Goal: Task Accomplishment & Management: Manage account settings

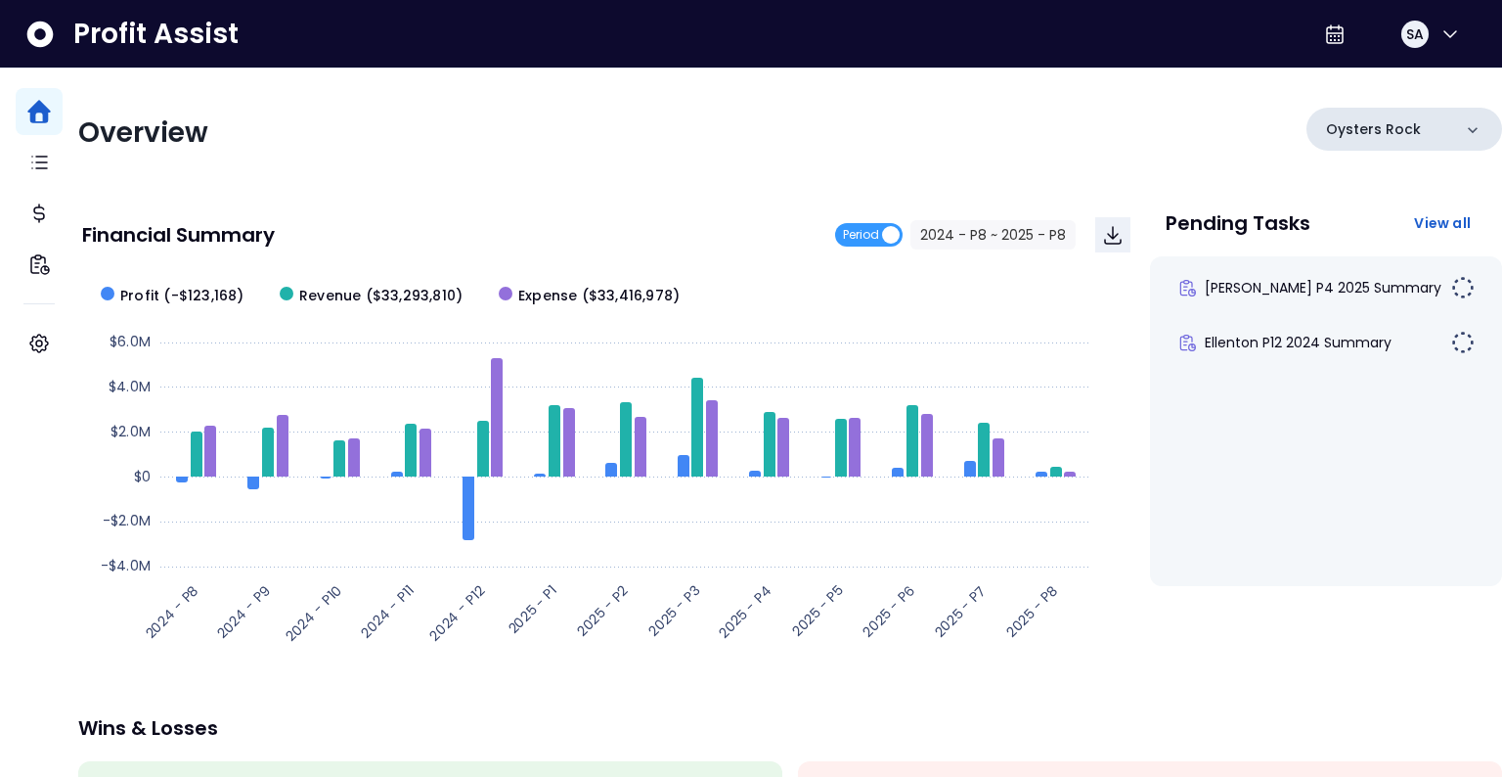
click at [1326, 129] on p "Oysters Rock" at bounding box center [1373, 129] width 95 height 21
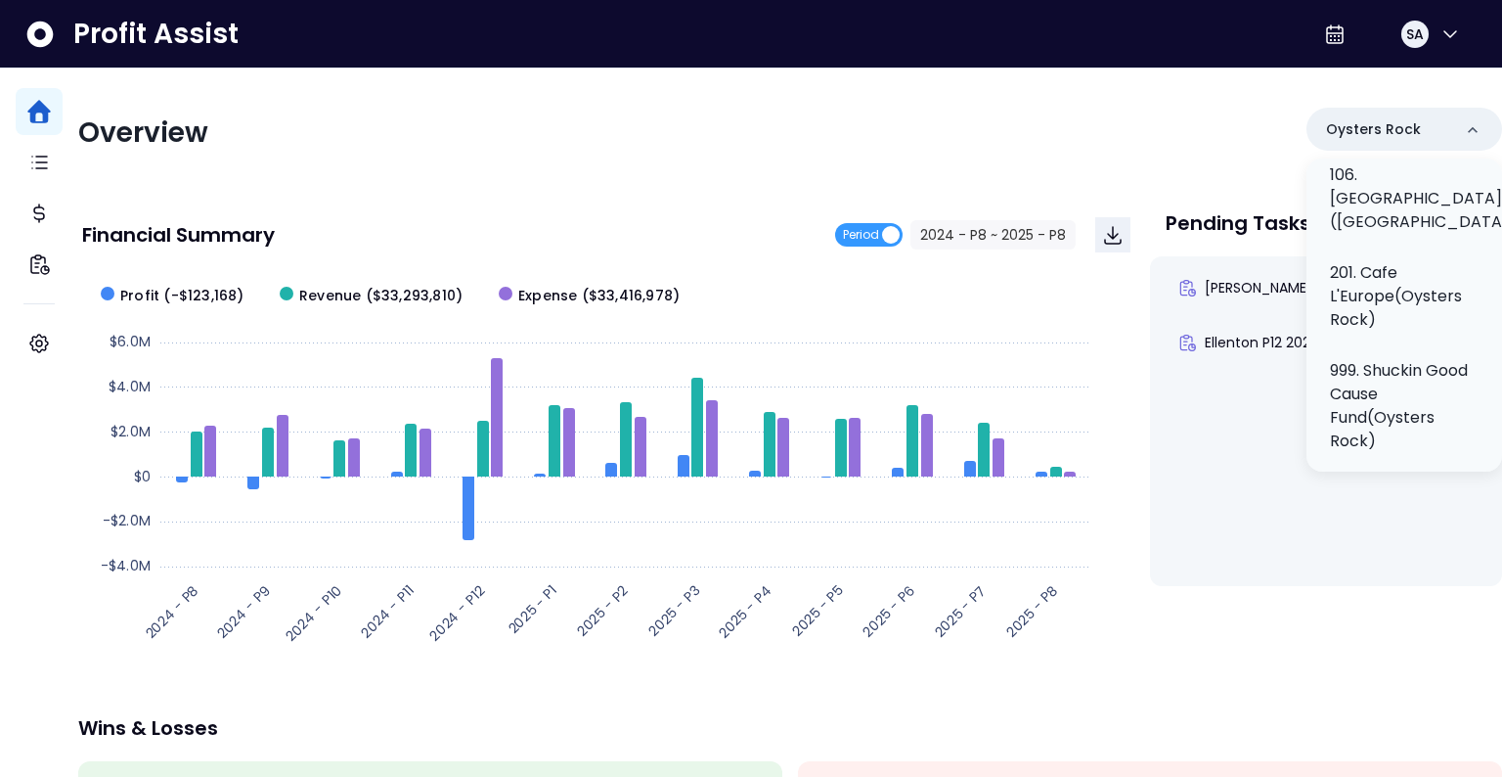
scroll to position [601, 0]
click at [1374, 300] on p "201. Cafe L'Europe(Oysters Rock)" at bounding box center [1404, 292] width 149 height 70
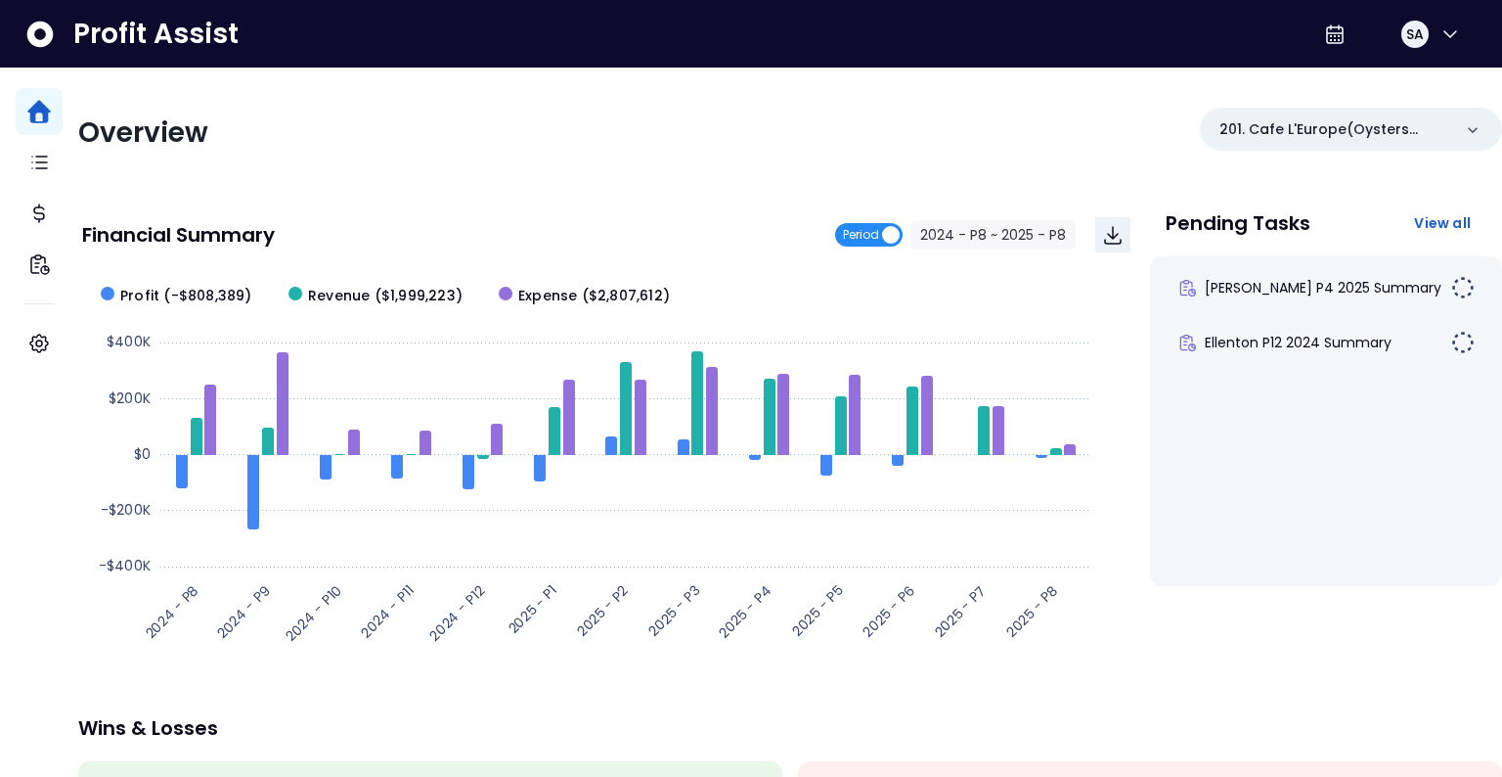
click at [848, 230] on span "Period" at bounding box center [861, 234] width 36 height 23
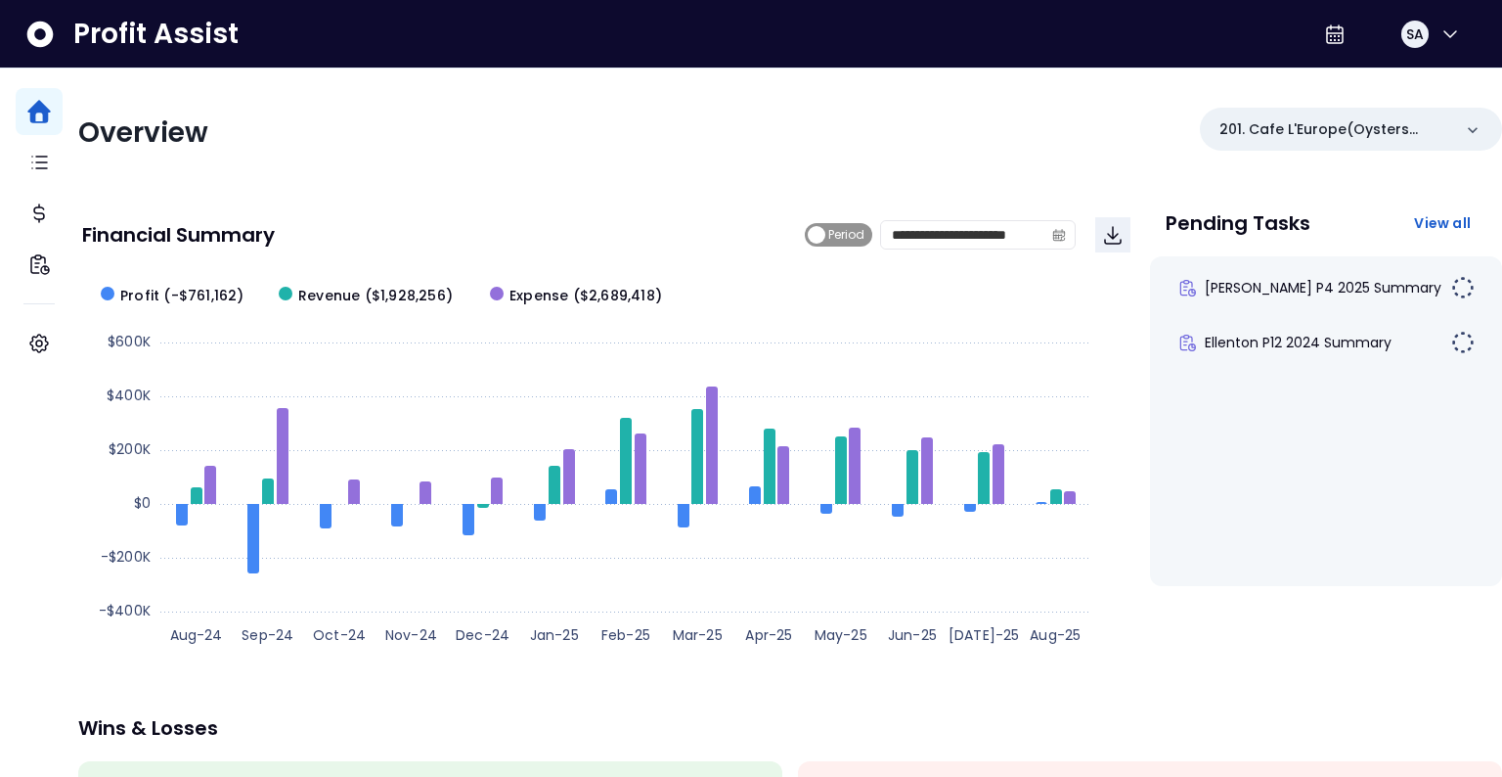
click at [828, 234] on span "Period" at bounding box center [846, 234] width 36 height 23
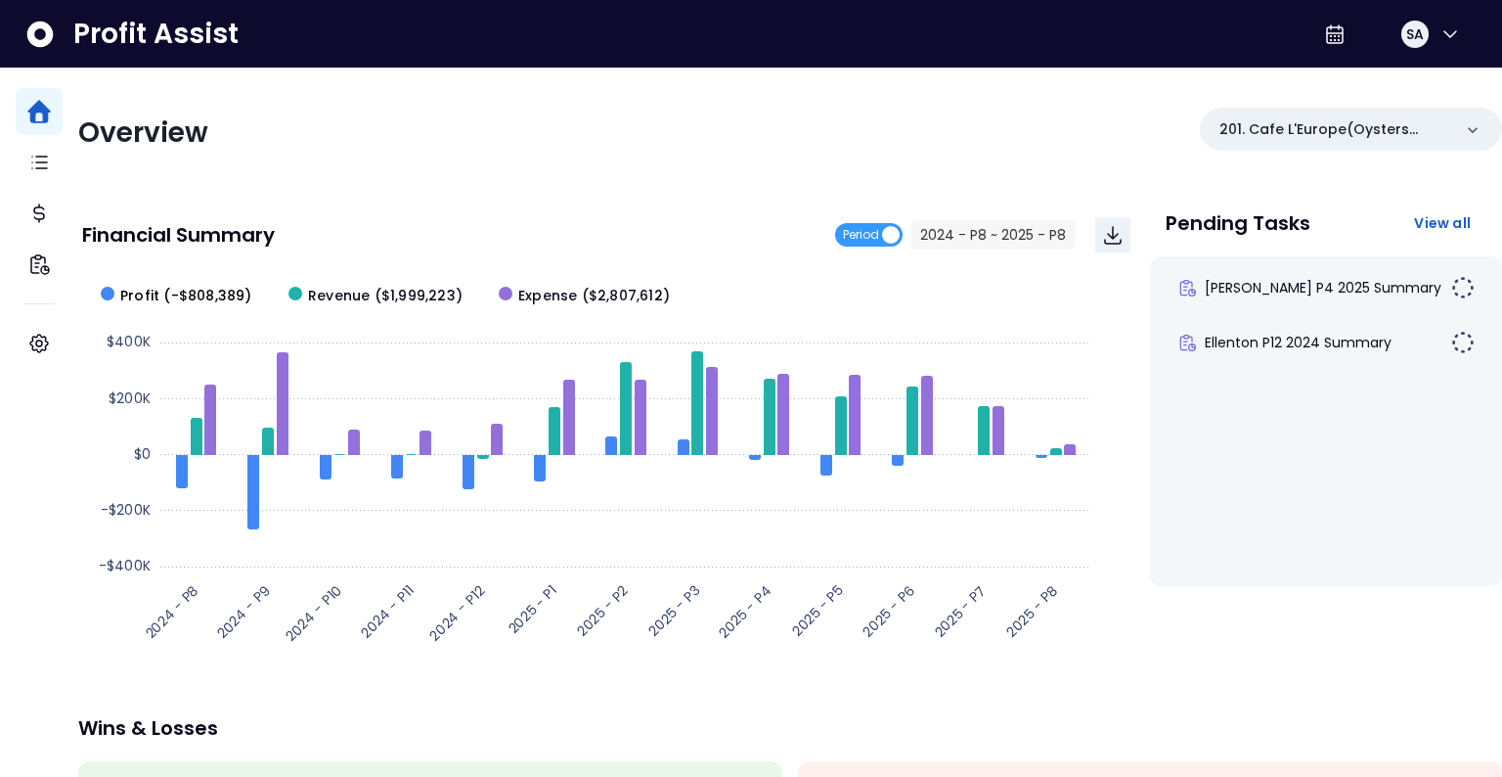
click at [220, 297] on span "Profit (-$808,389)" at bounding box center [186, 296] width 132 height 21
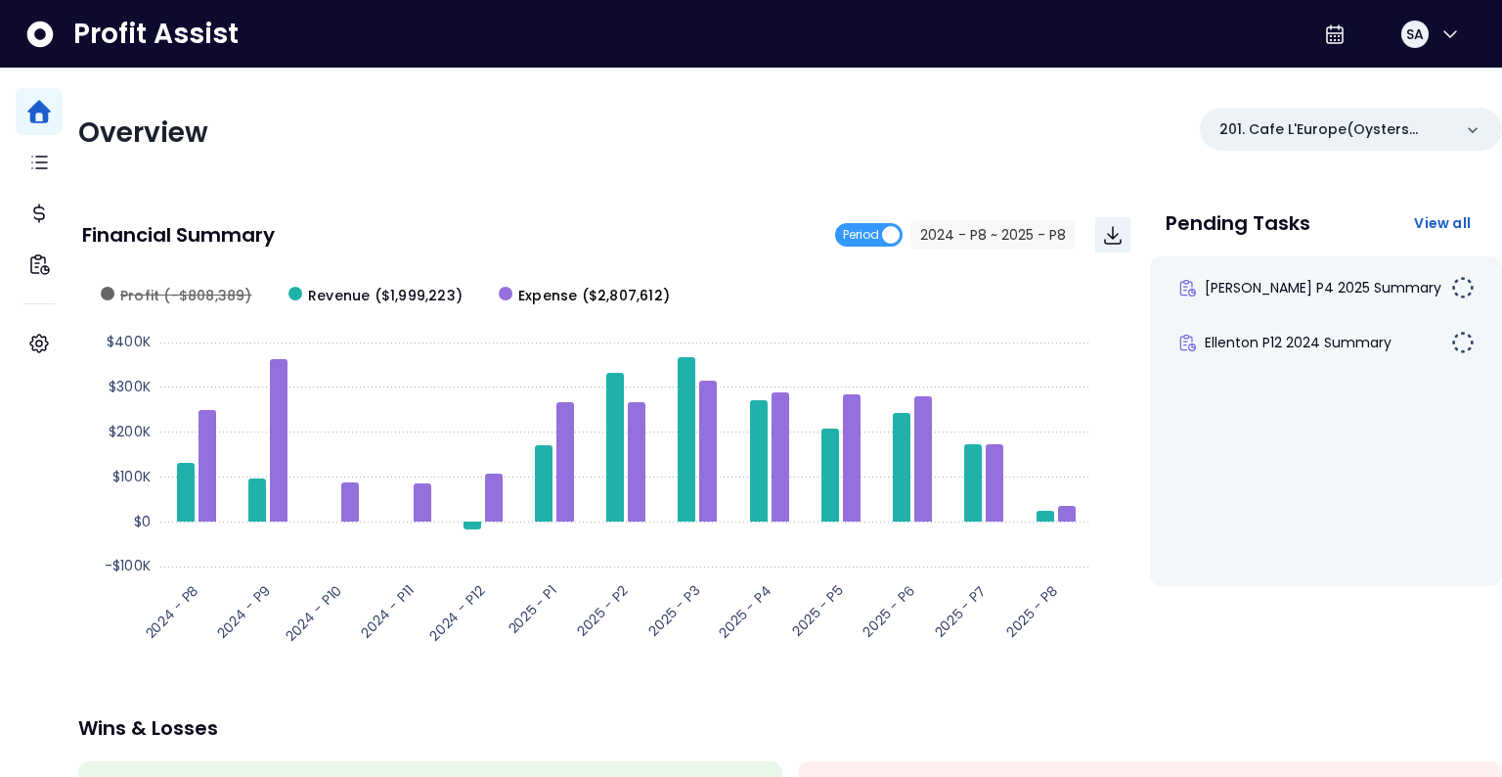
click at [512, 294] on rect at bounding box center [506, 294] width 14 height 14
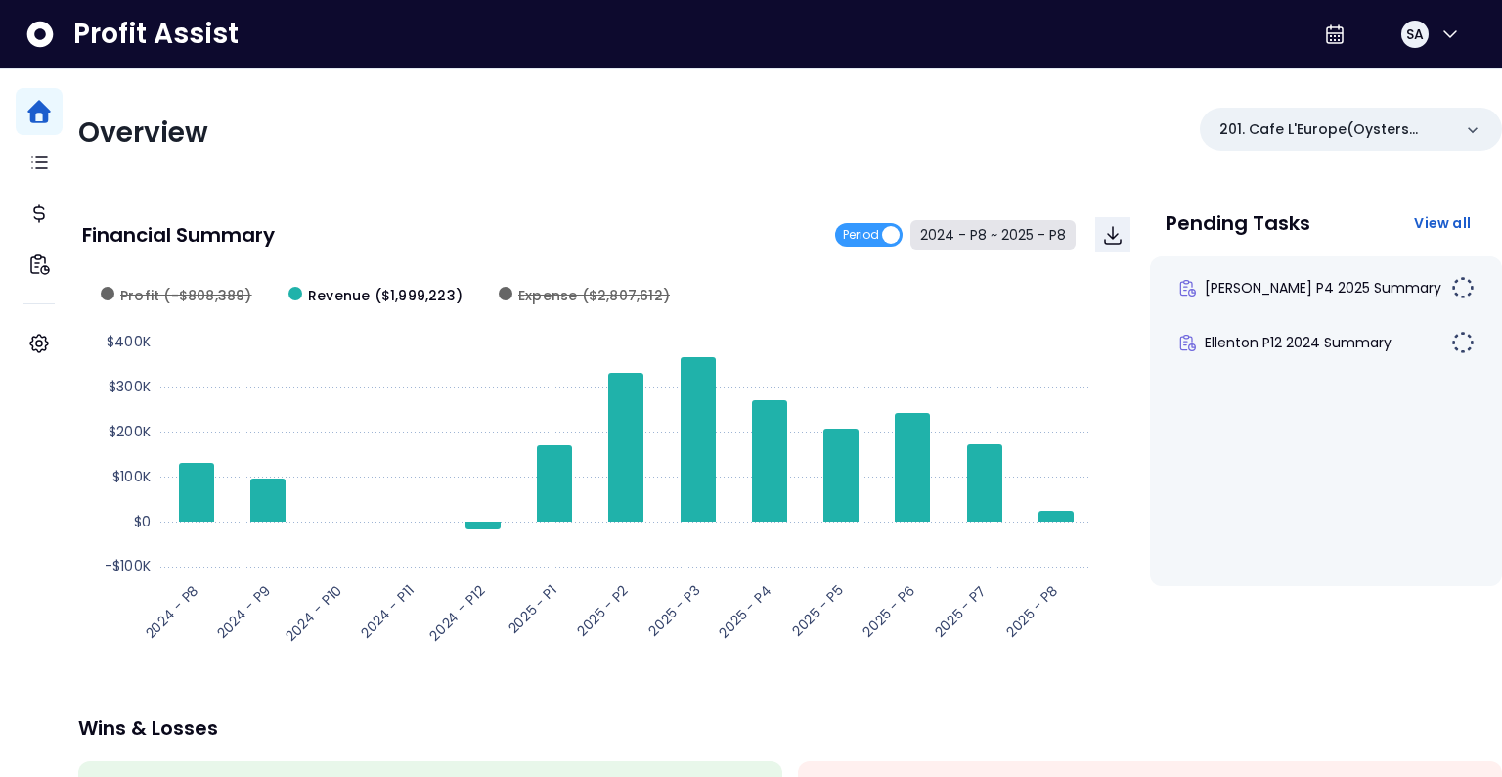
click at [983, 235] on button "2024 - P8 ~ 2025 - P8" at bounding box center [993, 234] width 165 height 29
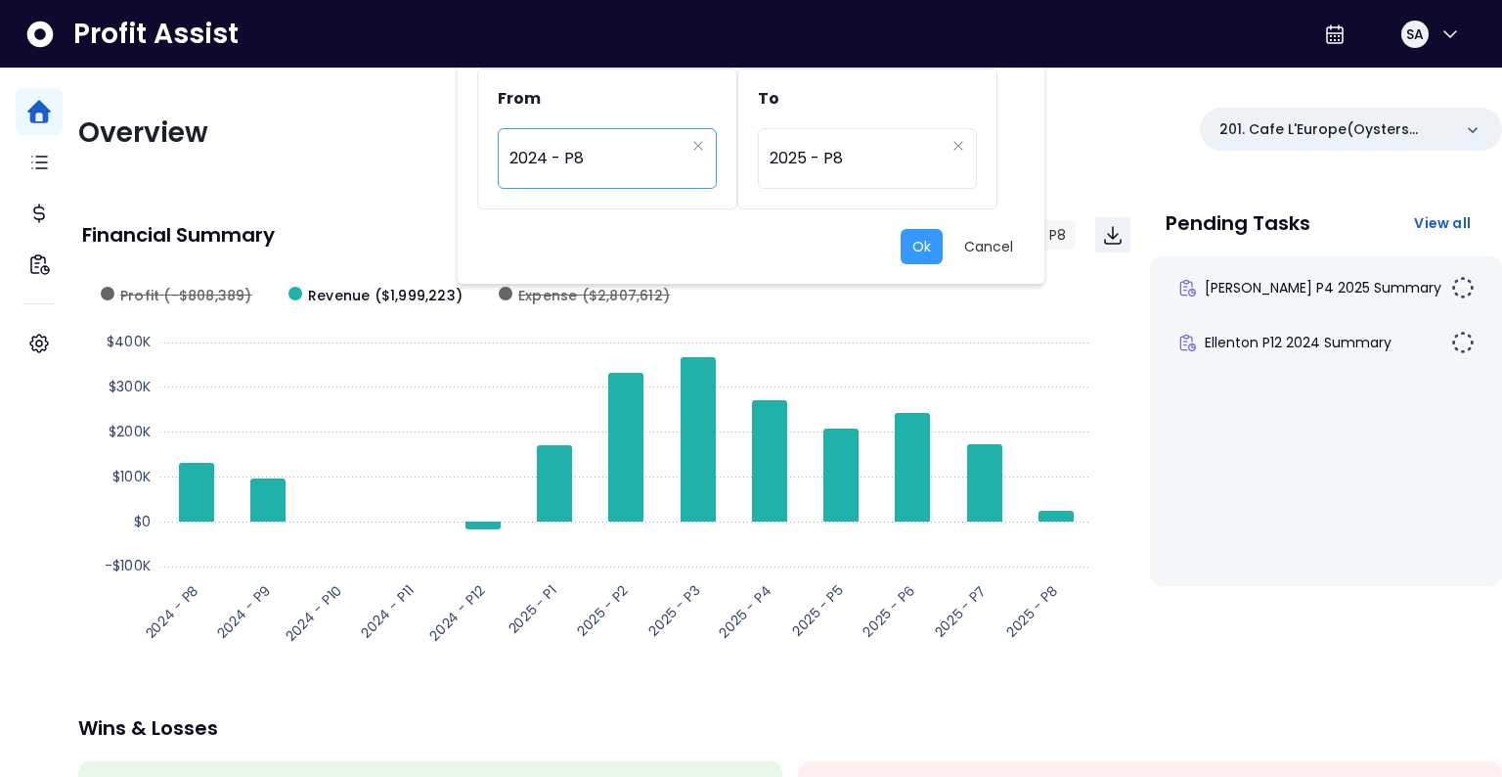
click at [630, 166] on span "2024 - P8" at bounding box center [597, 158] width 175 height 45
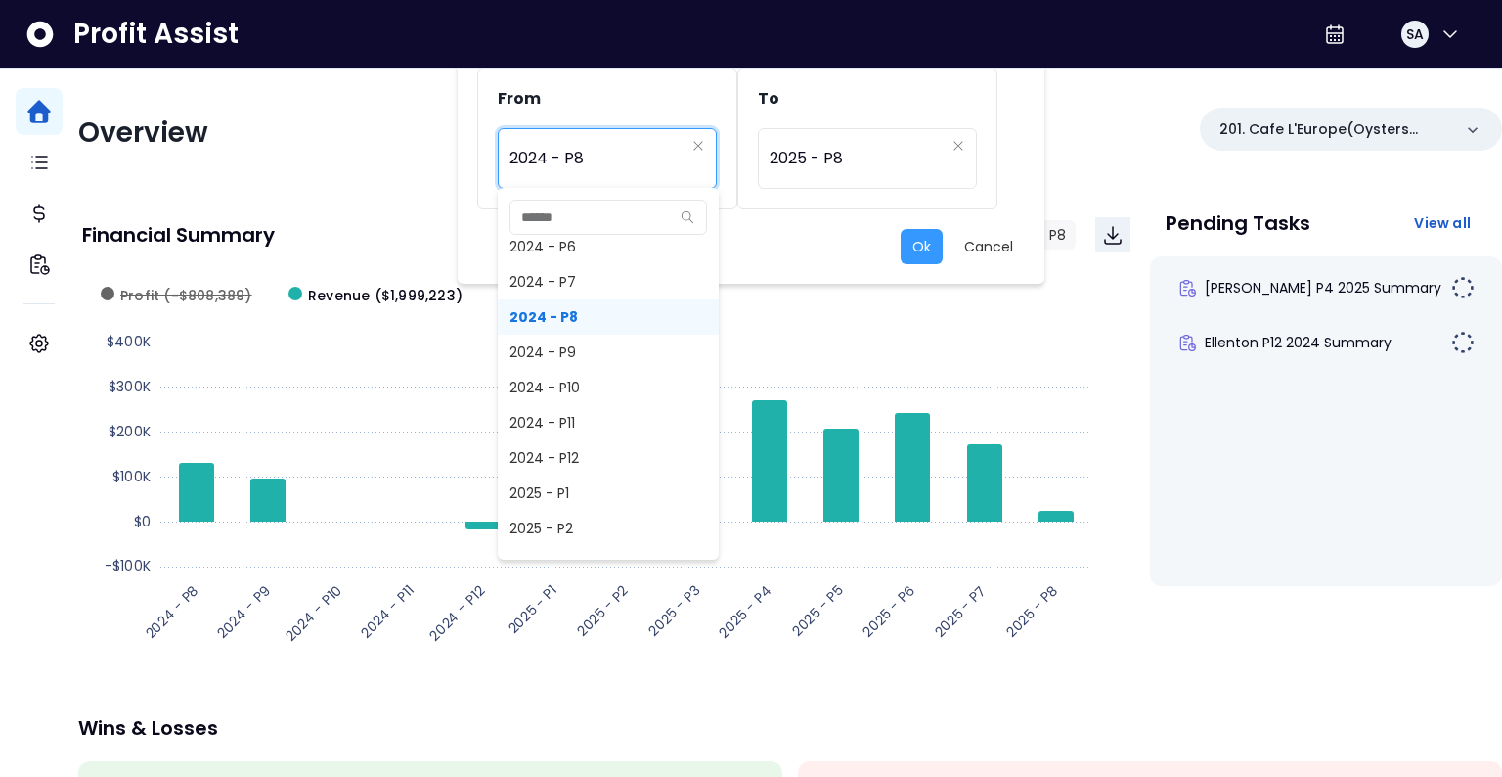
scroll to position [1091, 0]
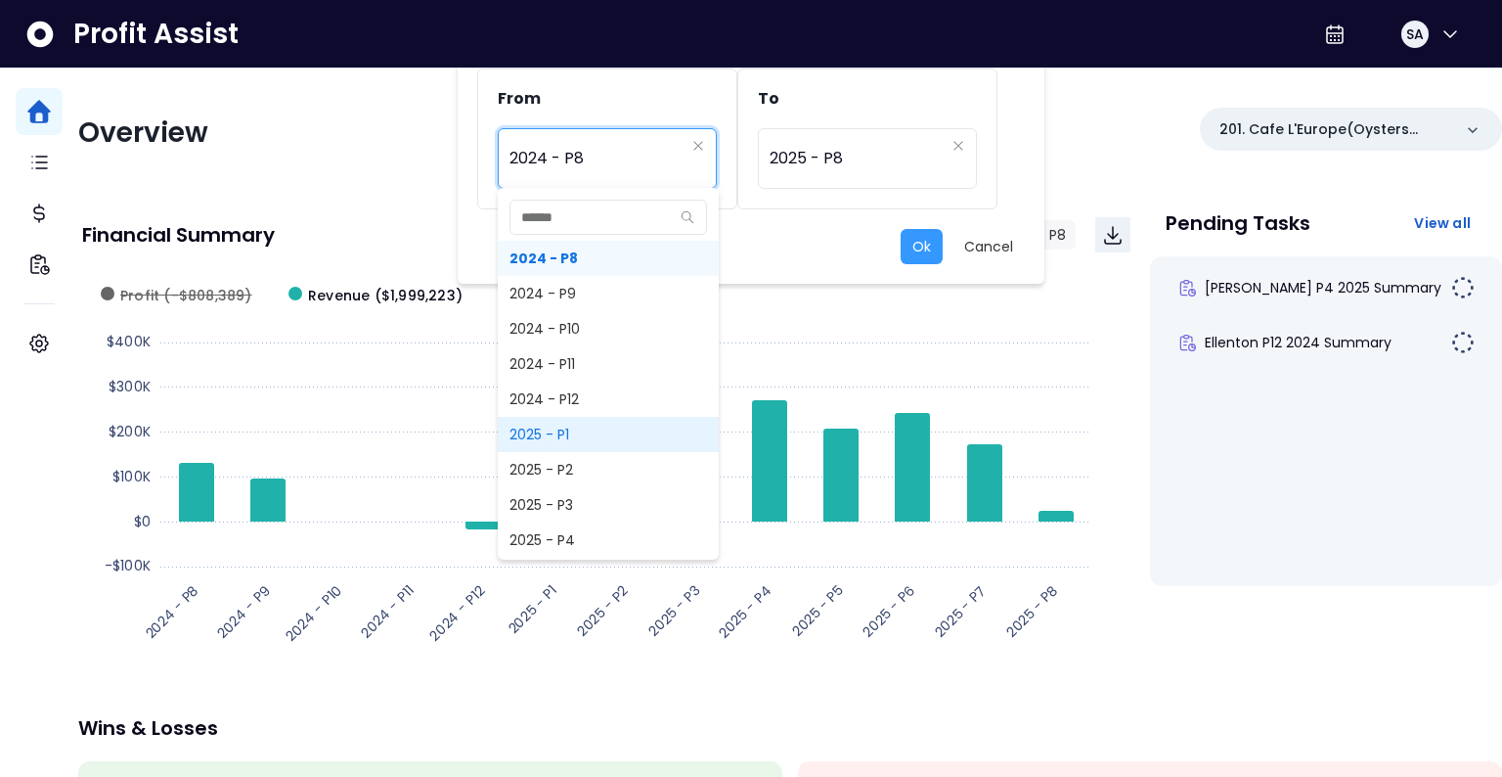
click at [570, 421] on span "2025 - P1" at bounding box center [608, 434] width 221 height 35
type input "*********"
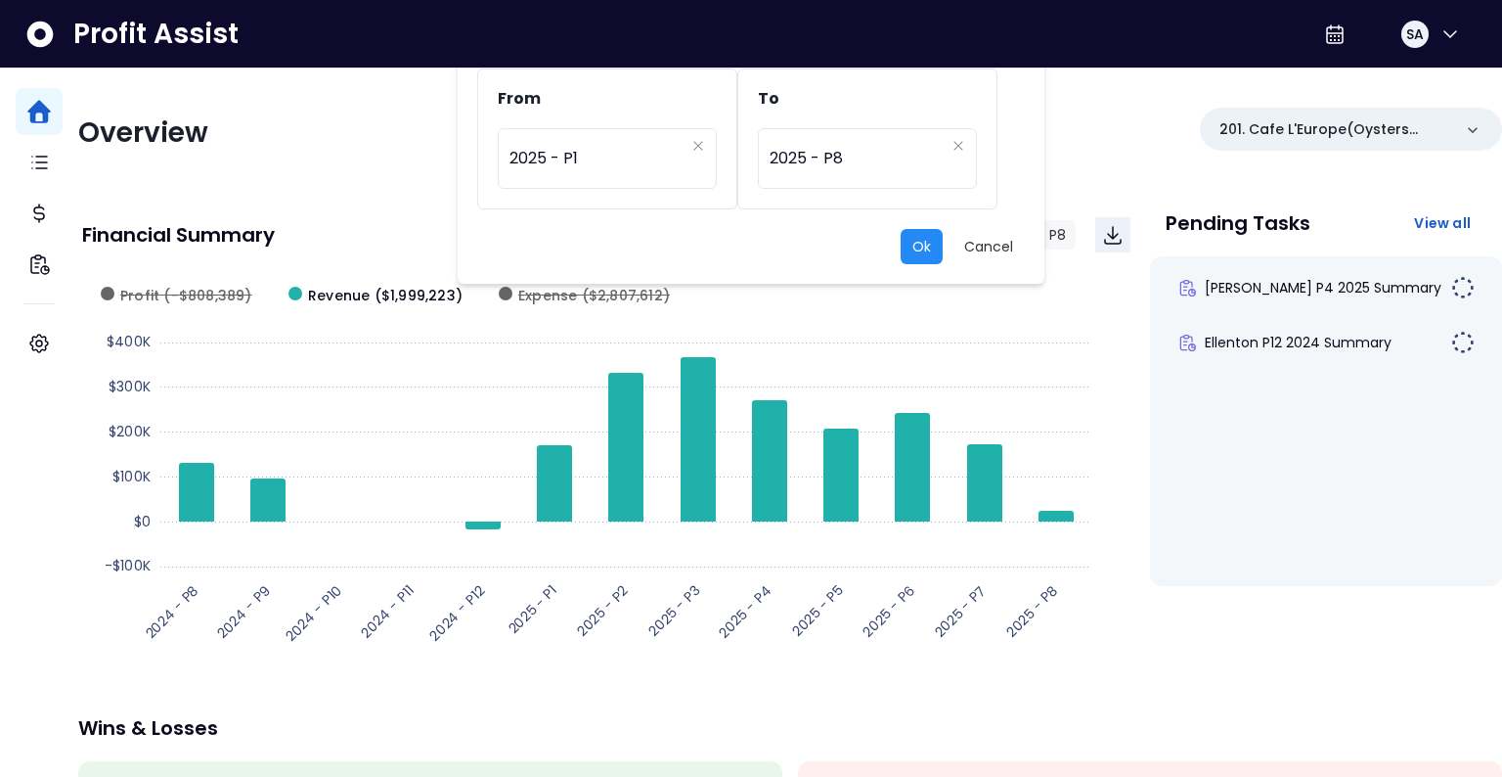
click at [923, 252] on button "Ok" at bounding box center [922, 246] width 42 height 35
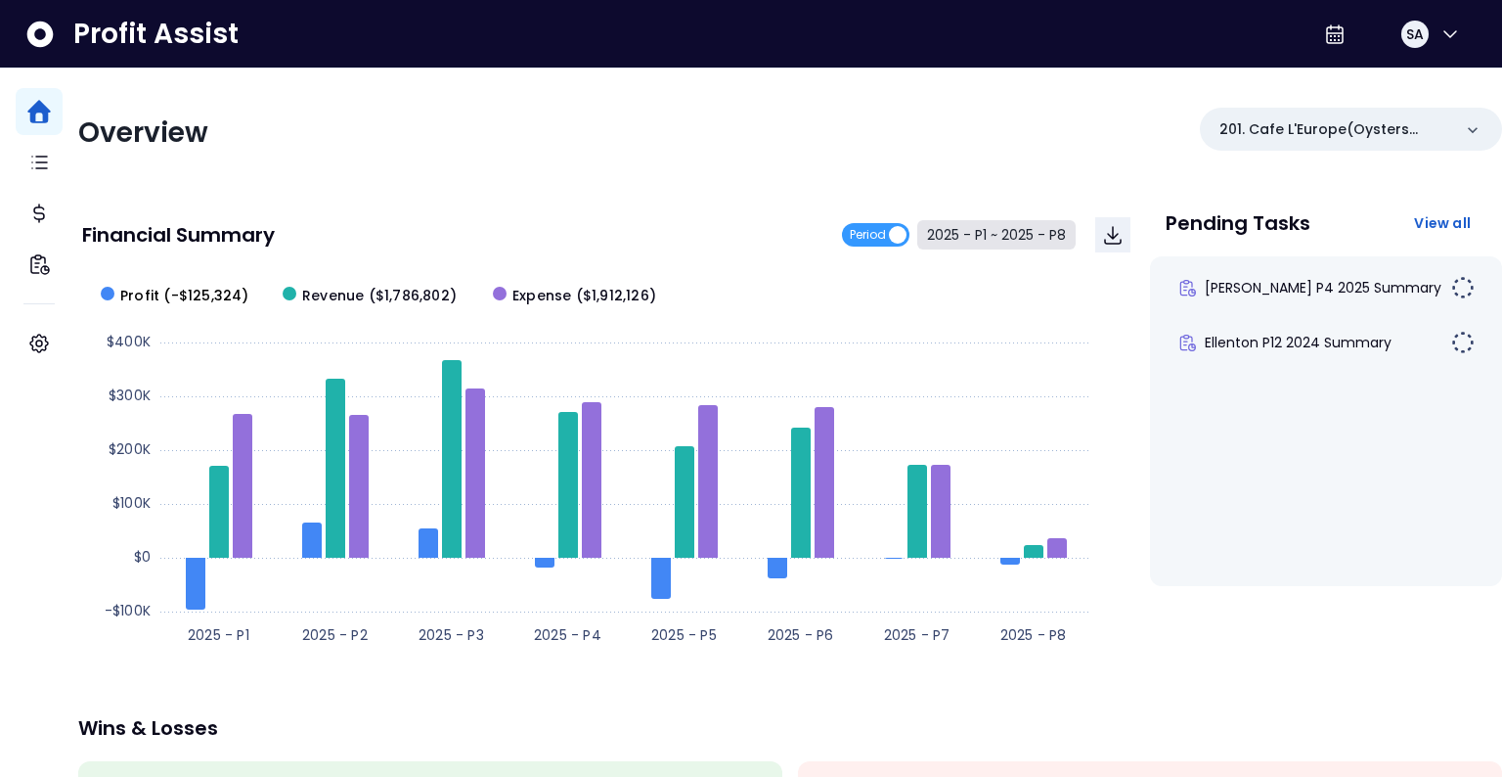
click at [225, 288] on span "Profit (-$125,324)" at bounding box center [184, 296] width 129 height 21
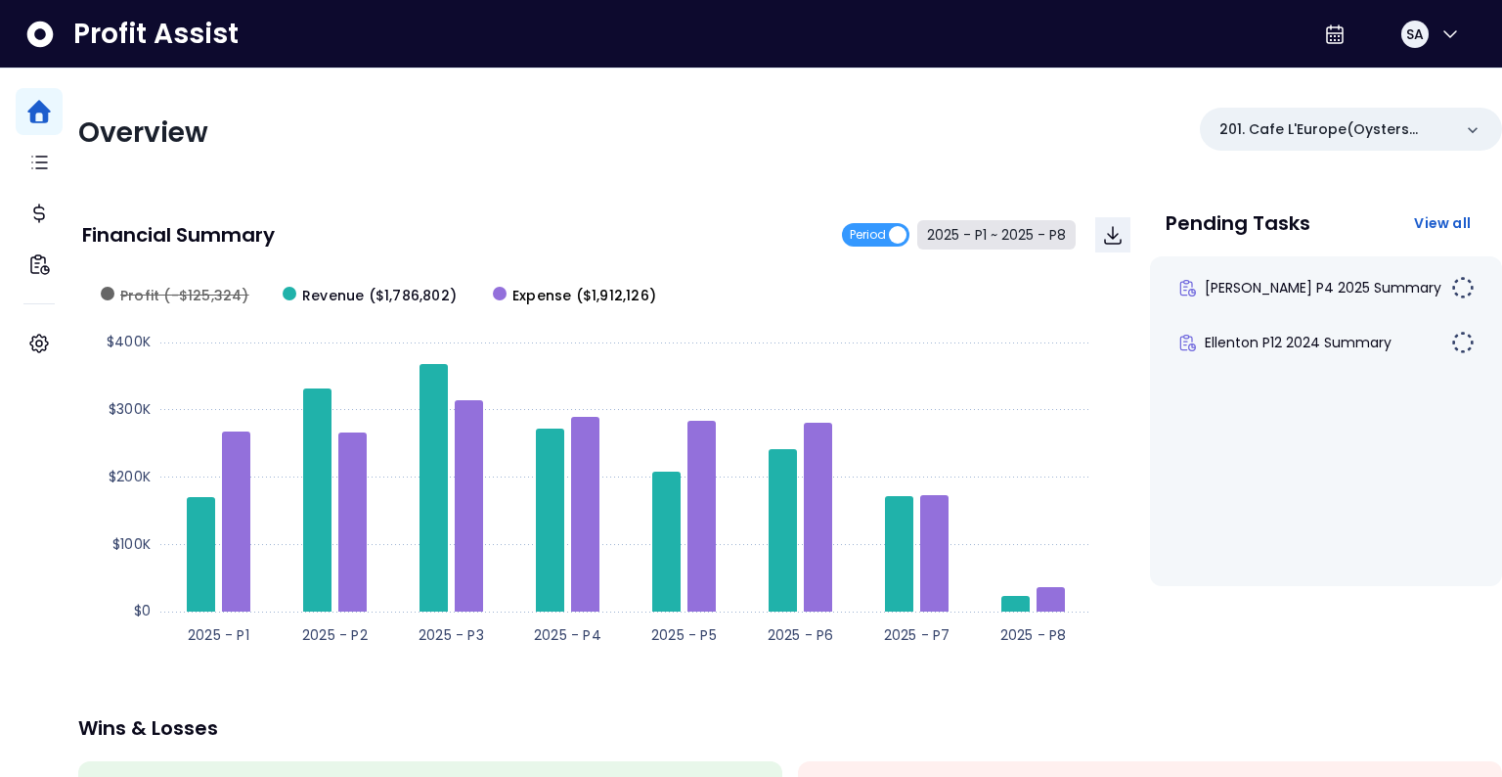
click at [568, 295] on span "Expense ($1,912,126)" at bounding box center [584, 296] width 144 height 21
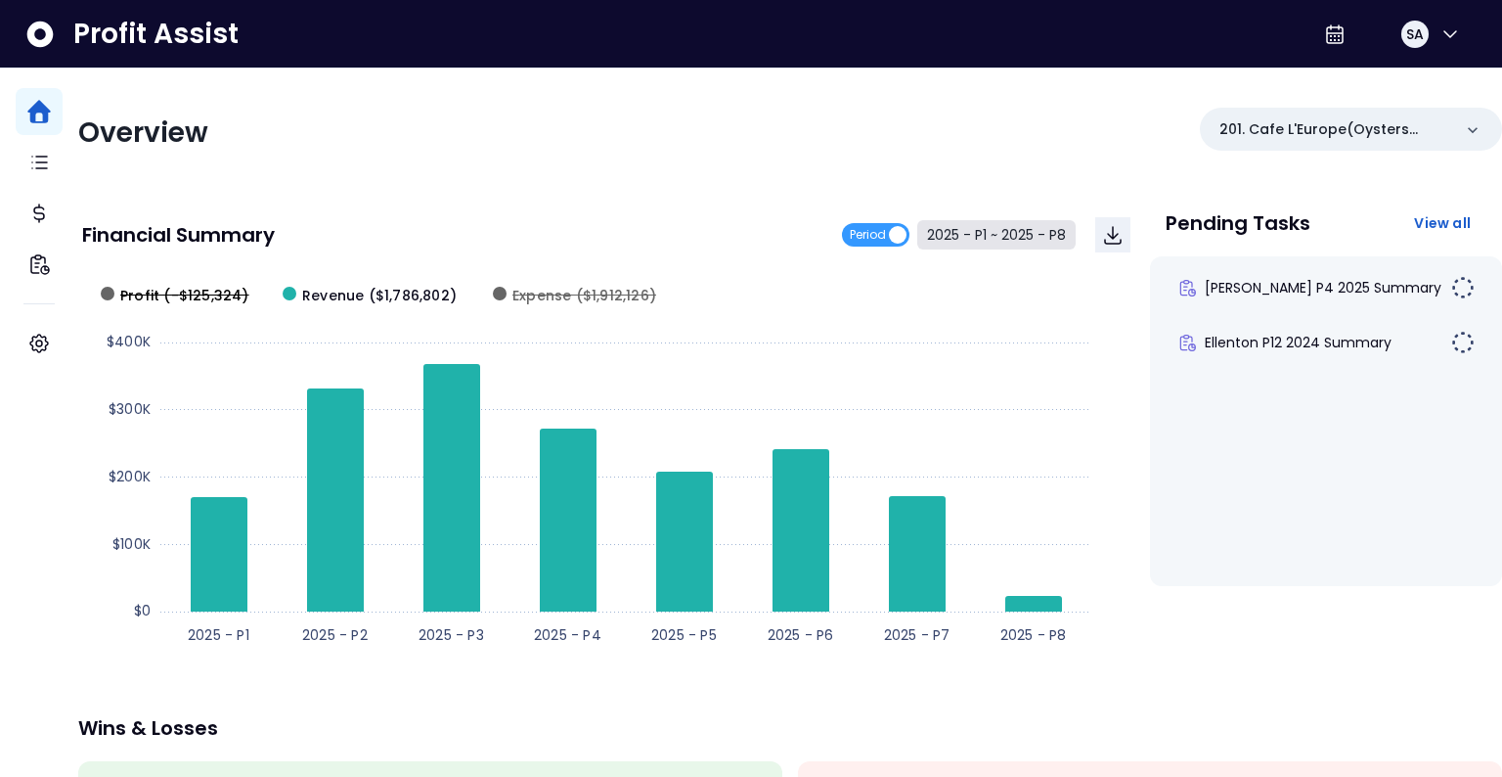
click at [229, 289] on span "Profit (-$125,324)" at bounding box center [184, 296] width 129 height 21
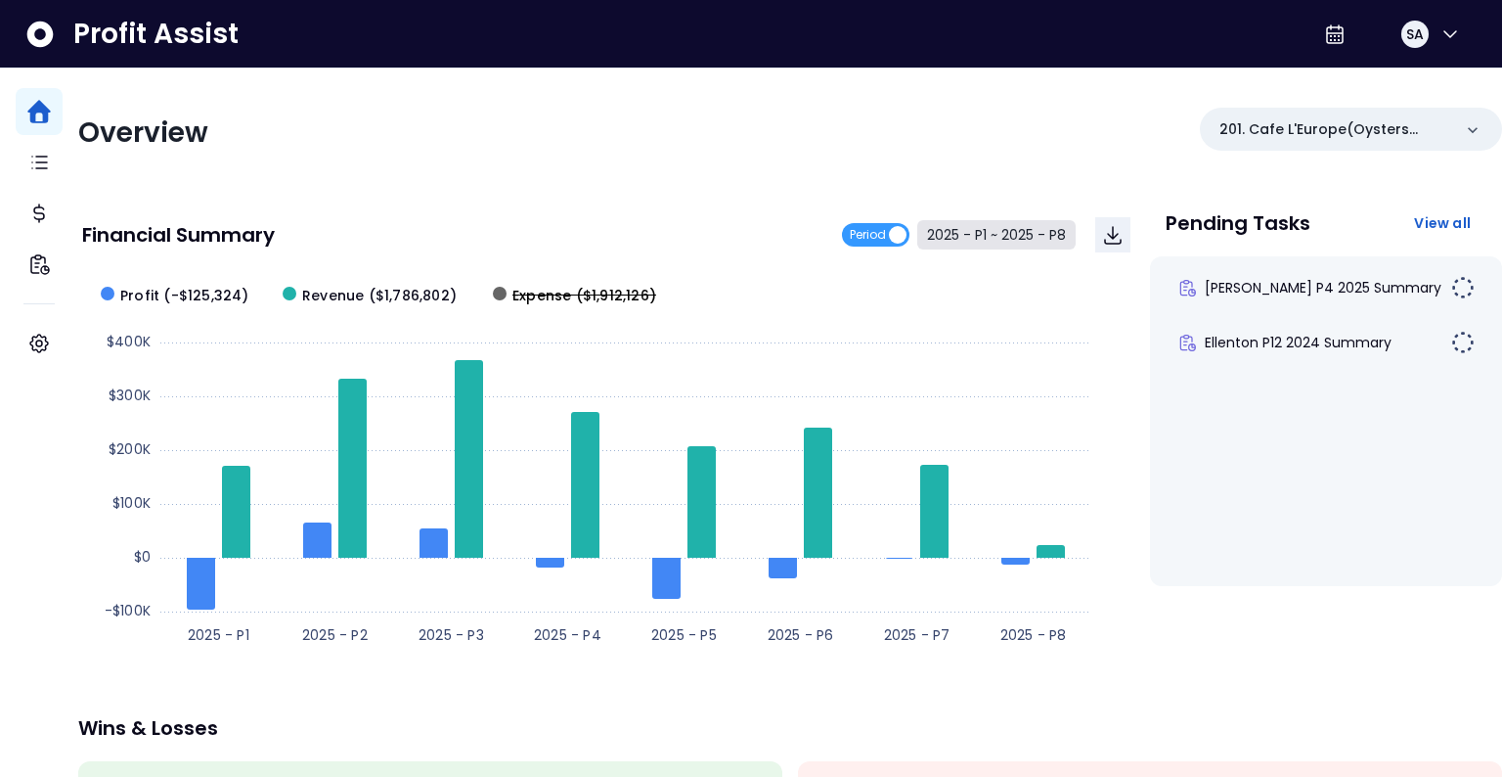
click at [605, 289] on span "Expense ($1,912,126)" at bounding box center [584, 296] width 144 height 21
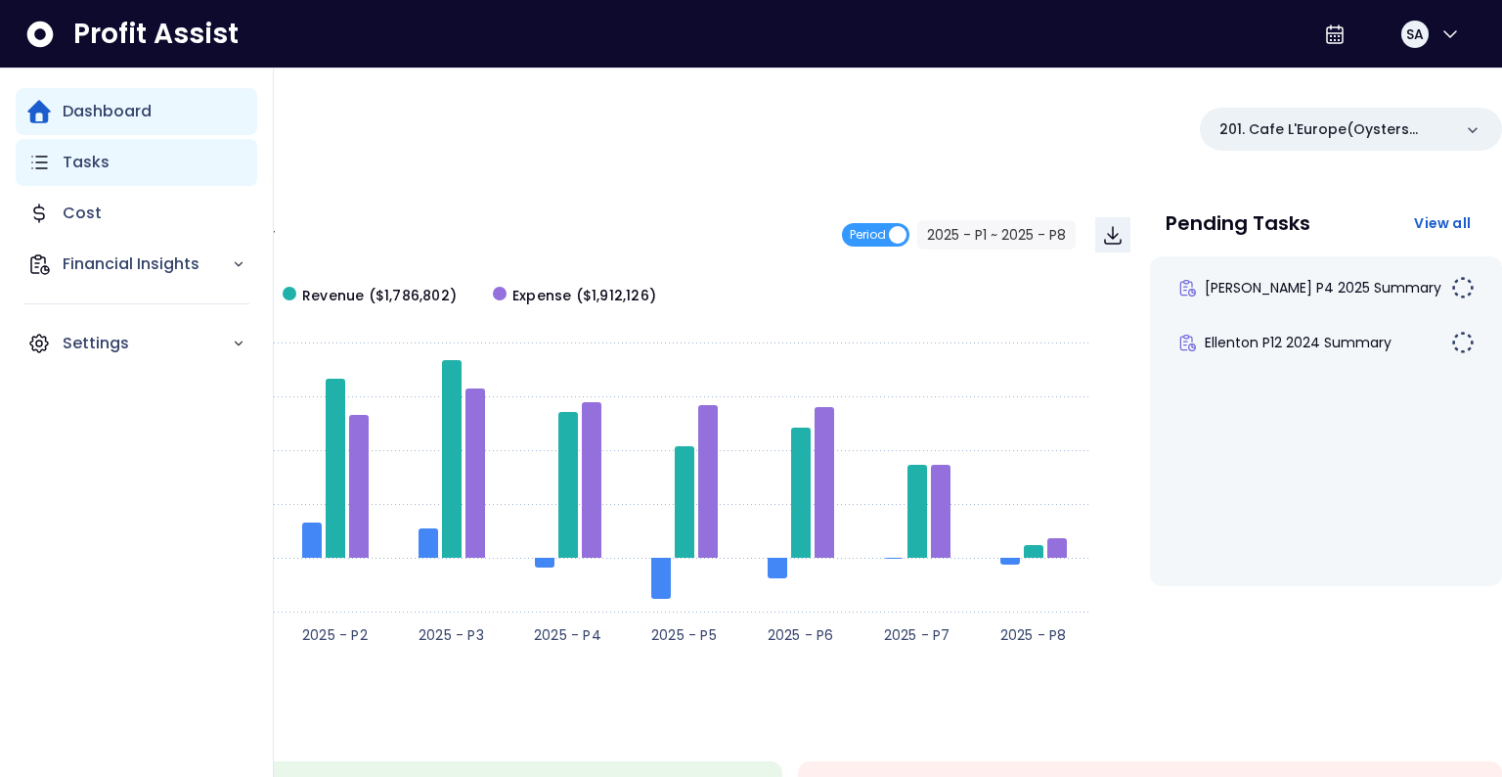
click at [57, 166] on div "Tasks" at bounding box center [137, 162] width 242 height 47
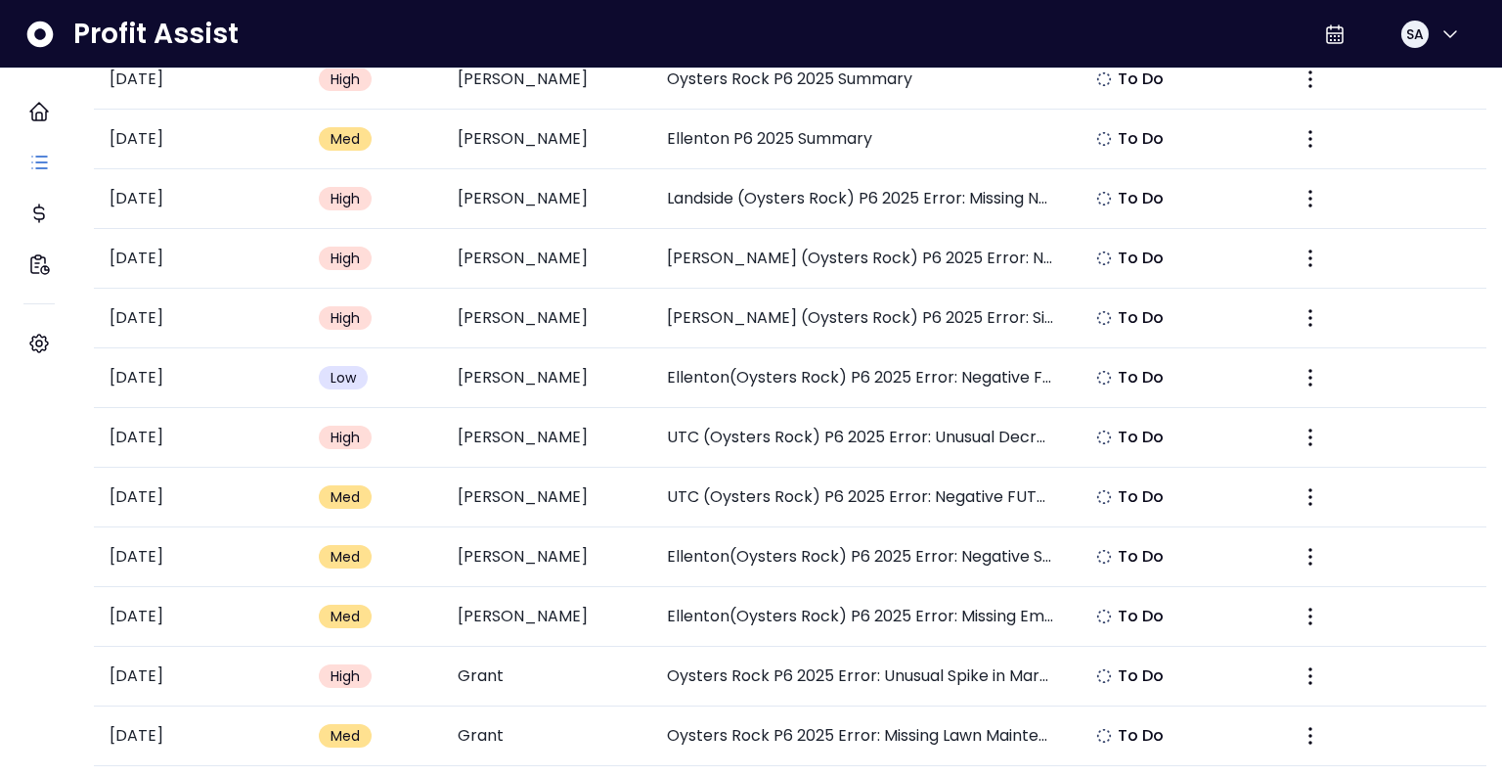
scroll to position [579, 0]
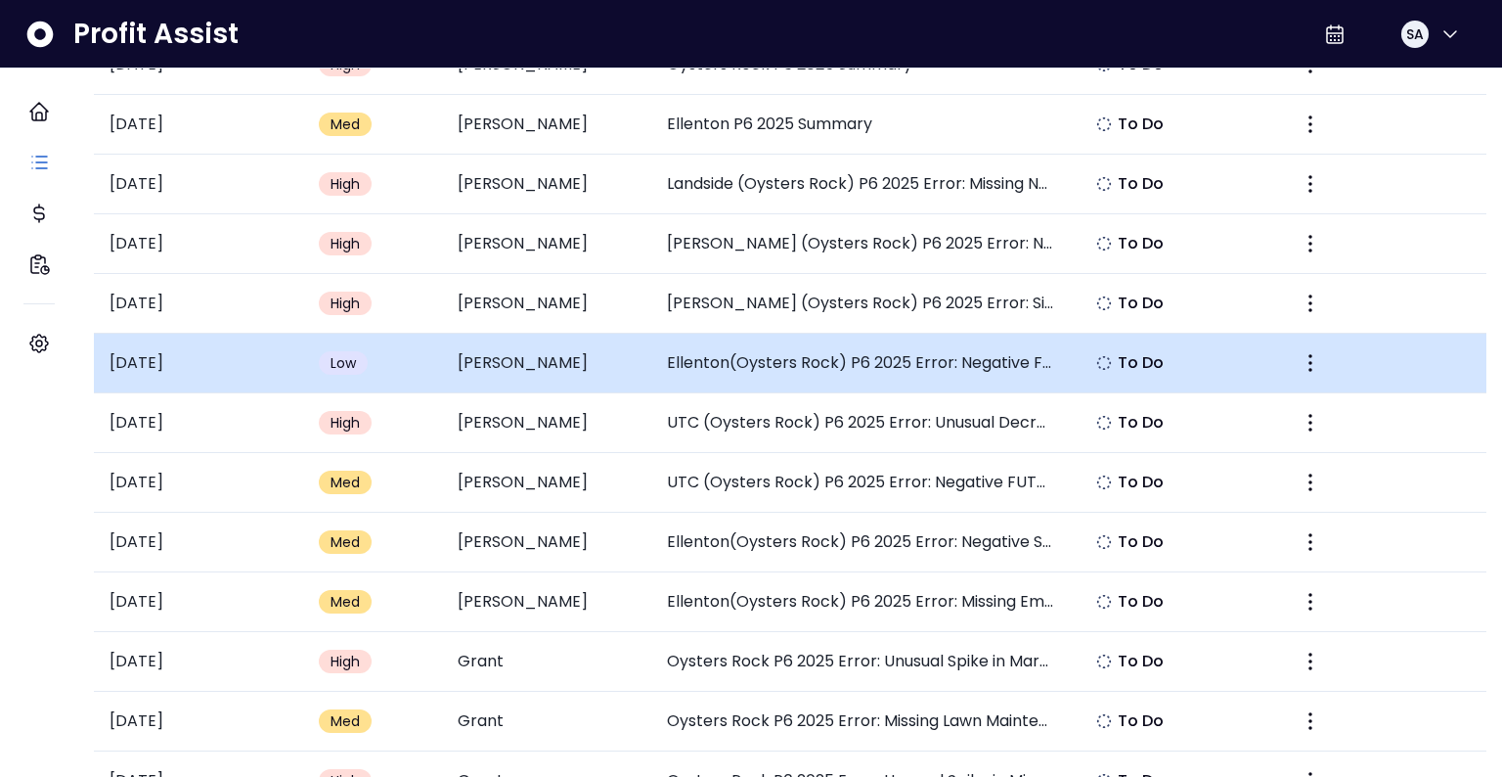
click at [815, 382] on td "Ellenton(Oysters Rock) P6 2025 Error: Negative FUTA Expense" at bounding box center [860, 363] width 418 height 60
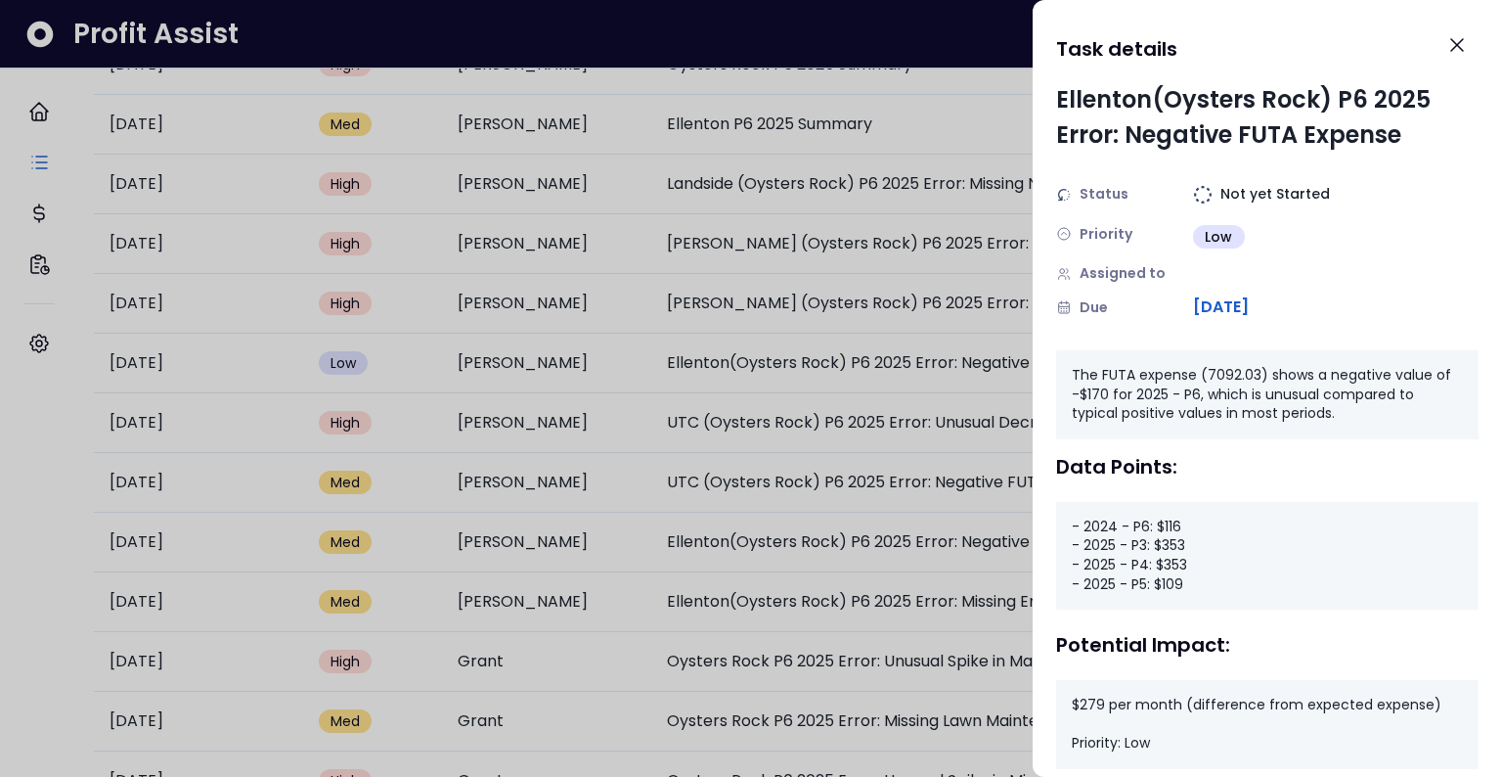
click at [792, 550] on div at bounding box center [751, 388] width 1502 height 777
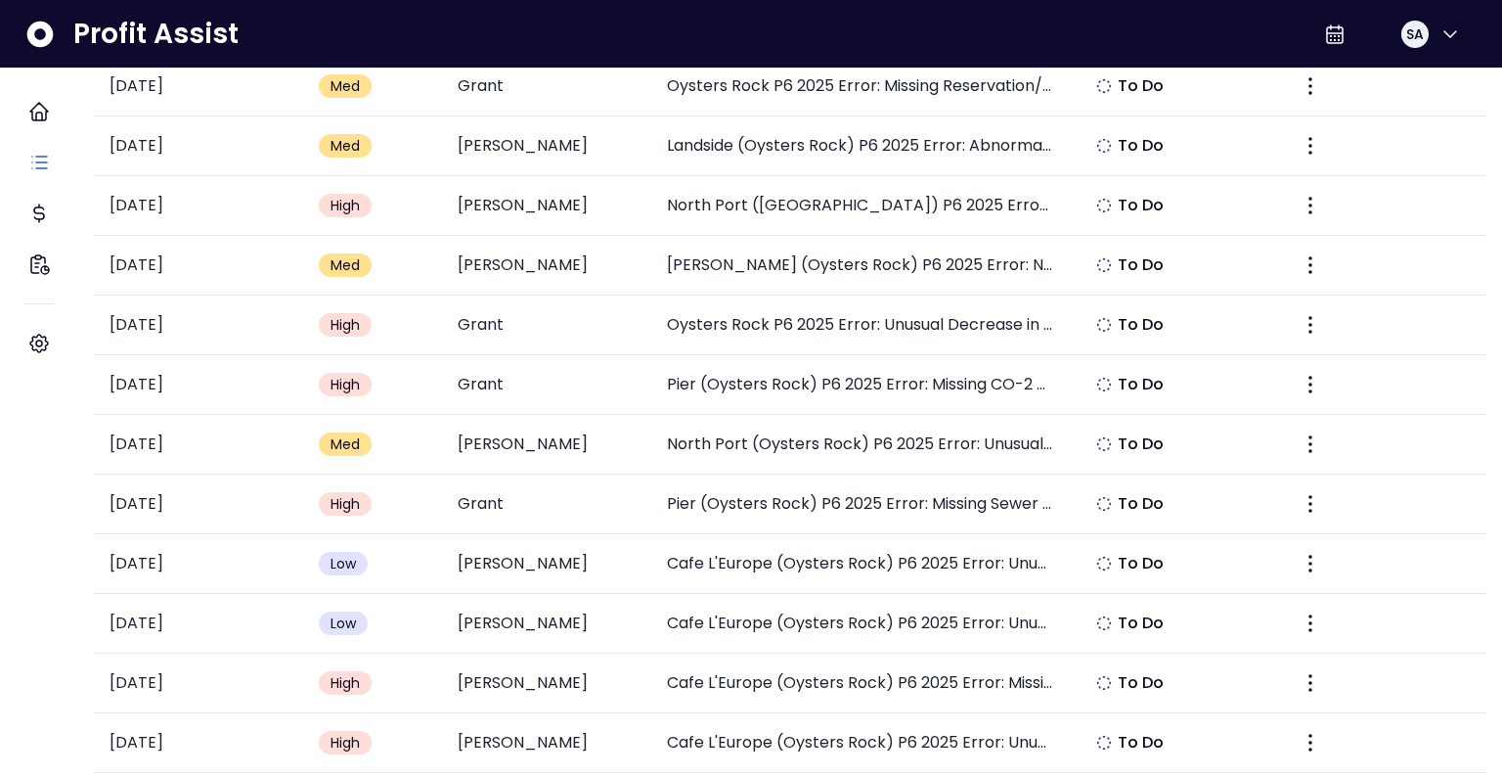
scroll to position [1457, 0]
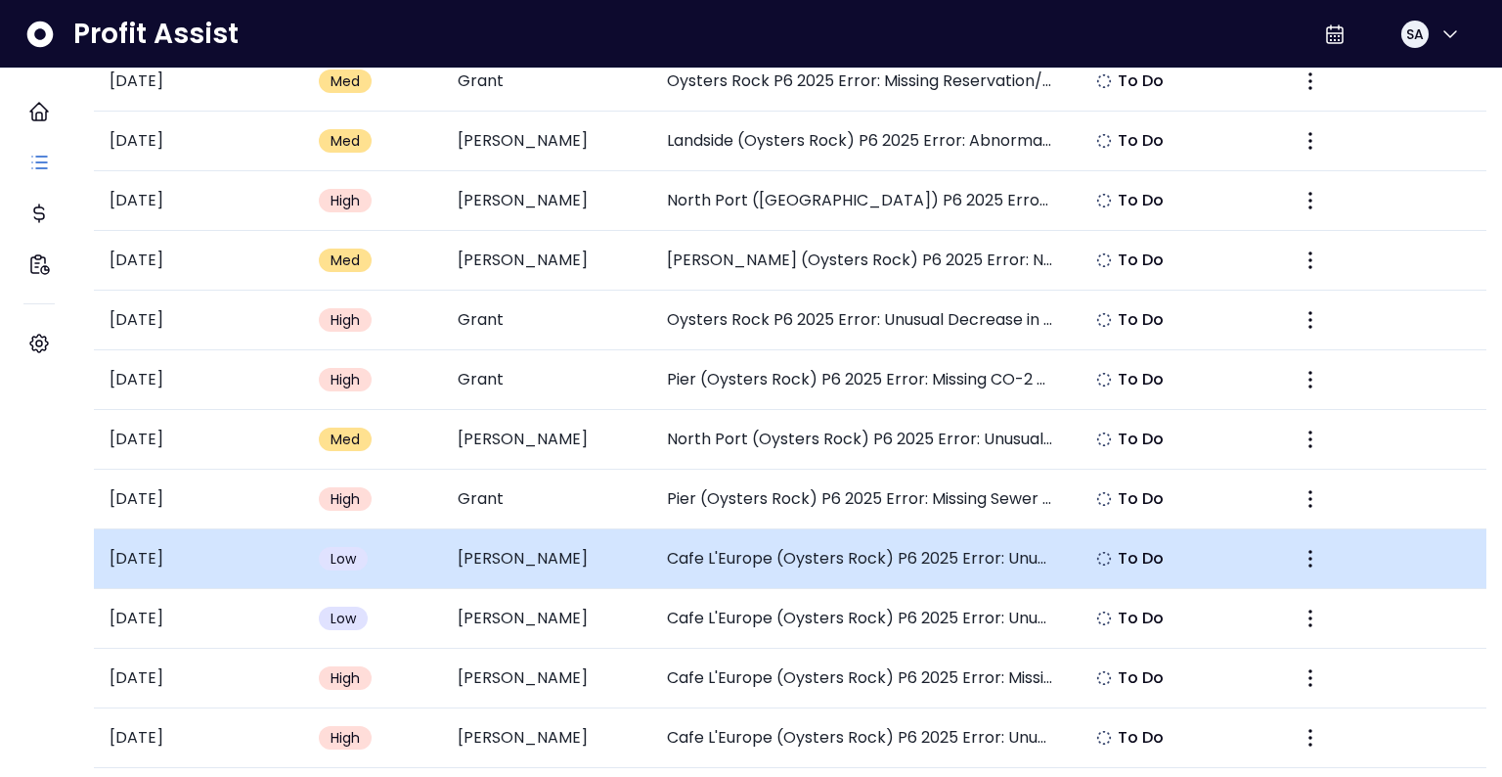
click at [817, 544] on td "Cafe L'Europe (Oysters Rock) P6 2025 Error: Unusual Negative SUTA Expense" at bounding box center [860, 559] width 418 height 60
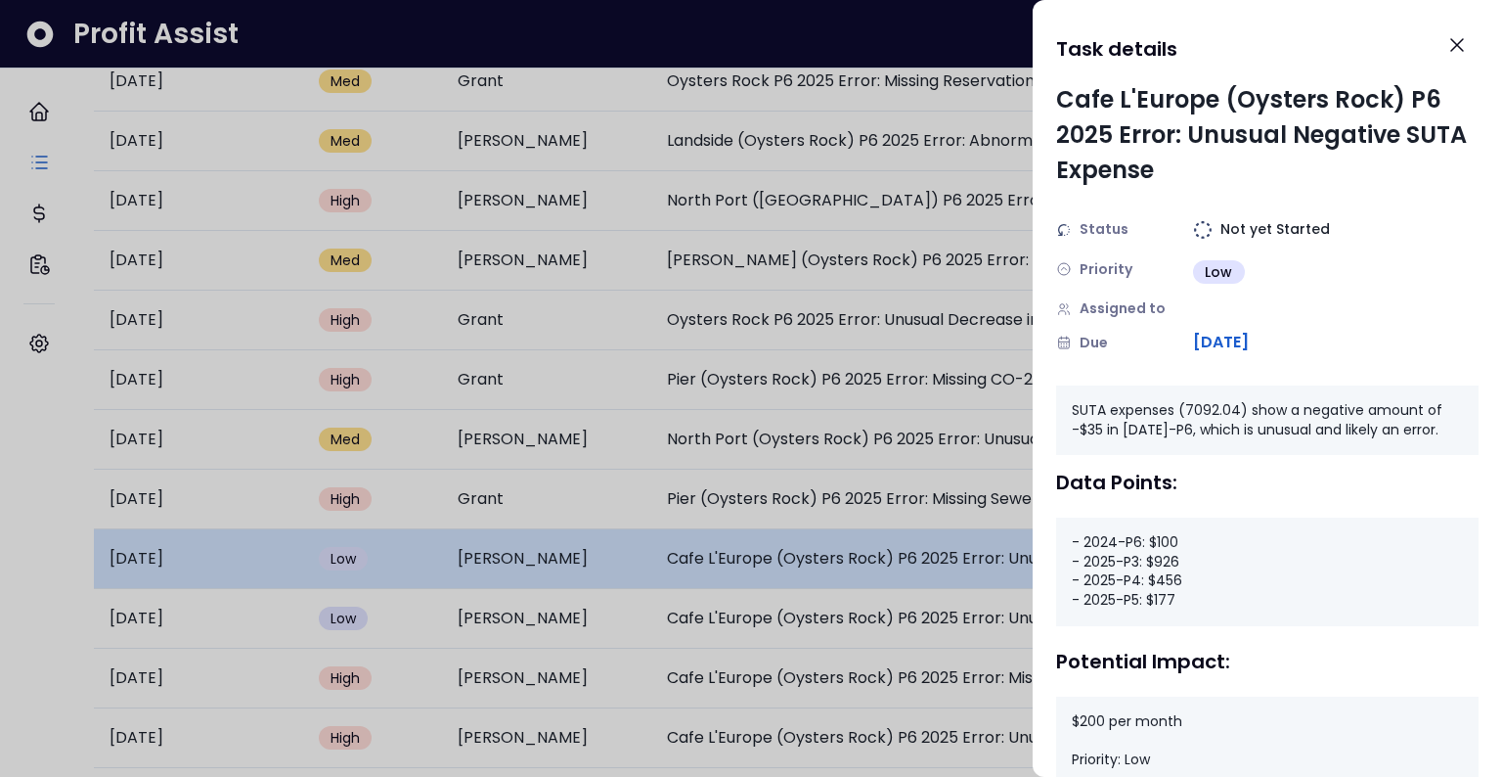
click at [817, 544] on div at bounding box center [751, 388] width 1502 height 777
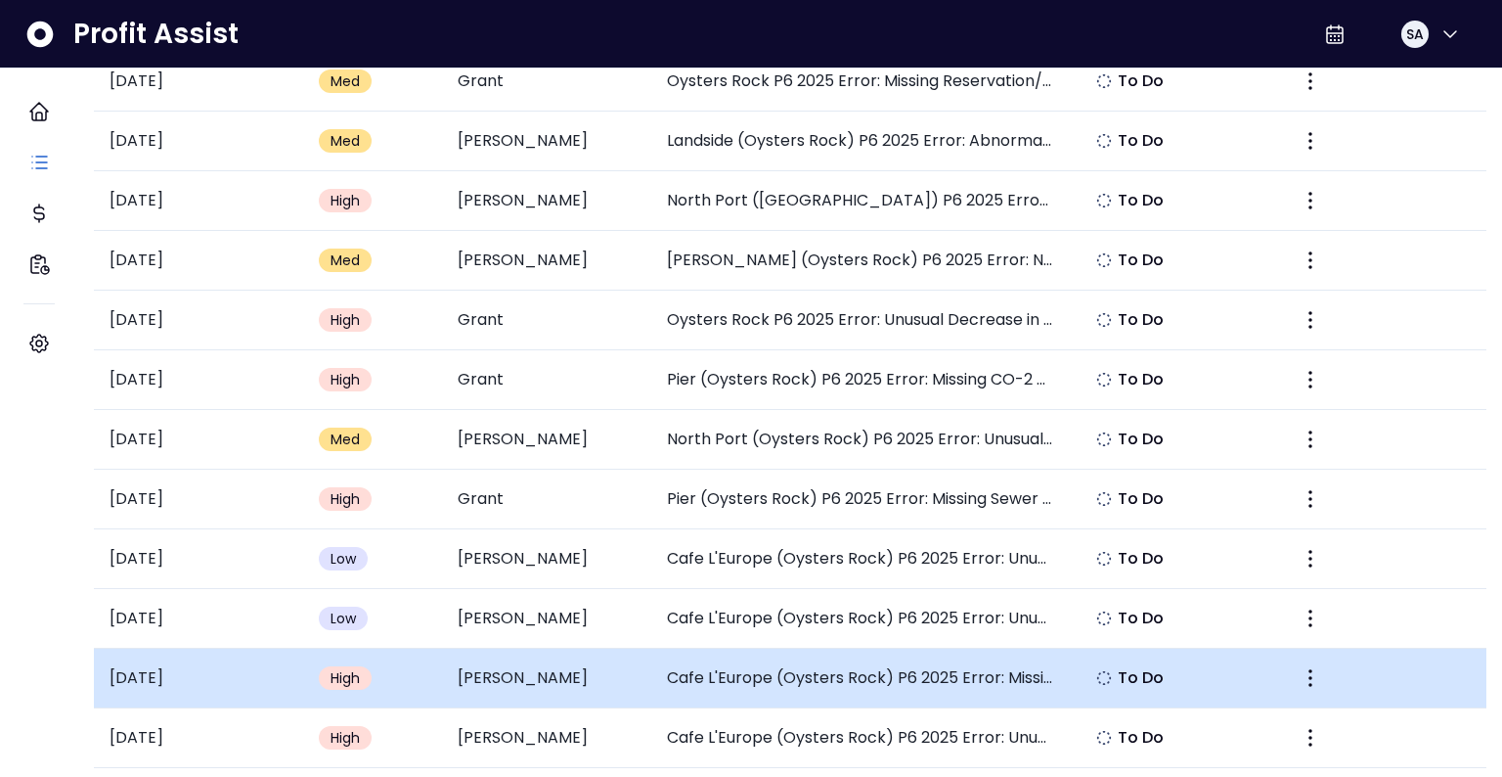
click at [851, 668] on td "Cafe L'Europe (Oysters Rock) P6 2025 Error: Missing Reservation/Seating Systems…" at bounding box center [860, 678] width 418 height 60
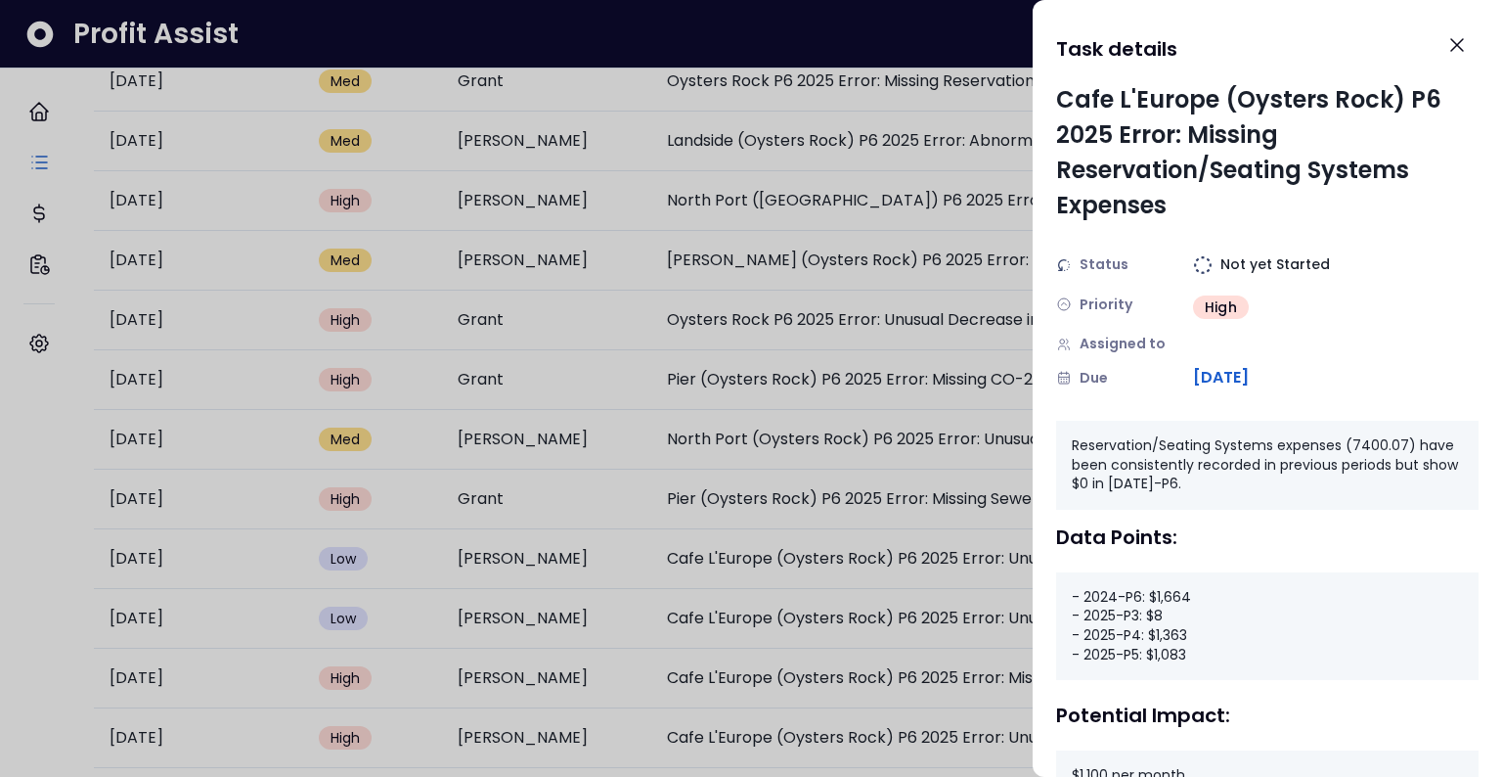
click at [961, 200] on div at bounding box center [751, 388] width 1502 height 777
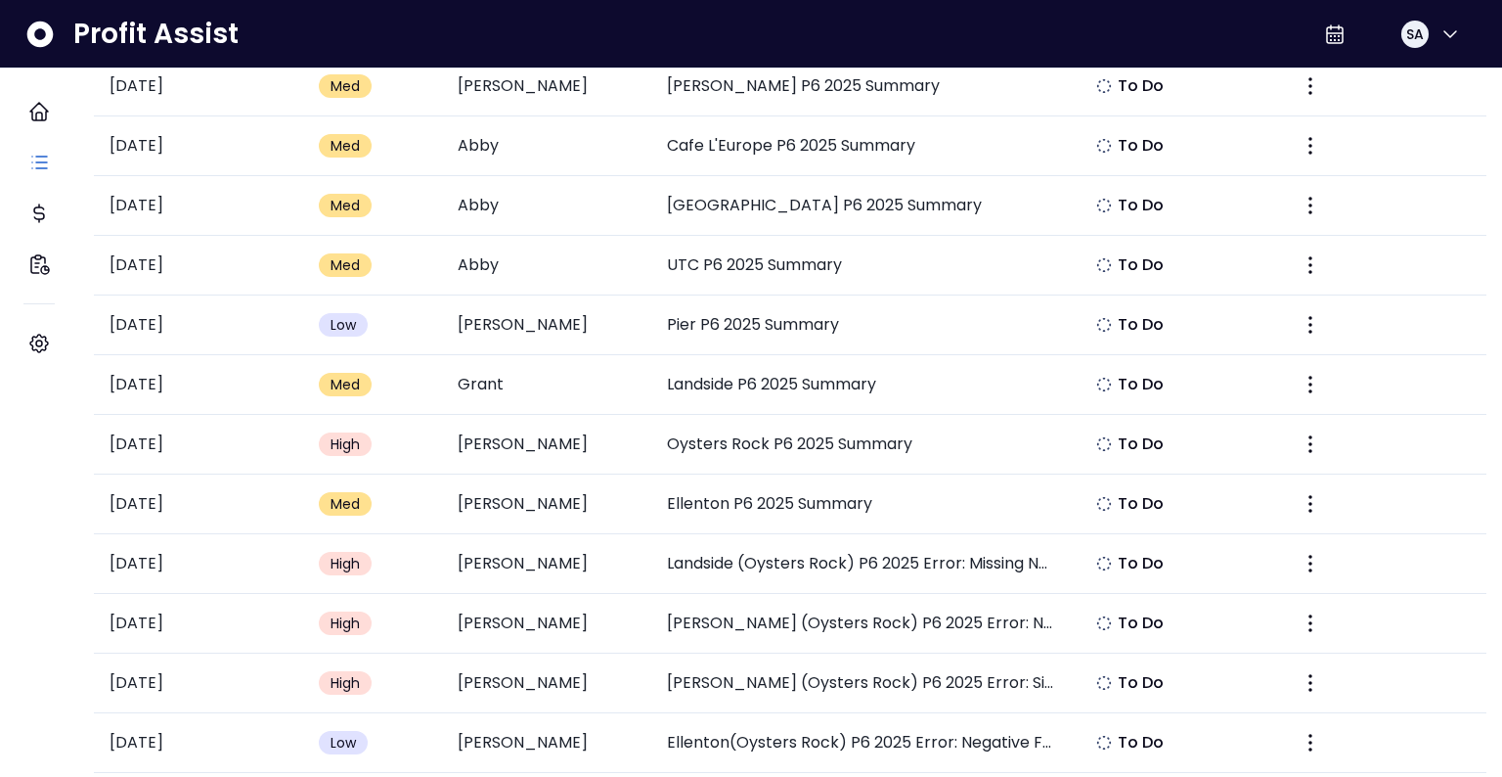
scroll to position [0, 0]
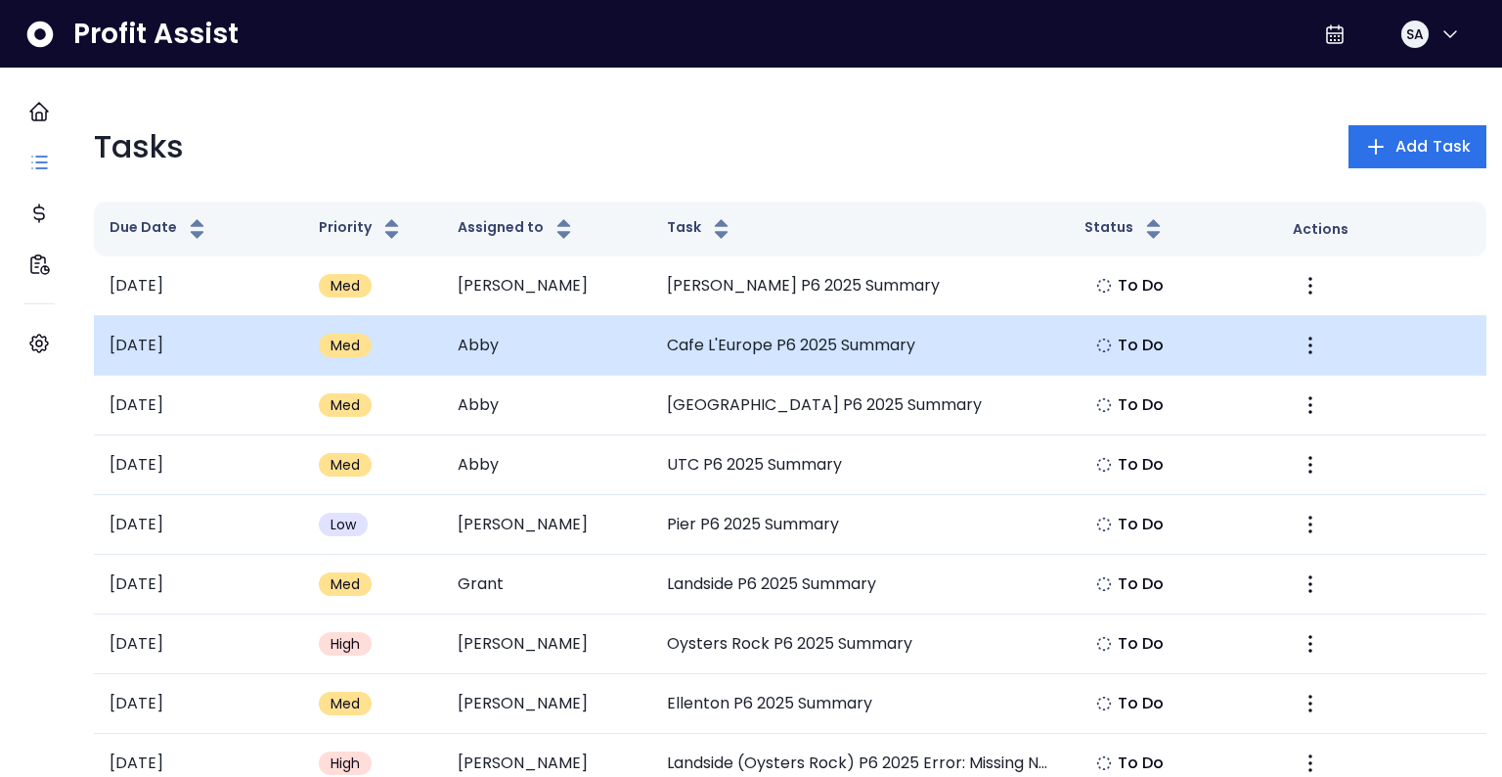
click at [784, 344] on td "Cafe L'Europe P6 2025 Summary" at bounding box center [860, 346] width 418 height 60
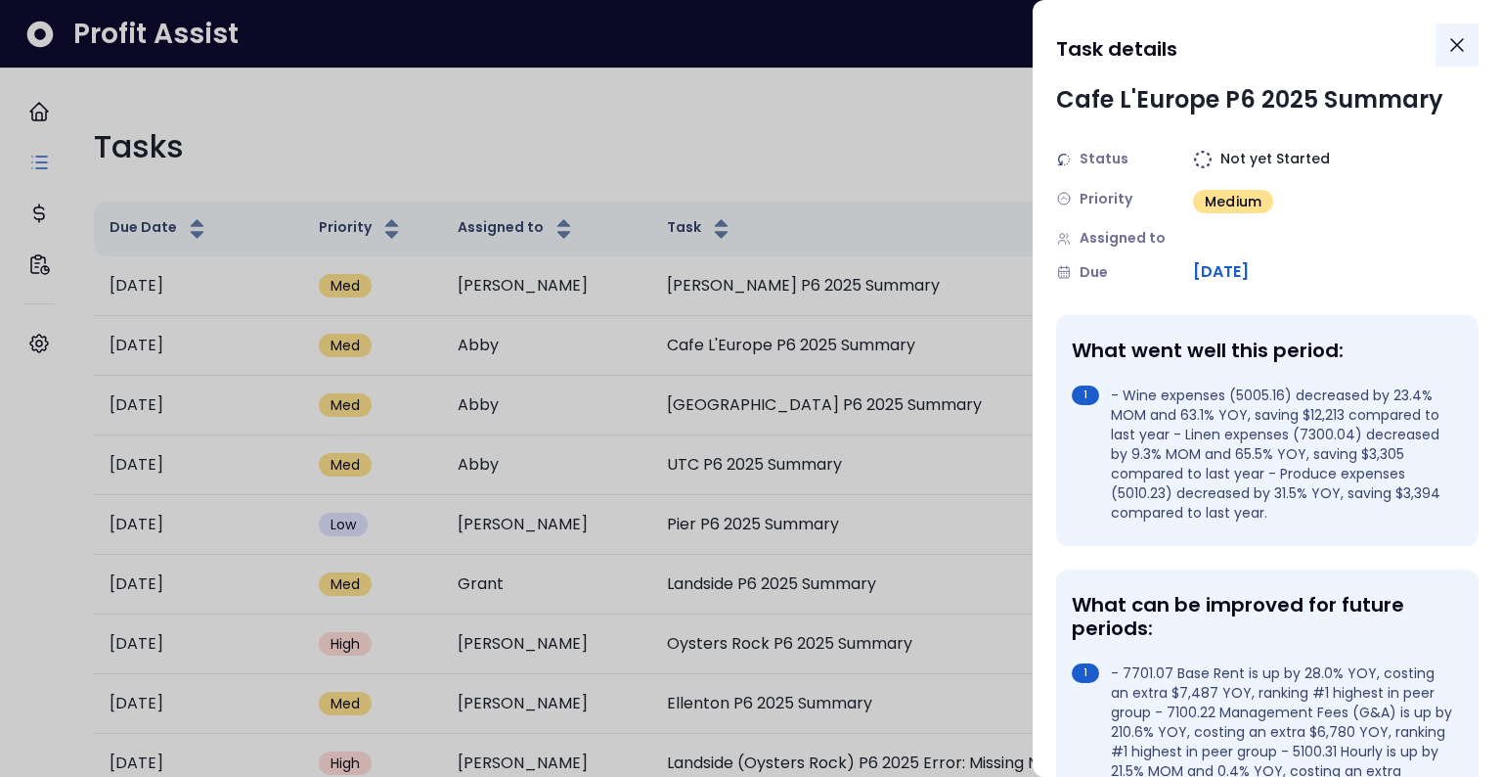
click at [1466, 53] on icon "Close" at bounding box center [1456, 44] width 23 height 23
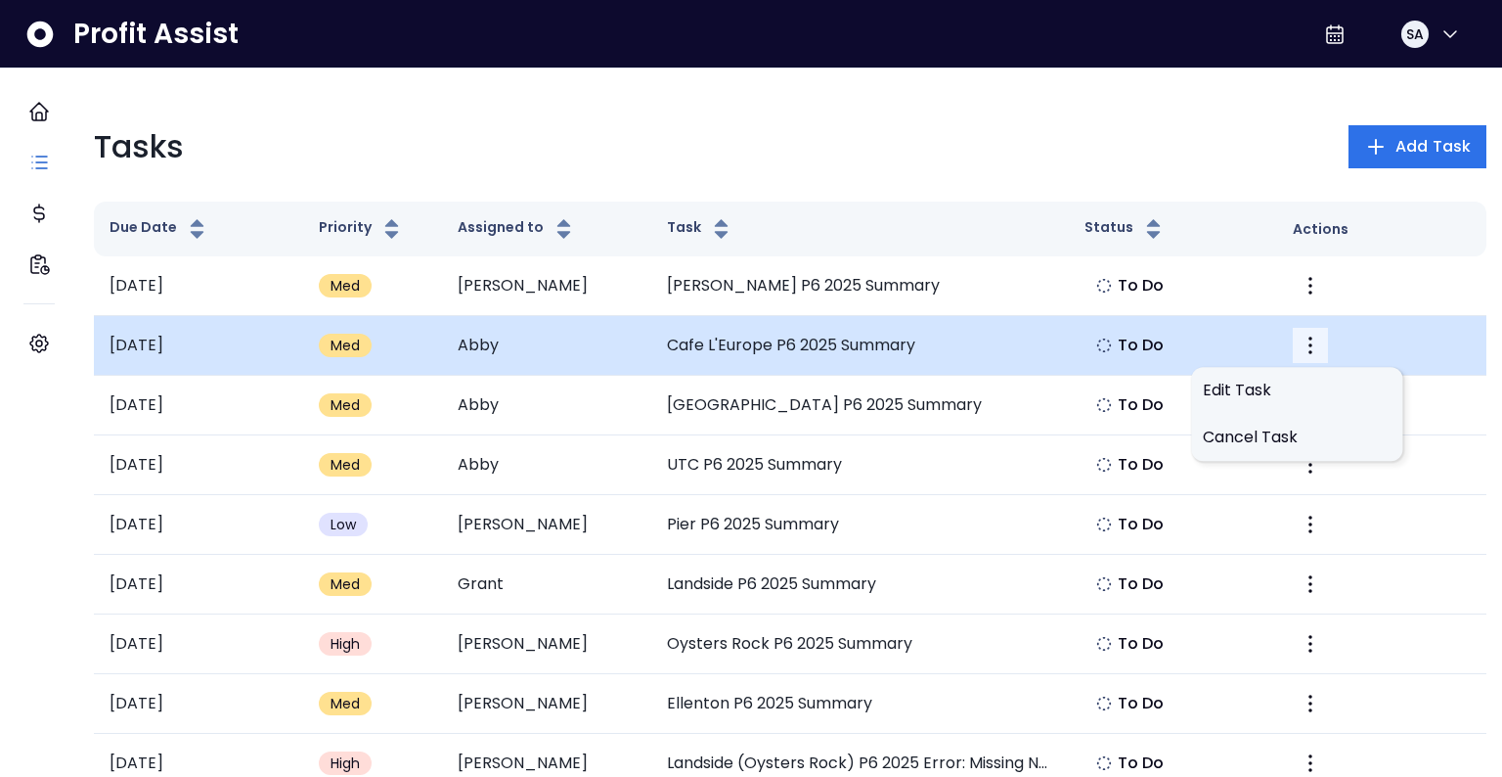
click at [1305, 335] on icon "More" at bounding box center [1310, 344] width 23 height 23
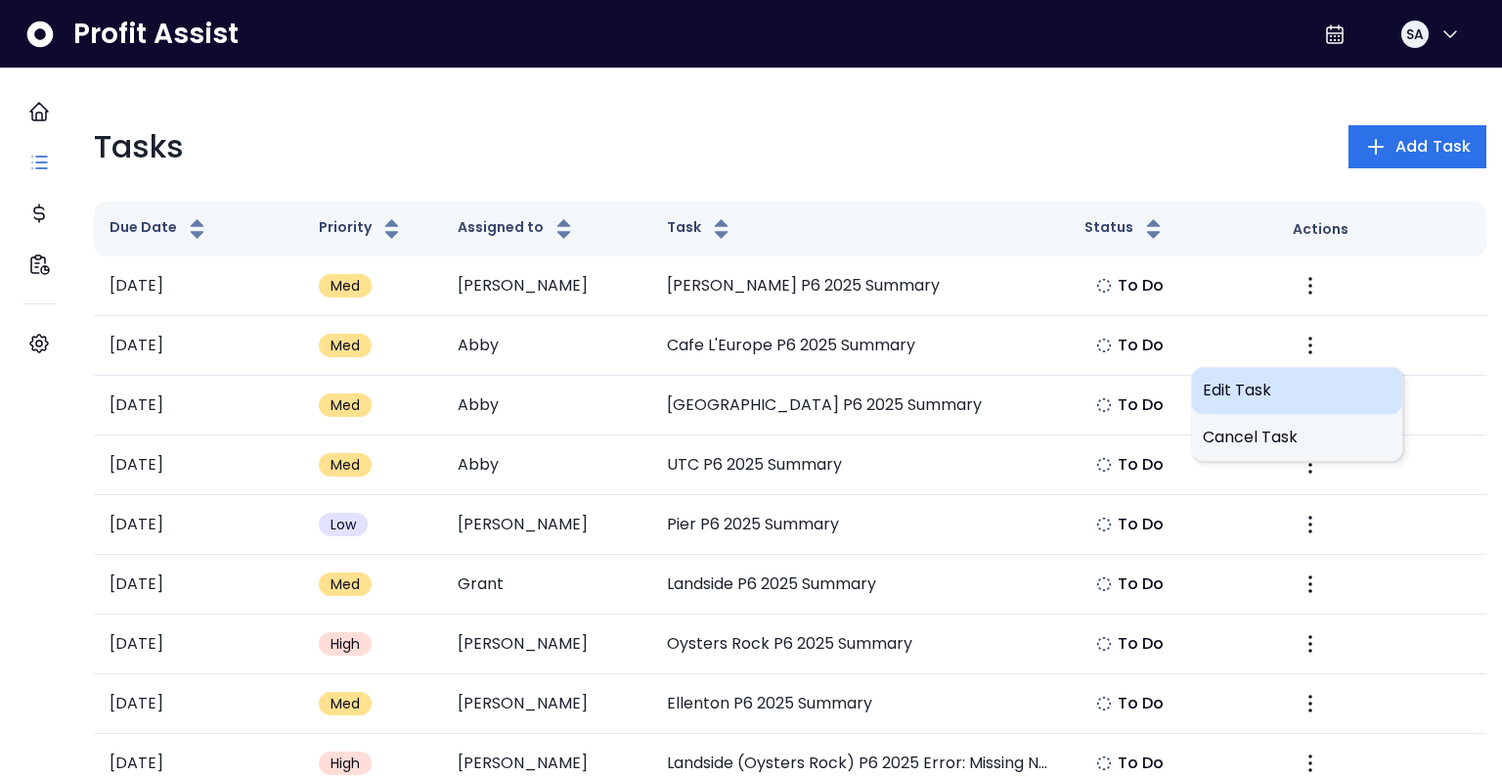
click at [1254, 395] on span "Edit Task" at bounding box center [1297, 389] width 188 height 23
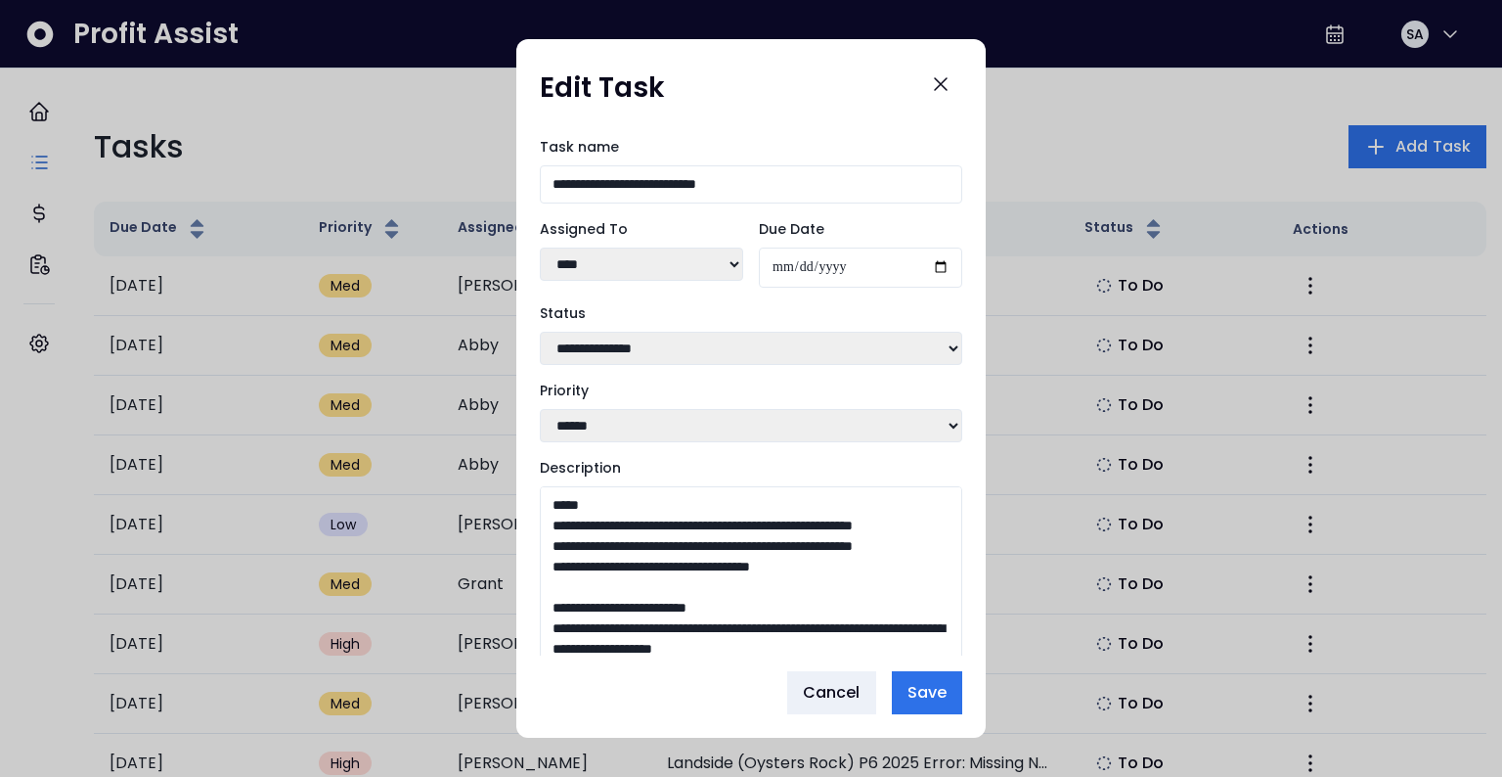
drag, startPoint x: 956, startPoint y: 599, endPoint x: 954, endPoint y: 745, distance: 146.7
click at [954, 745] on div "**********" at bounding box center [751, 388] width 1502 height 777
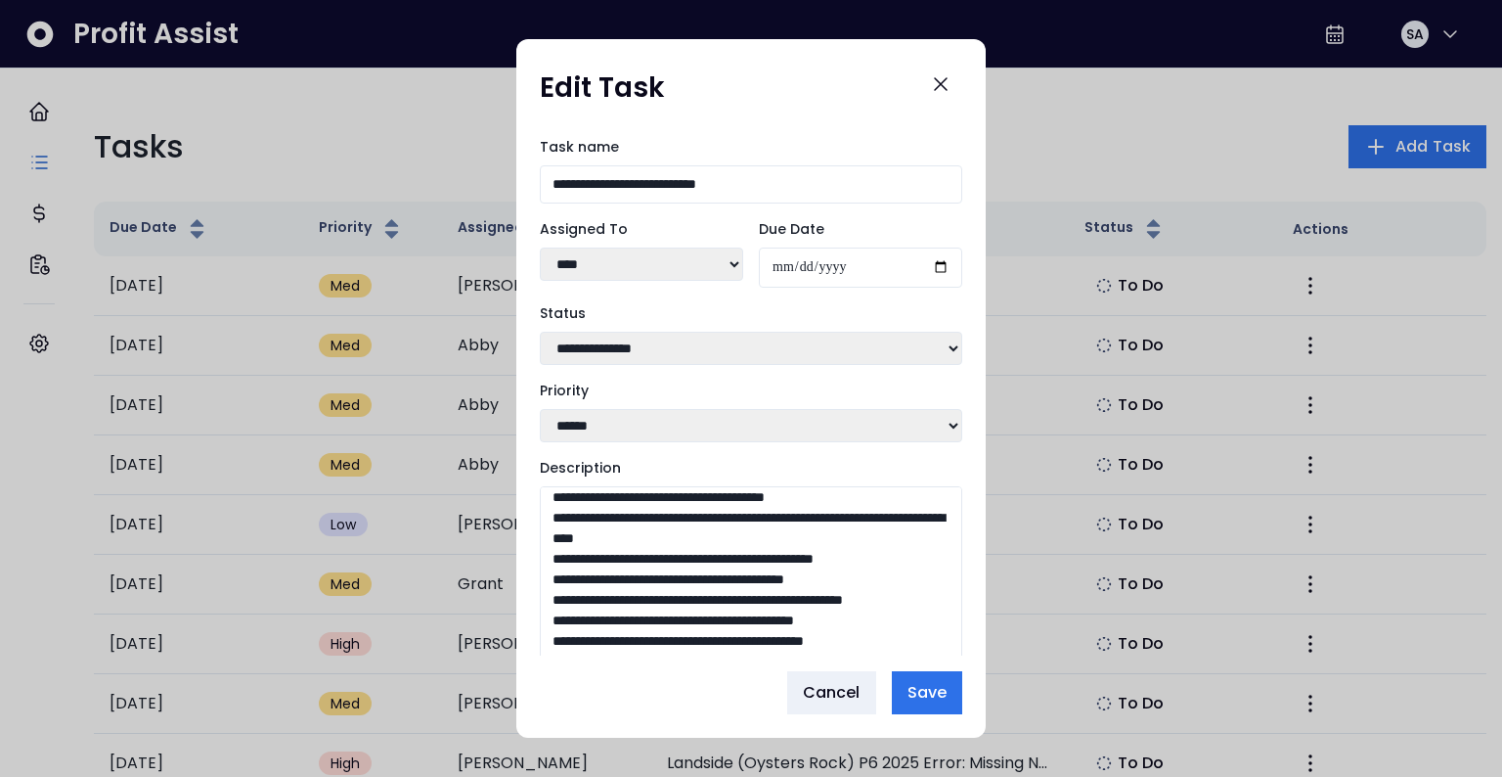
scroll to position [728, 0]
click at [726, 564] on textarea "Description" at bounding box center [751, 608] width 422 height 244
click at [707, 545] on textarea "Description" at bounding box center [751, 608] width 422 height 244
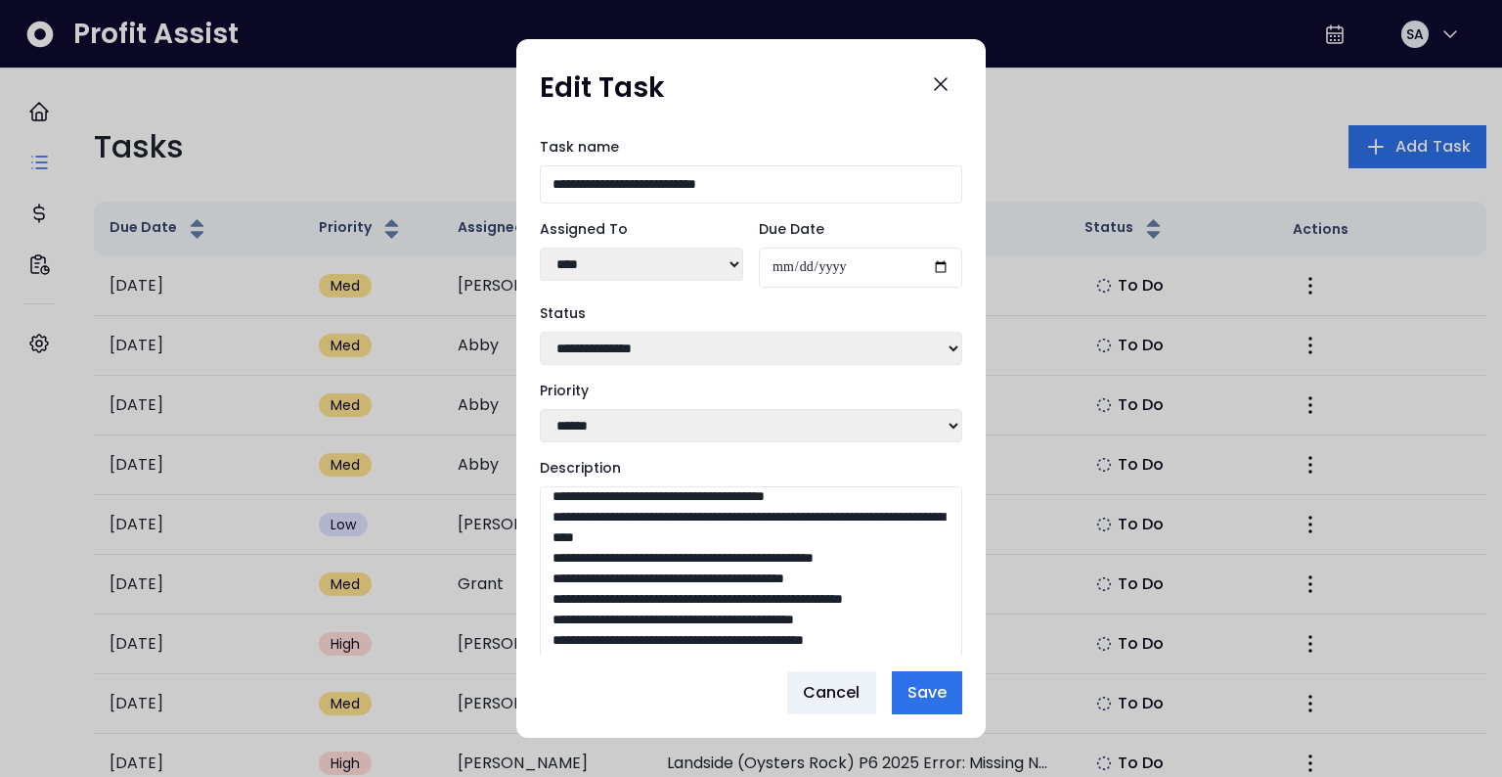
click at [725, 526] on textarea "Description" at bounding box center [751, 608] width 422 height 244
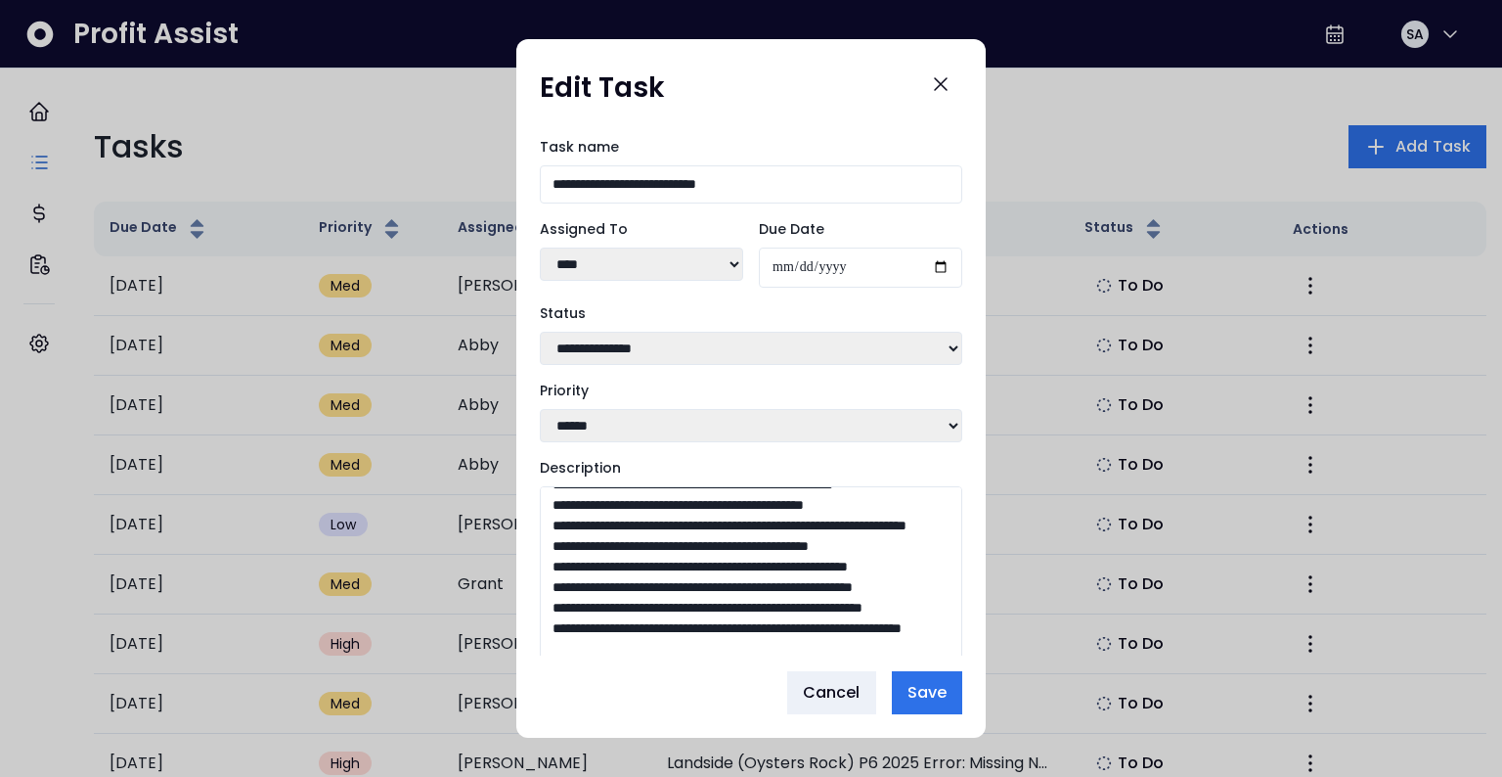
scroll to position [1747, 0]
click at [815, 683] on span "Cancel" at bounding box center [832, 692] width 58 height 23
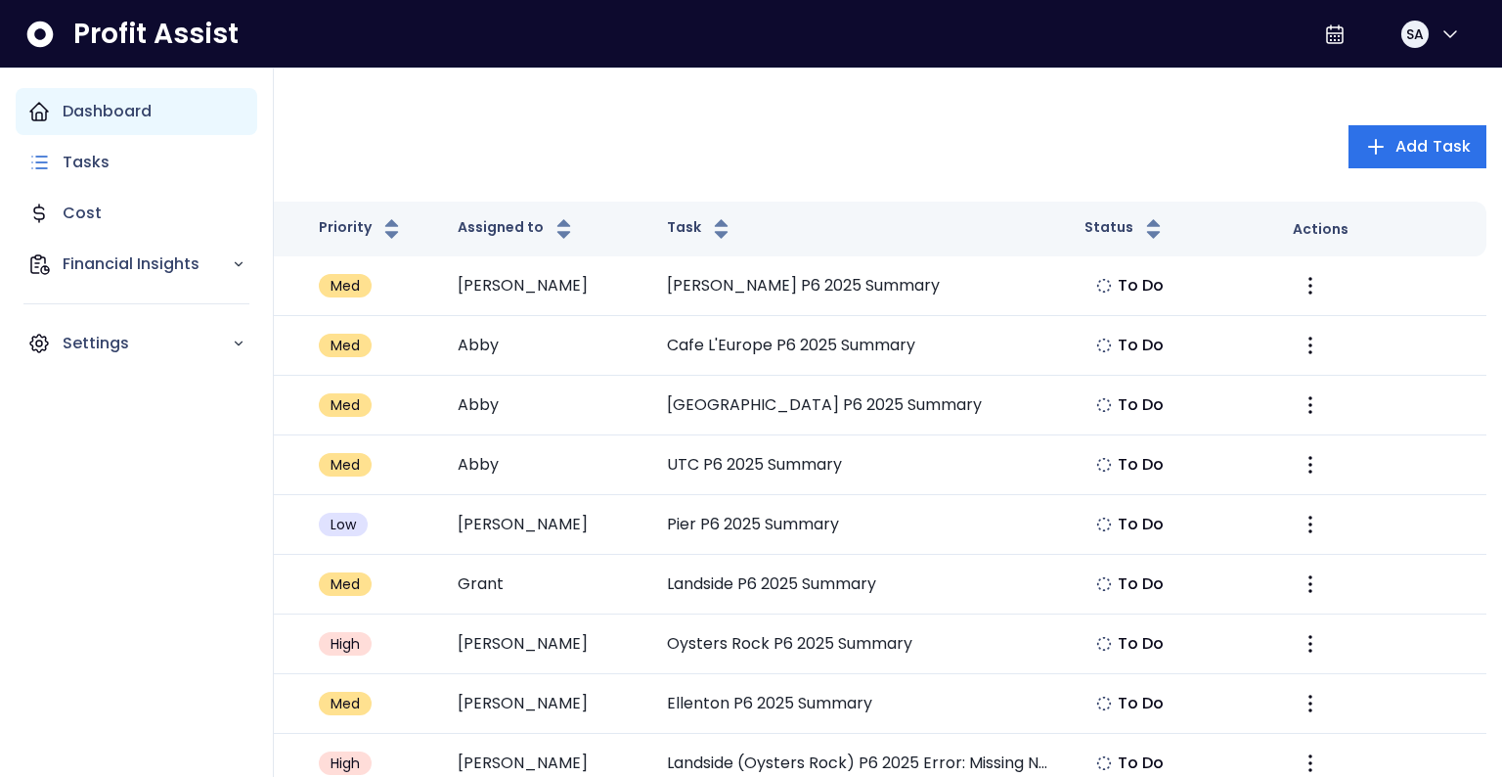
click at [42, 125] on div "Dashboard" at bounding box center [137, 111] width 242 height 47
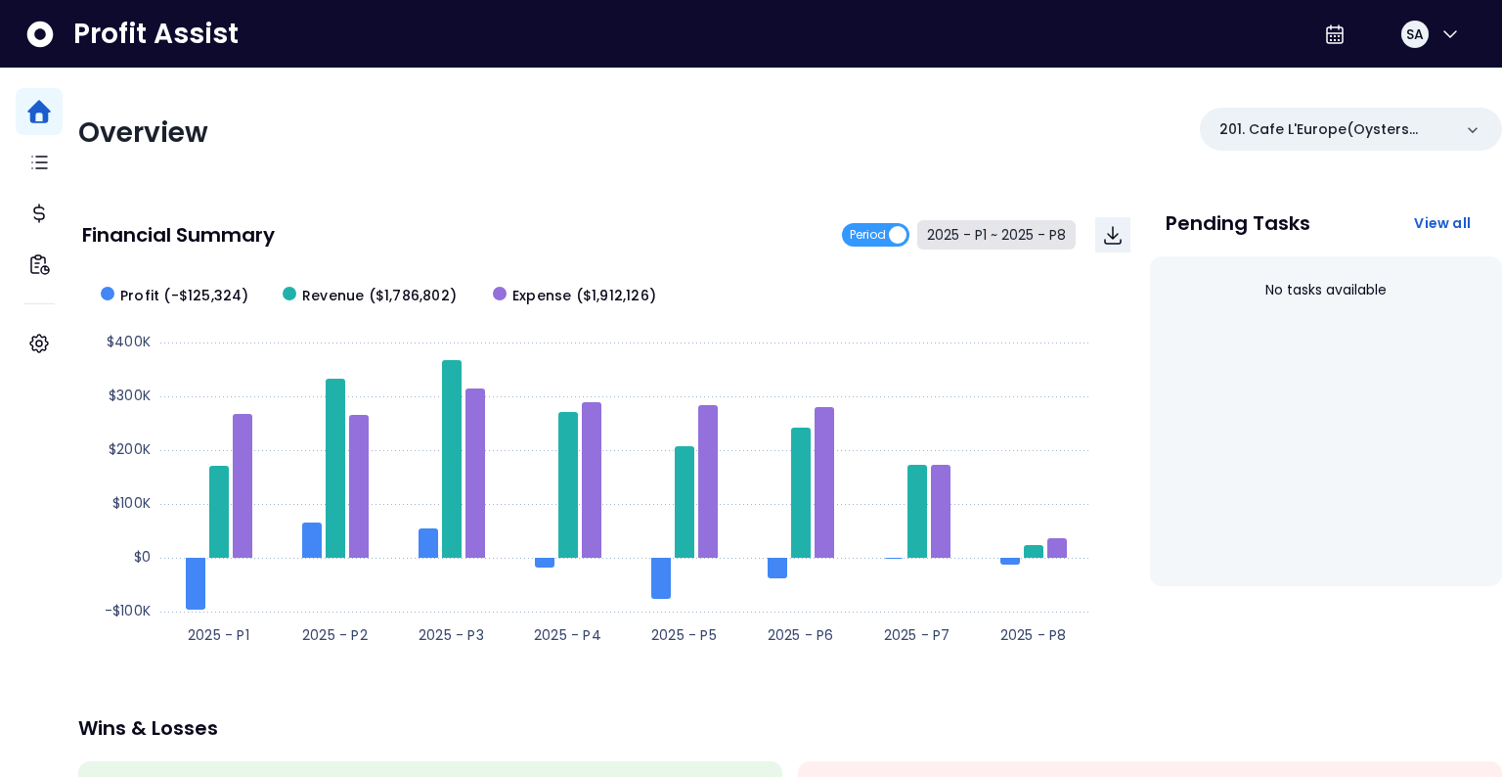
click at [1013, 228] on button "2025 - P1 ~ 2025 - P8" at bounding box center [996, 234] width 158 height 29
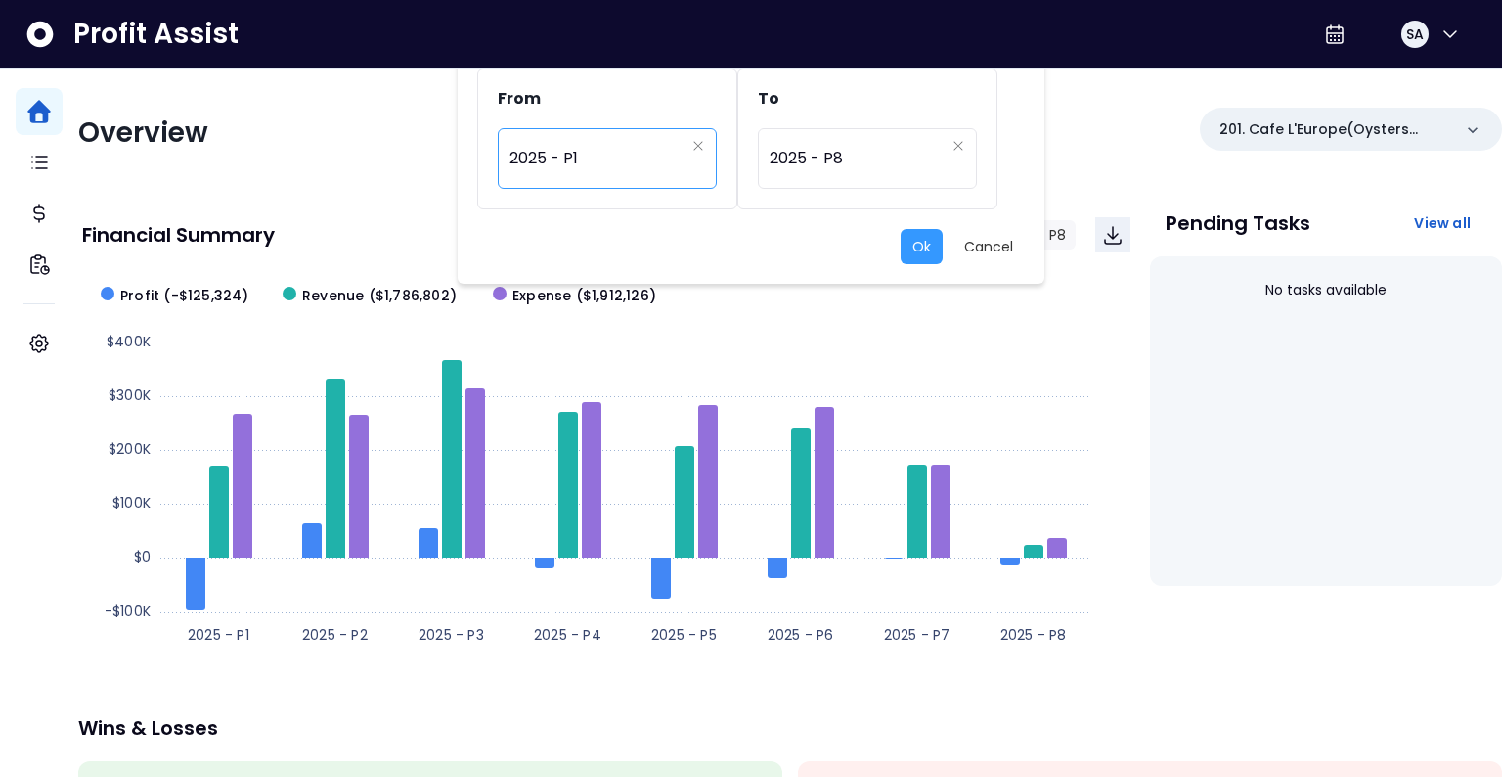
click at [614, 156] on span "2025 - P1" at bounding box center [597, 158] width 175 height 45
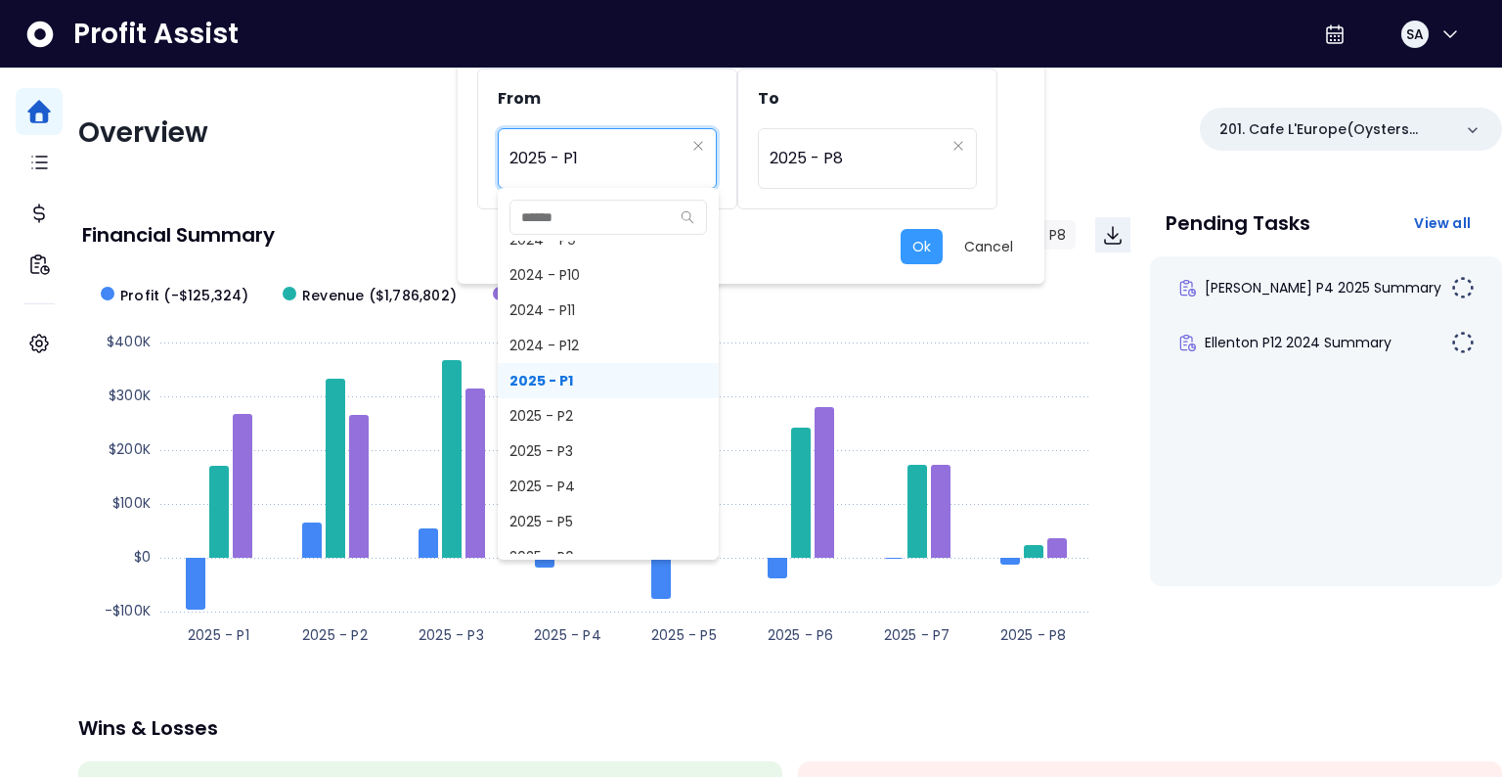
scroll to position [1189, 0]
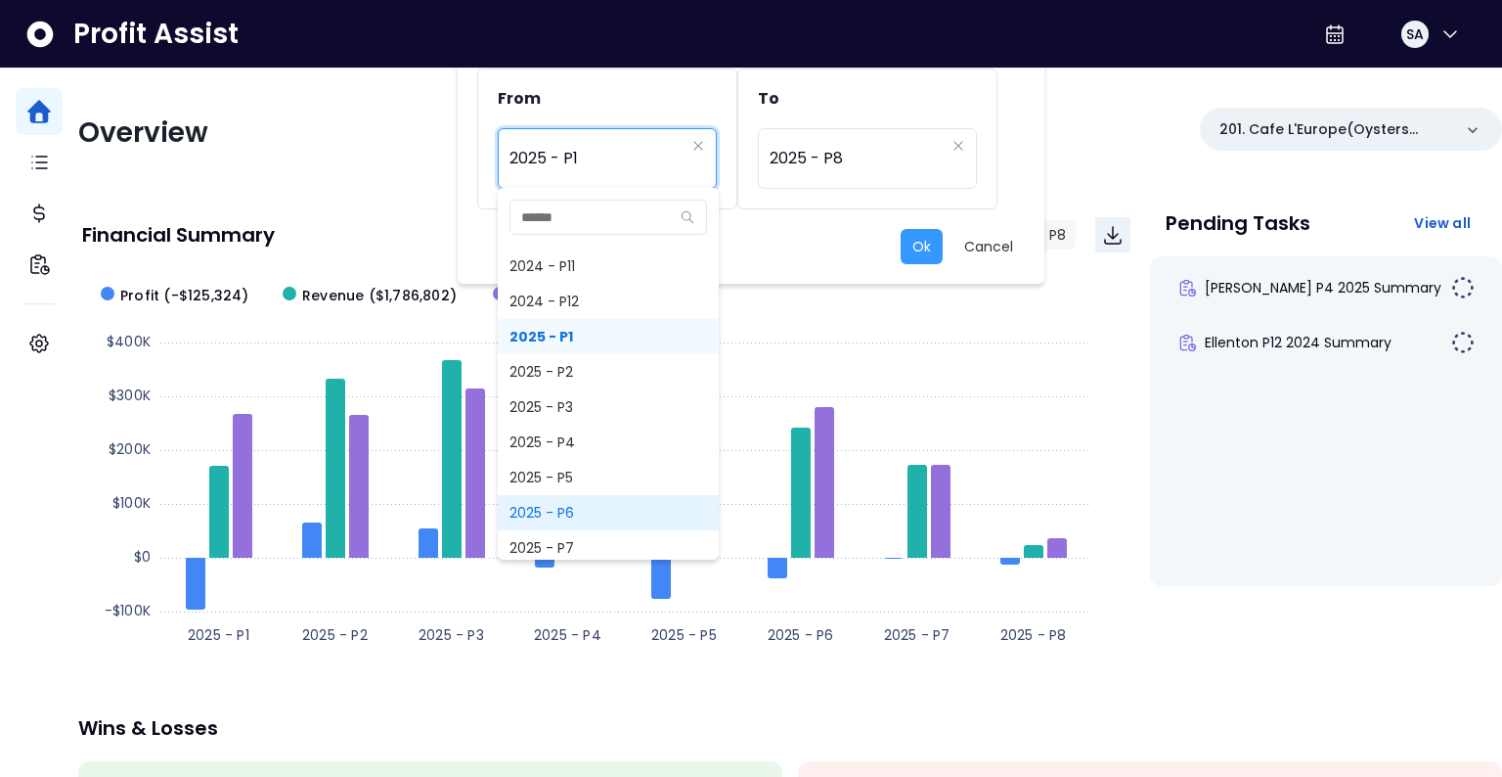
click at [556, 506] on span "2025 - P6" at bounding box center [608, 512] width 221 height 35
type input "*********"
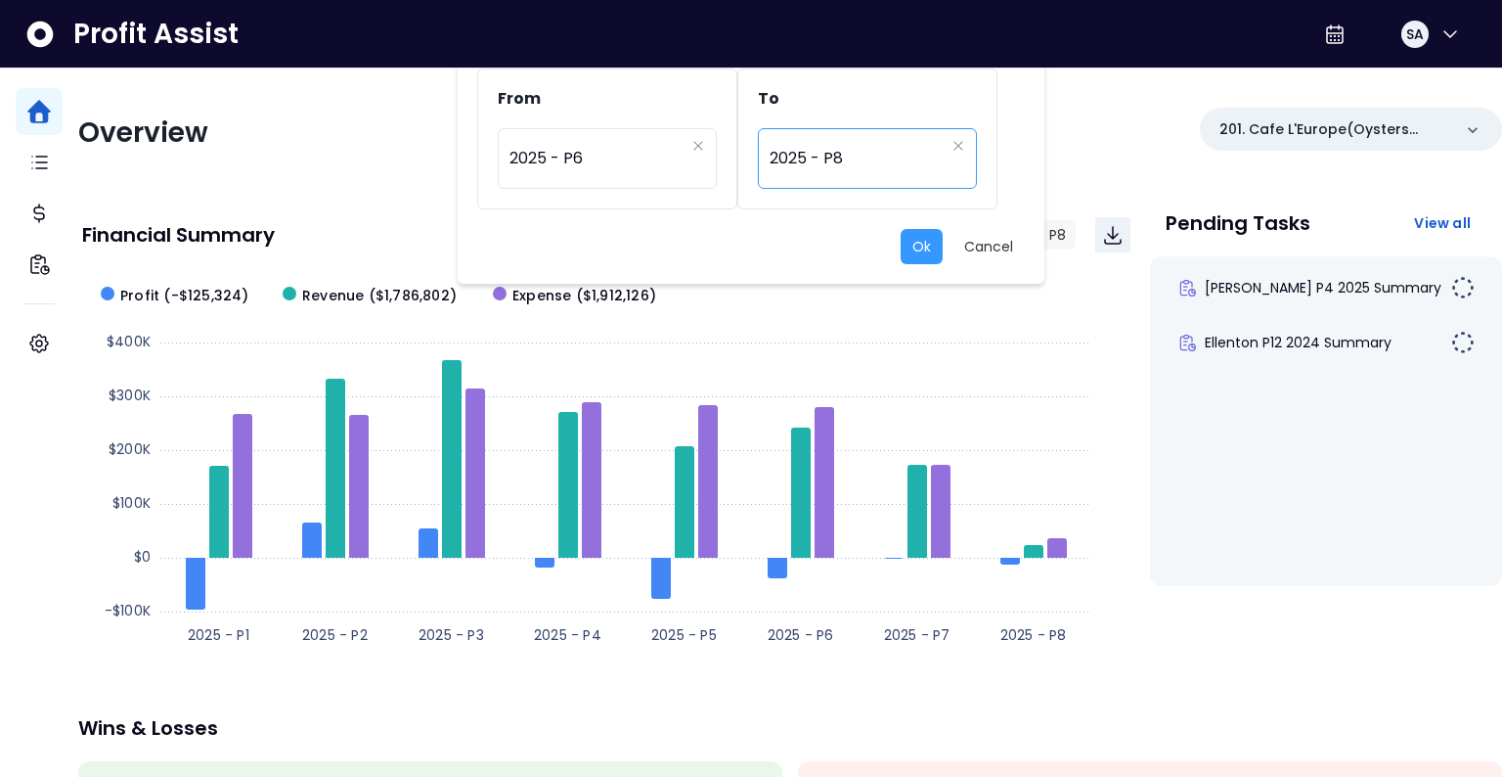
click at [860, 162] on span "2025 - P8" at bounding box center [857, 158] width 175 height 45
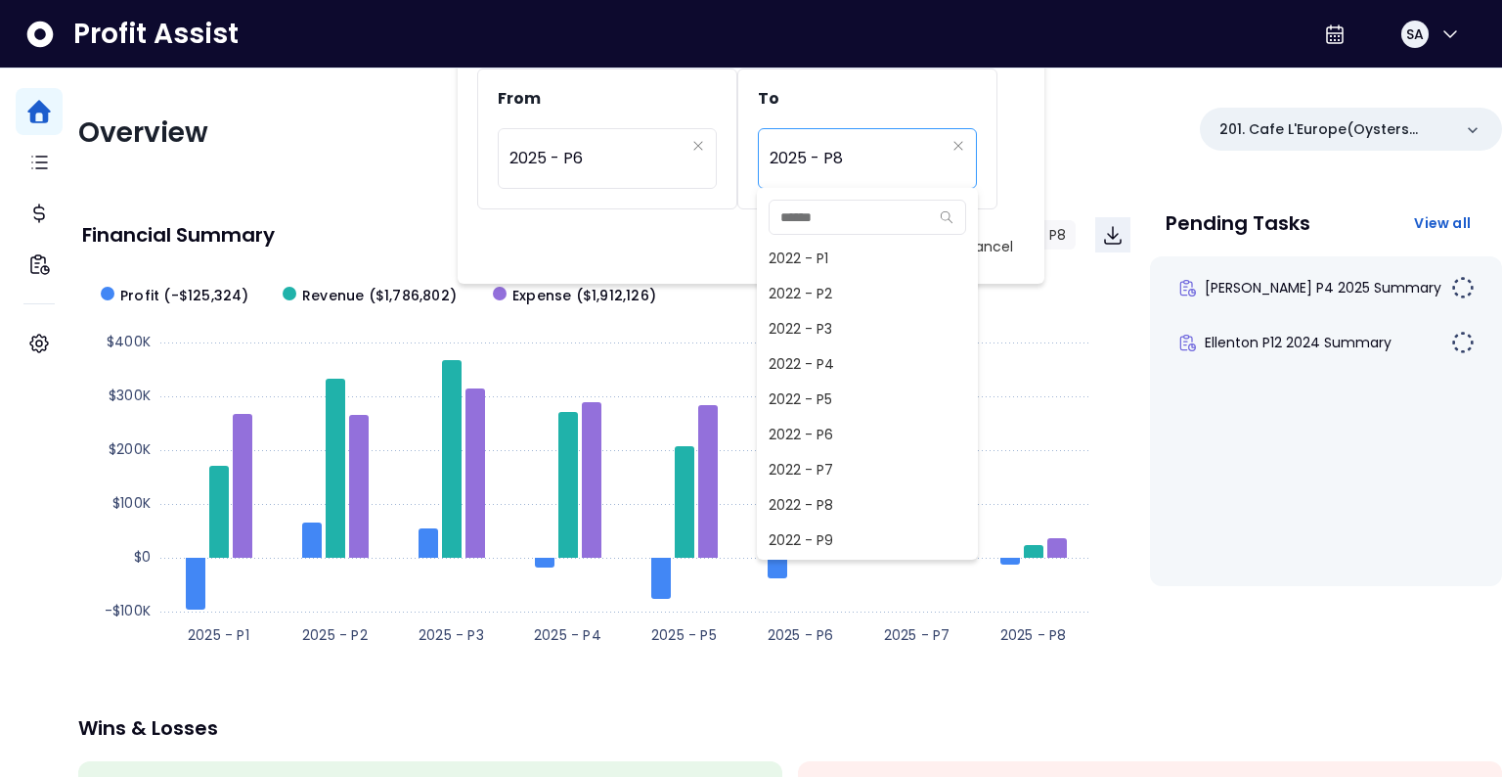
scroll to position [1232, 0]
click at [825, 467] on span "2025 - P6" at bounding box center [867, 469] width 221 height 35
type input "*********"
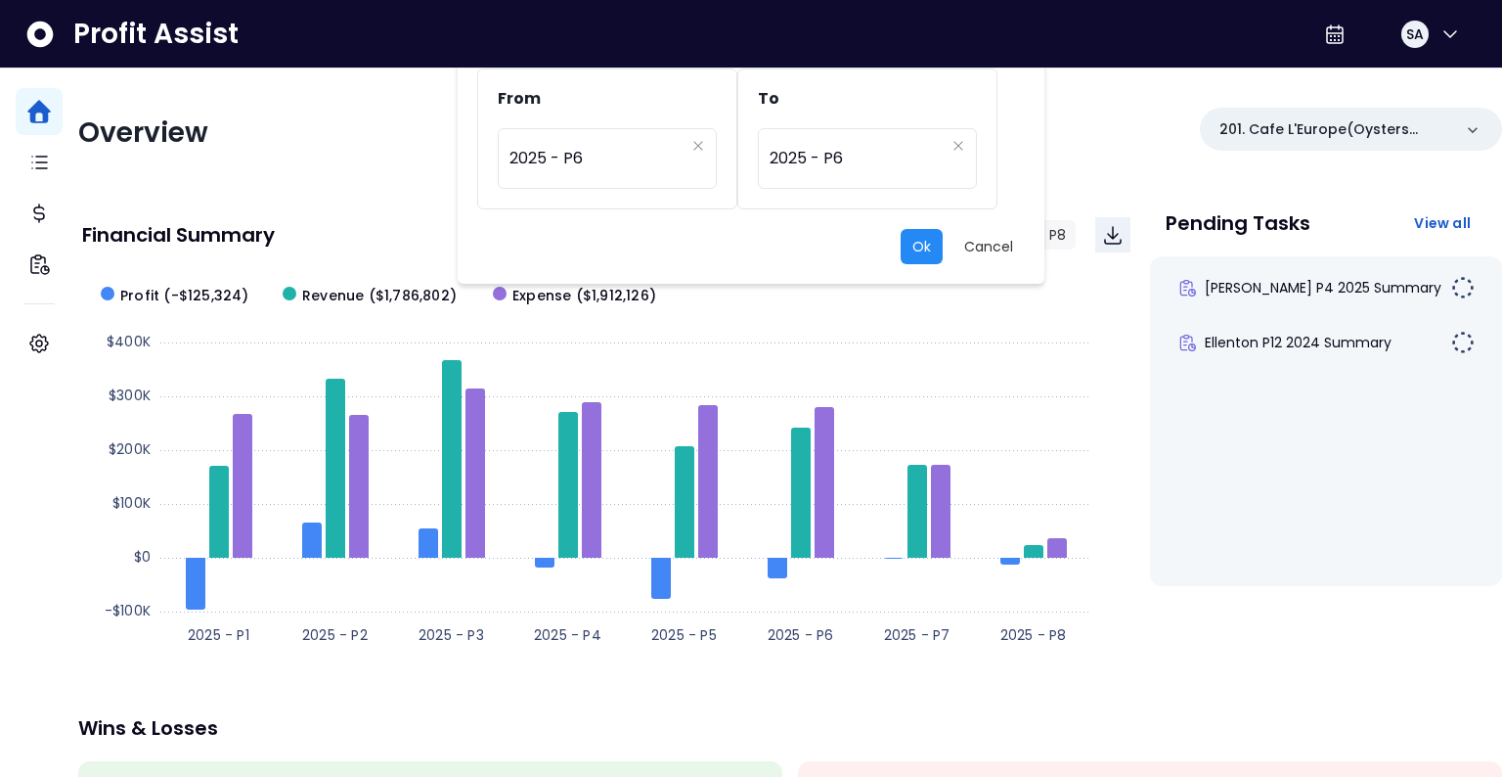
click at [927, 255] on button "Ok" at bounding box center [922, 246] width 42 height 35
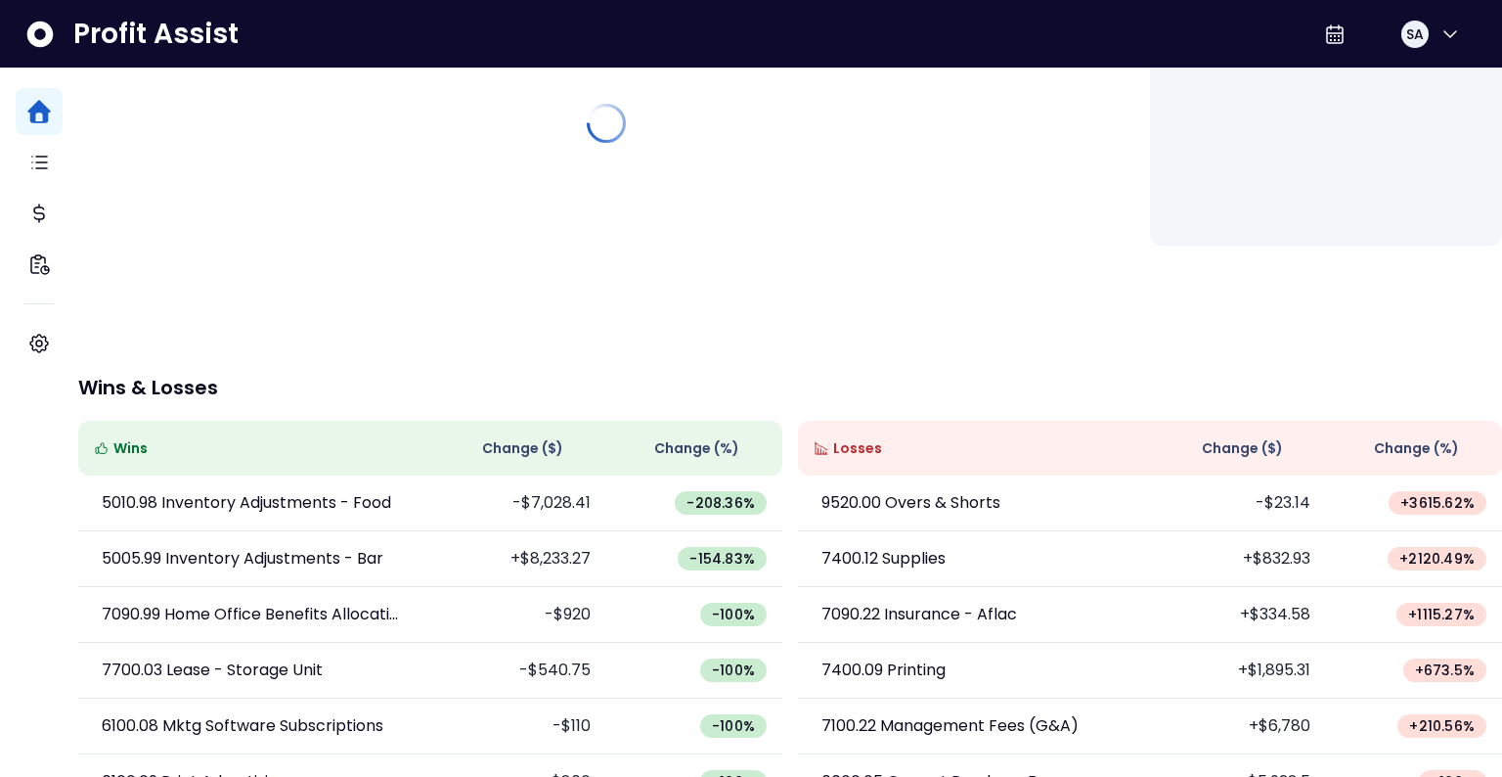
scroll to position [372, 0]
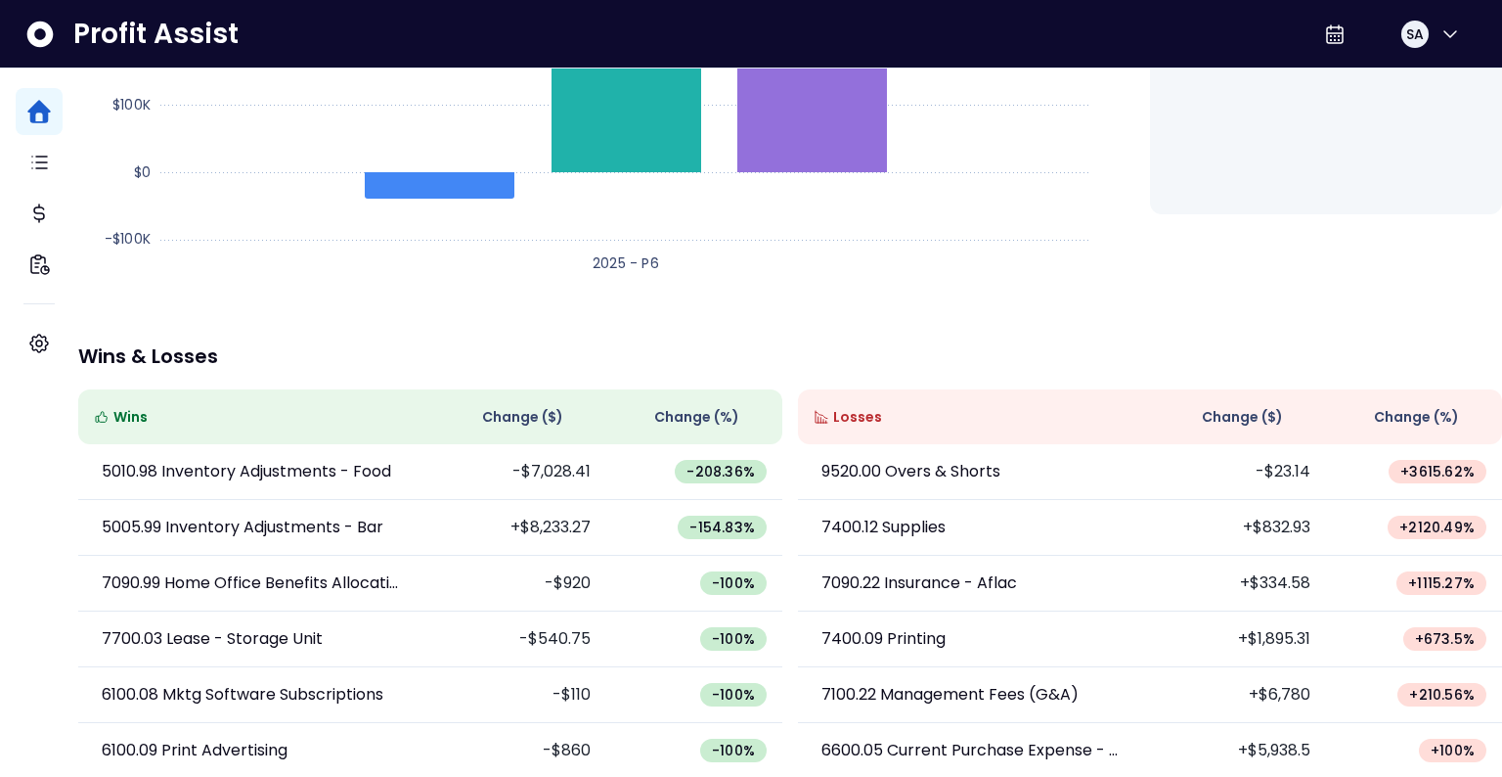
click at [534, 415] on span "Change ( $ )" at bounding box center [522, 417] width 81 height 21
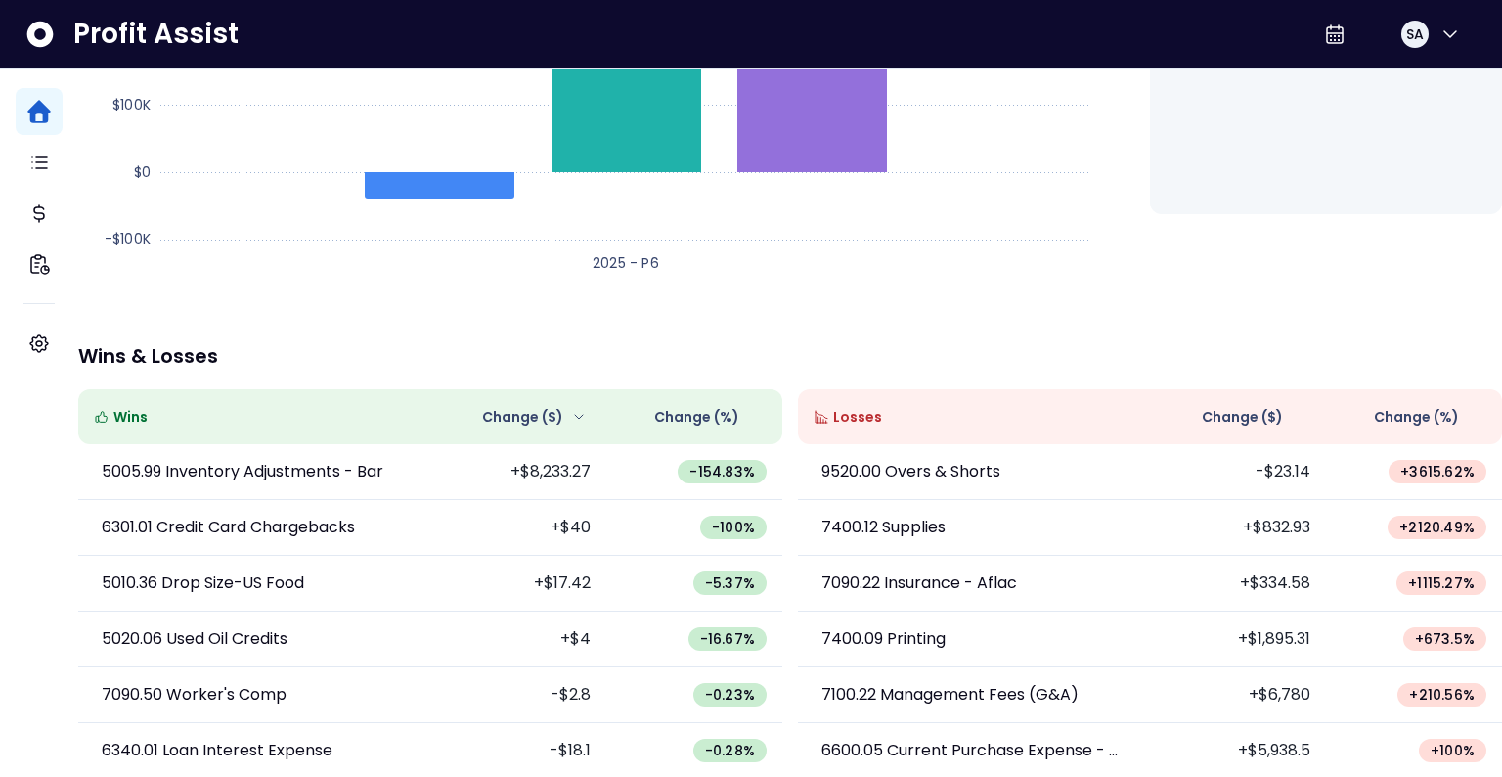
click at [1217, 411] on span "Change ( $ )" at bounding box center [1242, 417] width 81 height 21
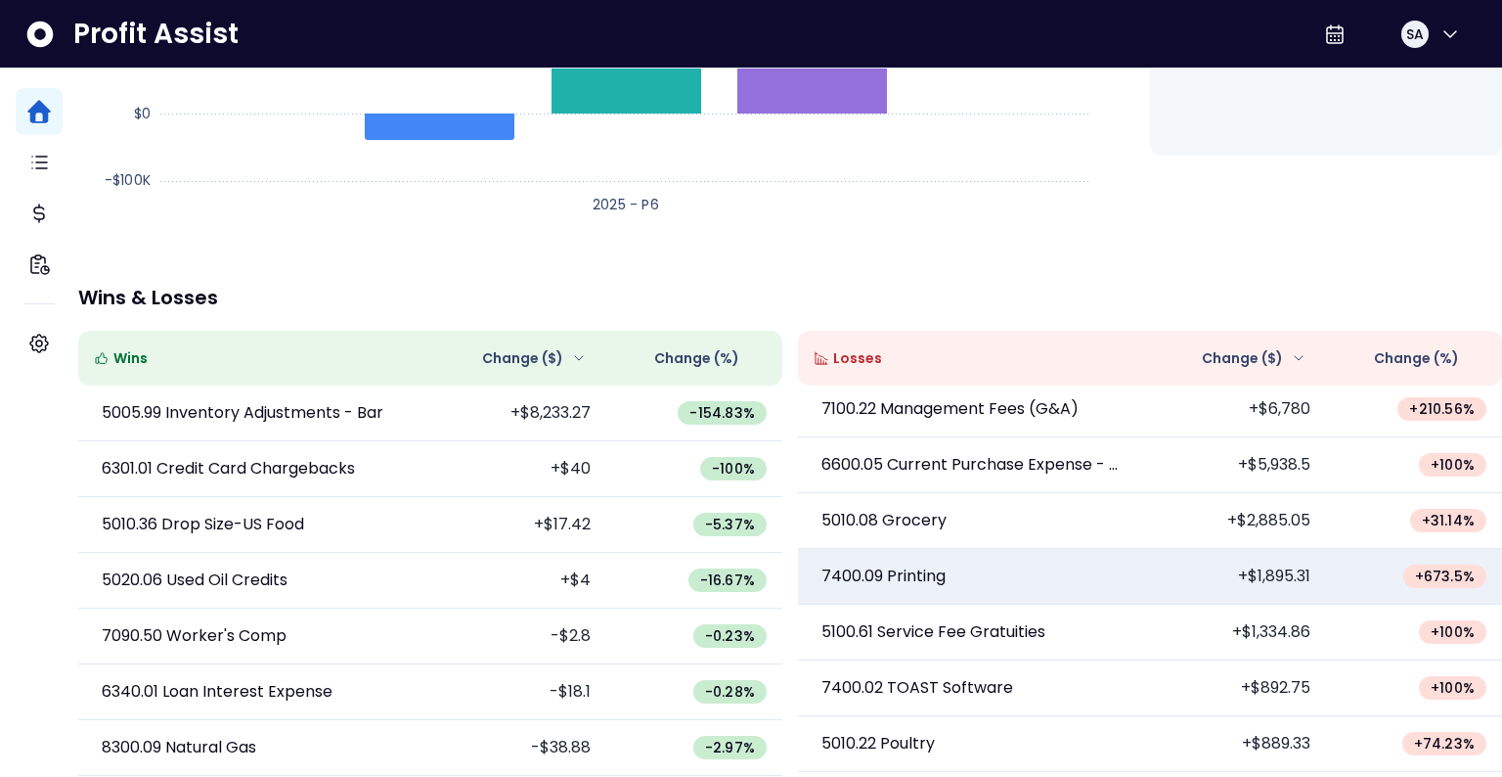
scroll to position [0, 0]
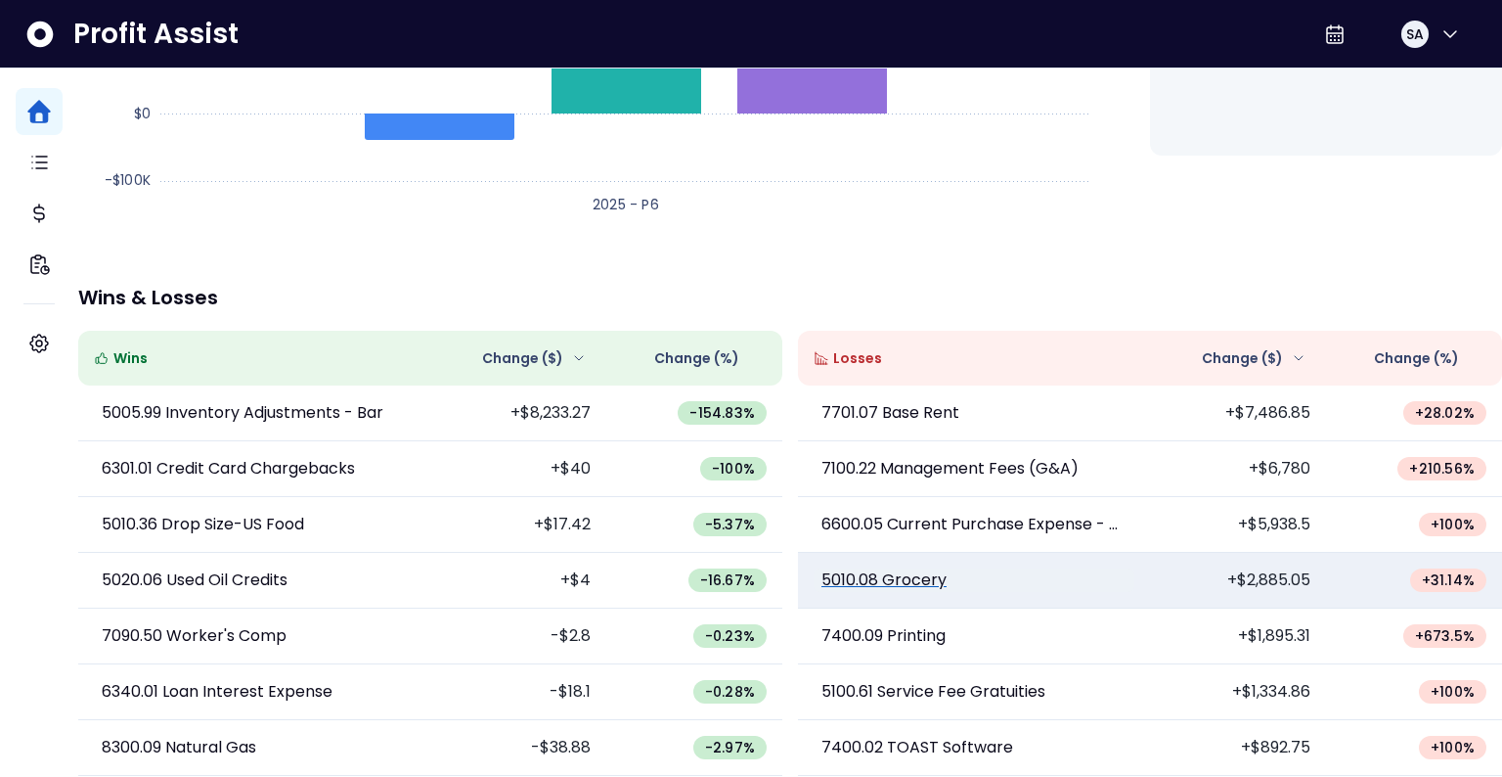
click at [888, 568] on p "5010.08 Grocery" at bounding box center [884, 579] width 125 height 23
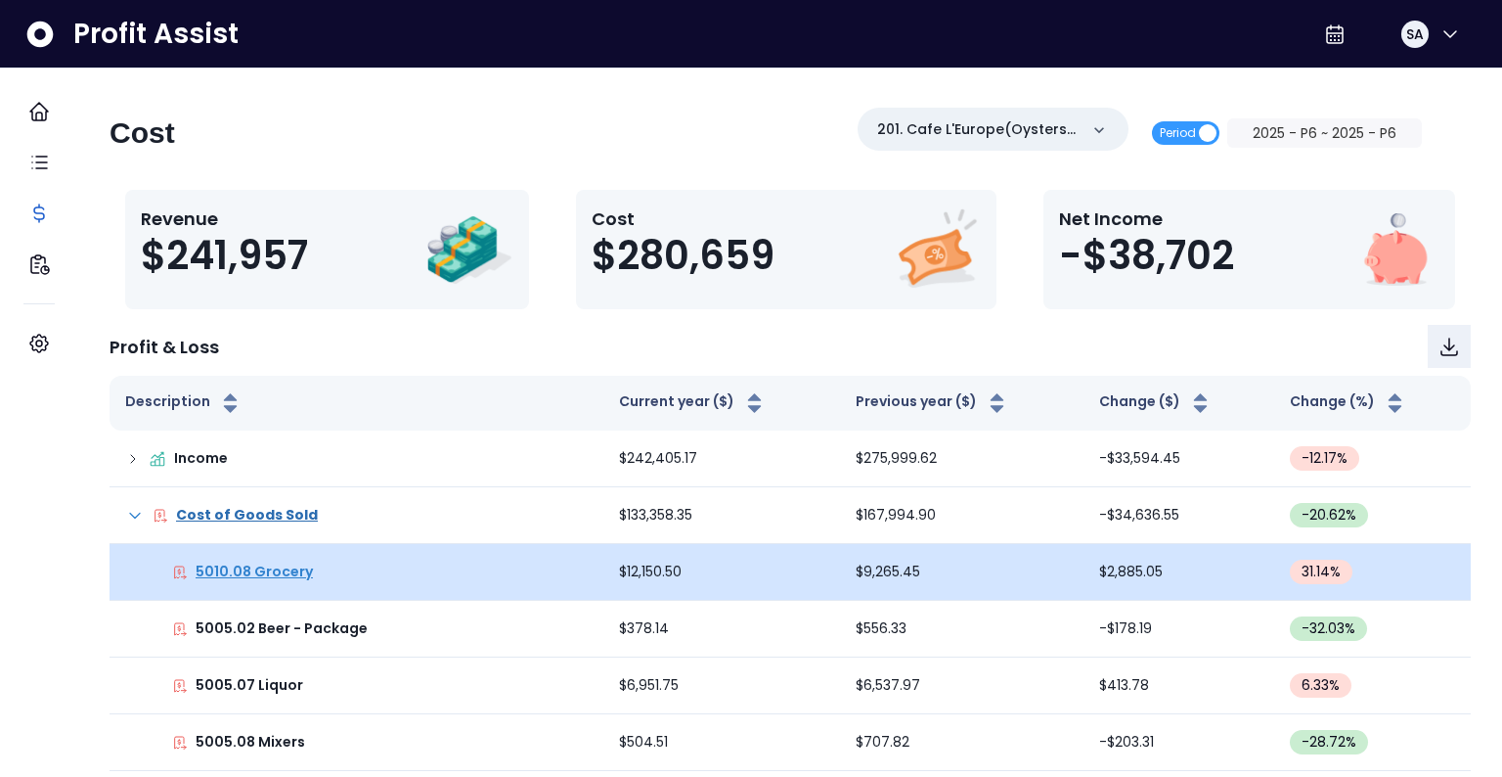
click at [280, 575] on p "5010.08 Grocery" at bounding box center [254, 571] width 117 height 21
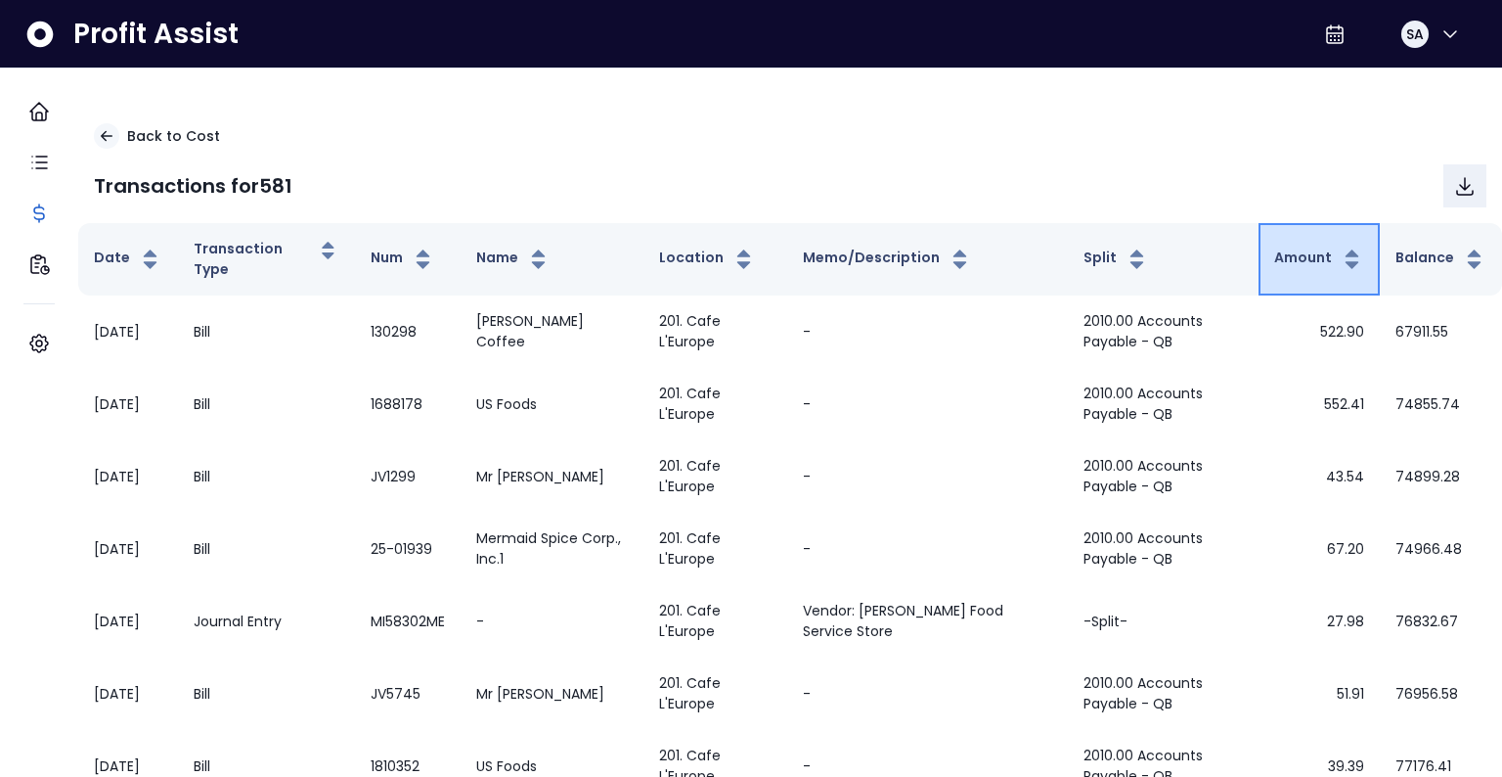
click at [1274, 253] on button "Amount" at bounding box center [1319, 258] width 90 height 23
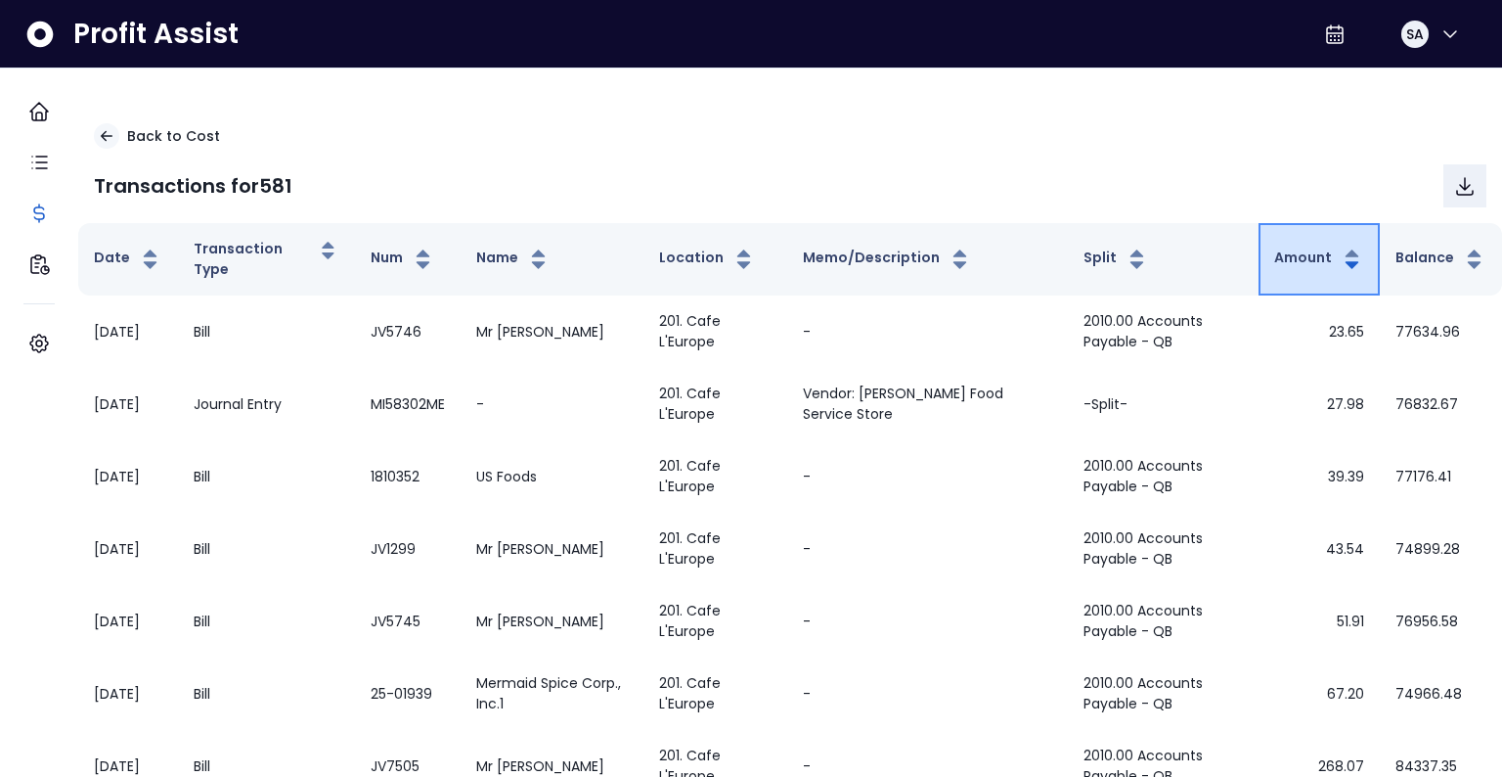
click at [1274, 253] on button "Amount" at bounding box center [1319, 258] width 90 height 23
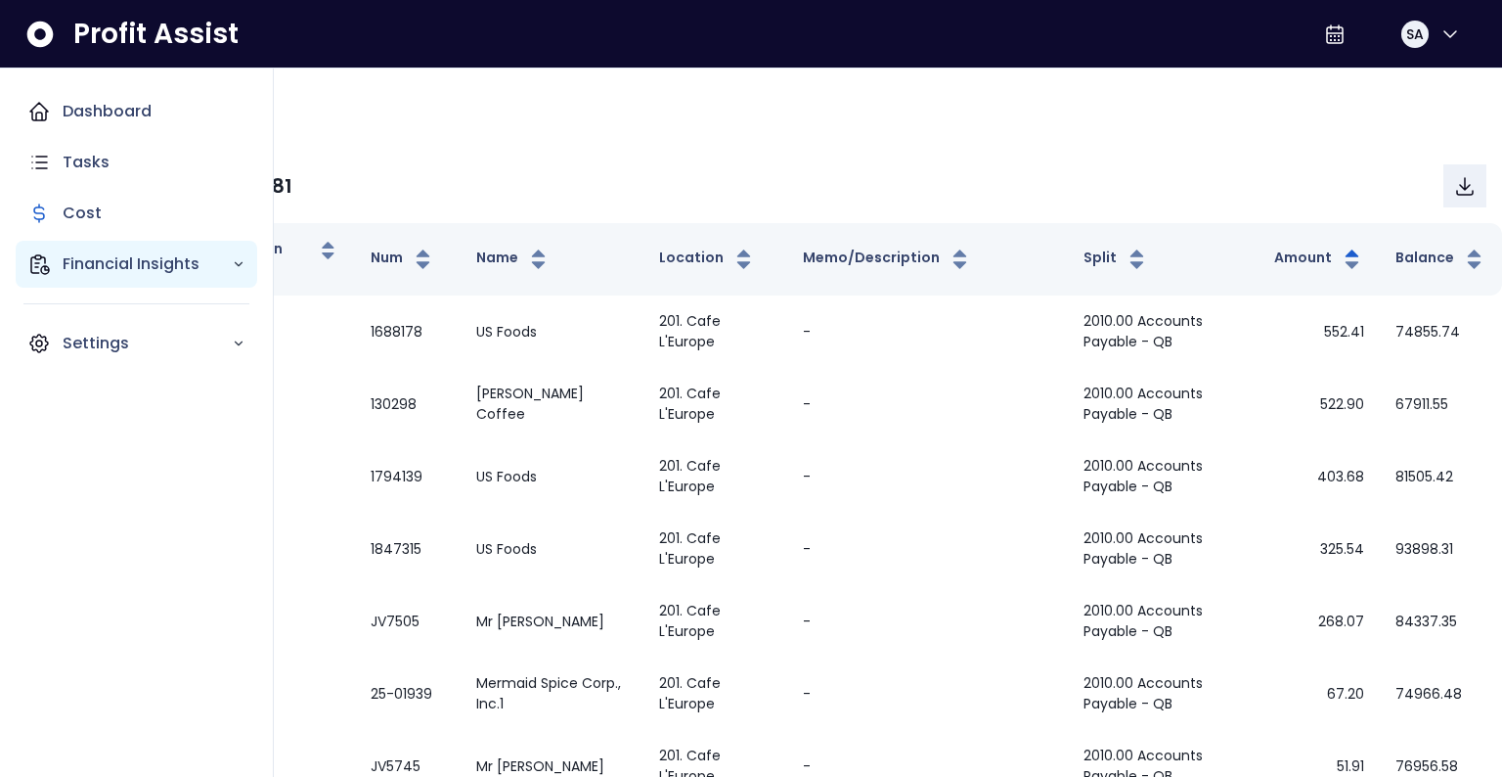
click at [49, 266] on icon "Main navigation" at bounding box center [38, 263] width 23 height 23
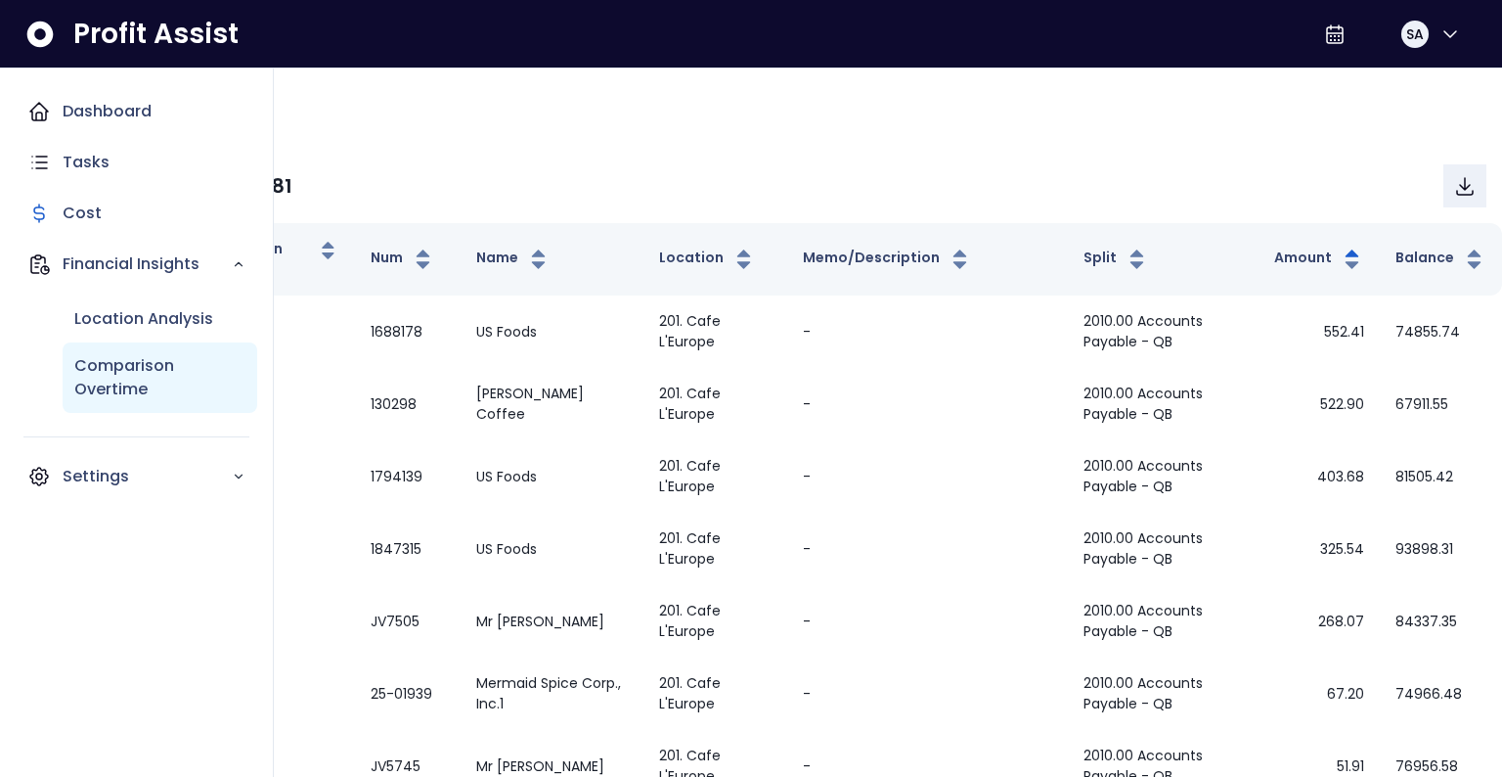
click at [132, 364] on p "Comparison Overtime" at bounding box center [159, 377] width 171 height 47
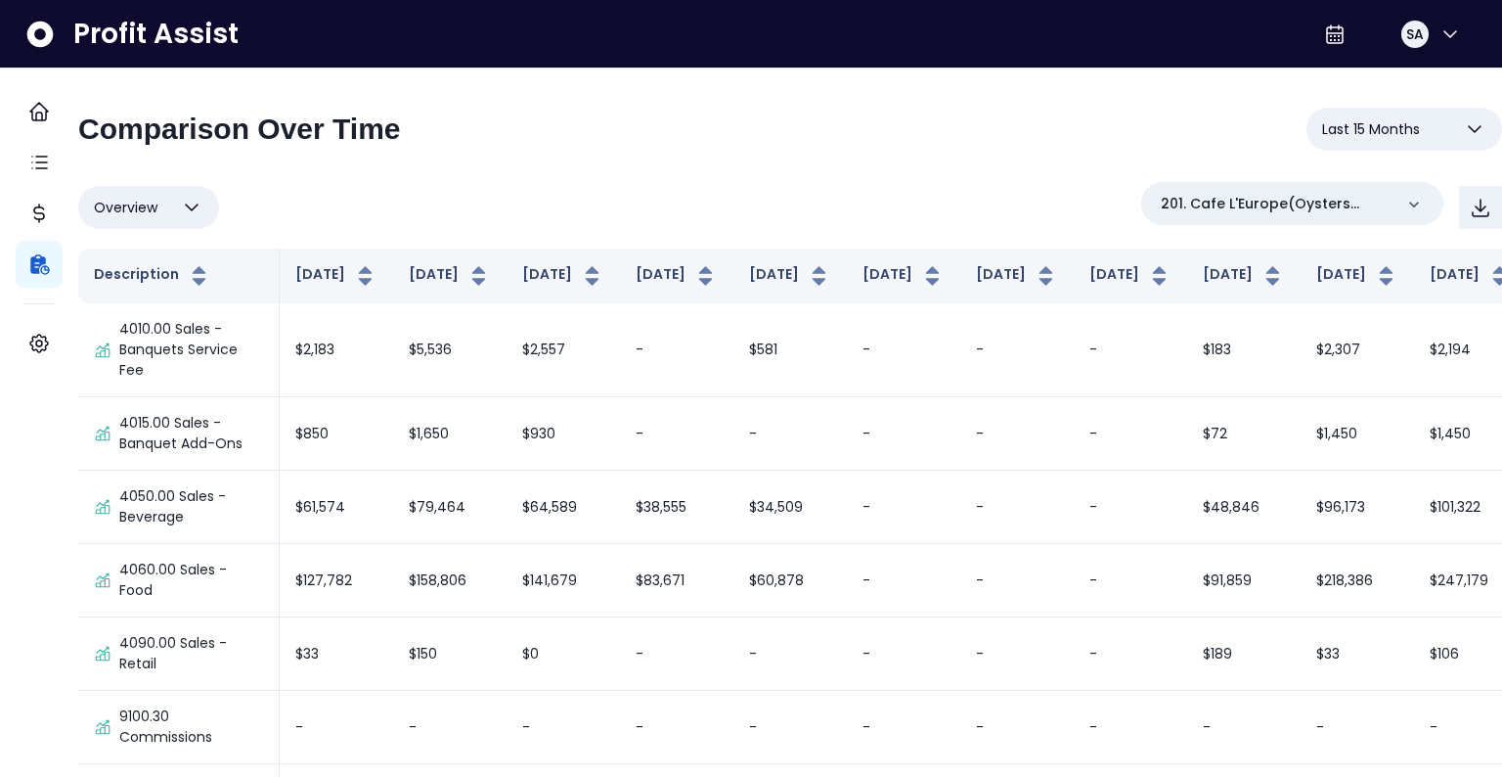
click at [1337, 132] on span "Last 15 Months" at bounding box center [1371, 128] width 98 height 23
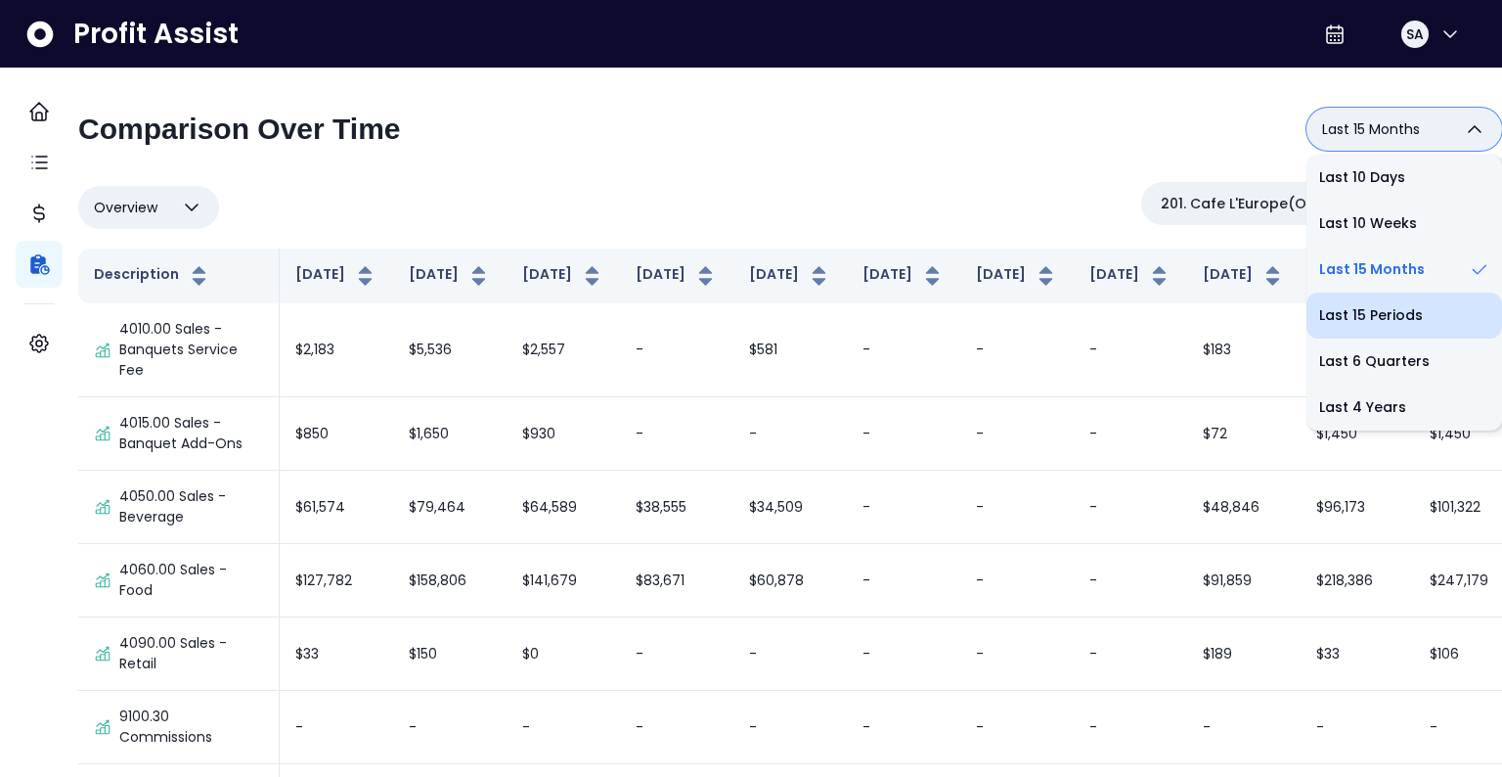
click at [1340, 301] on li "Last 15 Periods" at bounding box center [1405, 315] width 196 height 46
type input "**********"
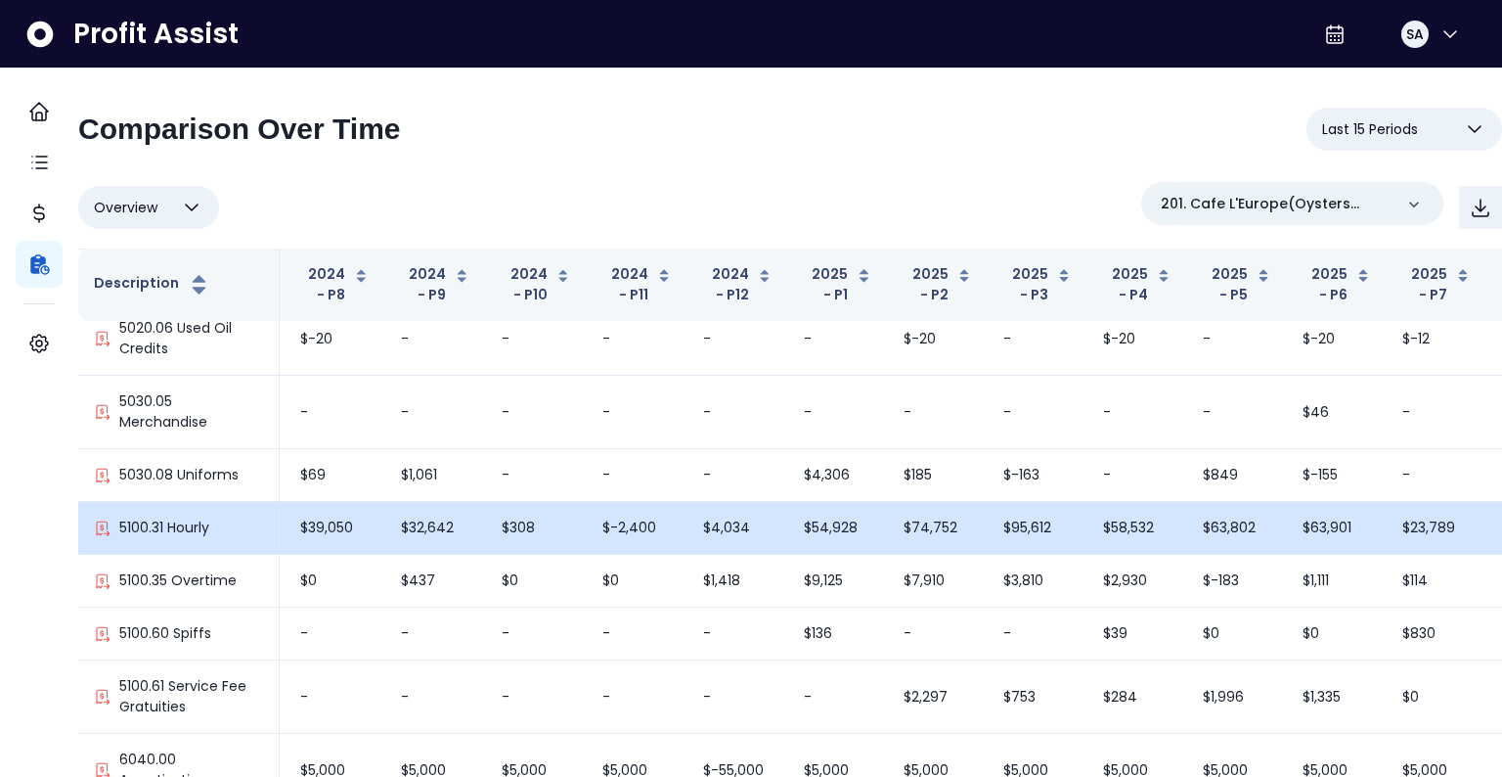
scroll to position [1794, 364]
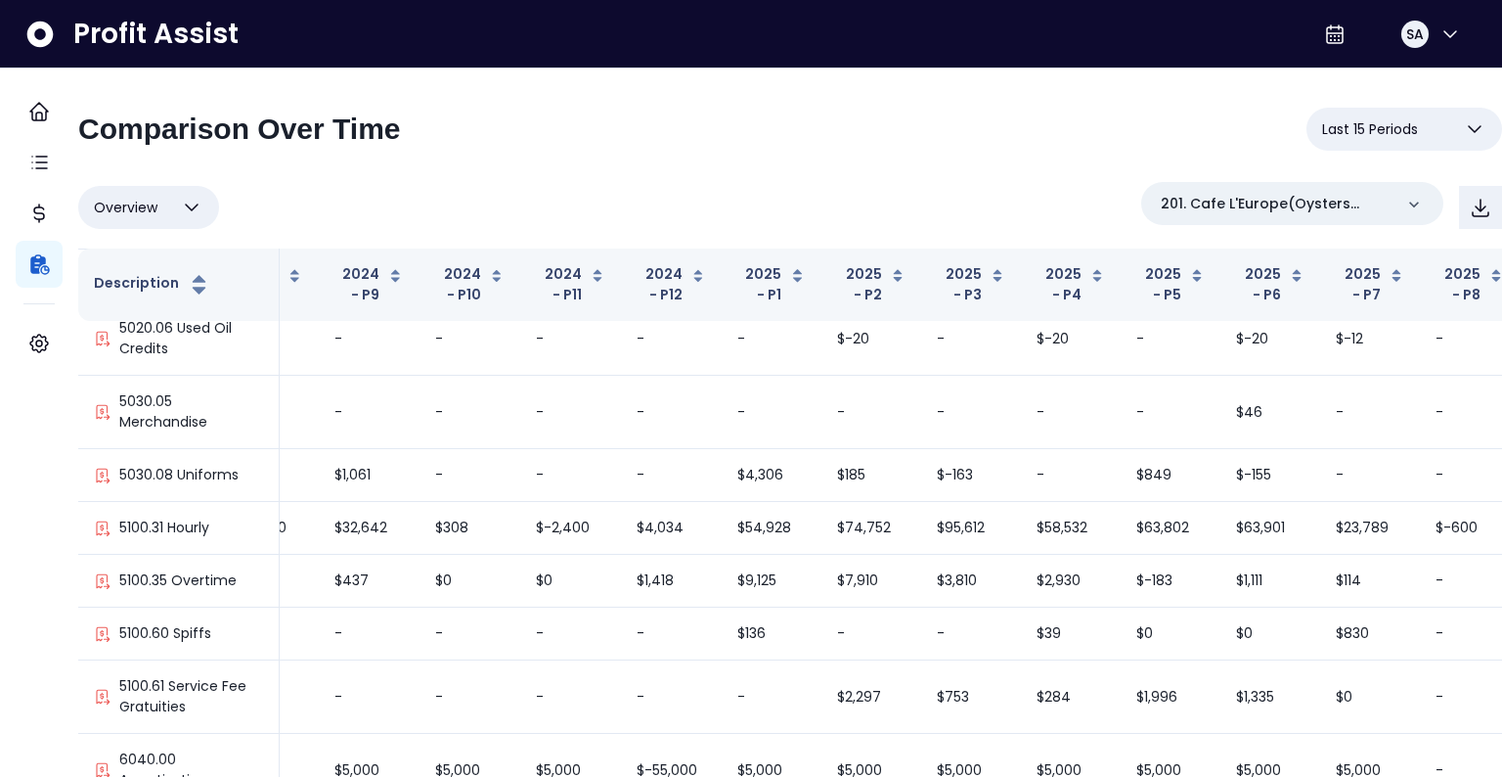
click at [191, 202] on button "Overview" at bounding box center [148, 207] width 141 height 43
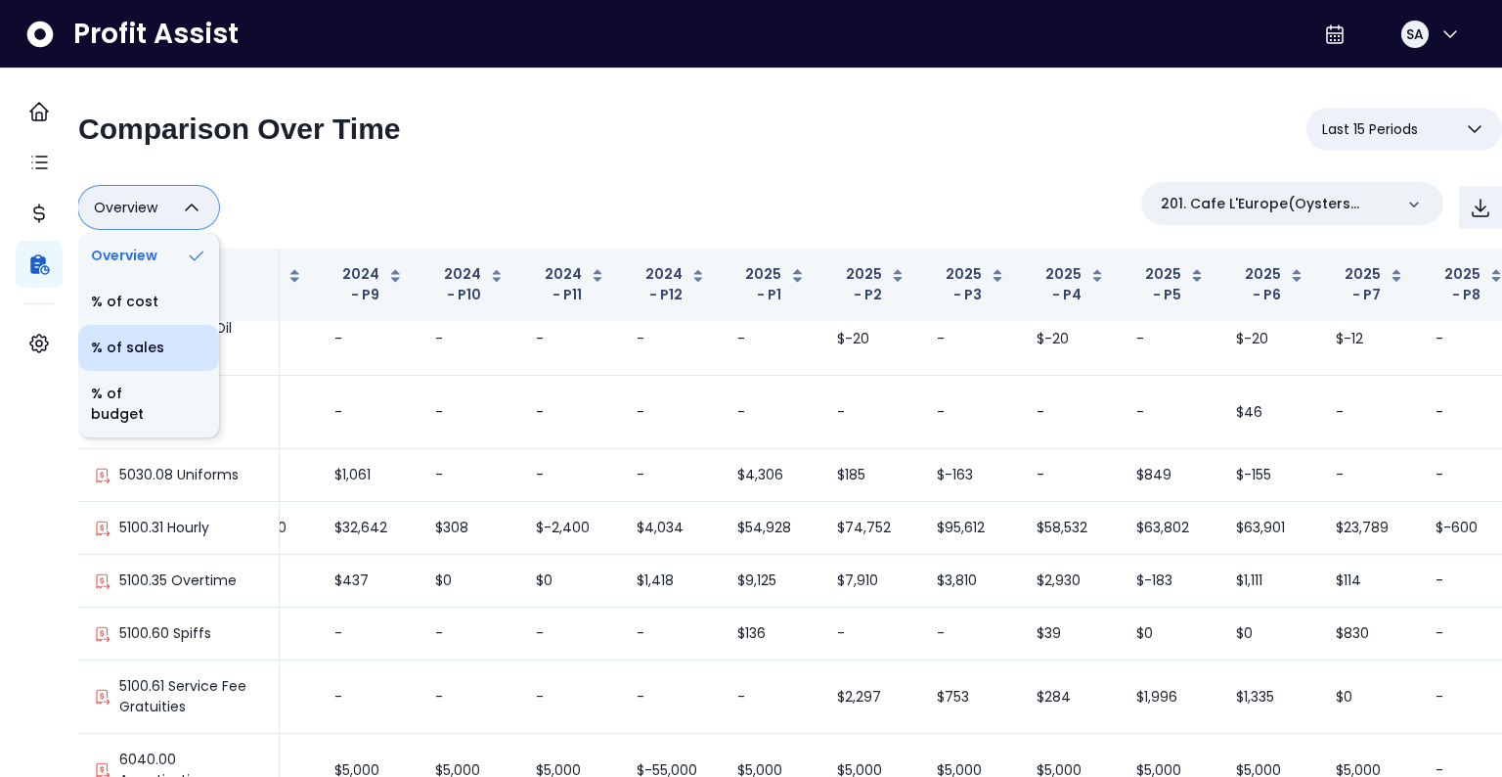
click at [182, 342] on li "% of sales" at bounding box center [148, 348] width 141 height 46
type input "*********"
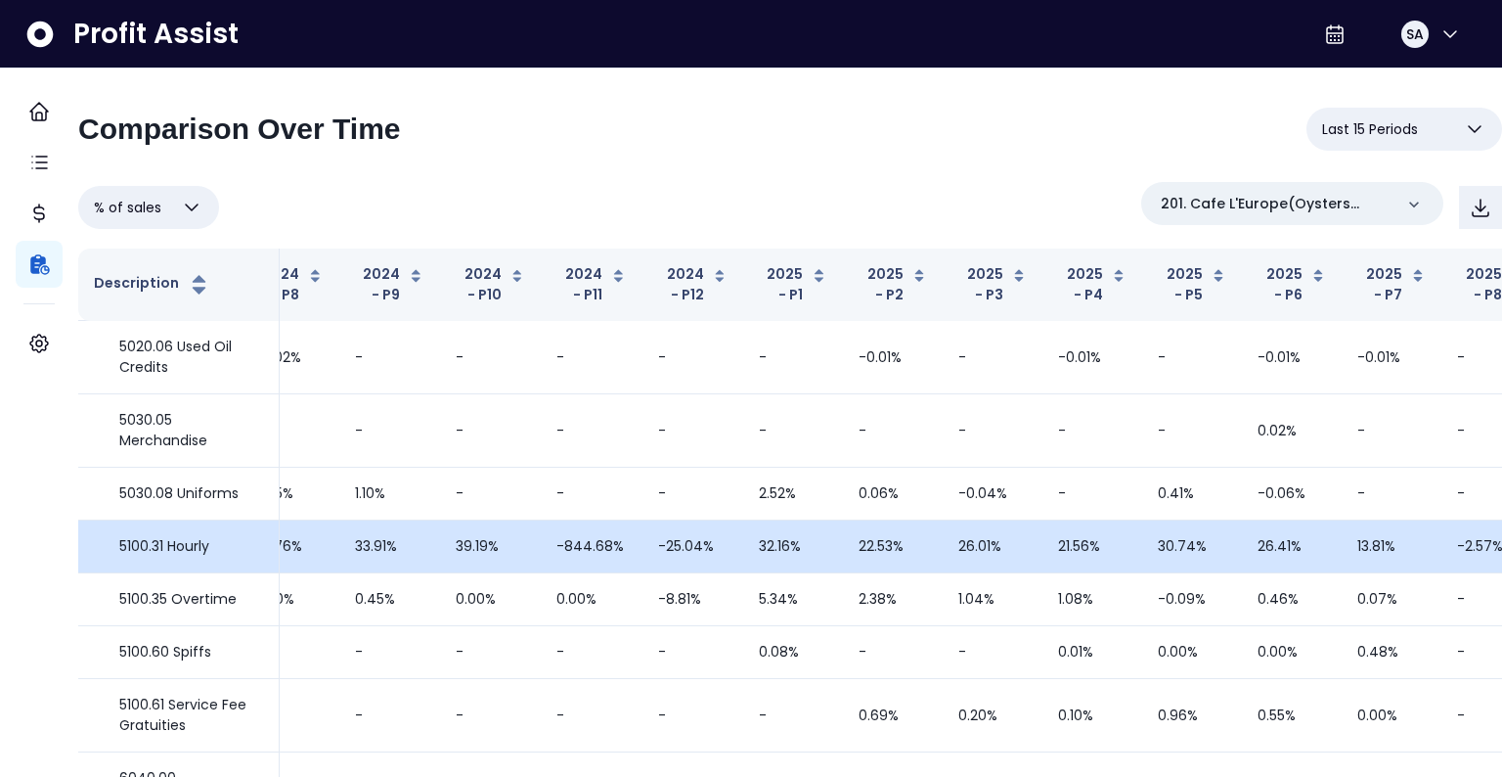
scroll to position [948, 366]
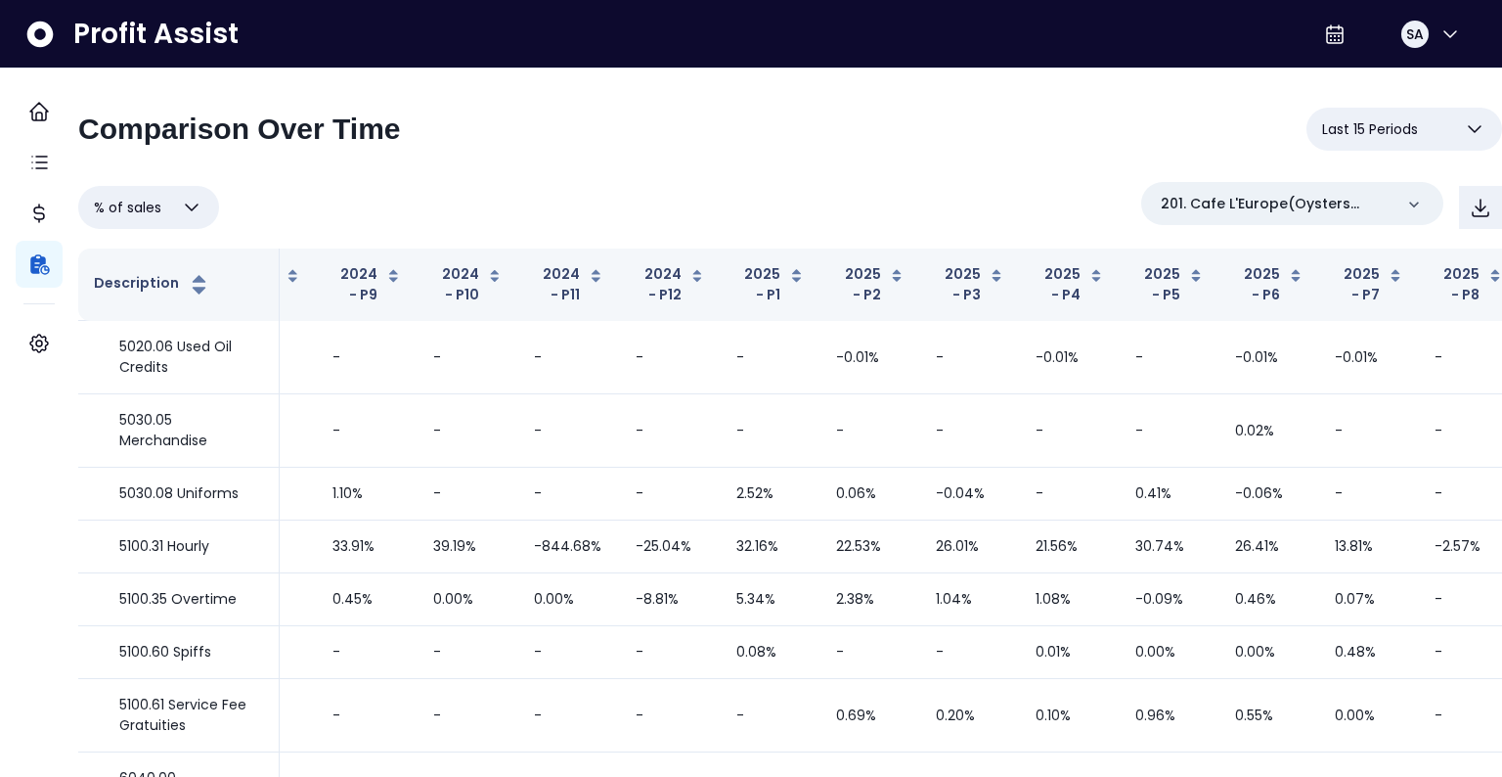
click at [1356, 139] on span "Last 15 Periods" at bounding box center [1370, 128] width 96 height 23
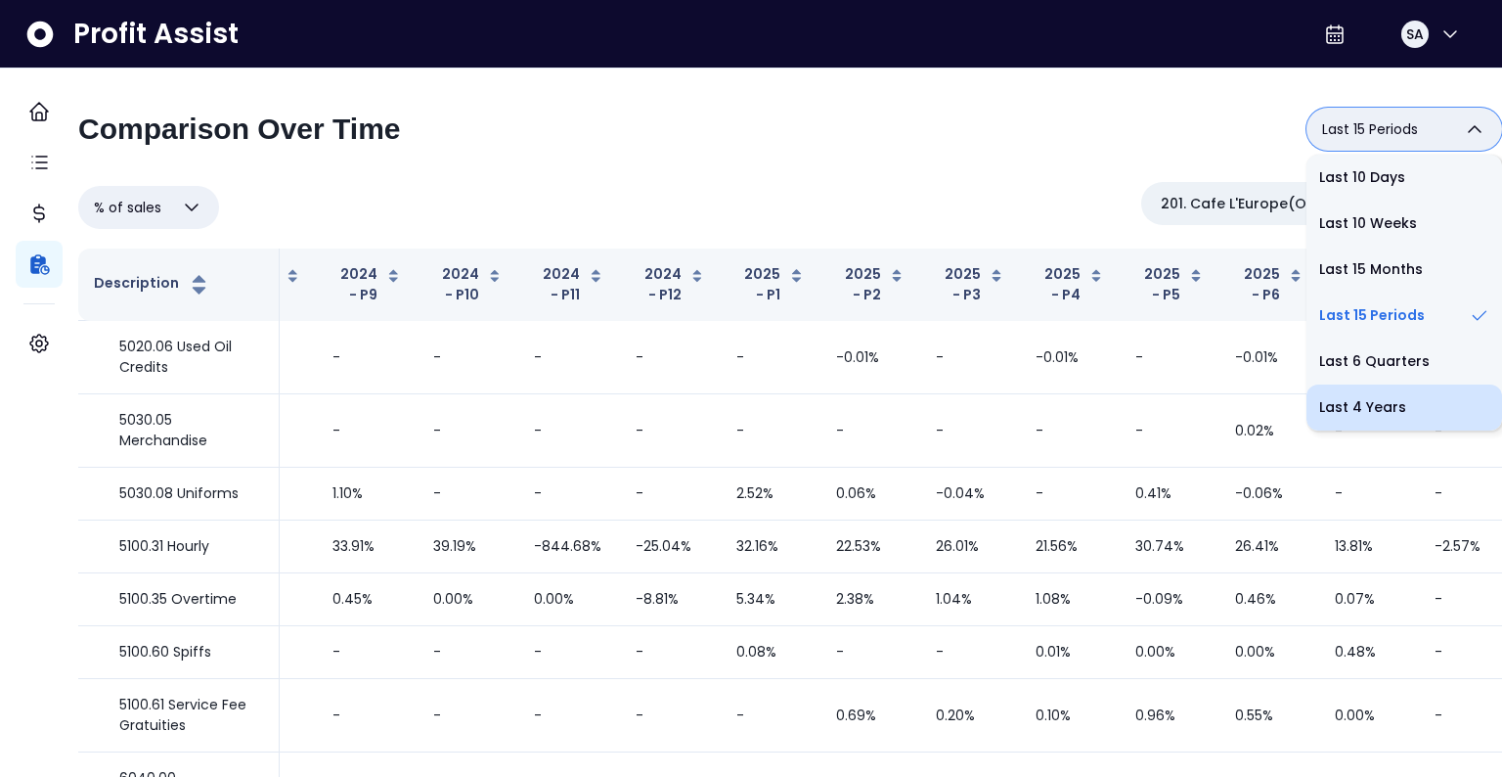
click at [1347, 411] on li "Last 4 Years" at bounding box center [1405, 407] width 196 height 46
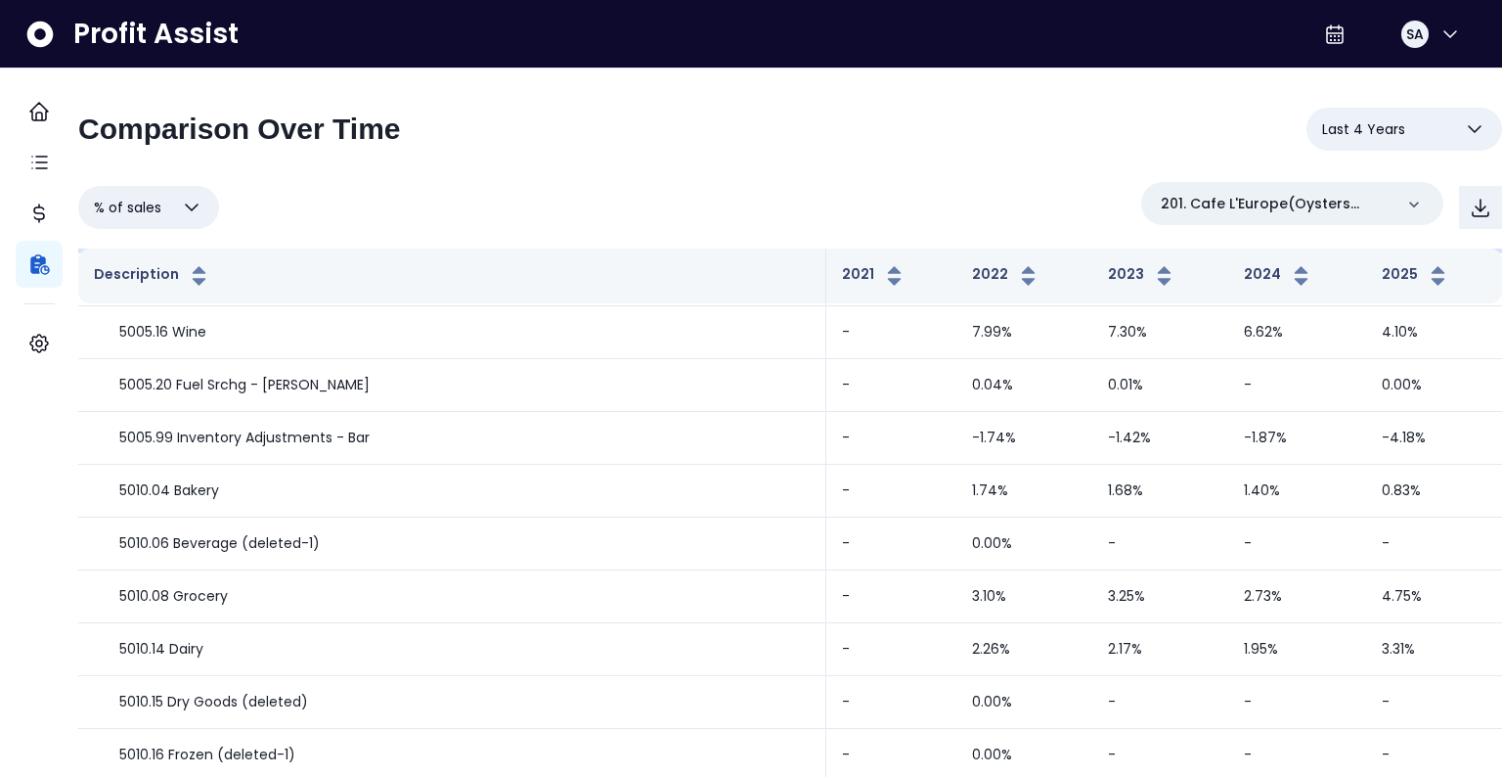
scroll to position [1628, 0]
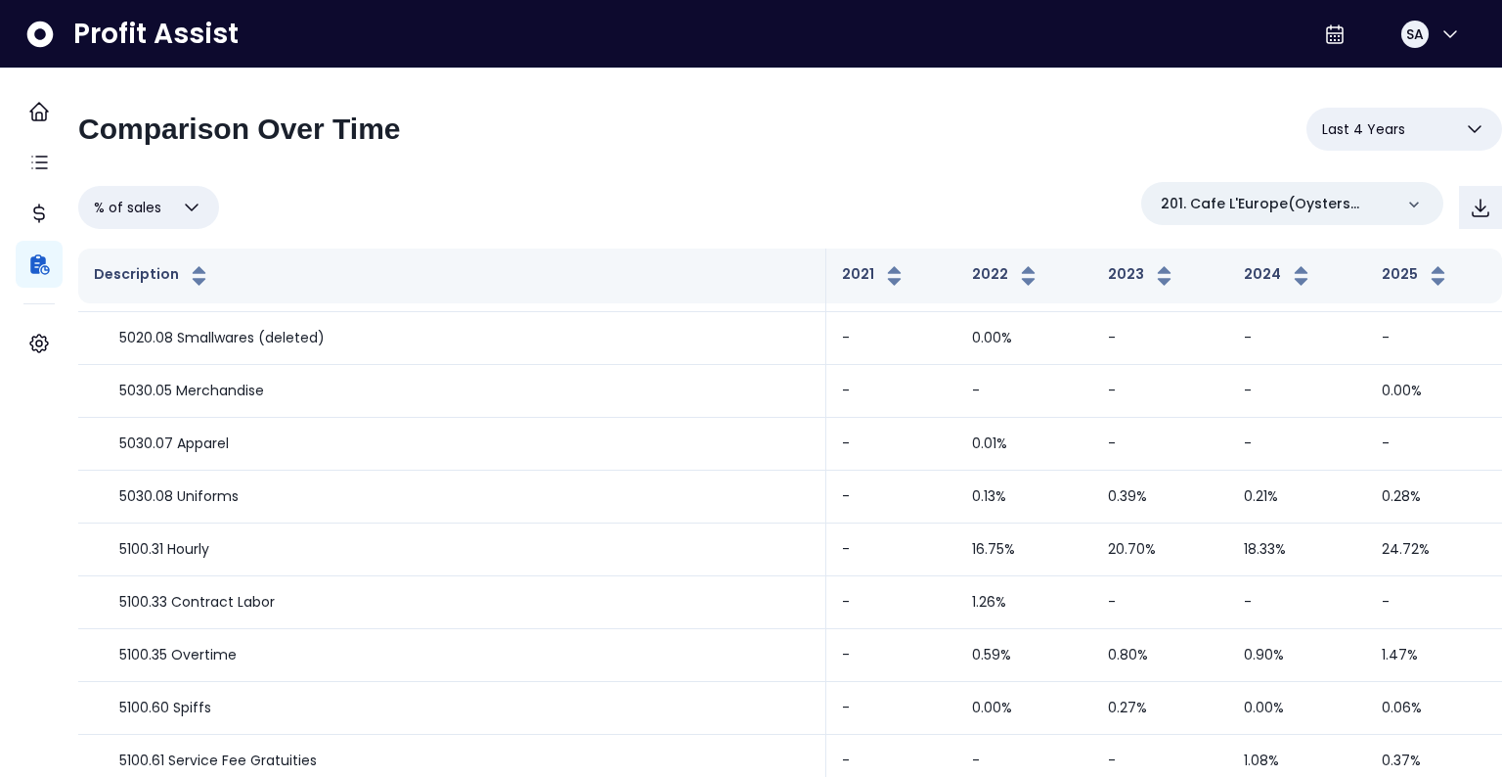
click at [1402, 136] on button "Last 4 Years" at bounding box center [1405, 129] width 196 height 43
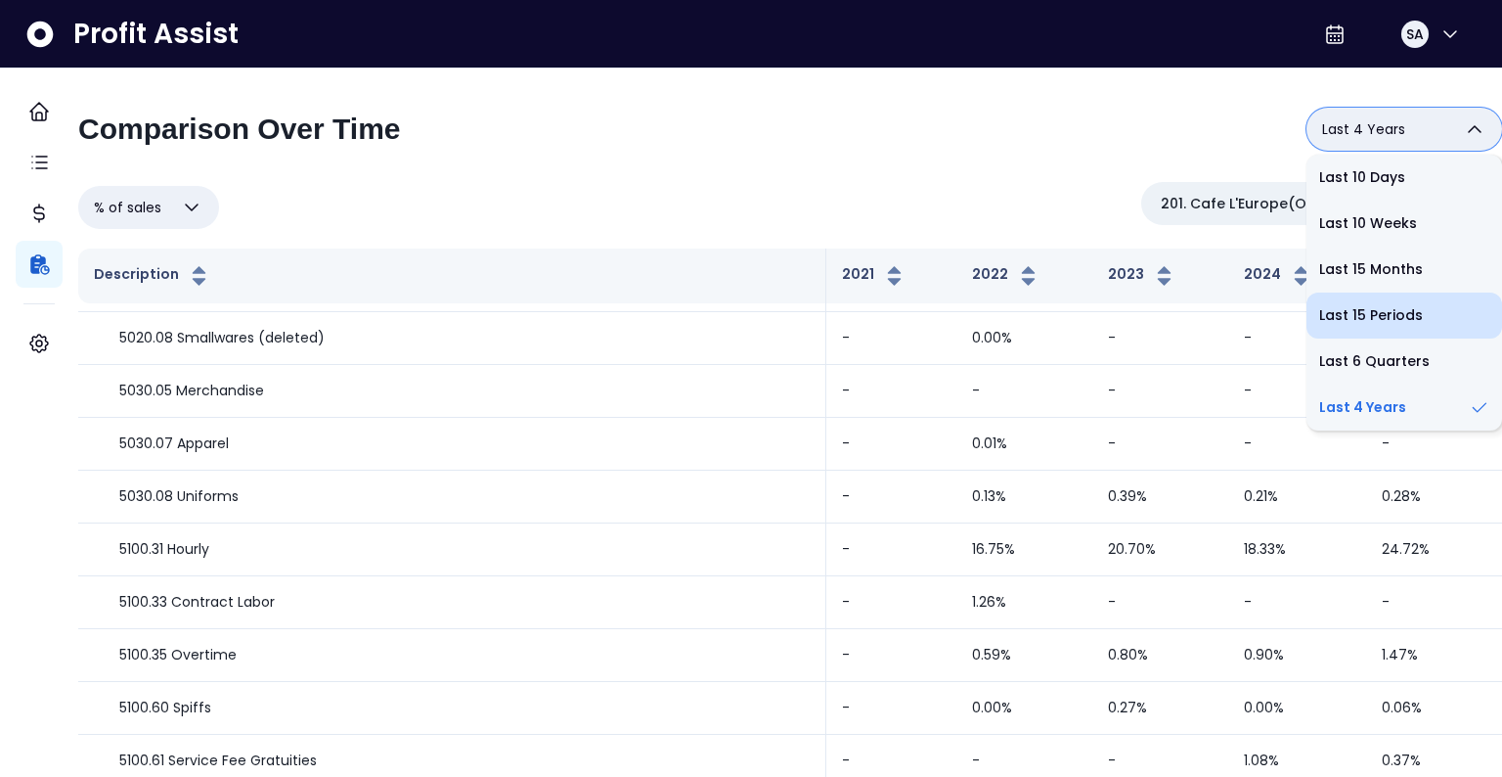
click at [1364, 316] on li "Last 15 Periods" at bounding box center [1405, 315] width 196 height 46
type input "**********"
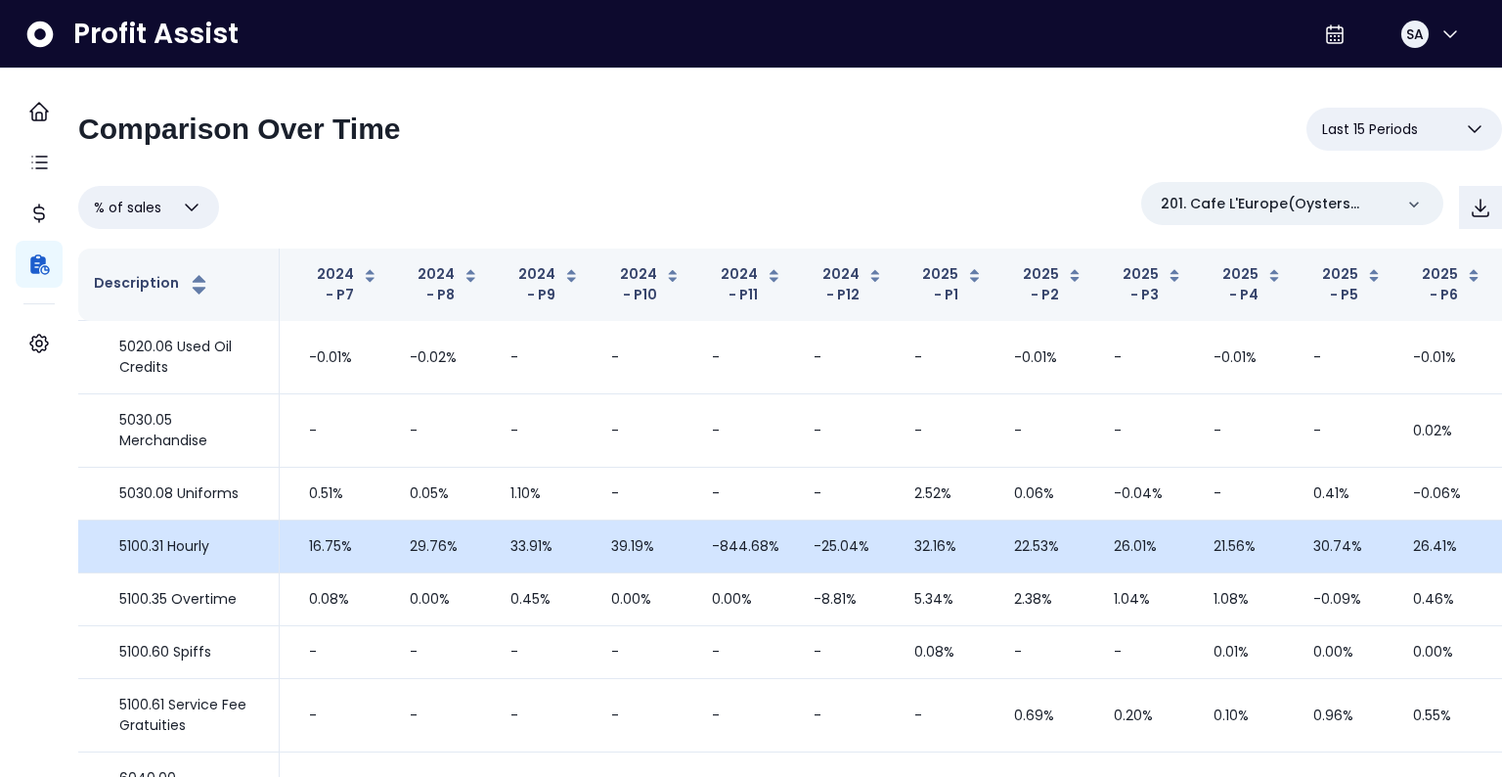
scroll to position [948, 366]
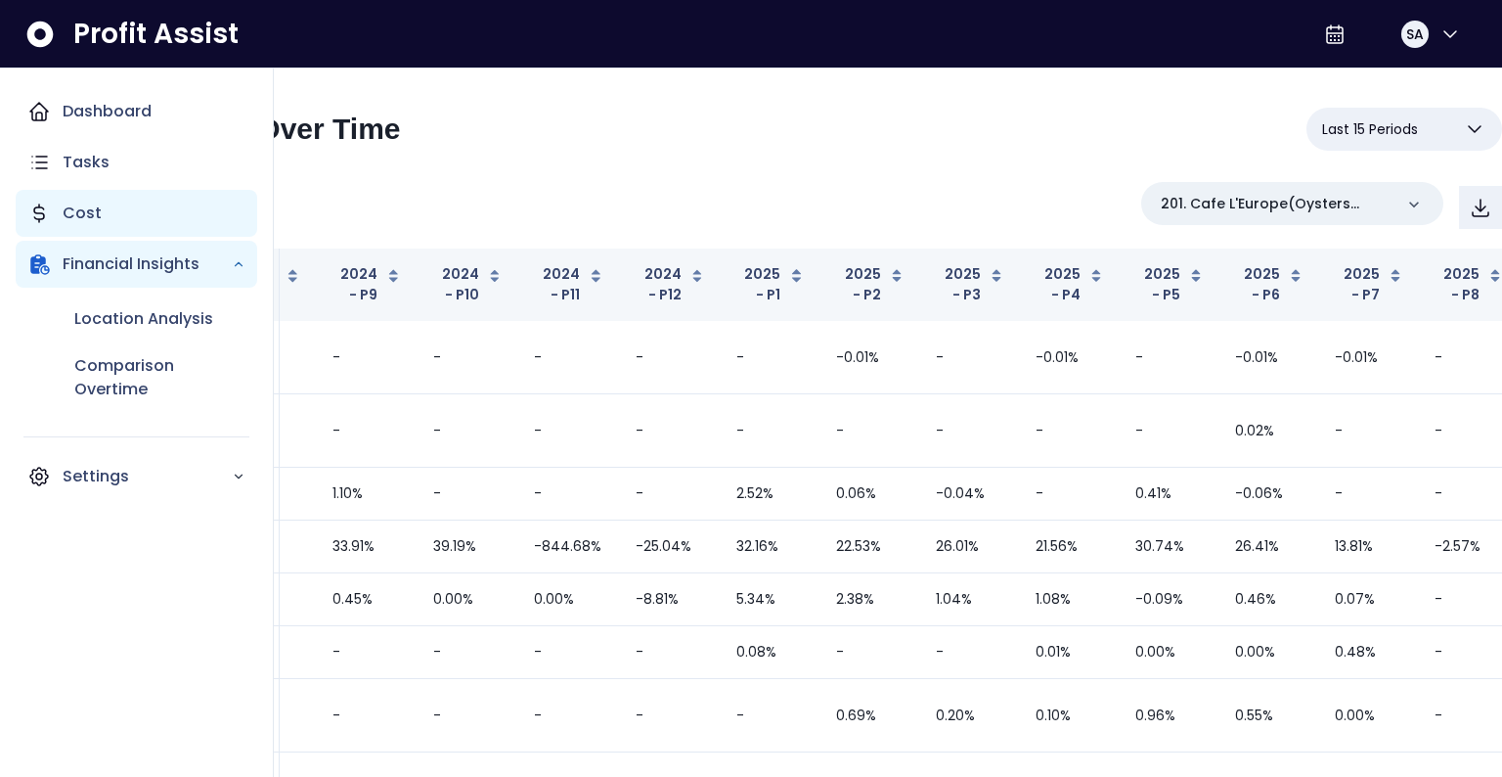
click at [68, 207] on p "Cost" at bounding box center [82, 212] width 39 height 23
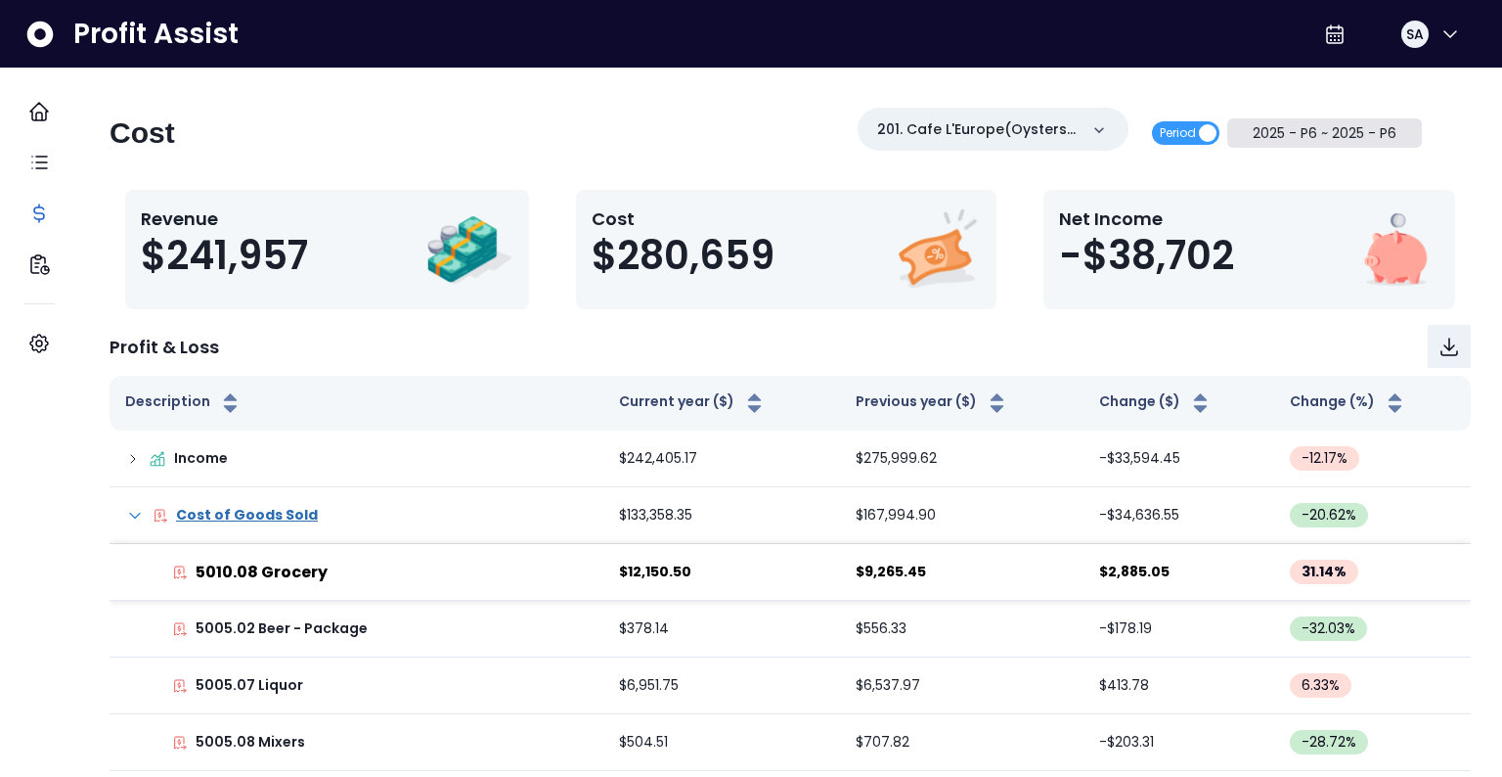
click at [1317, 132] on button "2025 - P6 ~ 2025 - P6" at bounding box center [1325, 132] width 196 height 29
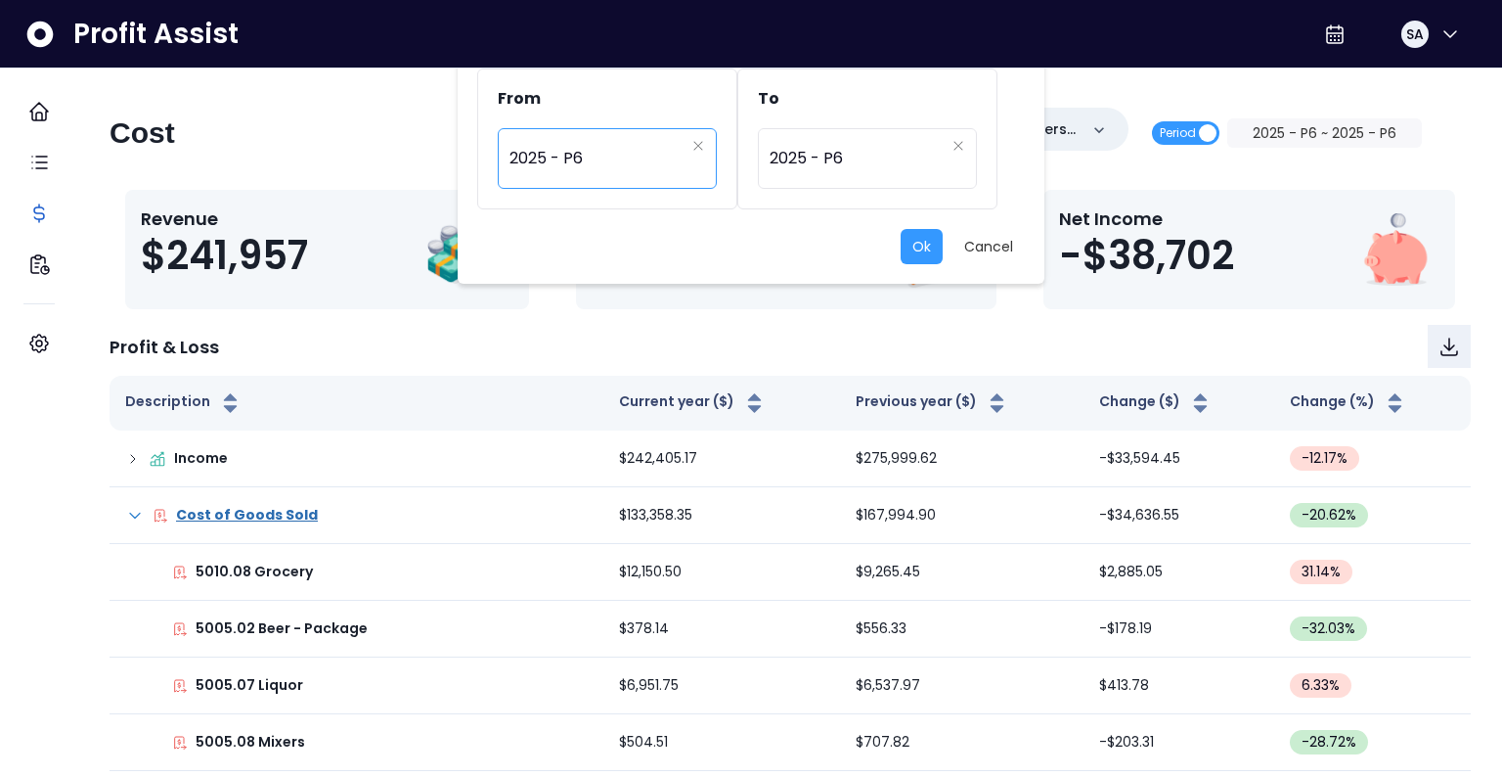
click at [596, 151] on span "2025 - P6" at bounding box center [597, 158] width 175 height 45
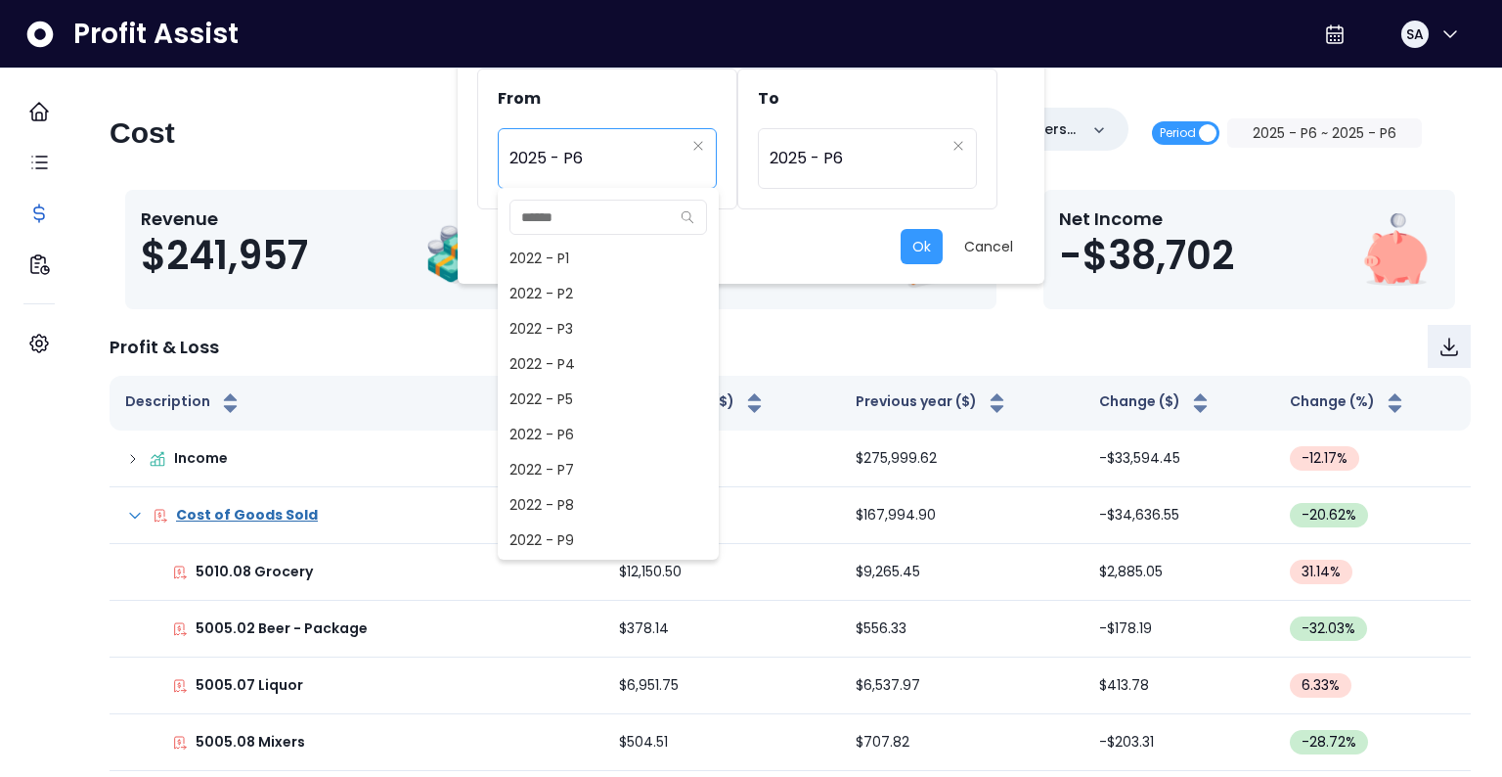
scroll to position [1162, 0]
click at [554, 500] on span "2025 - P5" at bounding box center [608, 504] width 221 height 35
type input "*********"
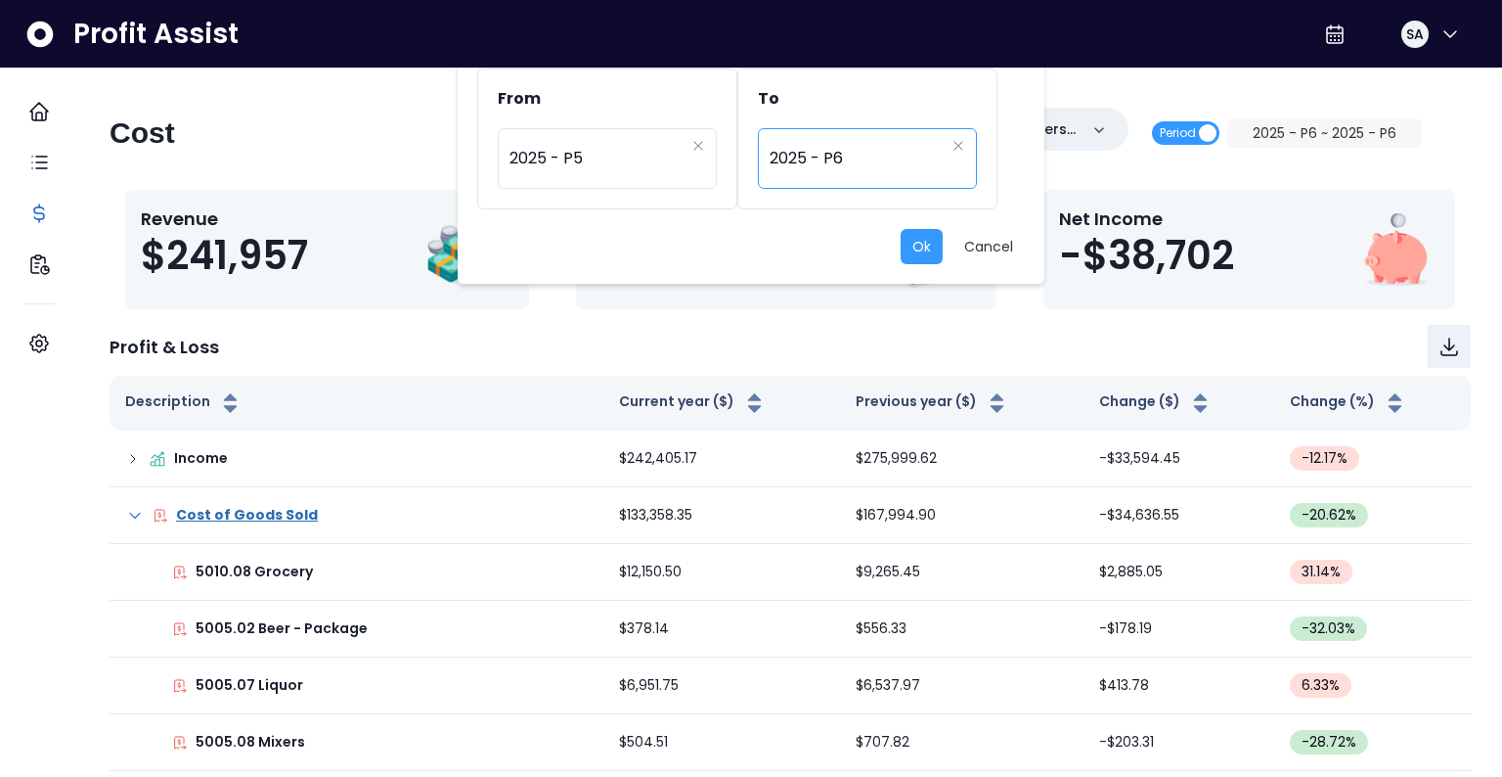
click at [830, 149] on span "2025 - P6" at bounding box center [857, 158] width 175 height 45
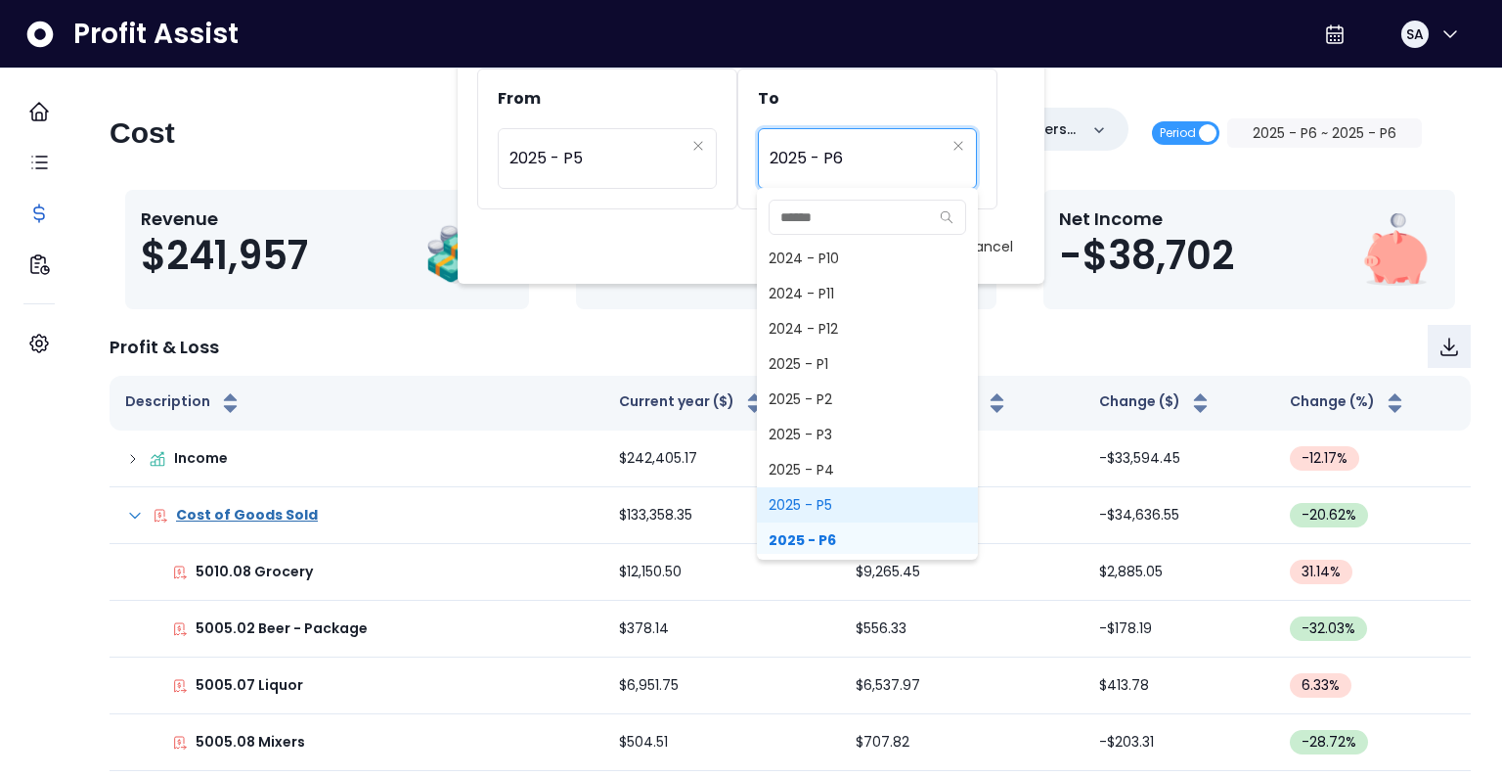
click at [823, 509] on span "2025 - P5" at bounding box center [867, 504] width 221 height 35
type input "*********"
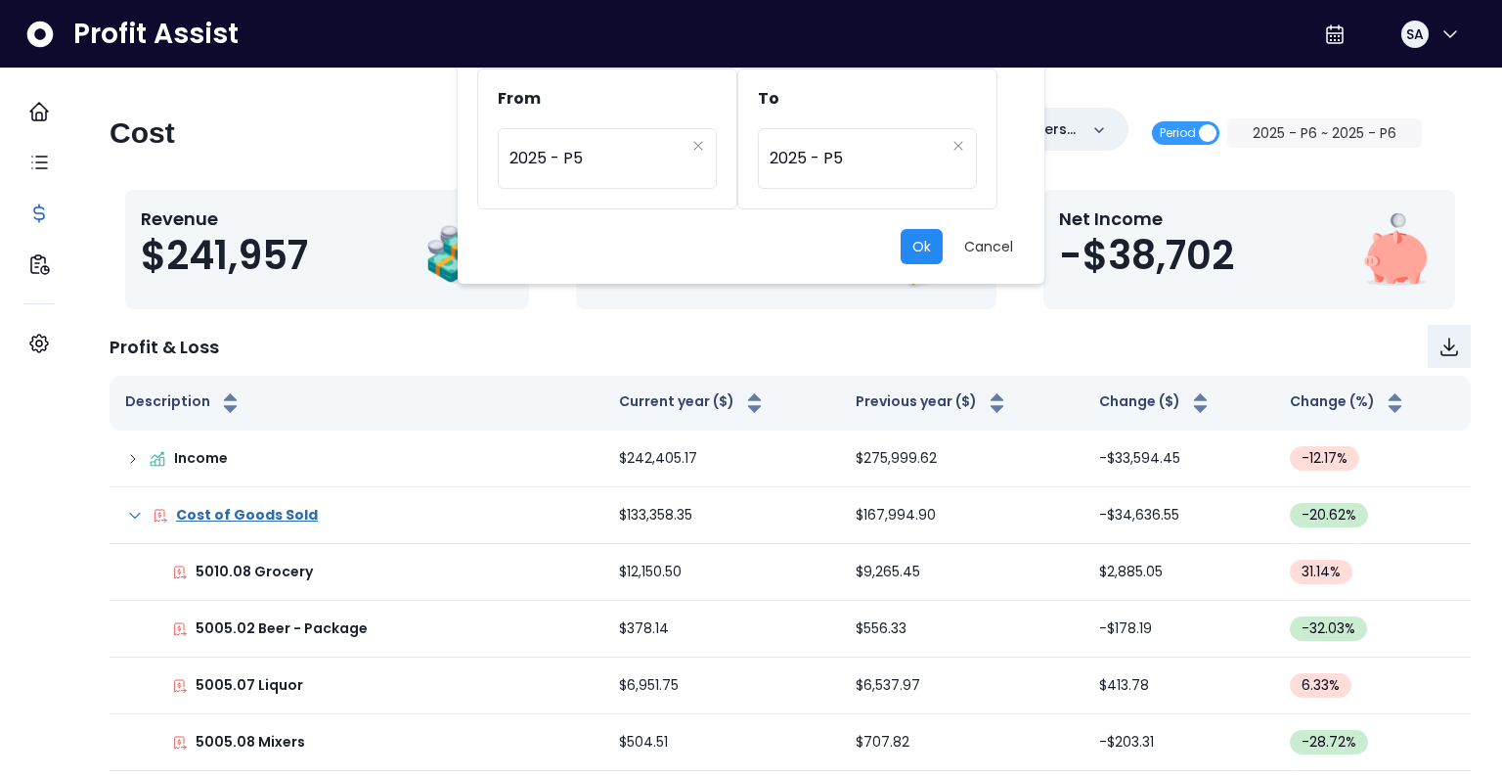
click at [933, 247] on button "Ok" at bounding box center [922, 246] width 42 height 35
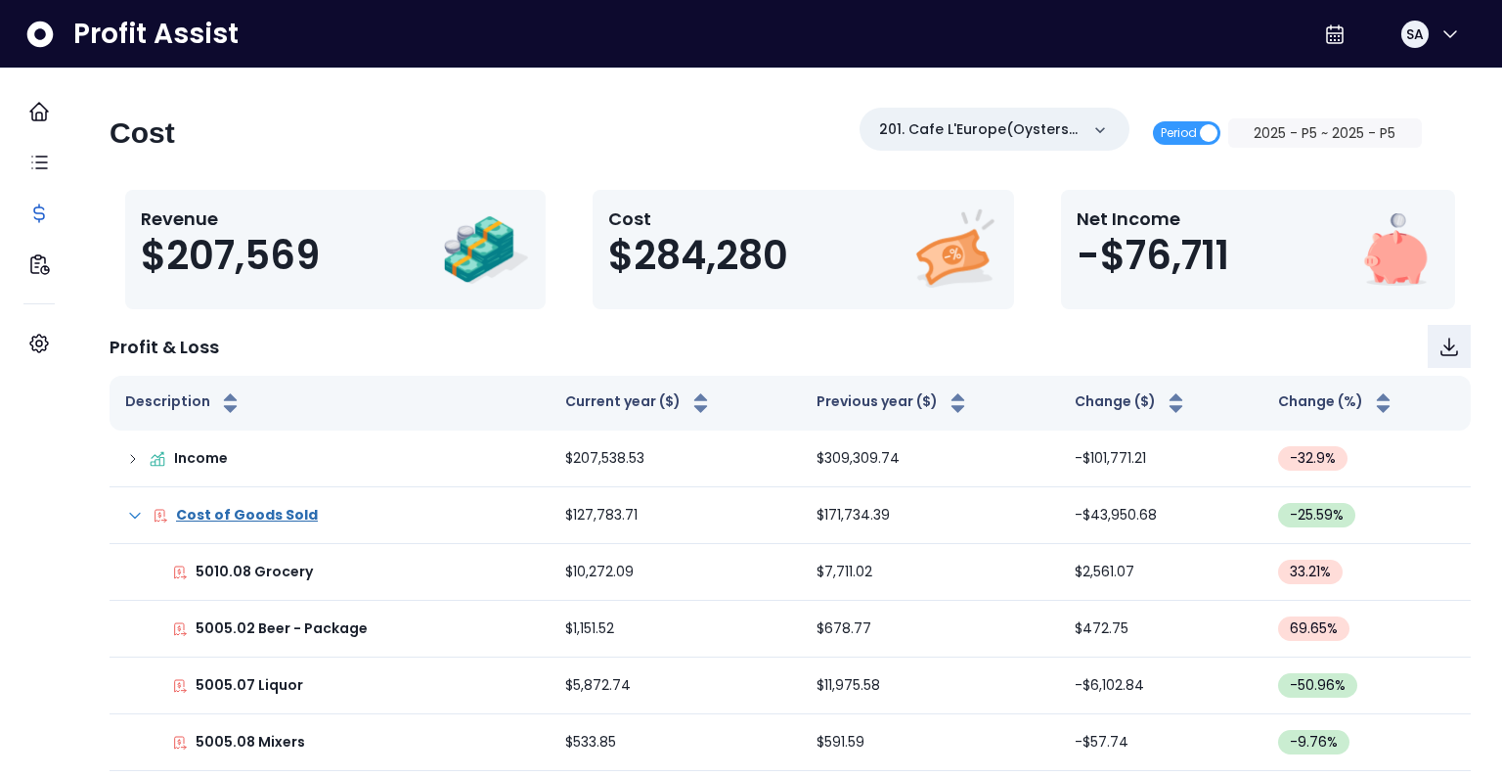
scroll to position [1026, 0]
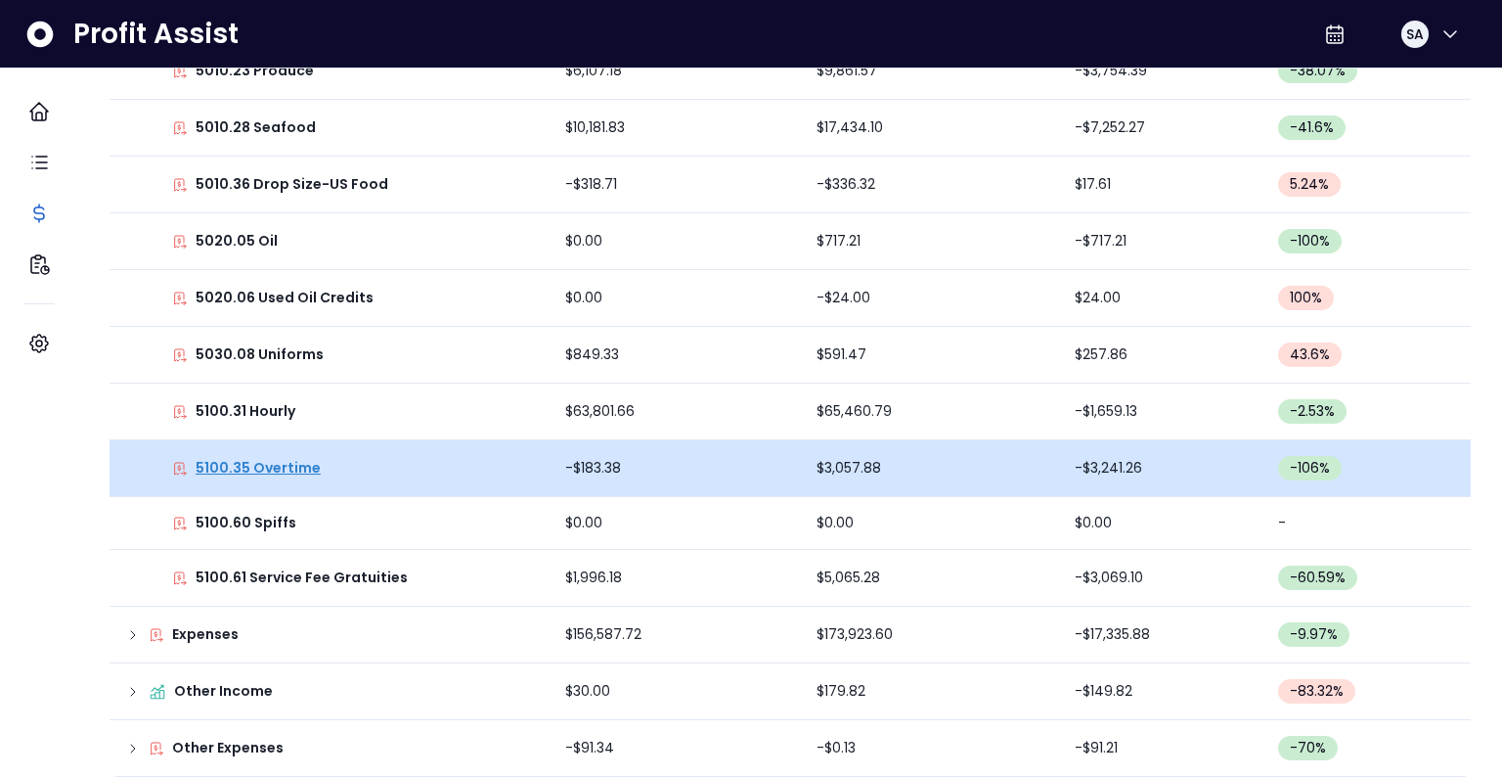
click at [286, 458] on p "5100.35 Overtime" at bounding box center [258, 468] width 125 height 21
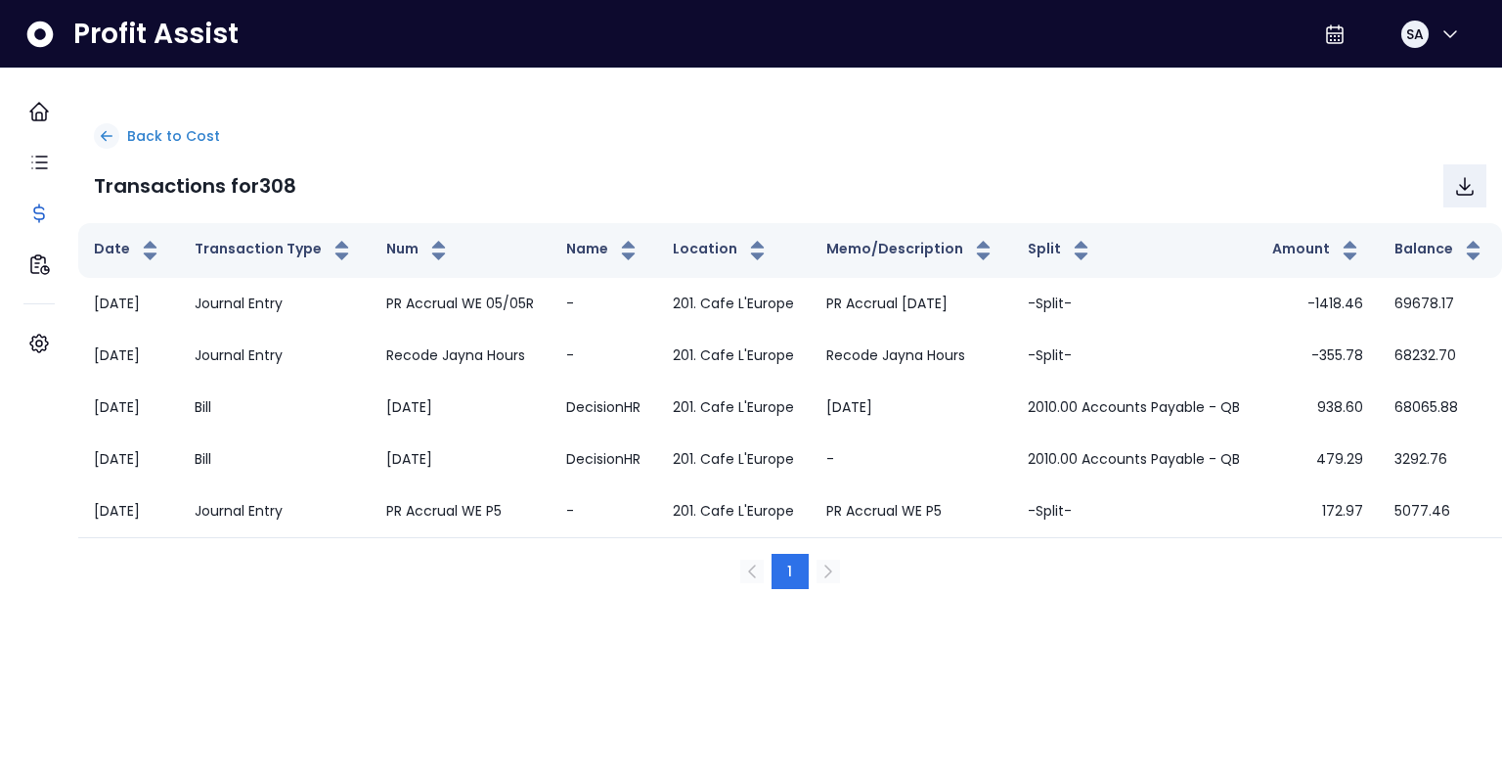
click at [200, 132] on p "Back to Cost" at bounding box center [173, 136] width 93 height 21
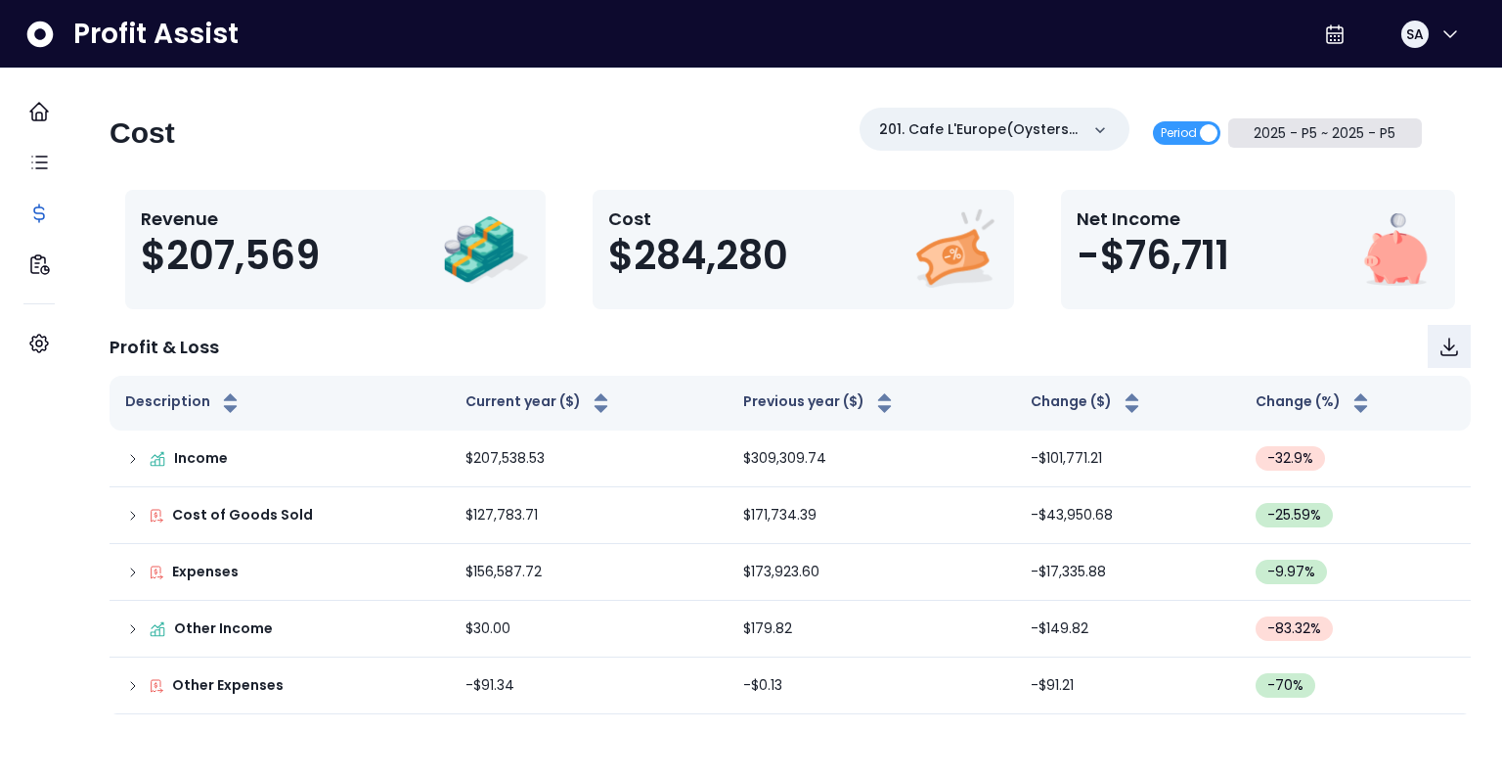
click at [1297, 139] on button "2025 - P5 ~ 2025 - P5" at bounding box center [1325, 132] width 195 height 29
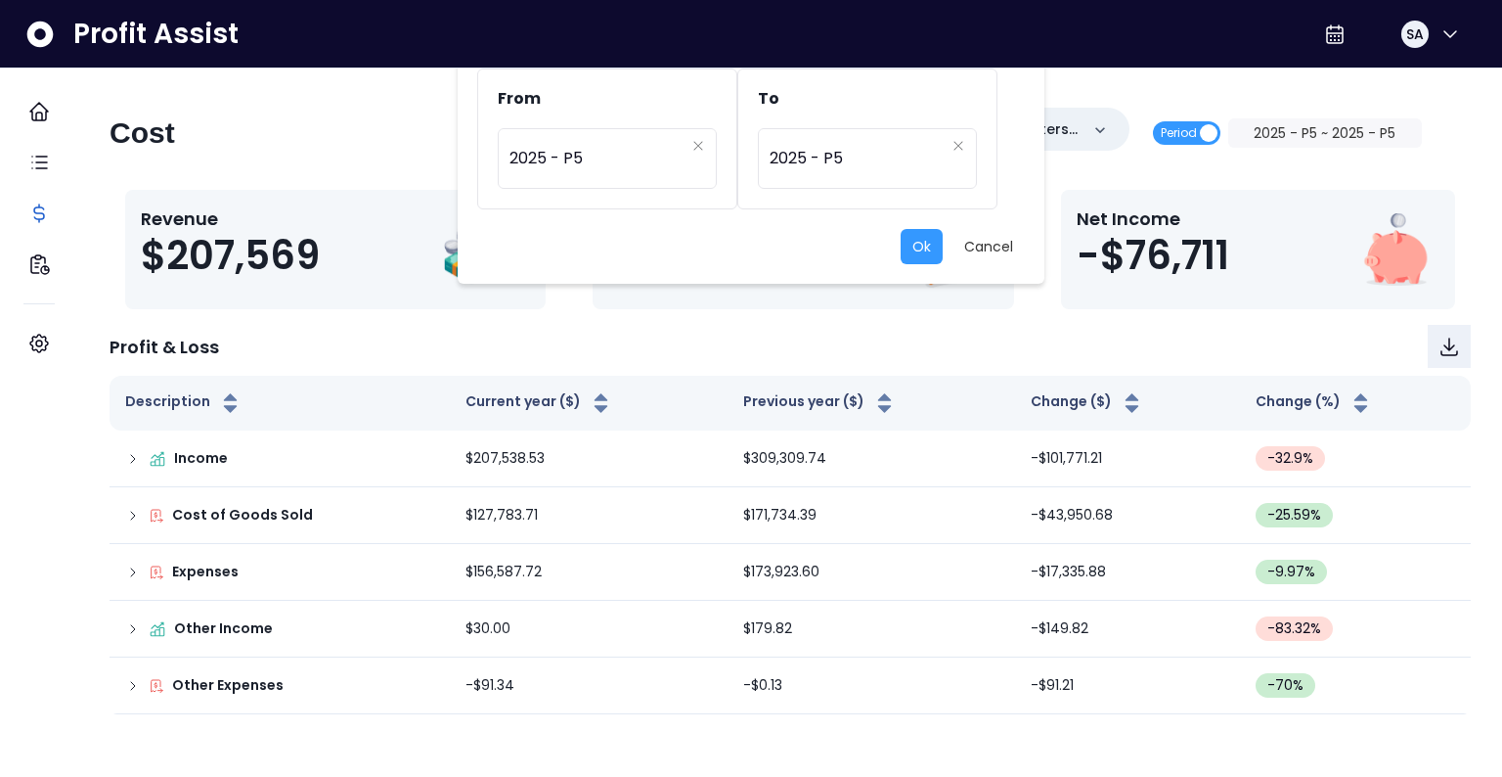
click at [114, 225] on div "From ********* 2025 - P5 To ********* 2025 - P5 Ok Cancel" at bounding box center [751, 388] width 1502 height 777
click at [992, 248] on button "Cancel" at bounding box center [989, 246] width 72 height 35
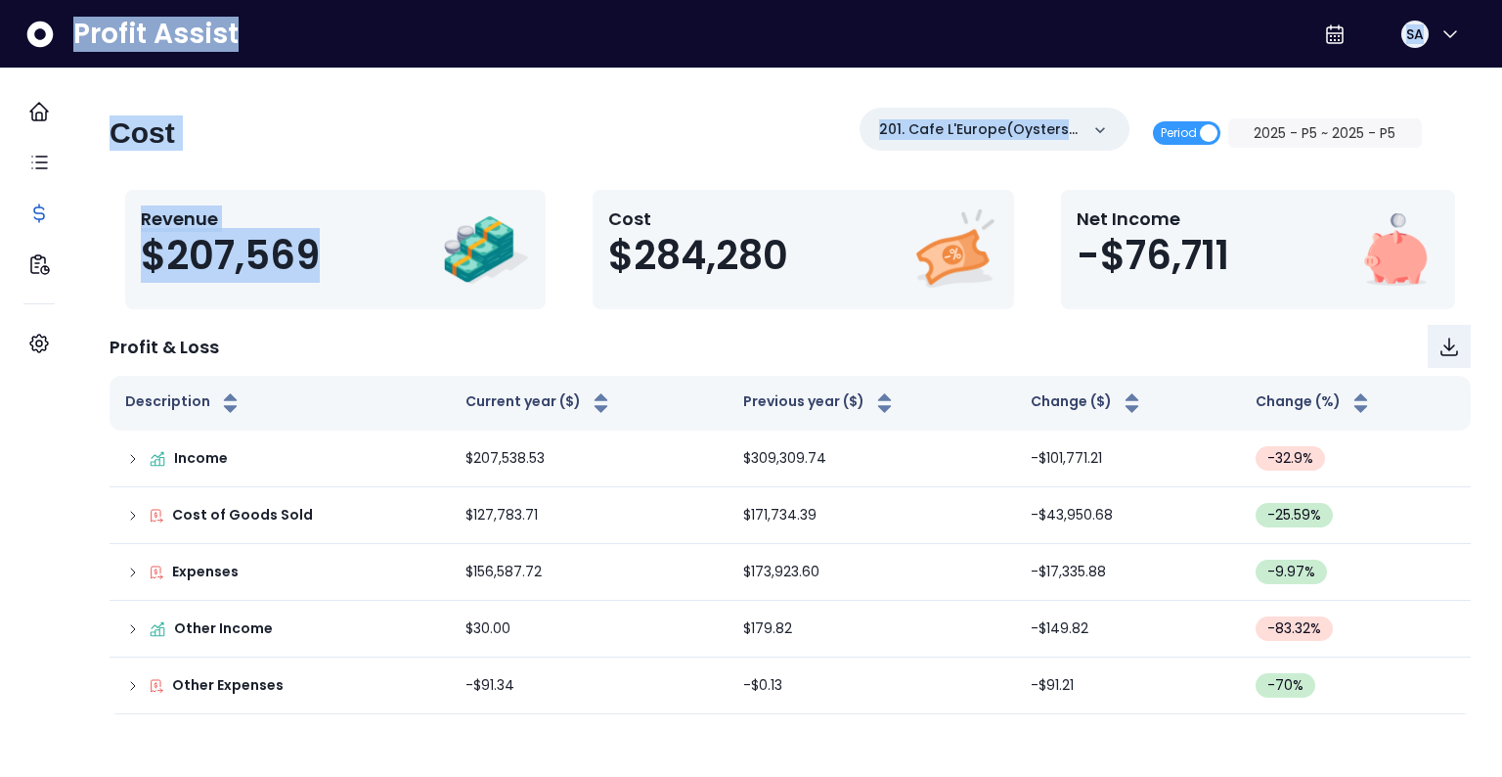
drag, startPoint x: 146, startPoint y: 358, endPoint x: 337, endPoint y: 301, distance: 199.9
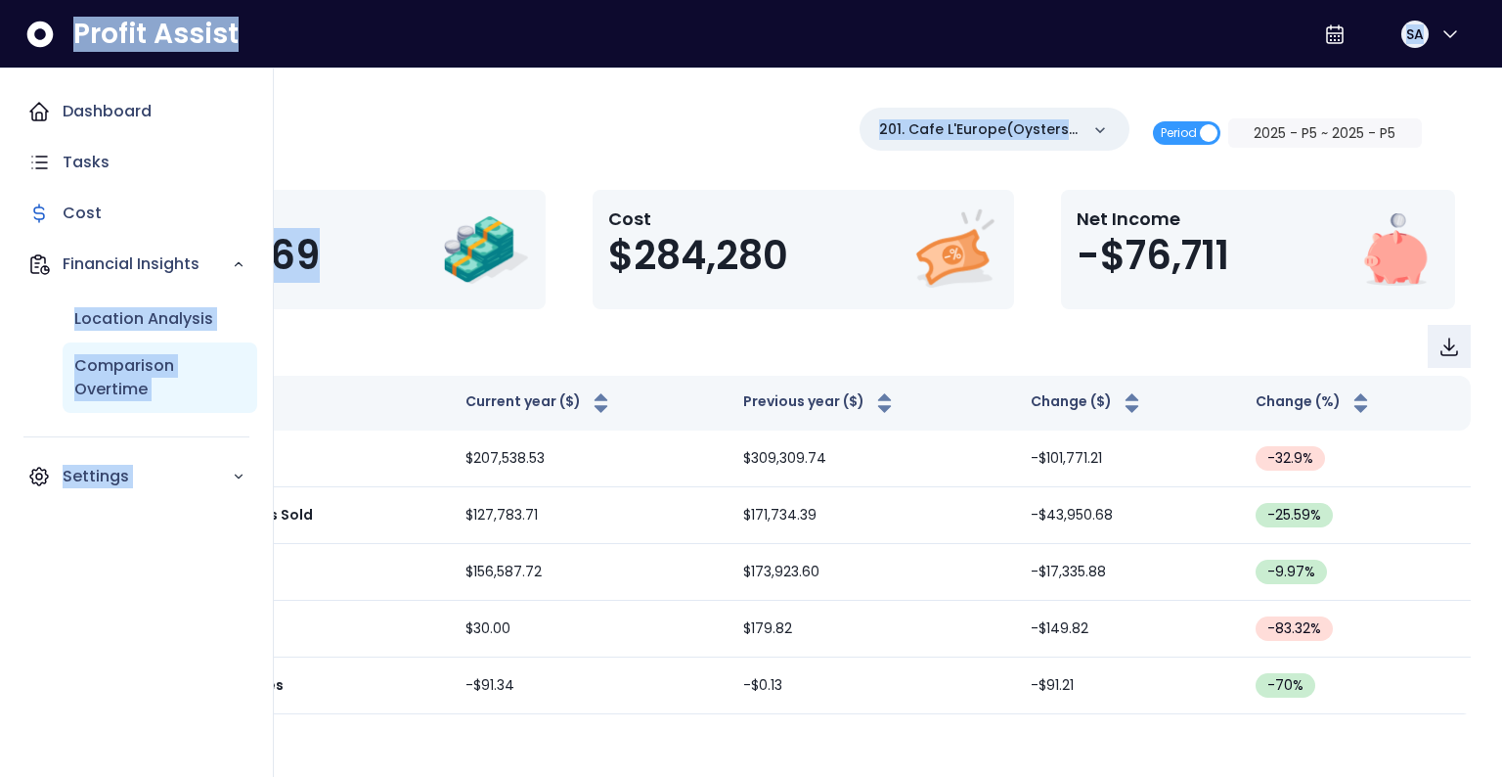
click at [139, 383] on p "Comparison Overtime" at bounding box center [159, 377] width 171 height 47
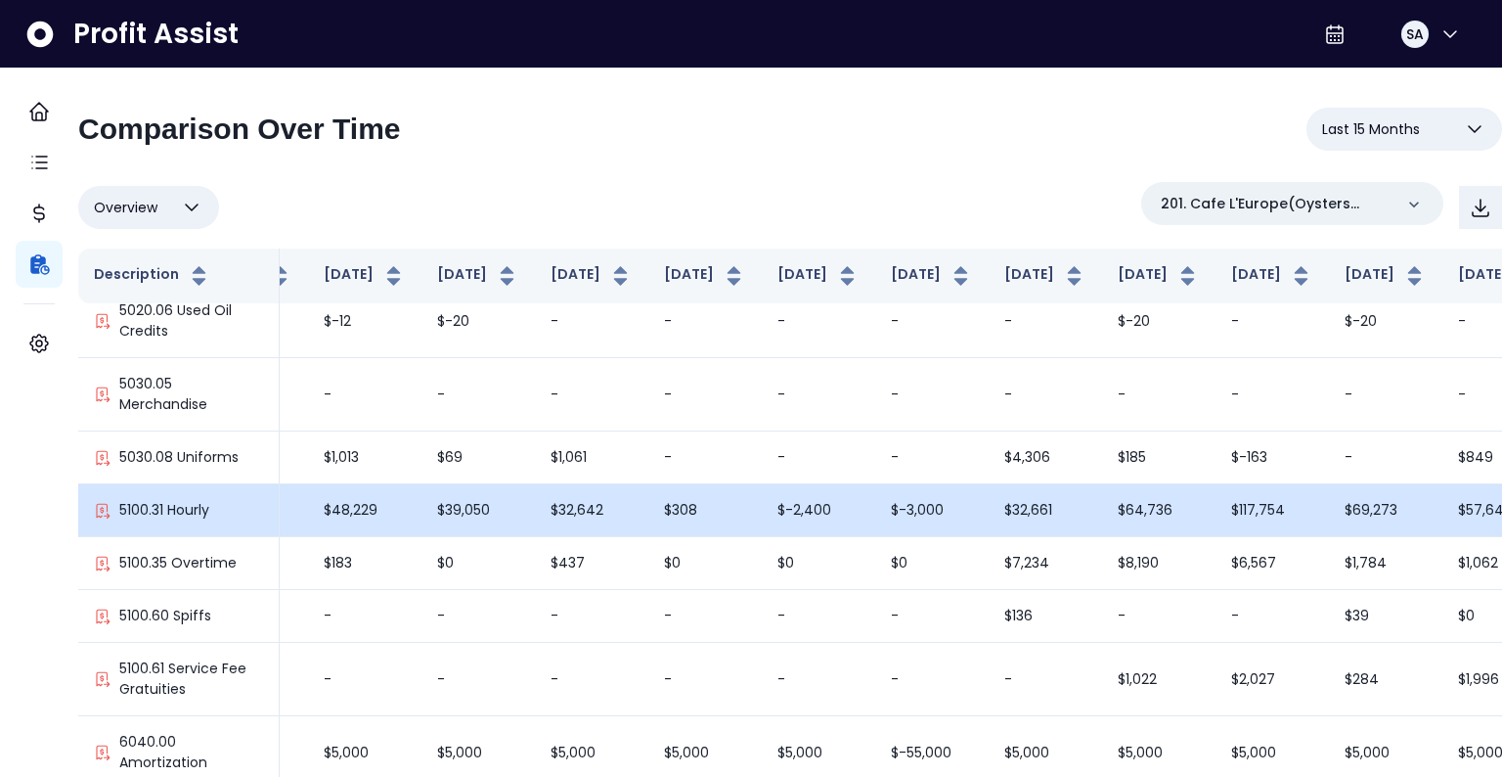
scroll to position [1794, 364]
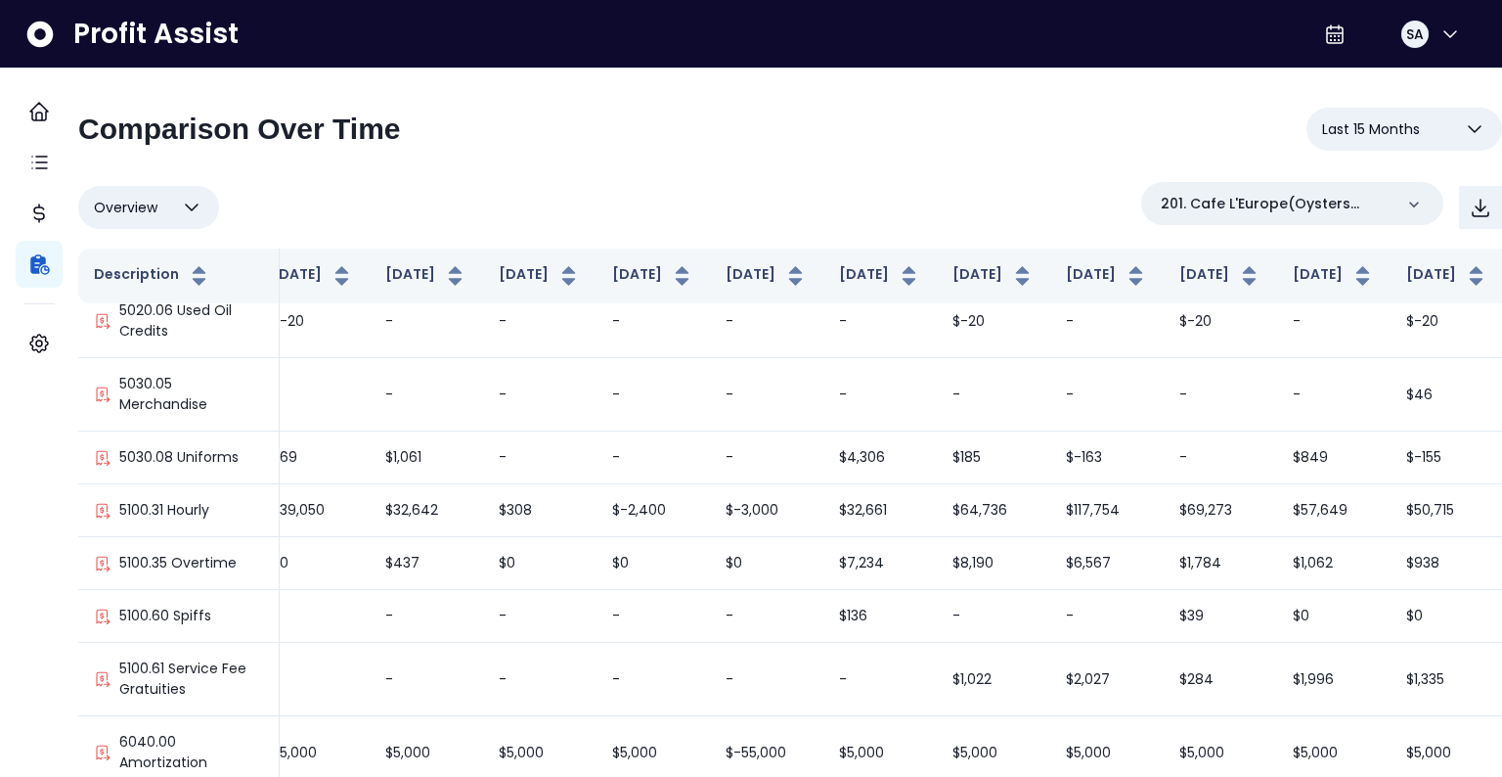
click at [1394, 118] on span "Last 15 Months" at bounding box center [1371, 128] width 98 height 23
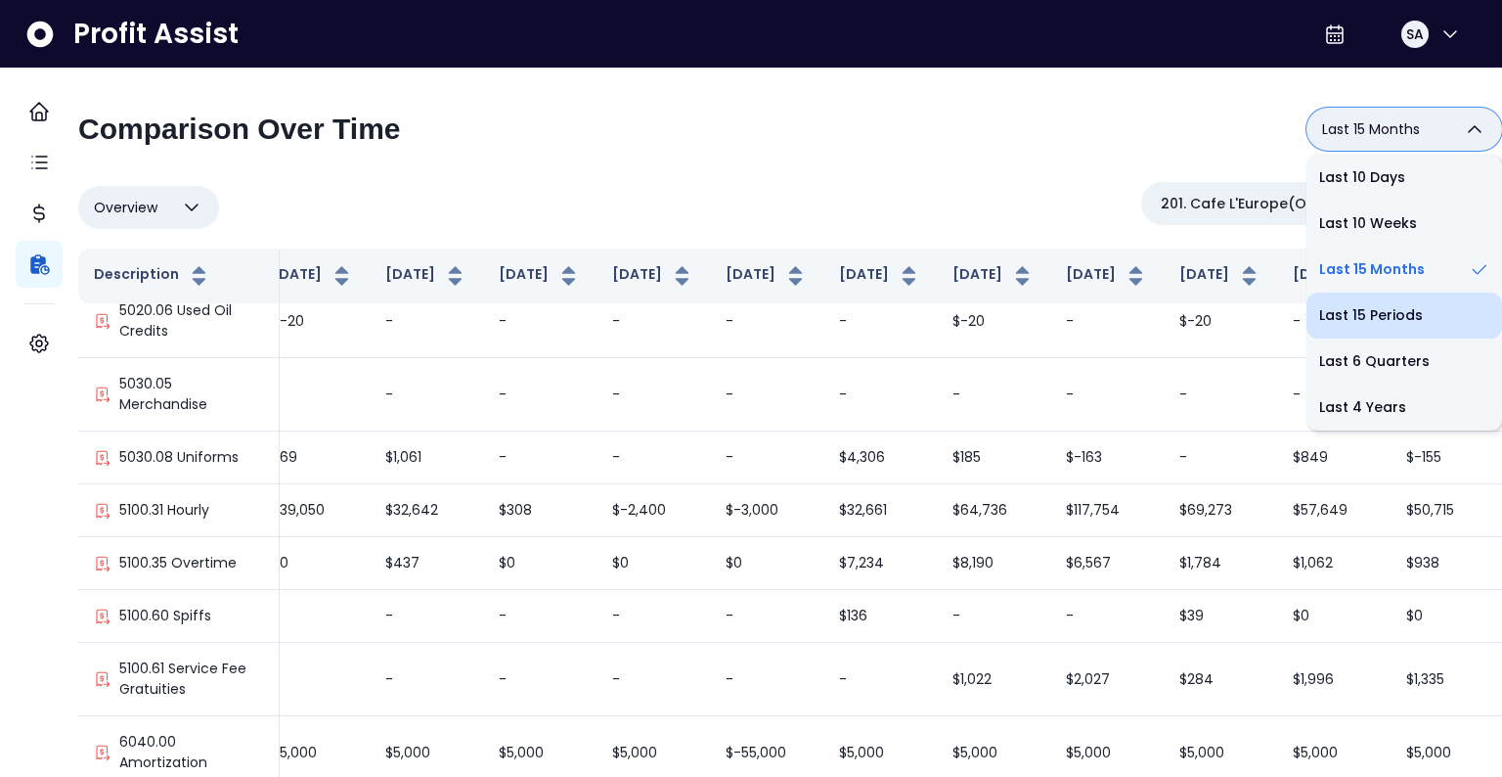
click at [1350, 309] on li "Last 15 Periods" at bounding box center [1405, 315] width 196 height 46
type input "**********"
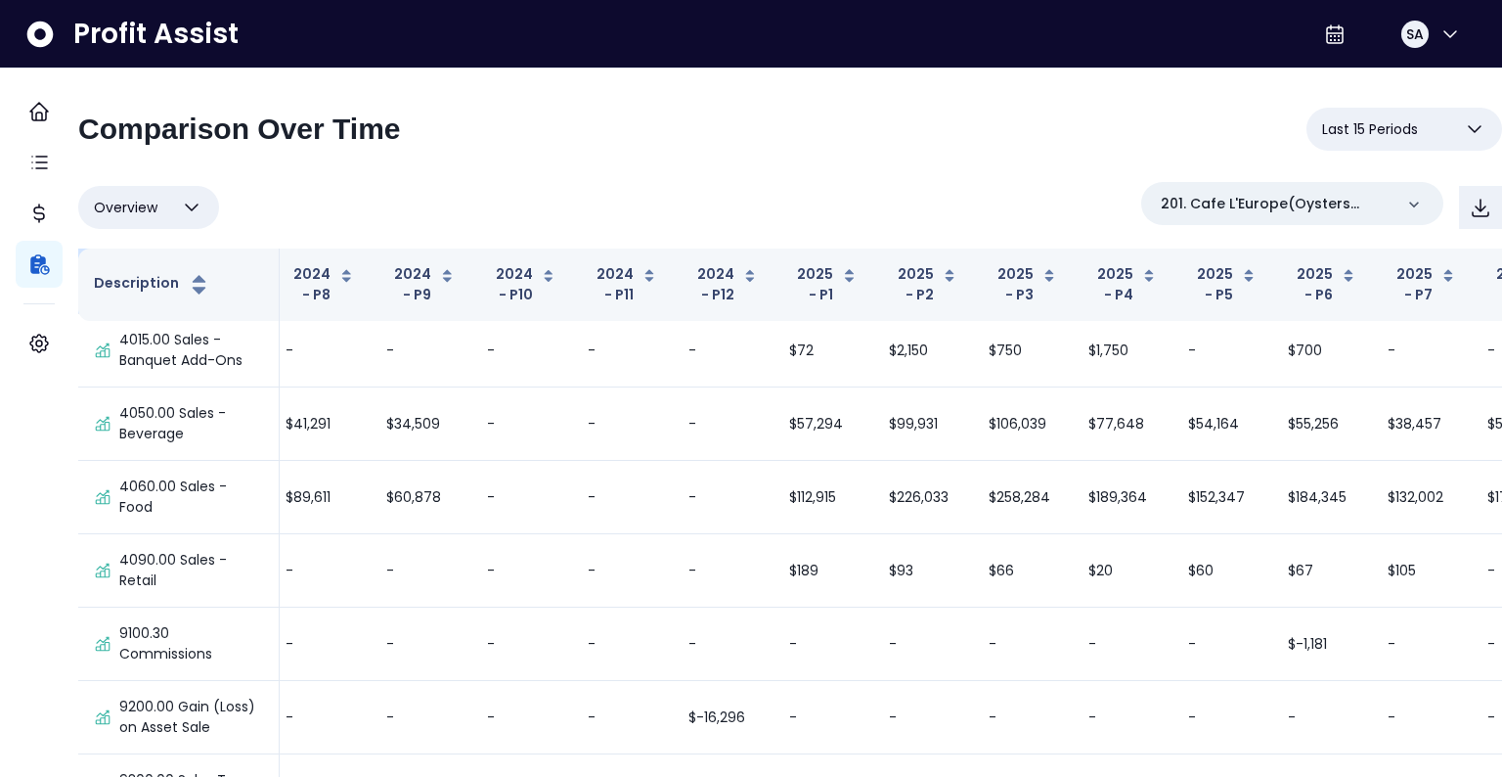
scroll to position [1794, 312]
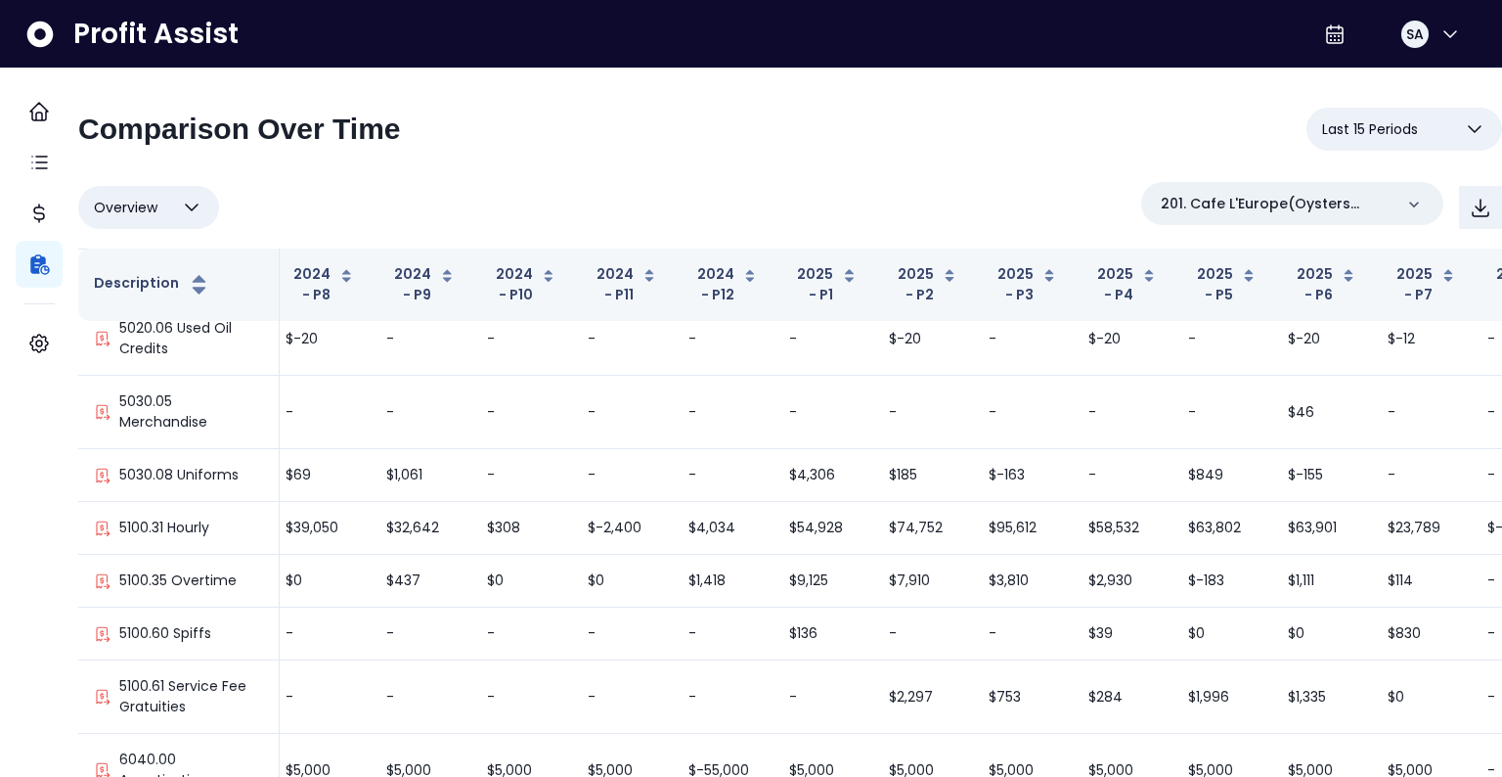
click at [188, 217] on button "Overview" at bounding box center [148, 207] width 141 height 43
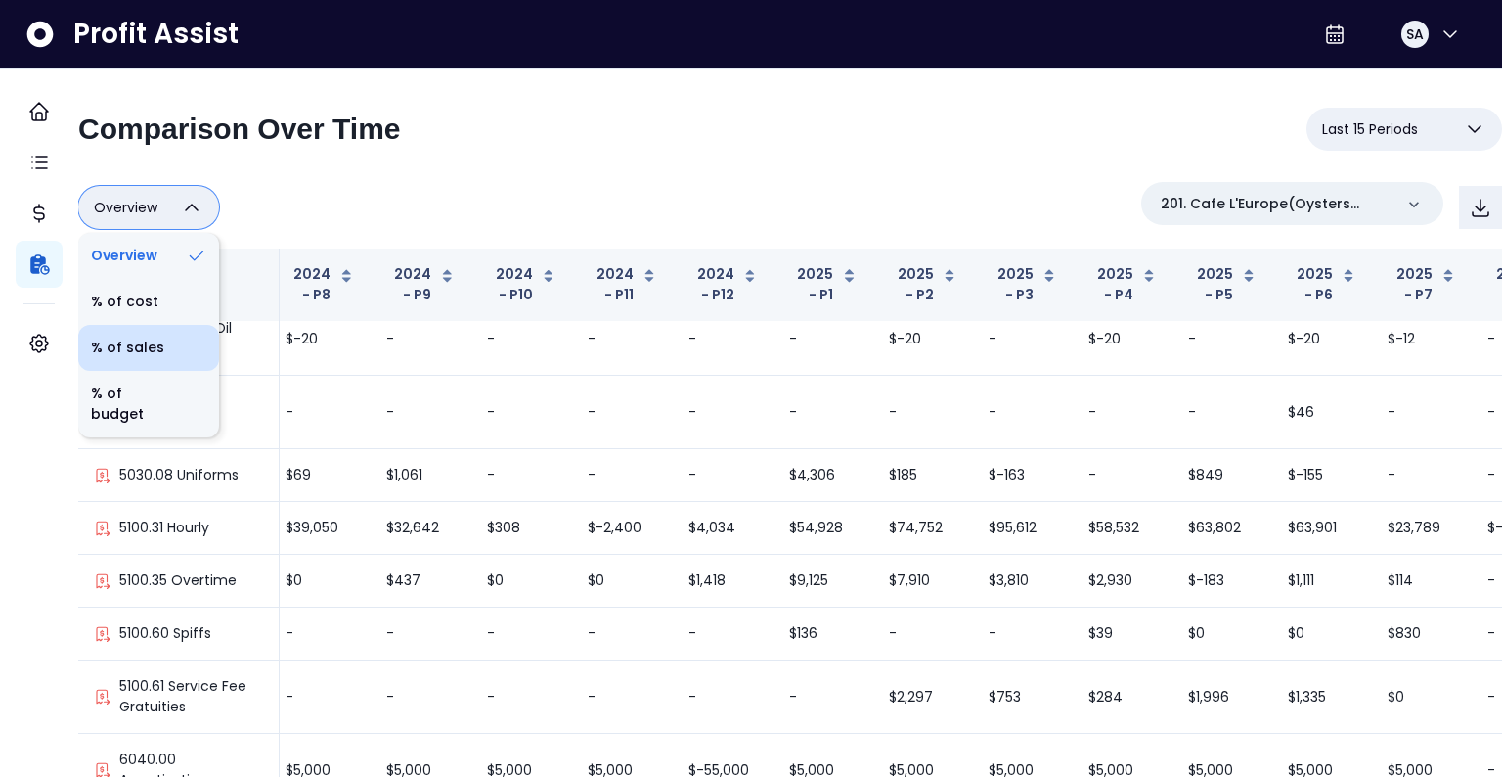
click at [166, 347] on li "% of sales" at bounding box center [148, 348] width 141 height 46
type input "*********"
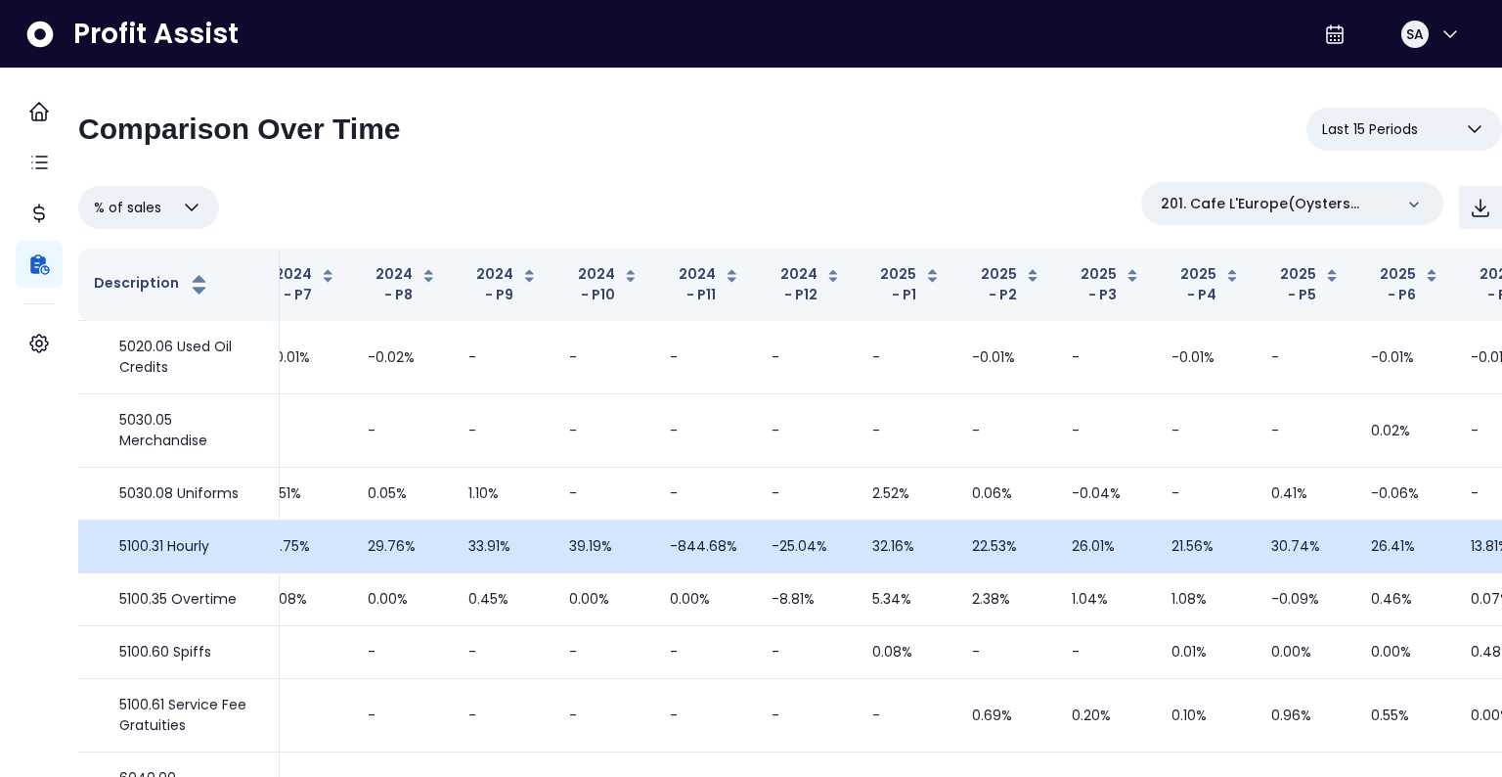
scroll to position [948, 366]
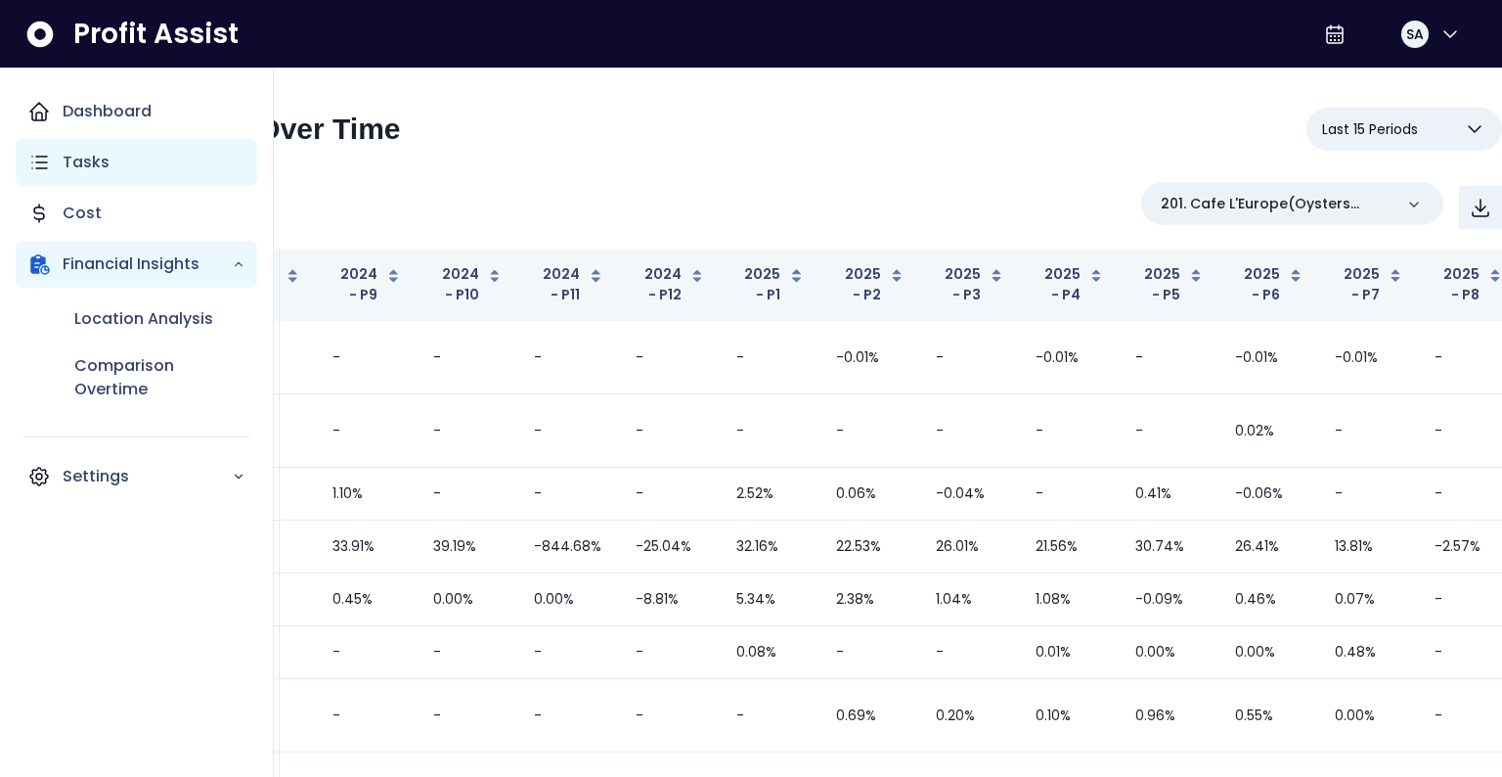
click at [80, 151] on p "Tasks" at bounding box center [86, 162] width 47 height 23
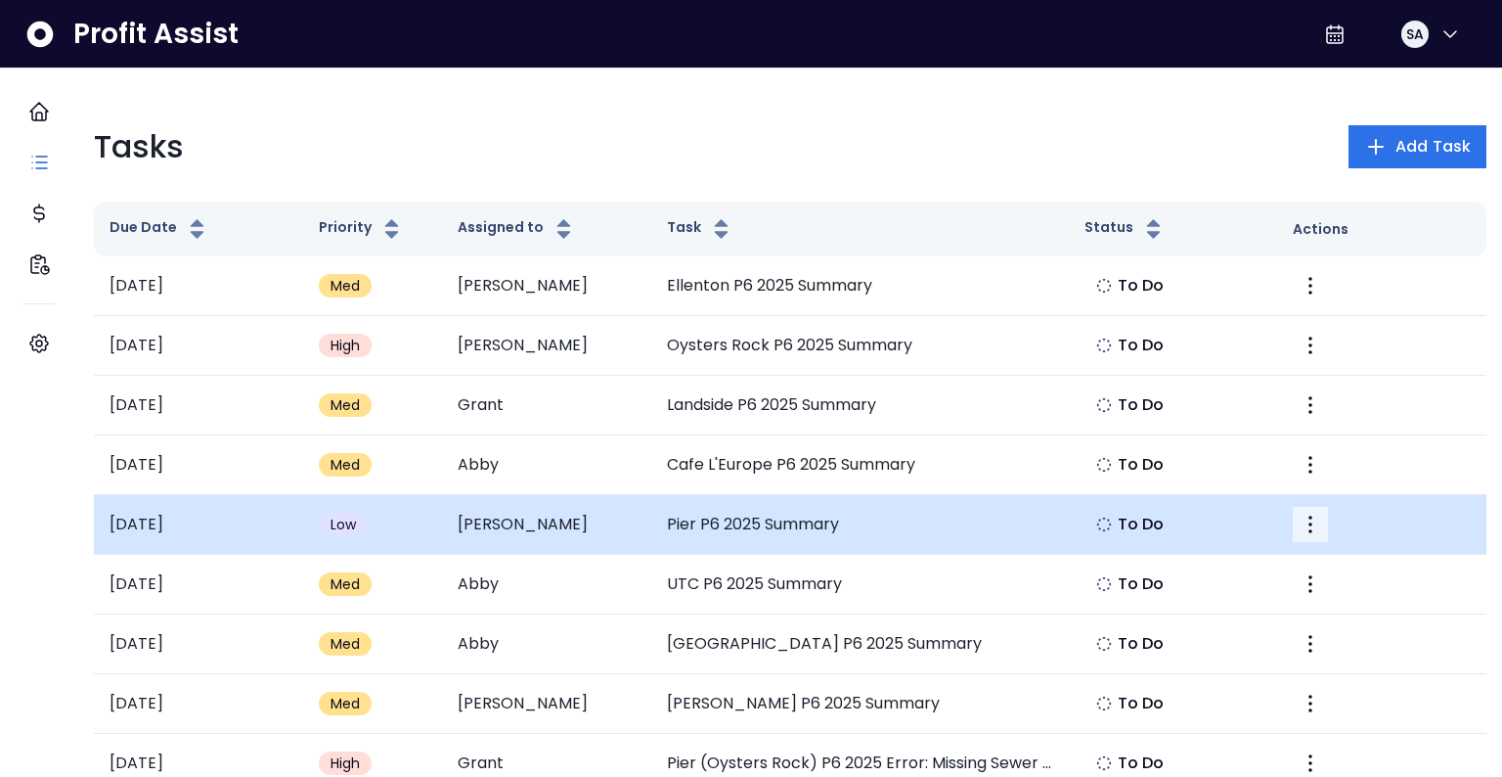
click at [1302, 521] on icon "More" at bounding box center [1310, 523] width 23 height 23
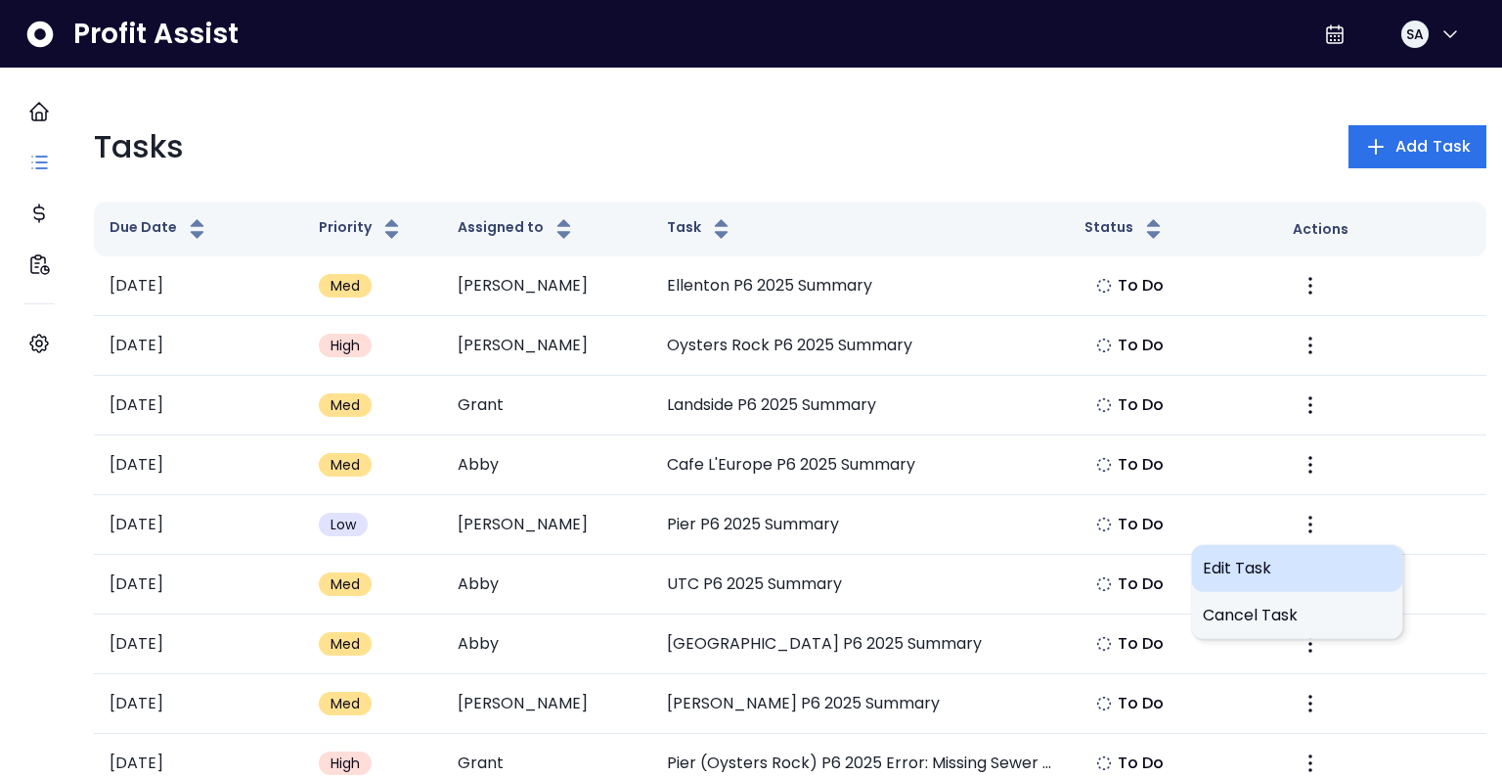
click at [1237, 562] on span "Edit Task" at bounding box center [1297, 567] width 188 height 23
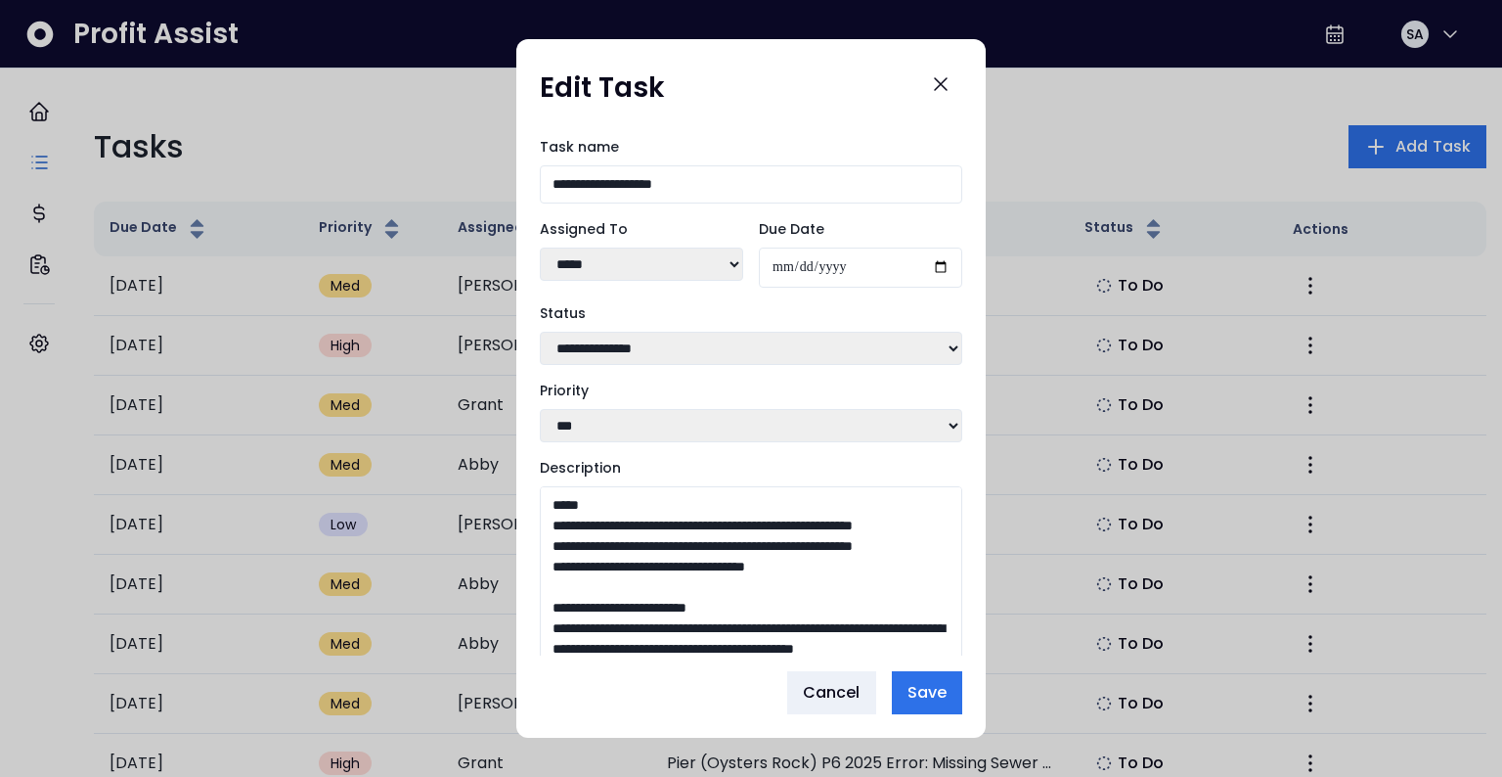
drag, startPoint x: 956, startPoint y: 600, endPoint x: 964, endPoint y: 727, distance: 127.4
click at [964, 727] on div "**********" at bounding box center [750, 388] width 469 height 699
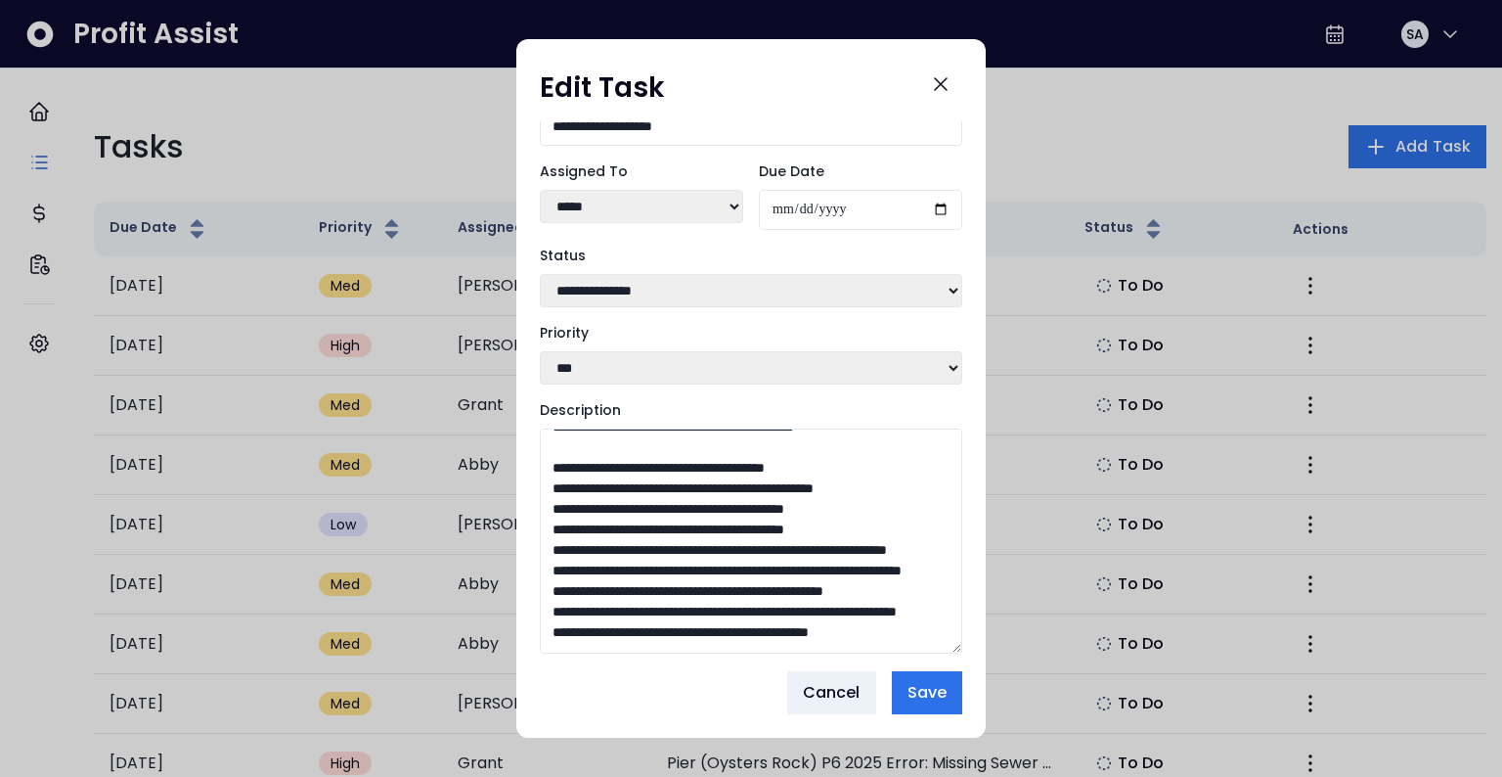
scroll to position [704, 0]
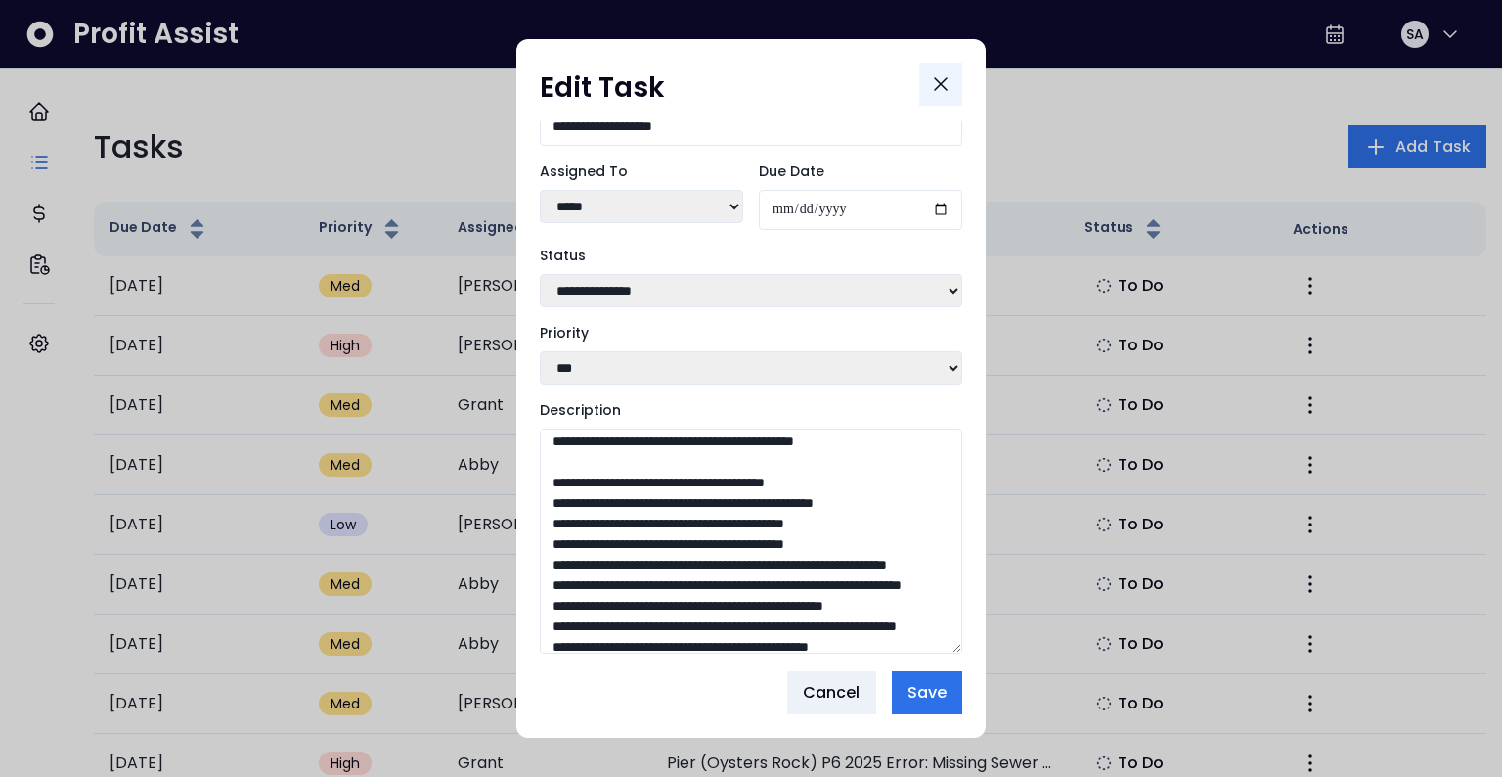
click at [944, 76] on icon "Close" at bounding box center [940, 83] width 23 height 23
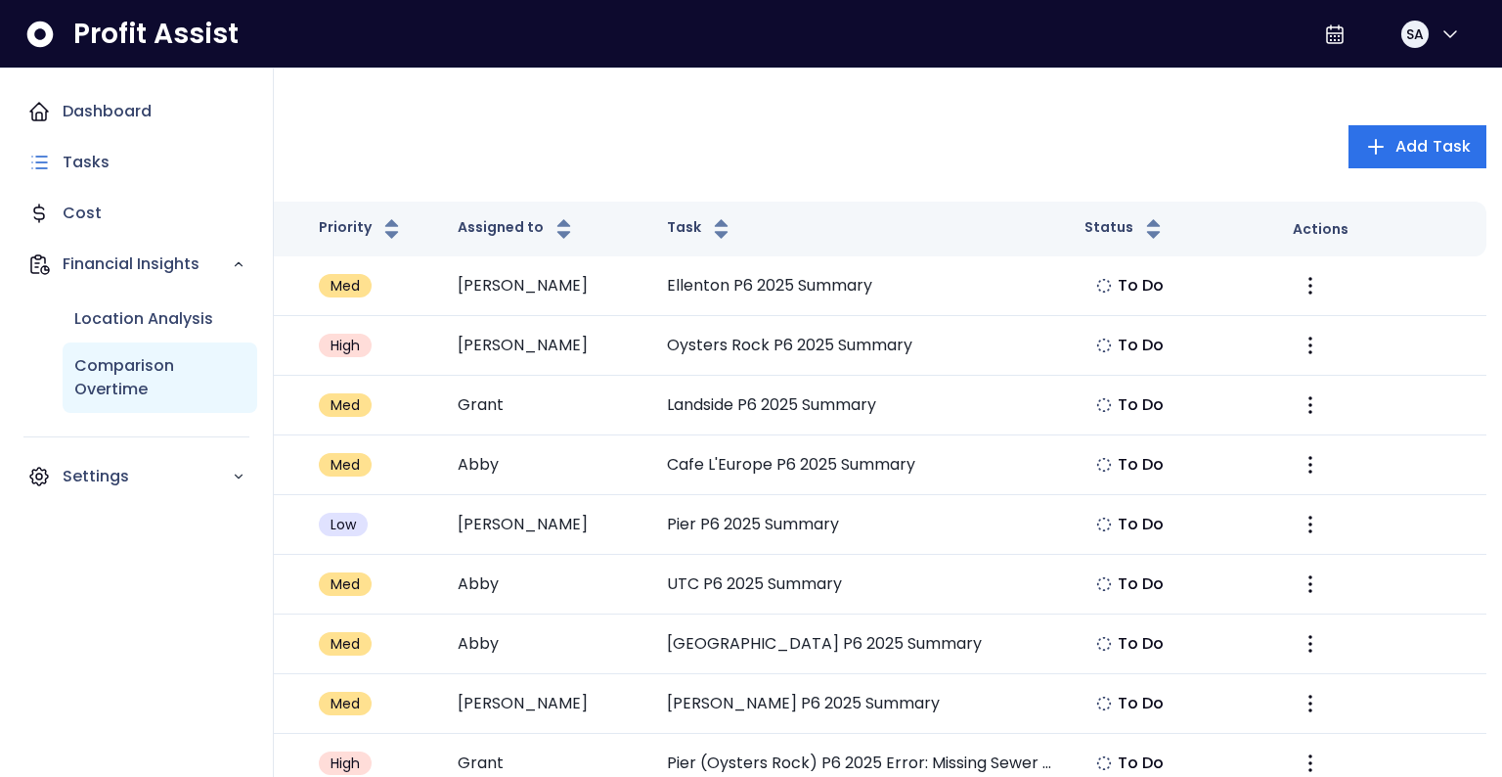
click at [87, 383] on p "Comparison Overtime" at bounding box center [159, 377] width 171 height 47
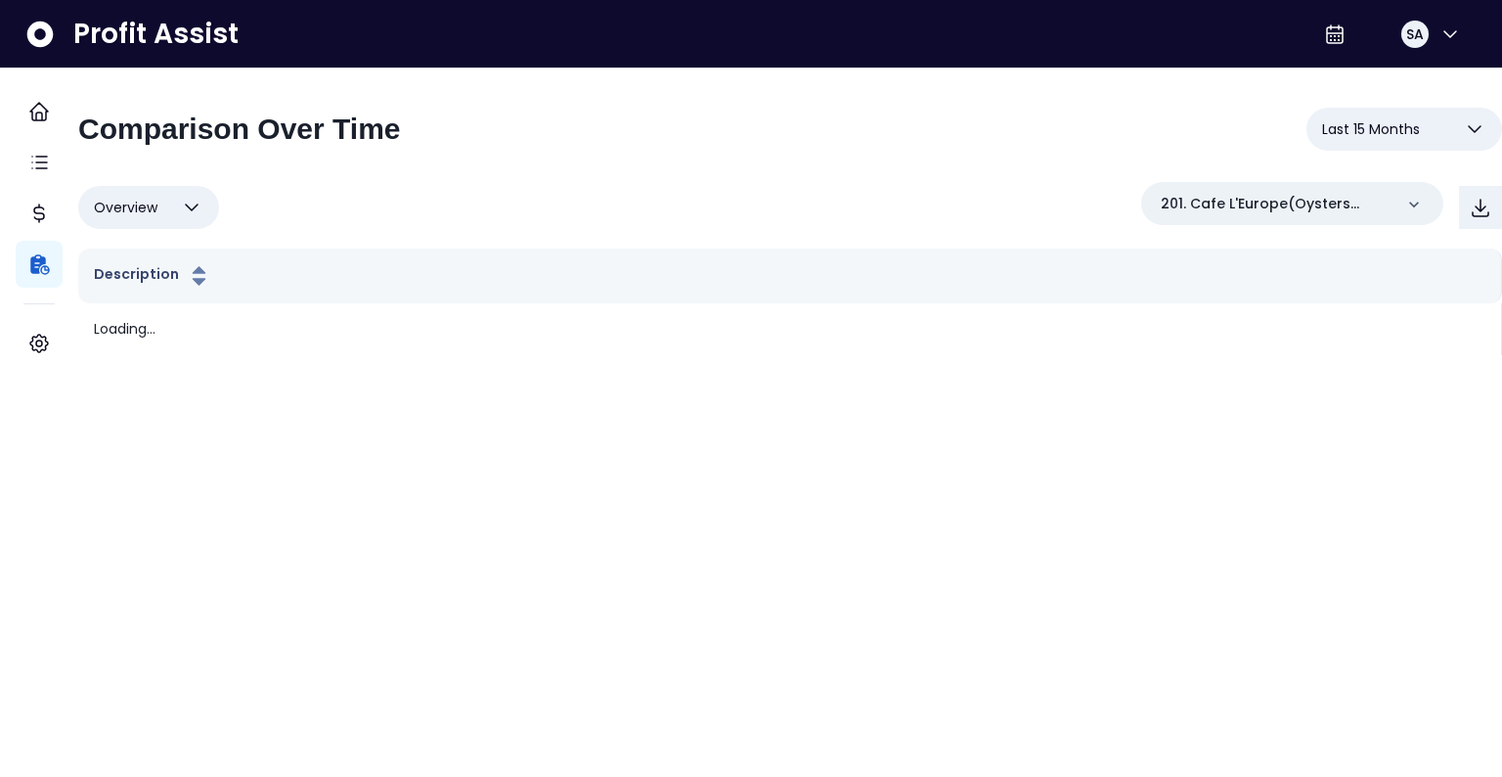
click at [1381, 120] on span "Last 15 Months" at bounding box center [1371, 128] width 98 height 23
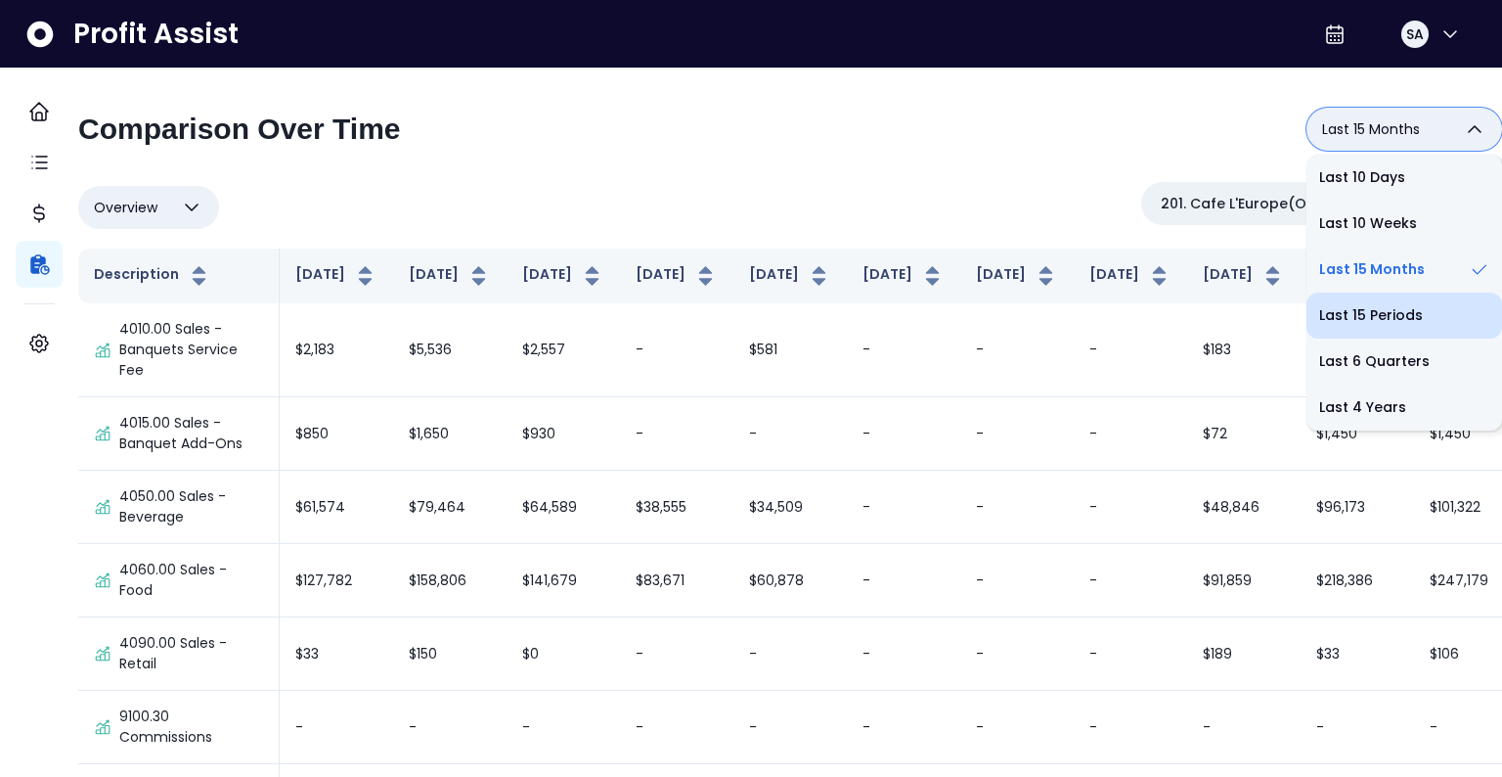
click at [1364, 320] on li "Last 15 Periods" at bounding box center [1405, 315] width 196 height 46
type input "**********"
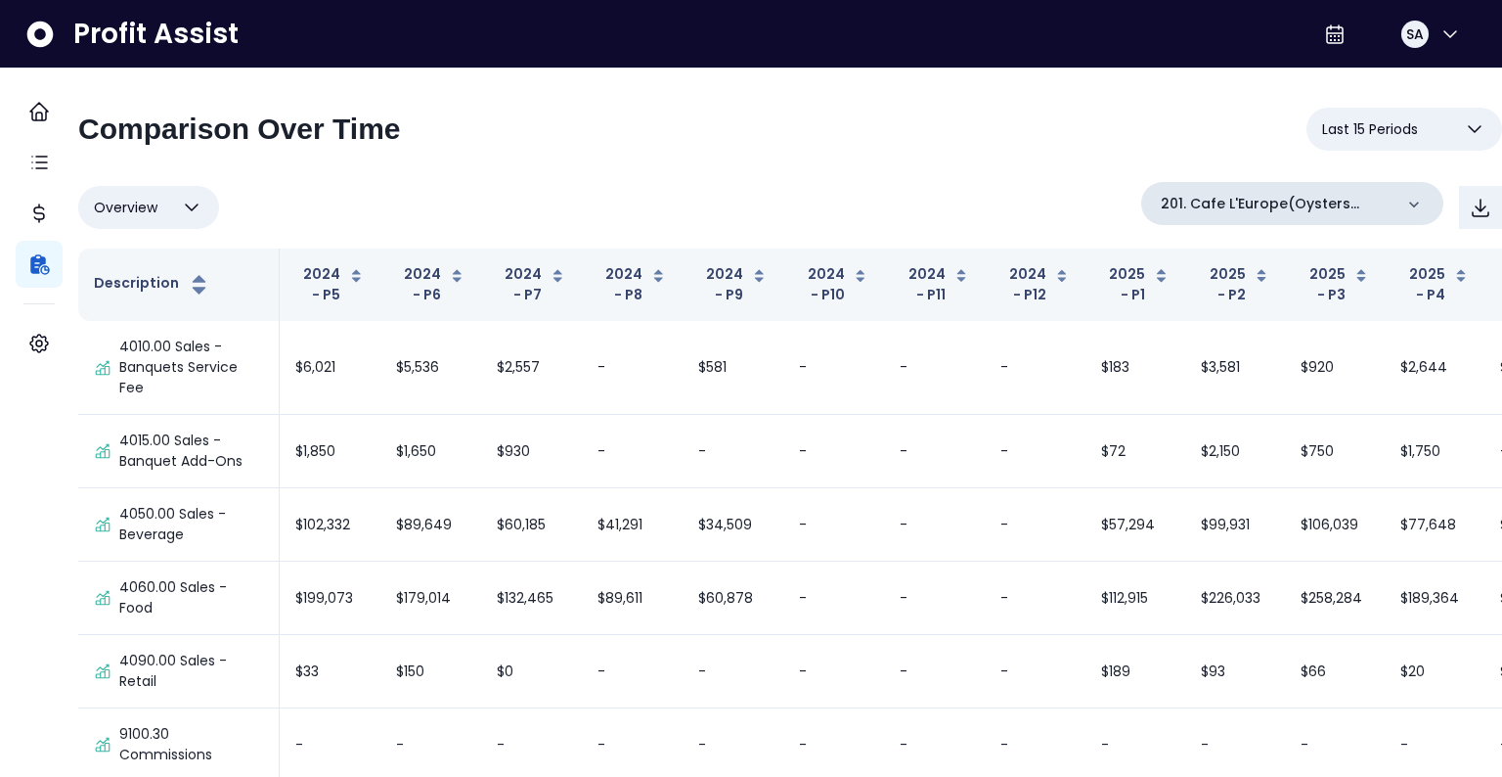
click at [1295, 223] on div "201. Cafe L'Europe(Oysters Rock)" at bounding box center [1292, 203] width 302 height 43
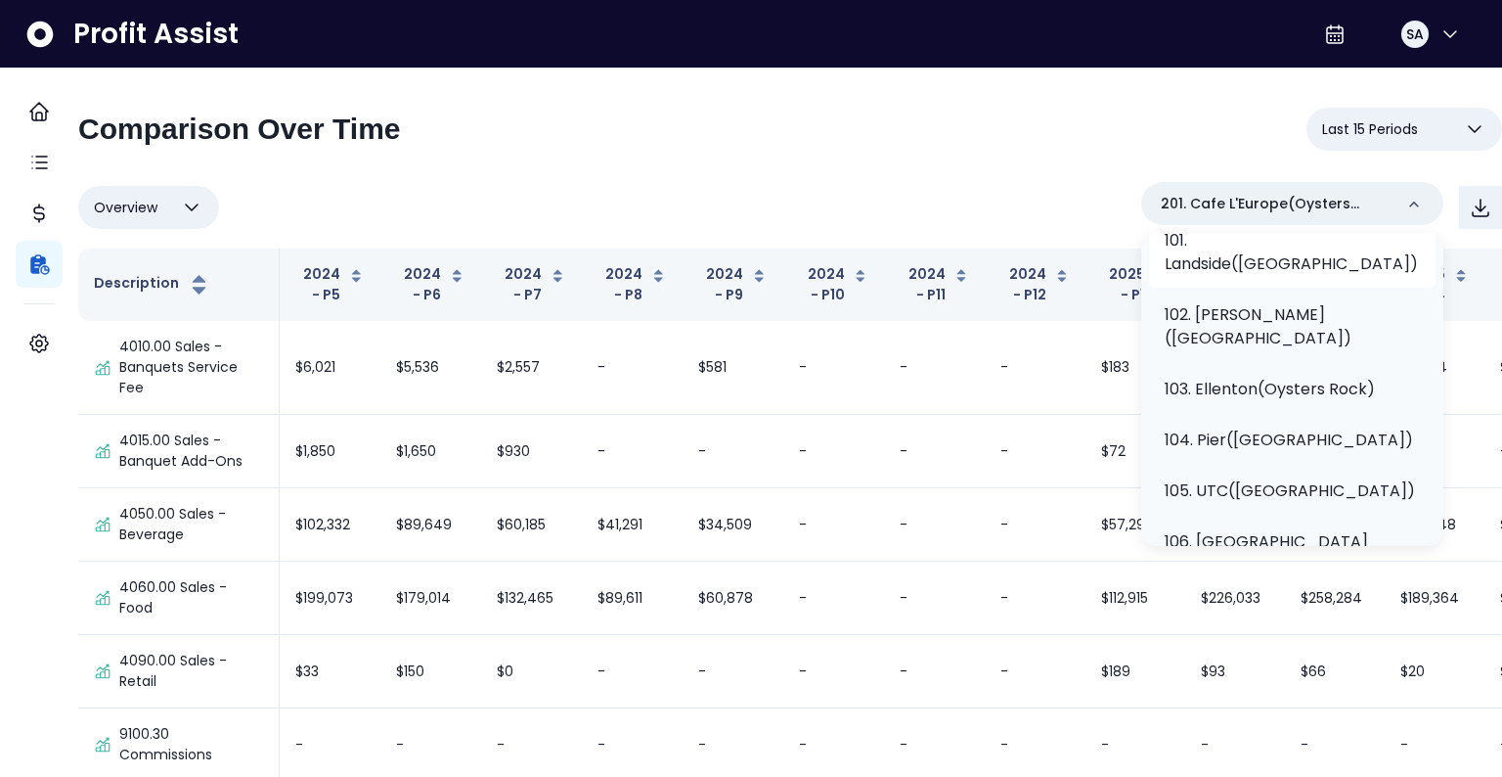
scroll to position [201, 0]
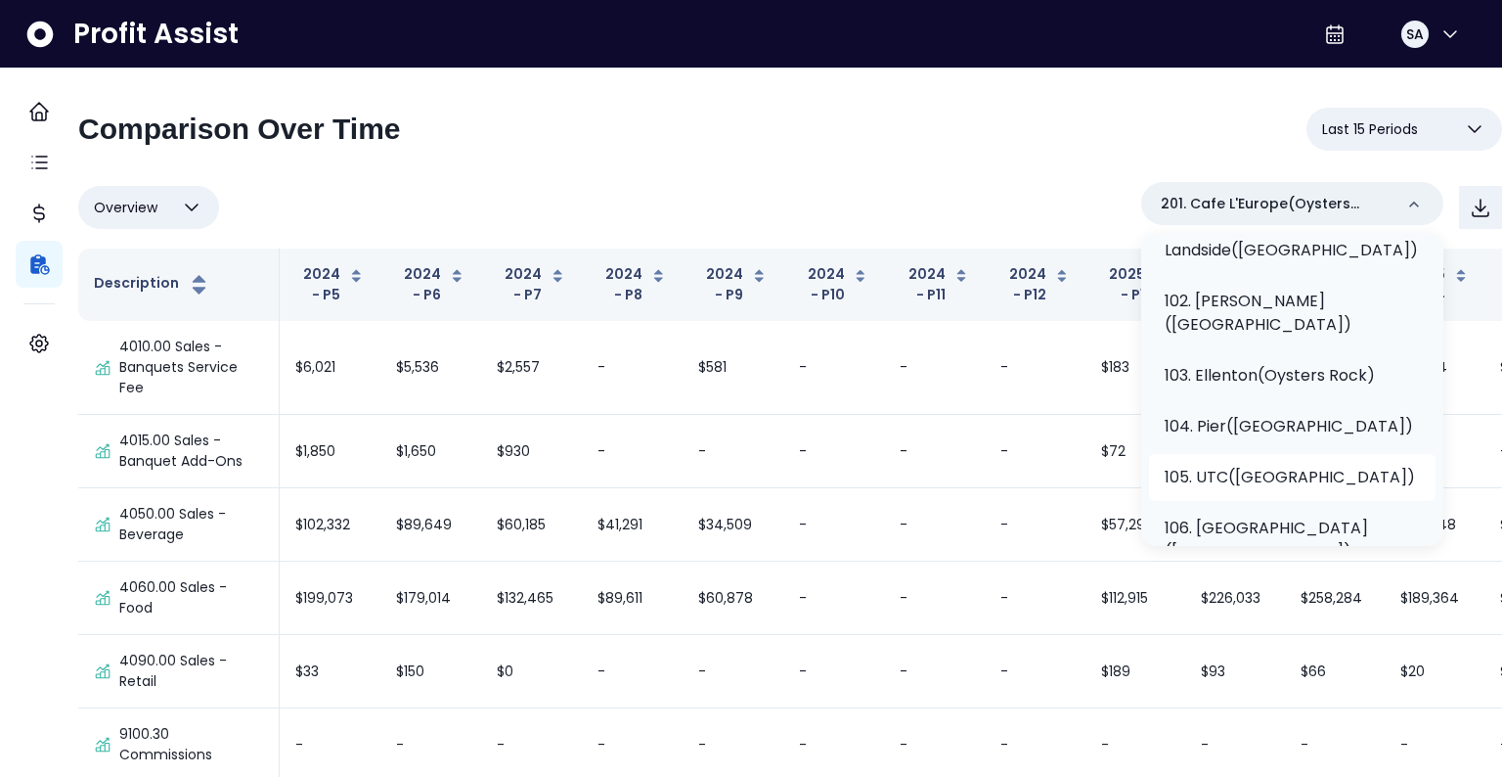
click at [1215, 466] on p "105. UTC(Oysters Rock)" at bounding box center [1290, 477] width 250 height 23
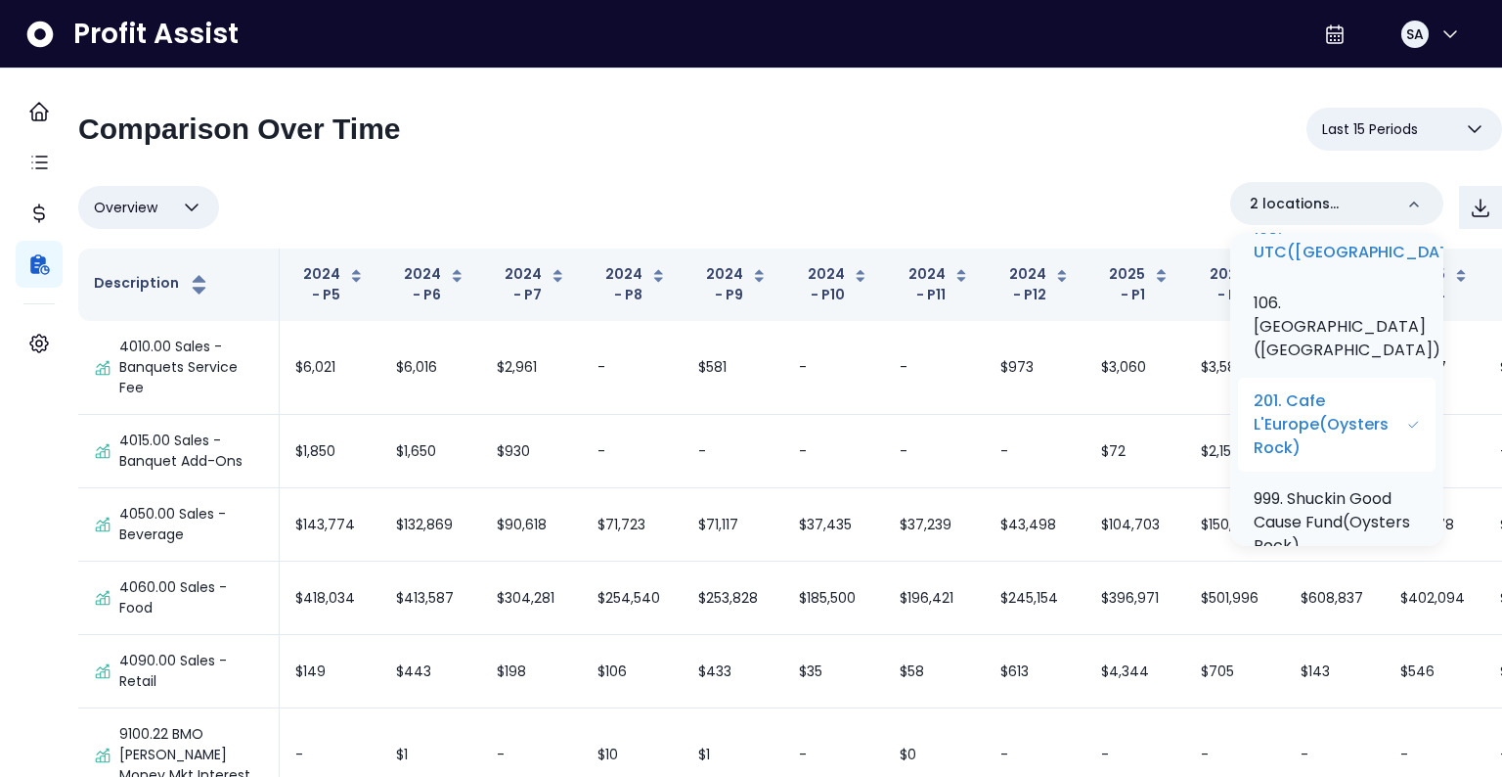
click at [1304, 455] on p "201. Cafe L'Europe(Oysters Rock)" at bounding box center [1330, 424] width 153 height 70
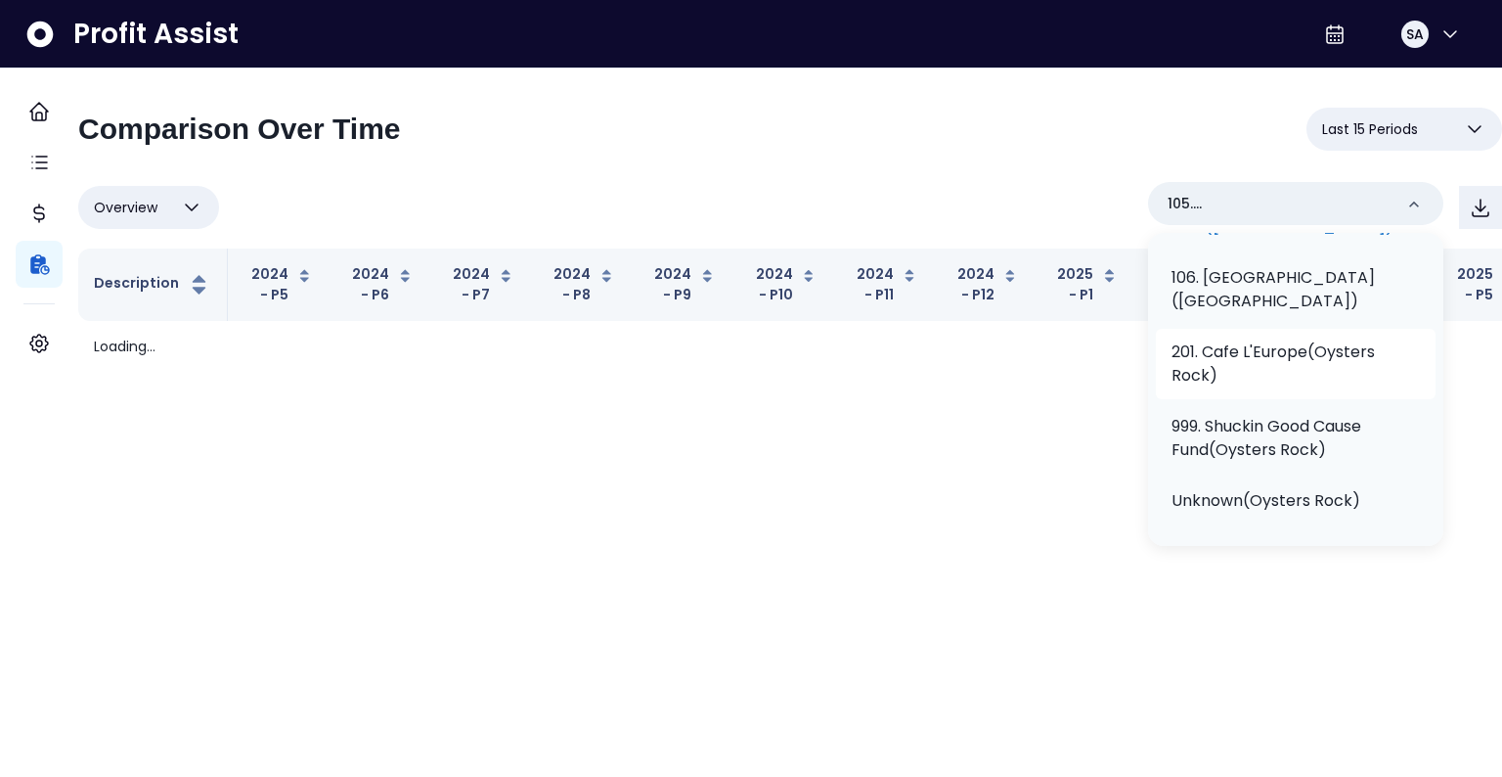
scroll to position [450, 0]
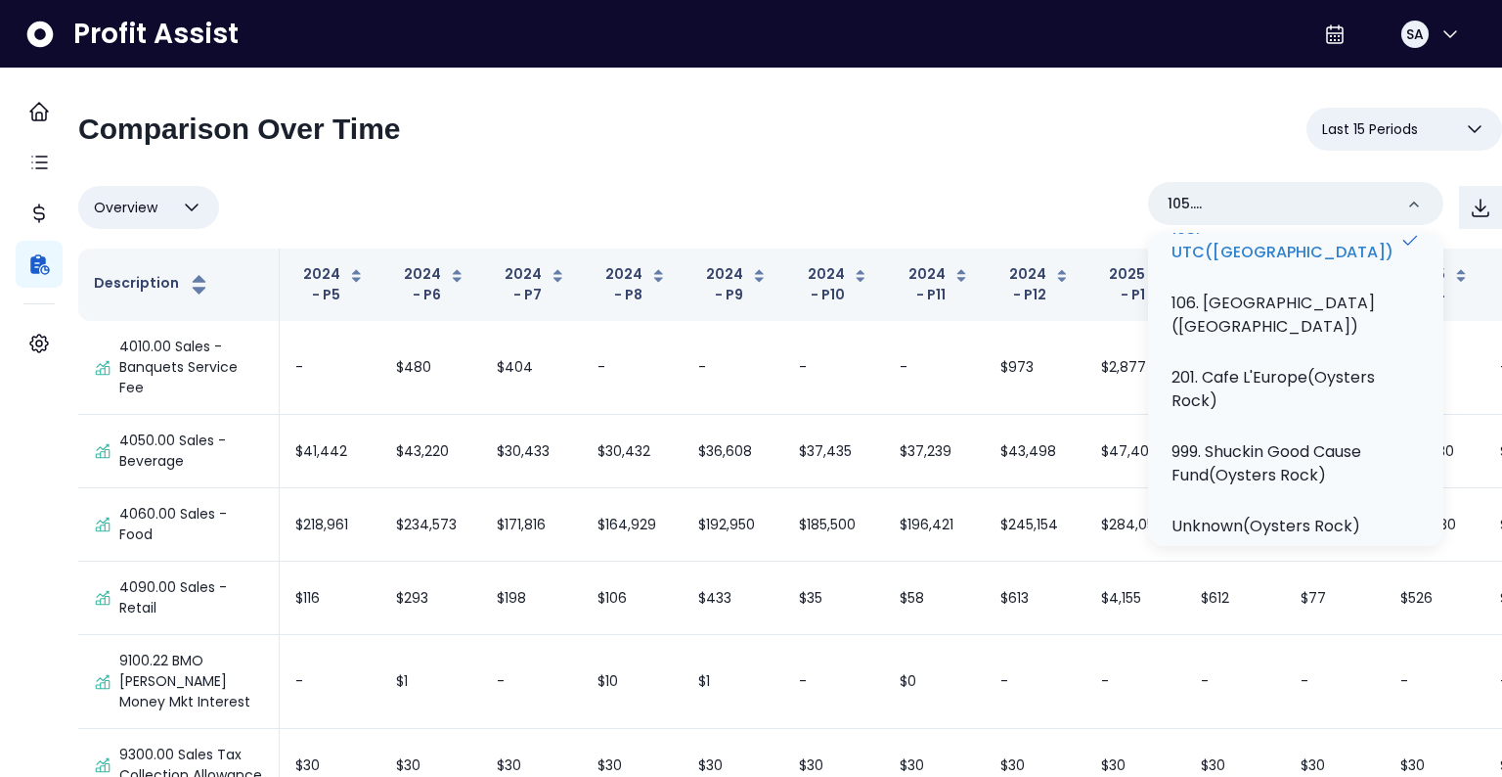
click at [774, 149] on div "**********" at bounding box center [790, 137] width 1424 height 59
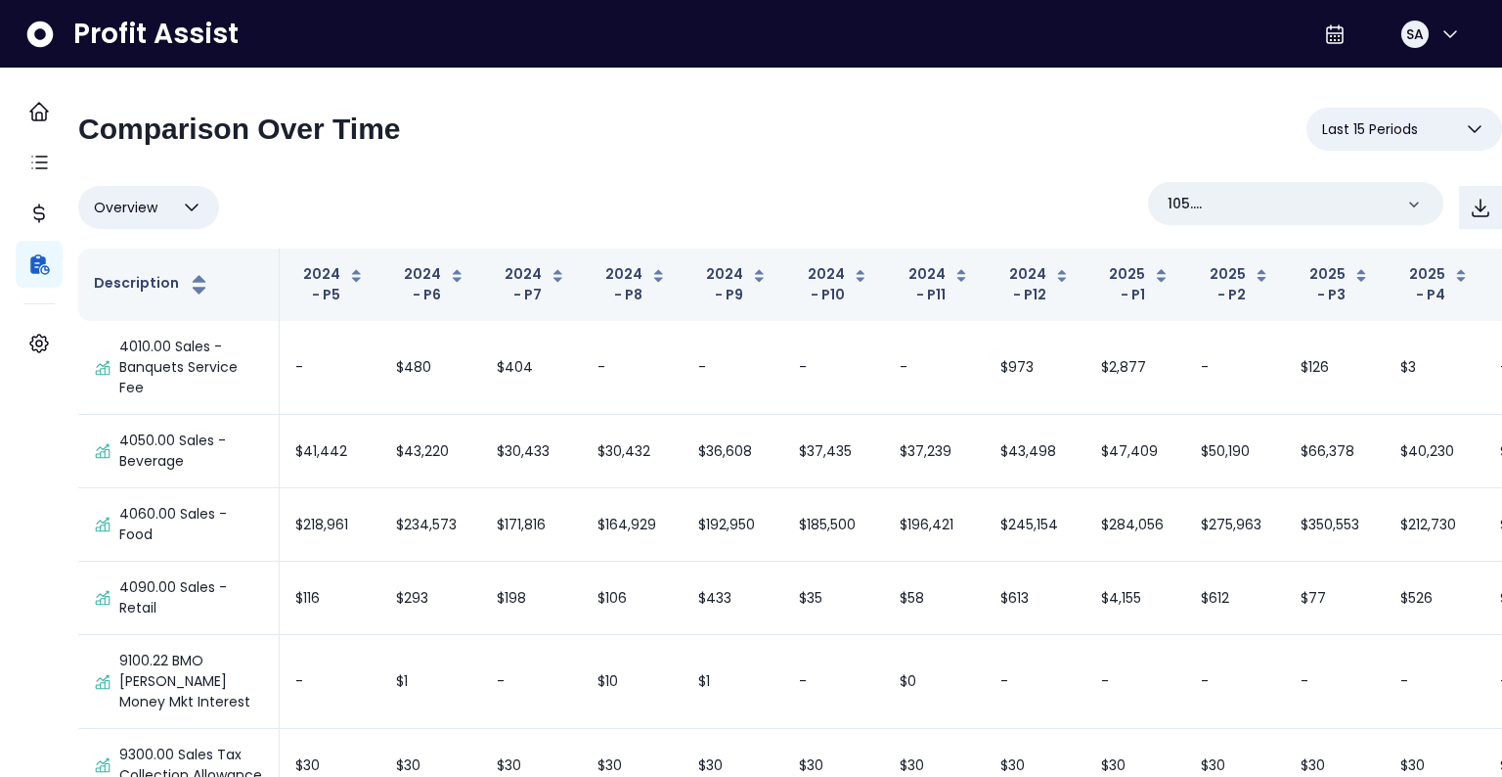
click at [201, 194] on button "Overview" at bounding box center [148, 207] width 141 height 43
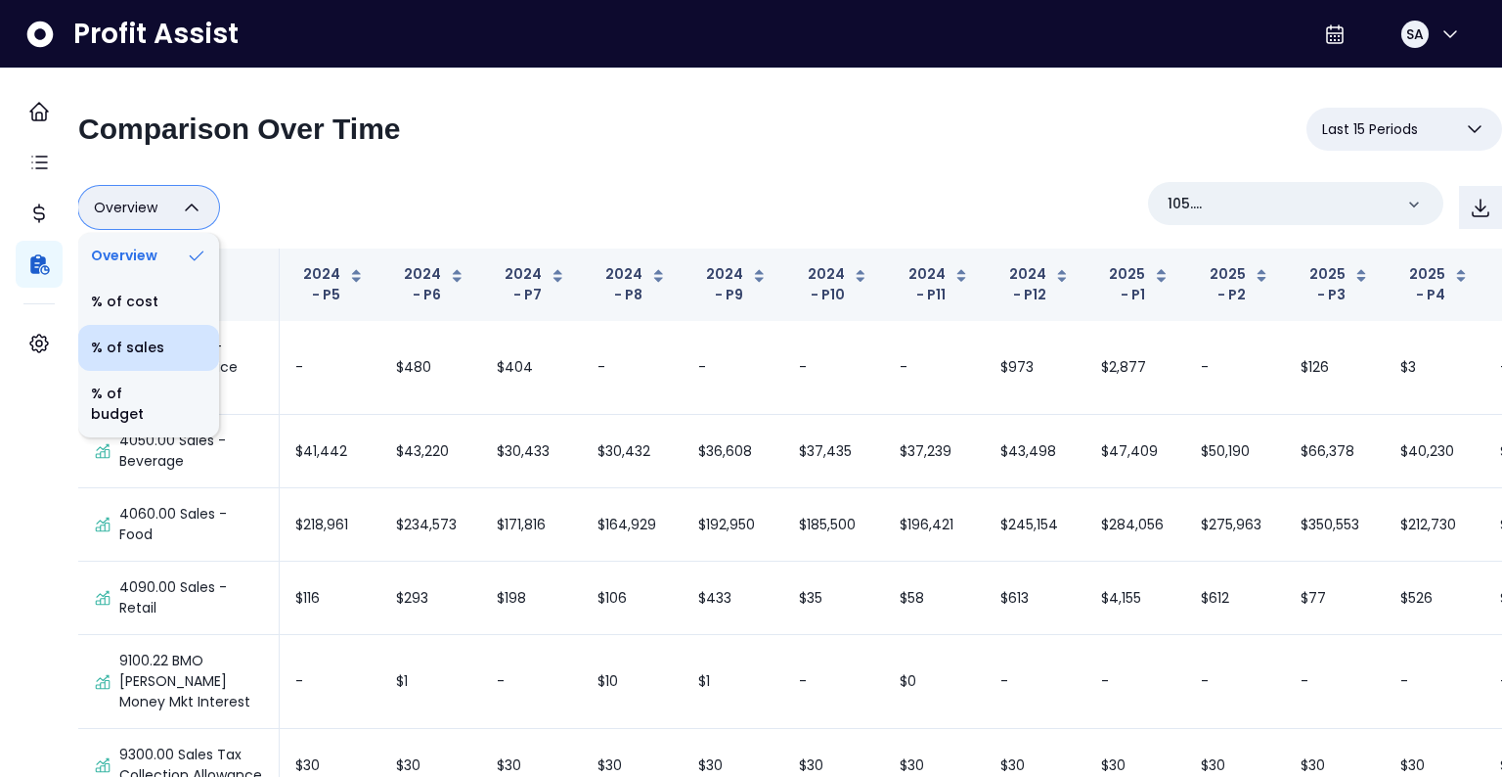
click at [186, 345] on li "% of sales" at bounding box center [148, 348] width 141 height 46
type input "*********"
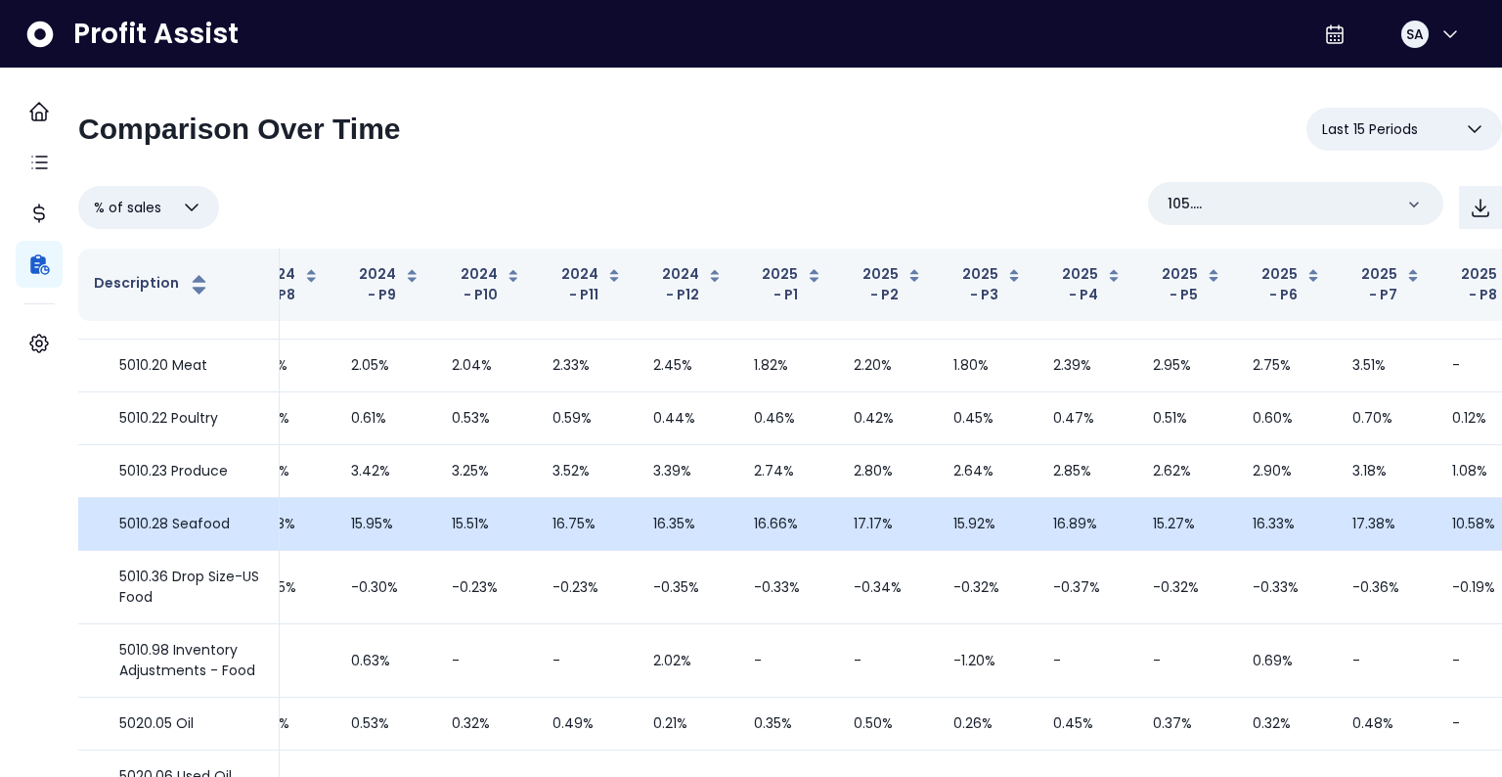
scroll to position [571, 349]
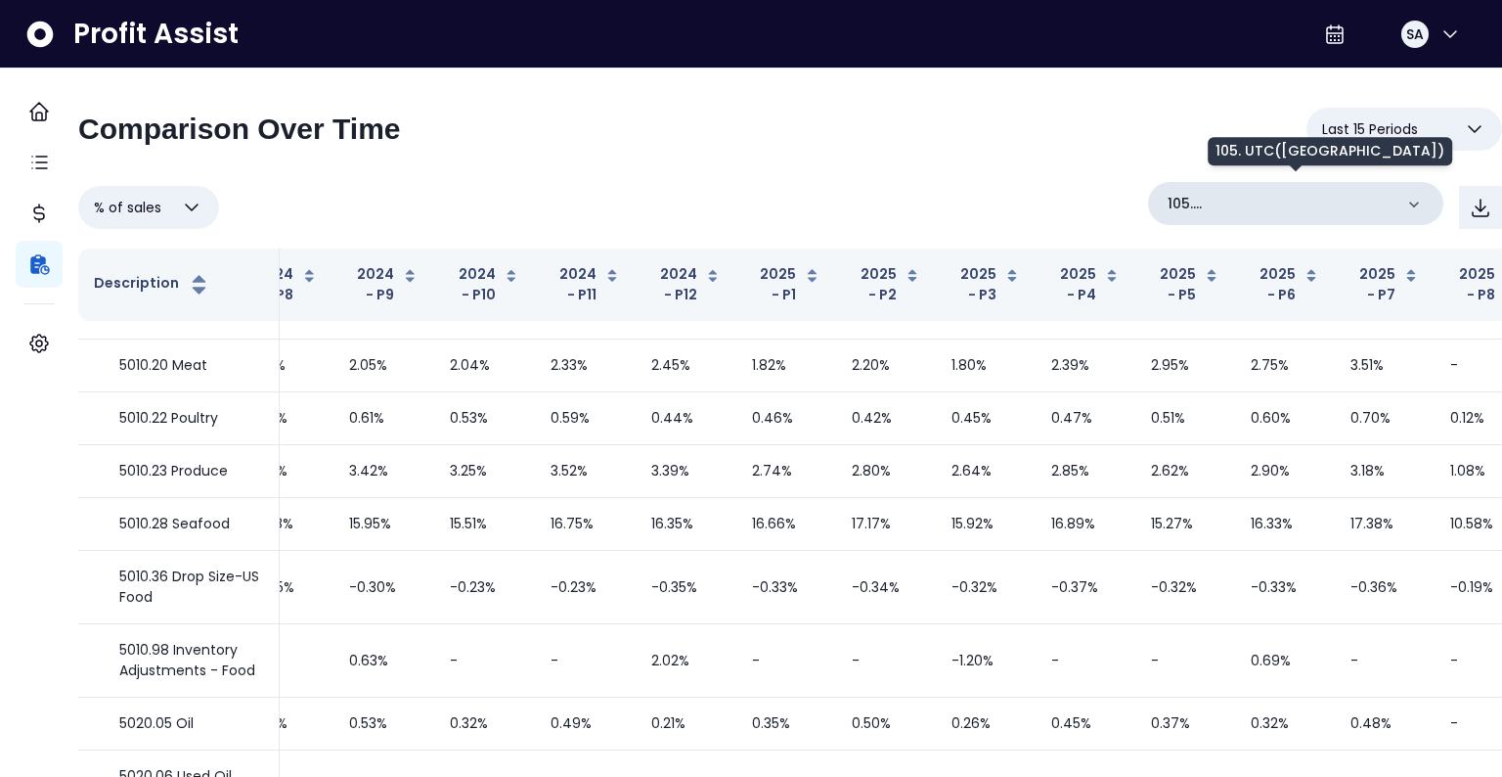
click at [1287, 210] on p "105. UTC(Oysters Rock)" at bounding box center [1280, 204] width 225 height 21
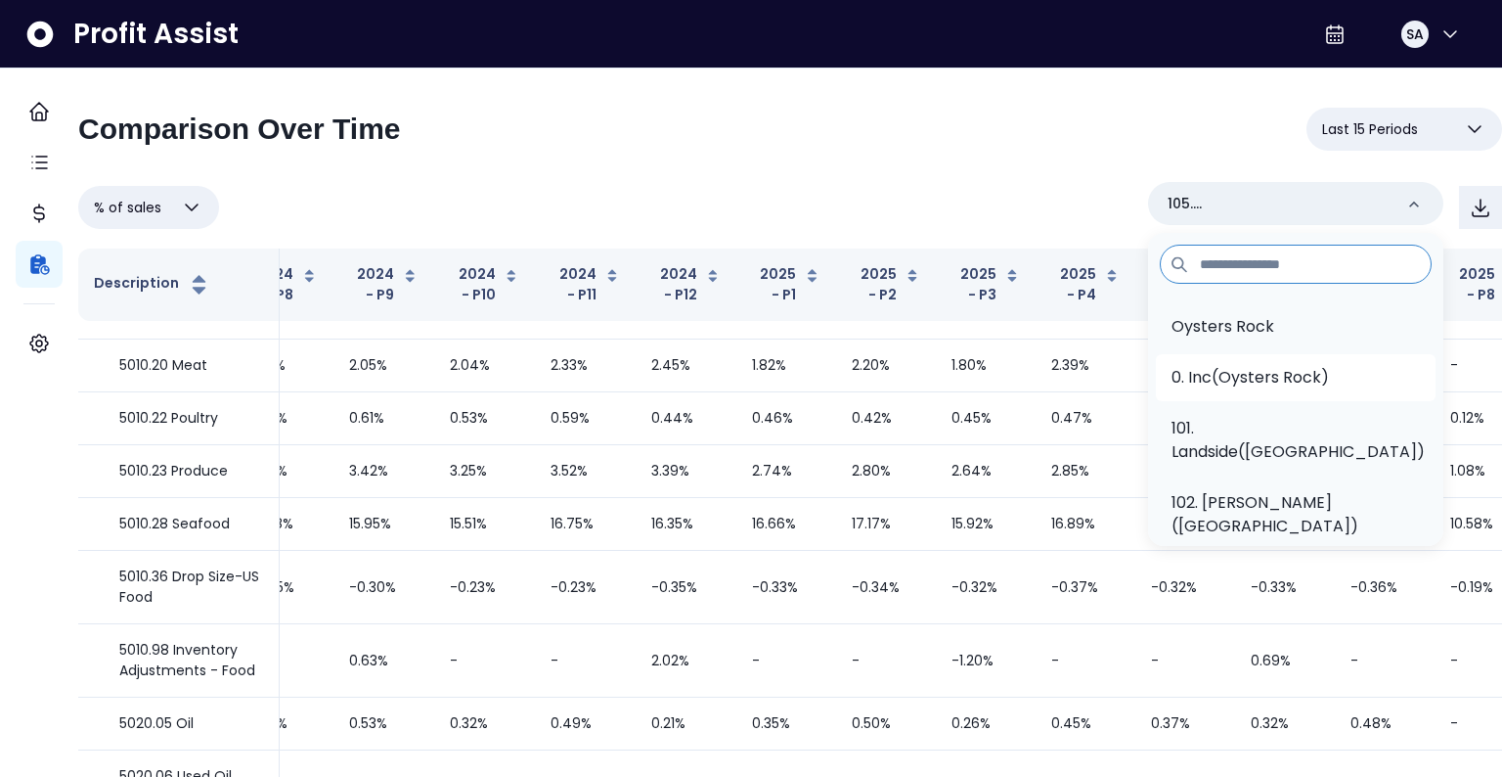
scroll to position [78, 0]
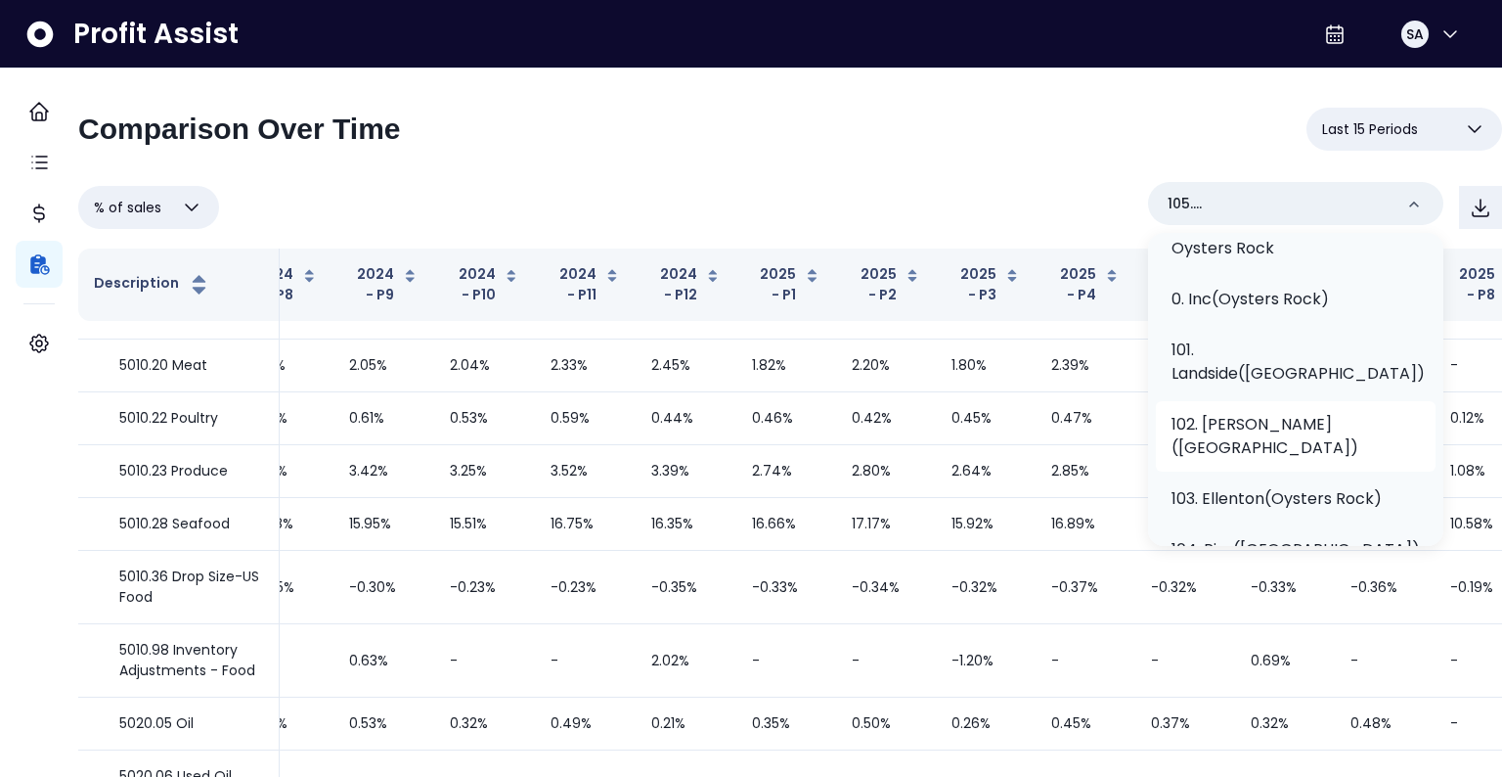
click at [1285, 431] on p "102. Cortez(Oysters Rock)" at bounding box center [1296, 436] width 248 height 47
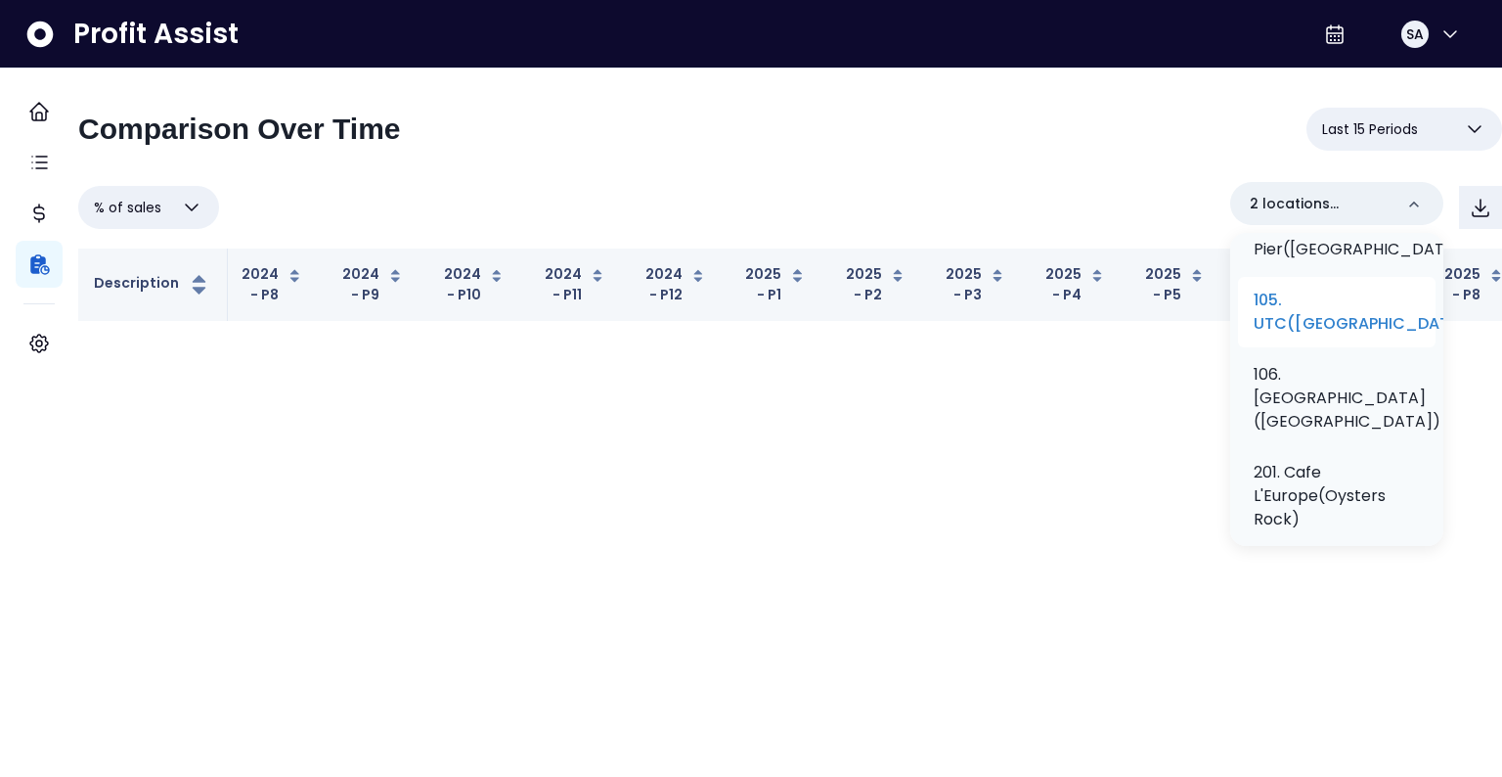
click at [1302, 335] on p "105. UTC(Oysters Rock)" at bounding box center [1365, 312] width 222 height 47
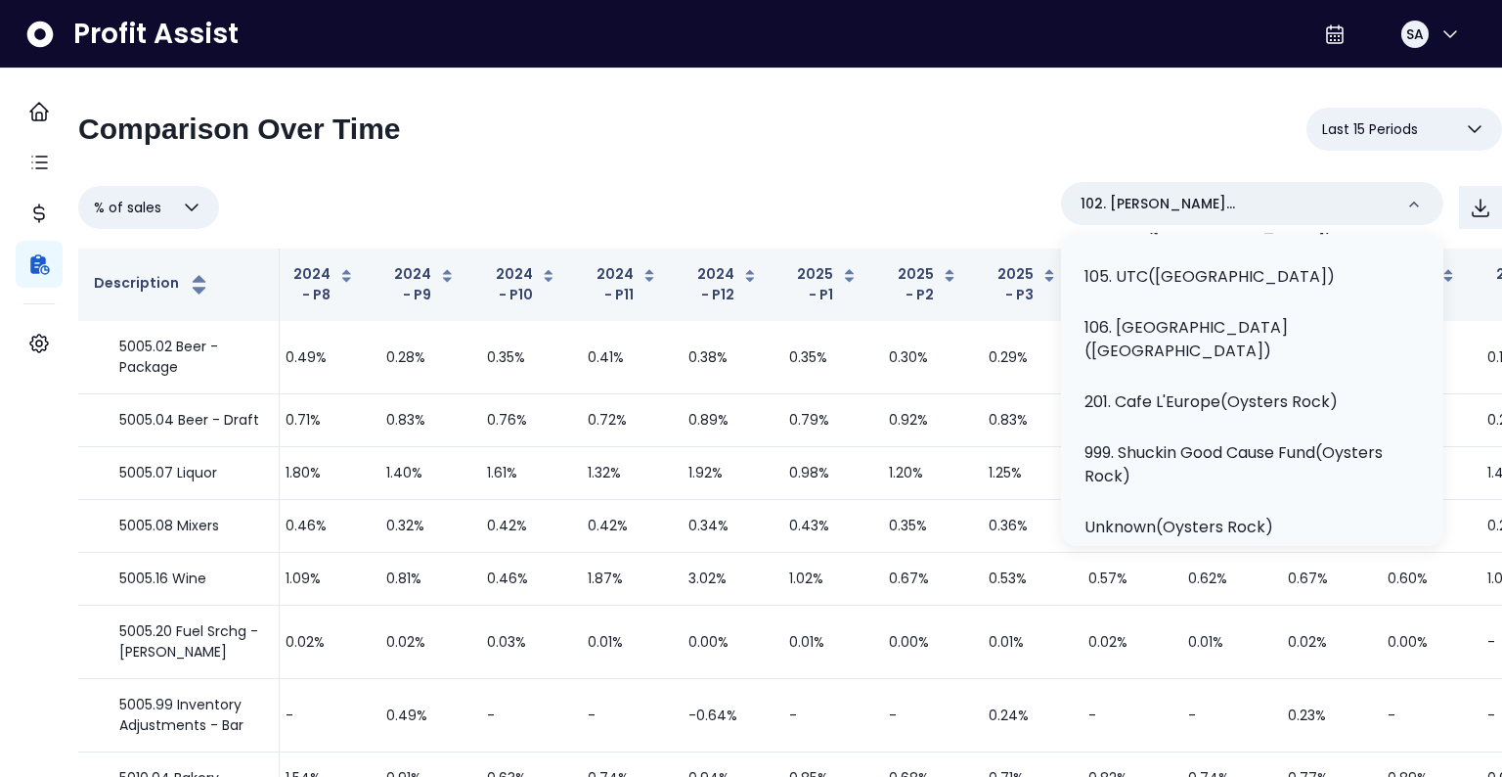
click at [875, 164] on div "**********" at bounding box center [790, 137] width 1424 height 59
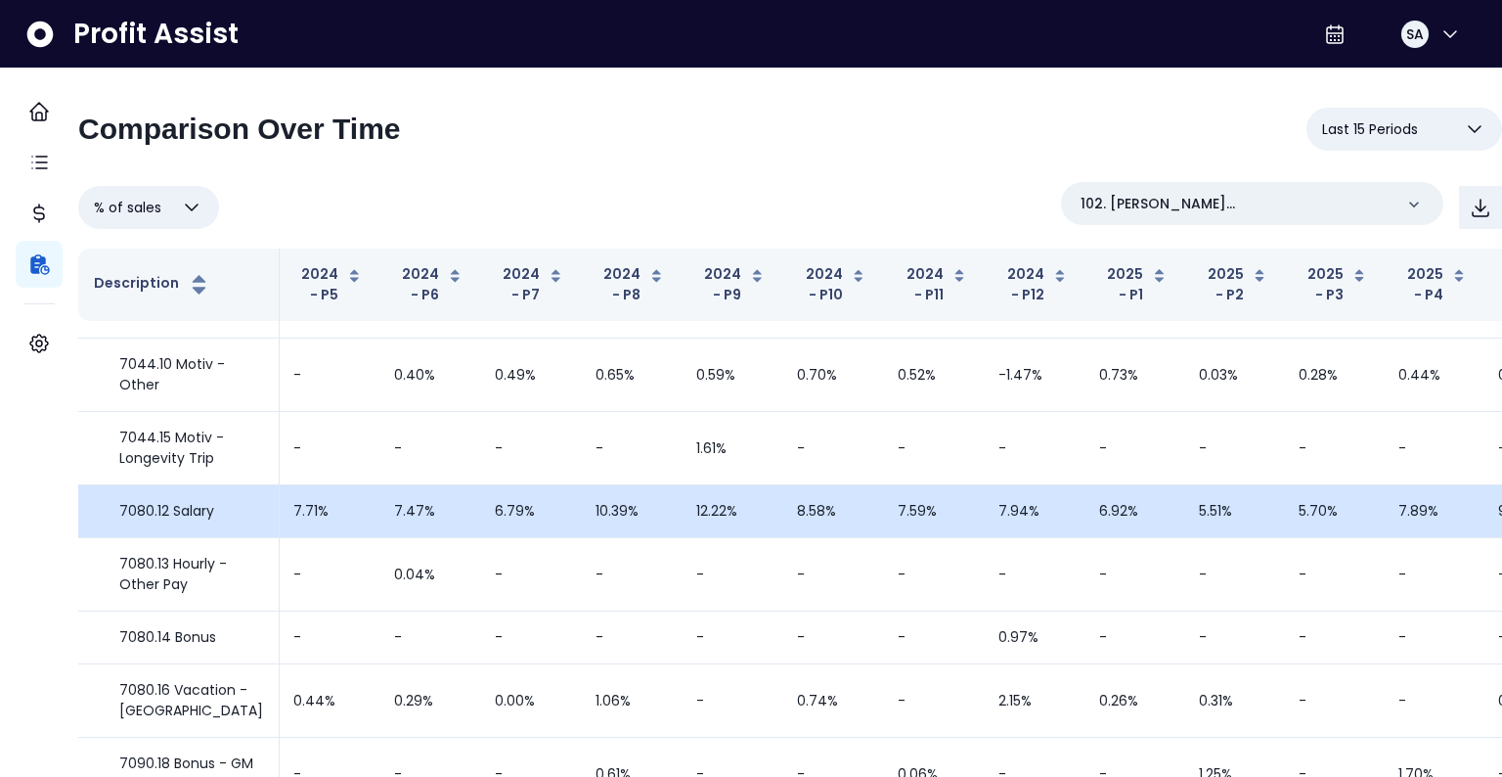
scroll to position [3175, 0]
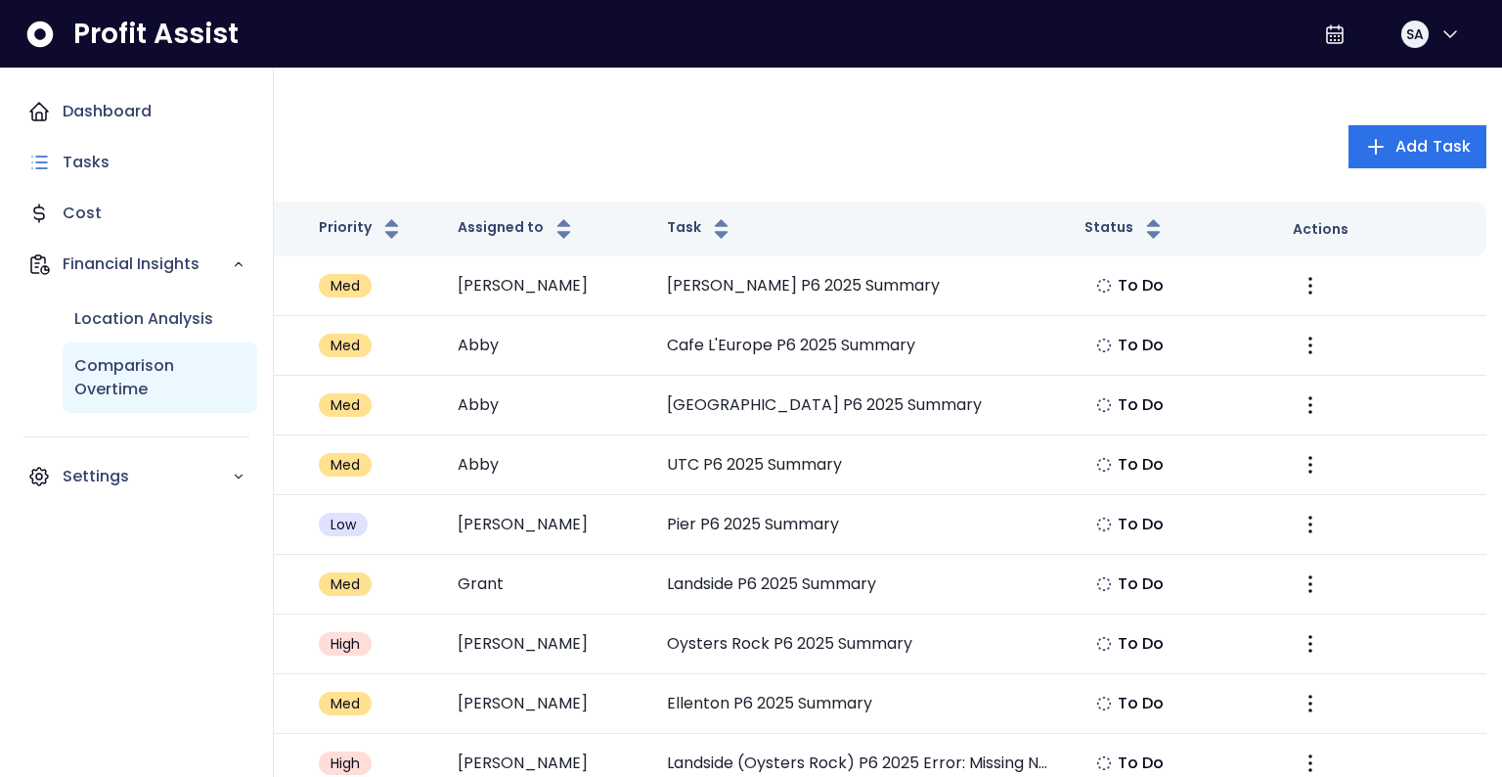
click at [127, 370] on p "Comparison Overtime" at bounding box center [159, 377] width 171 height 47
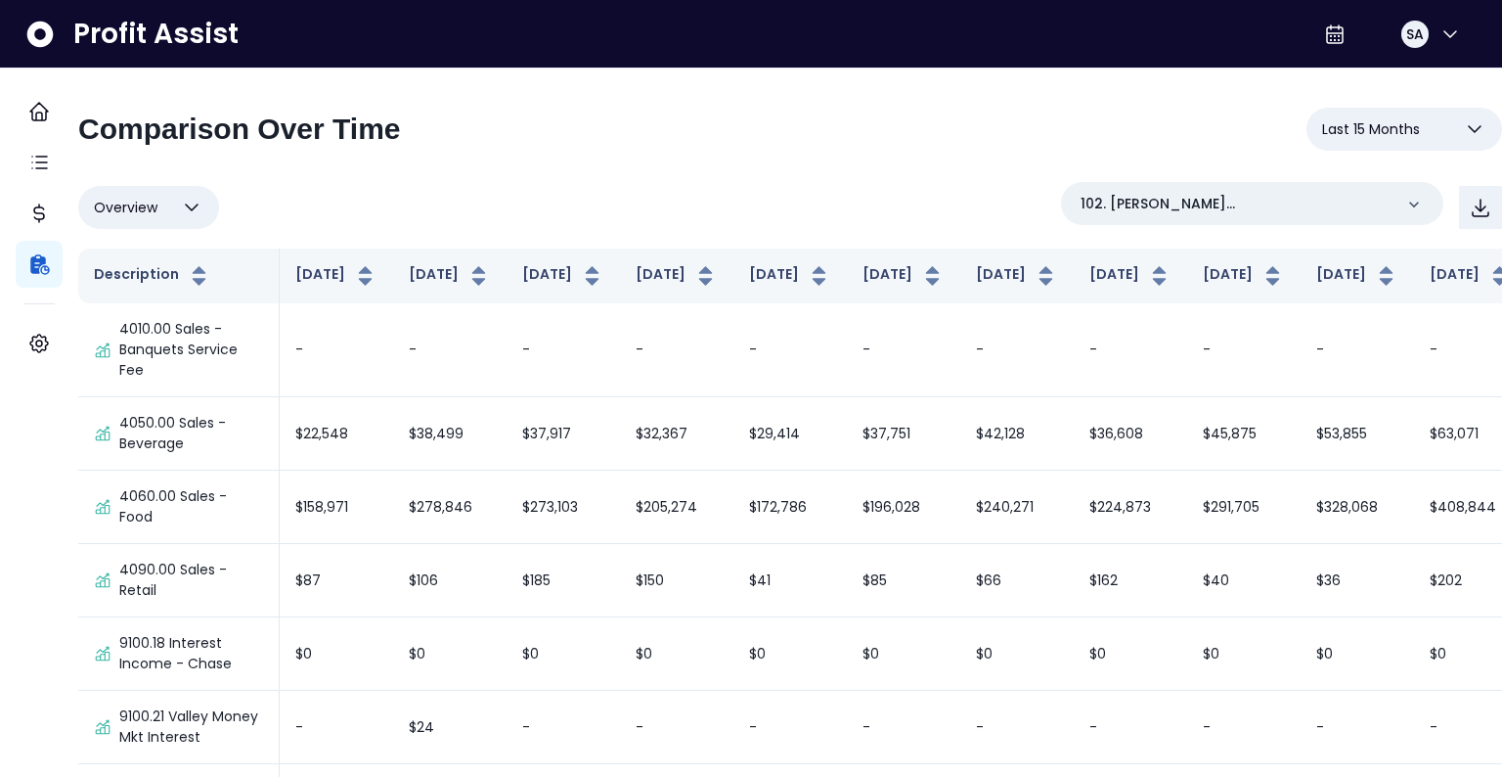
click at [1380, 137] on span "Last 15 Months" at bounding box center [1371, 128] width 98 height 23
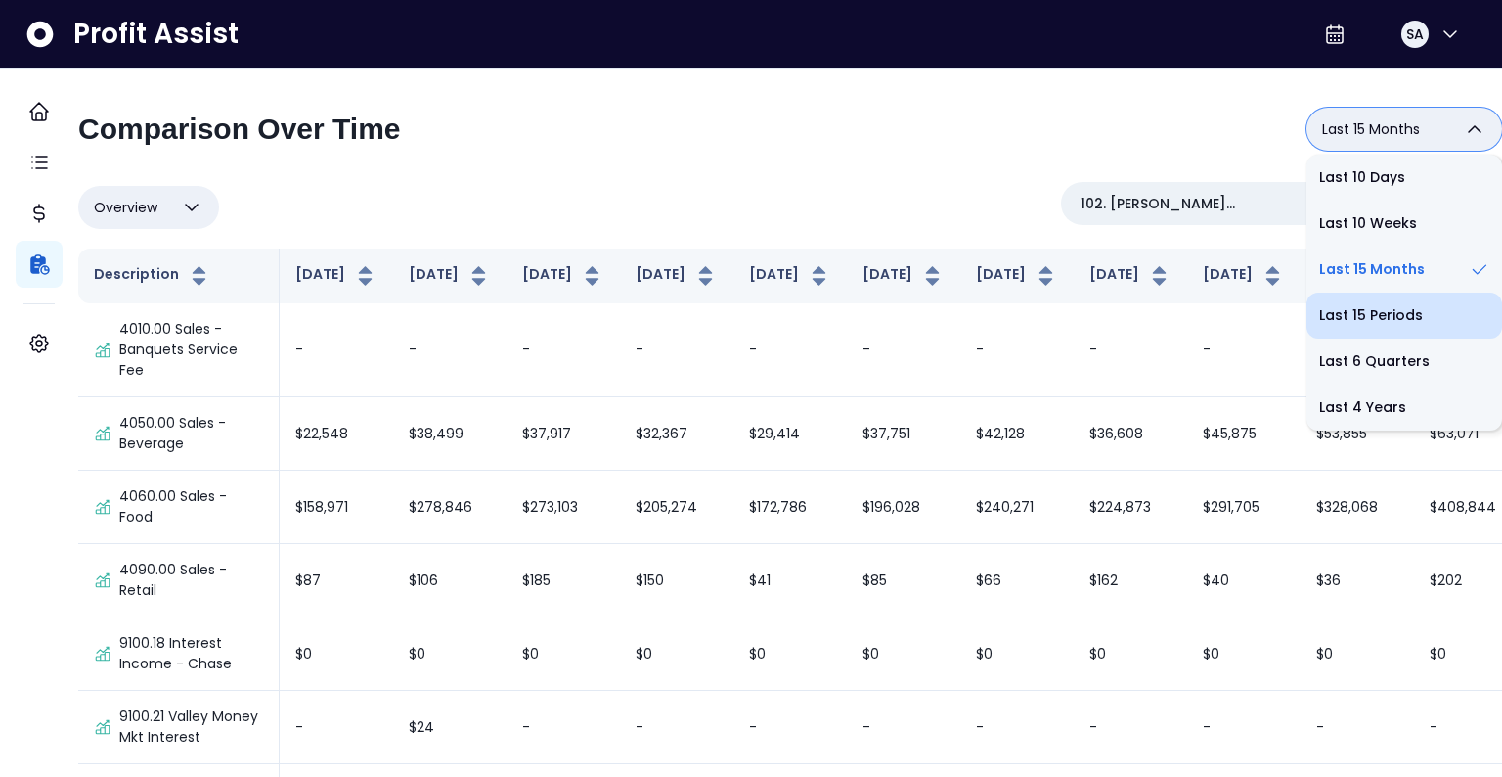
click at [1353, 299] on li "Last 15 Periods" at bounding box center [1405, 315] width 196 height 46
type input "**********"
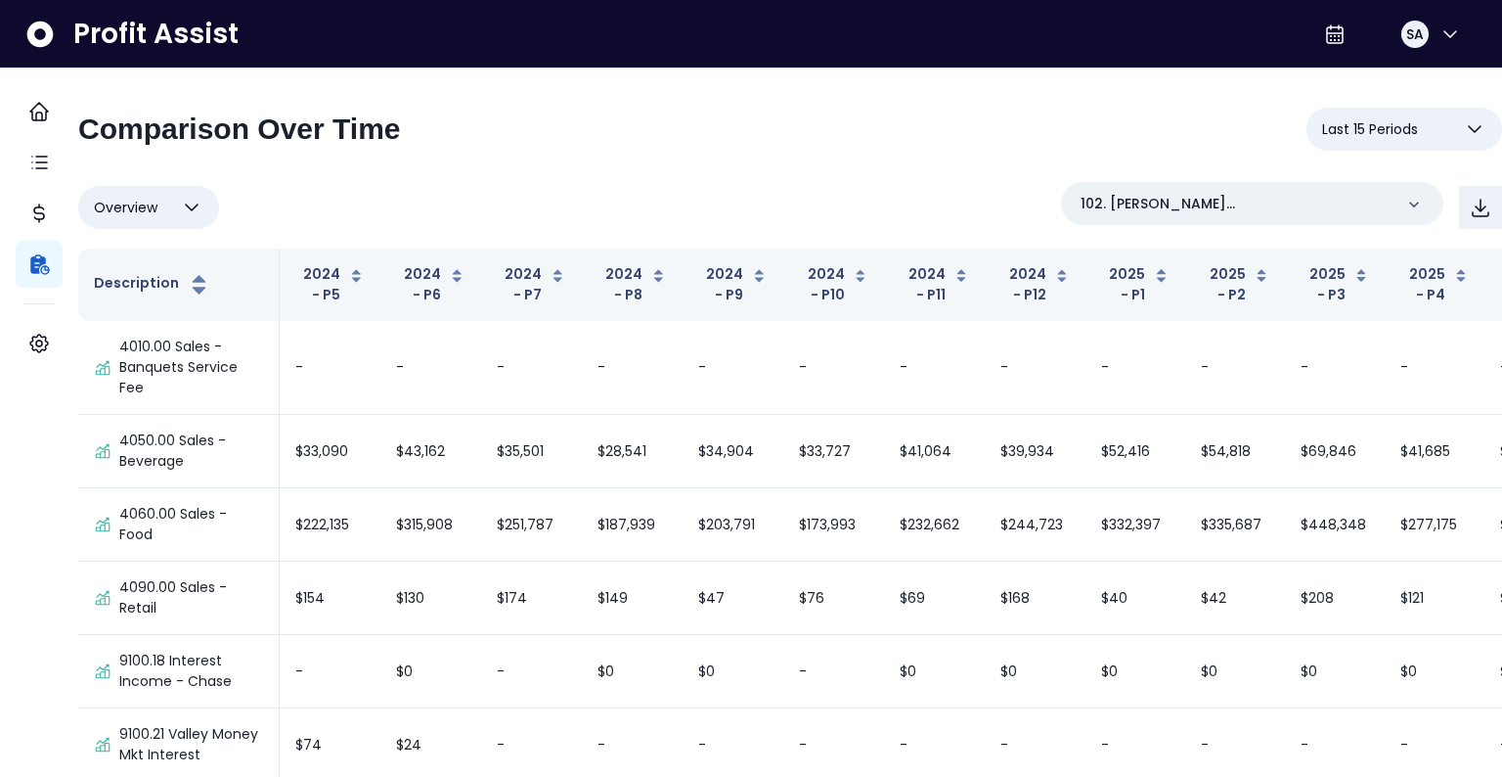
click at [165, 232] on div "Overview Overview % of cost % of sales % of budget ******** 102. Cortez(Oysters…" at bounding box center [790, 207] width 1424 height 51
click at [157, 211] on span "Overview" at bounding box center [126, 207] width 64 height 23
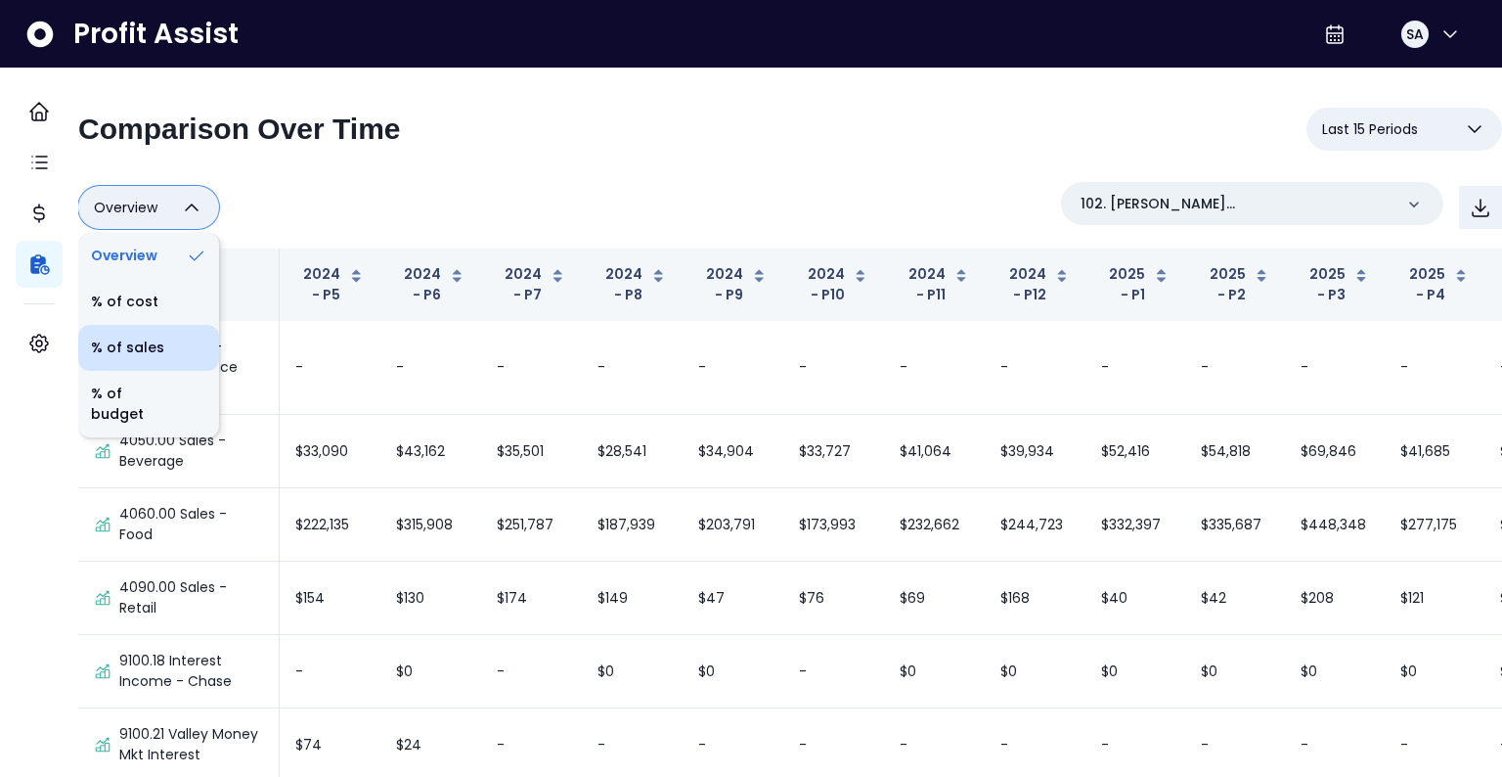
click at [177, 351] on li "% of sales" at bounding box center [148, 348] width 141 height 46
type input "*********"
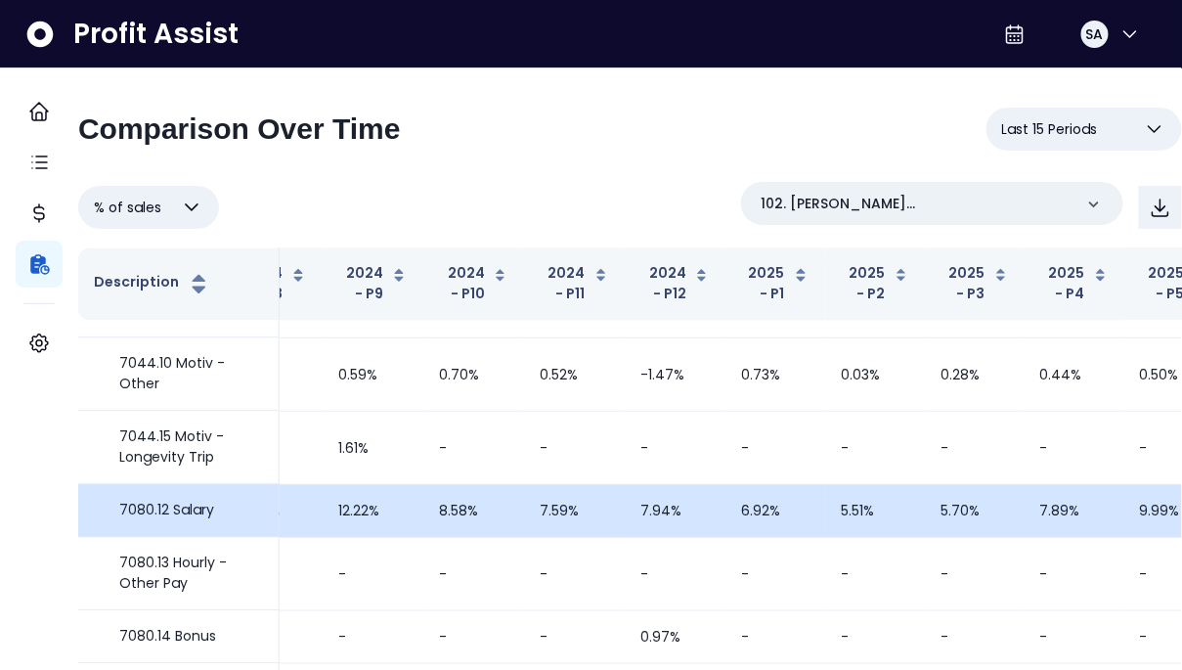
scroll to position [3175, 360]
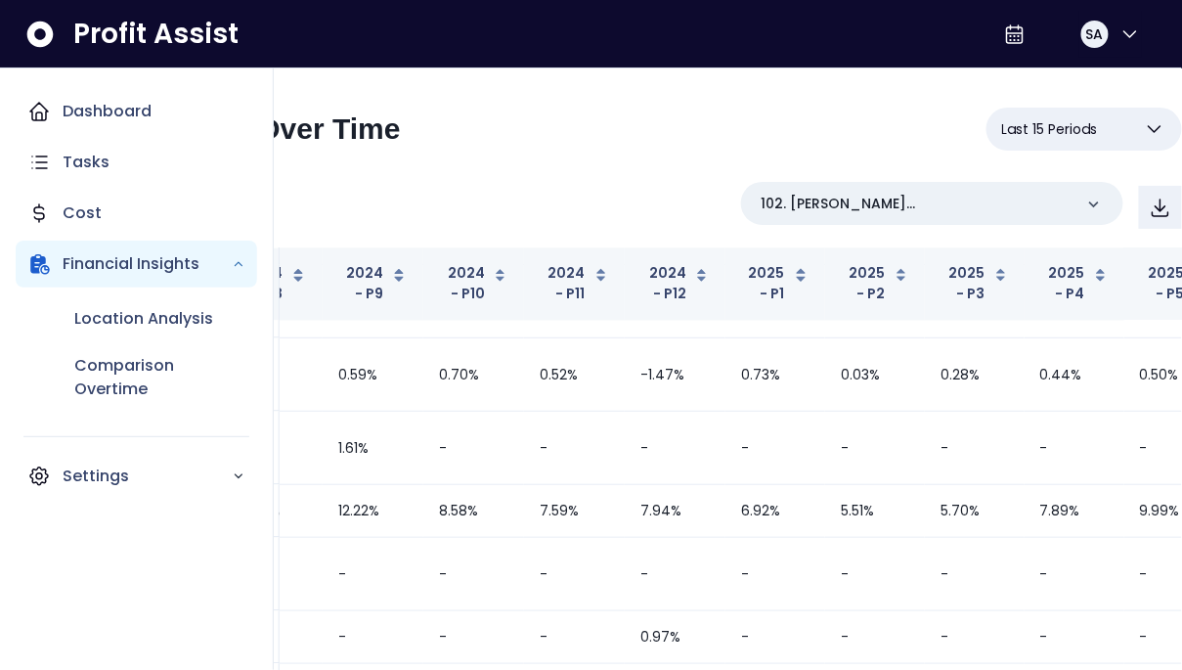
click at [29, 339] on div "Location Analysis Comparison Overtime" at bounding box center [137, 354] width 242 height 133
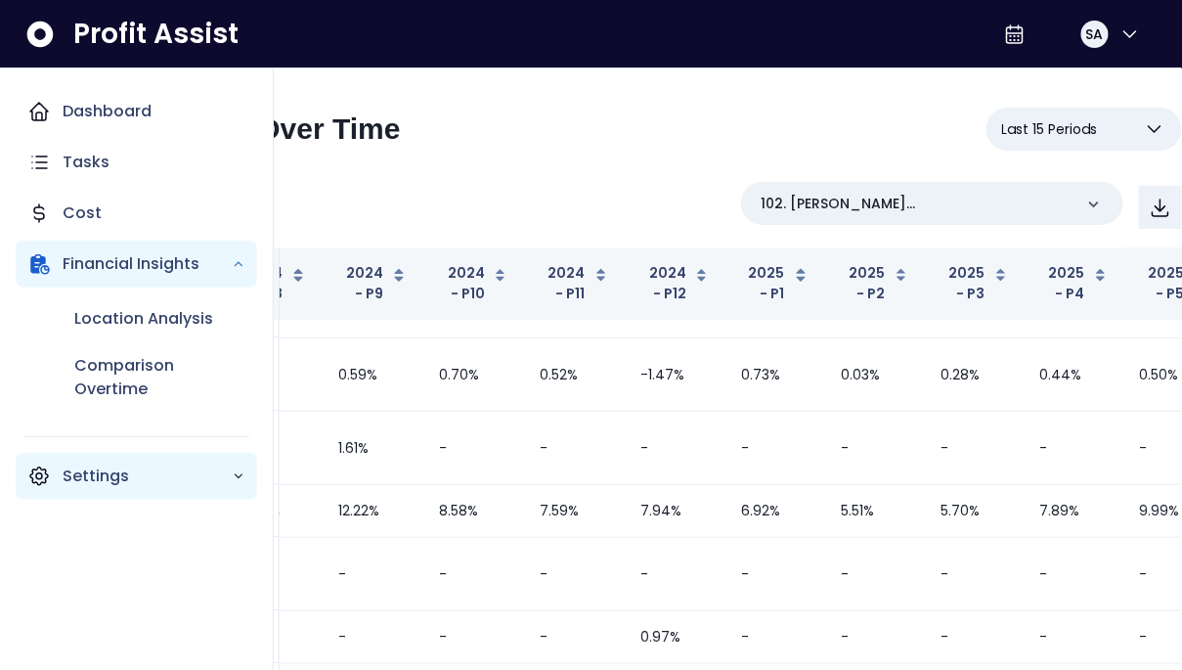
click at [82, 480] on p "Settings" at bounding box center [147, 476] width 169 height 23
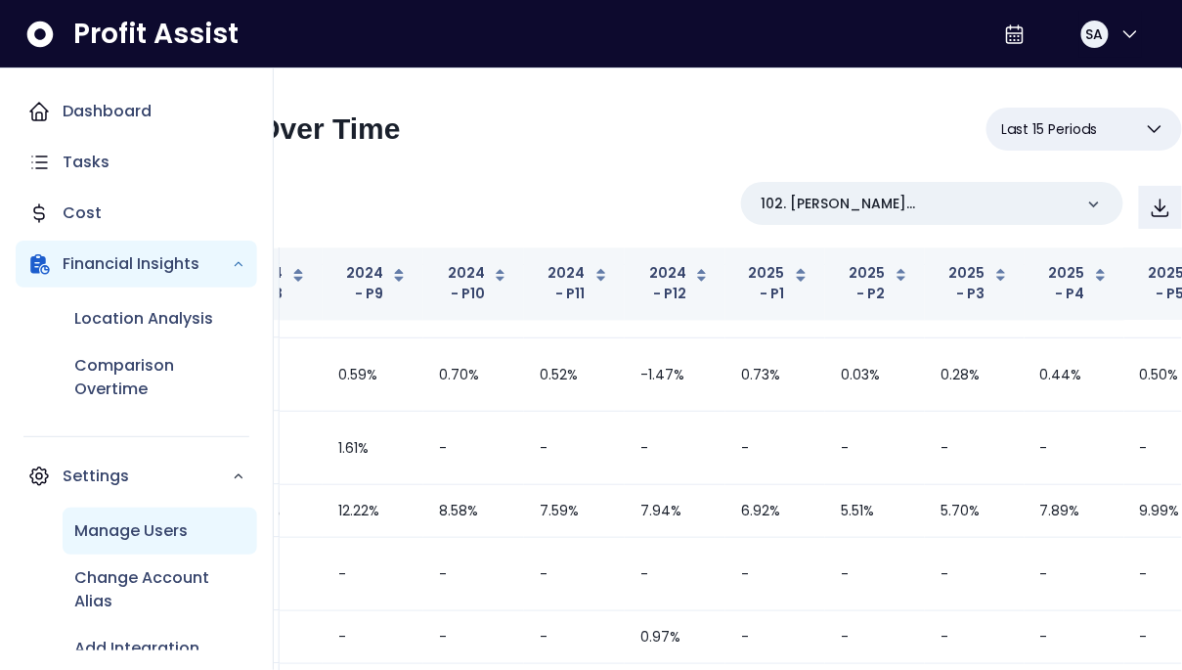
scroll to position [20, 0]
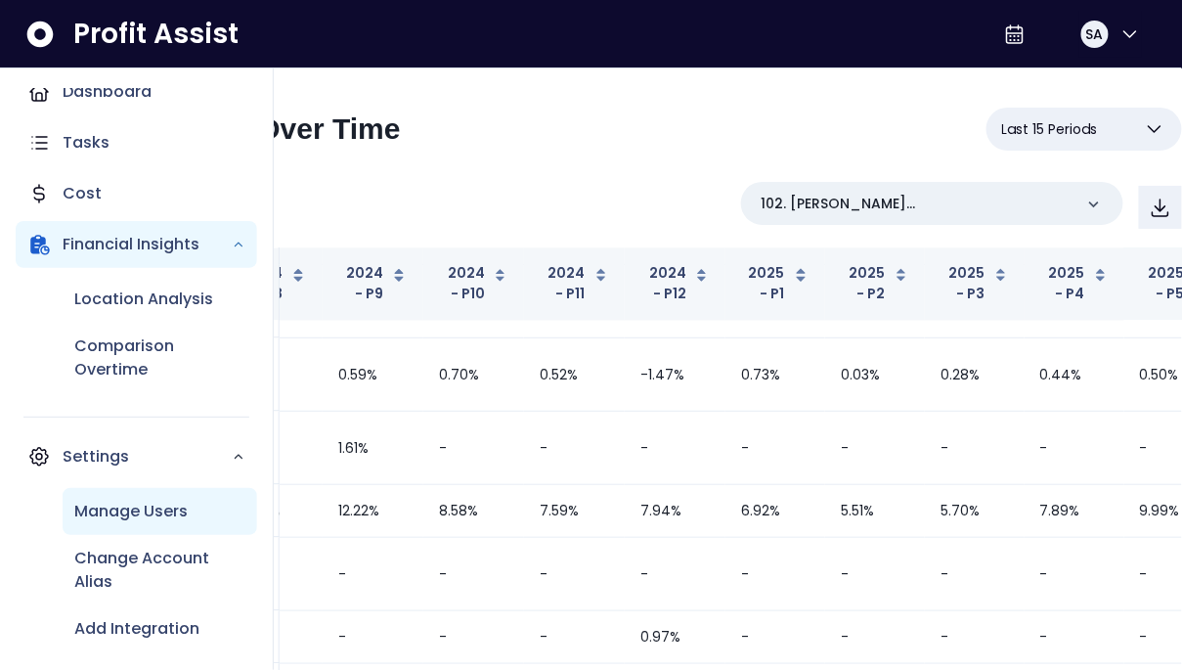
click at [123, 516] on p "Manage Users" at bounding box center [130, 511] width 113 height 23
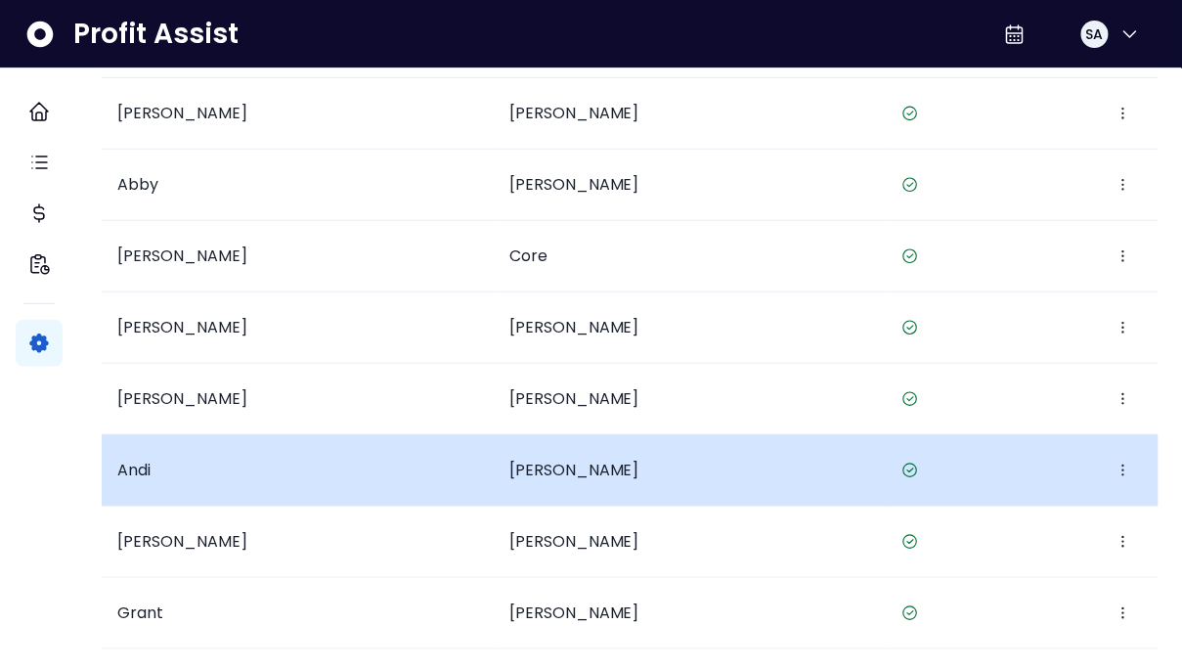
scroll to position [250, 0]
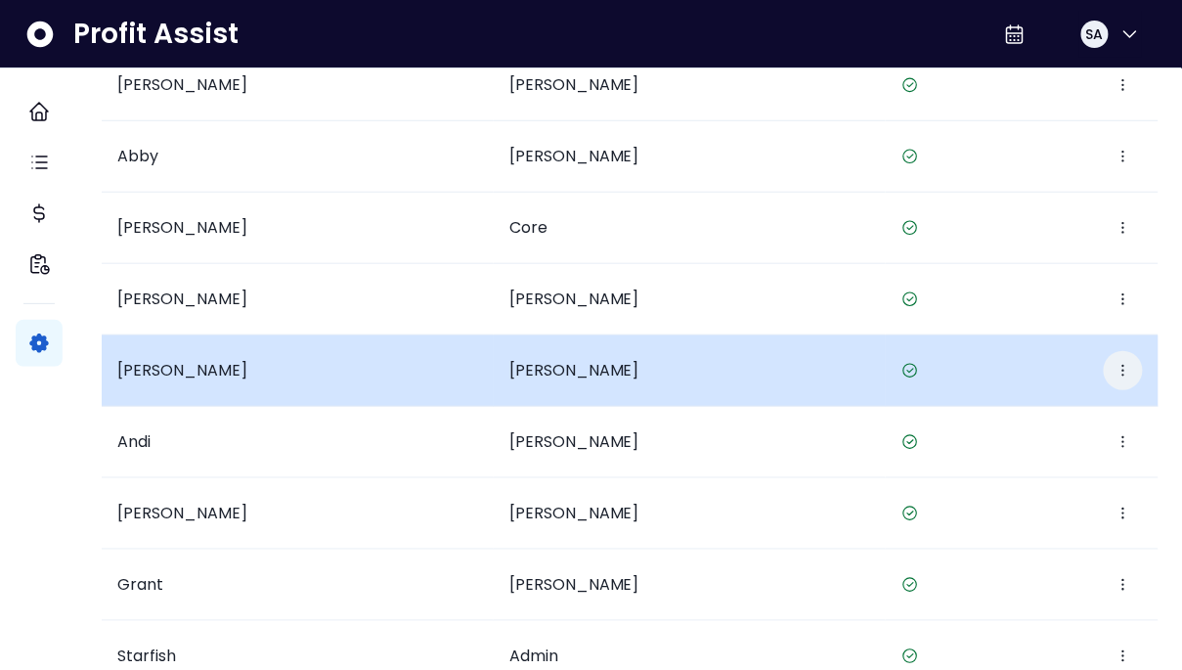
click at [1109, 358] on button "button" at bounding box center [1123, 370] width 39 height 39
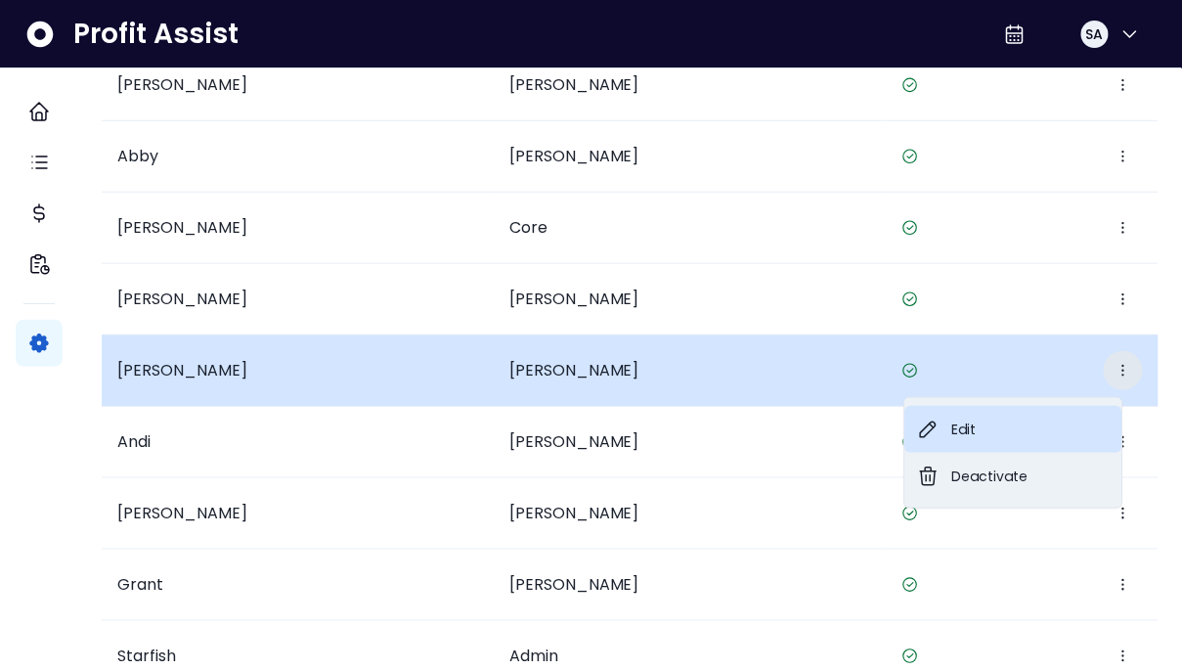
click at [964, 433] on button "Edit" at bounding box center [1014, 429] width 217 height 47
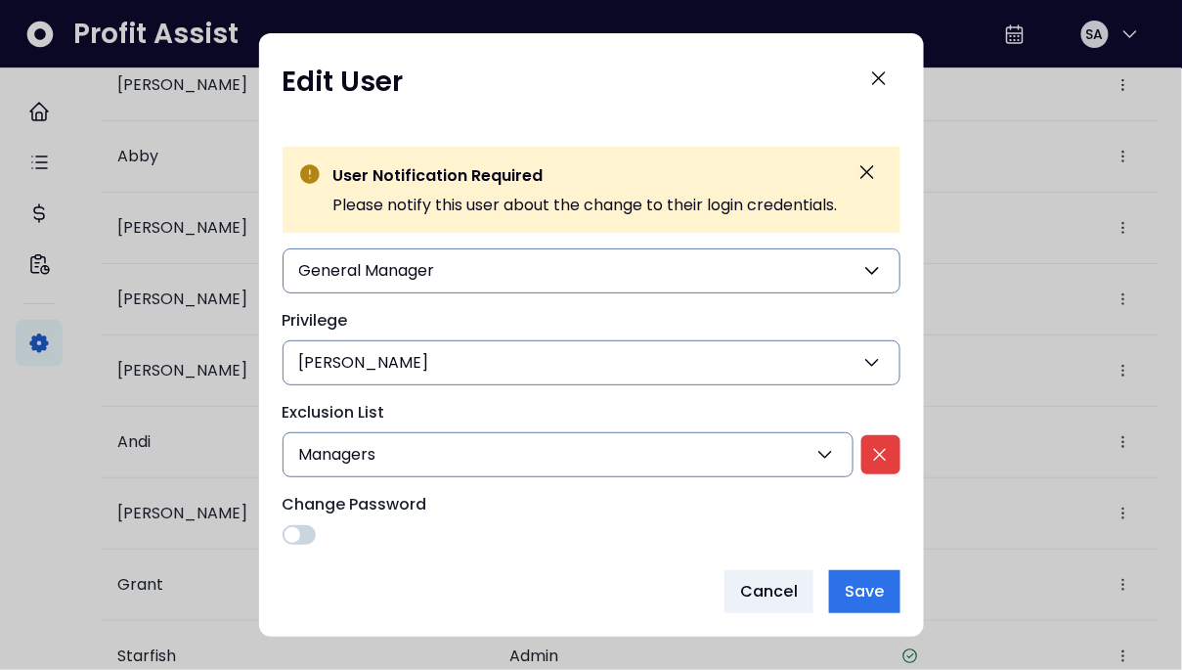
scroll to position [223, 0]
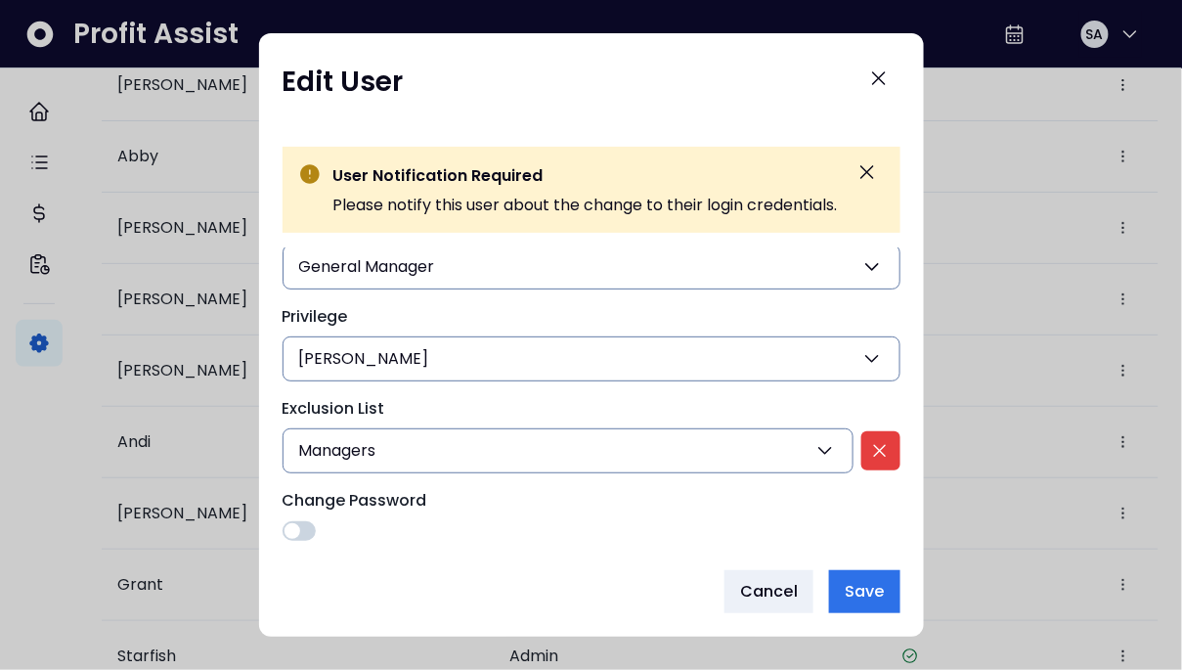
click at [436, 362] on button "Cortez" at bounding box center [592, 358] width 618 height 45
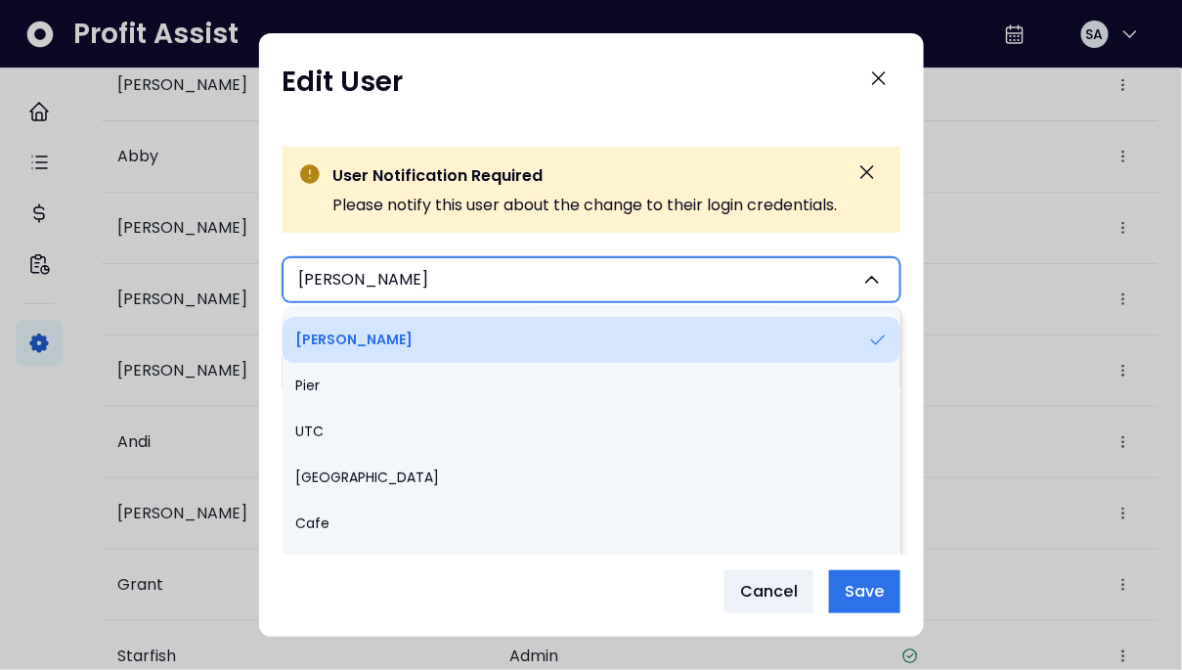
scroll to position [113, 0]
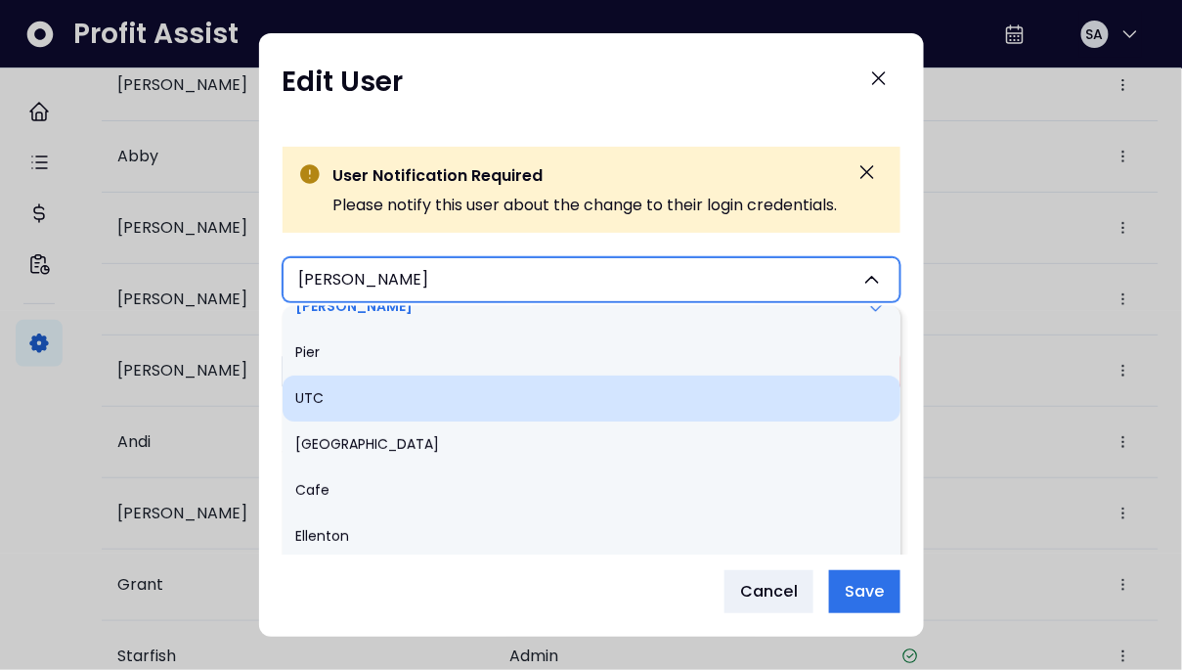
click at [365, 392] on li "UTC" at bounding box center [592, 400] width 618 height 46
type input "***"
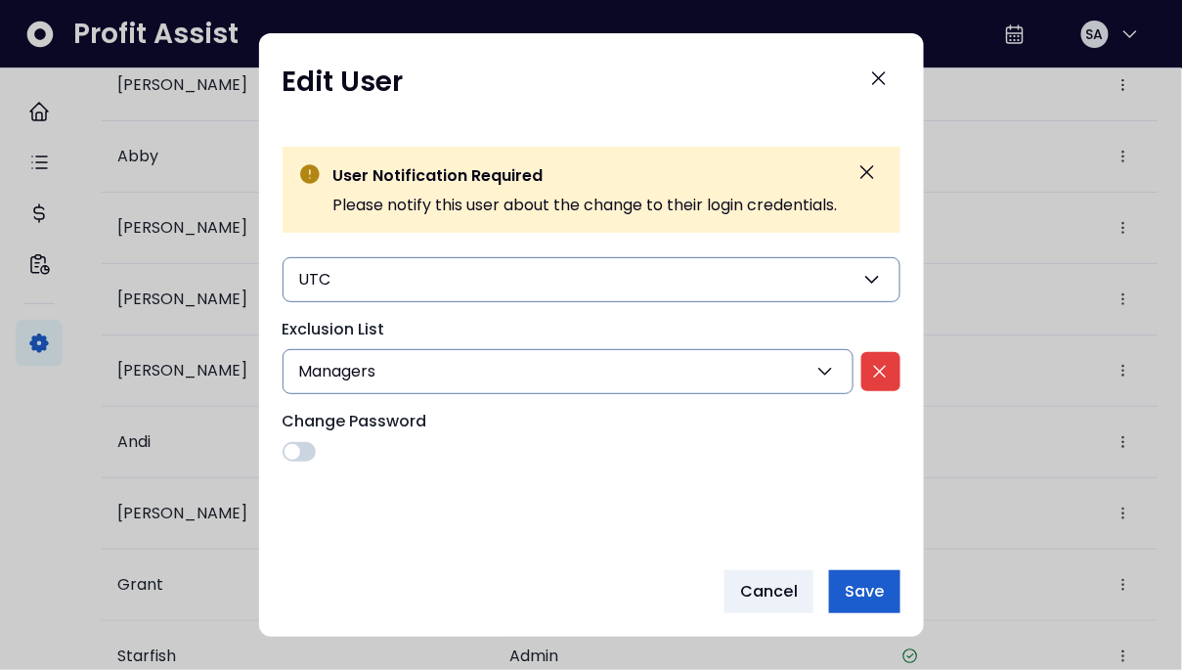
click at [876, 599] on span "Save" at bounding box center [864, 591] width 39 height 23
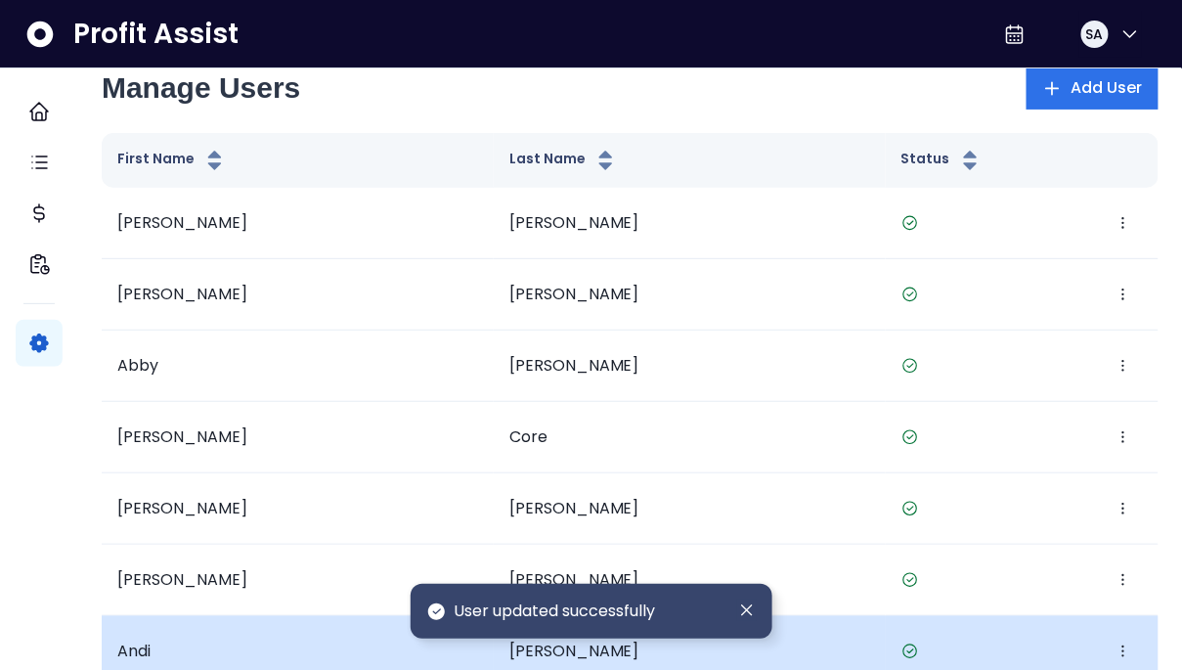
scroll to position [0, 0]
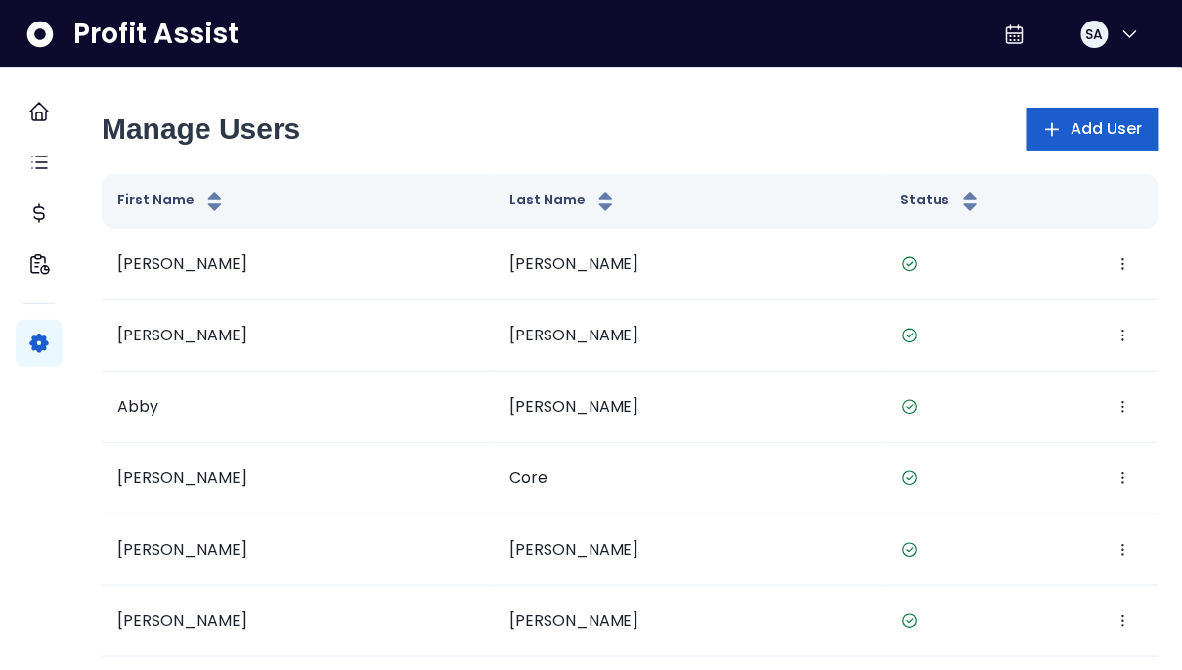
click at [1086, 116] on button "Add User" at bounding box center [1093, 129] width 132 height 43
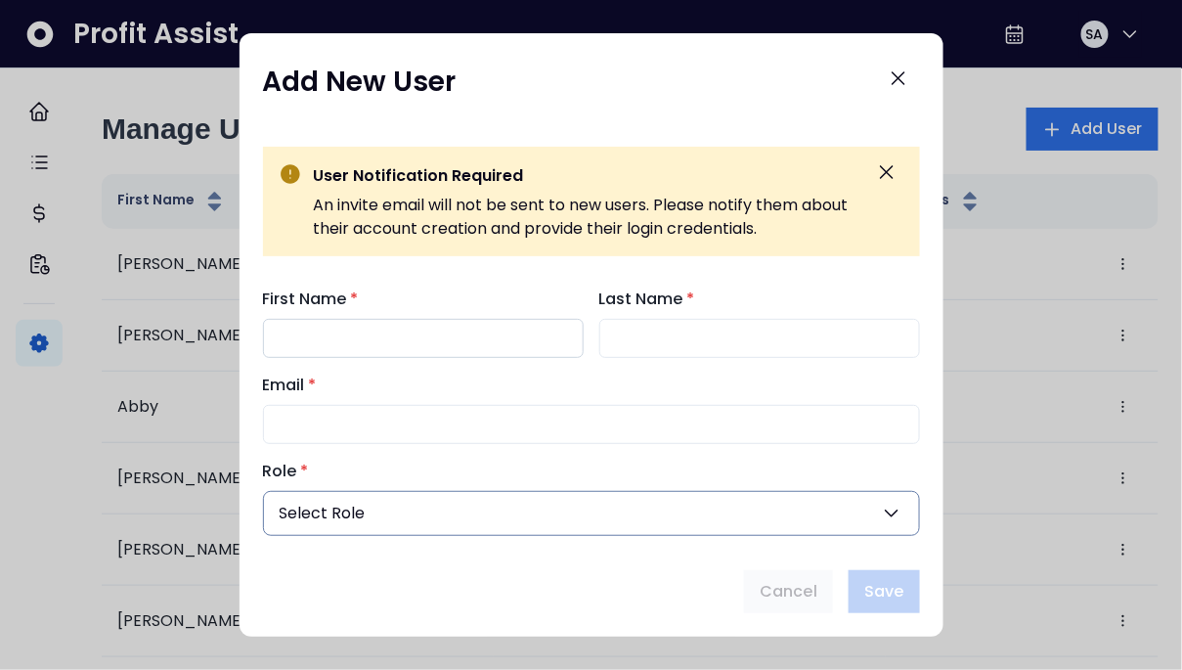
click at [322, 332] on input "First Name *" at bounding box center [423, 338] width 321 height 39
type input "*****"
click at [654, 336] on input "*******" at bounding box center [760, 338] width 321 height 39
type input "******"
type input "*"
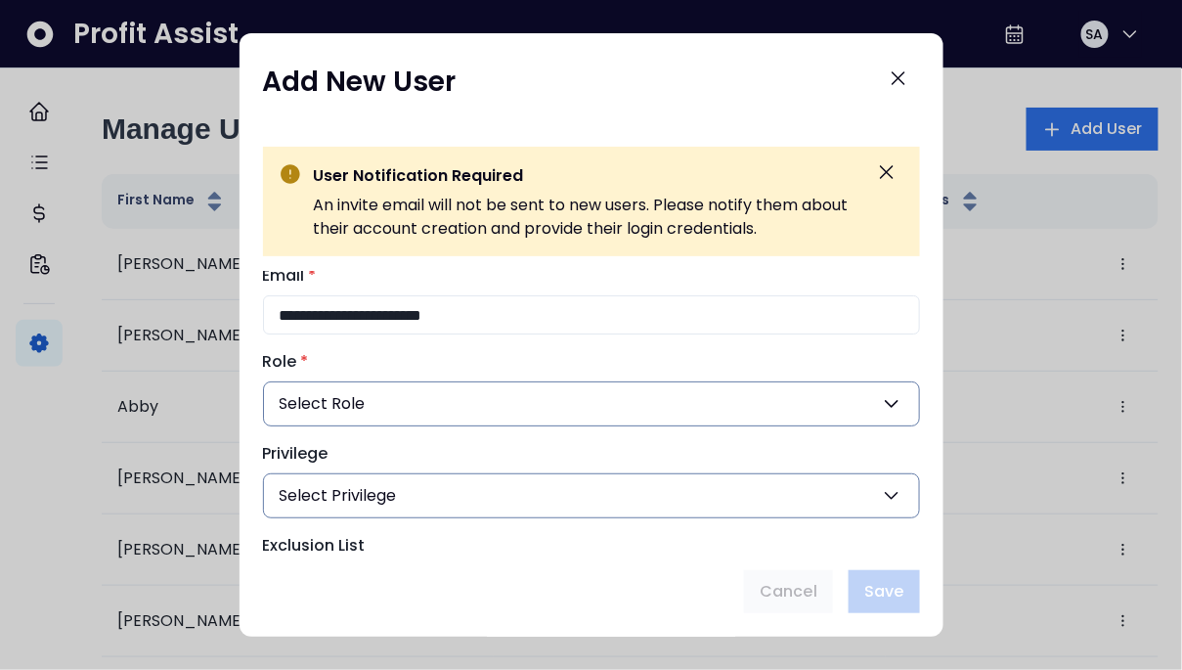
scroll to position [117, 0]
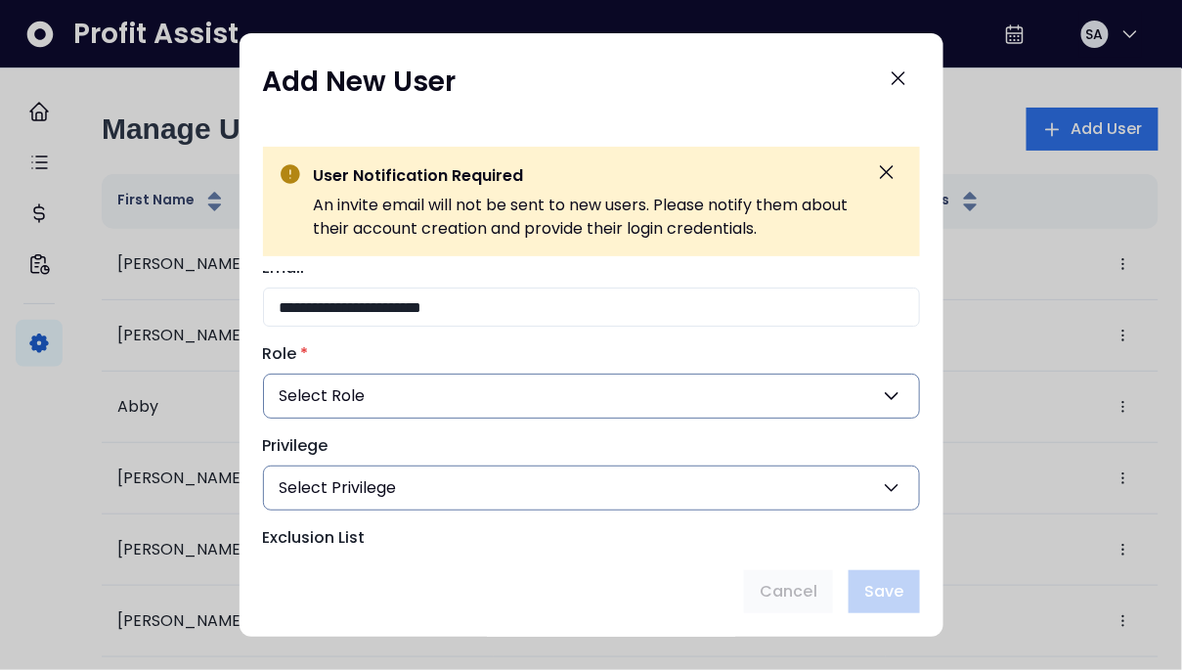
type input "**********"
click at [463, 408] on button "Select Role" at bounding box center [591, 396] width 657 height 45
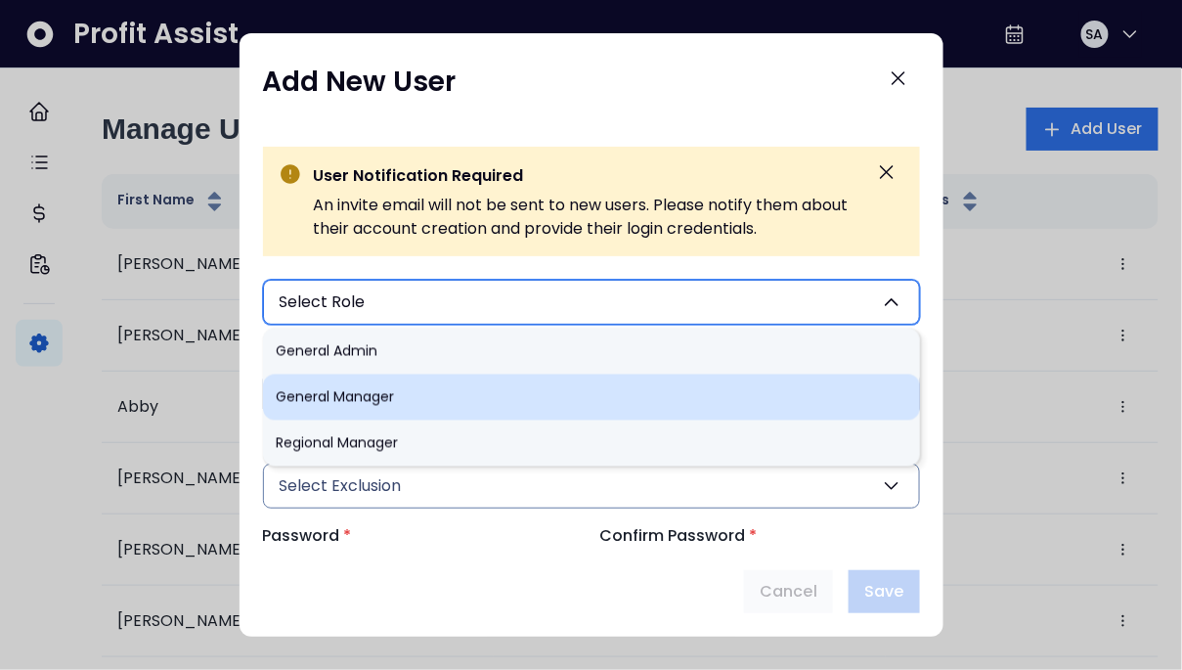
click at [392, 408] on li "General Manager" at bounding box center [591, 398] width 657 height 46
type input "***"
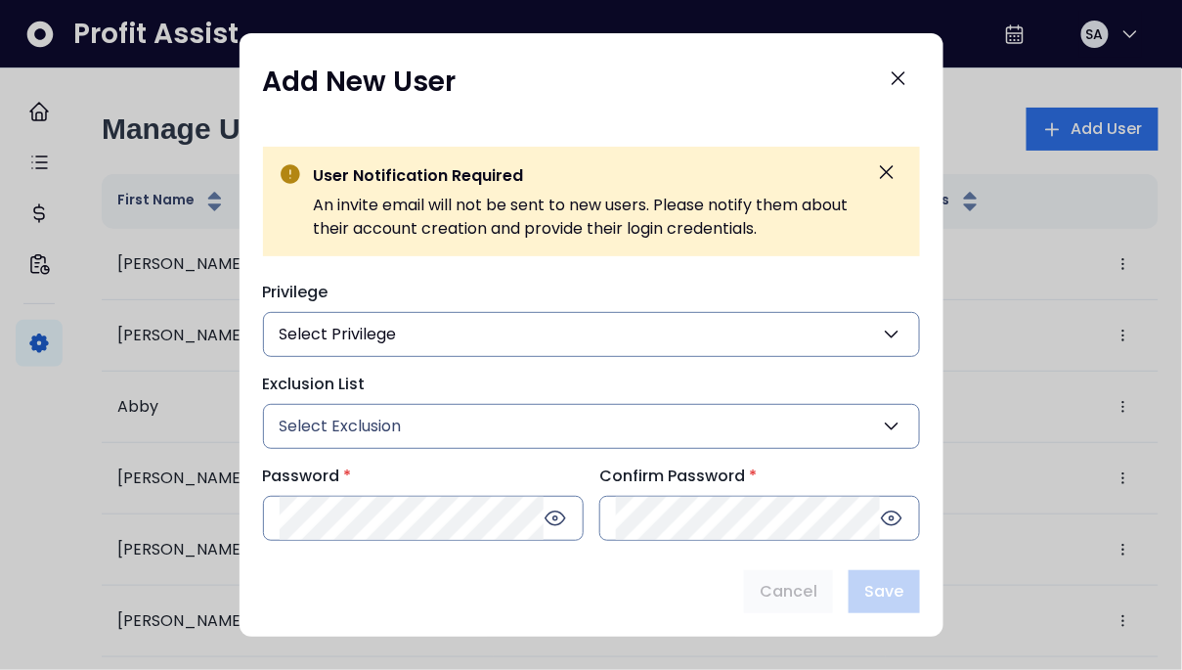
scroll to position [235, 0]
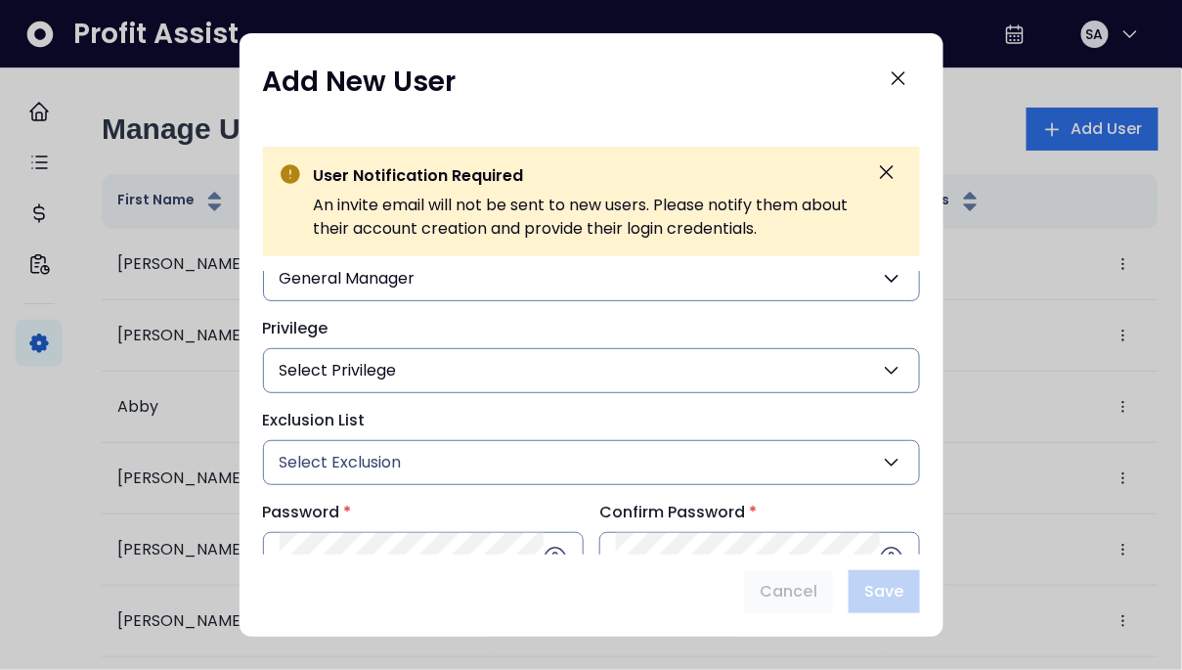
click at [378, 359] on span "Select Privilege" at bounding box center [338, 370] width 117 height 23
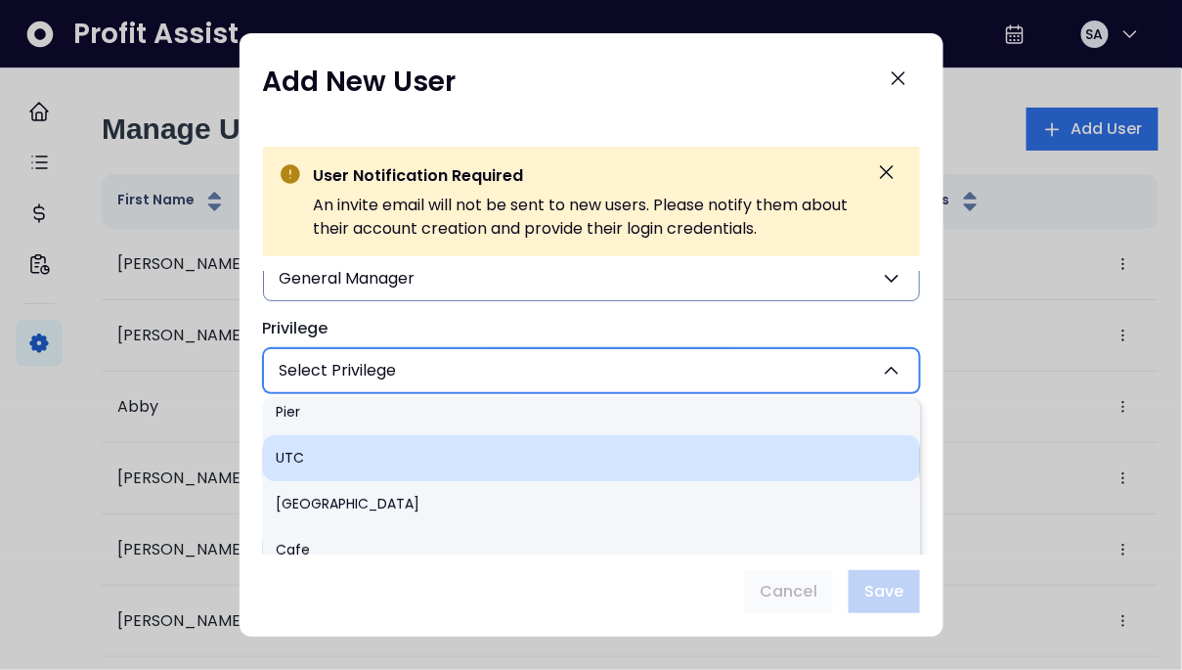
scroll to position [174, 0]
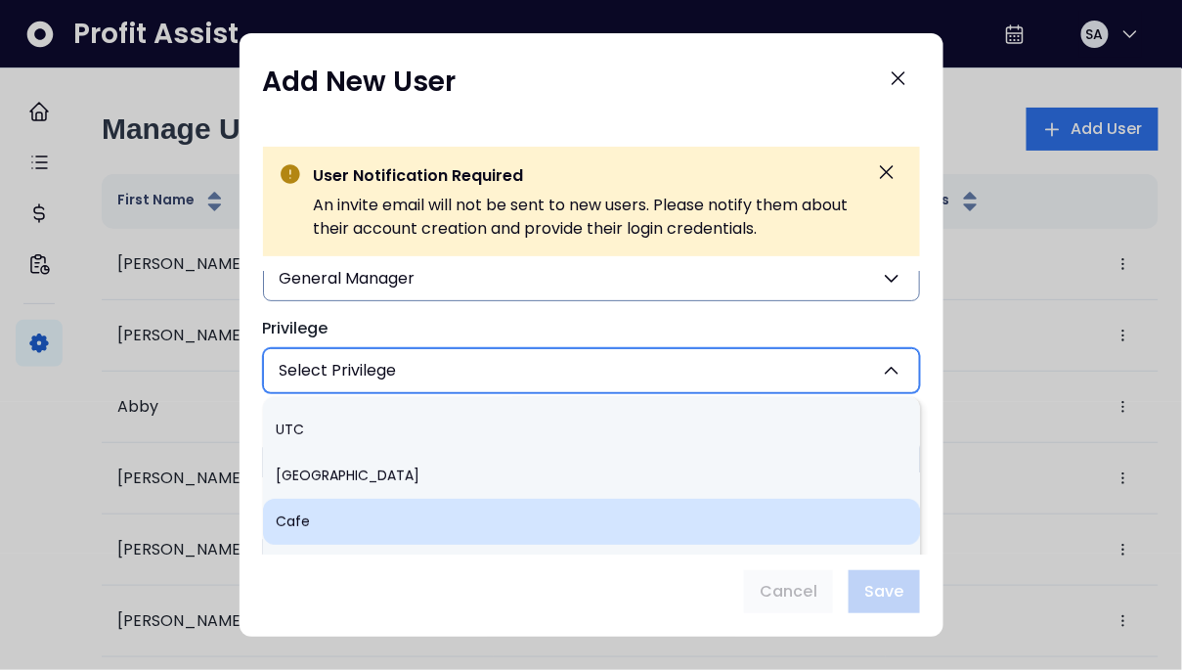
click at [337, 511] on li "Cafe" at bounding box center [591, 522] width 657 height 46
type input "***"
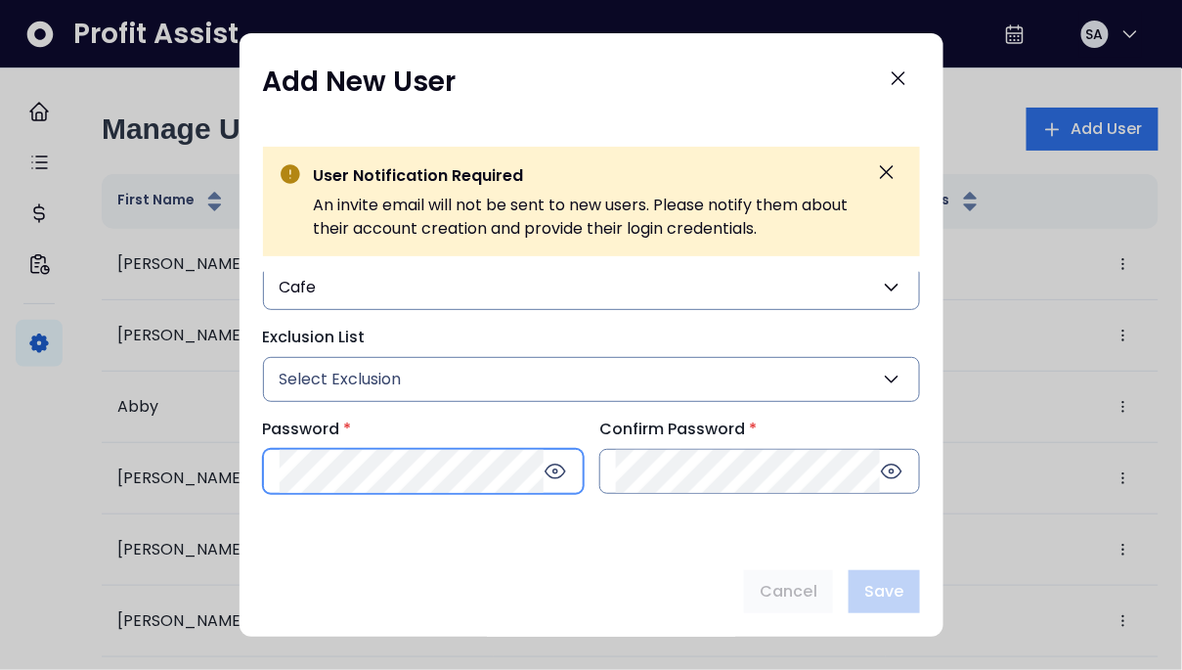
scroll to position [358, 0]
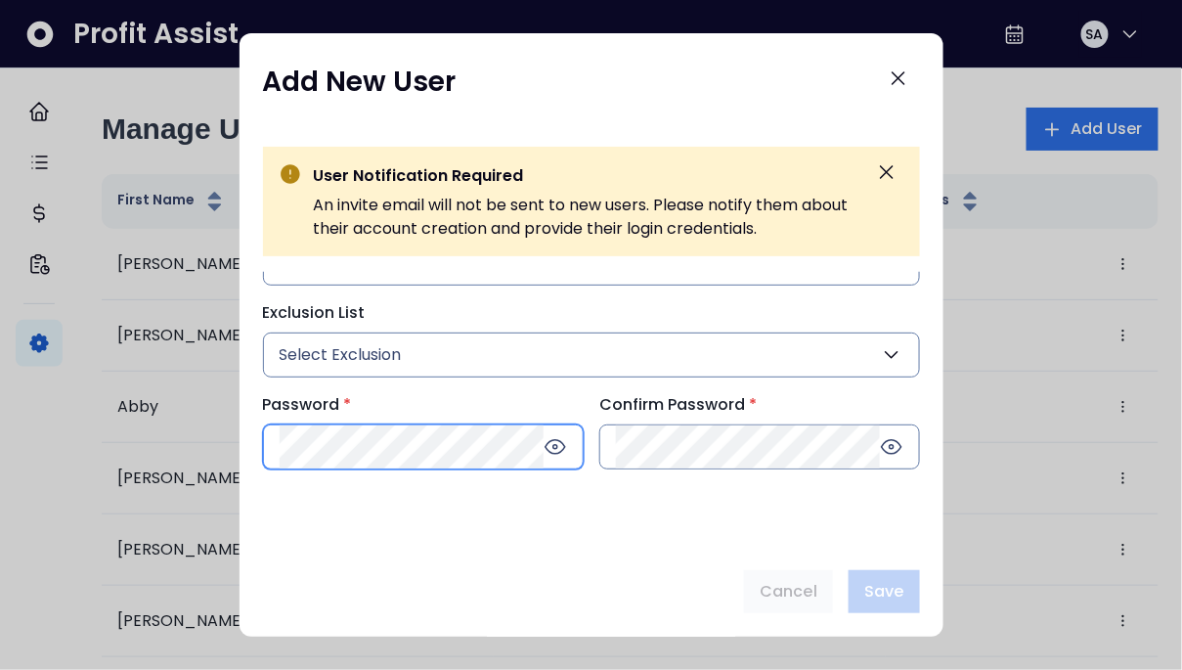
click at [363, 467] on div at bounding box center [423, 446] width 321 height 45
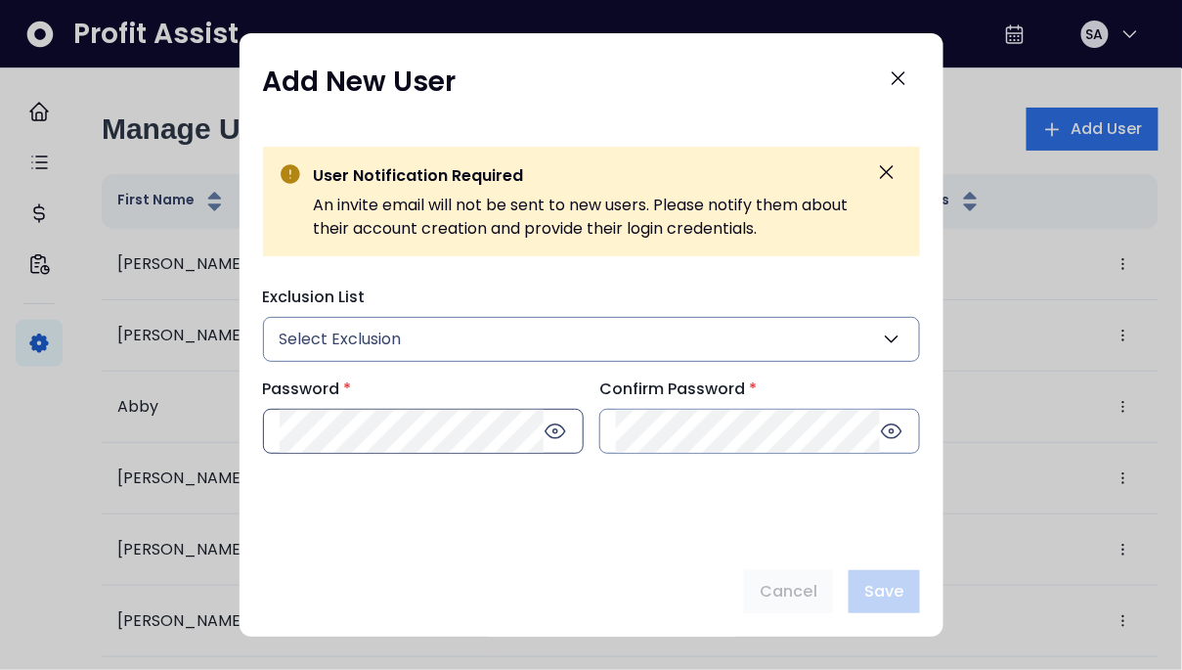
click at [558, 430] on icon at bounding box center [555, 431] width 23 height 23
click at [897, 425] on icon at bounding box center [892, 431] width 20 height 14
click at [890, 585] on span "Save" at bounding box center [884, 591] width 39 height 23
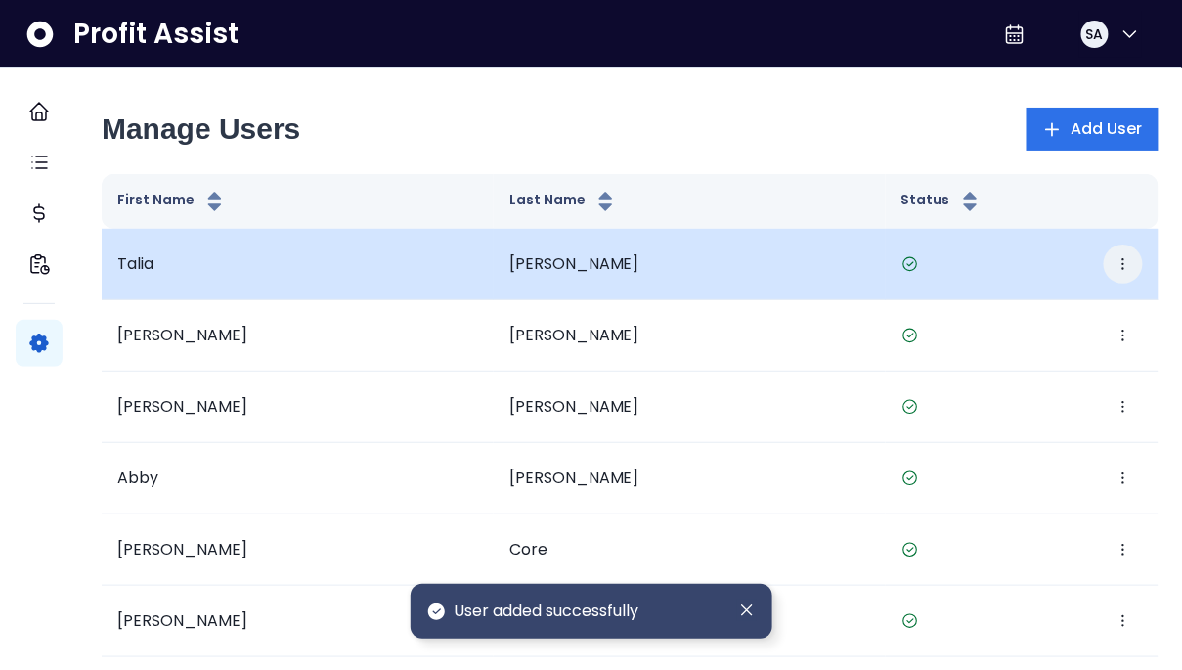
click at [1116, 266] on icon "button" at bounding box center [1124, 264] width 16 height 16
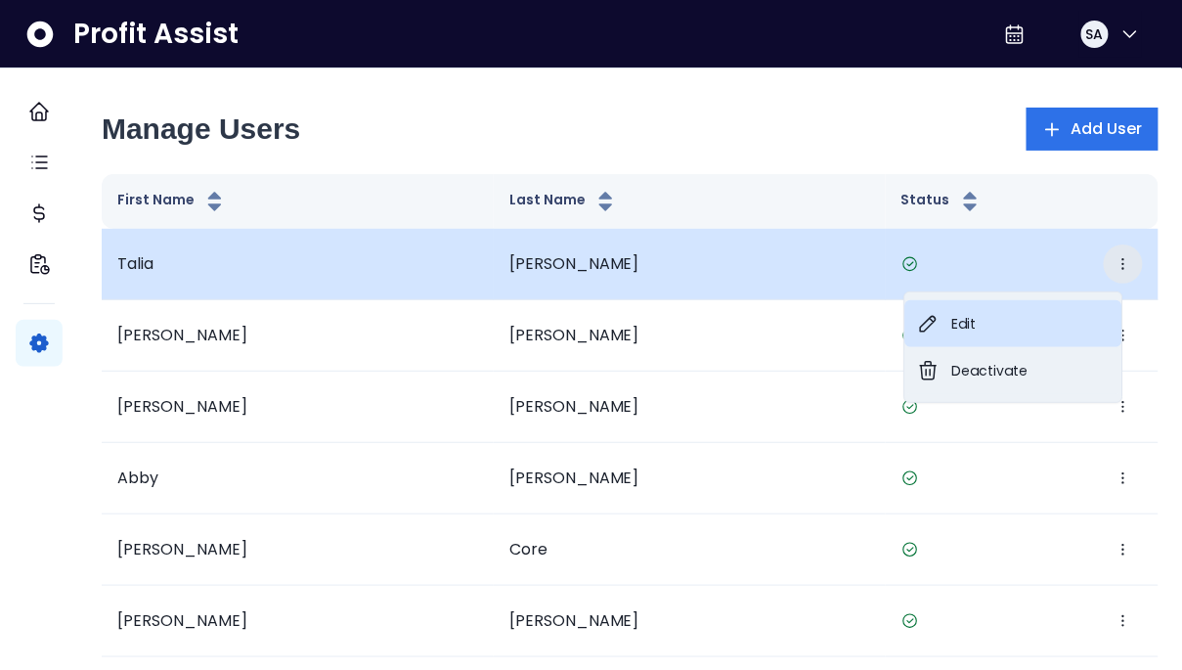
click at [941, 312] on button "Edit" at bounding box center [1014, 323] width 217 height 47
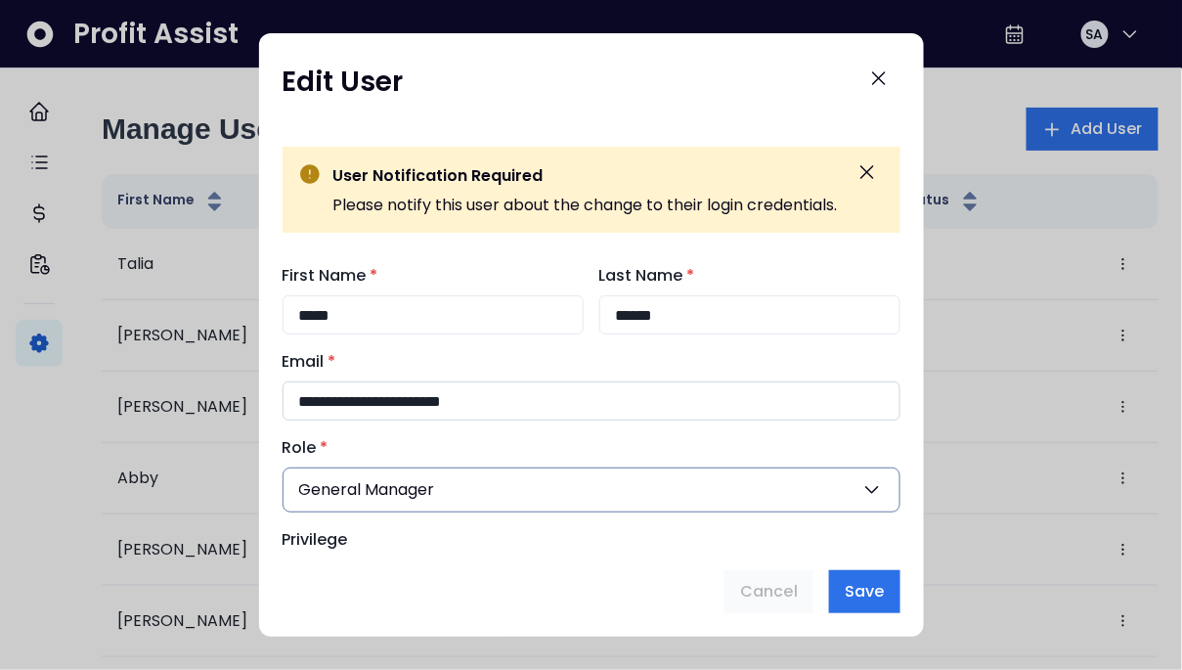
click input "**********"
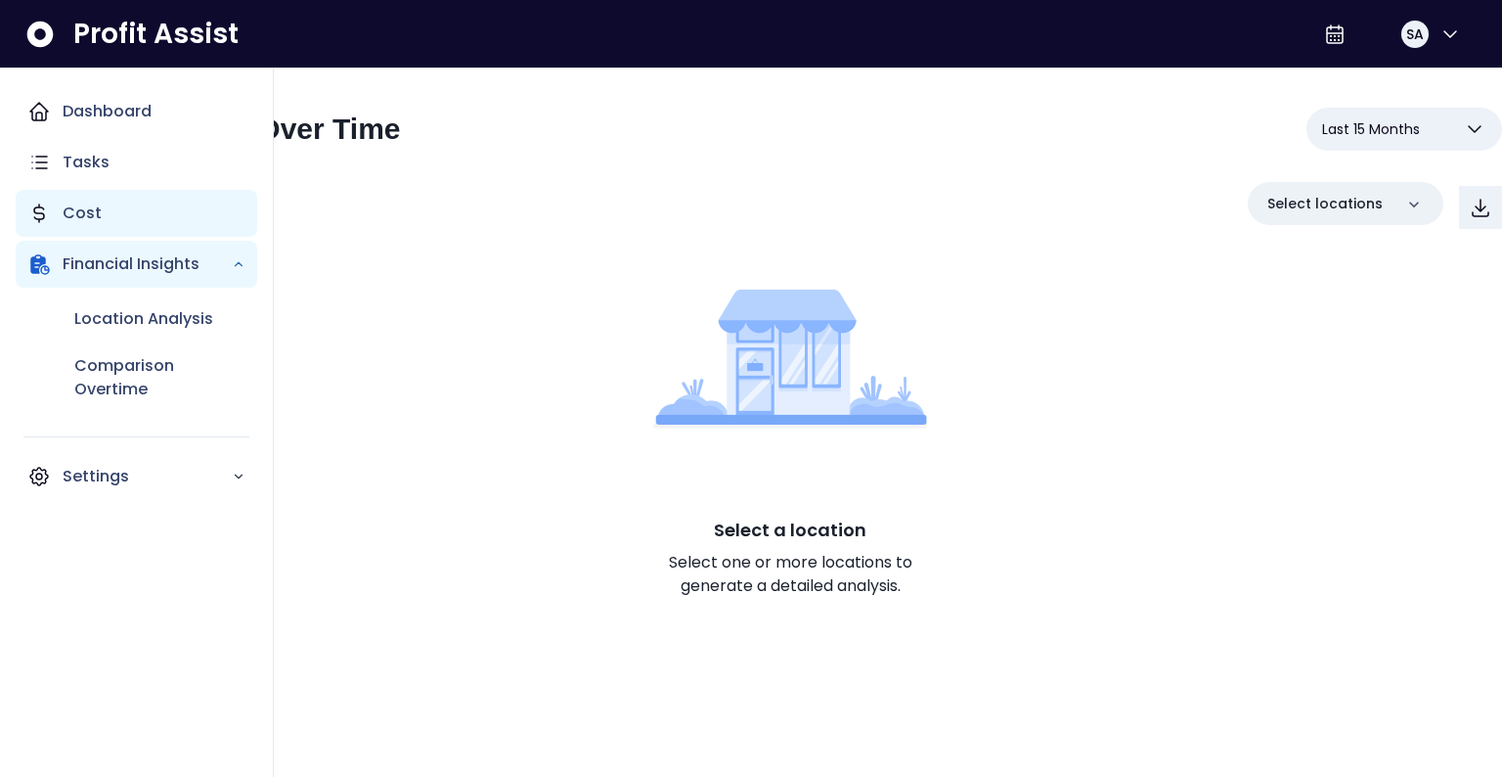
click at [52, 201] on div "Cost" at bounding box center [137, 213] width 242 height 47
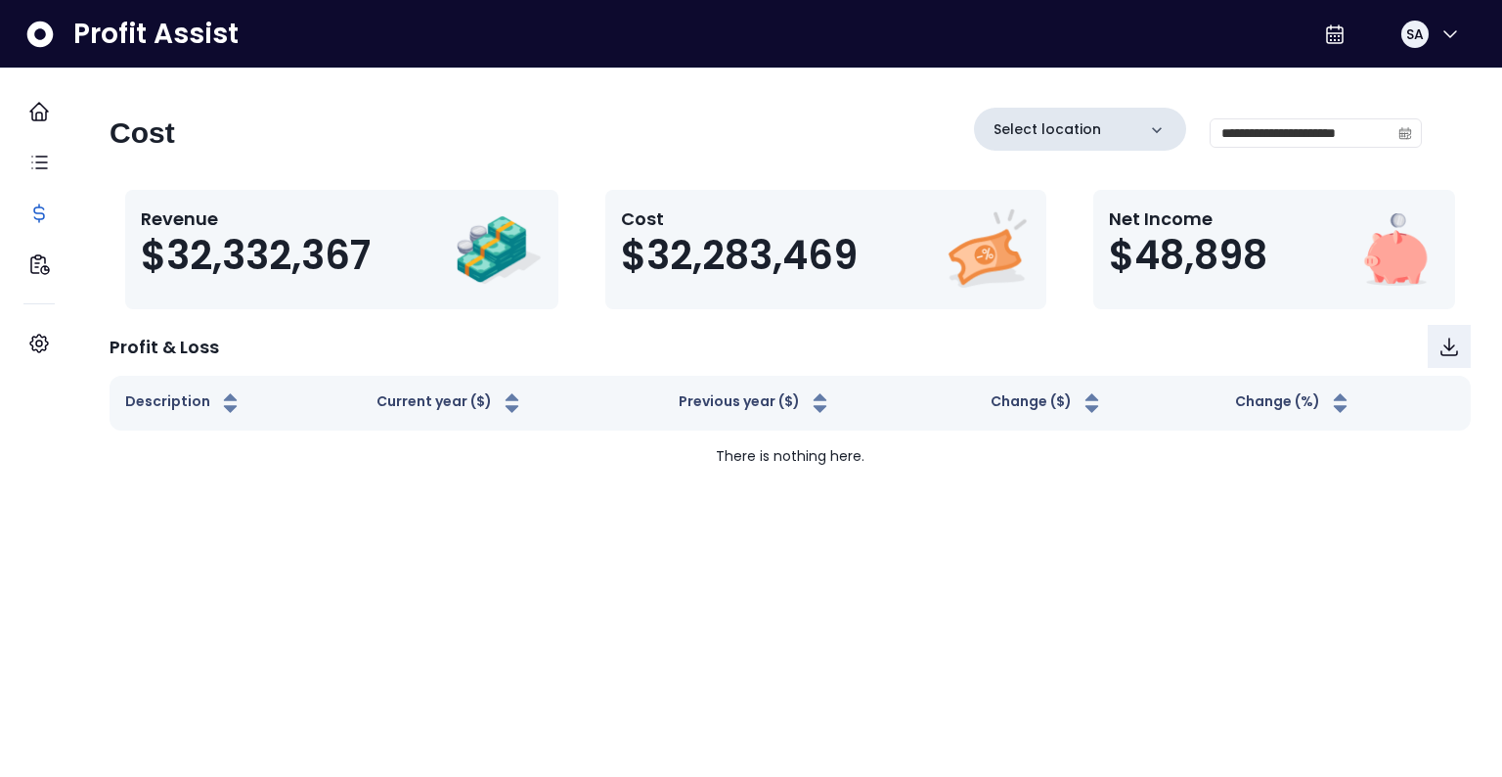
click at [1103, 138] on div "Select location" at bounding box center [1080, 129] width 212 height 43
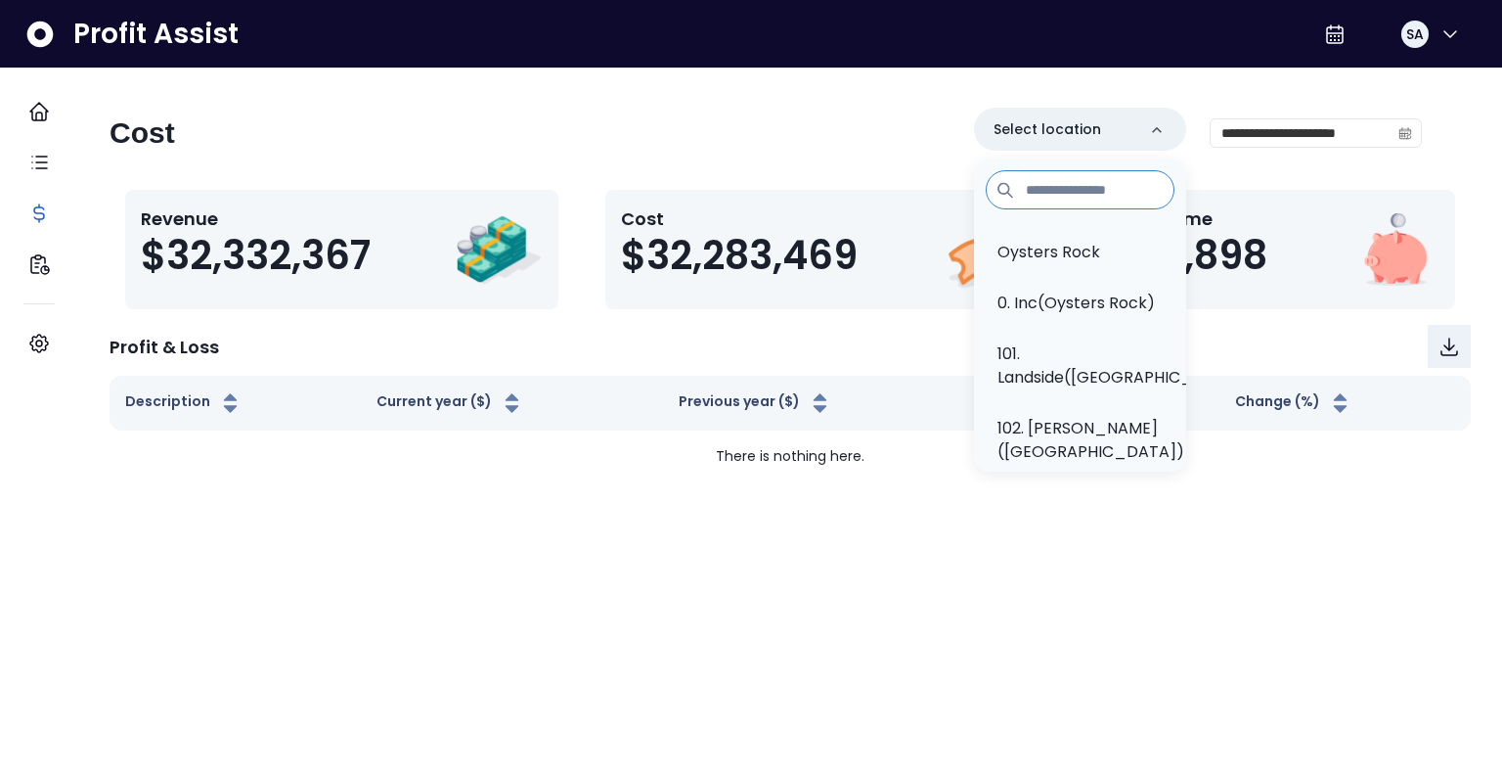
click at [1066, 211] on div at bounding box center [1080, 189] width 212 height 63
click at [1042, 188] on input at bounding box center [1080, 189] width 189 height 39
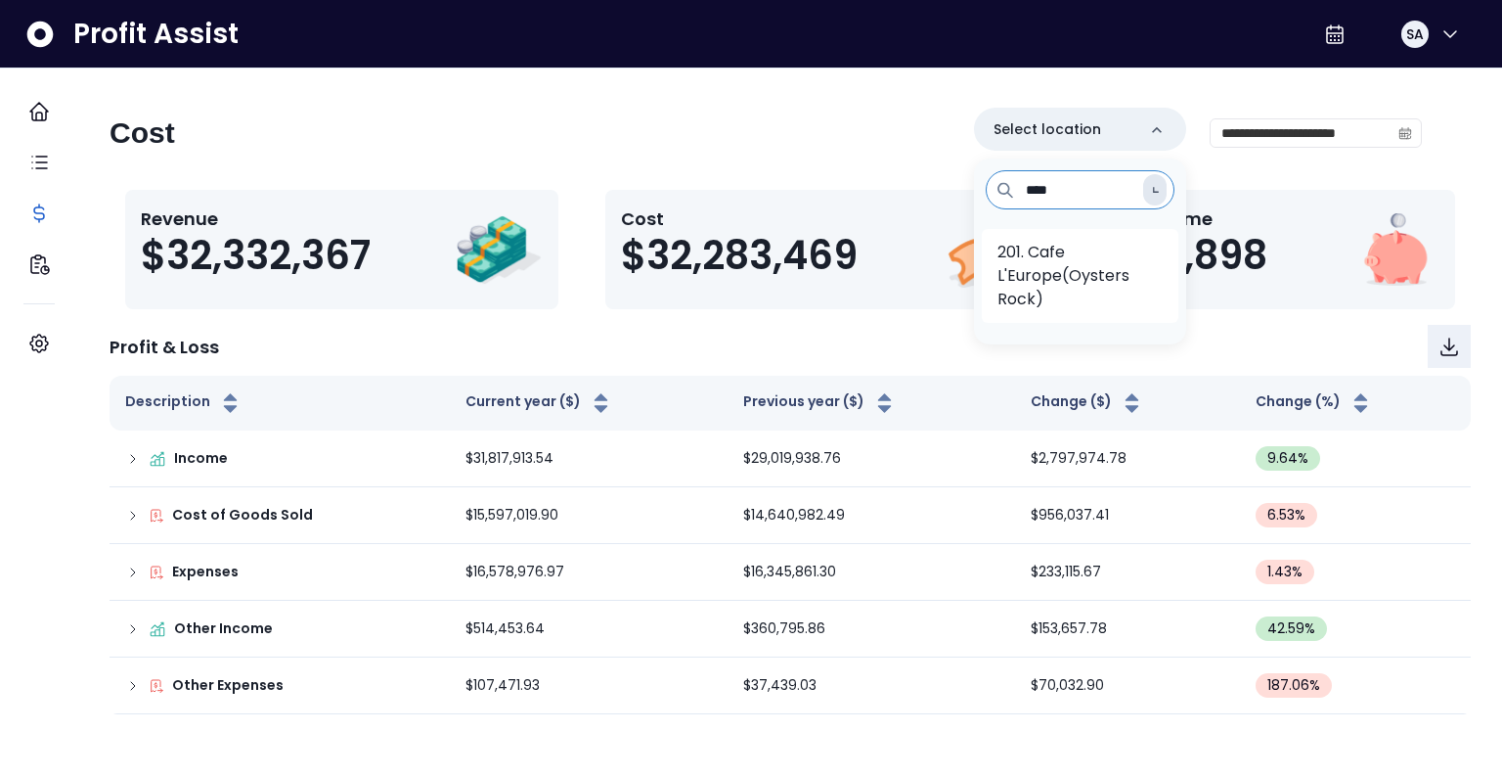
type input "****"
click at [1022, 278] on p "201. Cafe L'Europe(Oysters Rock)" at bounding box center [1080, 276] width 165 height 70
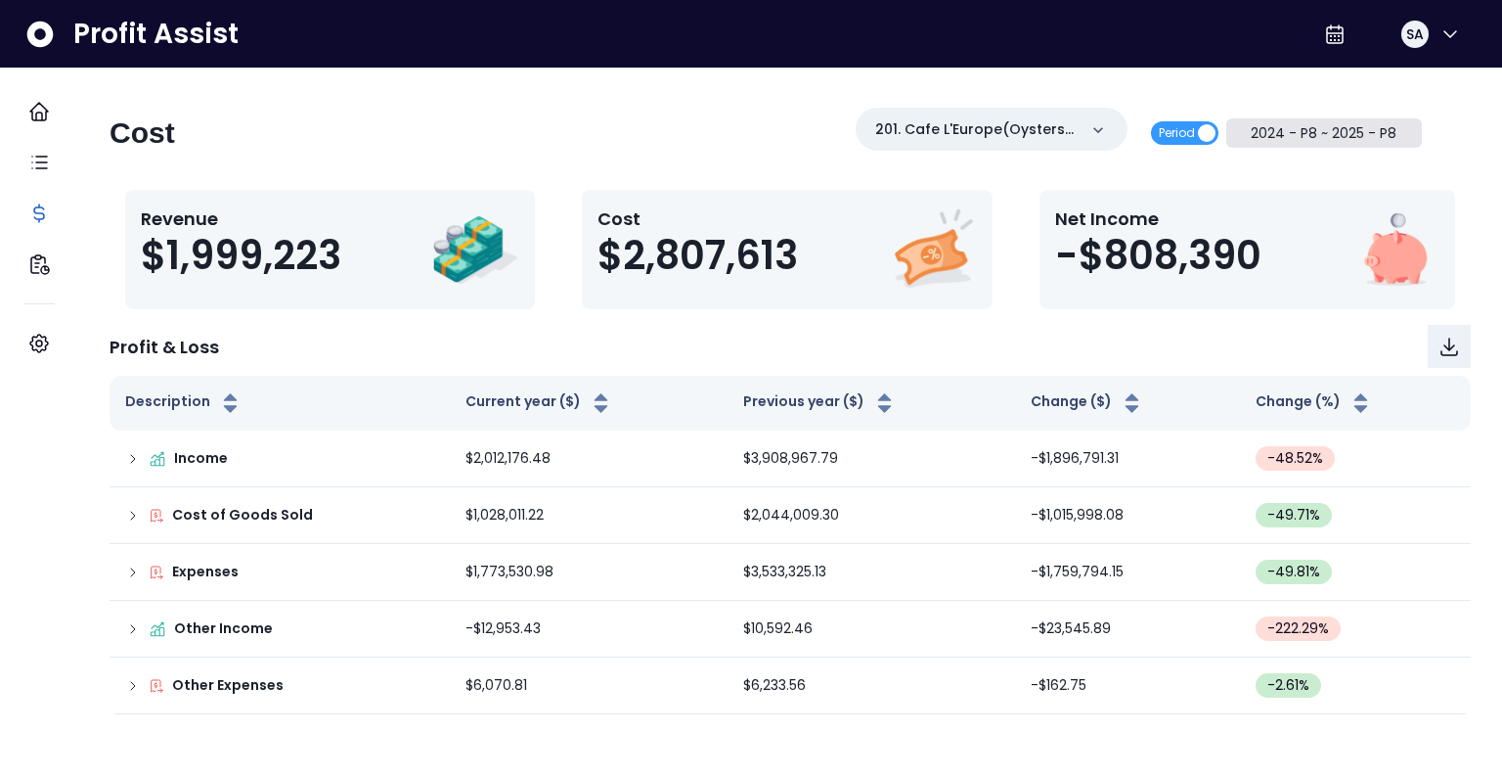
click at [1256, 135] on button "2024 - P8 ~ 2025 - P8" at bounding box center [1324, 132] width 197 height 29
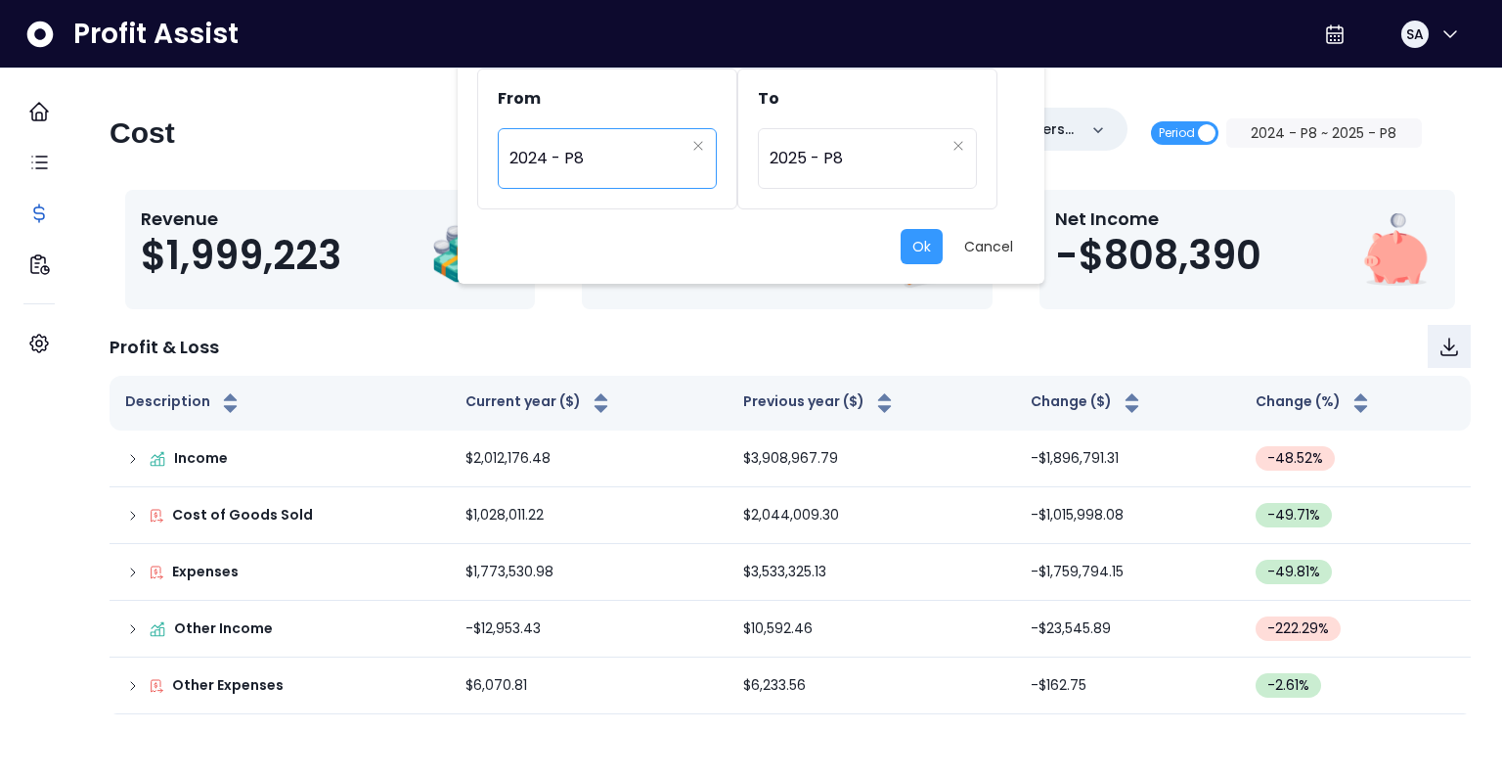
click at [566, 160] on span "2024 - P8" at bounding box center [597, 158] width 175 height 45
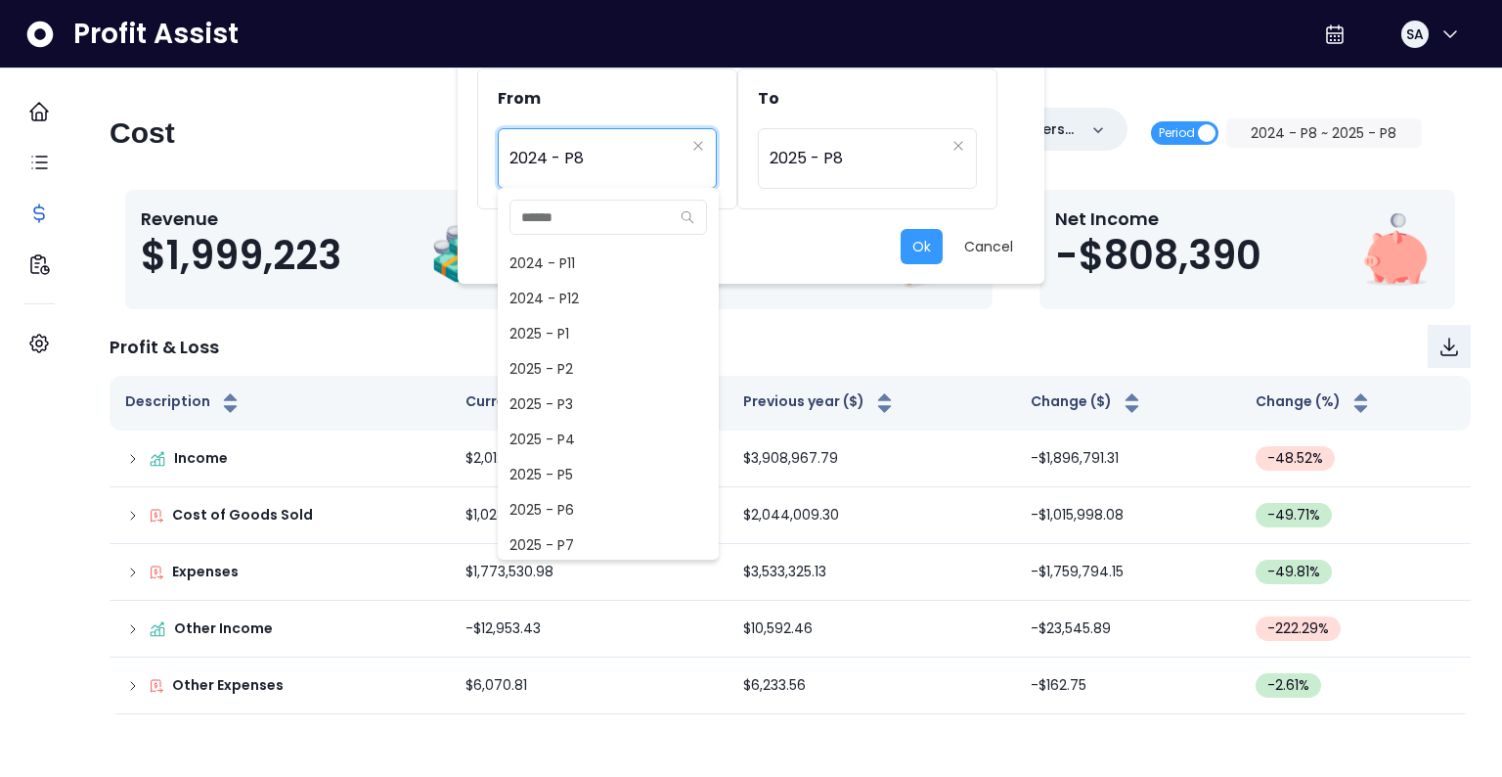
scroll to position [1193, 0]
click at [552, 474] on span "2025 - P5" at bounding box center [608, 473] width 221 height 35
type input "*********"
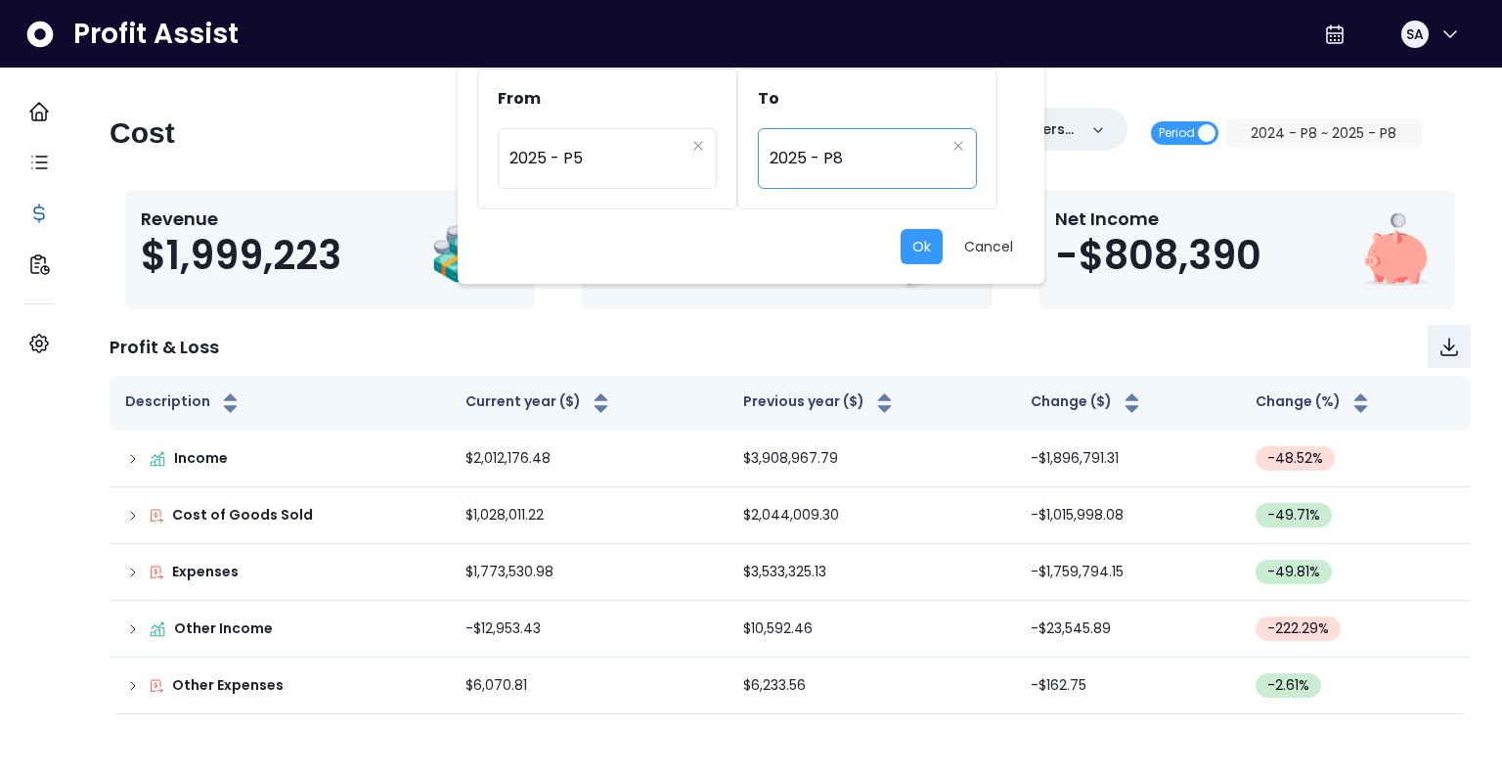
click at [860, 152] on span "2025 - P8" at bounding box center [857, 158] width 175 height 45
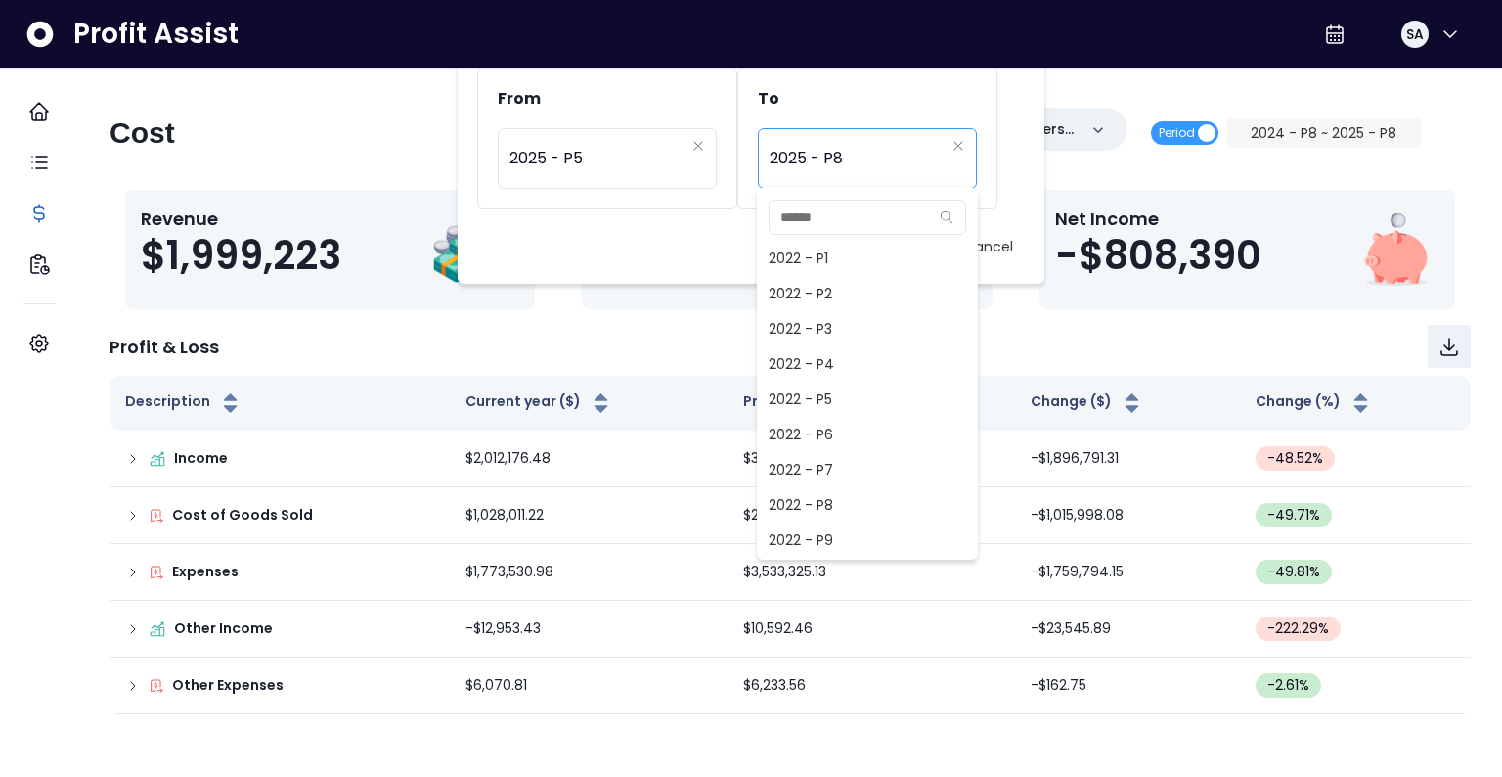
scroll to position [1232, 0]
drag, startPoint x: 814, startPoint y: 470, endPoint x: 813, endPoint y: 434, distance: 36.2
click at [813, 434] on div "2022 - P1 2022 - P2 2022 - P3 2022 - P4 2022 - P5 2022 - P6 2022 - P7 2022 - P8…" at bounding box center [867, 397] width 221 height 313
click at [818, 427] on span "2025 - P5" at bounding box center [867, 434] width 221 height 35
type input "*********"
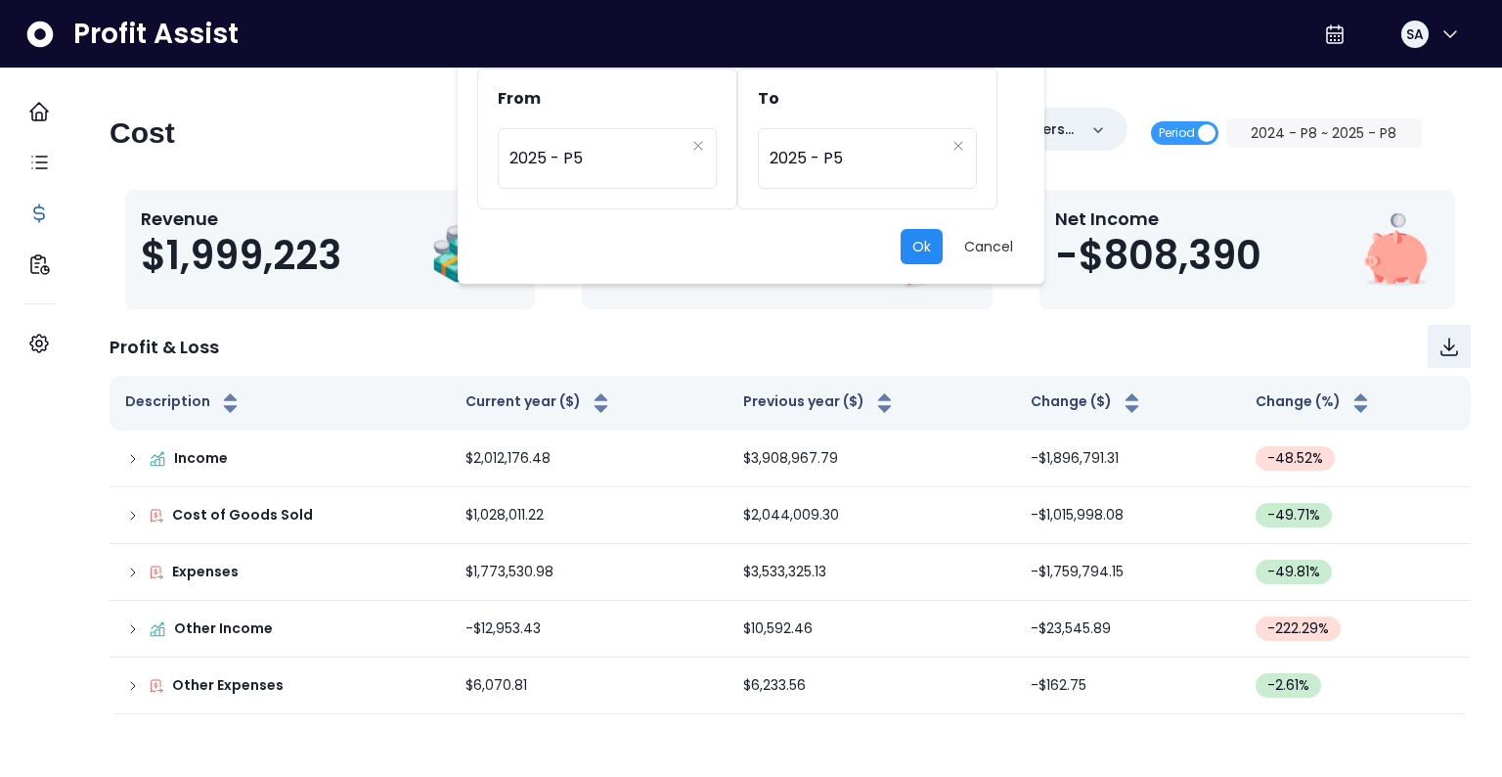
click at [918, 256] on button "Ok" at bounding box center [922, 246] width 42 height 35
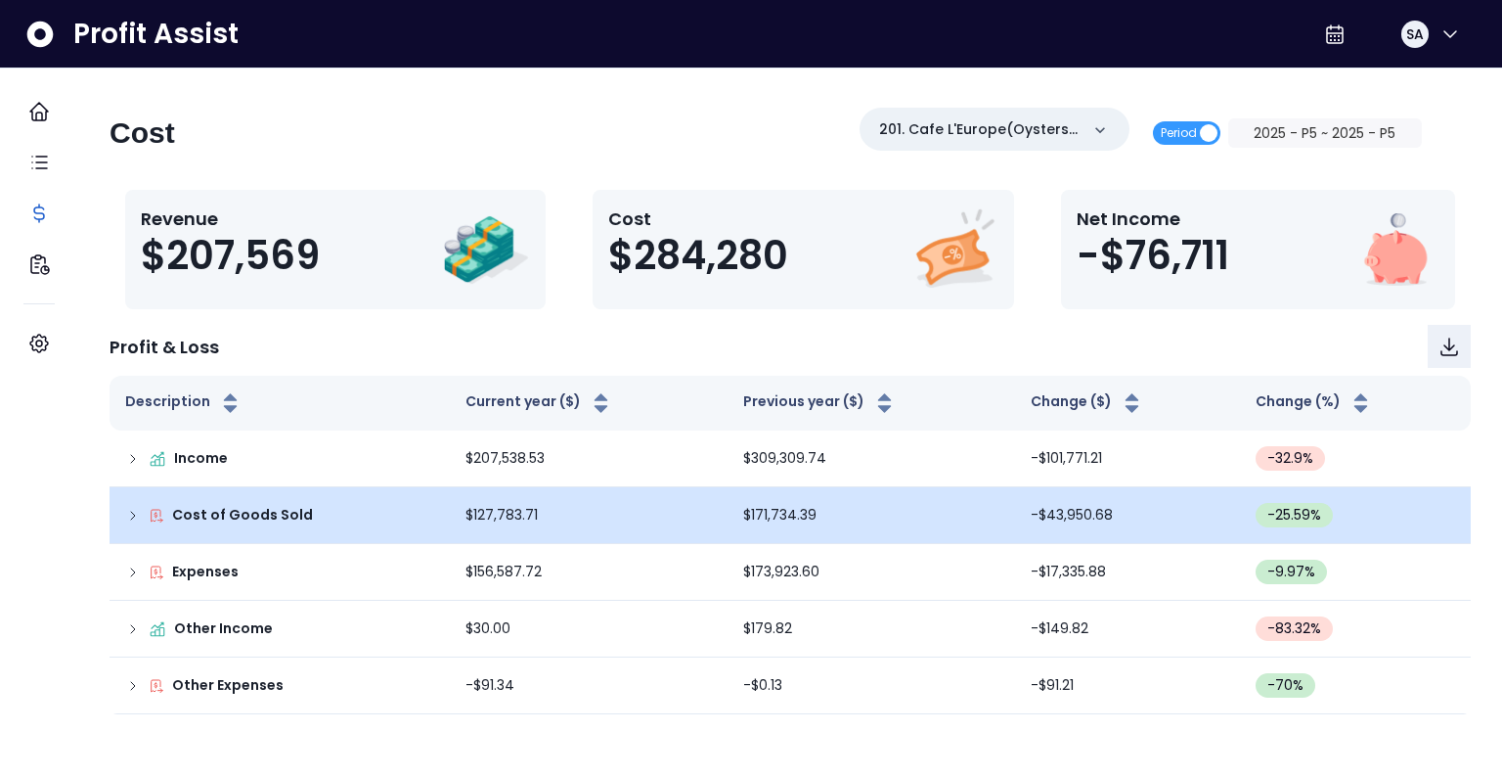
click at [141, 516] on icon at bounding box center [133, 516] width 16 height 16
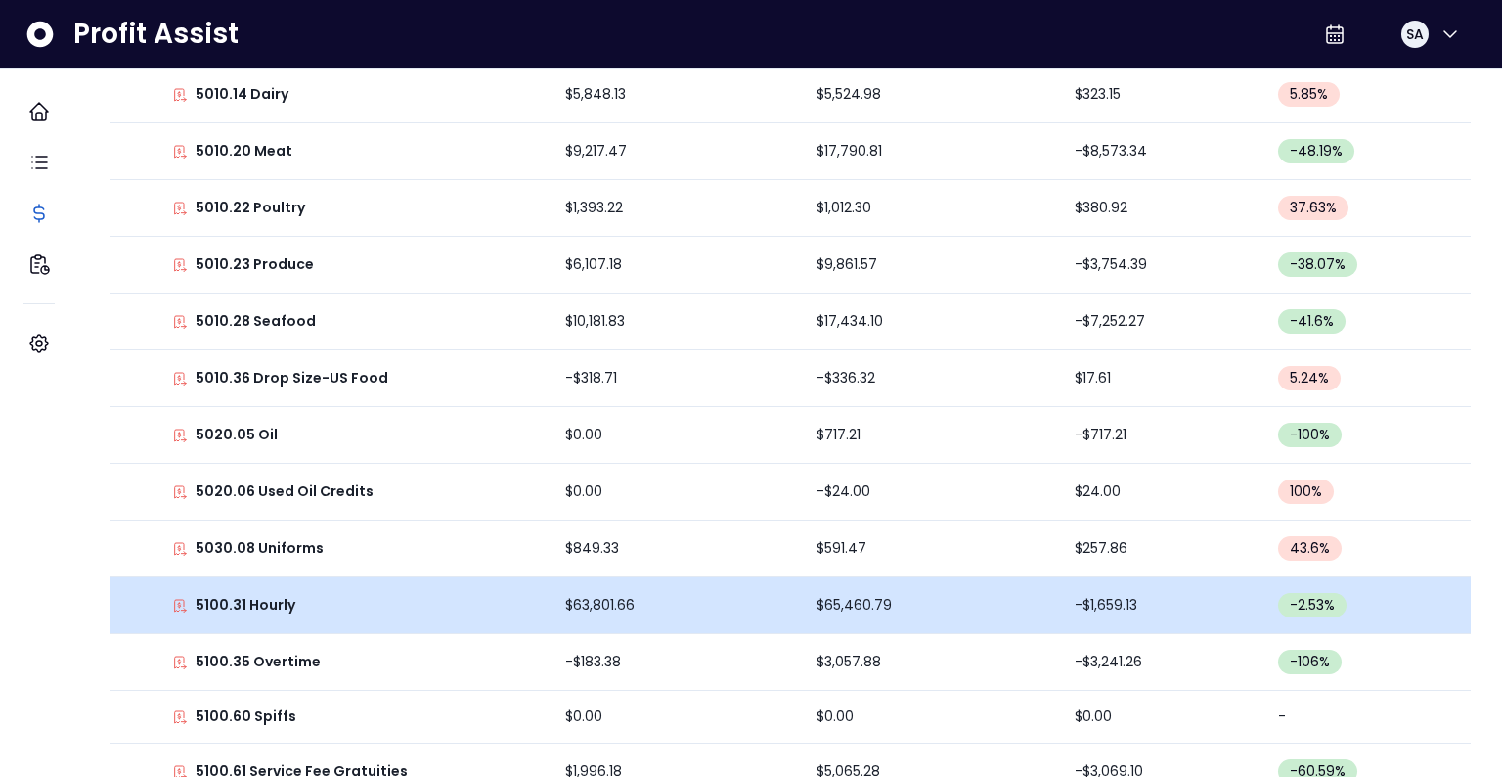
scroll to position [831, 0]
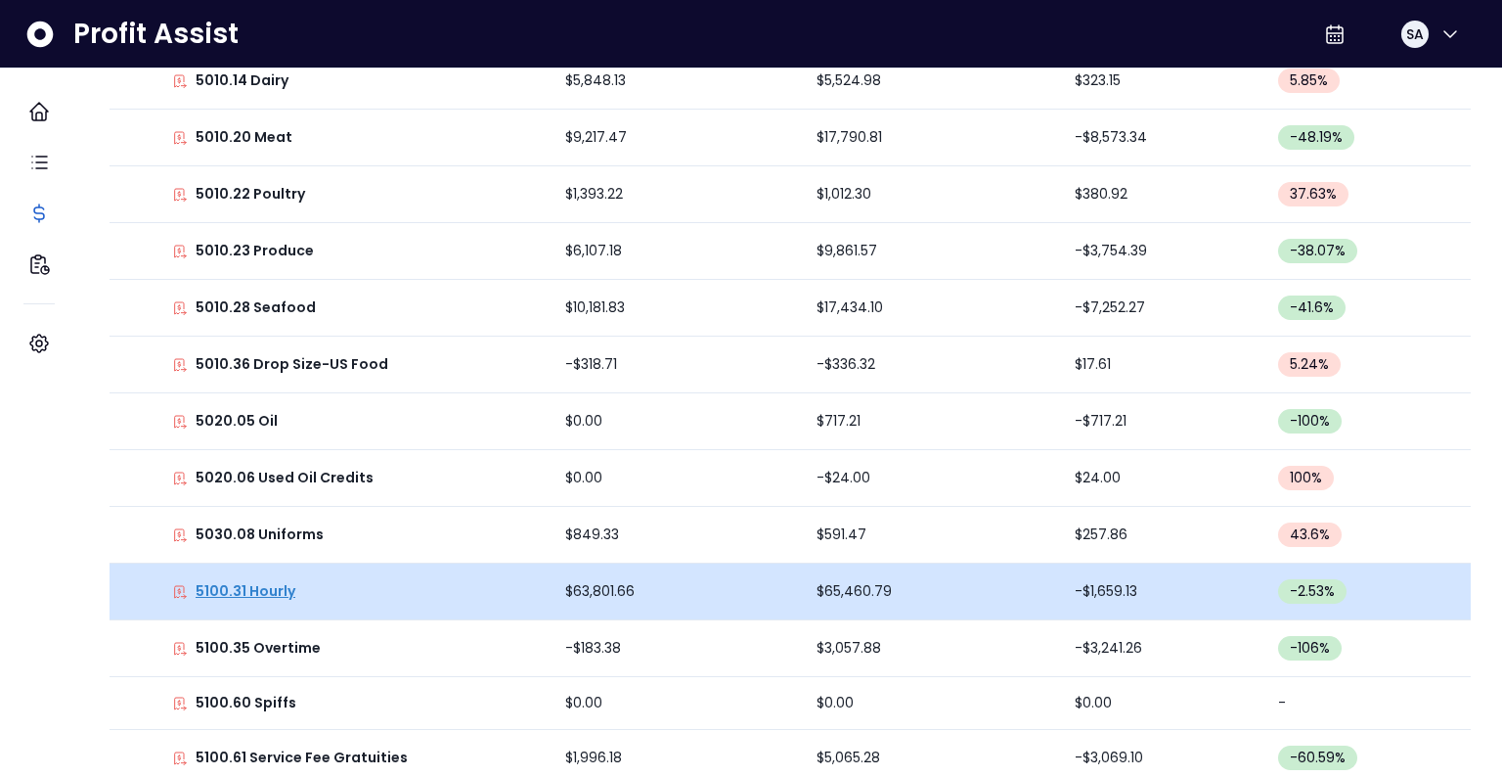
click at [248, 588] on p "5100.31 Hourly" at bounding box center [246, 591] width 100 height 21
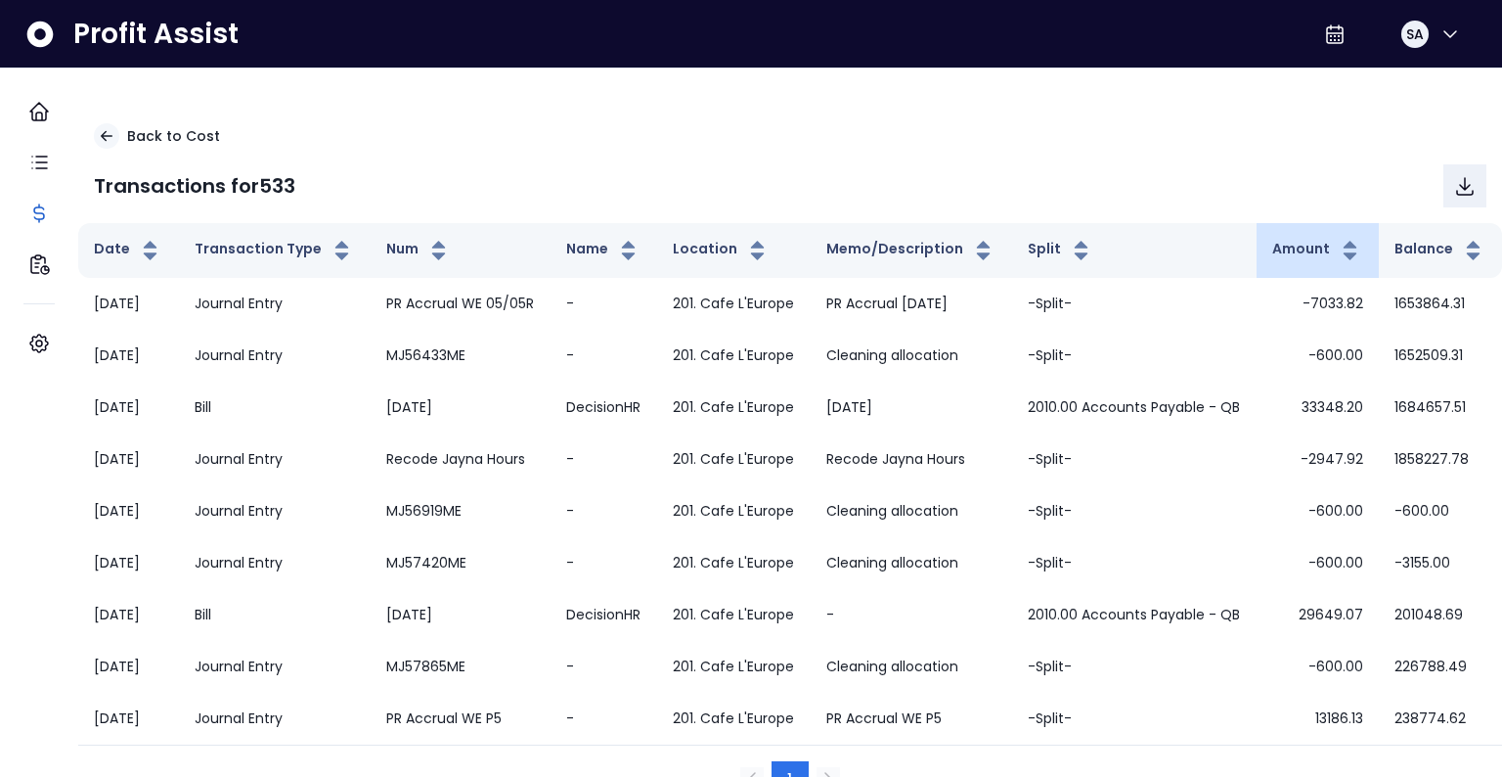
click at [1257, 248] on th "Amount" at bounding box center [1318, 250] width 122 height 55
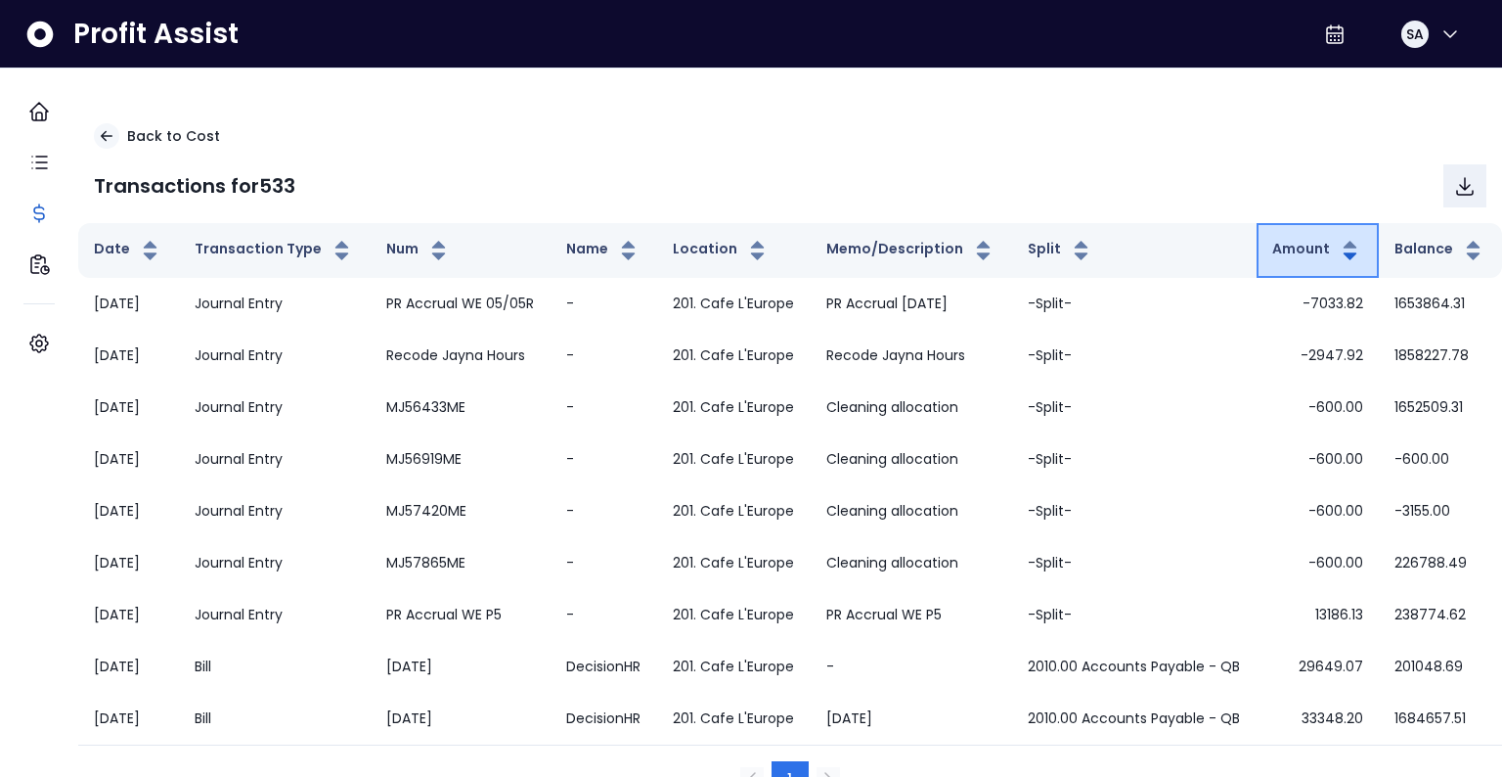
click at [1276, 255] on button "Amount" at bounding box center [1317, 250] width 90 height 23
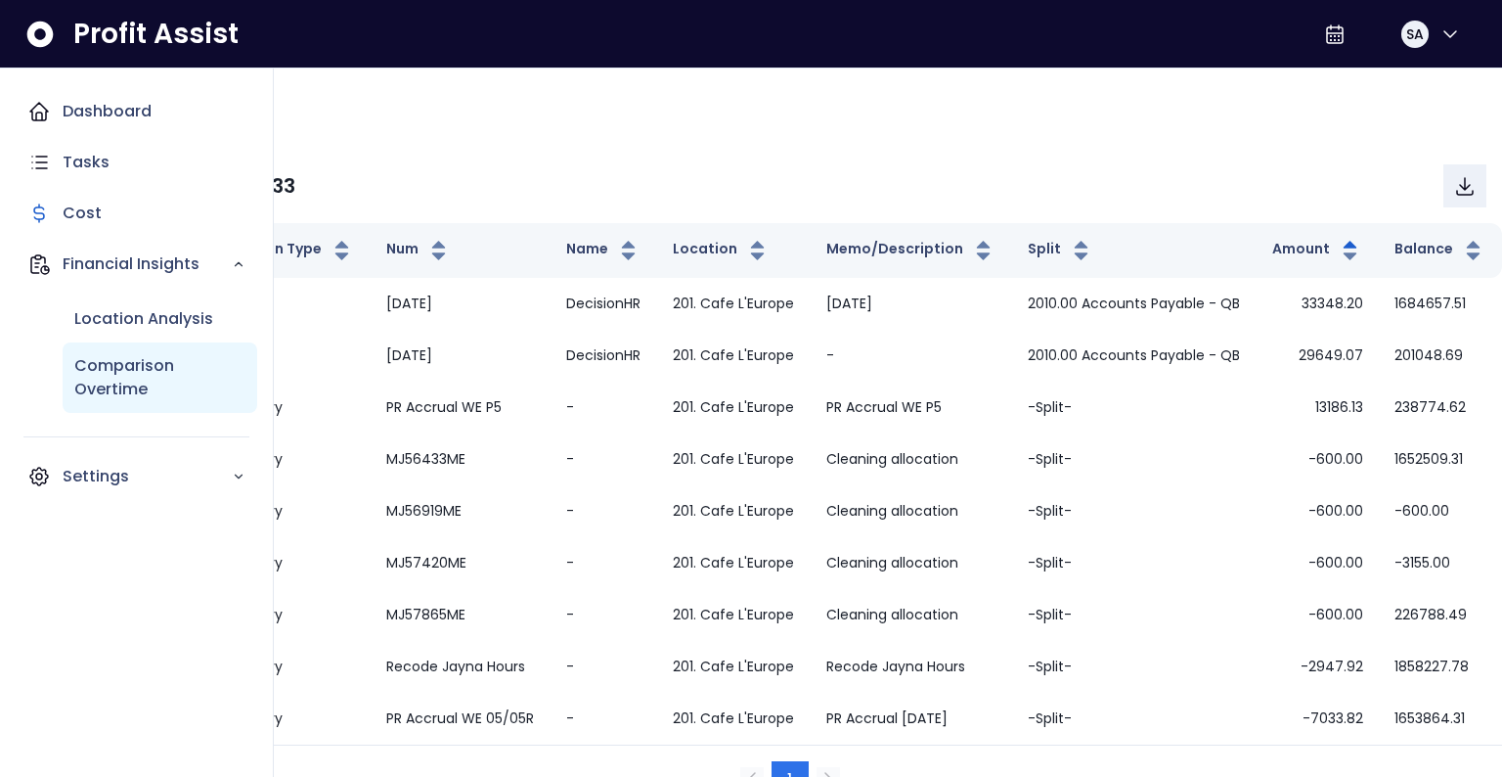
click at [107, 361] on p "Comparison Overtime" at bounding box center [159, 377] width 171 height 47
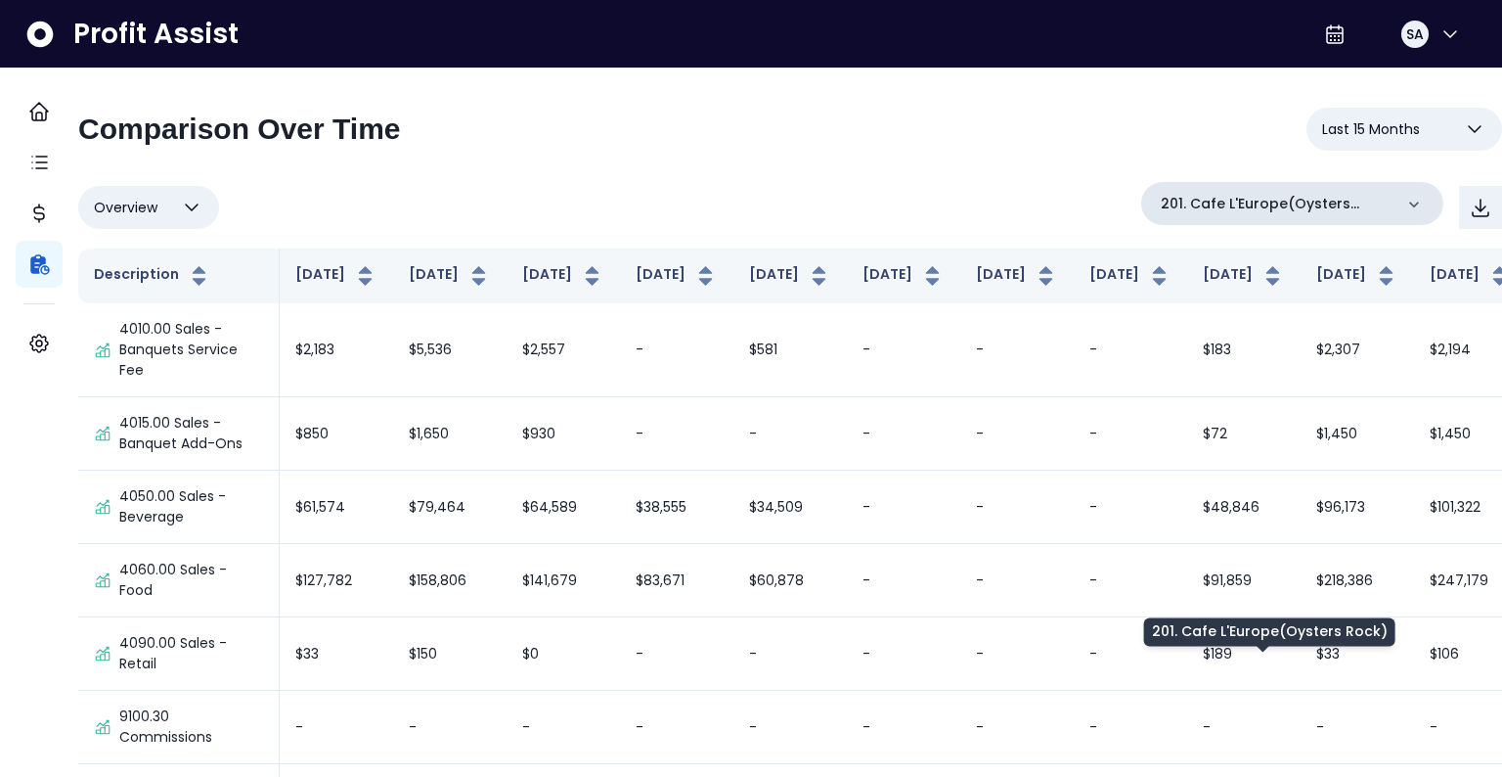
click at [1236, 202] on p "201. Cafe L'Europe(Oysters Rock)" at bounding box center [1277, 204] width 232 height 21
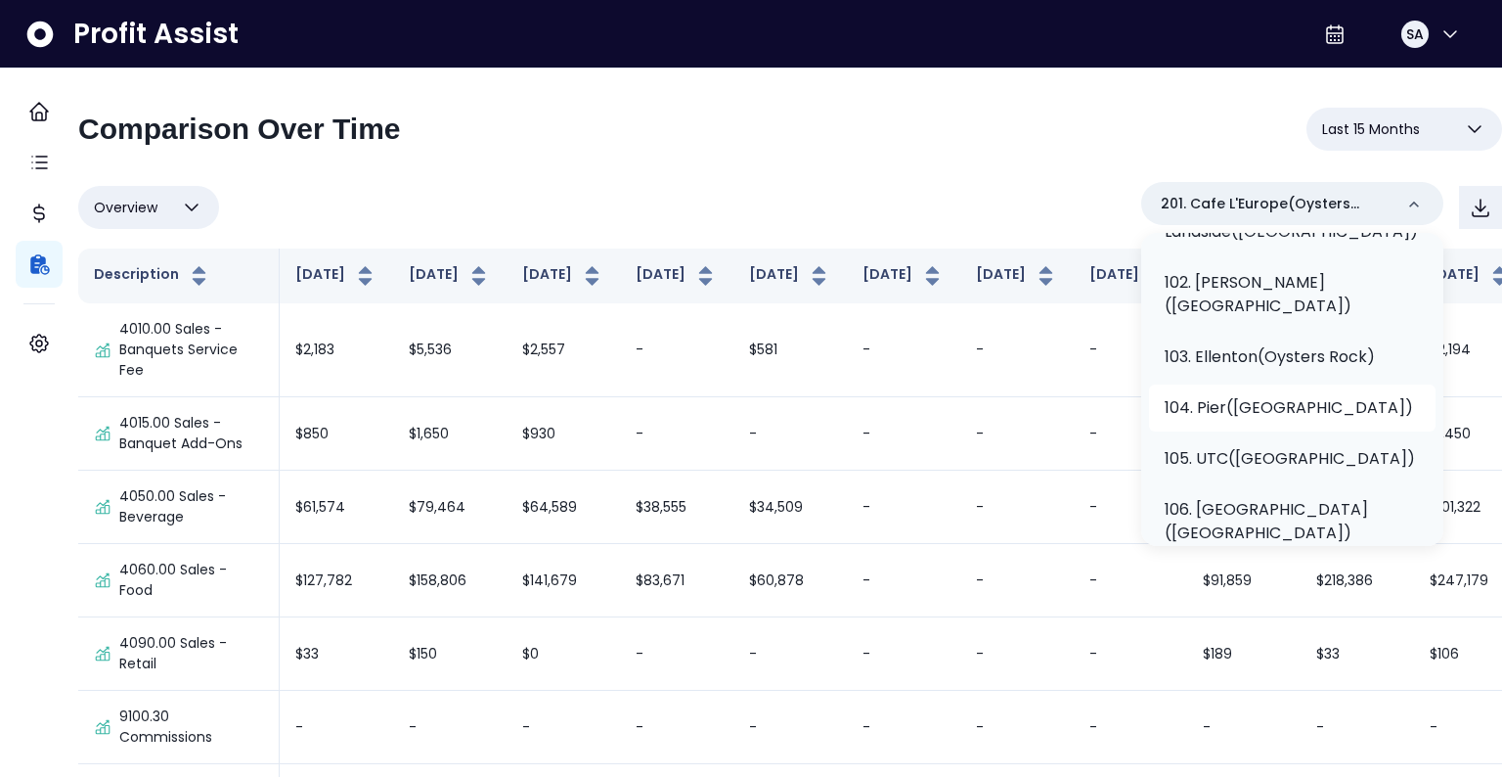
click at [1228, 396] on p "104. Pier(Oysters Rock)" at bounding box center [1289, 407] width 248 height 23
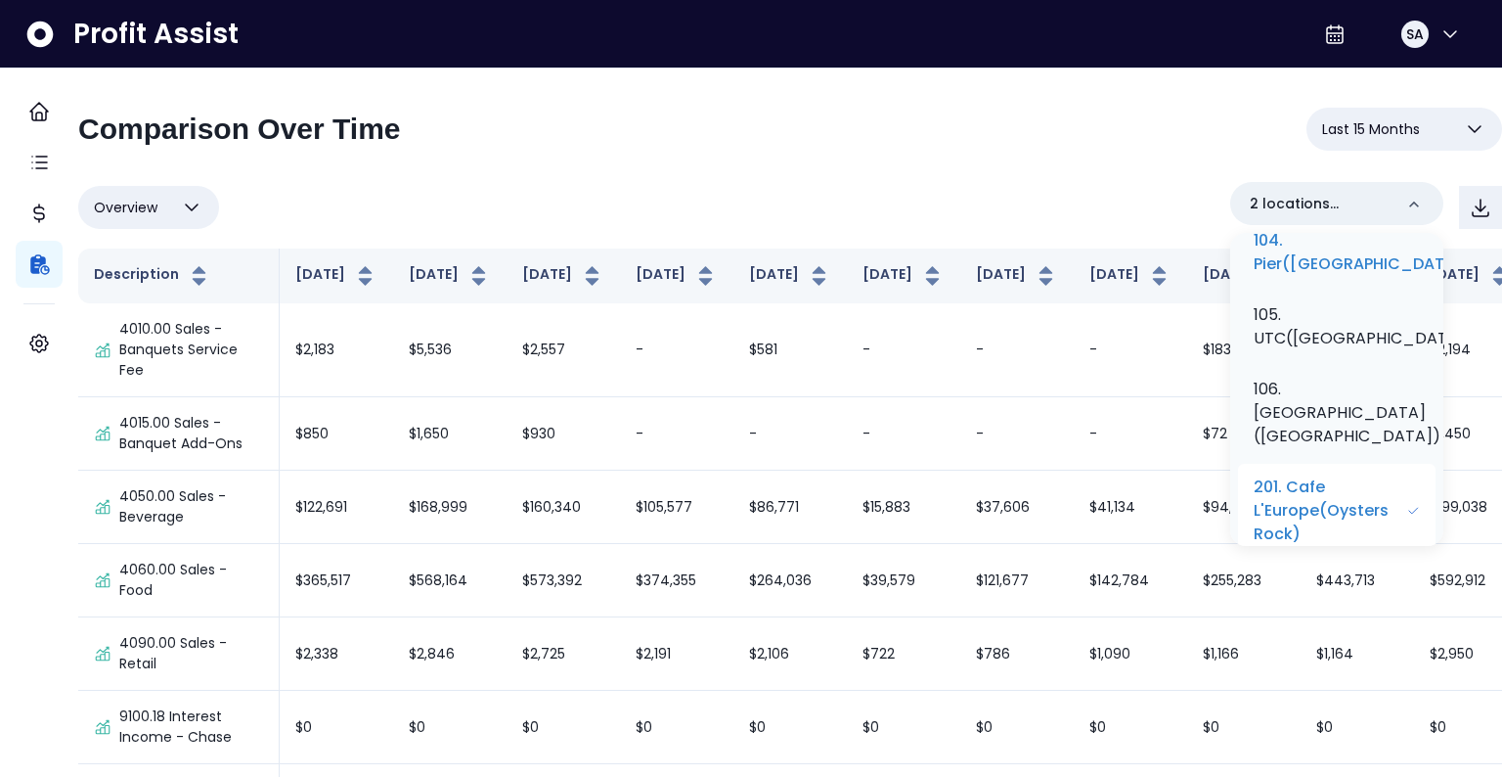
click at [1322, 505] on p "201. Cafe L'Europe(Oysters Rock)" at bounding box center [1330, 510] width 153 height 70
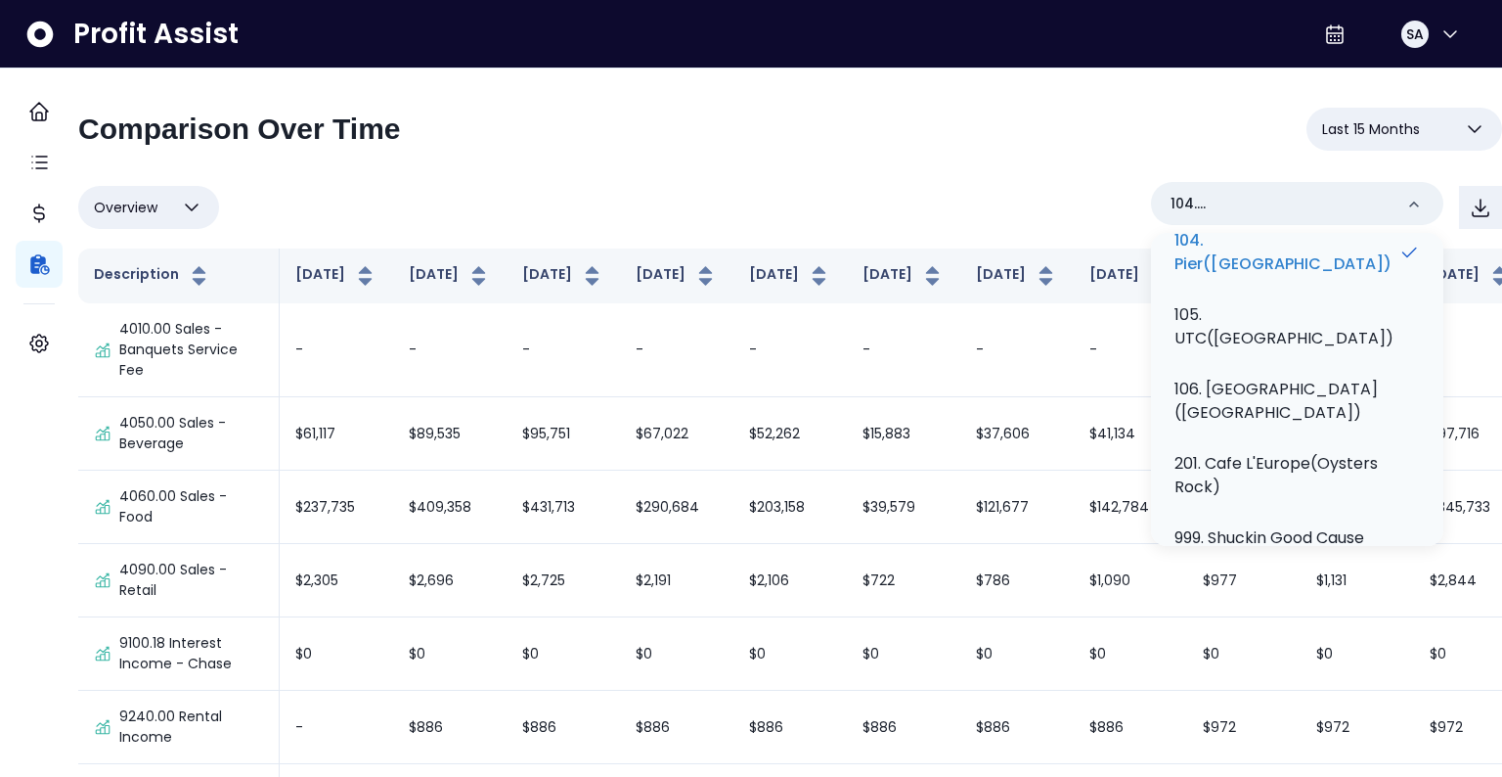
click at [1373, 118] on span "Last 15 Months" at bounding box center [1371, 128] width 98 height 23
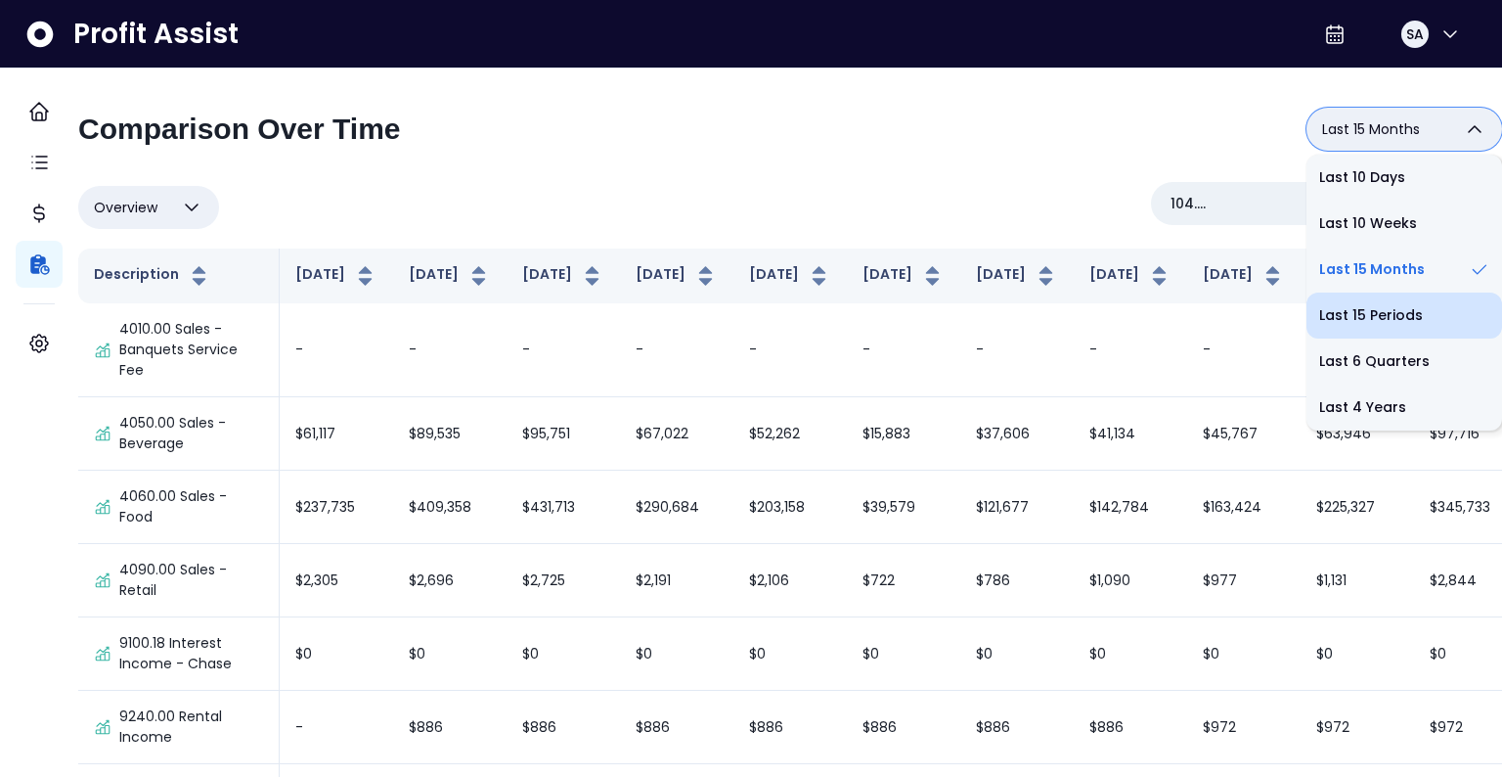
click at [1354, 300] on li "Last 15 Periods" at bounding box center [1405, 315] width 196 height 46
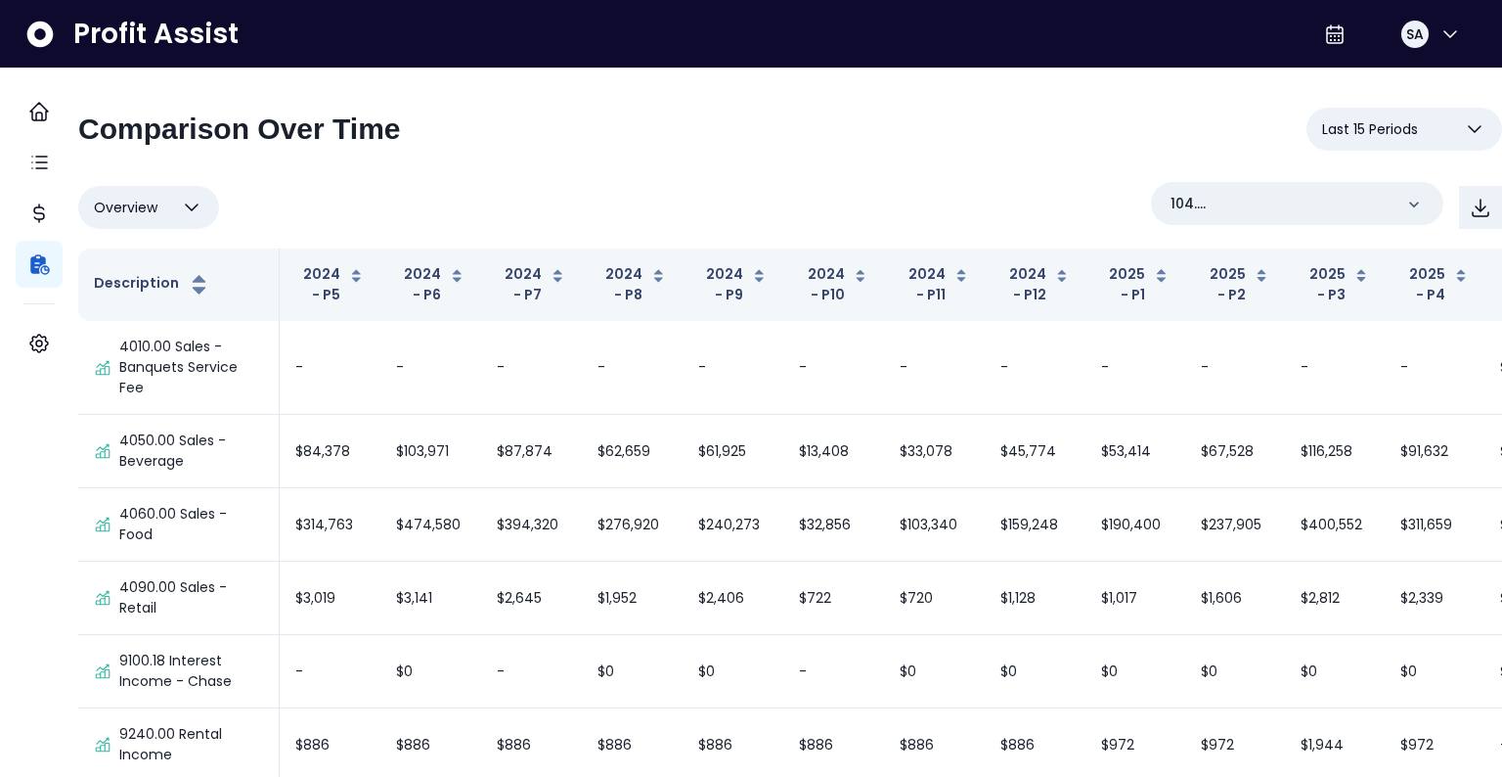
click at [805, 139] on div "**********" at bounding box center [790, 137] width 1424 height 59
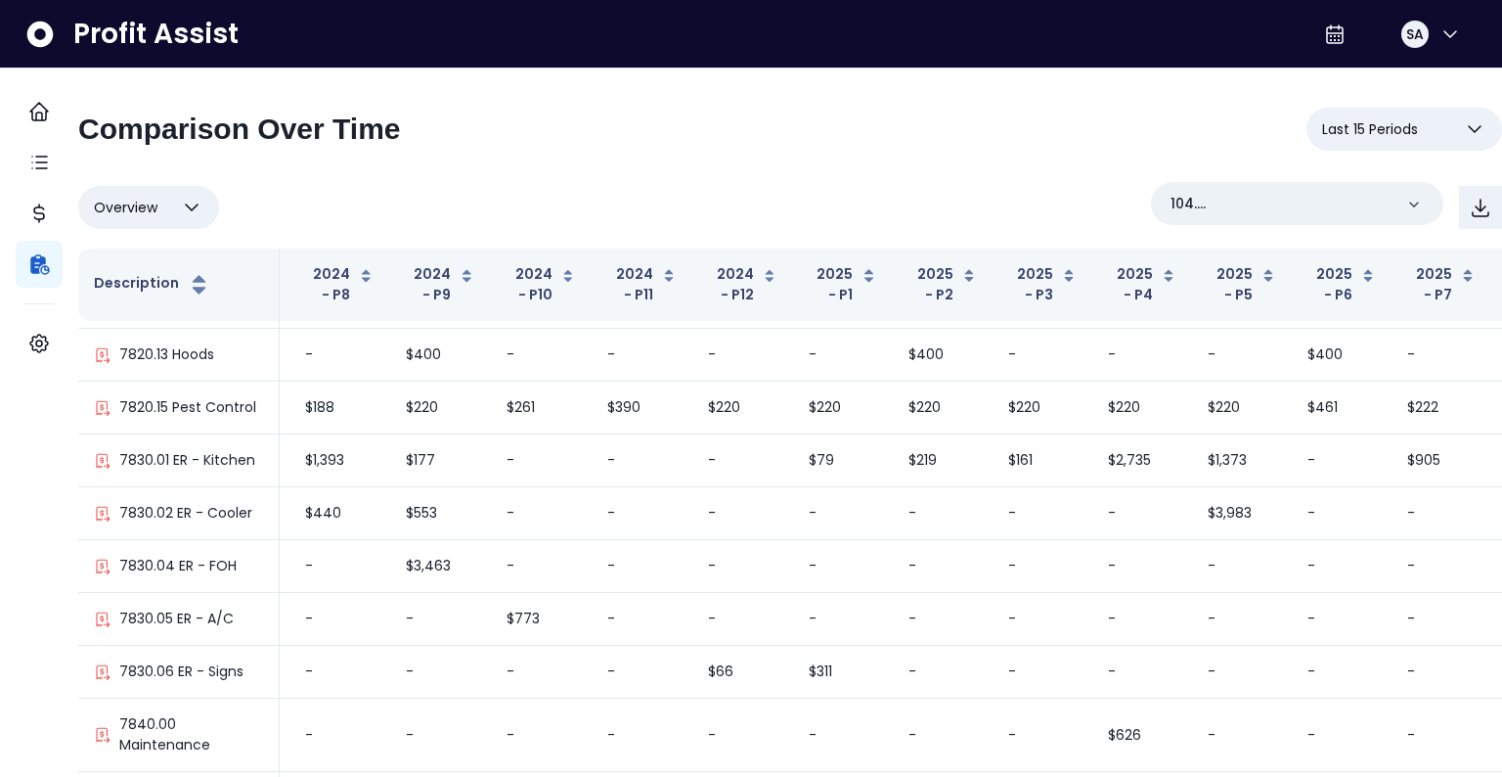
scroll to position [8149, 323]
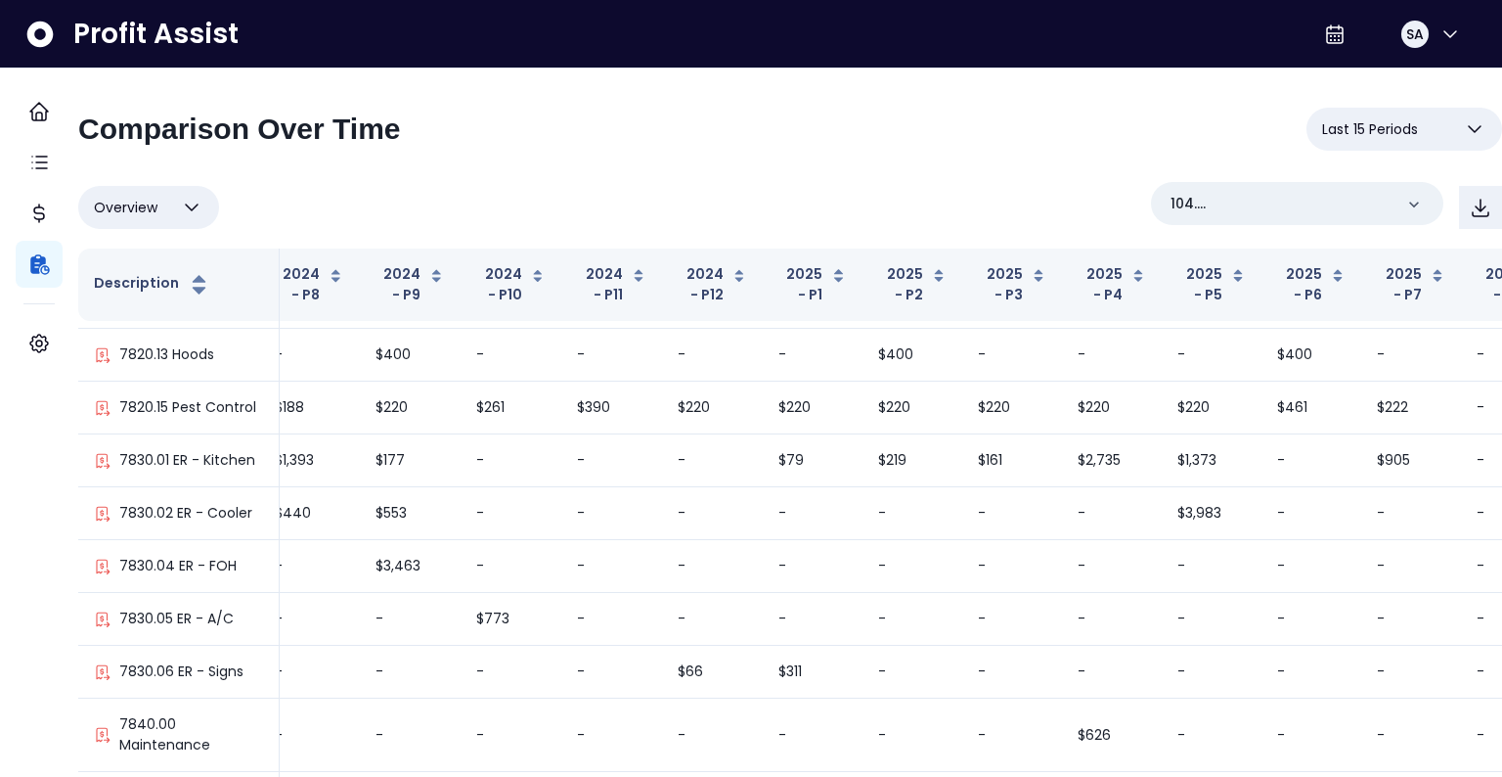
click at [1370, 134] on span "Last 15 Periods" at bounding box center [1370, 128] width 96 height 23
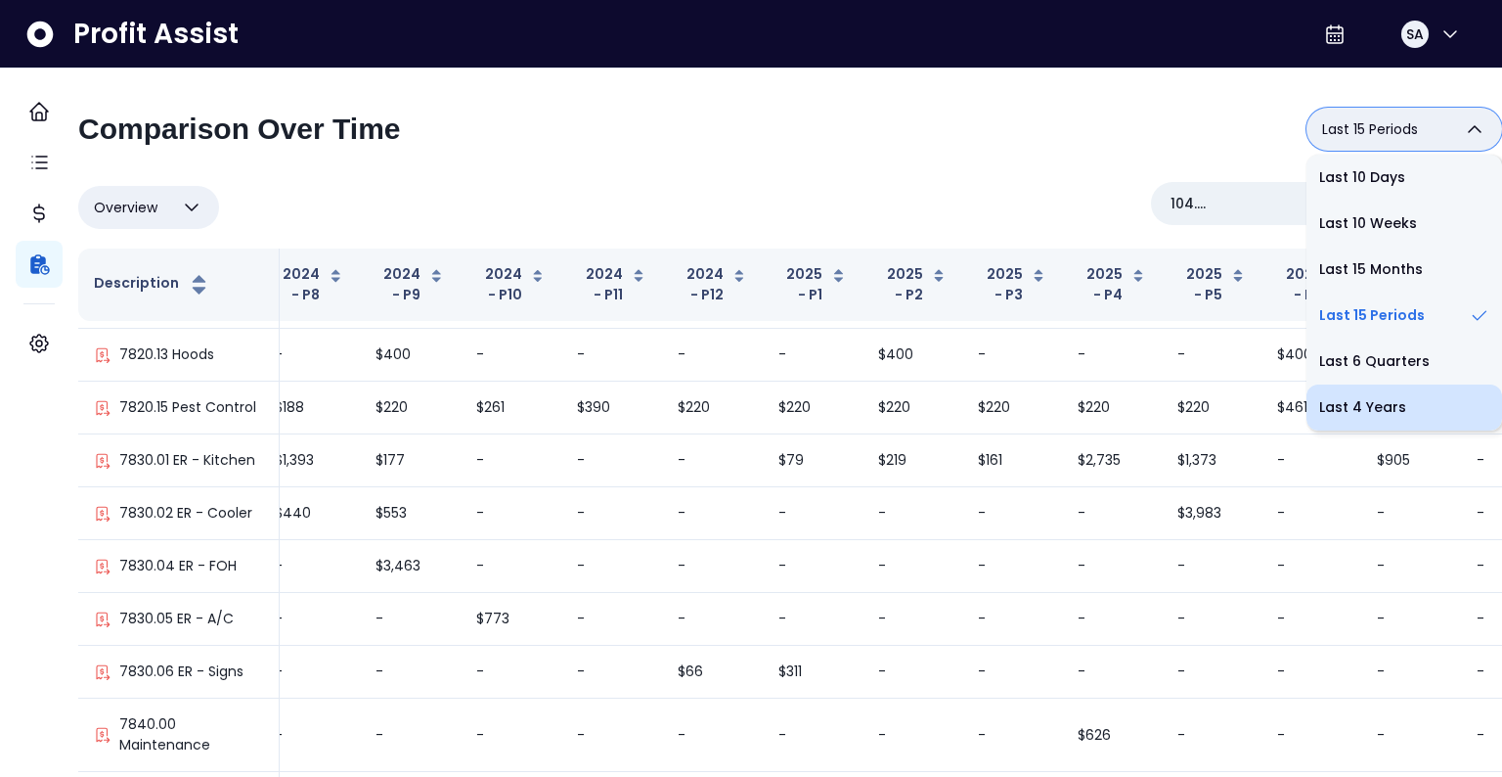
click at [1364, 390] on li "Last 4 Years" at bounding box center [1405, 407] width 196 height 46
type input "**********"
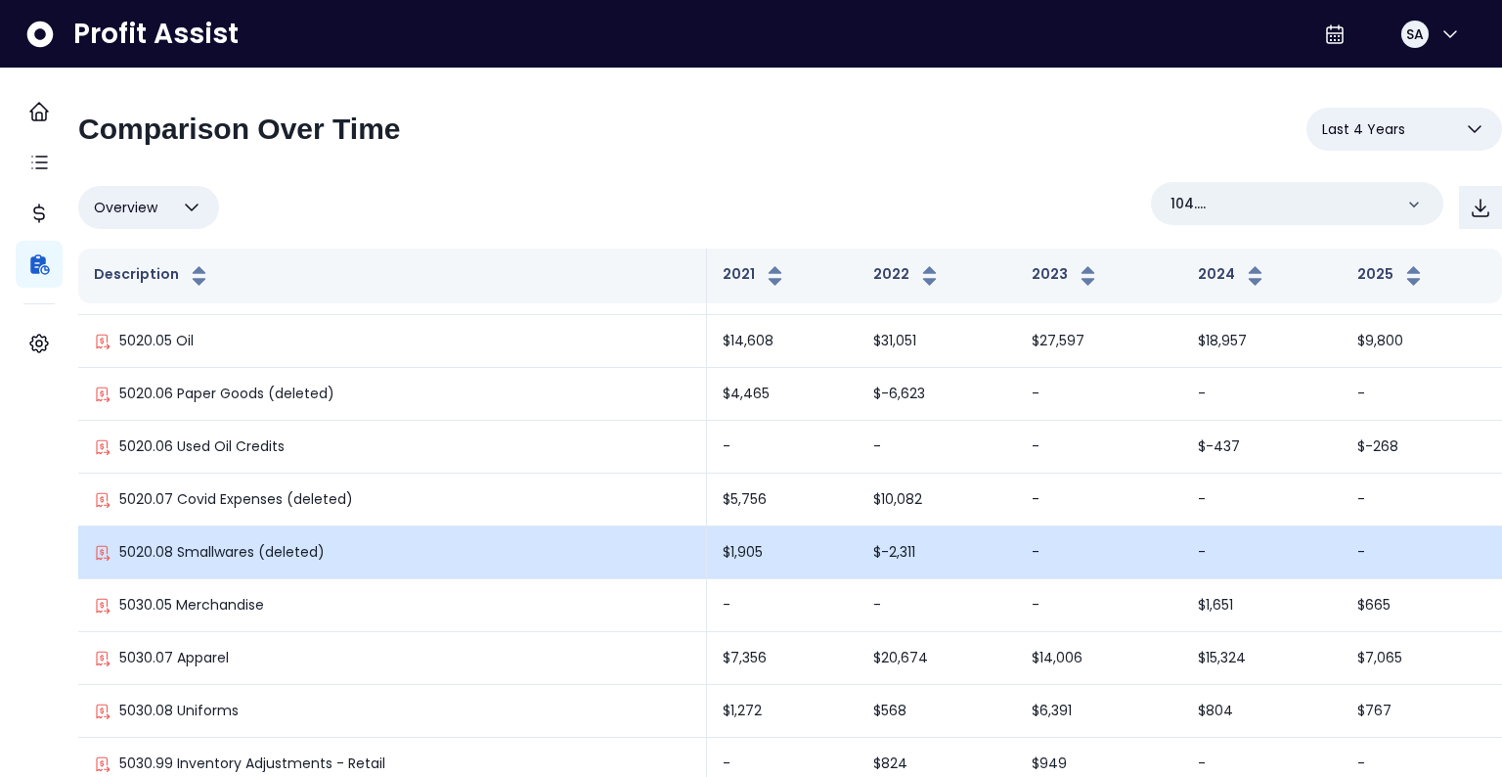
scroll to position [7416, 0]
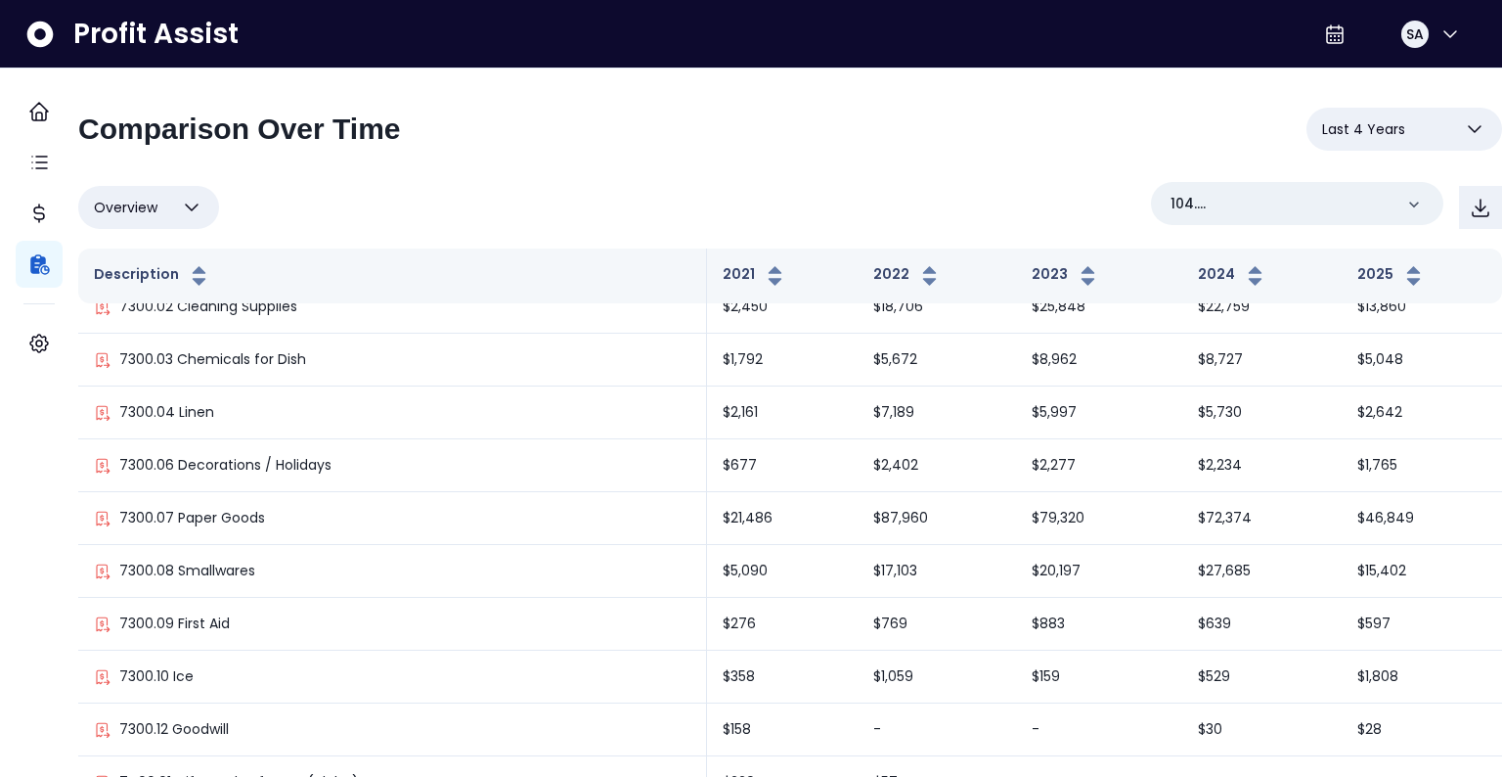
click at [1401, 135] on button "Last 4 Years" at bounding box center [1405, 129] width 196 height 43
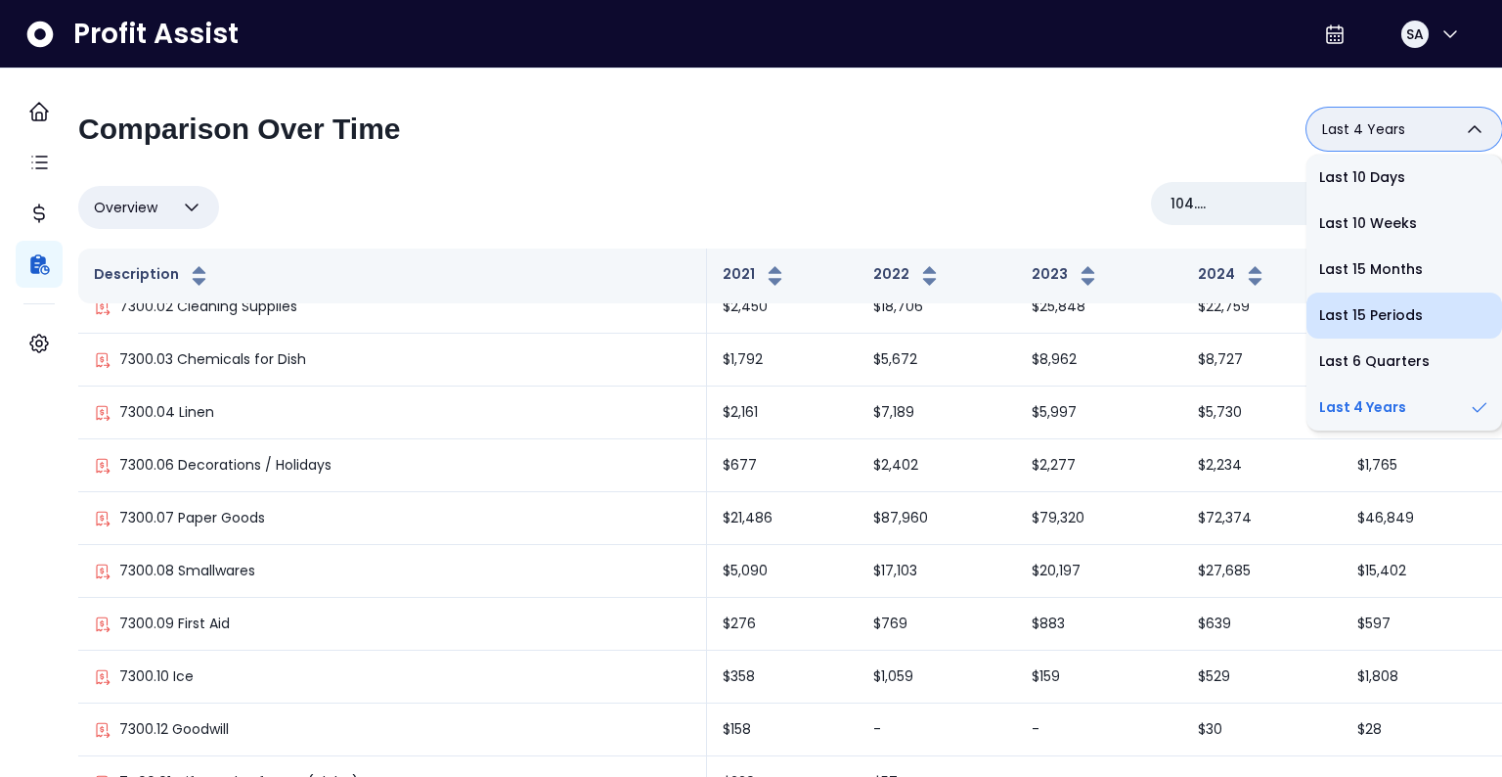
click at [1358, 299] on li "Last 15 Periods" at bounding box center [1405, 315] width 196 height 46
type input "**********"
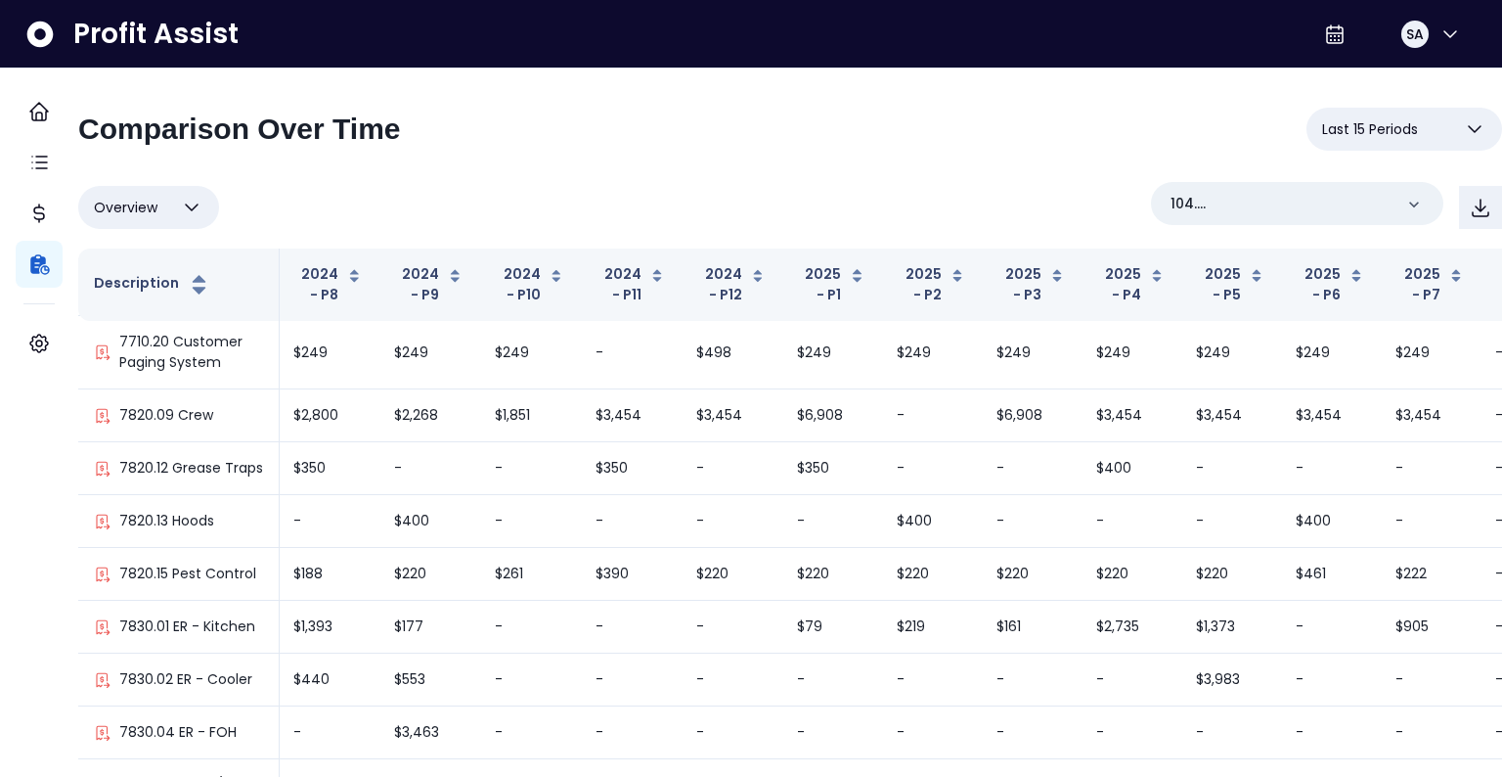
scroll to position [7982, 323]
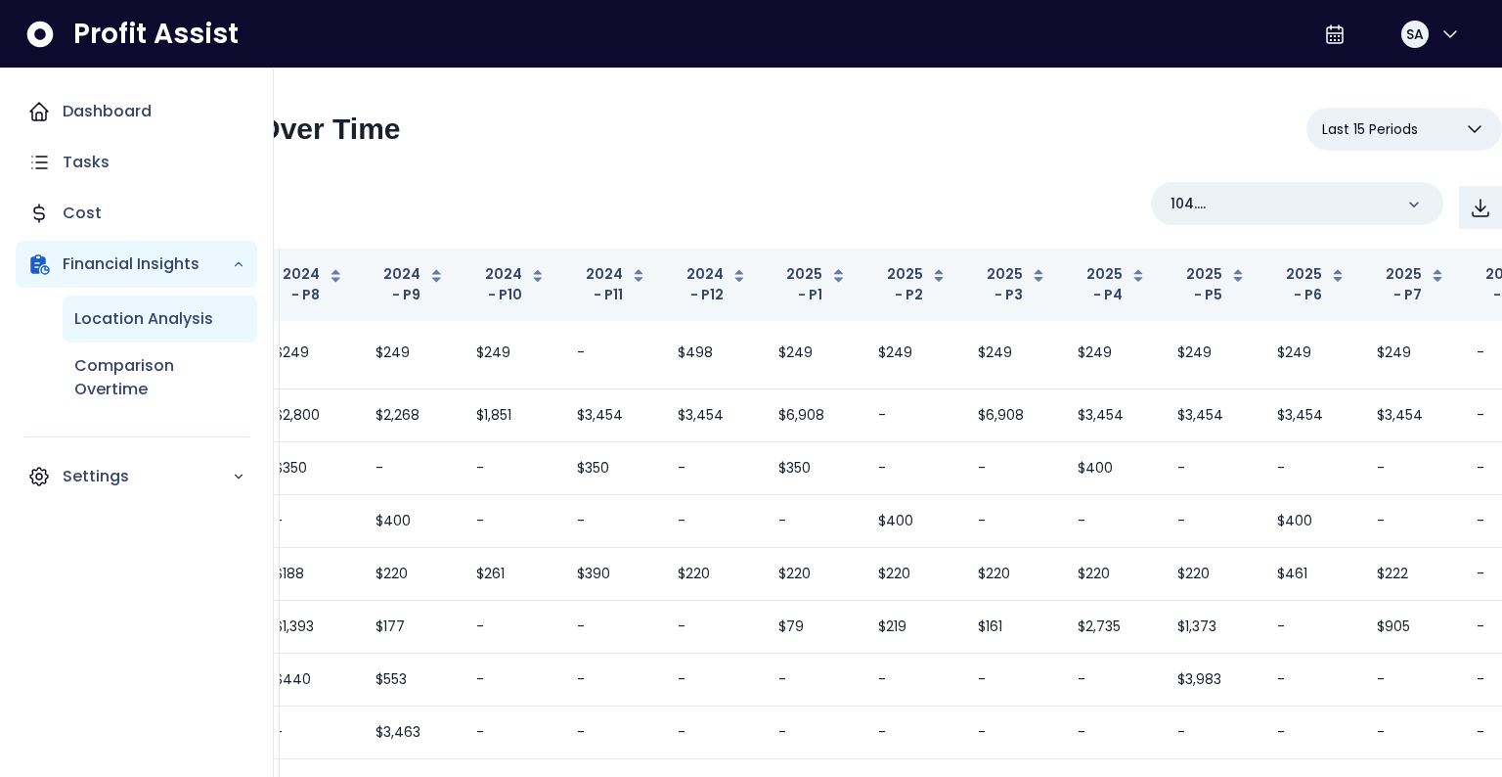
click at [121, 314] on p "Location Analysis" at bounding box center [143, 318] width 139 height 23
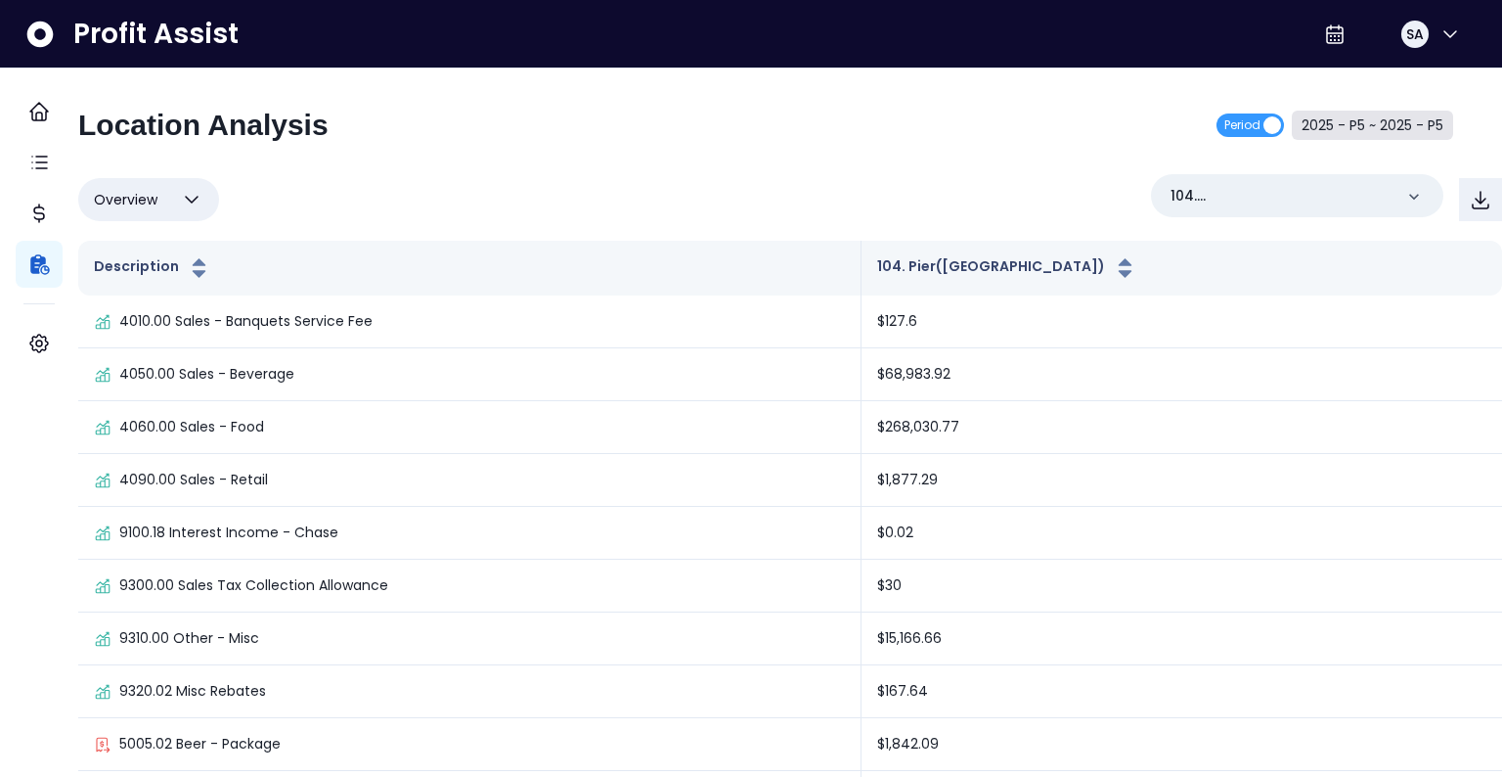
click at [1387, 113] on button "2025 - P5 ~ 2025 - P5" at bounding box center [1372, 125] width 161 height 29
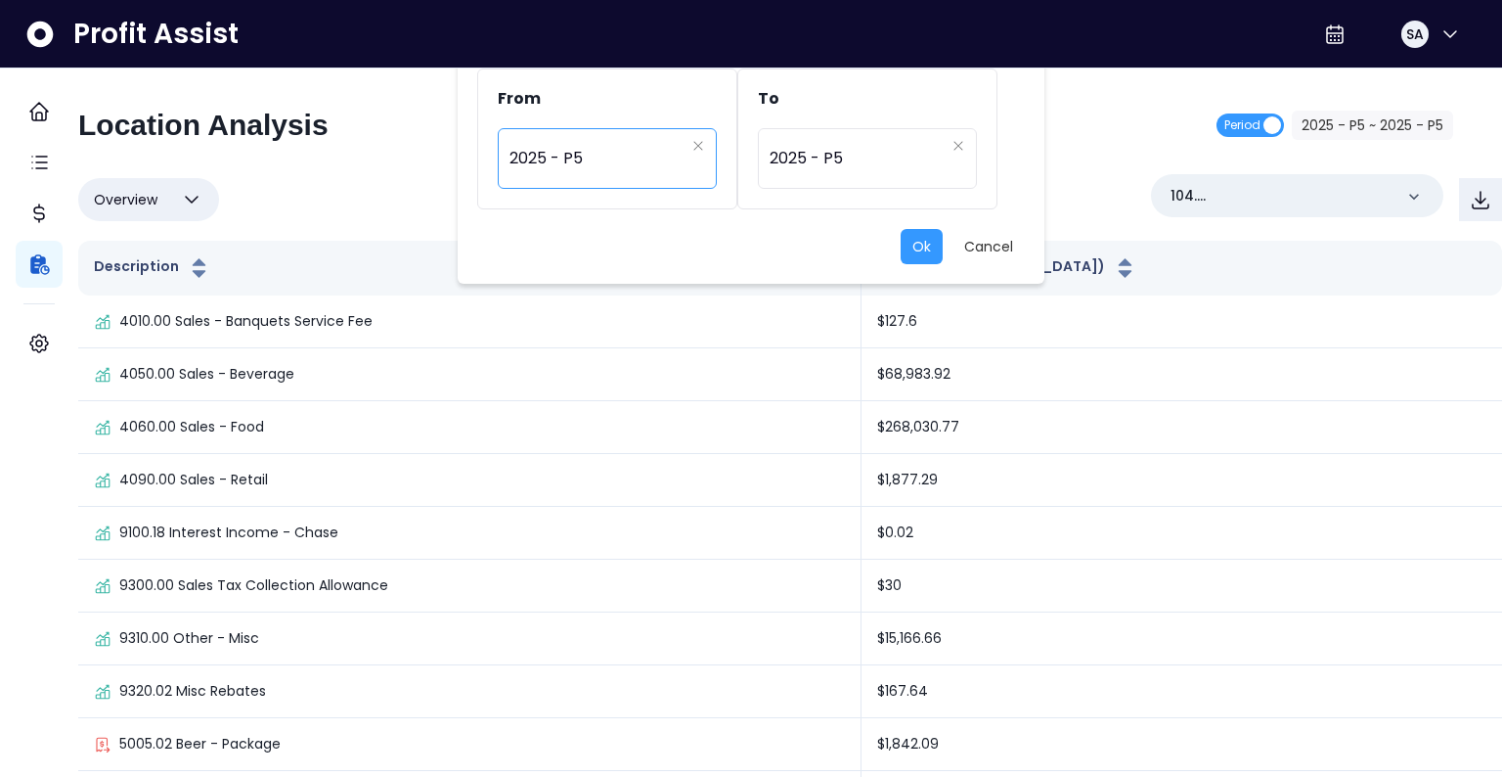
click at [562, 144] on span "2025 - P5" at bounding box center [597, 158] width 175 height 45
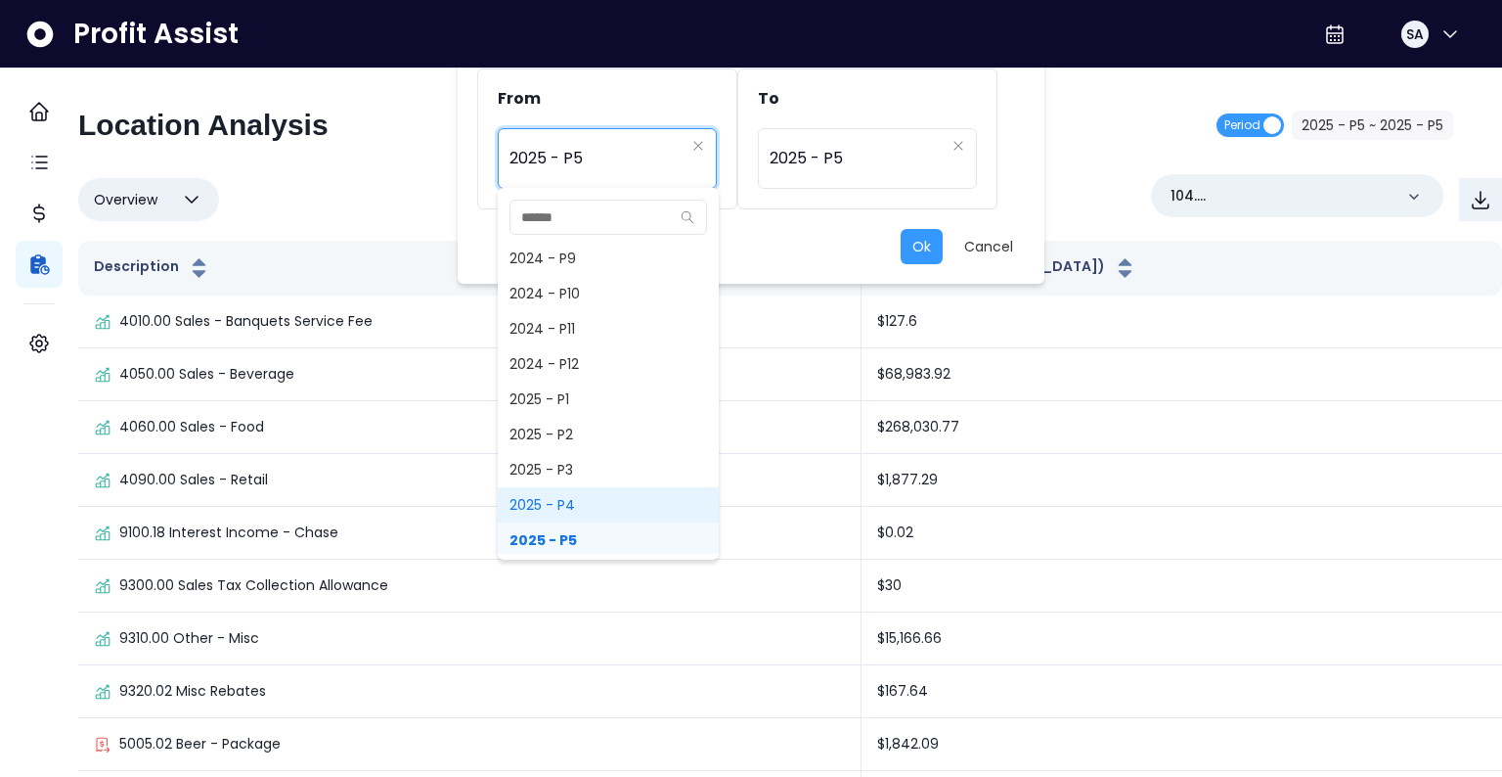
scroll to position [1153, 0]
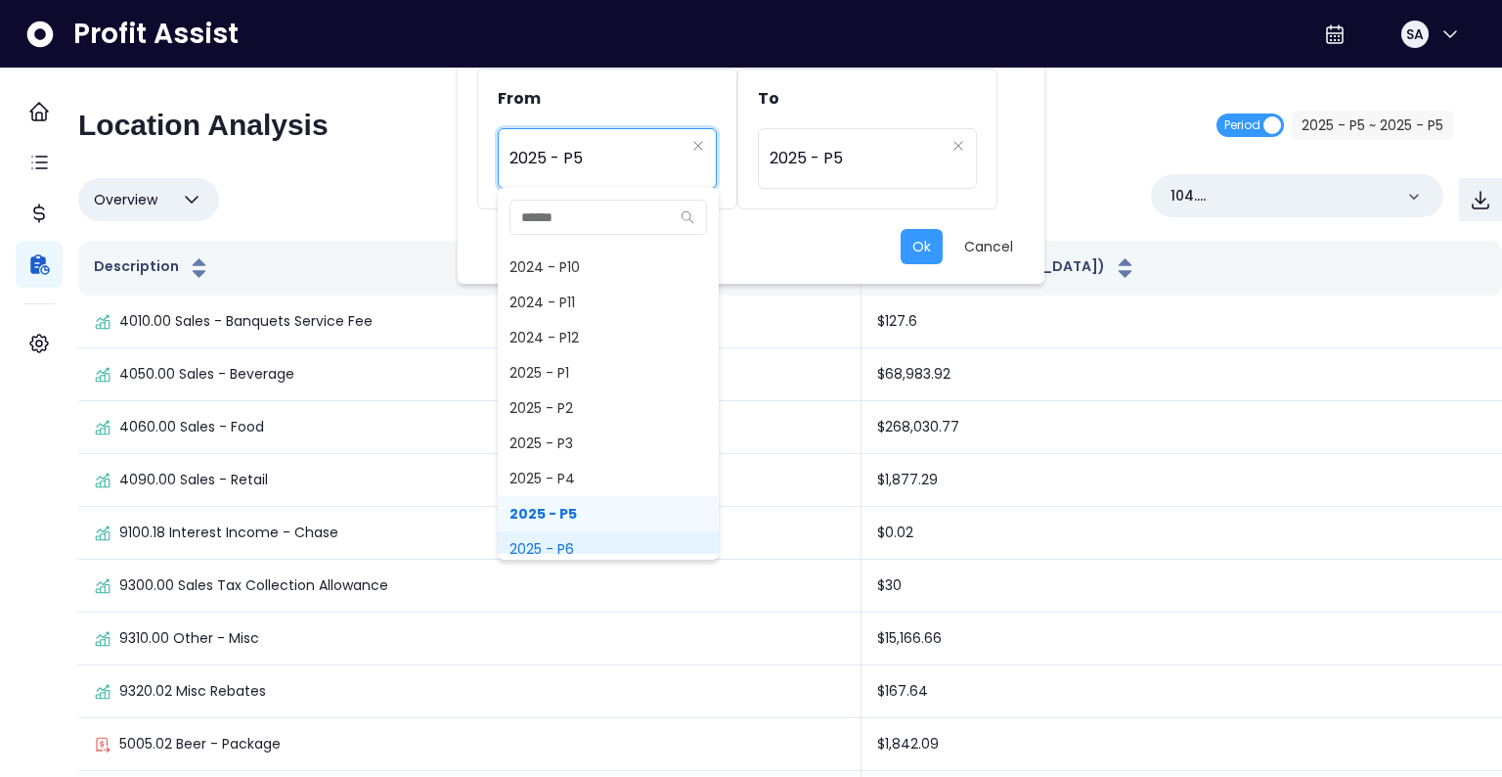
click at [561, 544] on span "2025 - P6" at bounding box center [608, 548] width 221 height 35
type input "*********"
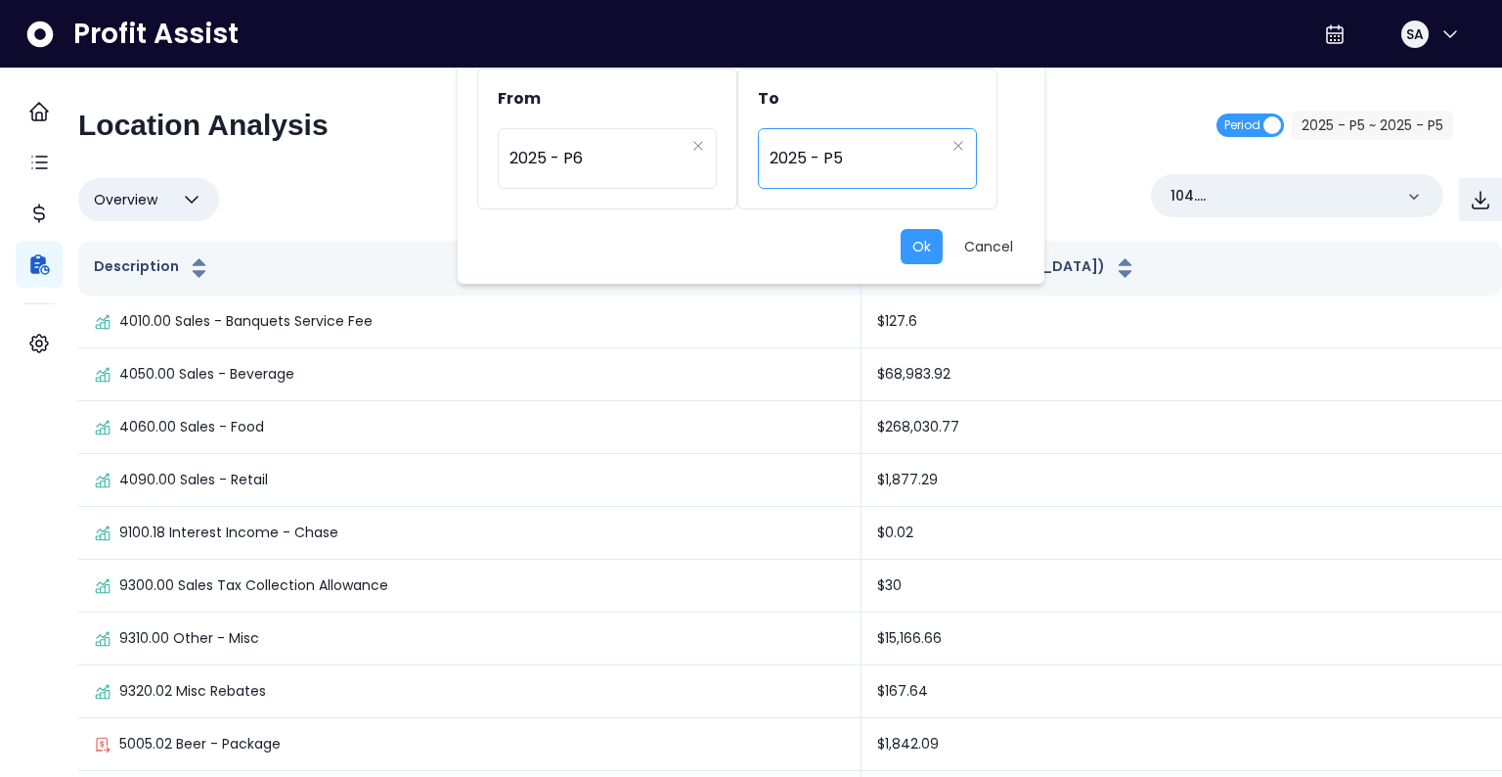
click at [841, 145] on span "2025 - P5" at bounding box center [857, 158] width 175 height 45
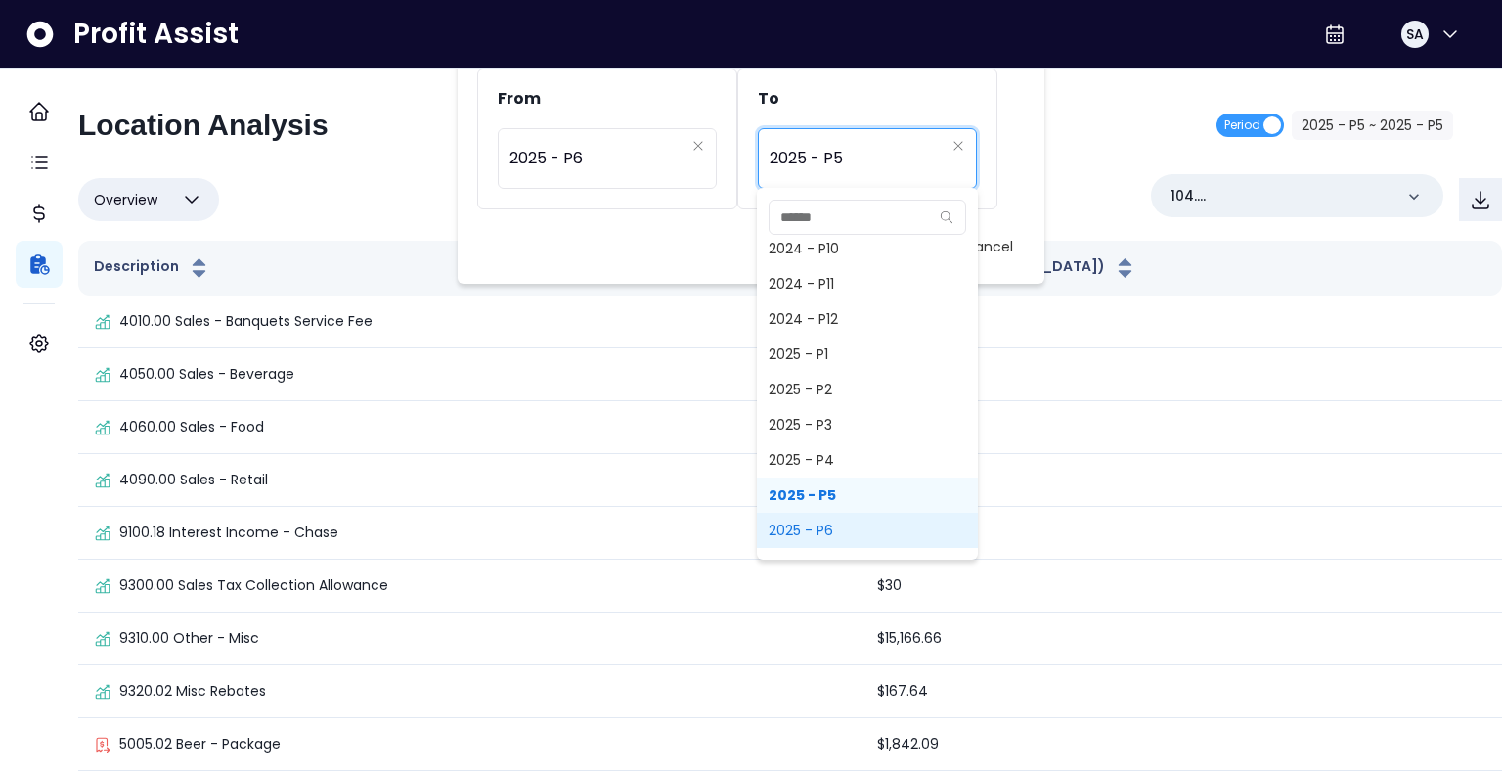
scroll to position [1182, 0]
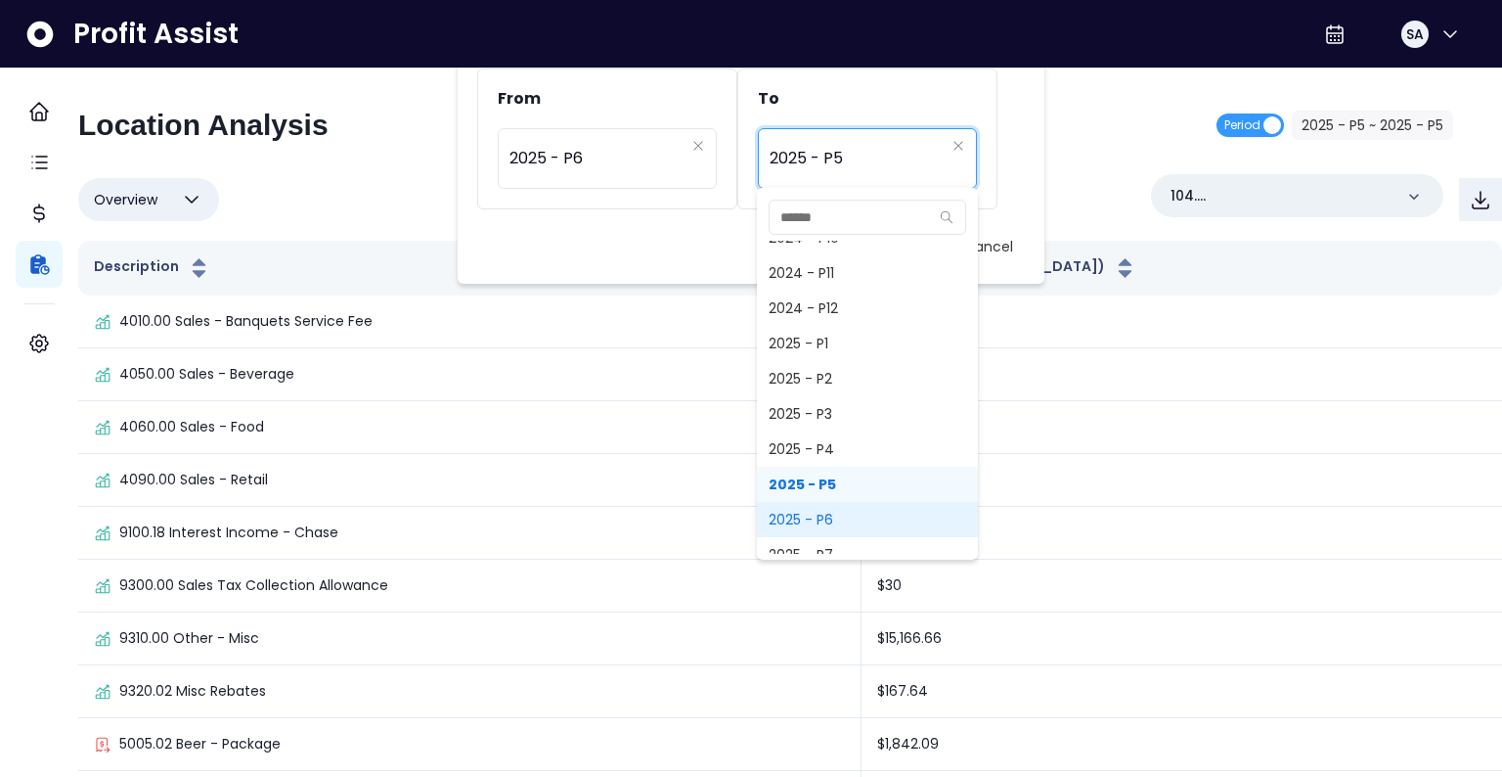
click at [824, 521] on span "2025 - P6" at bounding box center [867, 519] width 221 height 35
type input "*********"
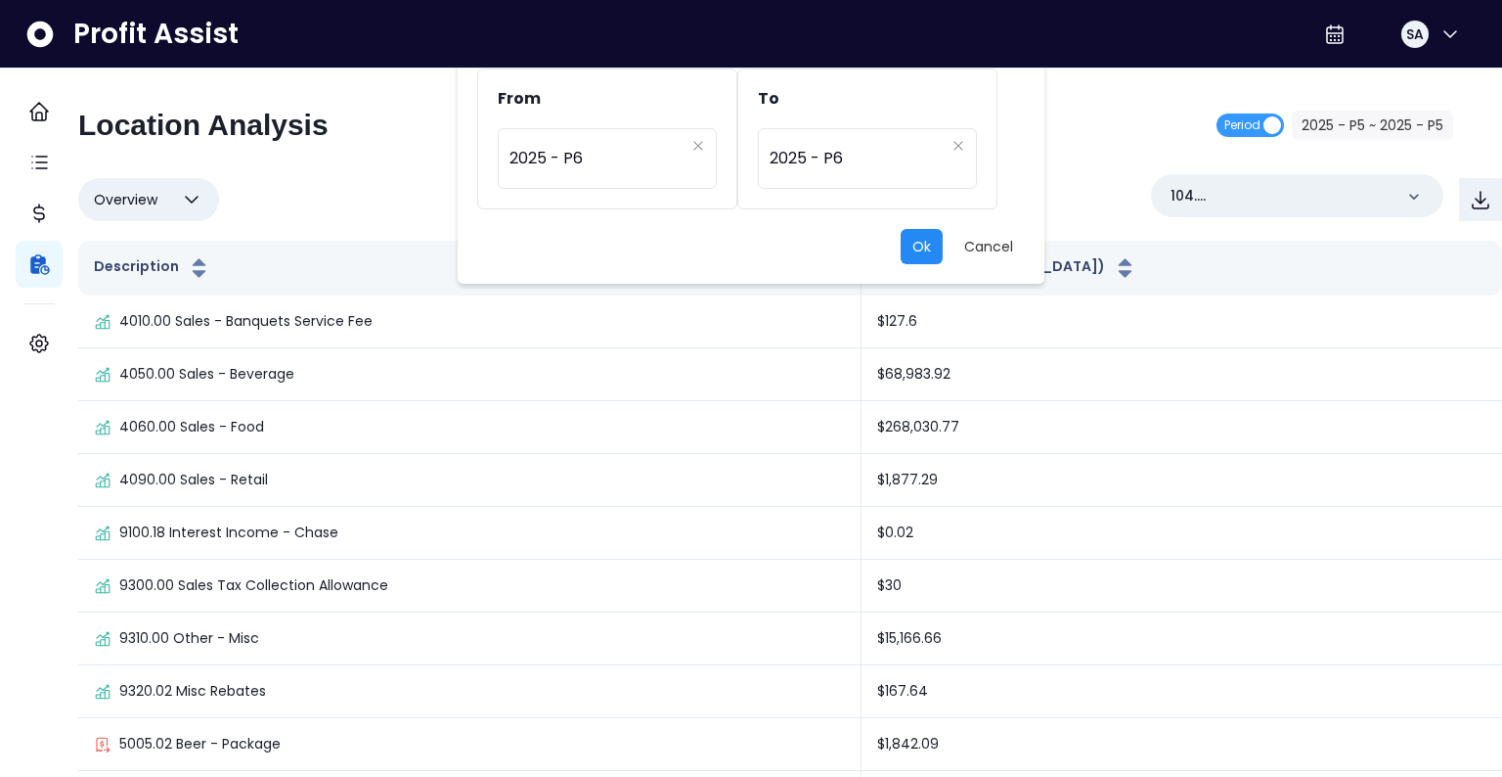
click at [919, 242] on button "Ok" at bounding box center [922, 246] width 42 height 35
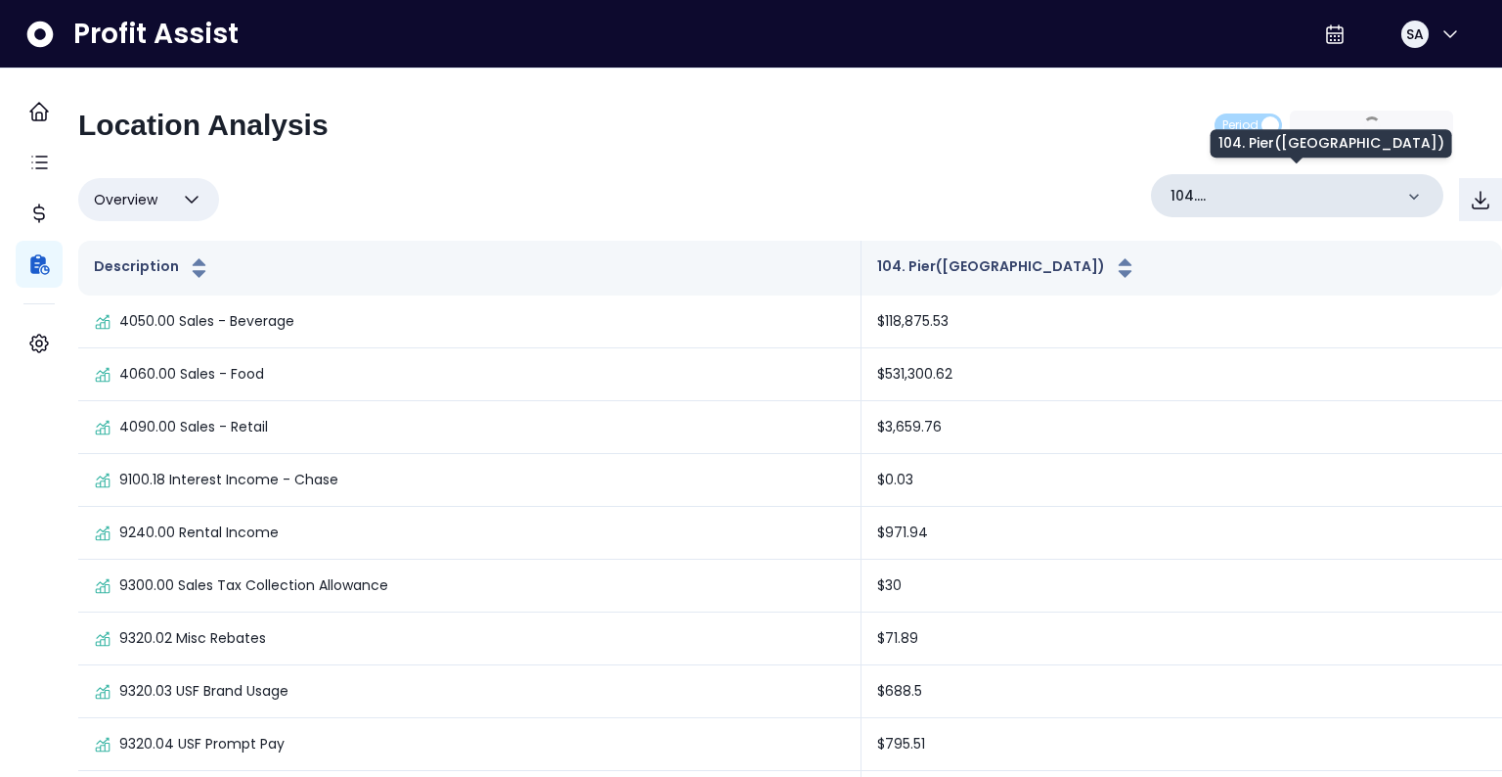
click at [1296, 188] on p "104. Pier(Oysters Rock)" at bounding box center [1282, 196] width 222 height 21
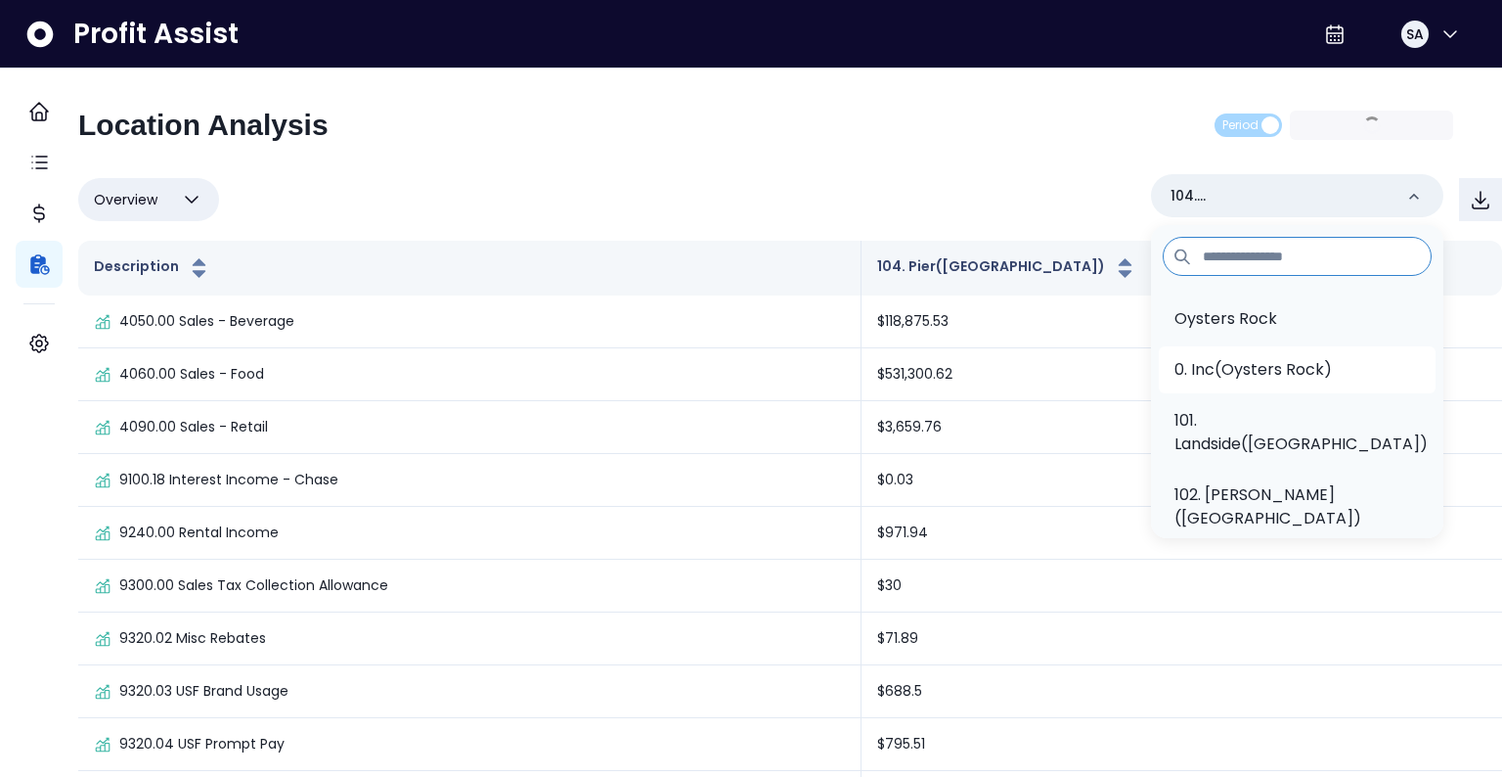
scroll to position [58, 0]
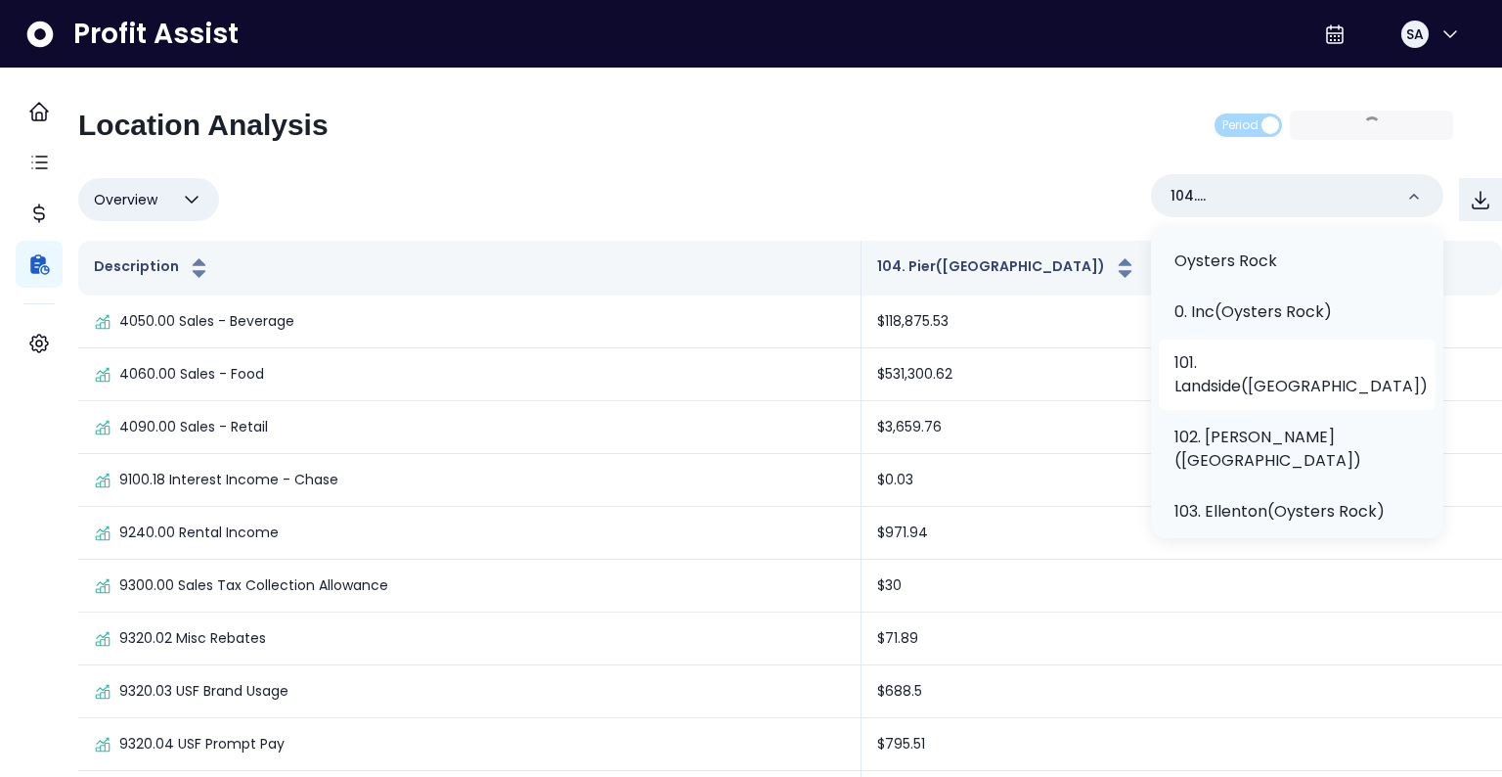
click at [1281, 369] on p "101. Landside(Oysters Rock)" at bounding box center [1301, 374] width 253 height 47
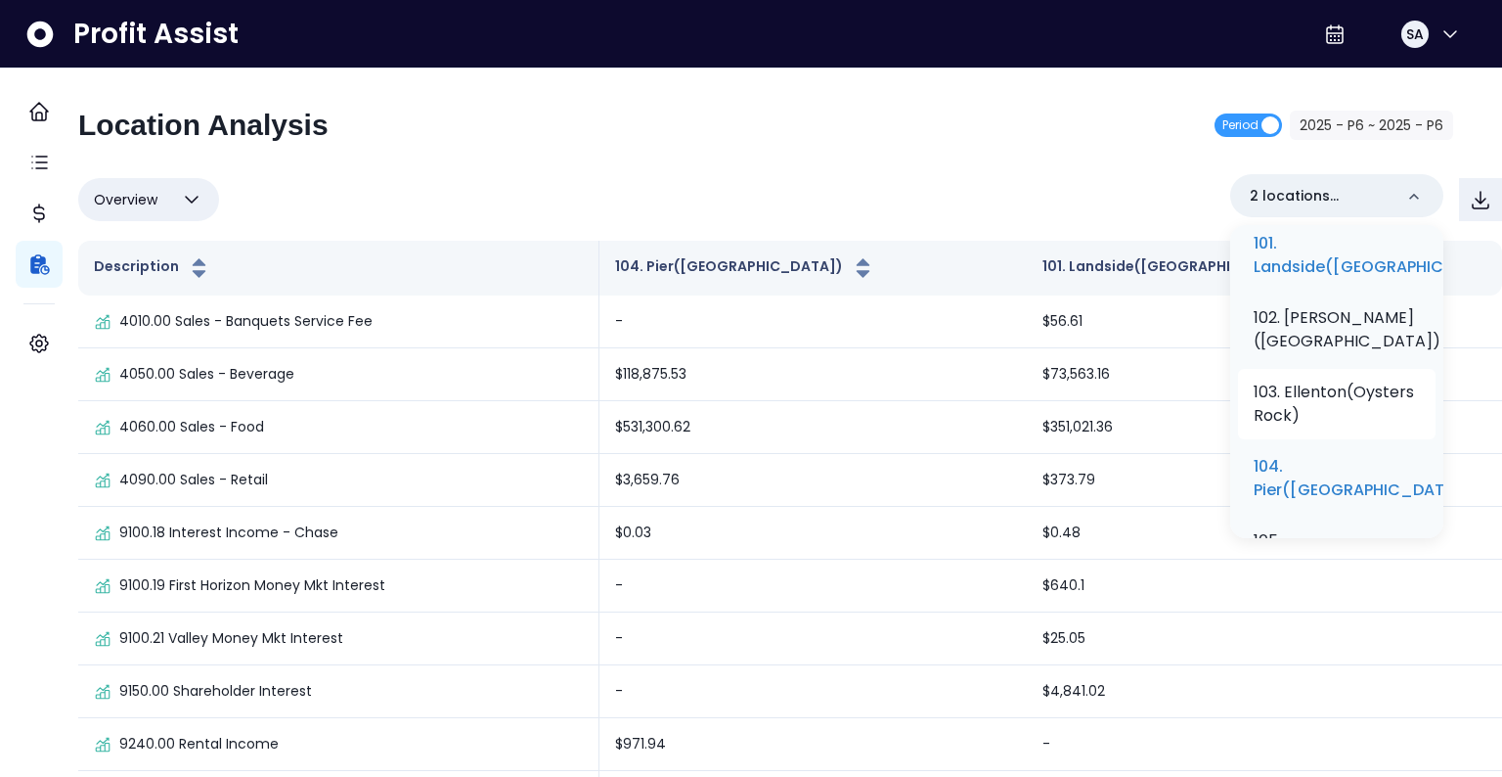
scroll to position [188, 0]
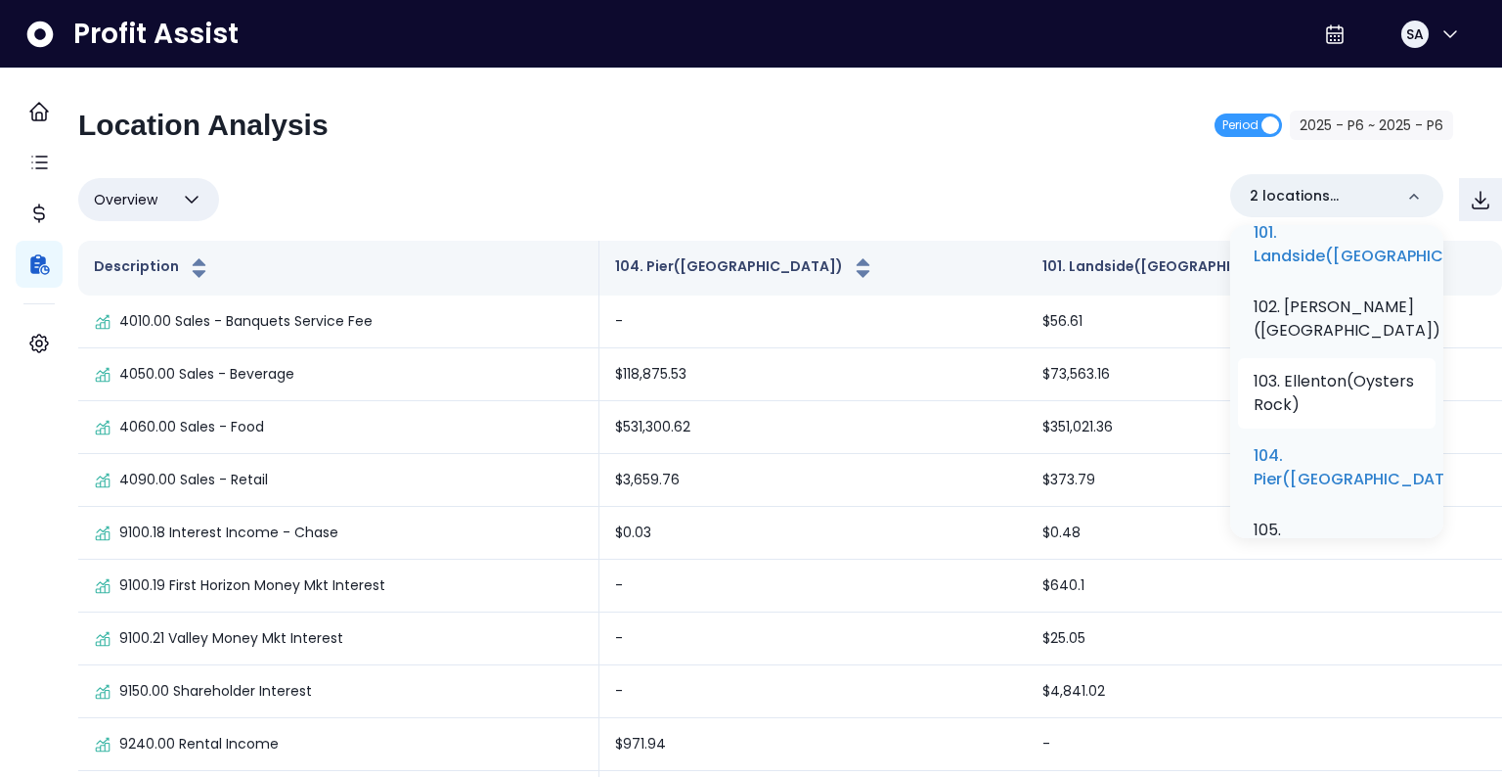
click at [1312, 417] on p "103. Ellenton(Oysters Rock)" at bounding box center [1337, 393] width 166 height 47
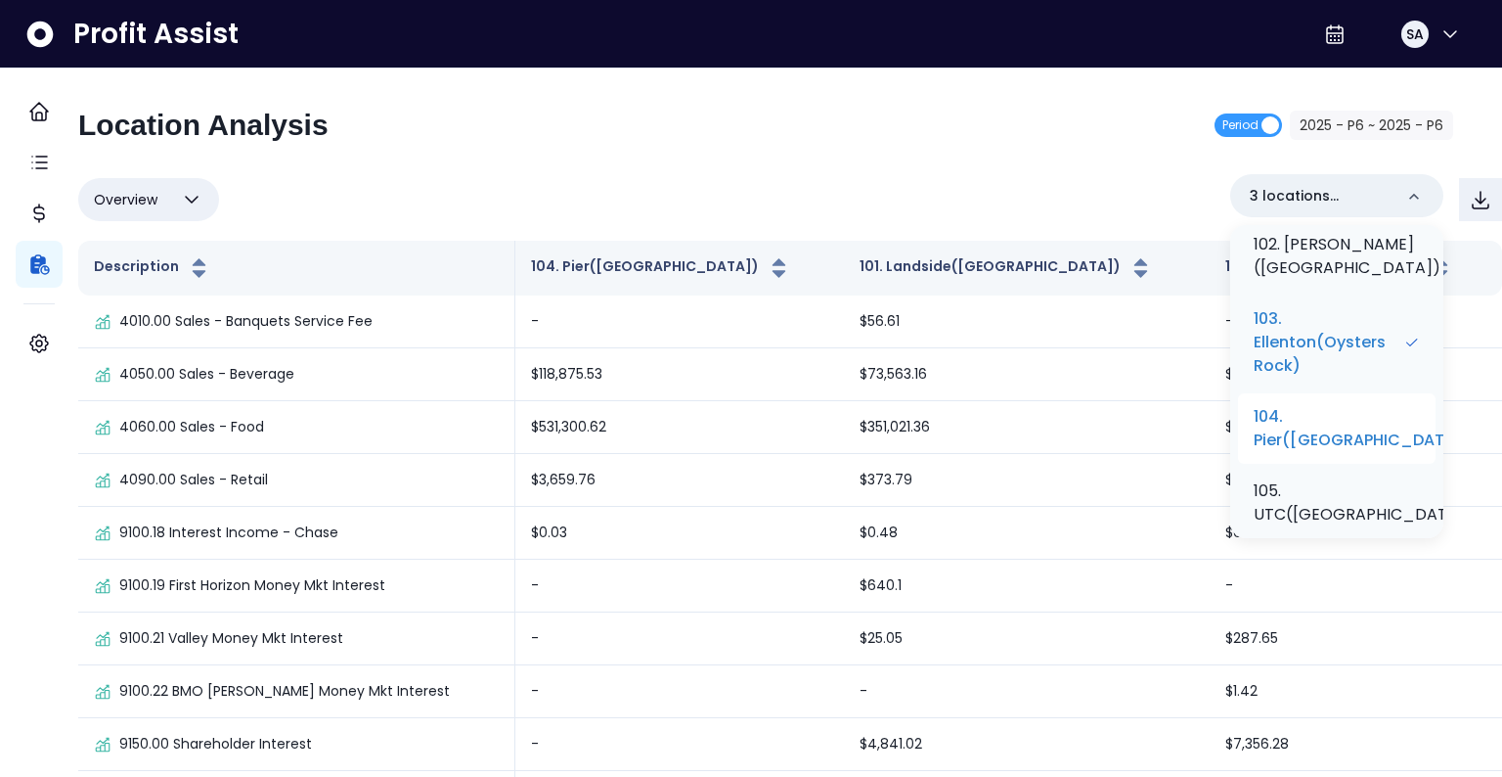
click at [1339, 452] on p "104. Pier(Oysters Rock)" at bounding box center [1362, 428] width 217 height 47
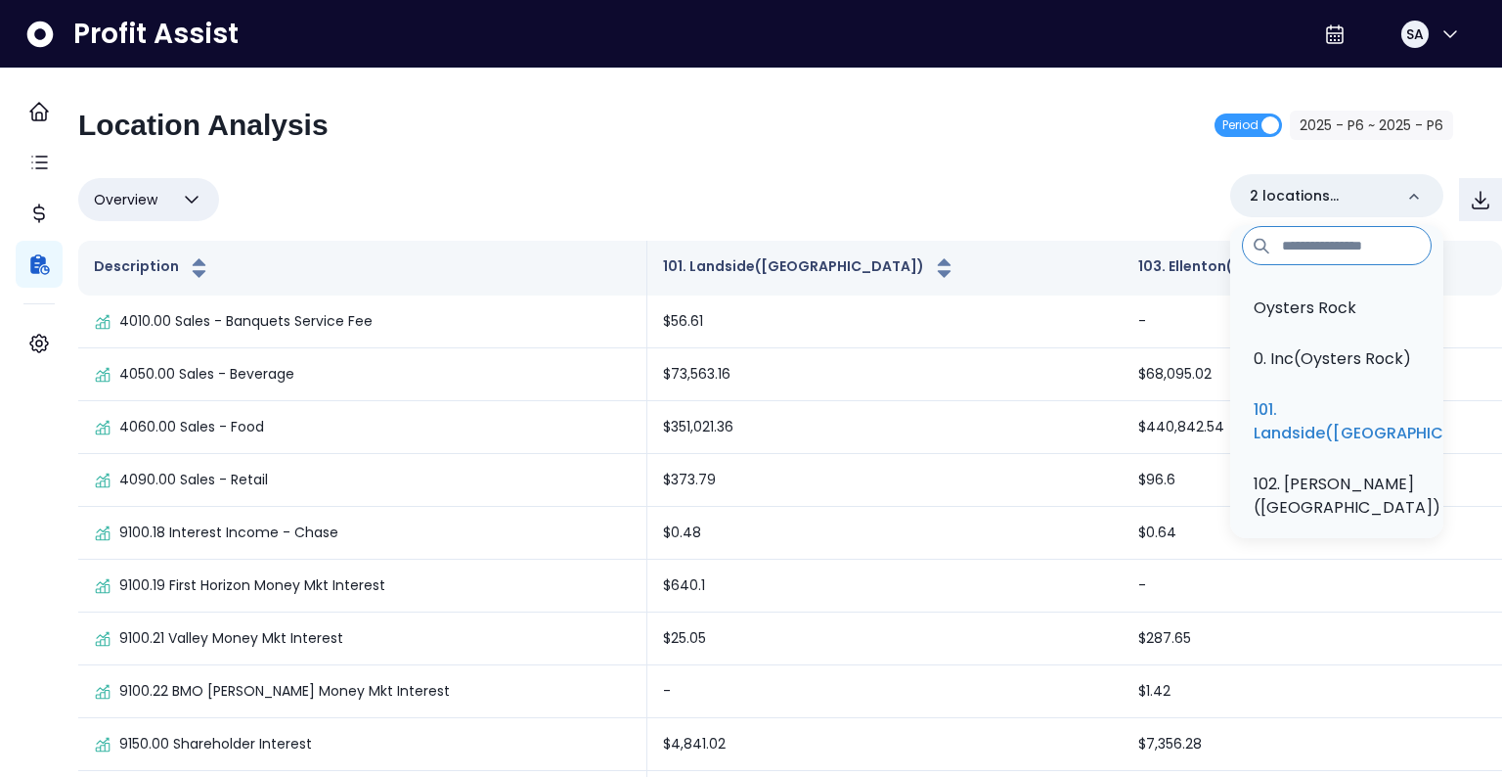
scroll to position [0, 0]
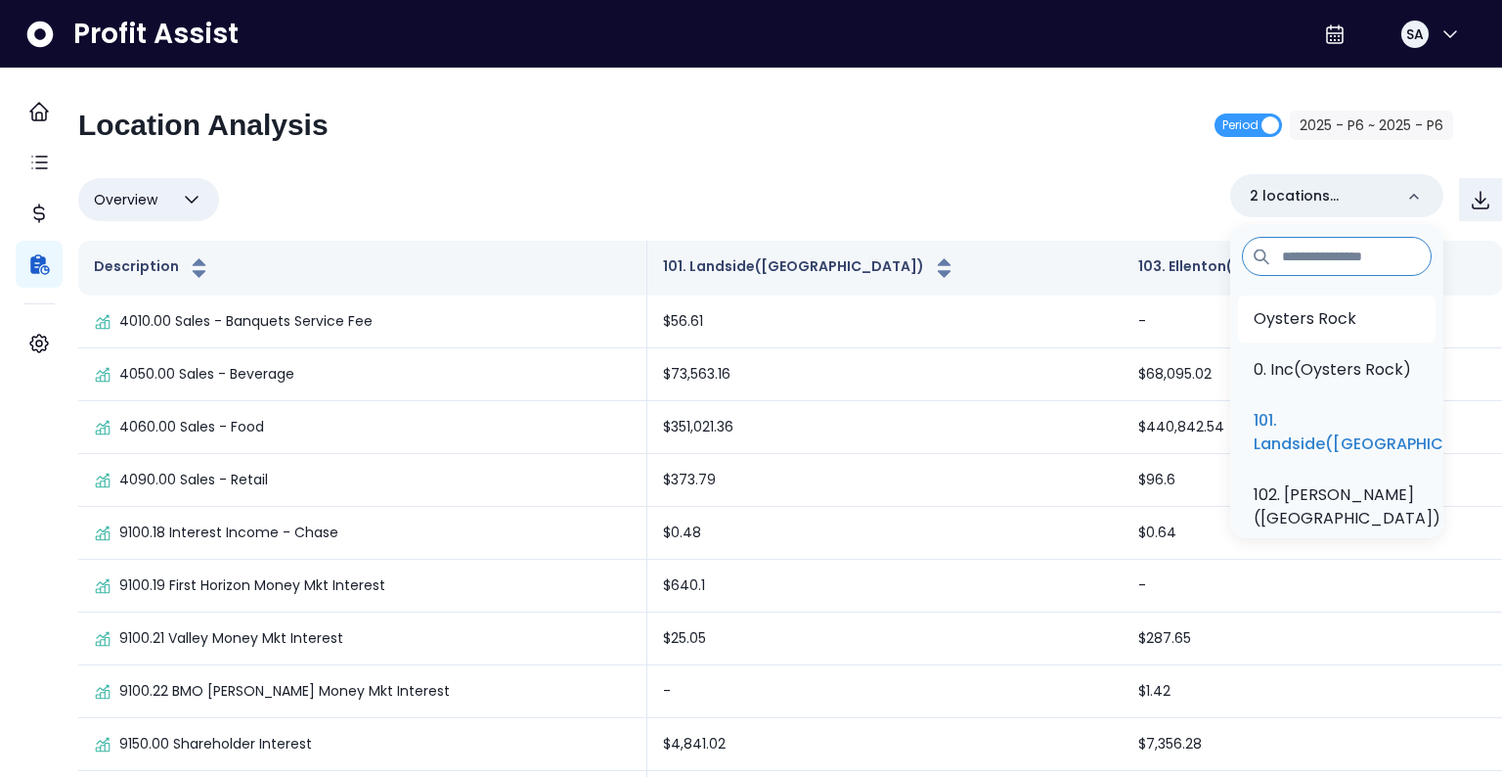
click at [1329, 307] on p "Oysters Rock" at bounding box center [1305, 318] width 103 height 23
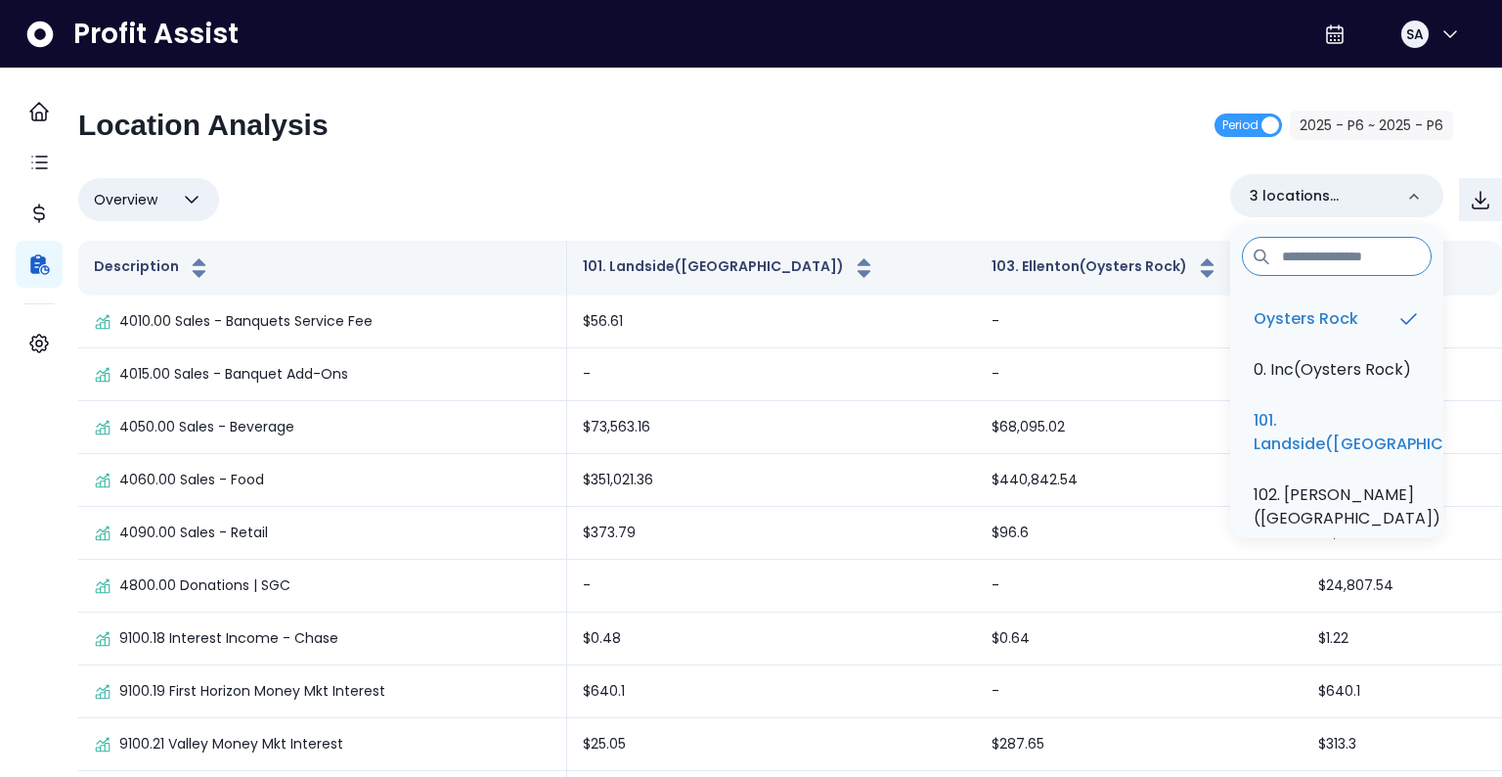
click at [946, 162] on div "Location Analysis Period 2025 - P6 ~ 2025 - P6 Overview Overview % of cost % of…" at bounding box center [790, 468] width 1424 height 720
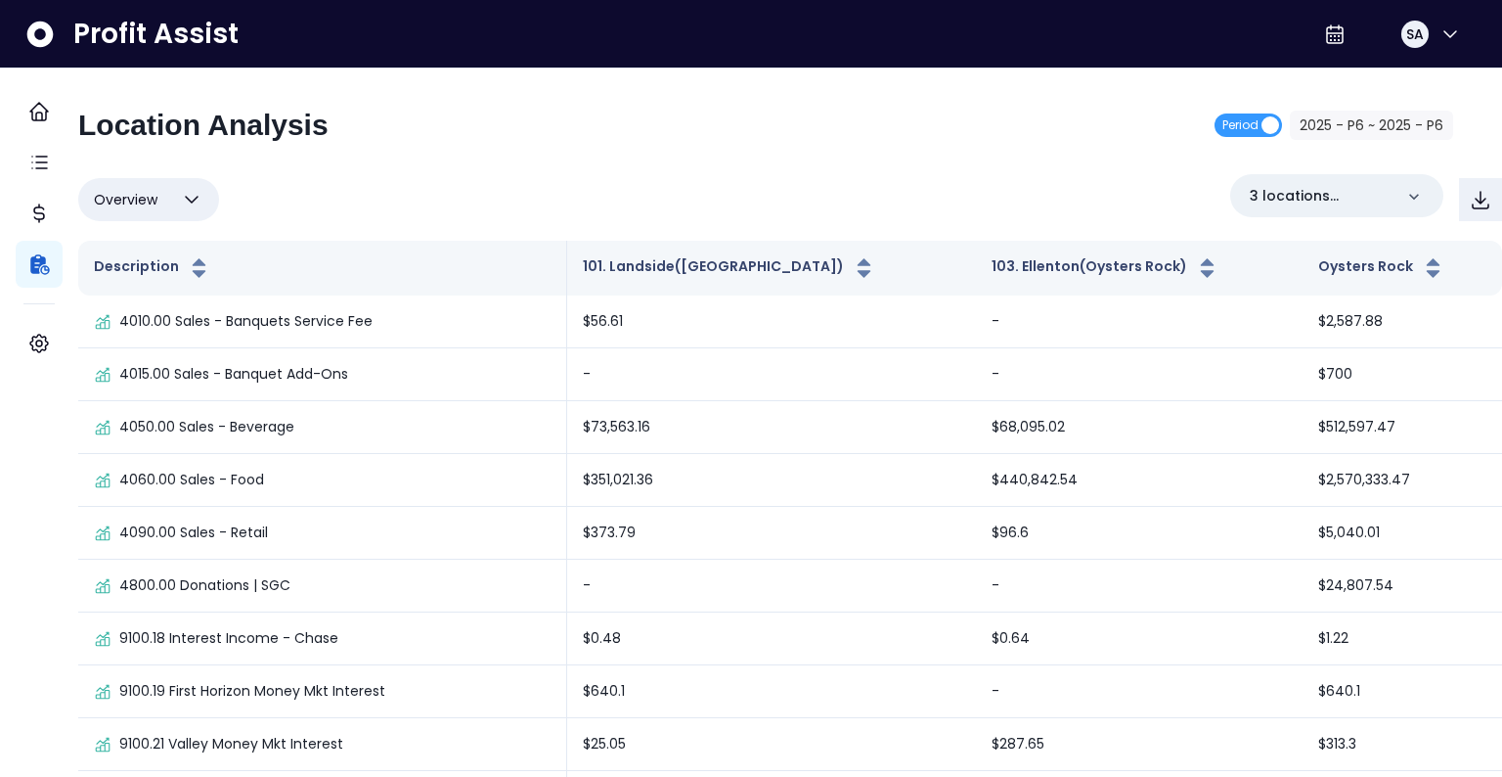
click at [198, 213] on button "Overview" at bounding box center [148, 199] width 141 height 43
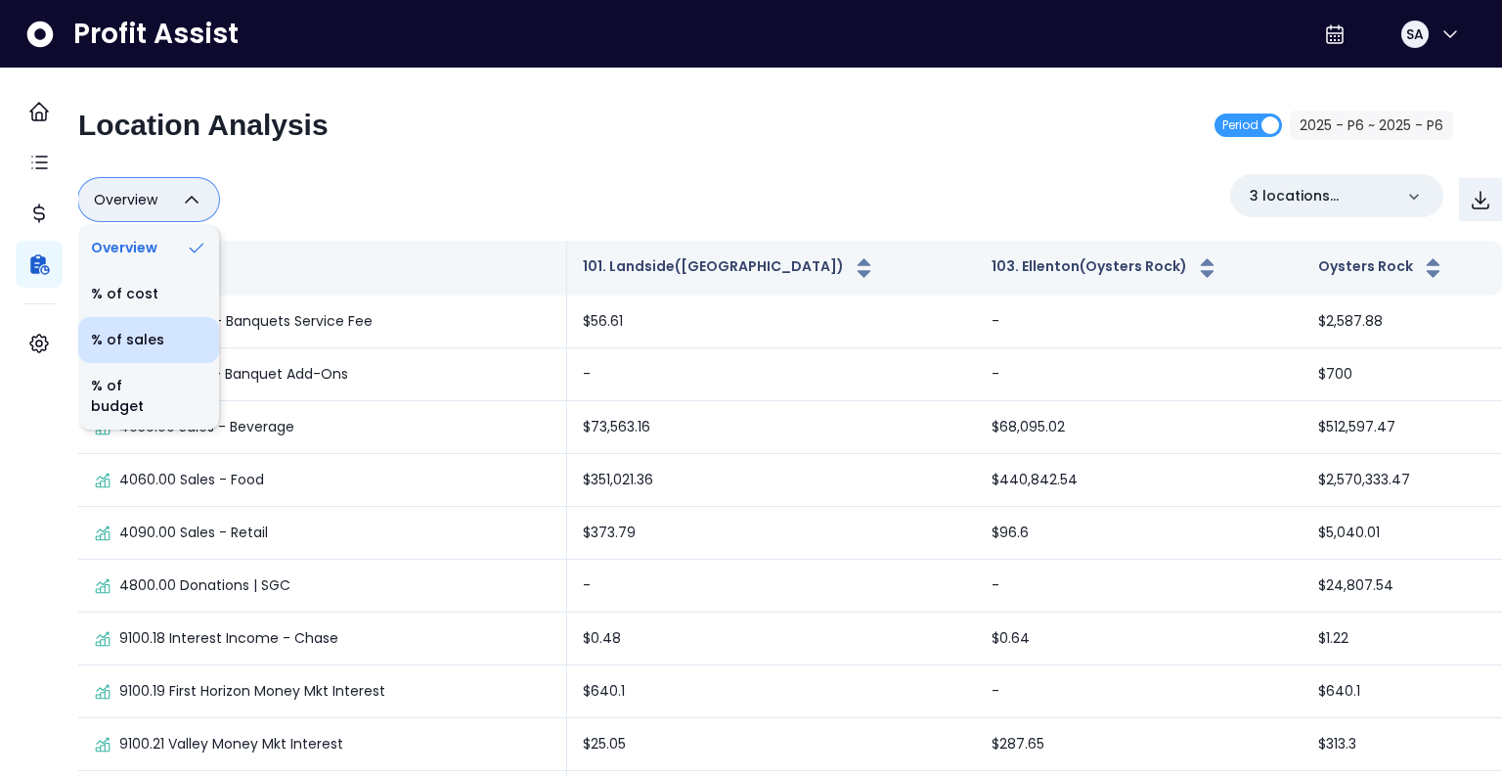
click at [190, 331] on li "% of sales" at bounding box center [148, 340] width 141 height 46
type input "*********"
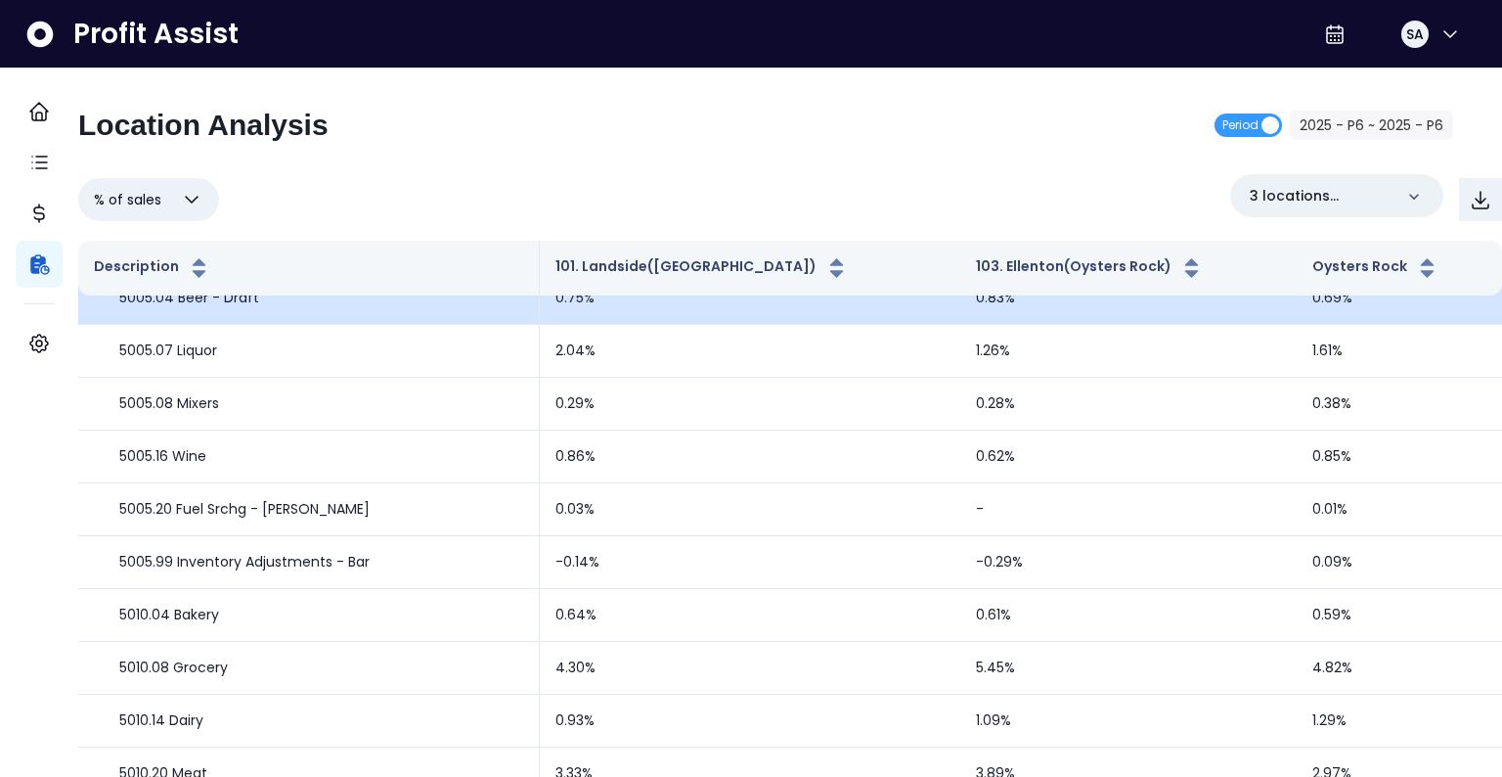
scroll to position [892, 0]
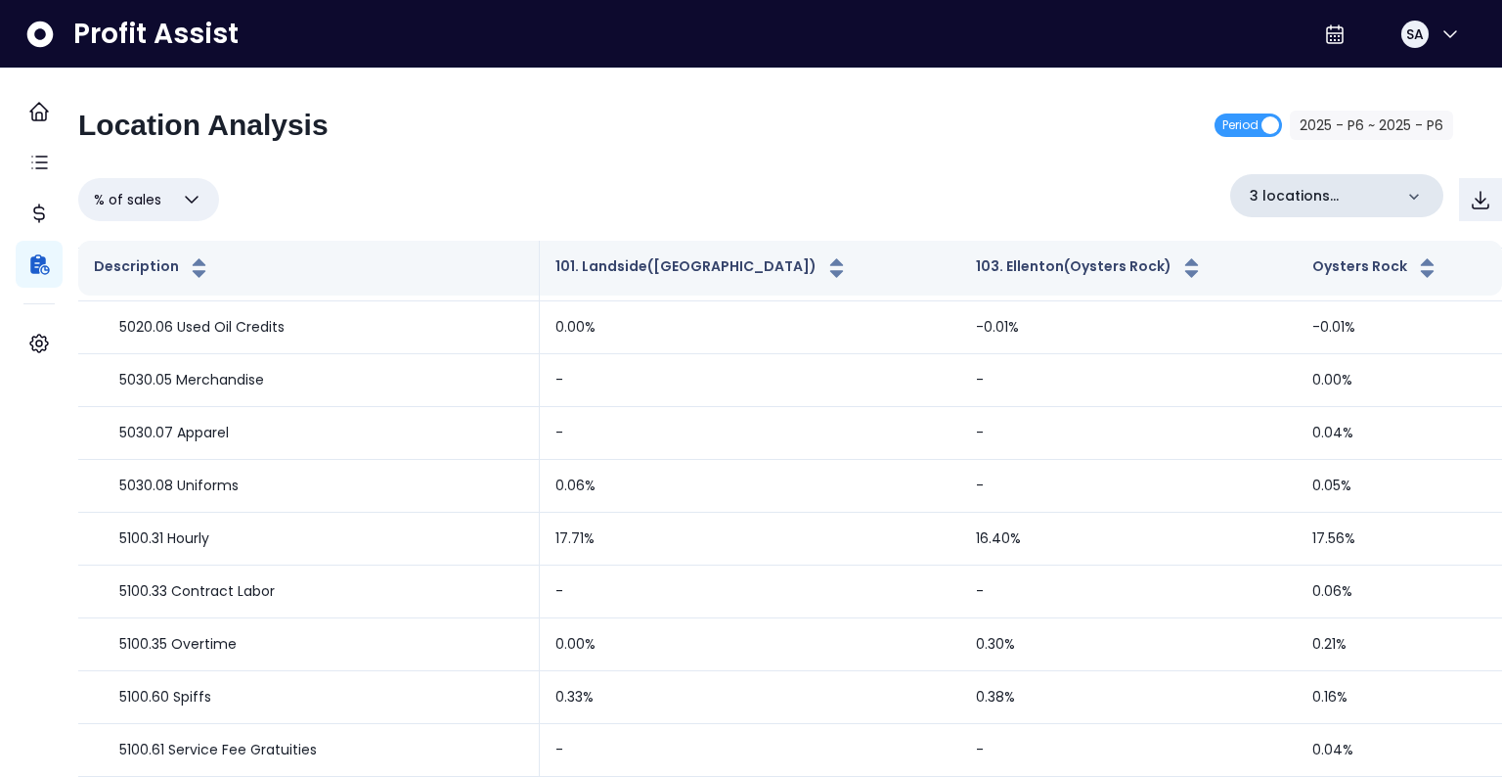
click at [1304, 198] on p "3 locations selected" at bounding box center [1321, 196] width 143 height 21
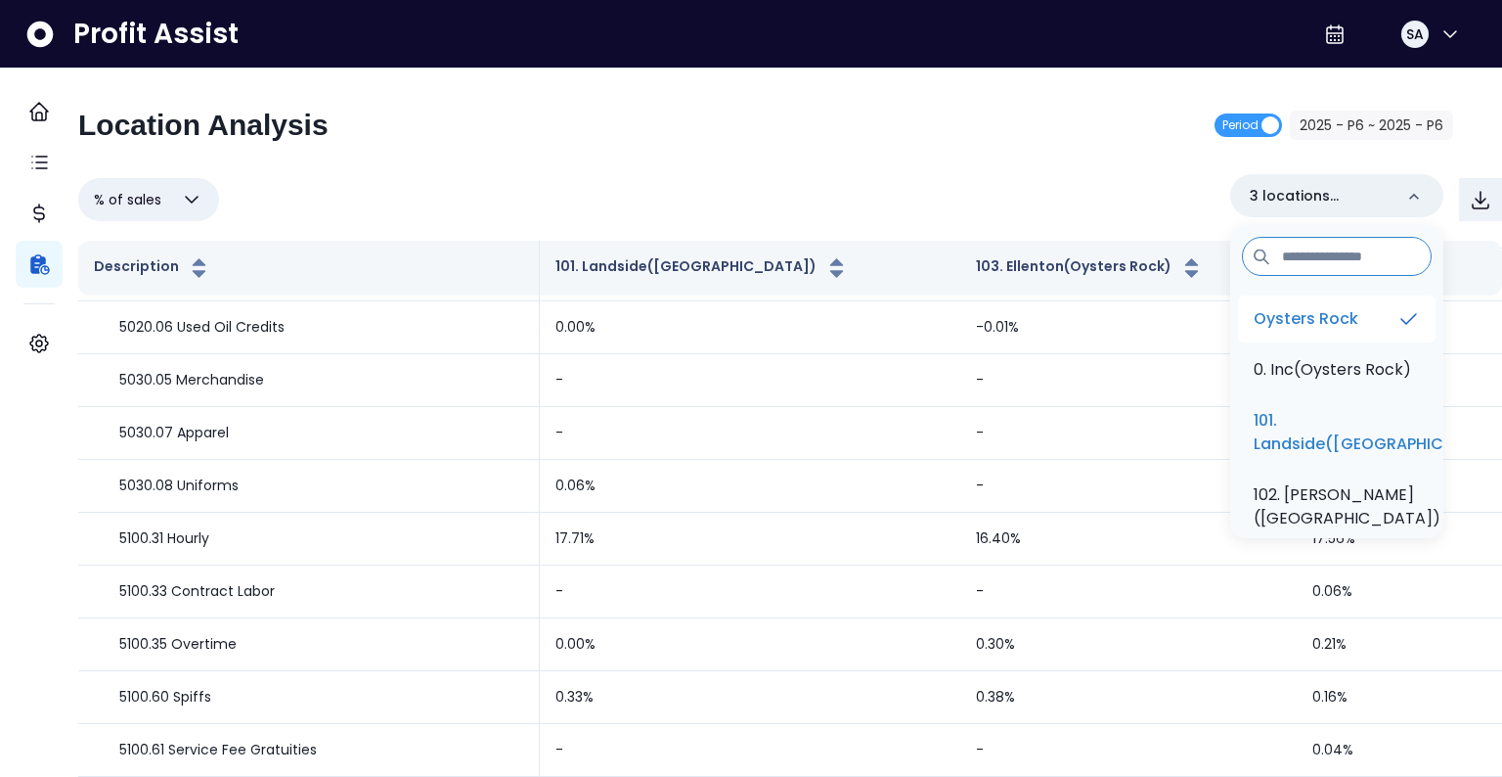
click at [1333, 310] on p "Oysters Rock" at bounding box center [1306, 318] width 105 height 23
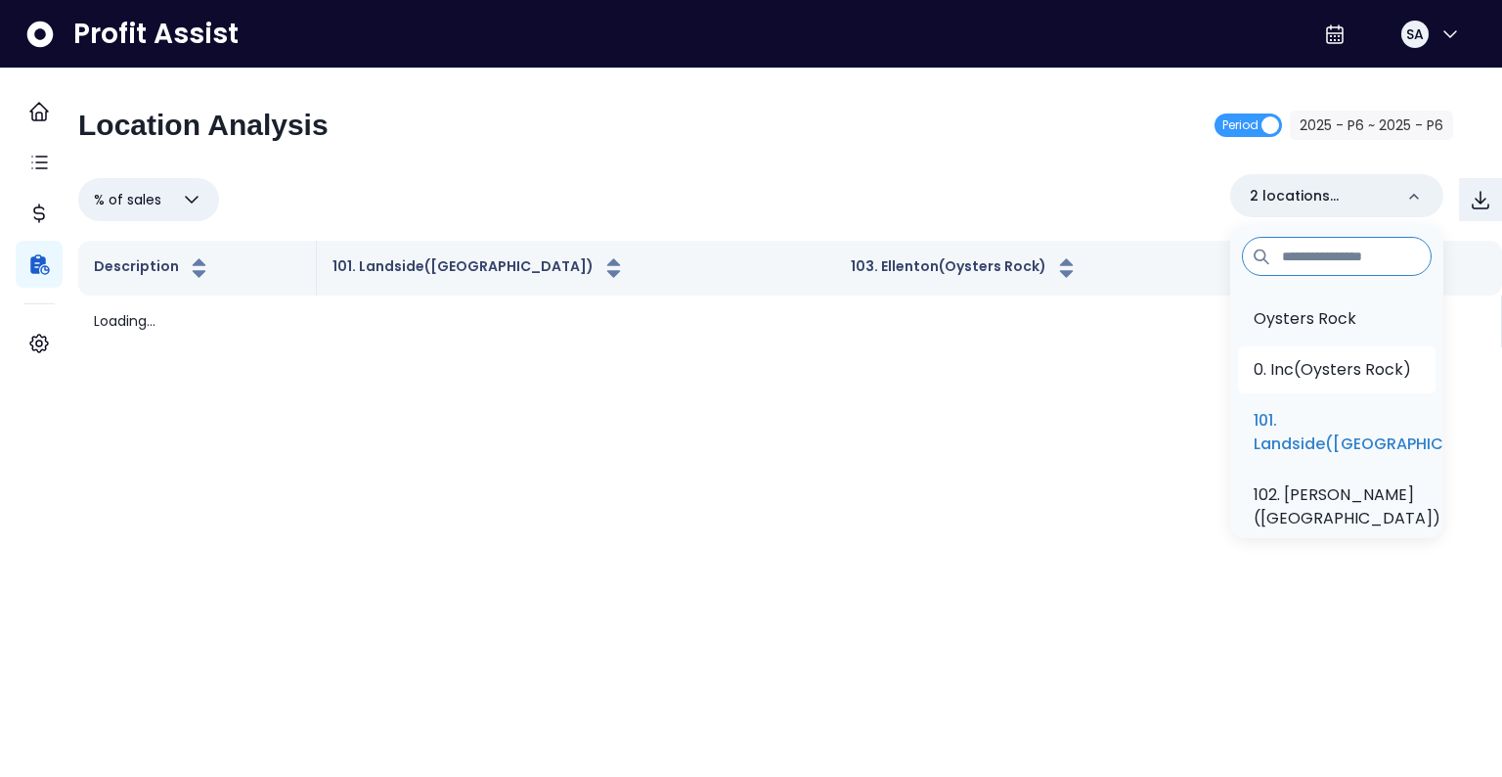
scroll to position [0, 0]
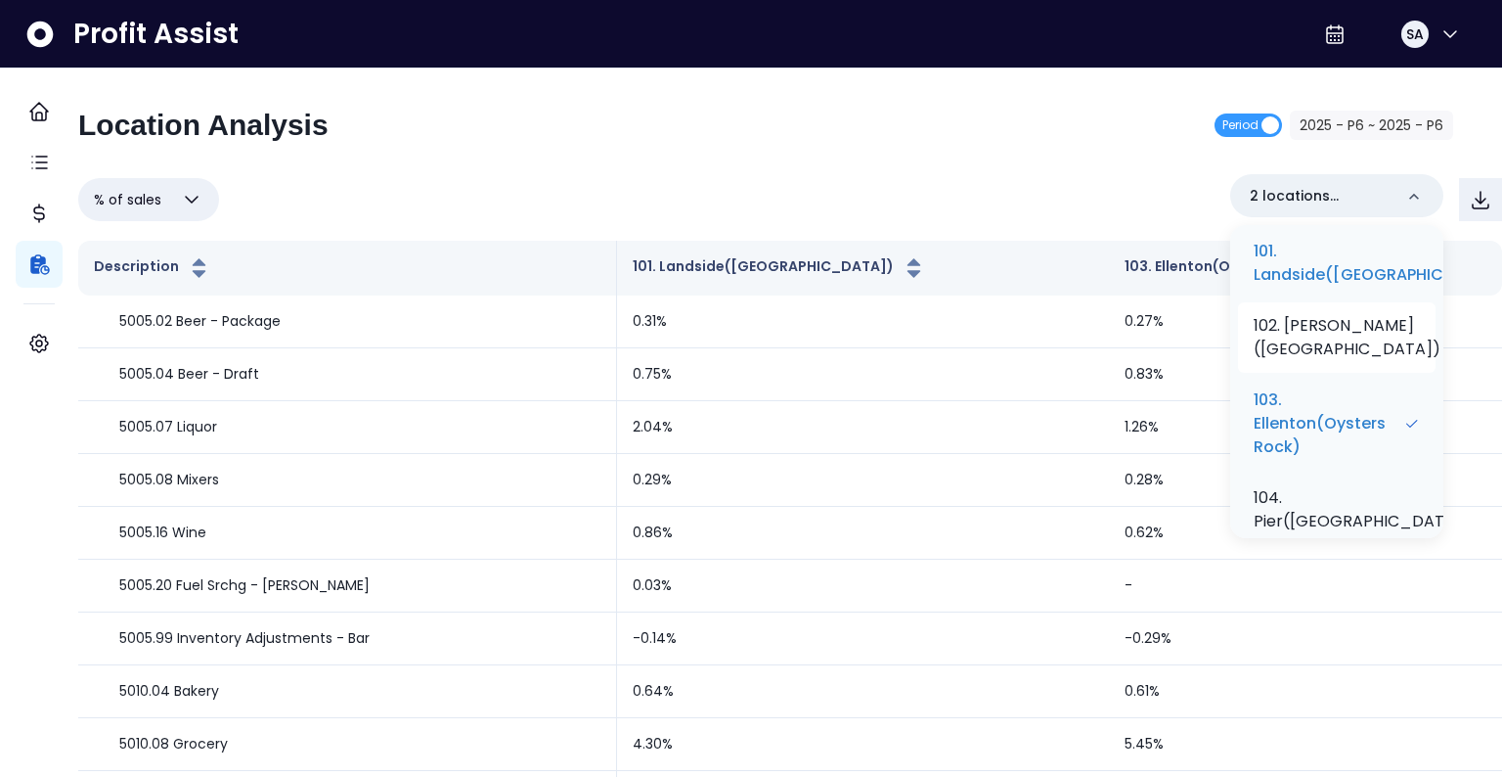
click at [1293, 361] on p "102. Cortez(Oysters Rock)" at bounding box center [1347, 337] width 187 height 47
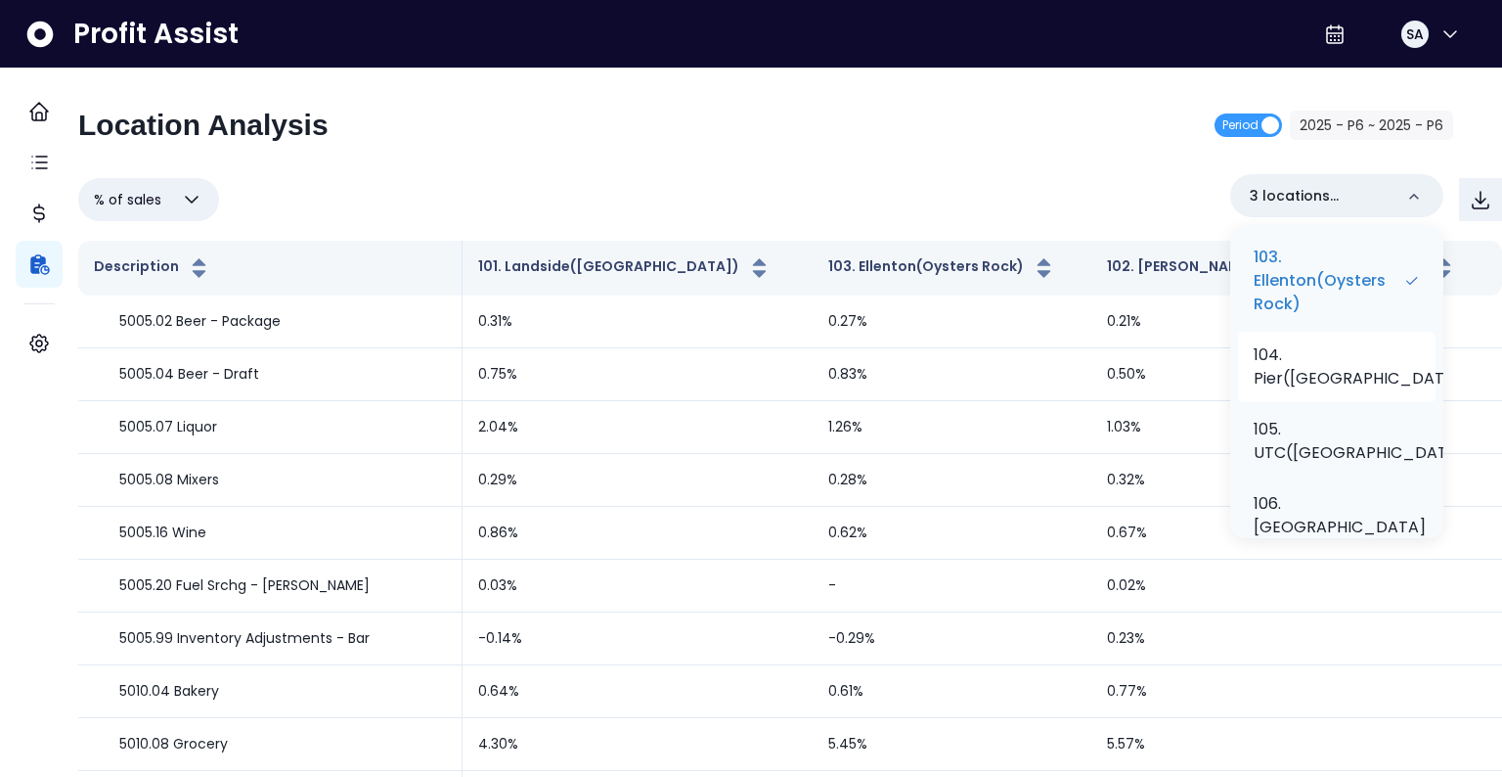
click at [1308, 390] on p "104. Pier(Oysters Rock)" at bounding box center [1362, 366] width 216 height 47
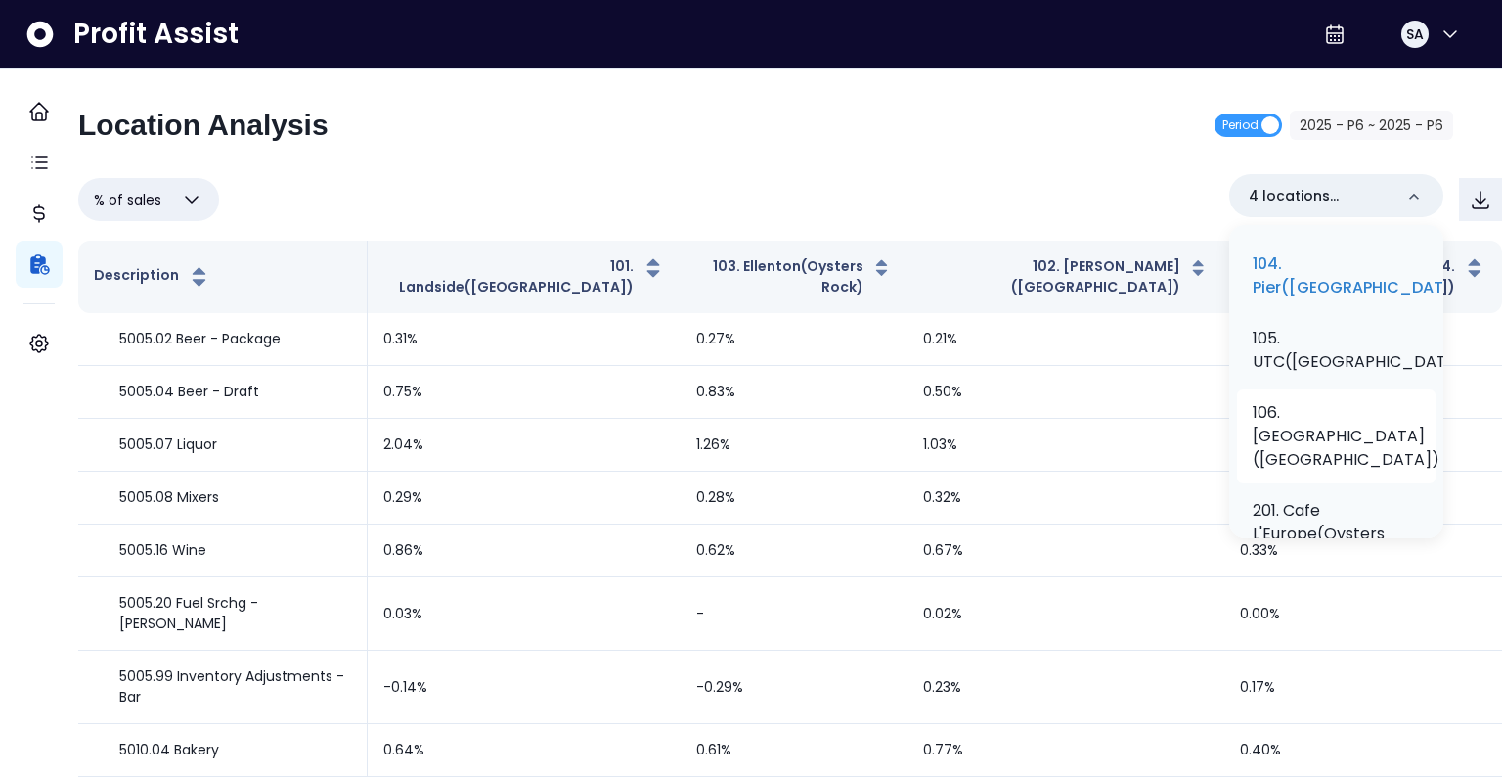
scroll to position [410, 0]
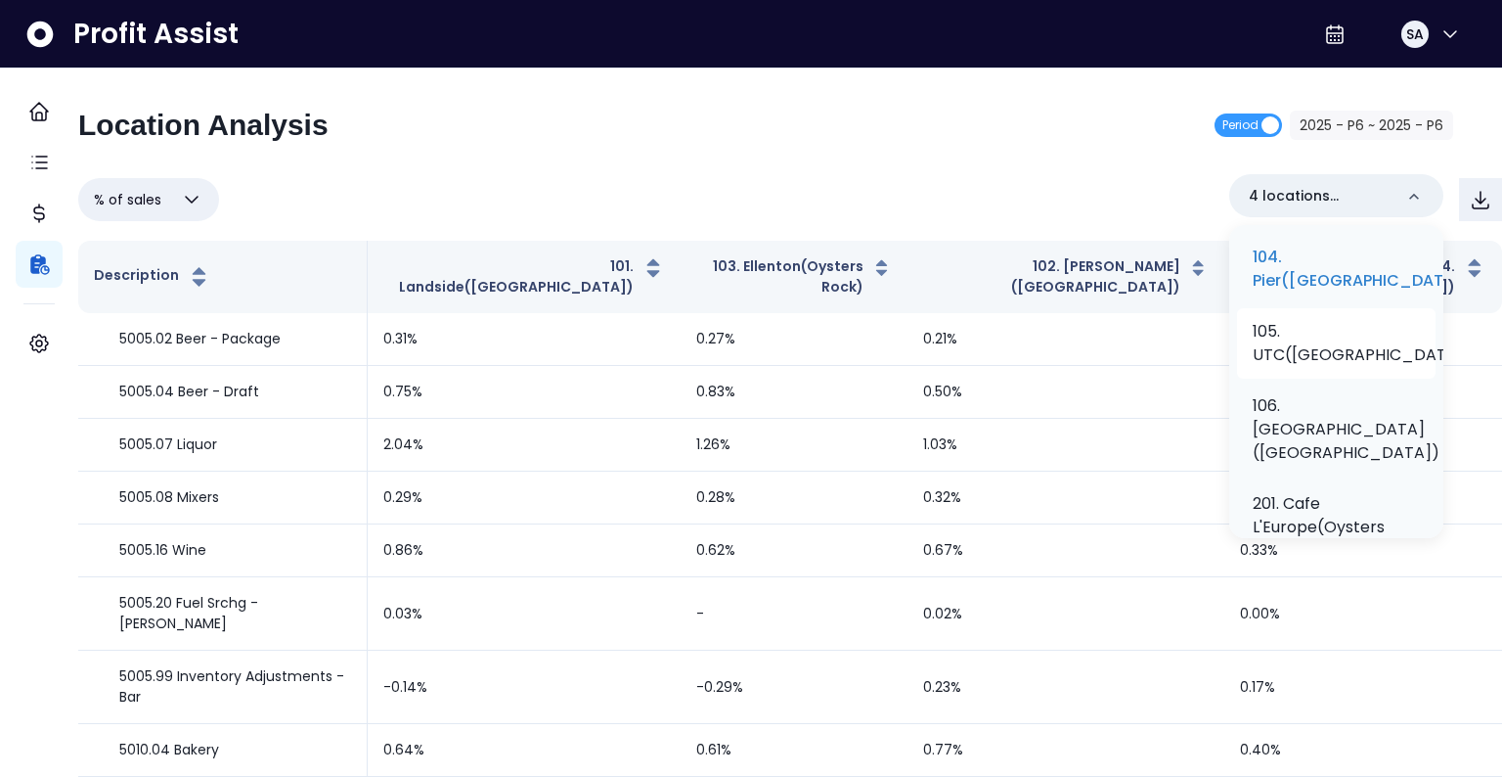
click at [1308, 367] on p "105. UTC(Oysters Rock)" at bounding box center [1362, 343] width 219 height 47
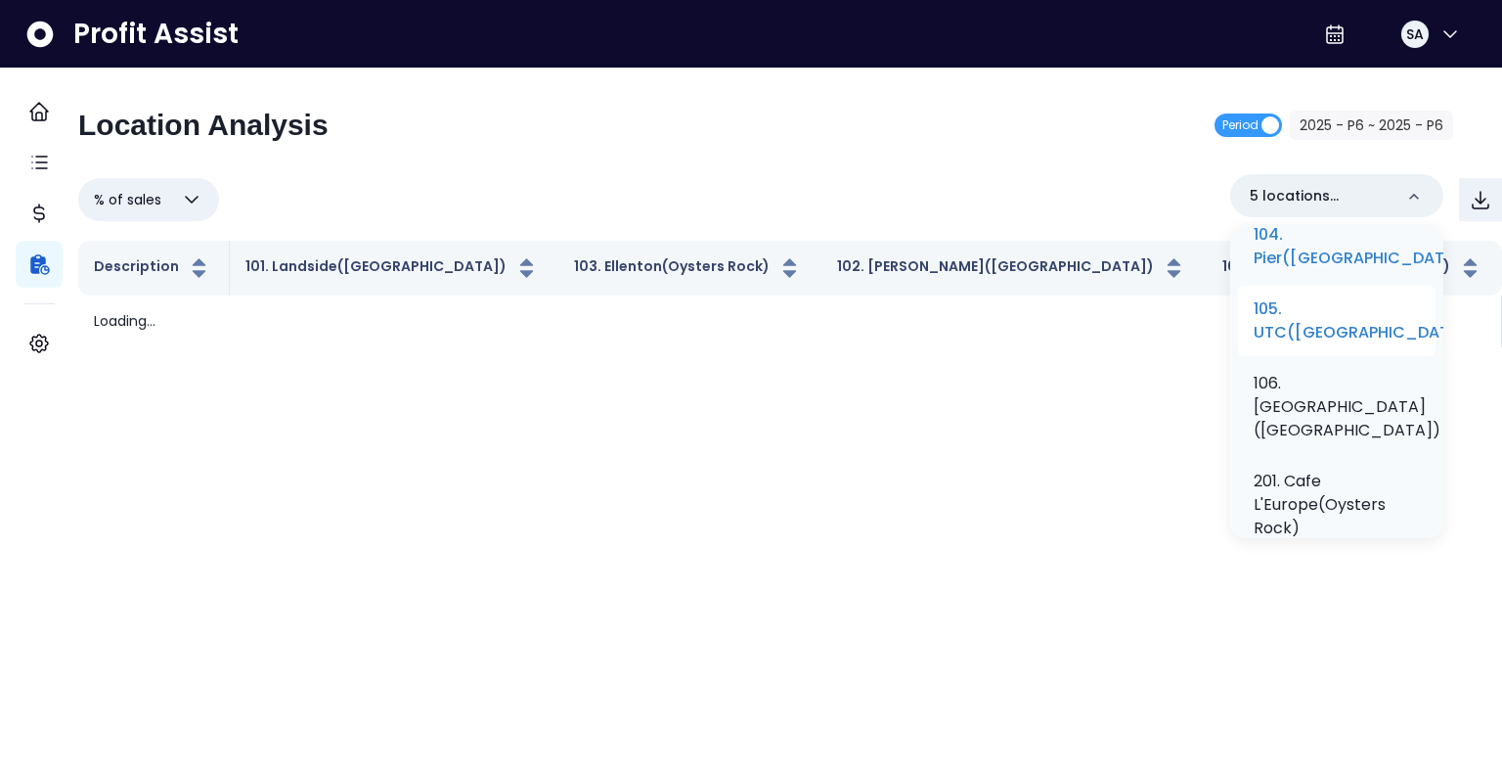
scroll to position [458, 0]
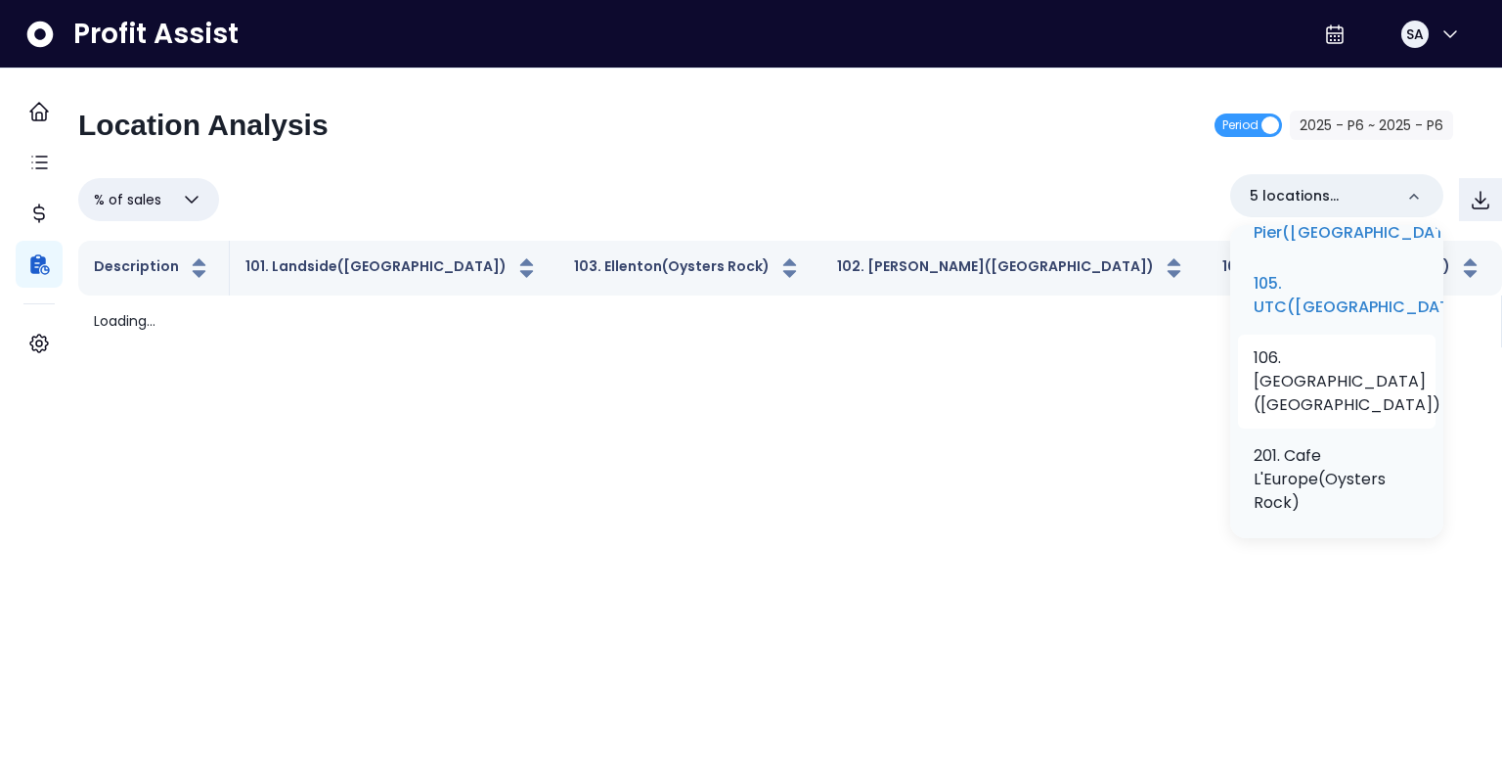
click at [1292, 417] on p "106. North Port(Oysters Rock)" at bounding box center [1347, 381] width 187 height 70
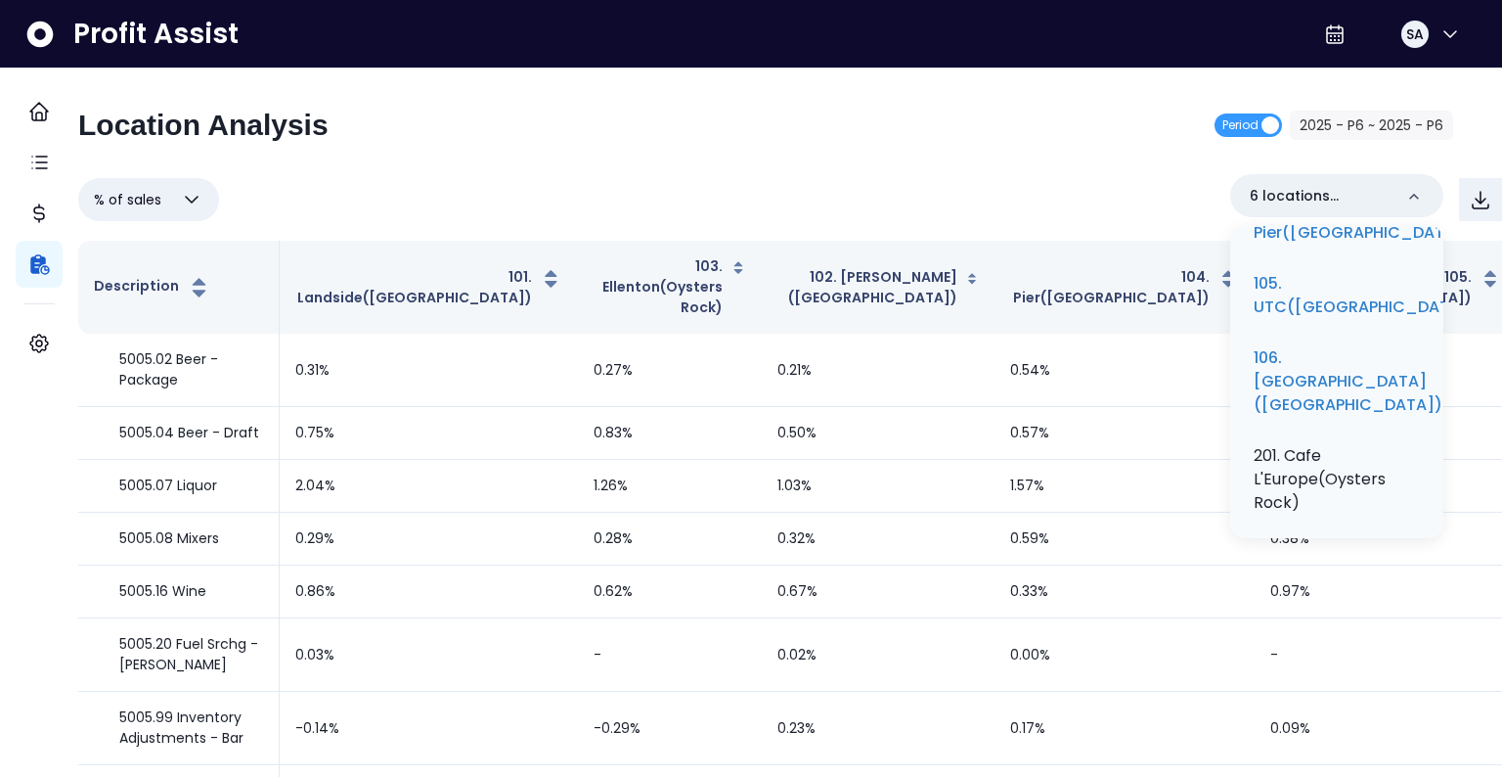
click at [894, 167] on div "Location Analysis Period 2025 - P6 ~ 2025 - P6 % of sales Overview % of cost % …" at bounding box center [790, 468] width 1424 height 720
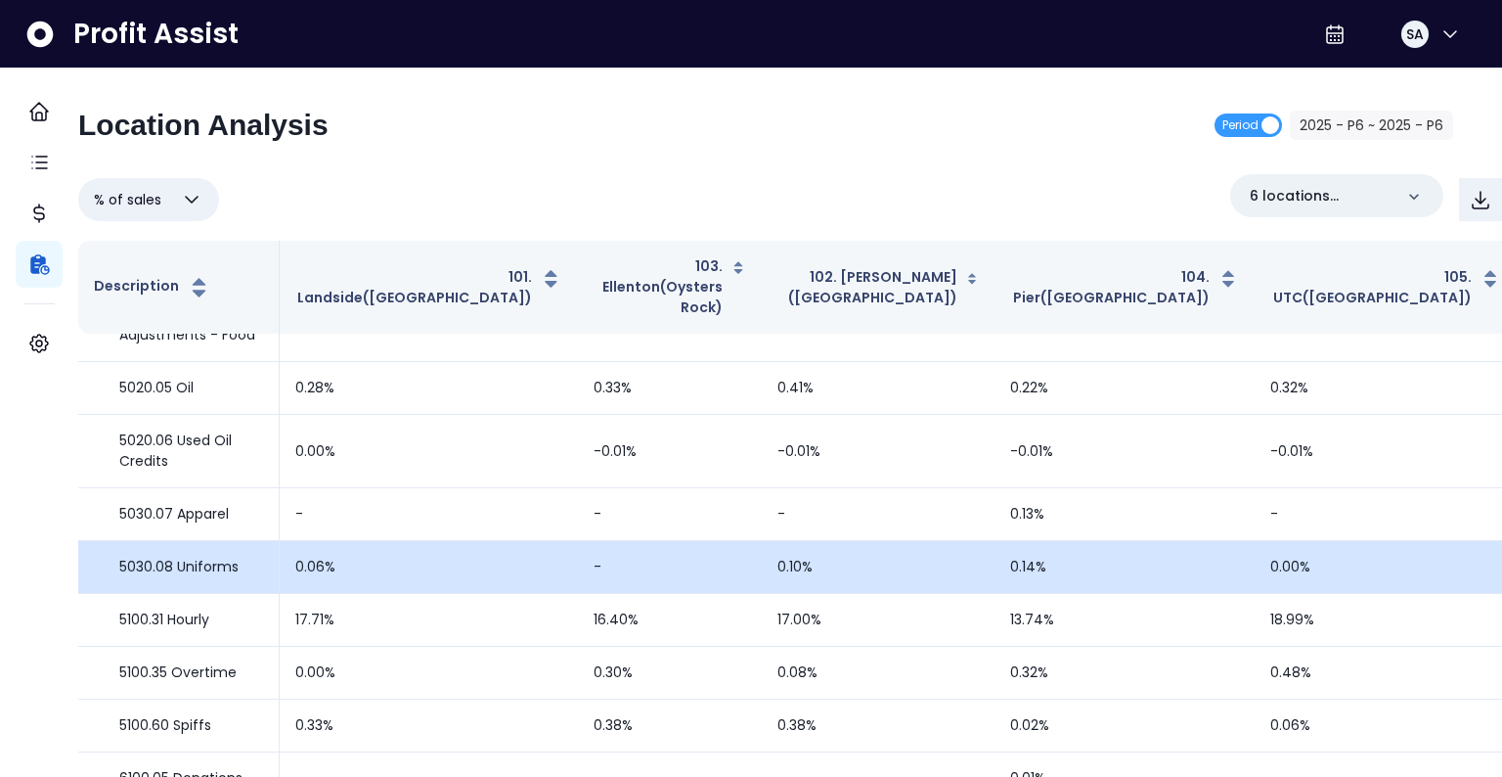
scroll to position [939, 0]
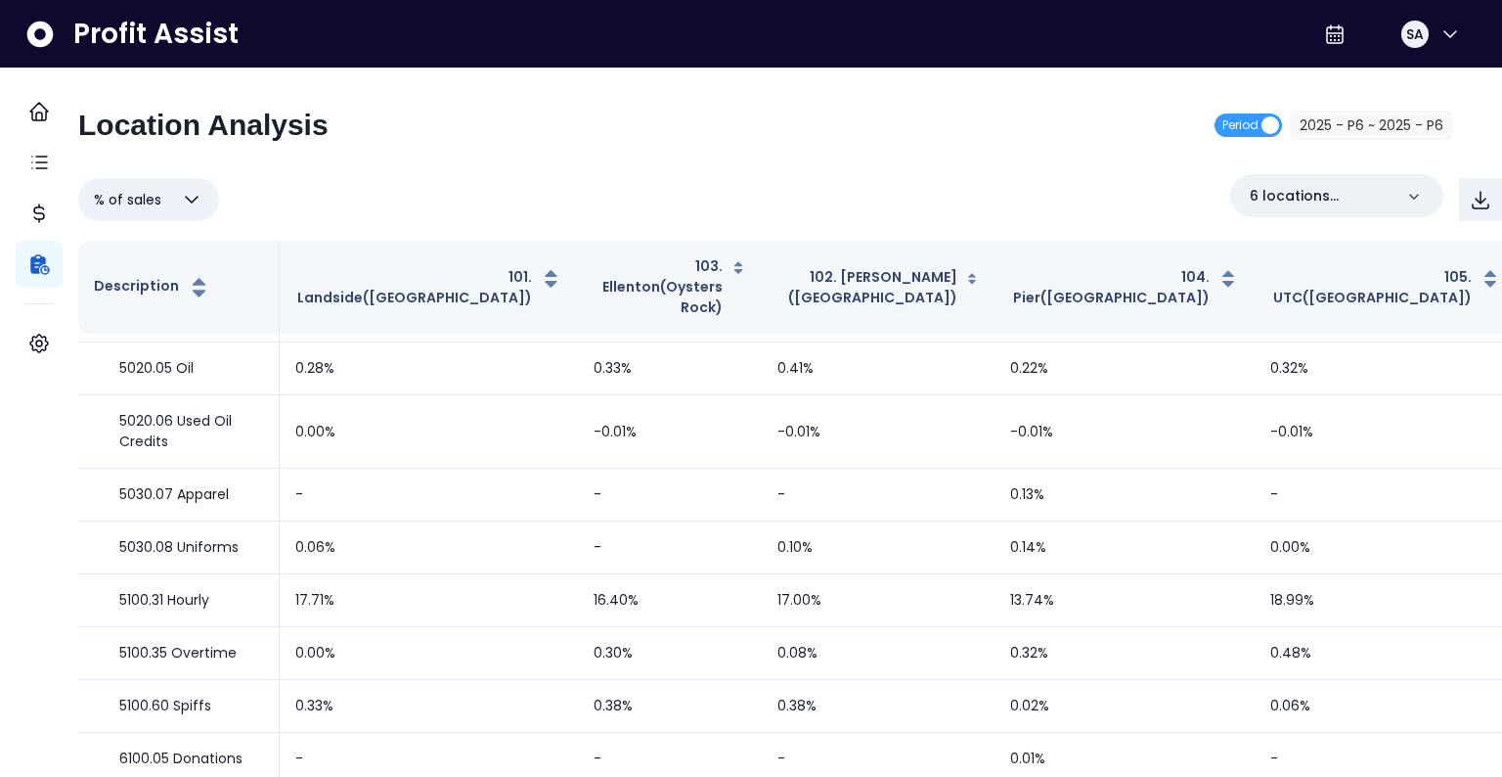
click at [175, 185] on button "% of sales" at bounding box center [148, 199] width 141 height 43
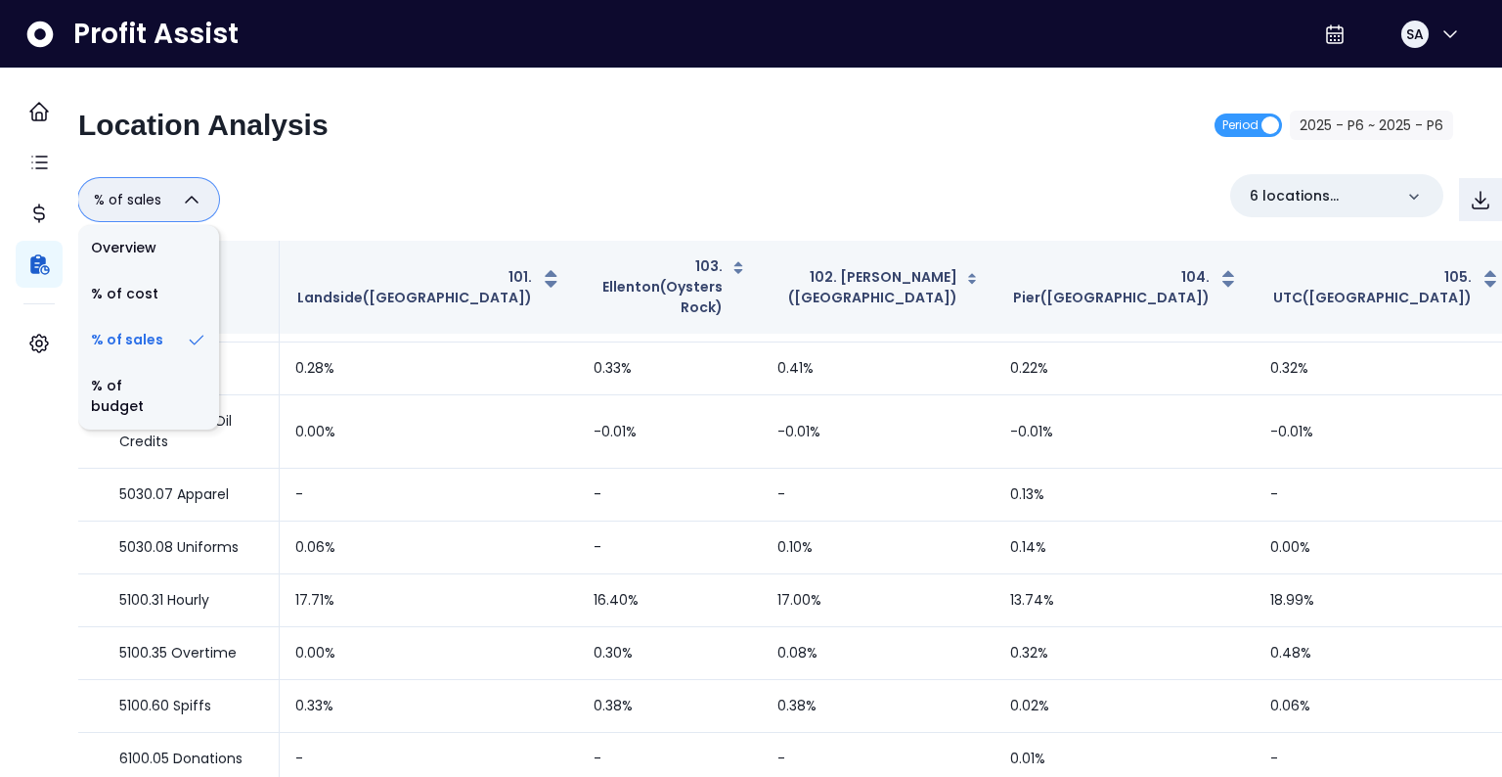
click at [416, 169] on div "Location Analysis Period 2025 - P6 ~ 2025 - P6 % of sales Overview % of cost % …" at bounding box center [790, 468] width 1424 height 720
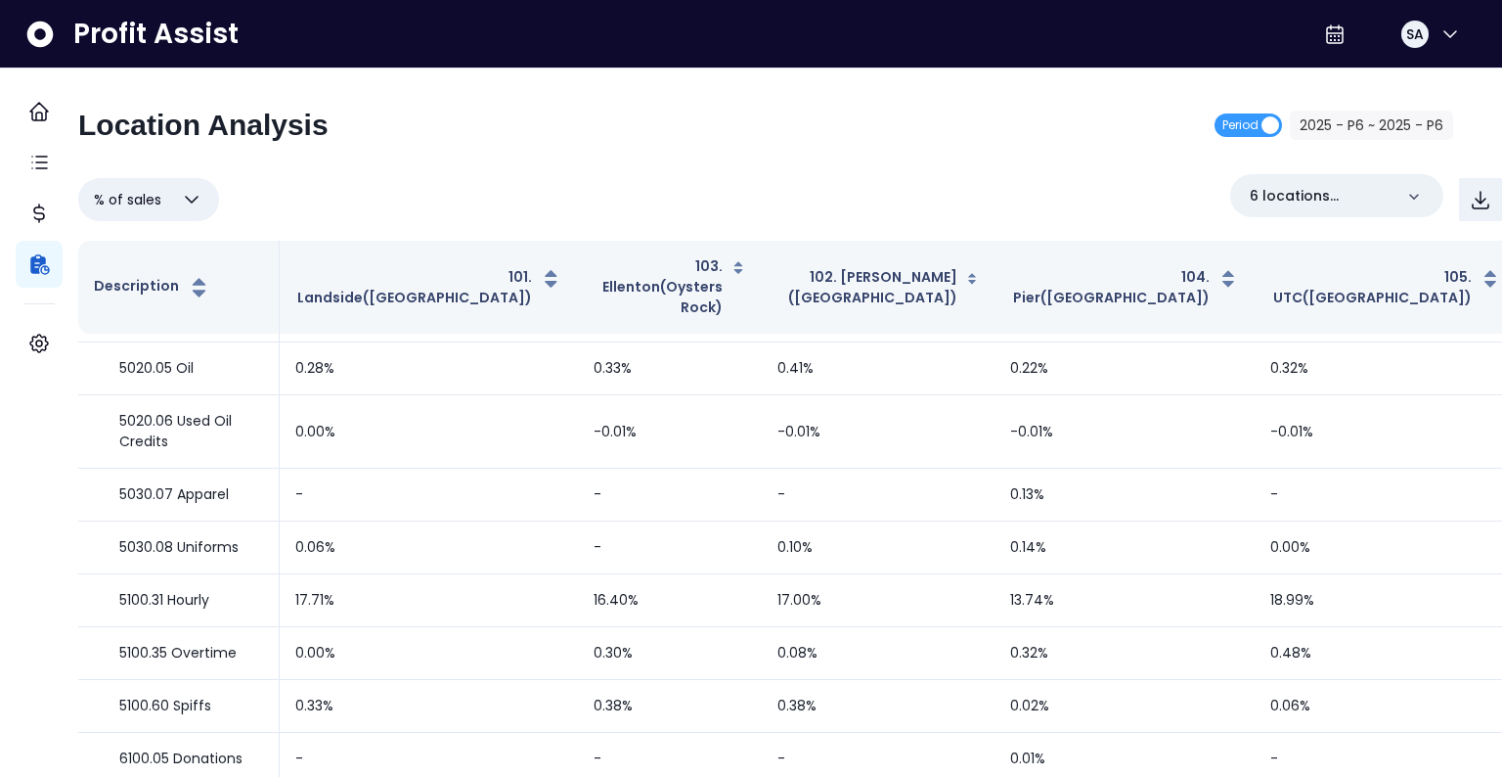
click at [1273, 221] on div "6 locations selected" at bounding box center [1366, 199] width 272 height 51
click at [1262, 190] on p "6 locations selected" at bounding box center [1321, 196] width 143 height 21
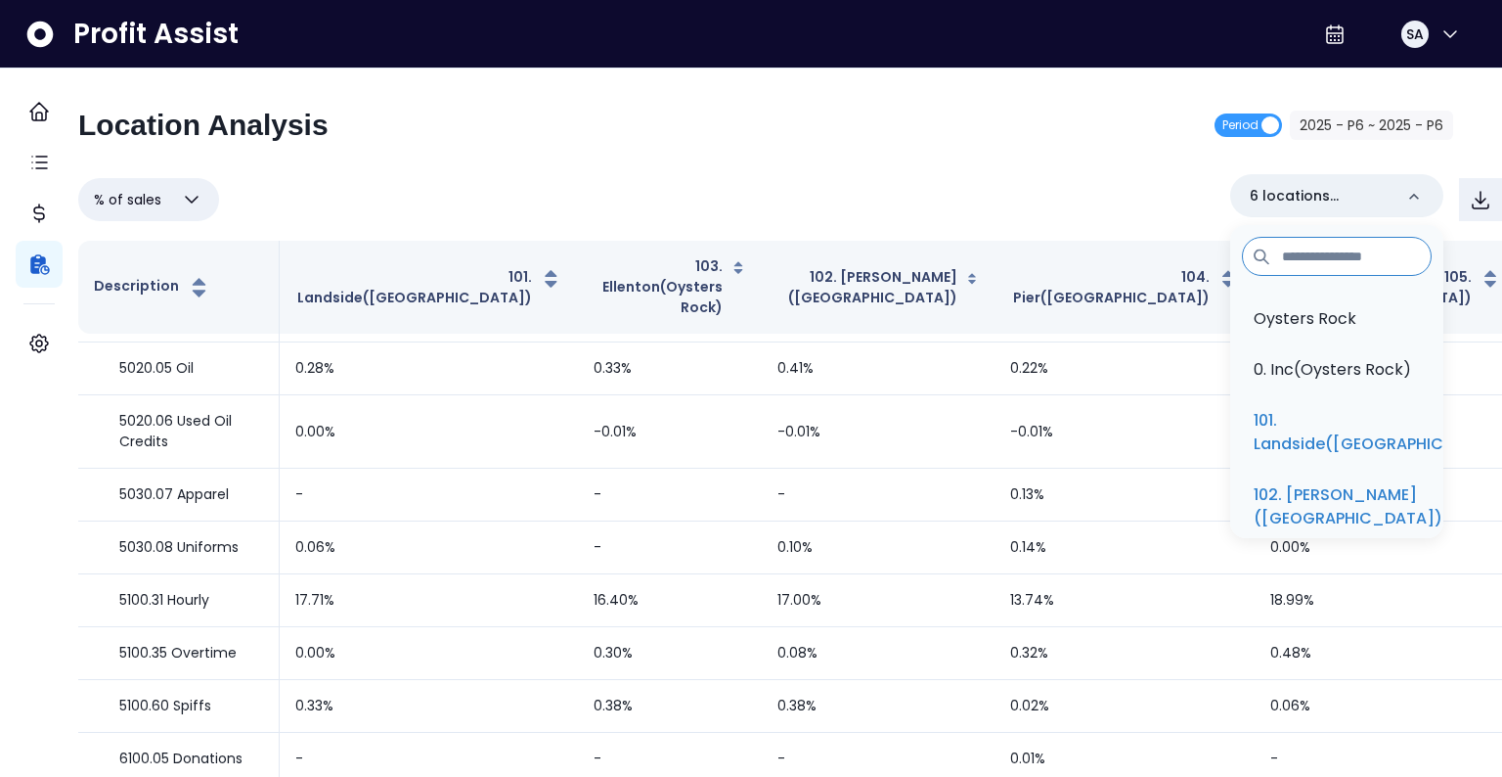
click at [1063, 175] on div "% of sales Overview % of cost % of sales % of budget ********* 6 locations sele…" at bounding box center [790, 199] width 1424 height 51
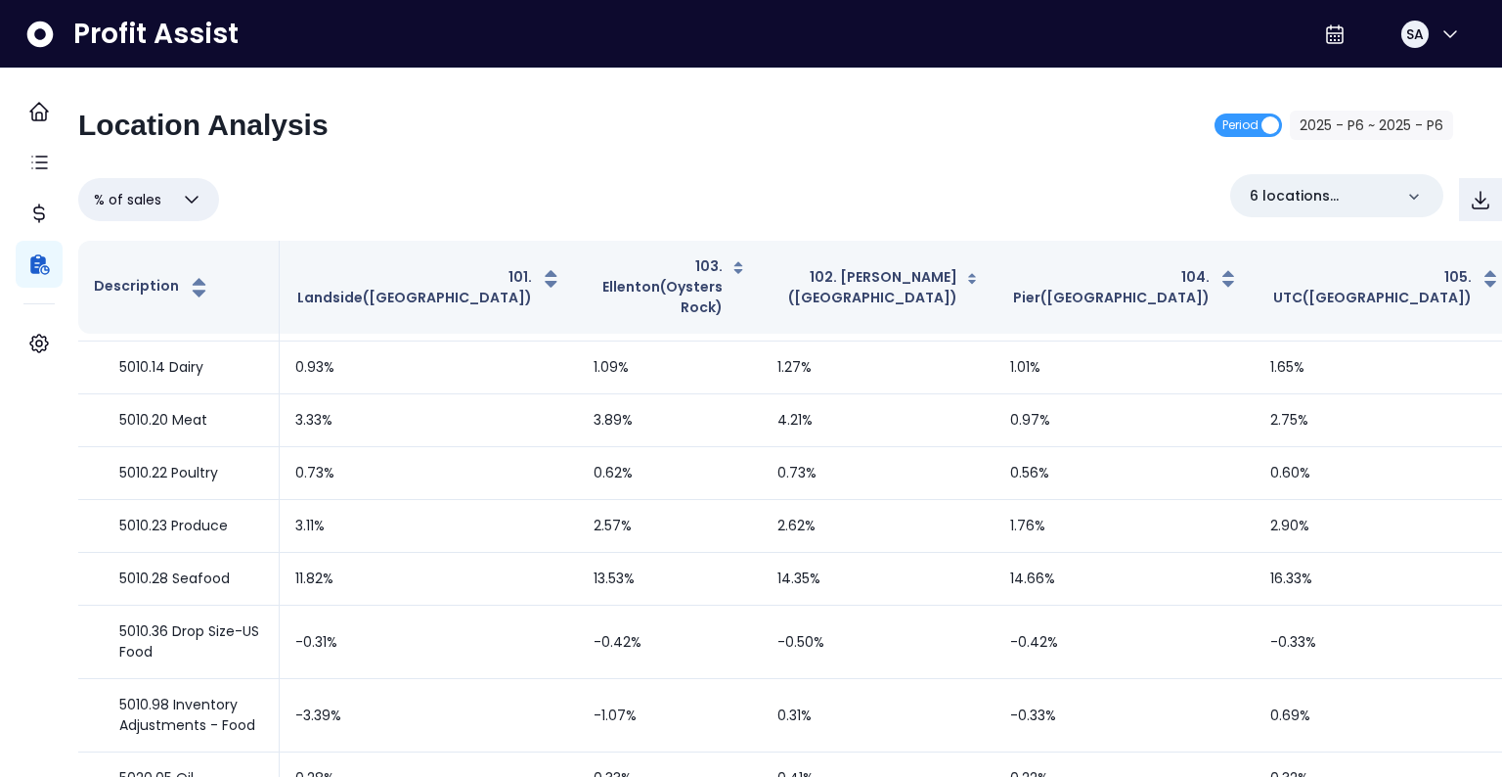
scroll to position [4124, 0]
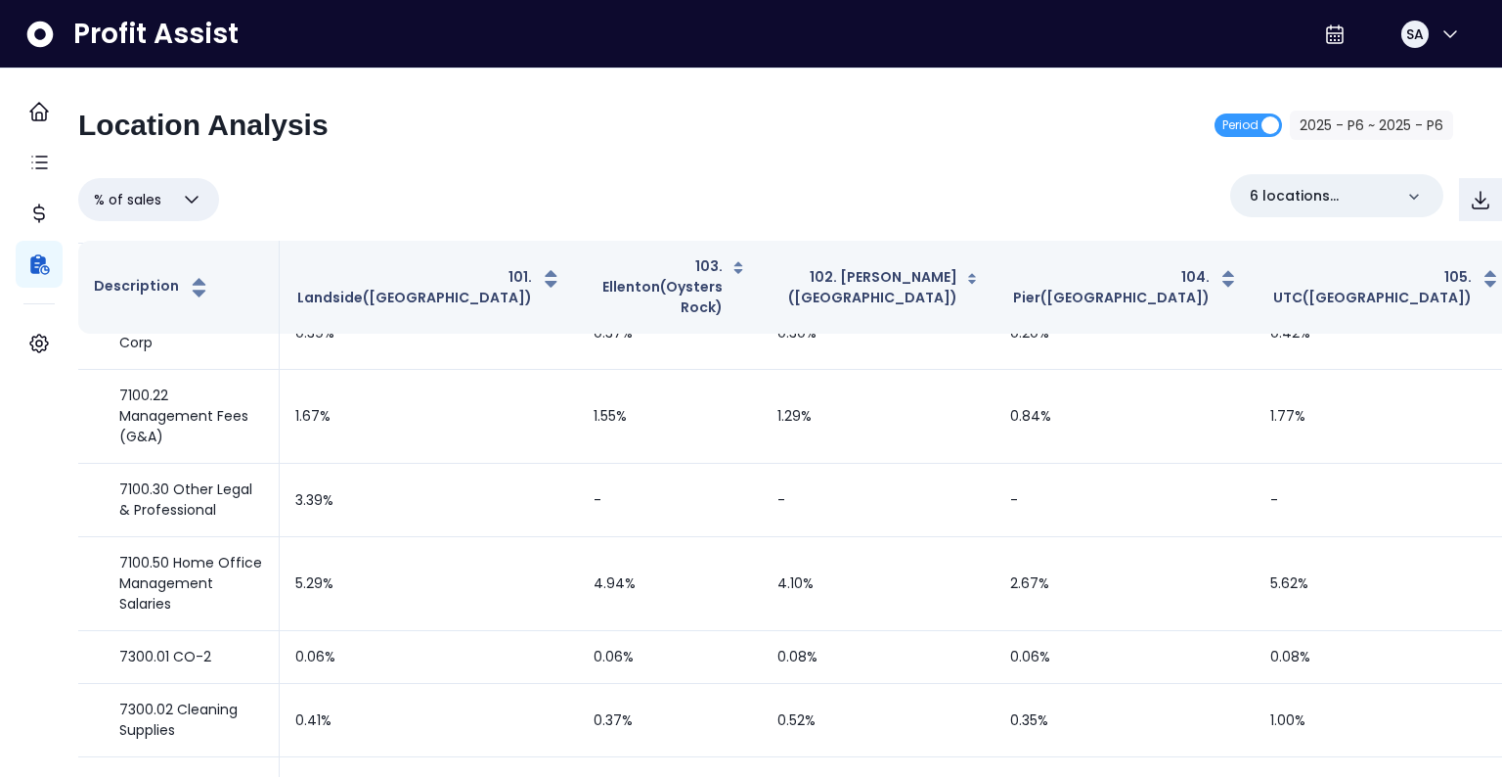
click at [161, 194] on span "% of sales" at bounding box center [127, 199] width 67 height 23
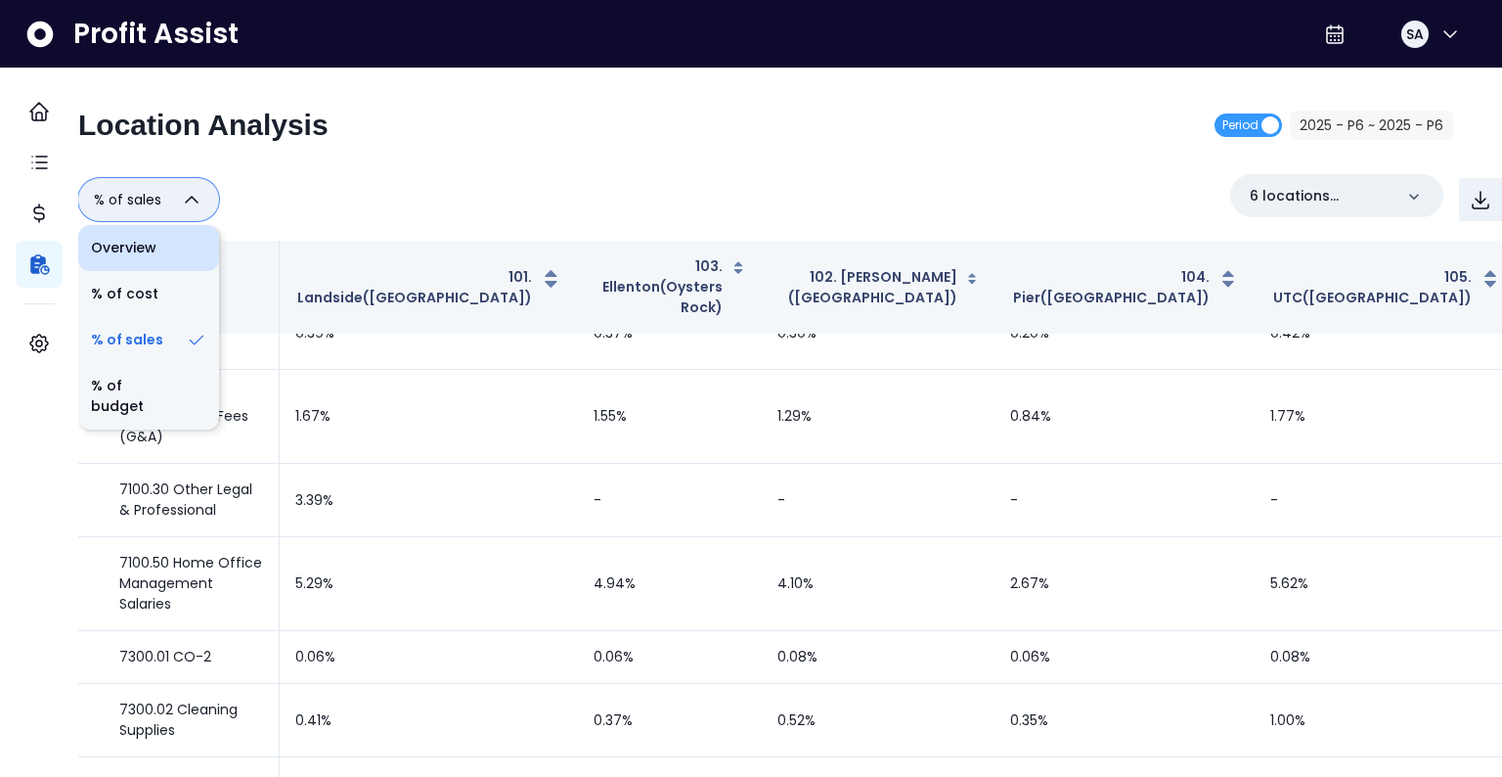
click at [162, 249] on li "Overview" at bounding box center [148, 248] width 141 height 46
type input "********"
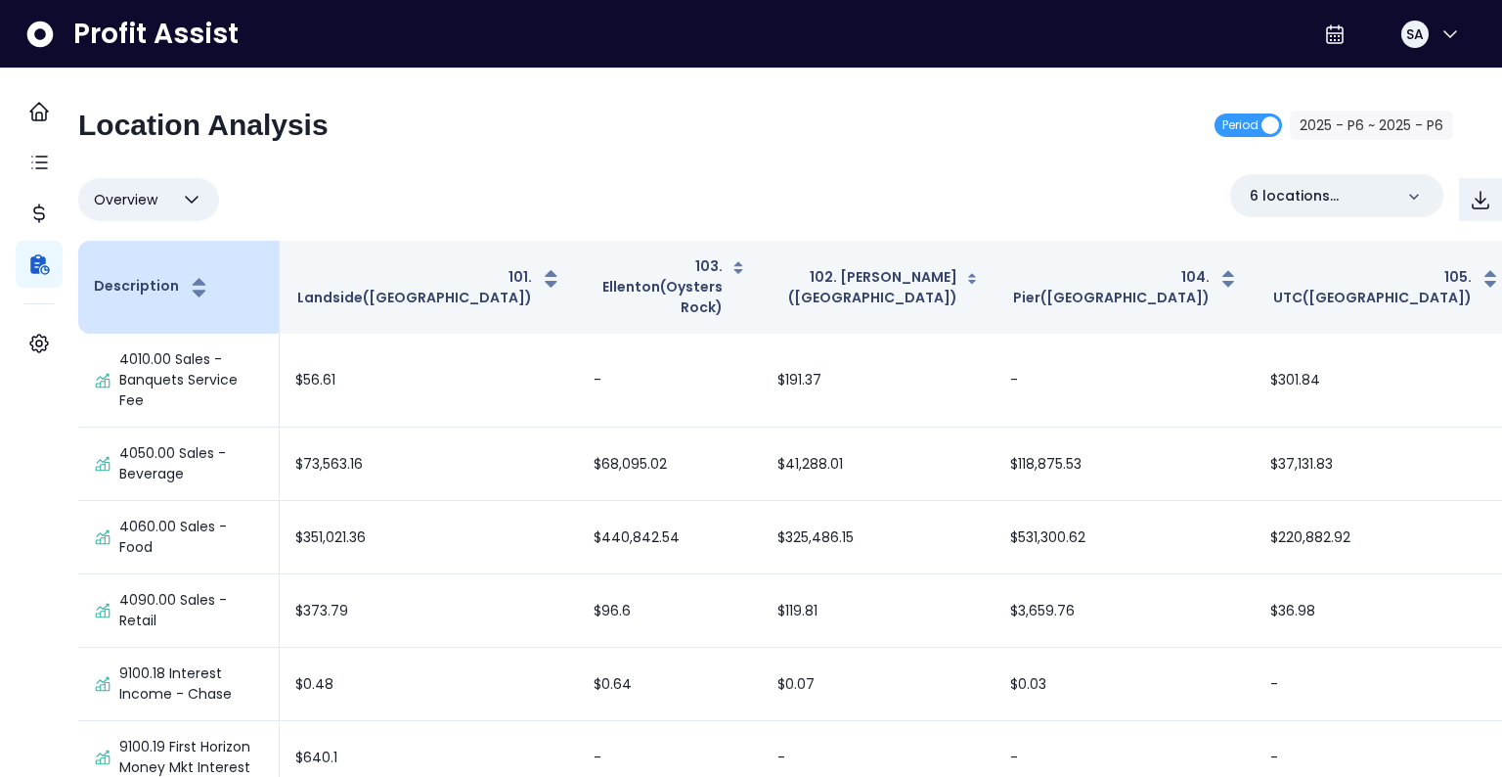
scroll to position [5098, 0]
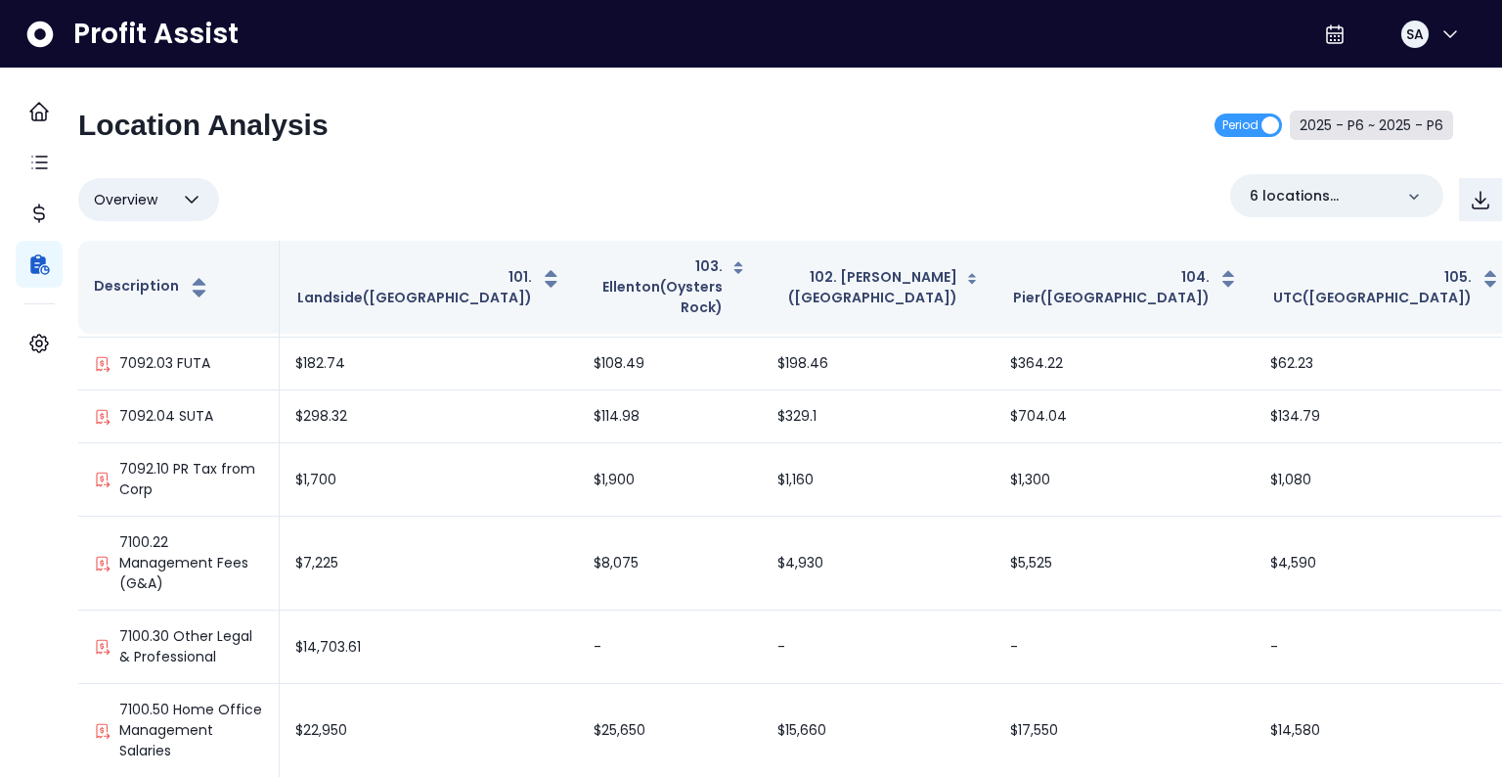
click at [1331, 127] on button "2025 - P6 ~ 2025 - P6" at bounding box center [1371, 125] width 163 height 29
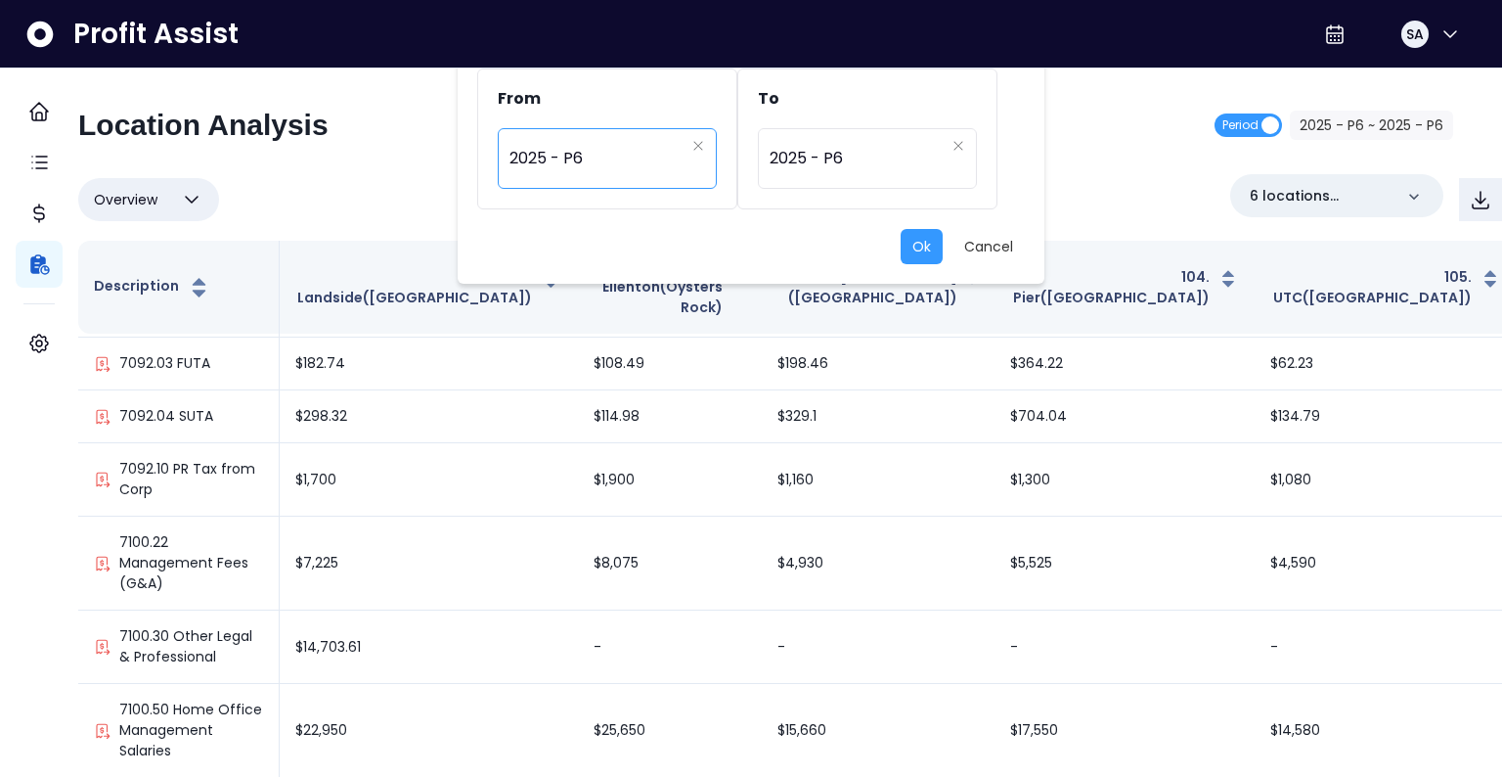
click at [543, 138] on span "2025 - P6" at bounding box center [597, 158] width 175 height 45
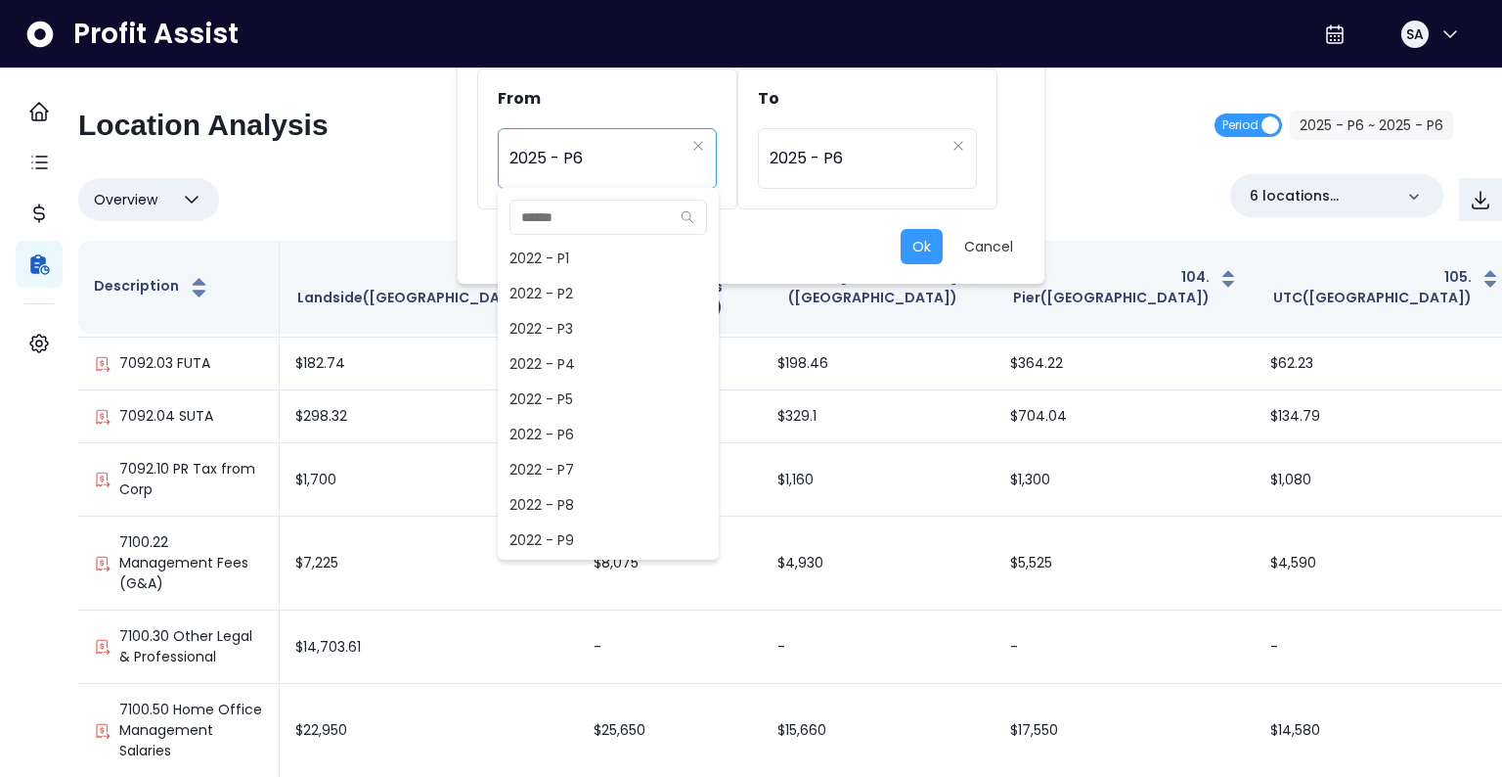
scroll to position [1162, 0]
click at [562, 353] on span "2025 - P1" at bounding box center [608, 363] width 221 height 35
type input "*********"
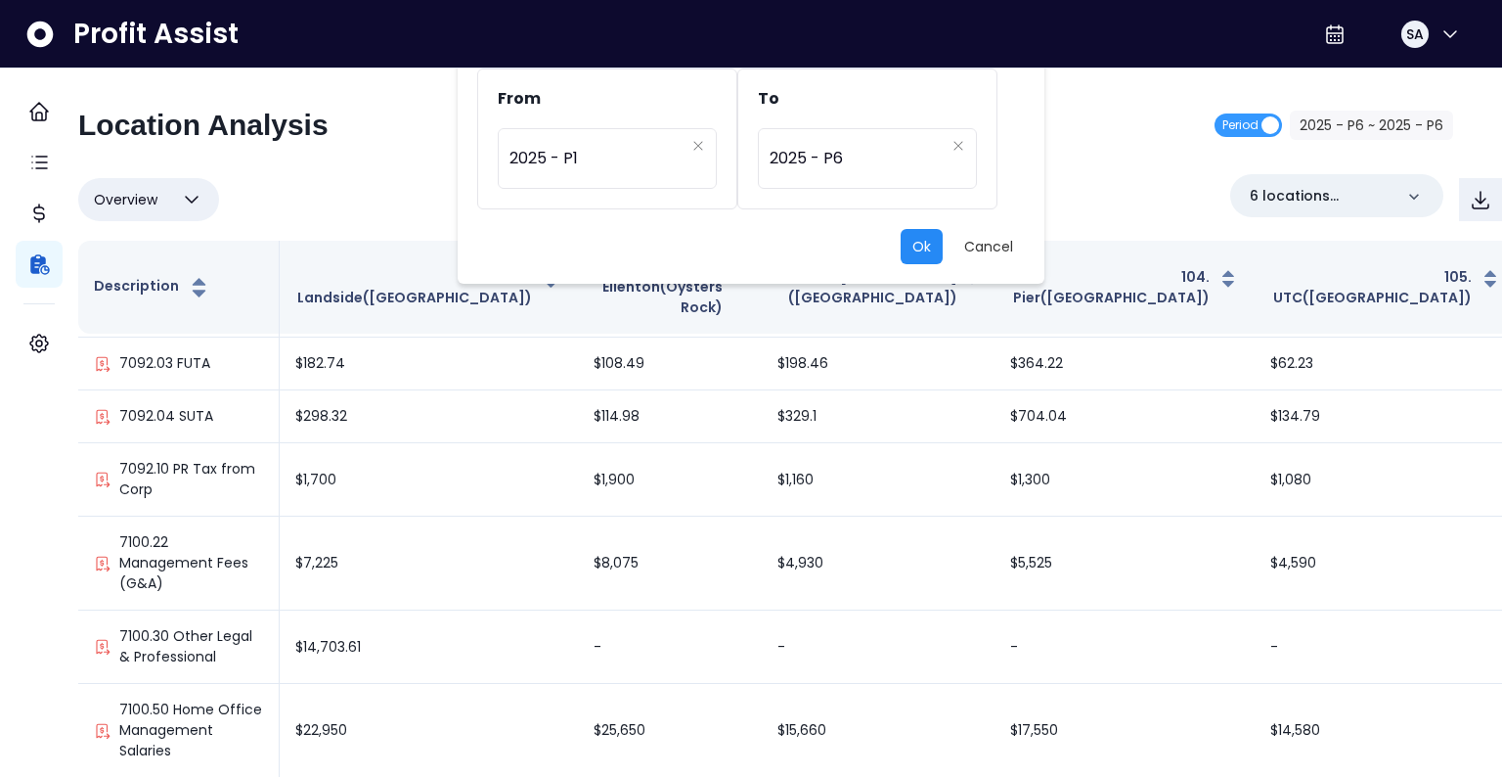
click at [908, 250] on button "Ok" at bounding box center [922, 246] width 42 height 35
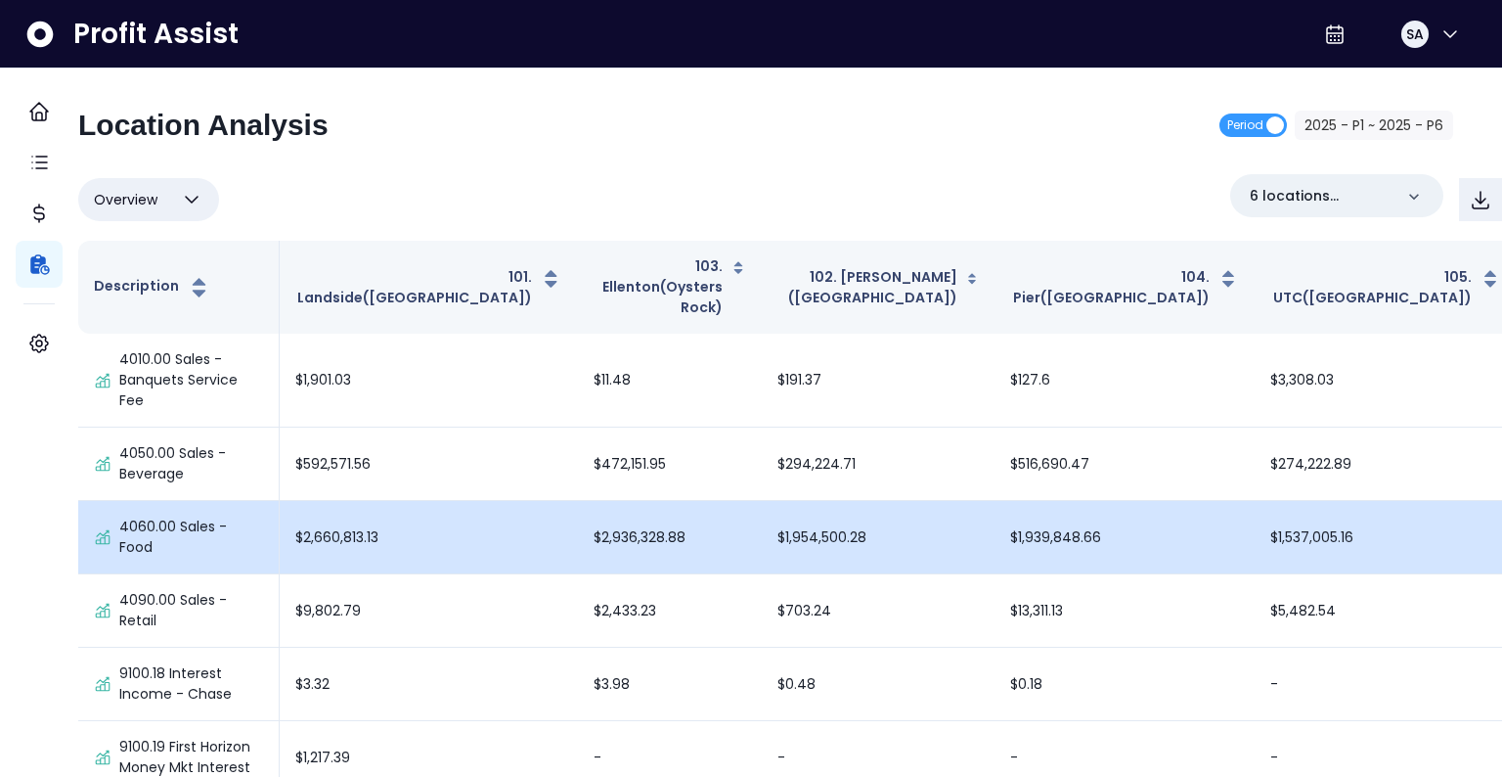
scroll to position [6205, 0]
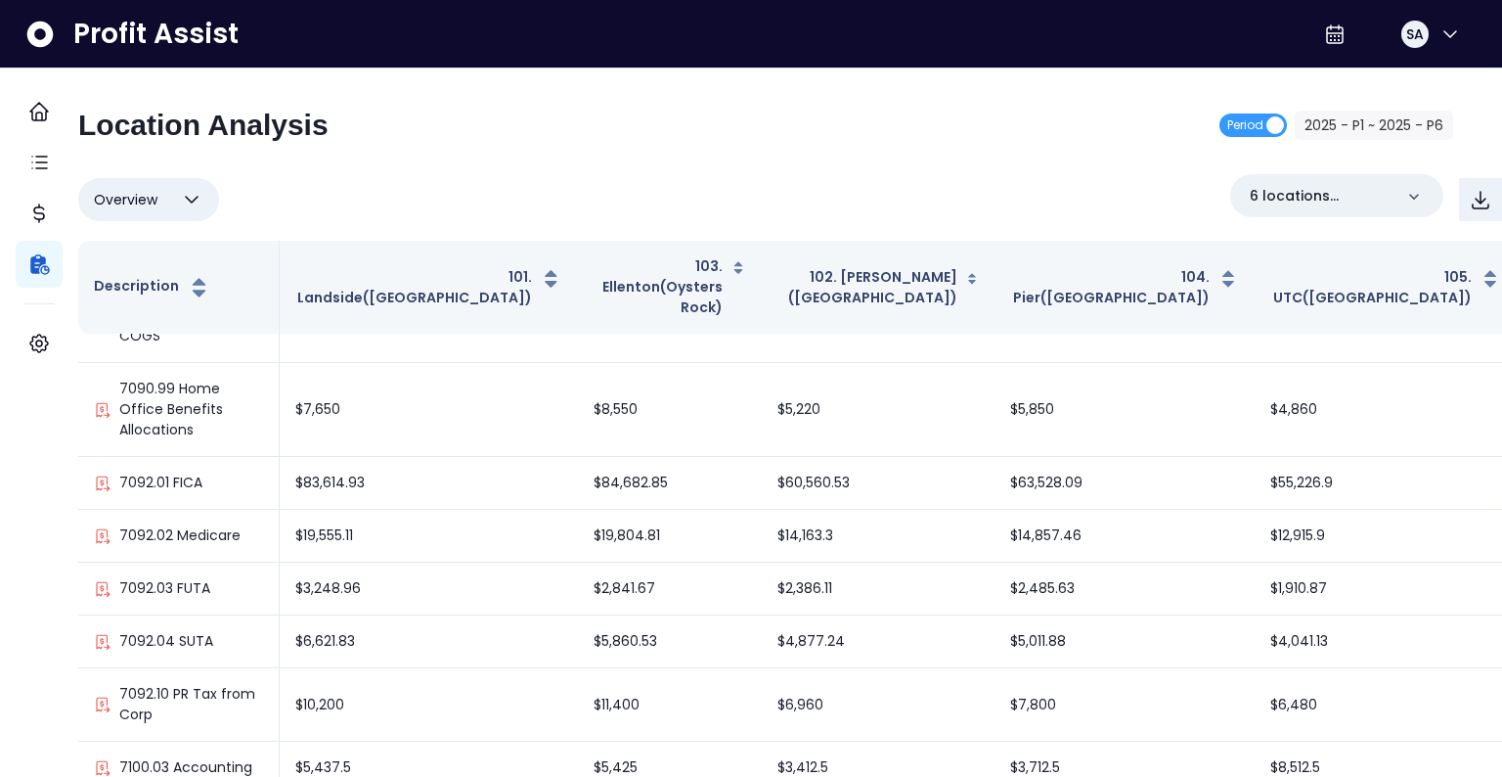
click at [154, 195] on span "Overview" at bounding box center [126, 199] width 64 height 23
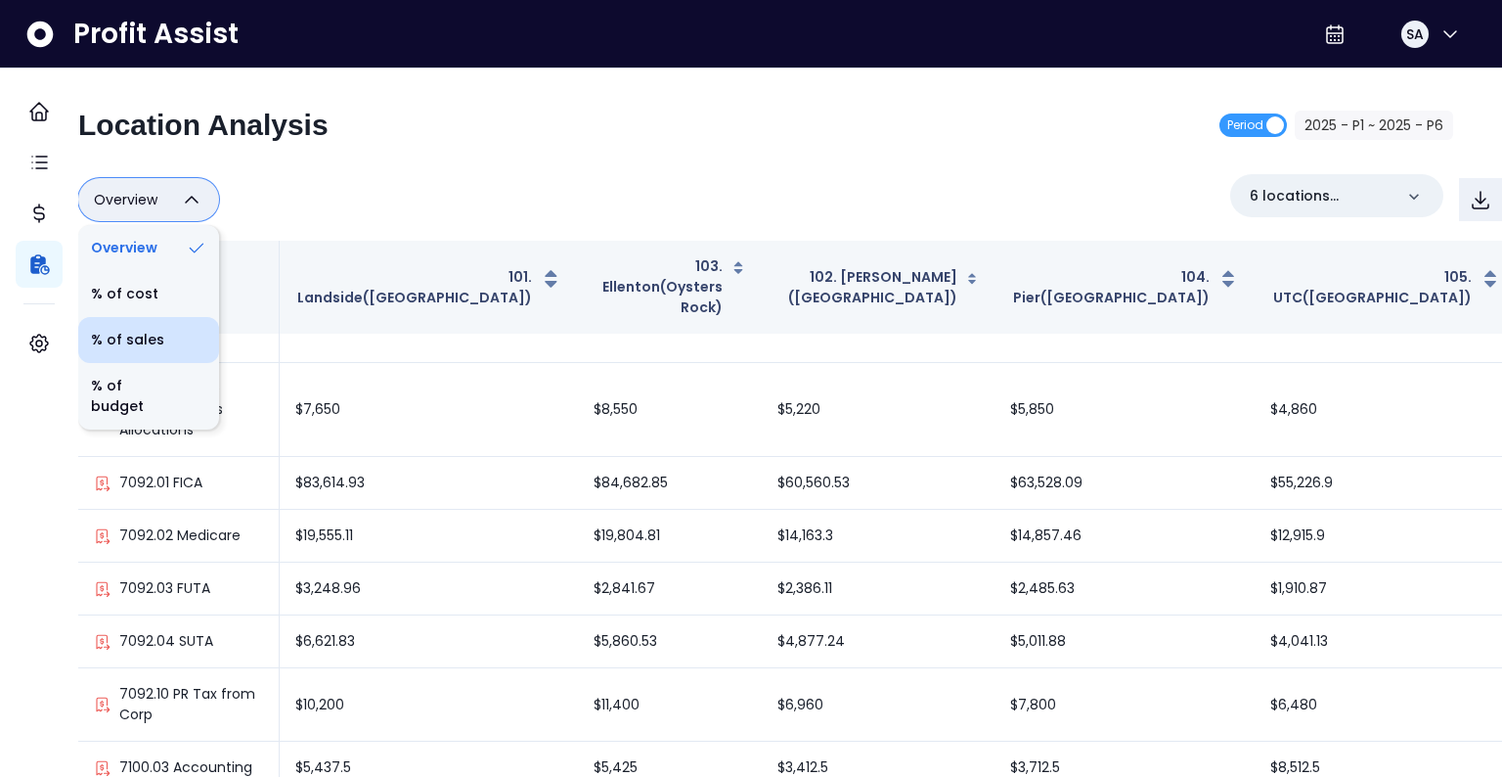
click at [139, 330] on li "% of sales" at bounding box center [148, 340] width 141 height 46
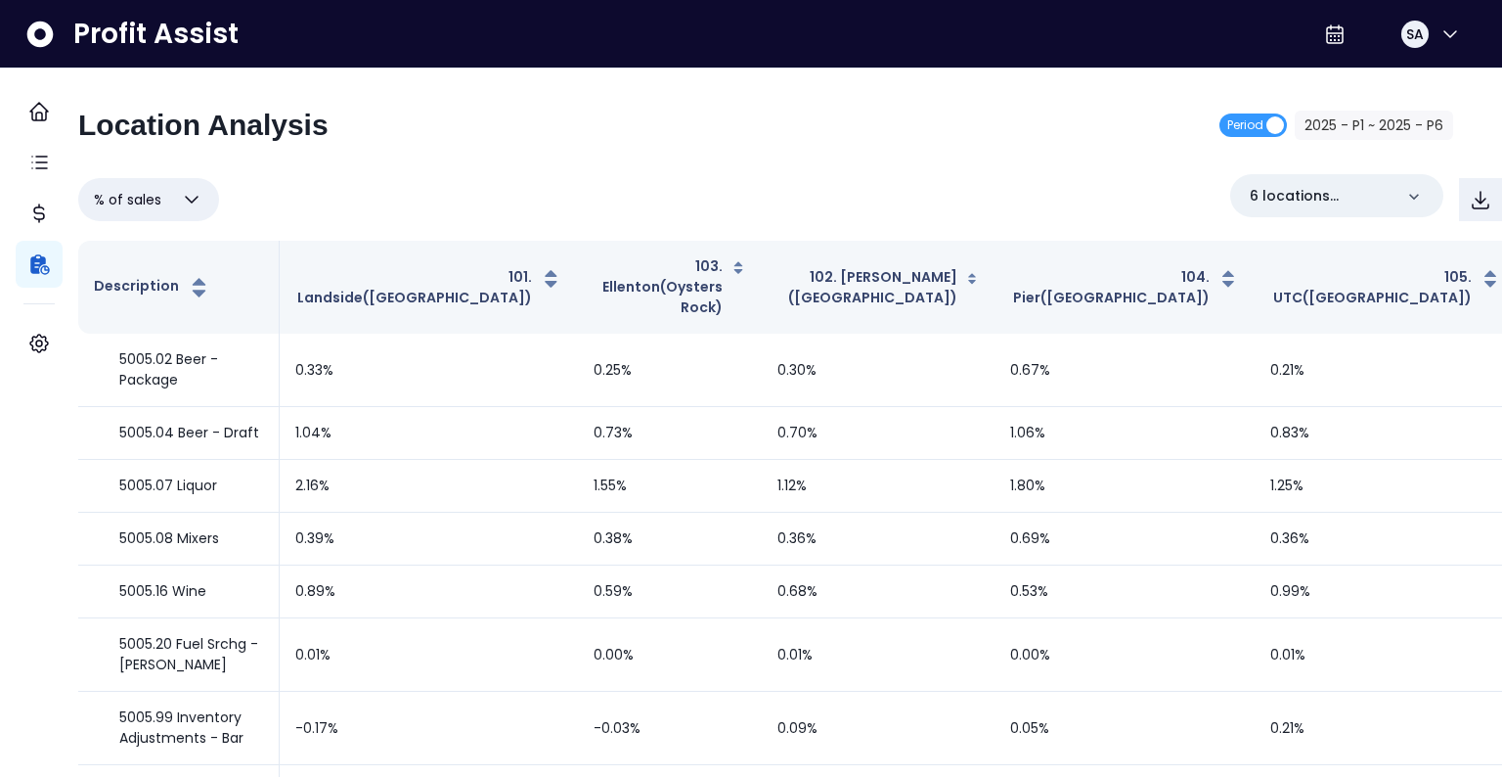
scroll to position [5168, 0]
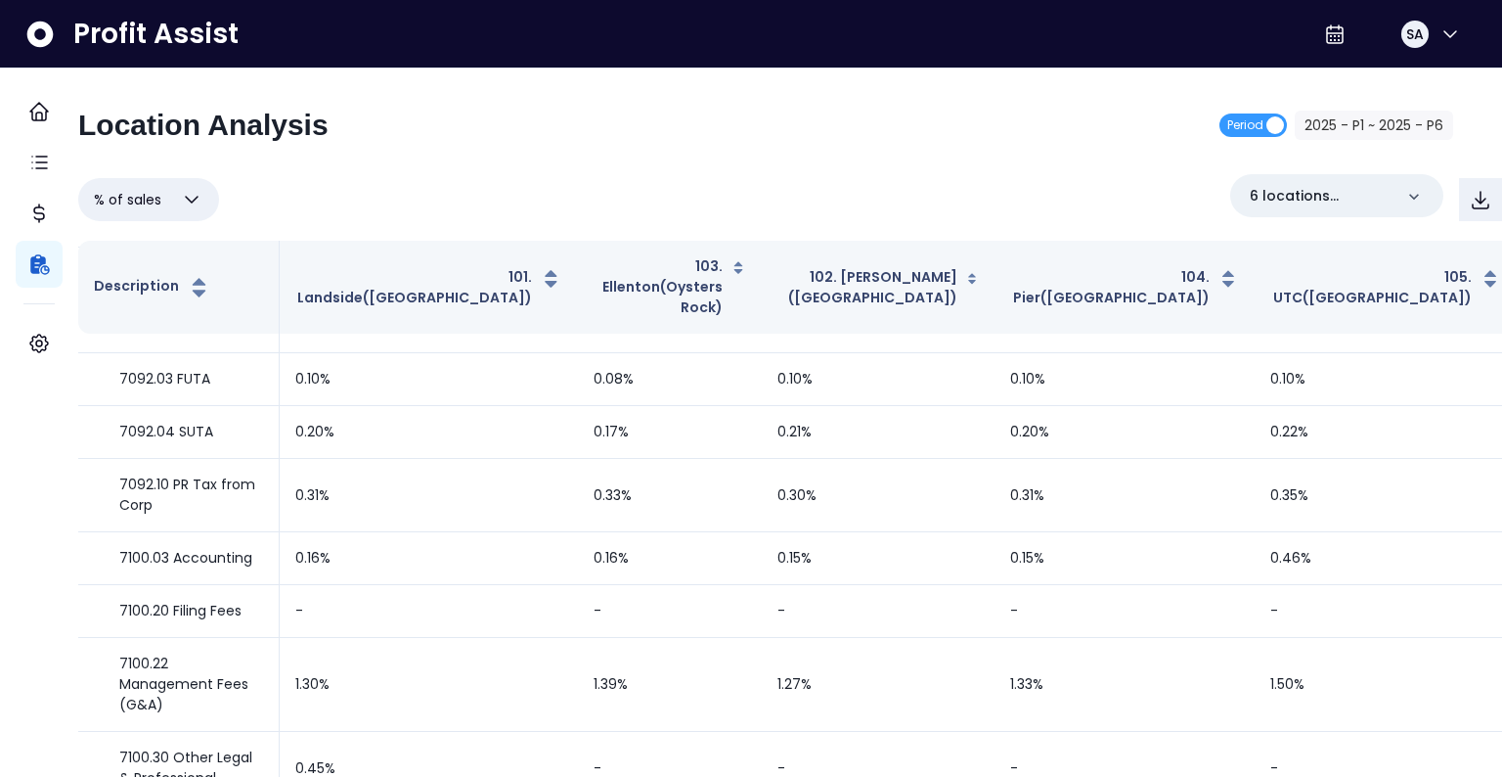
click at [182, 204] on button "% of sales" at bounding box center [148, 199] width 141 height 43
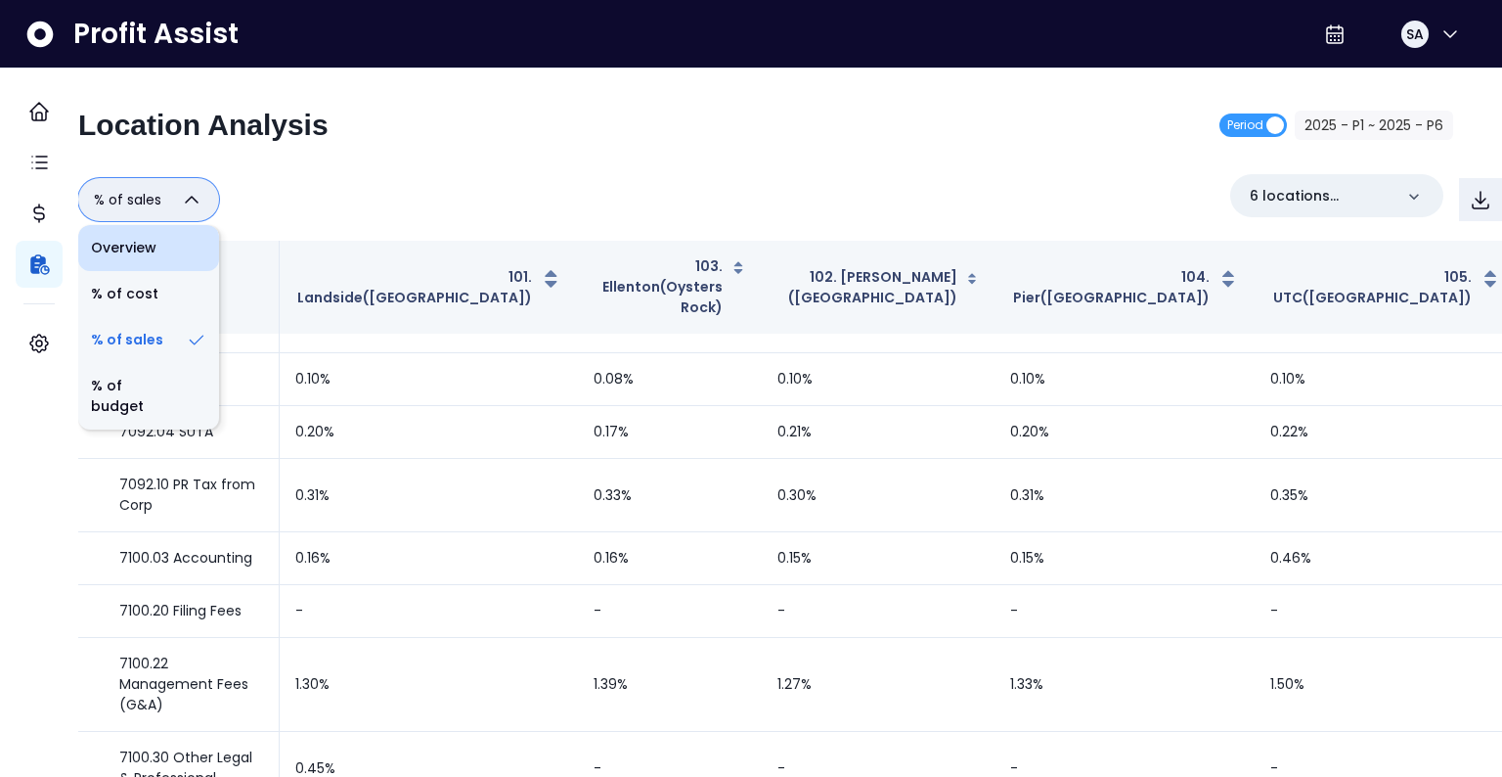
click at [176, 256] on li "Overview" at bounding box center [148, 248] width 141 height 46
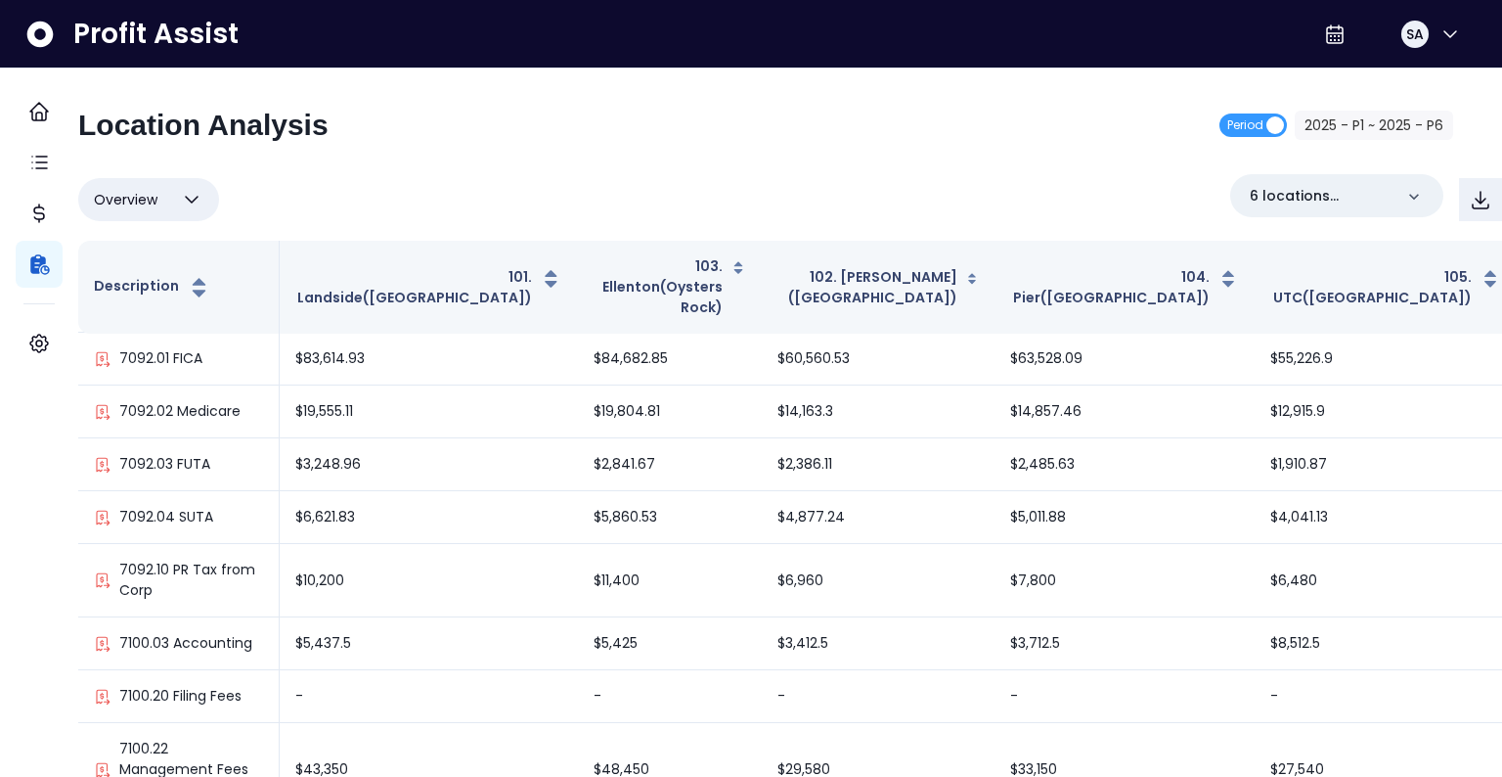
scroll to position [6331, 0]
click at [157, 198] on span "Overview" at bounding box center [126, 199] width 64 height 23
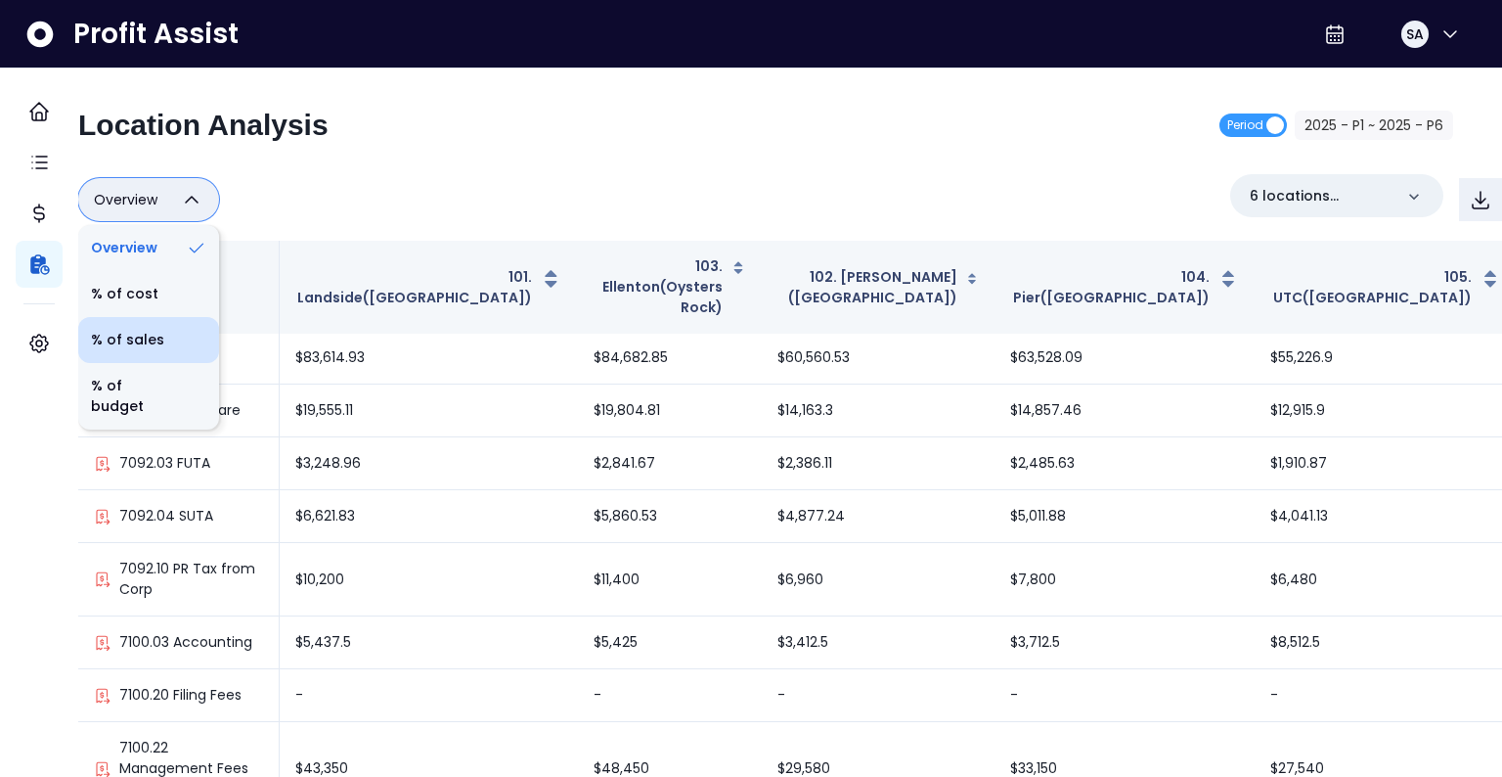
click at [176, 327] on li "% of sales" at bounding box center [148, 340] width 141 height 46
type input "*********"
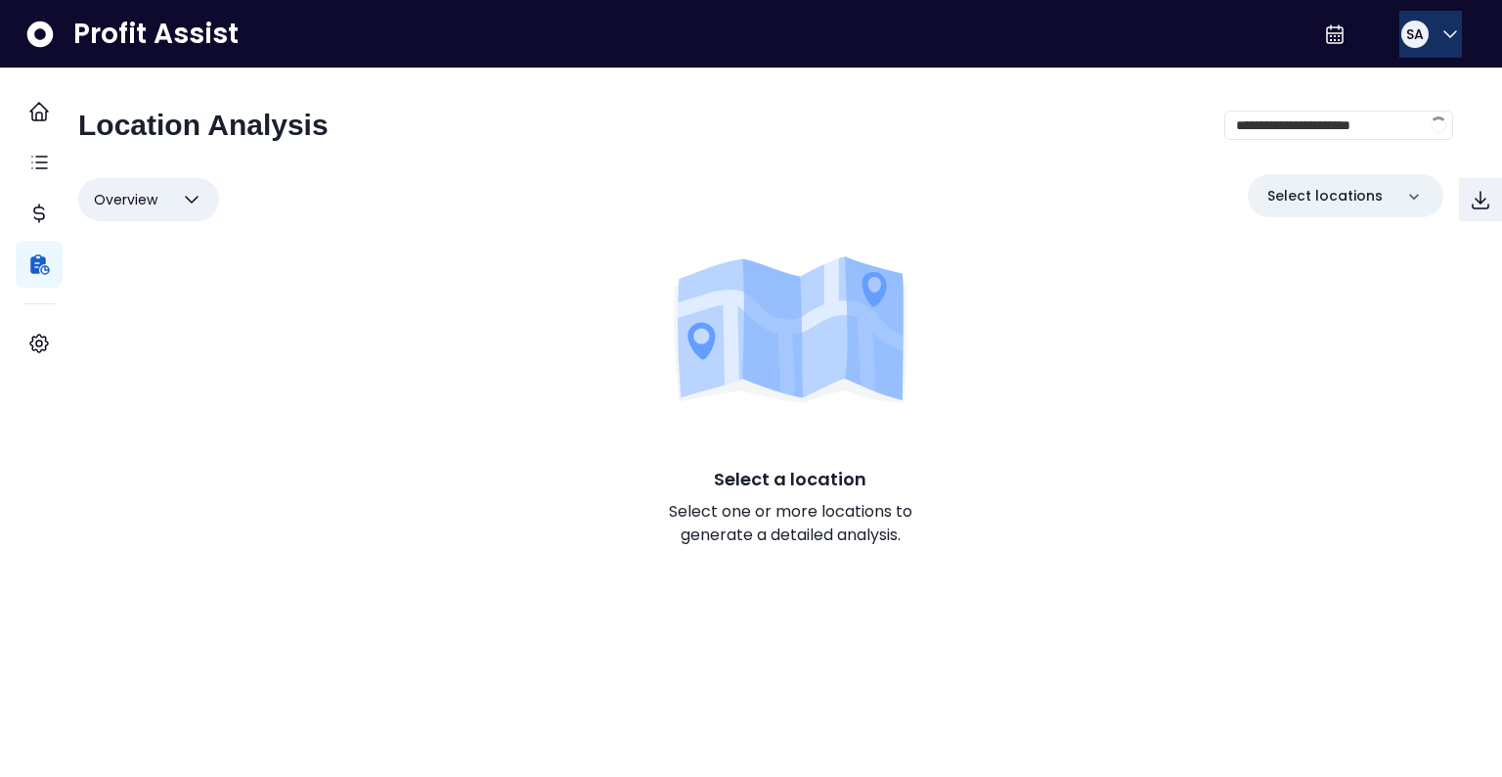
click at [1429, 40] on button "SA" at bounding box center [1431, 34] width 63 height 47
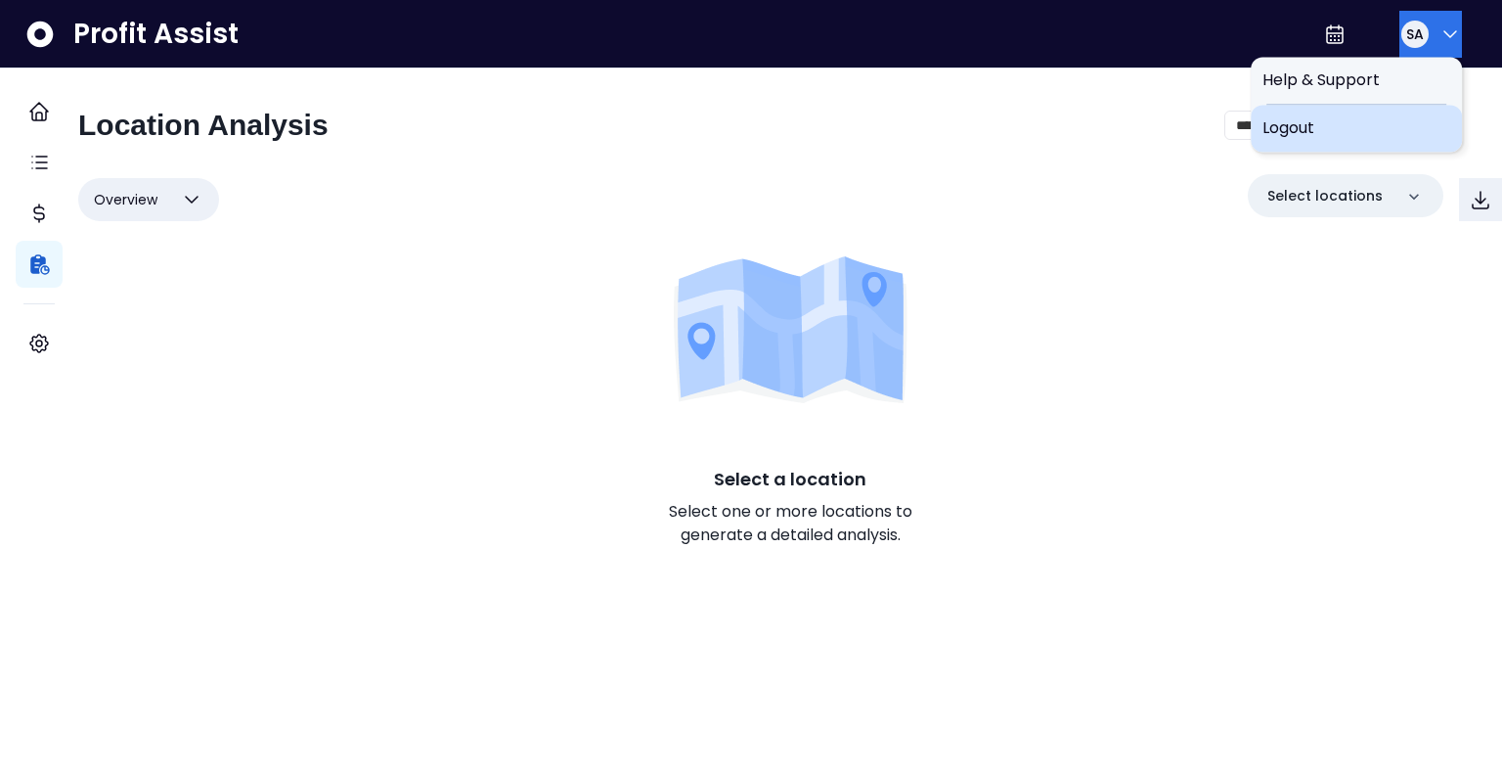
click at [1361, 132] on span "Logout" at bounding box center [1357, 127] width 188 height 23
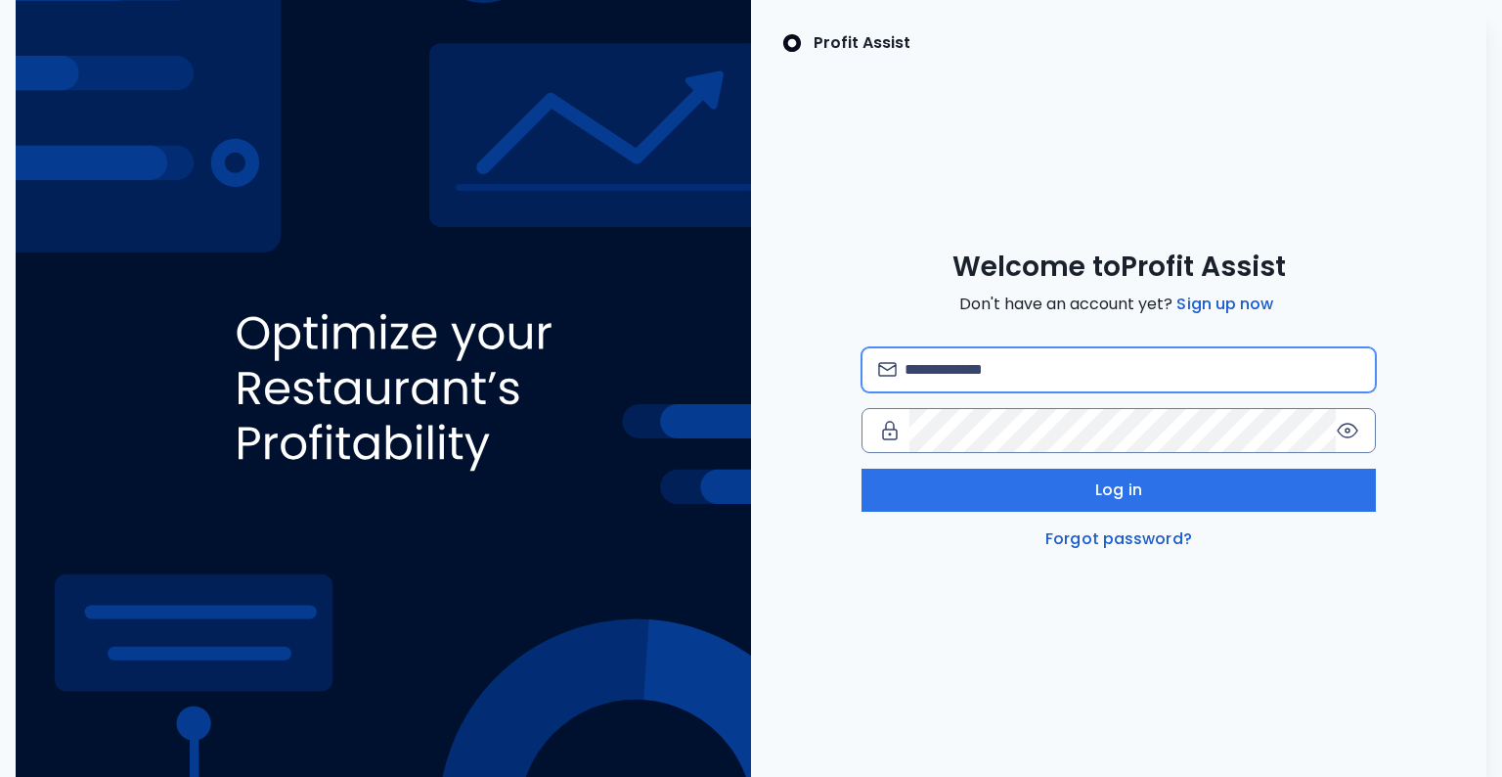
click at [957, 380] on input "email" at bounding box center [1133, 369] width 456 height 43
type input "**********"
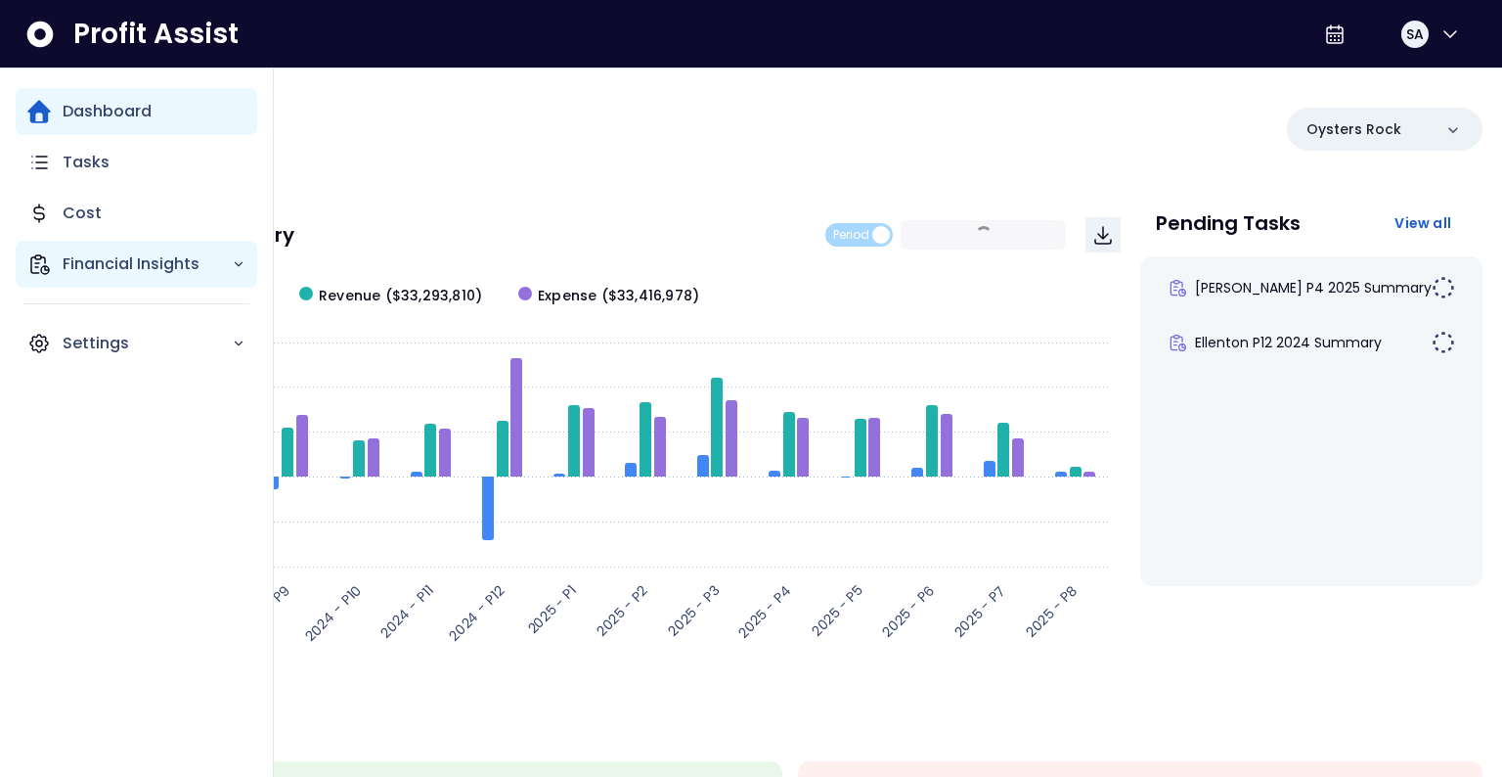
click at [68, 256] on p "Financial Insights" at bounding box center [147, 263] width 169 height 23
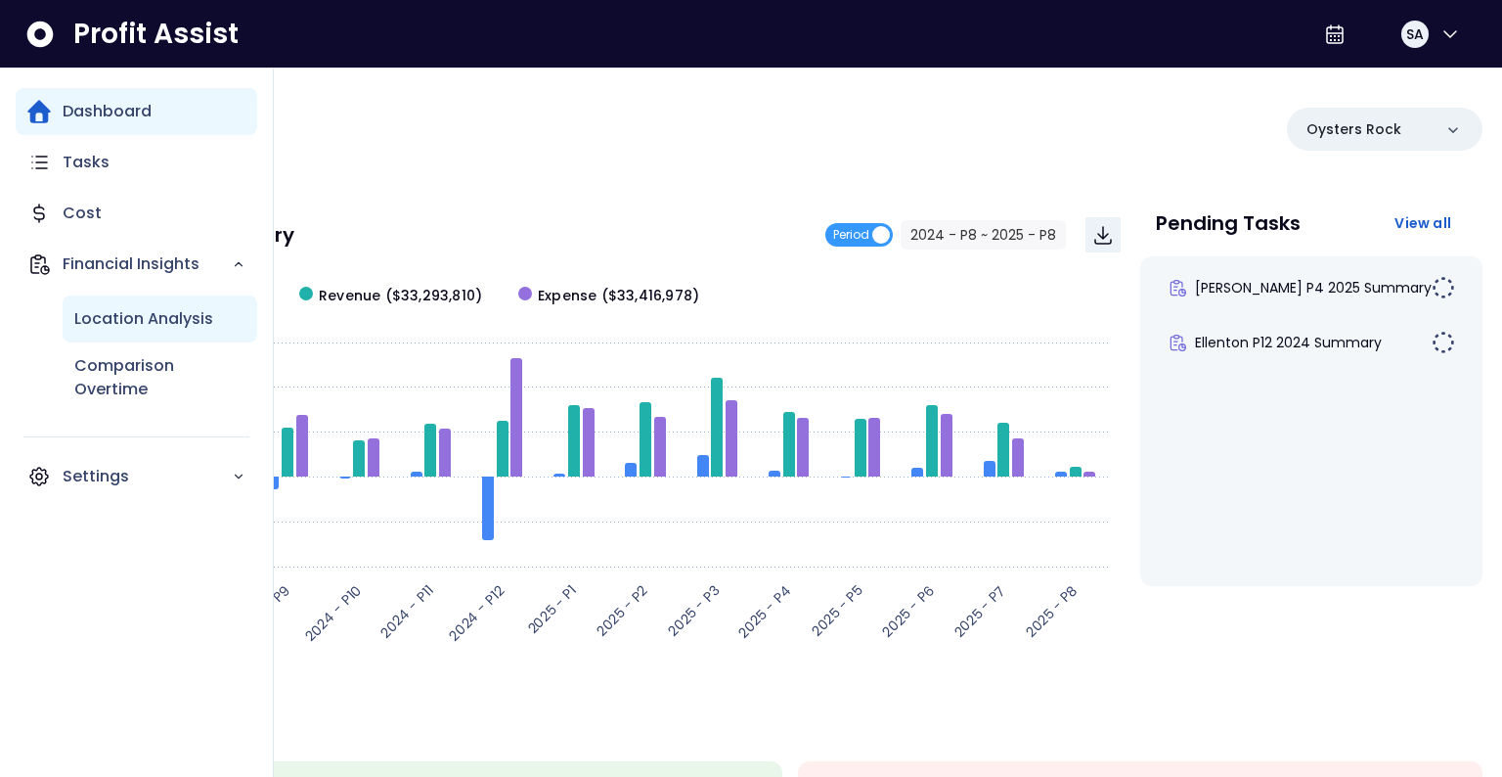
click at [134, 319] on p "Location Analysis" at bounding box center [143, 318] width 139 height 23
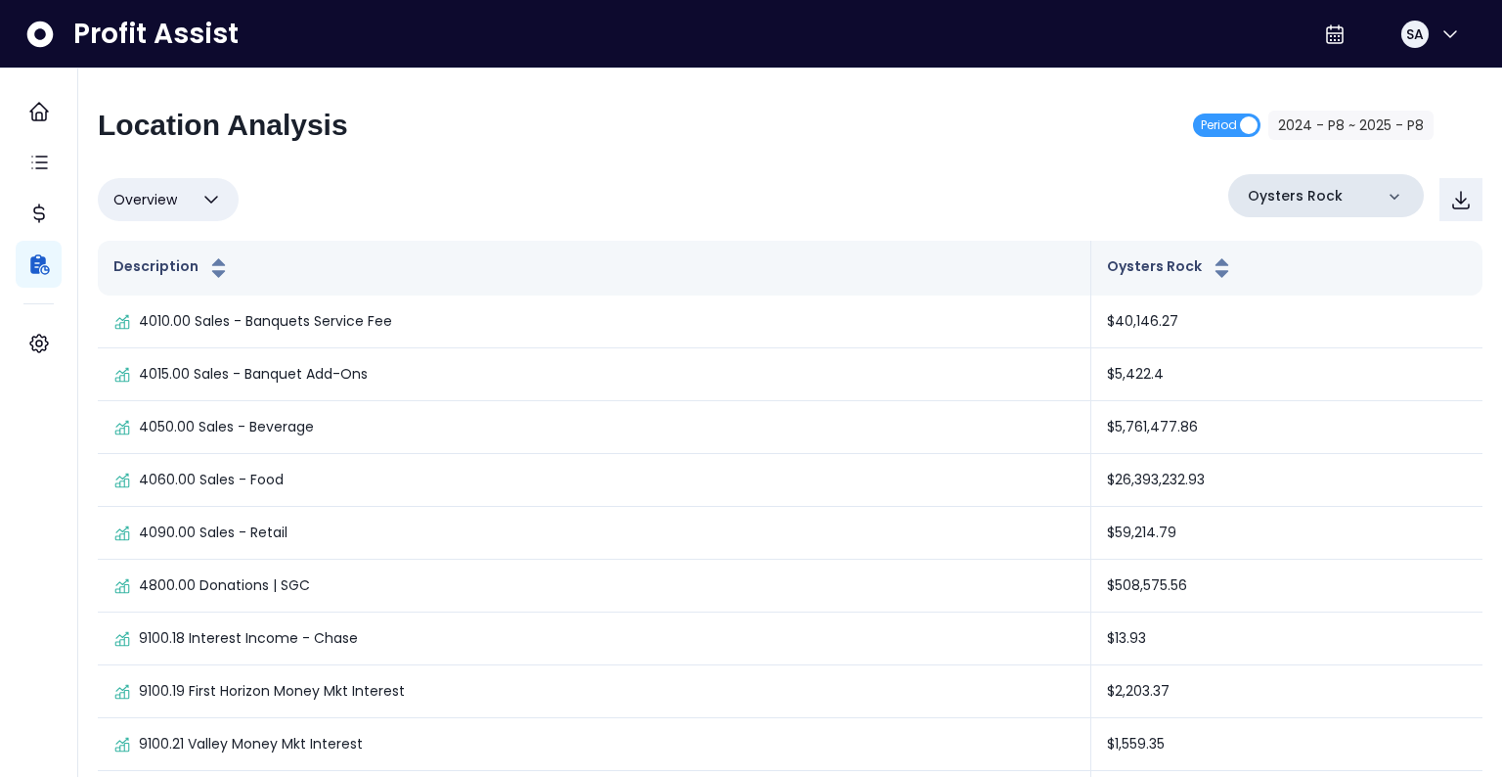
click at [1303, 196] on p "Oysters Rock" at bounding box center [1295, 196] width 95 height 21
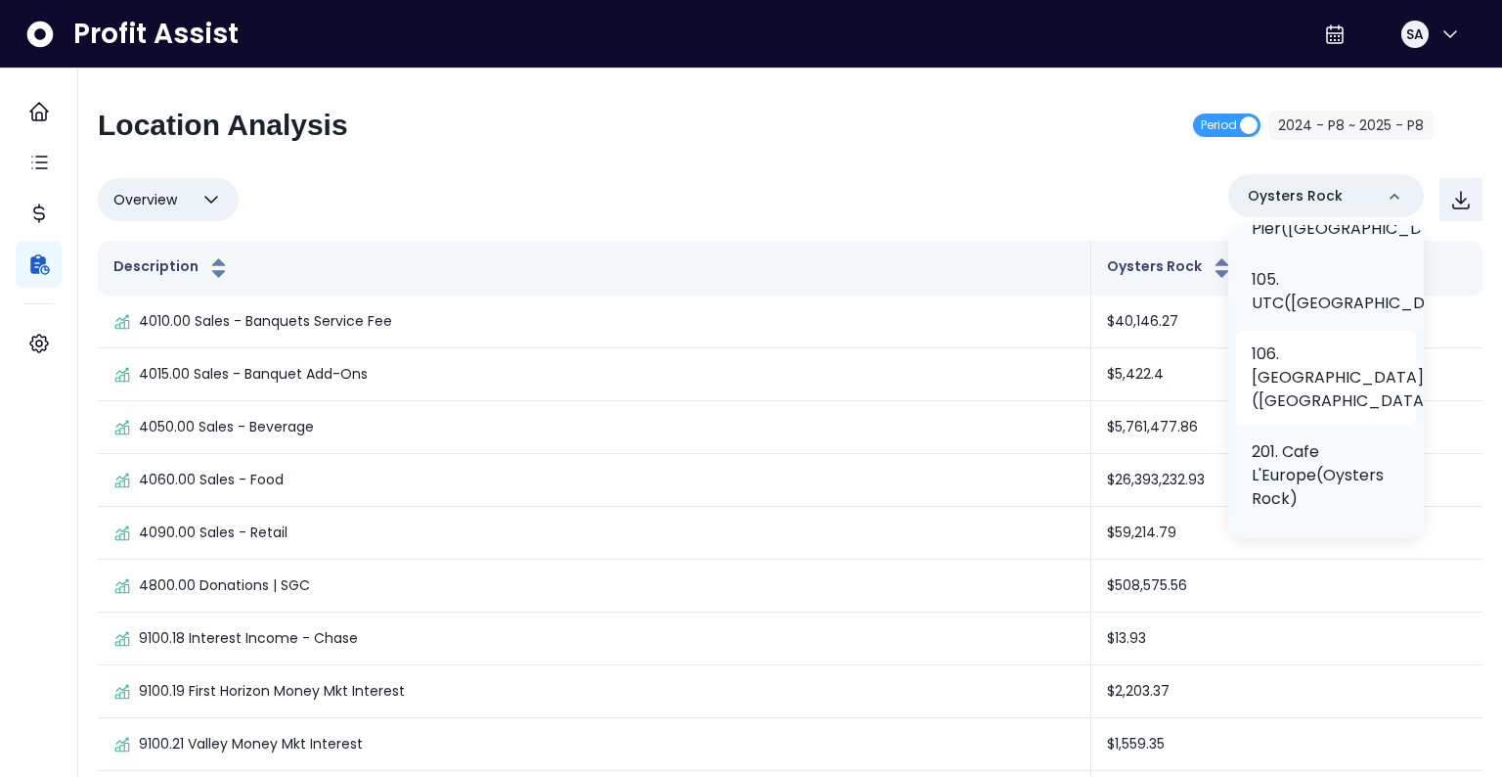
click at [1294, 400] on p "106. North Port(Oysters Rock)" at bounding box center [1345, 377] width 187 height 70
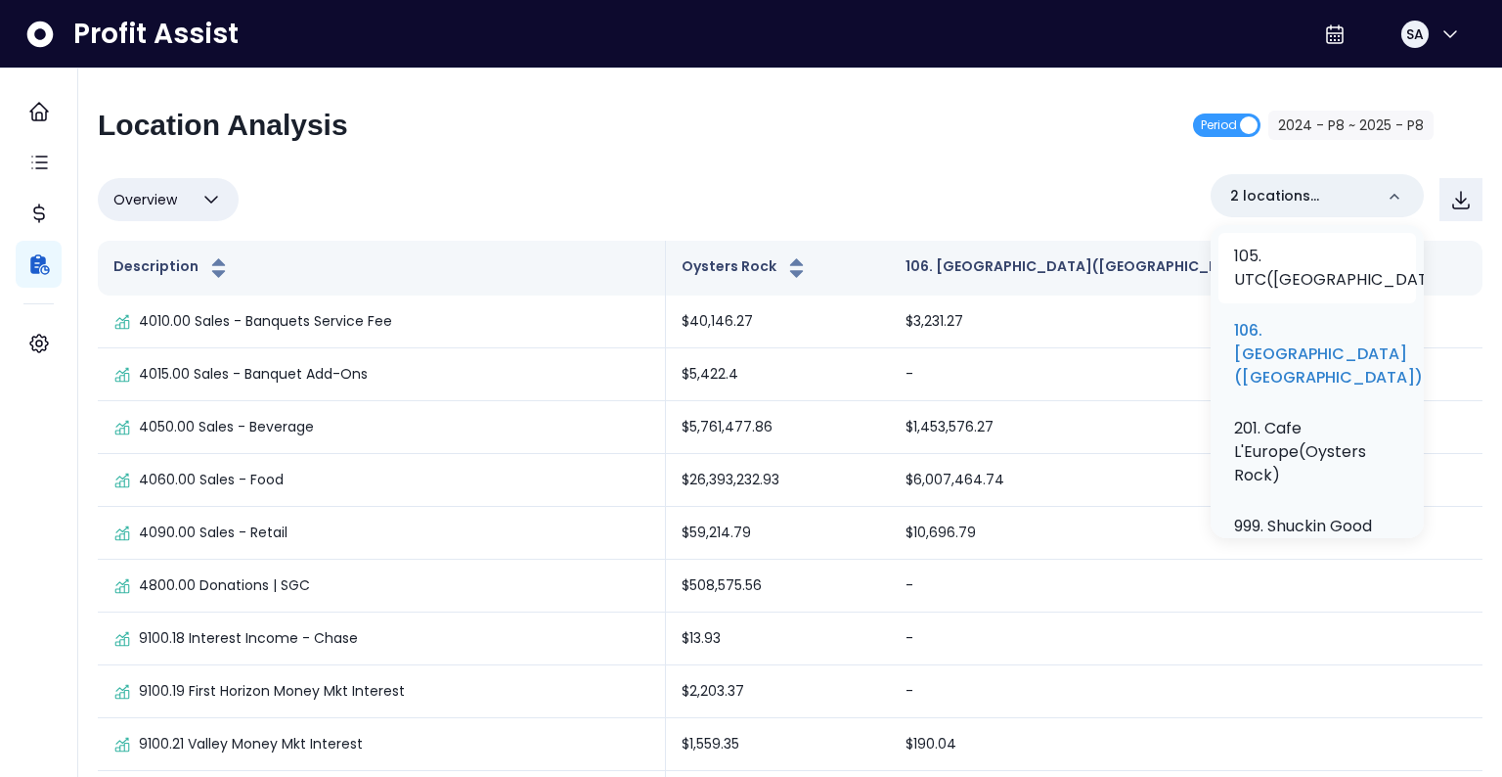
click at [1316, 291] on p "105. UTC(Oysters Rock)" at bounding box center [1343, 268] width 219 height 47
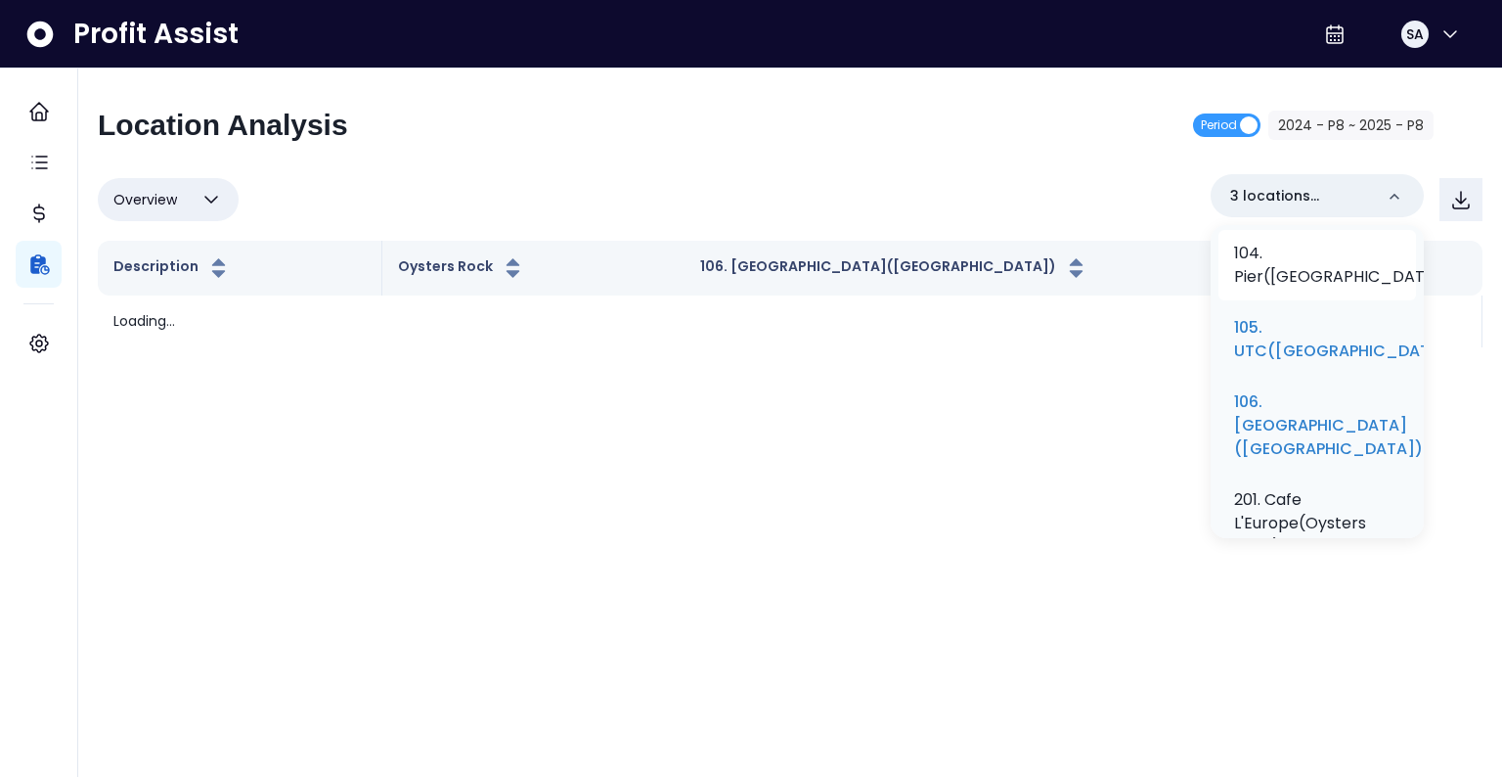
click at [1305, 289] on p "104. Pier(Oysters Rock)" at bounding box center [1342, 265] width 216 height 47
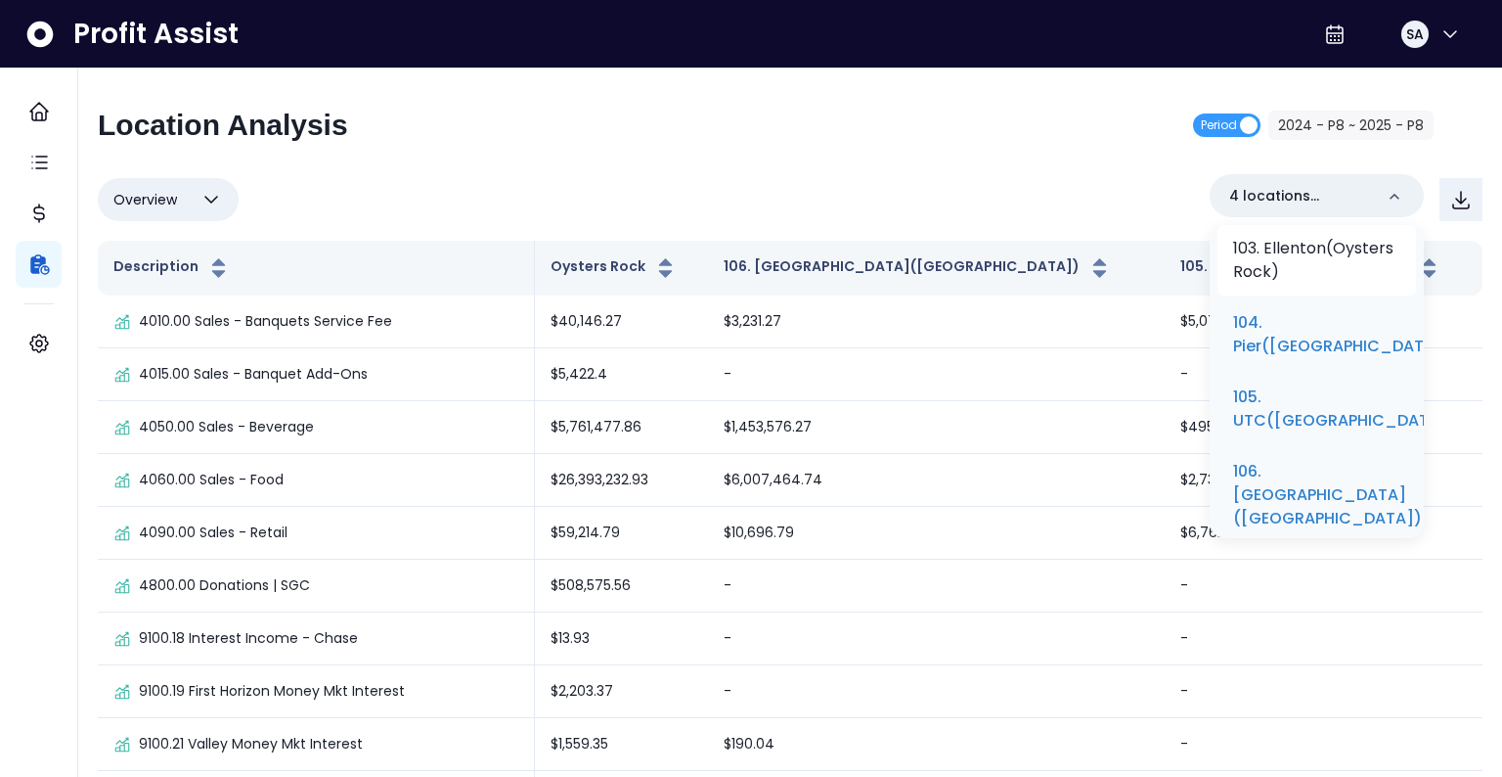
click at [1313, 284] on p "103. Ellenton(Oysters Rock)" at bounding box center [1316, 260] width 167 height 47
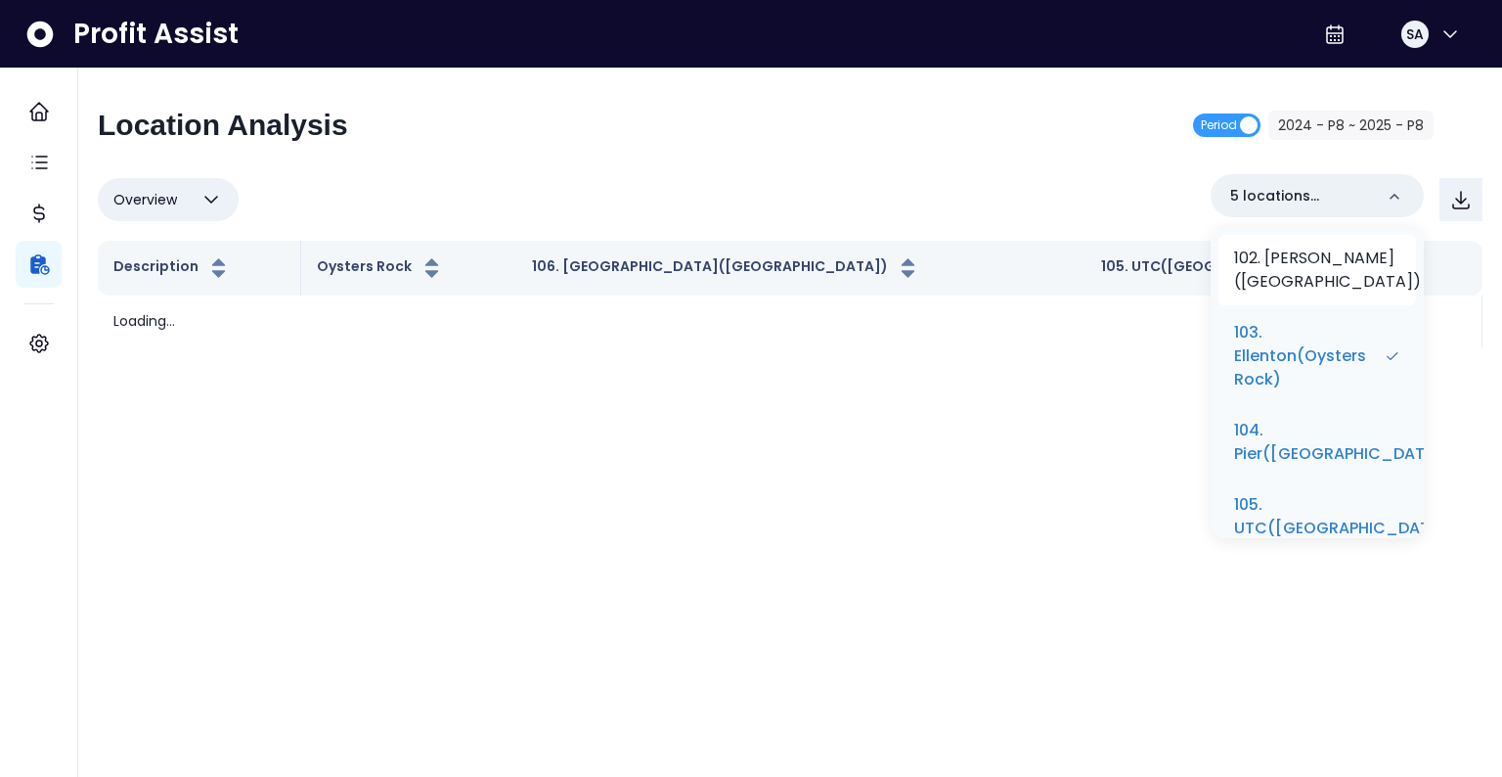
click at [1306, 291] on p "102. Cortez(Oysters Rock)" at bounding box center [1327, 269] width 187 height 47
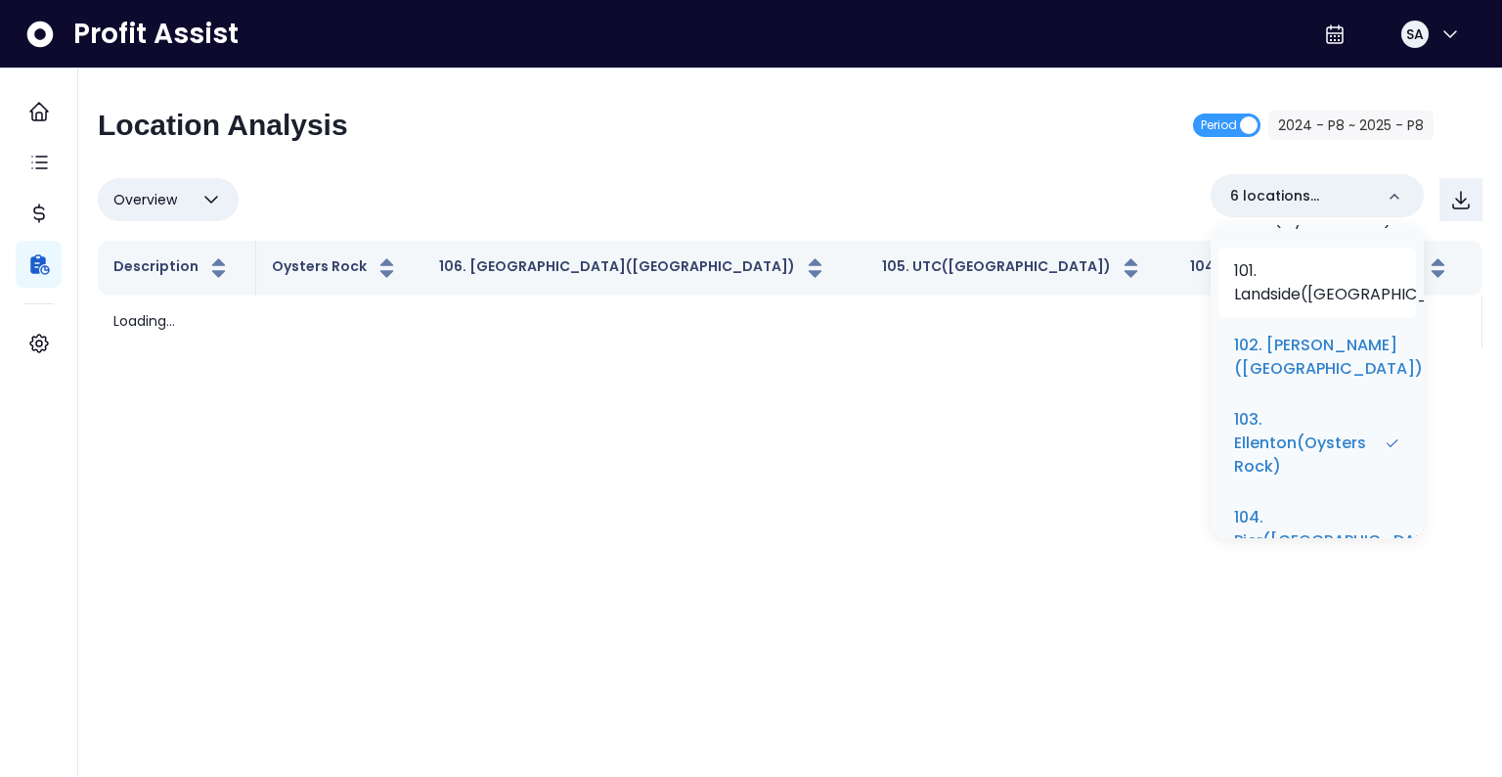
click at [1273, 299] on p "101. Landside(Oysters Rock)" at bounding box center [1360, 282] width 253 height 47
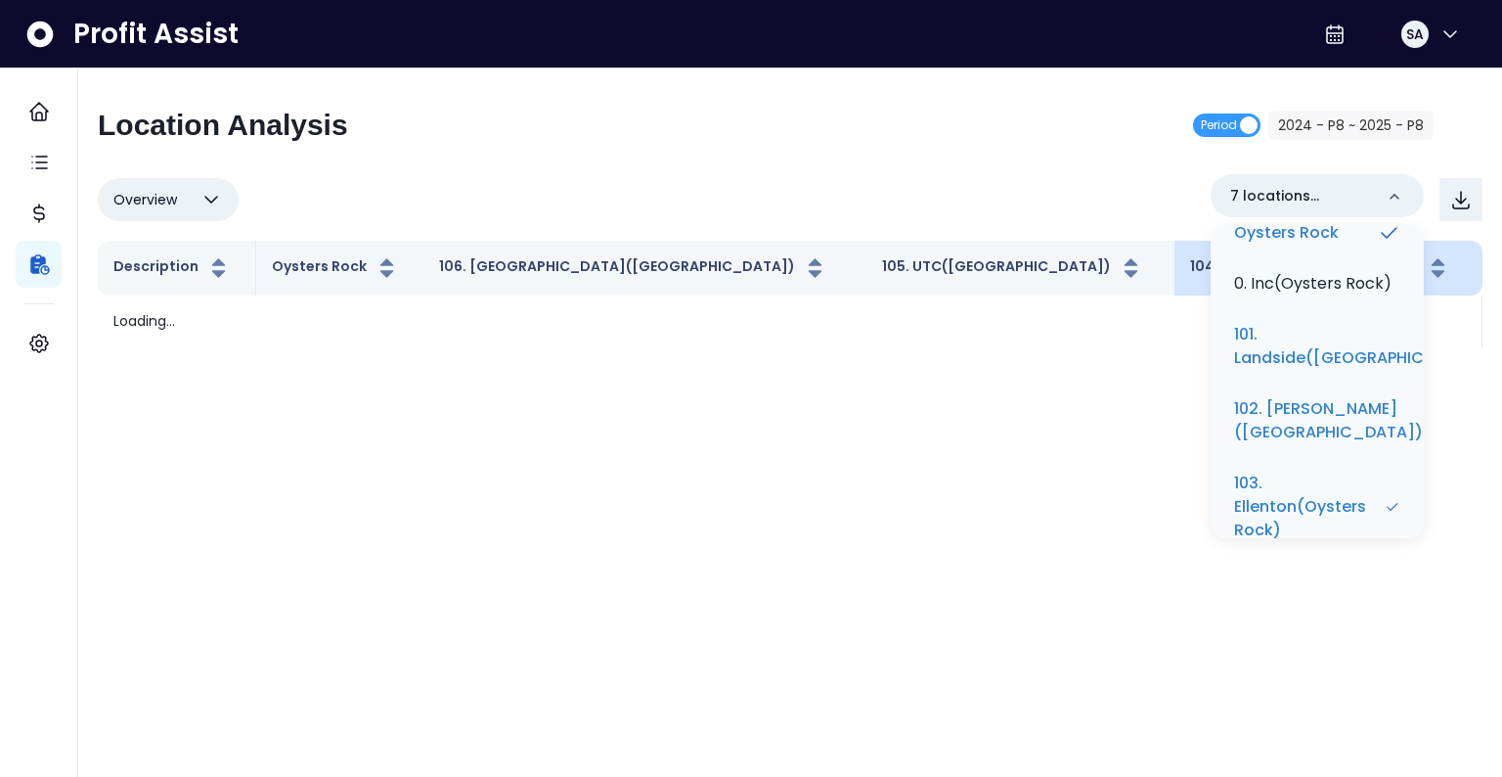
scroll to position [59, 0]
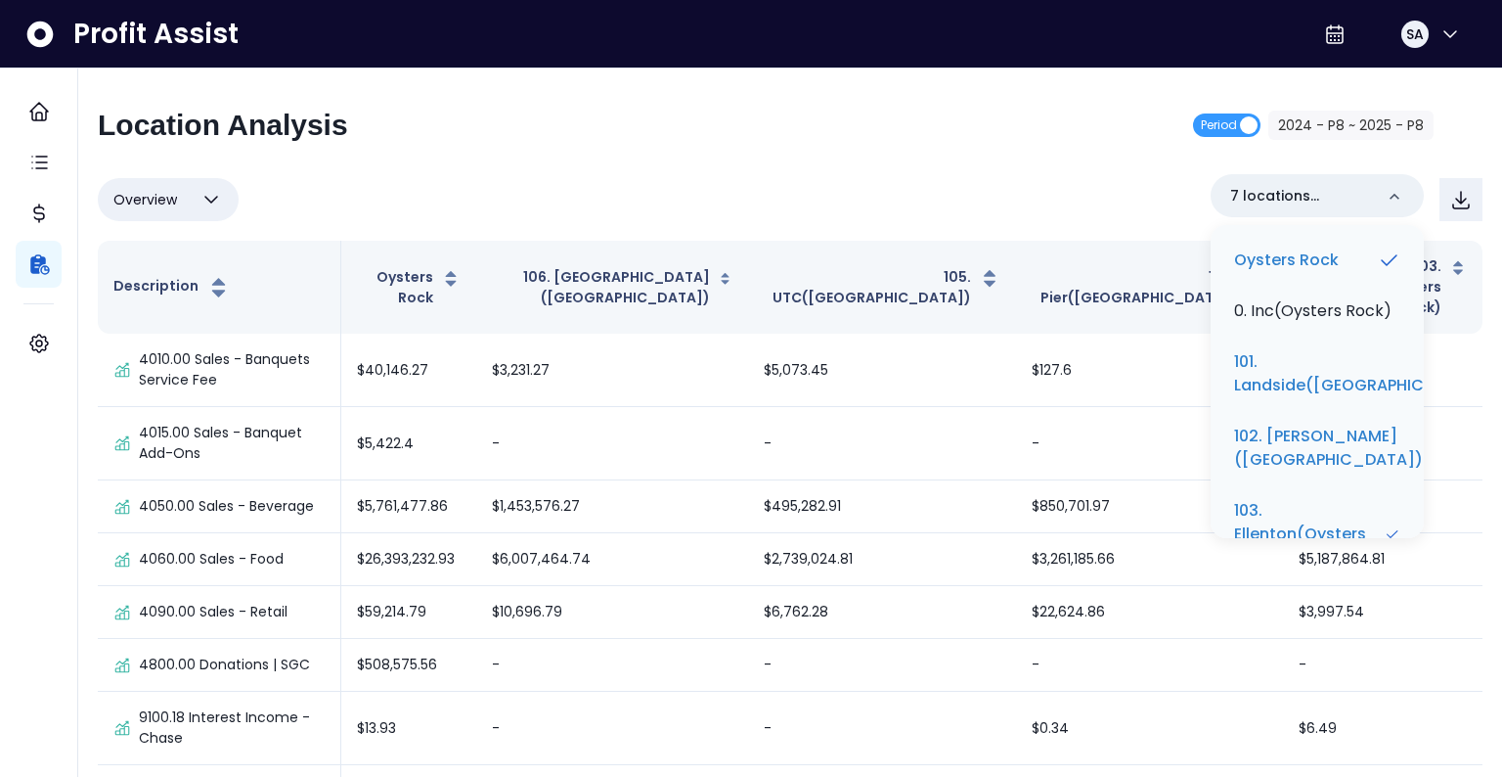
click at [825, 176] on div "Overview Overview % of cost % of sales % of budget ******** 7 locations selecte…" at bounding box center [790, 199] width 1385 height 51
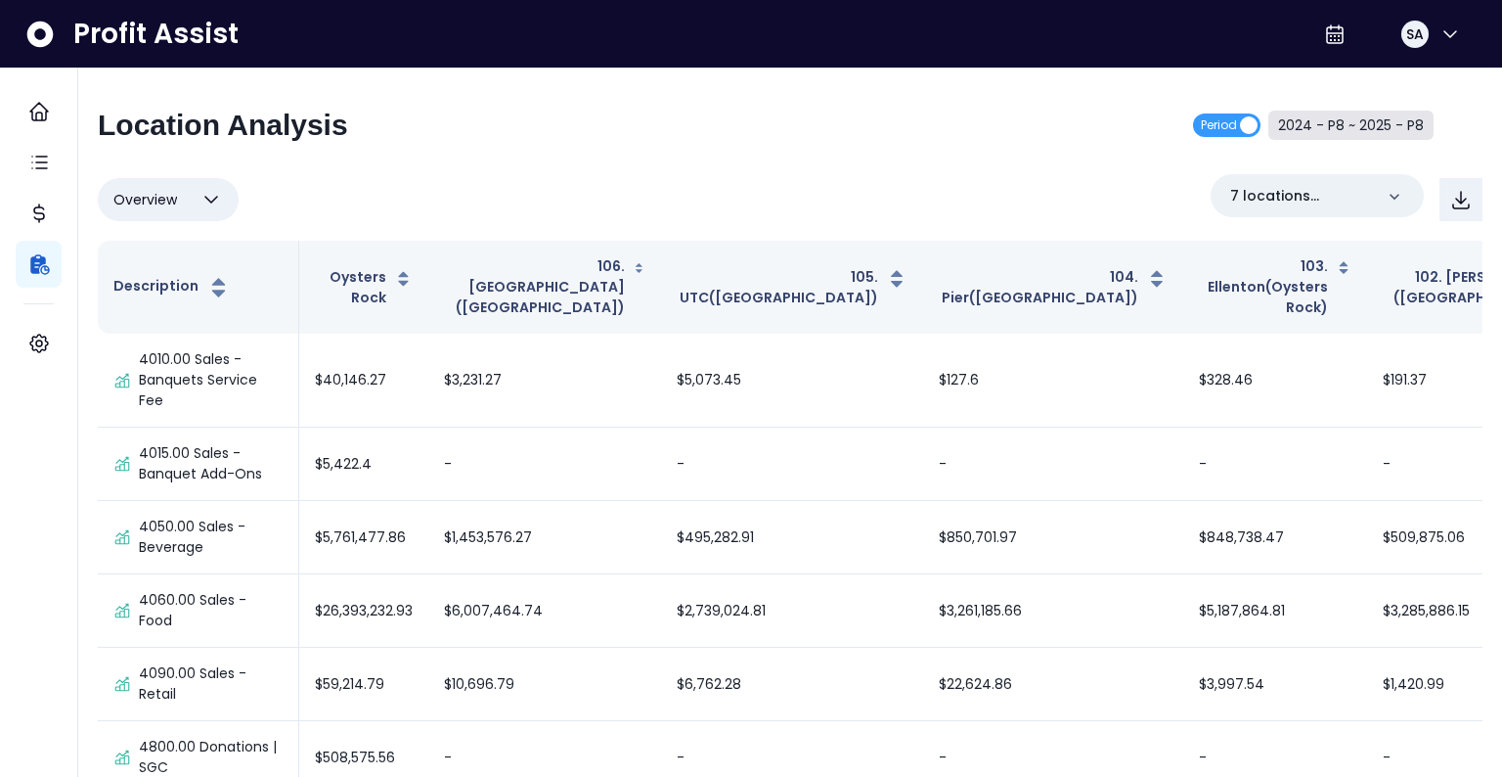
click at [1358, 121] on button "2024 - P8 ~ 2025 - P8" at bounding box center [1350, 125] width 165 height 29
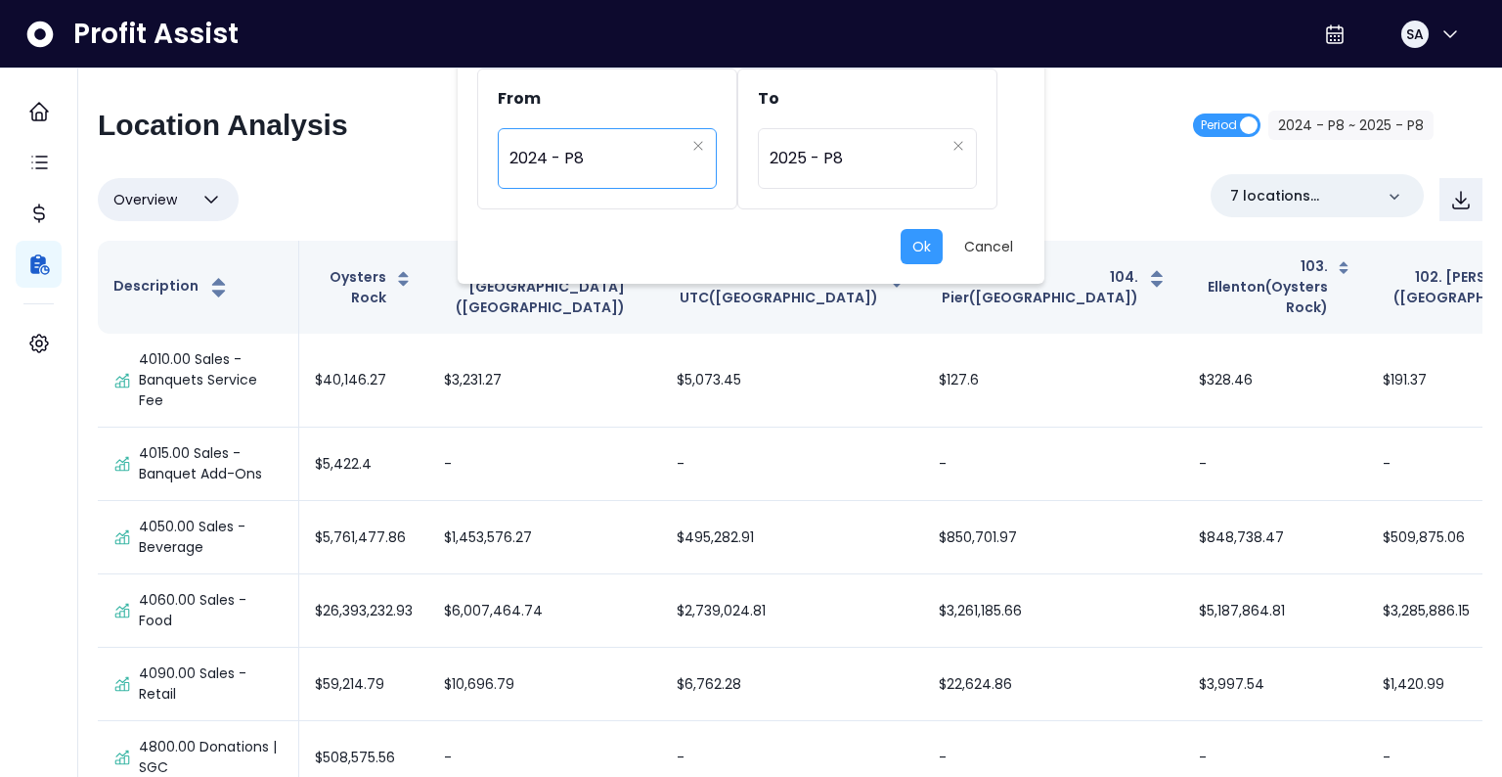
click at [585, 165] on span "2024 - P8" at bounding box center [597, 158] width 175 height 45
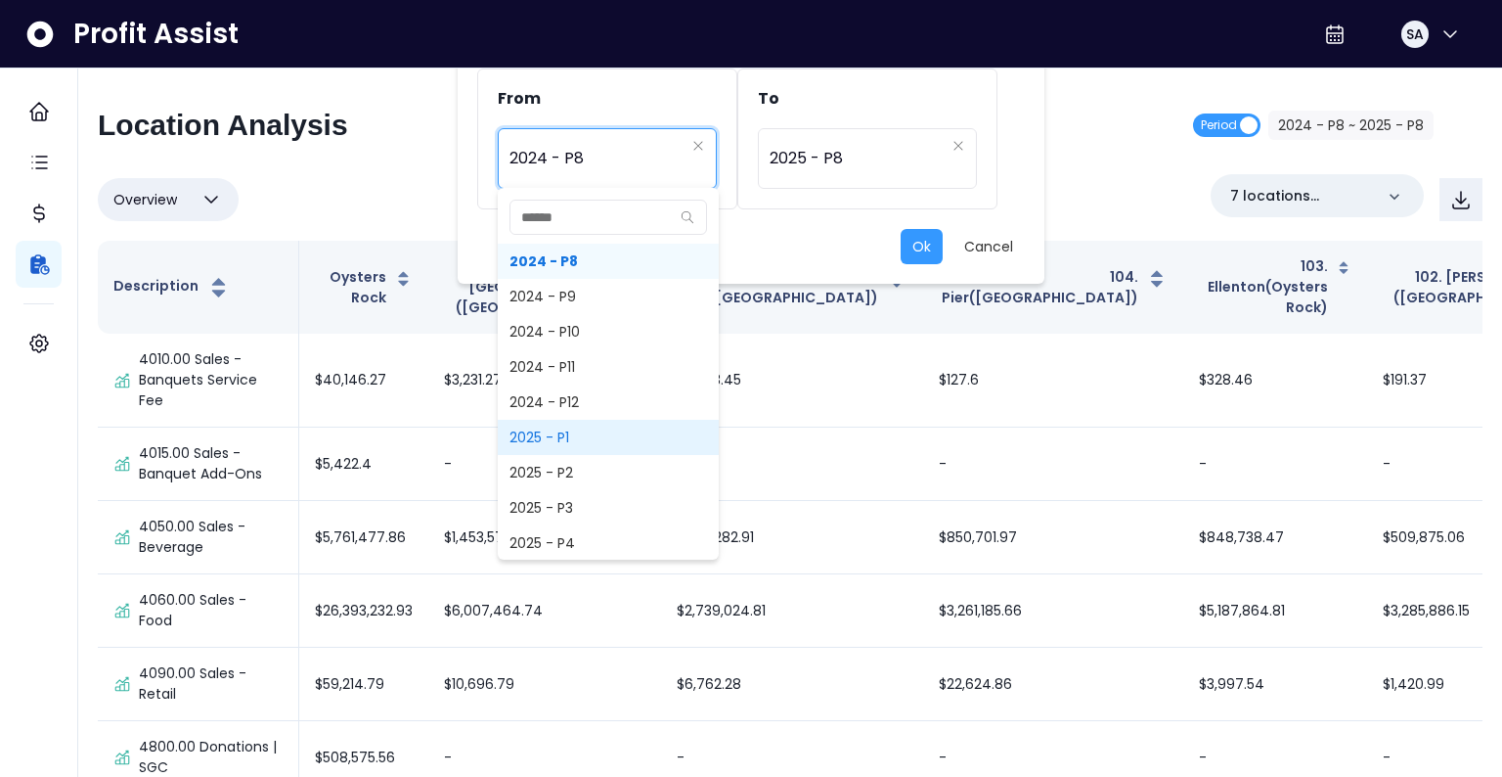
scroll to position [1095, 0]
click at [546, 436] on span "2025 - P1" at bounding box center [608, 430] width 221 height 35
type input "*********"
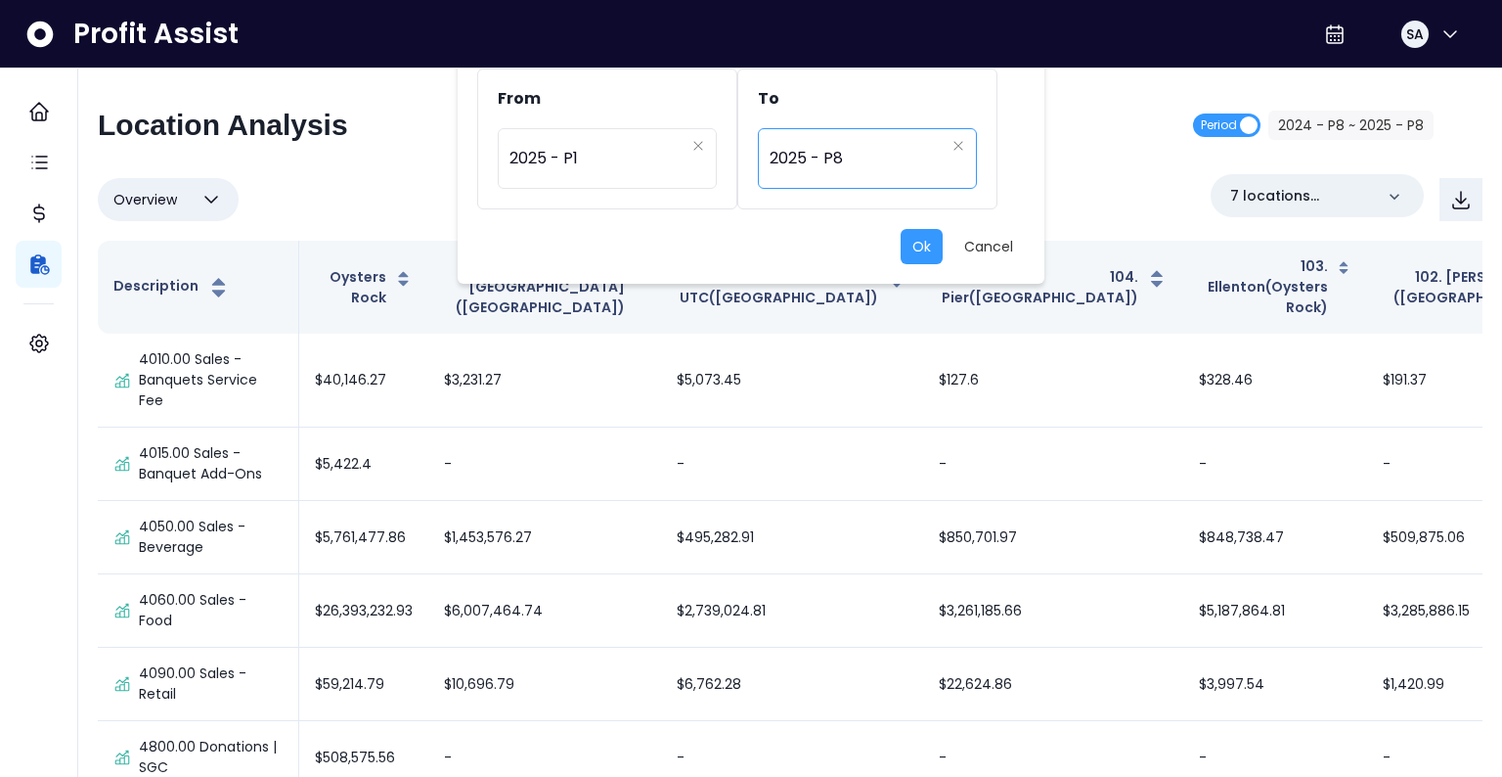
click at [845, 159] on span "2025 - P8" at bounding box center [857, 158] width 175 height 45
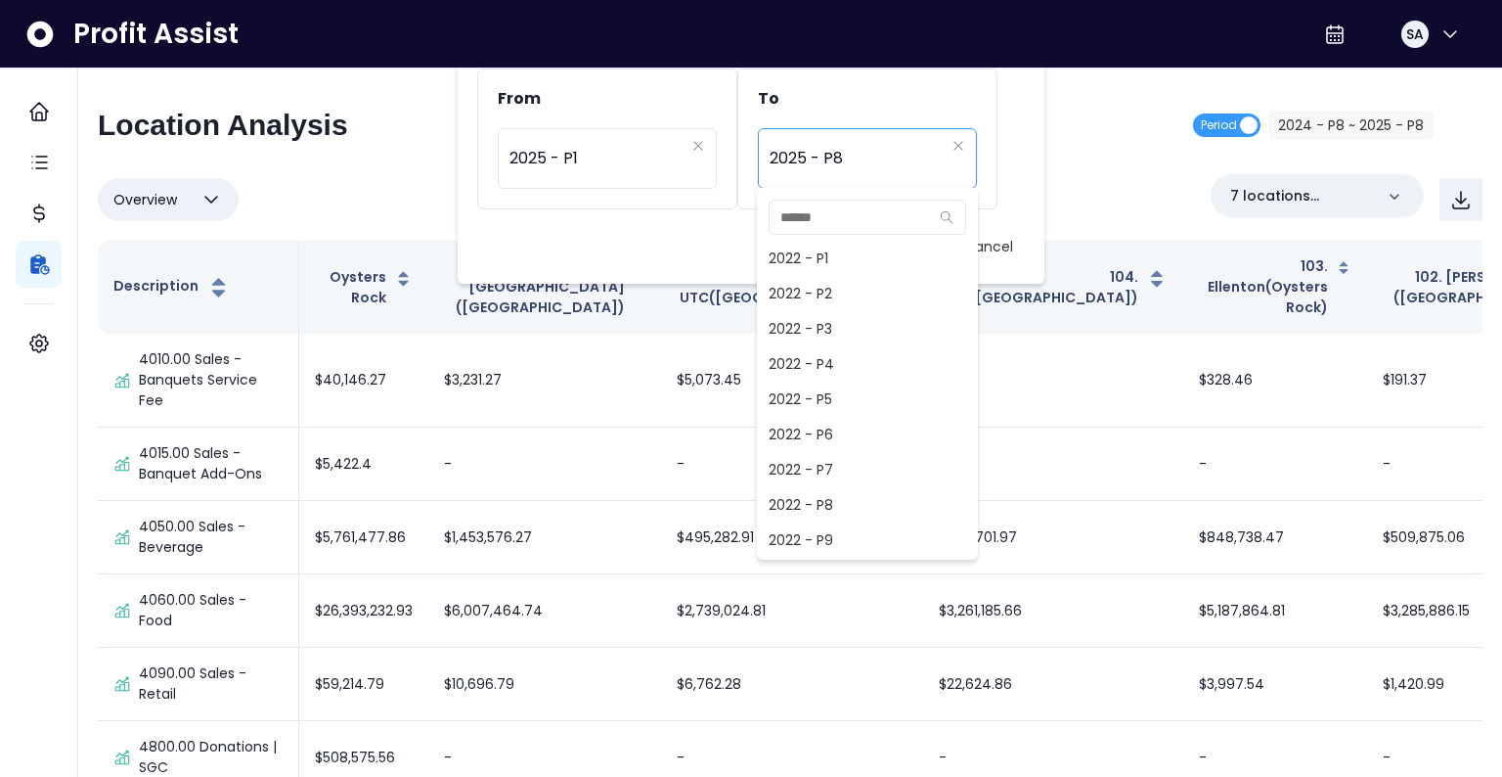
scroll to position [1232, 0]
click at [826, 461] on span "2025 - P6" at bounding box center [867, 469] width 221 height 35
type input "*********"
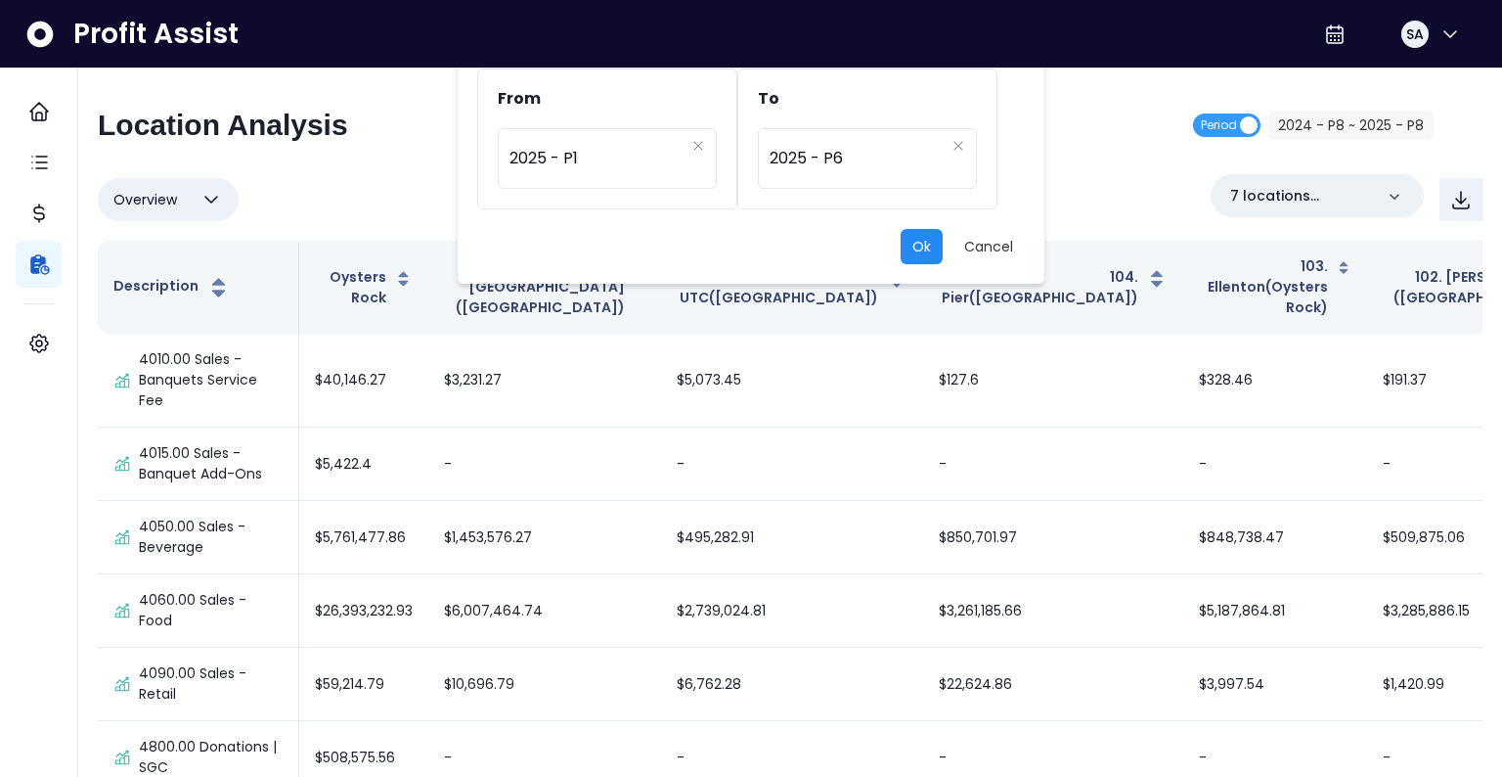
click at [912, 258] on button "Ok" at bounding box center [922, 246] width 42 height 35
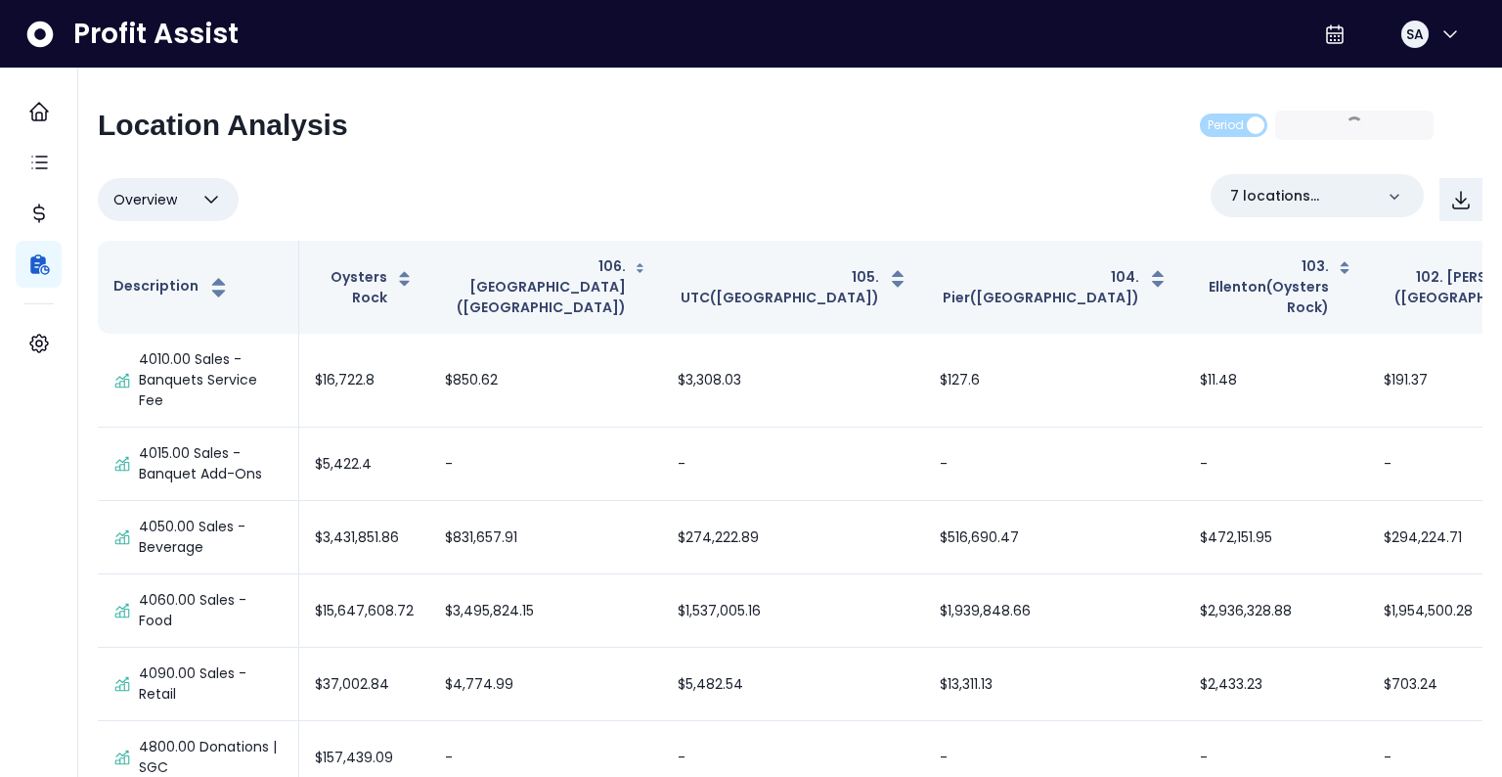
click at [200, 189] on icon "button" at bounding box center [211, 199] width 23 height 23
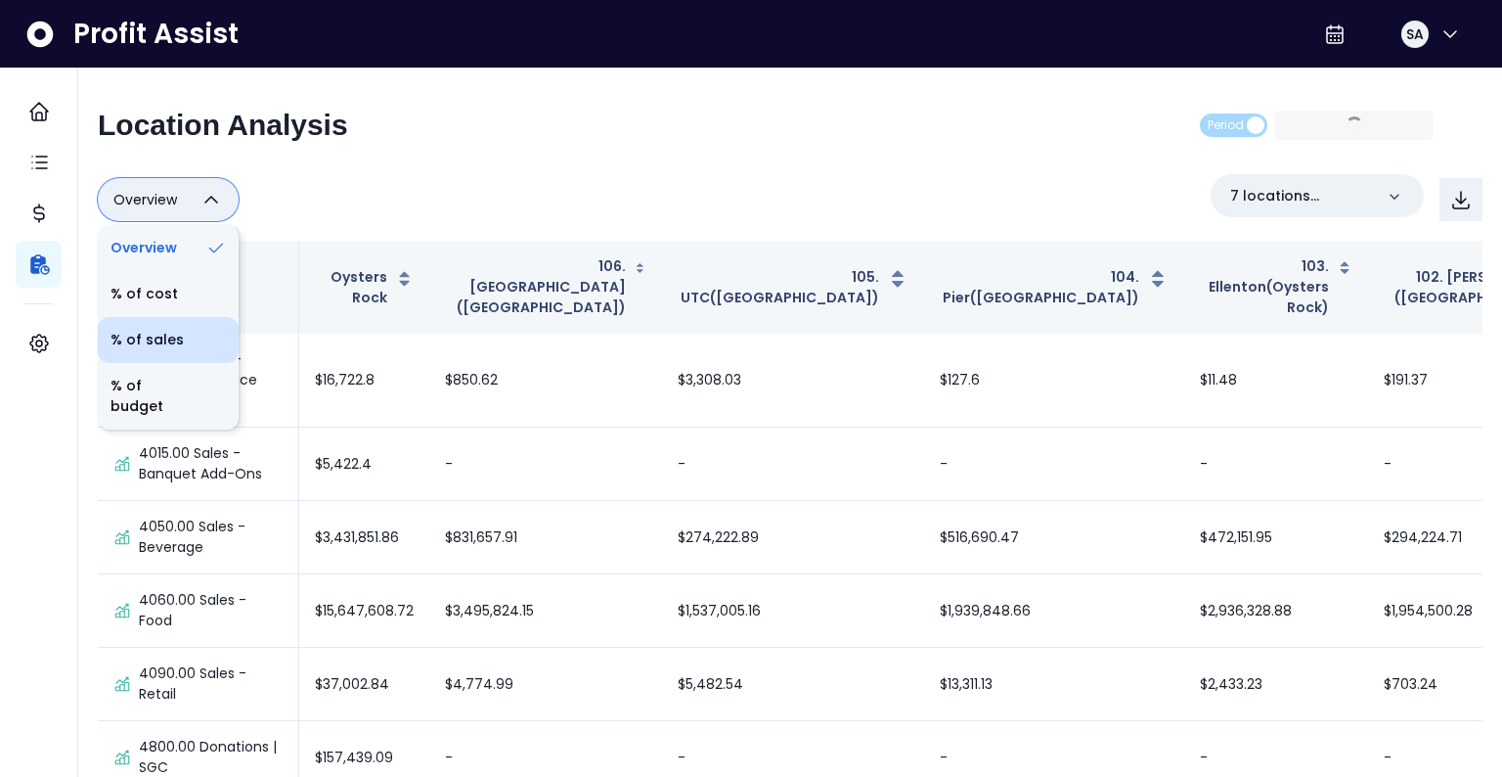
click at [182, 332] on li "% of sales" at bounding box center [168, 340] width 141 height 46
type input "*********"
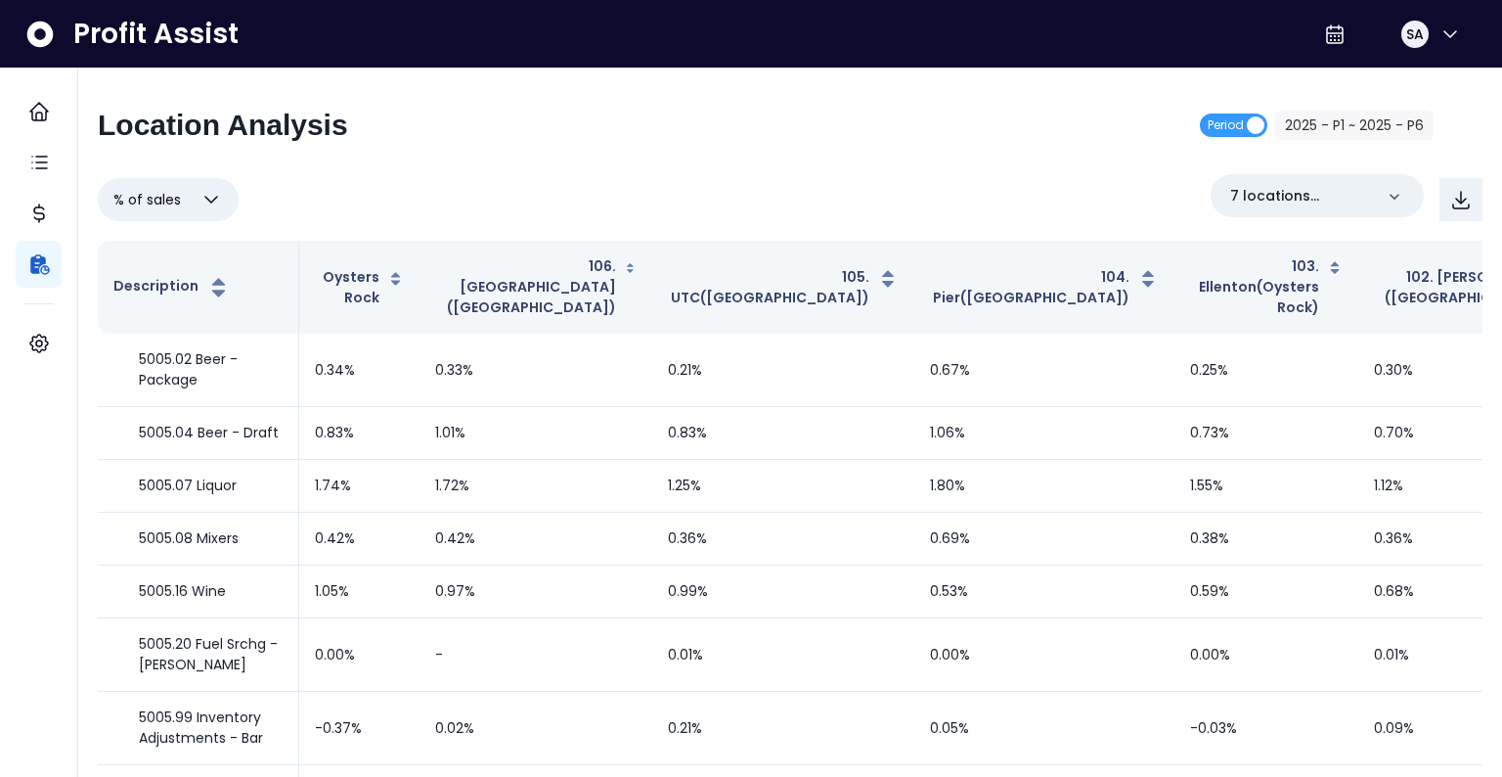
scroll to position [8167, 0]
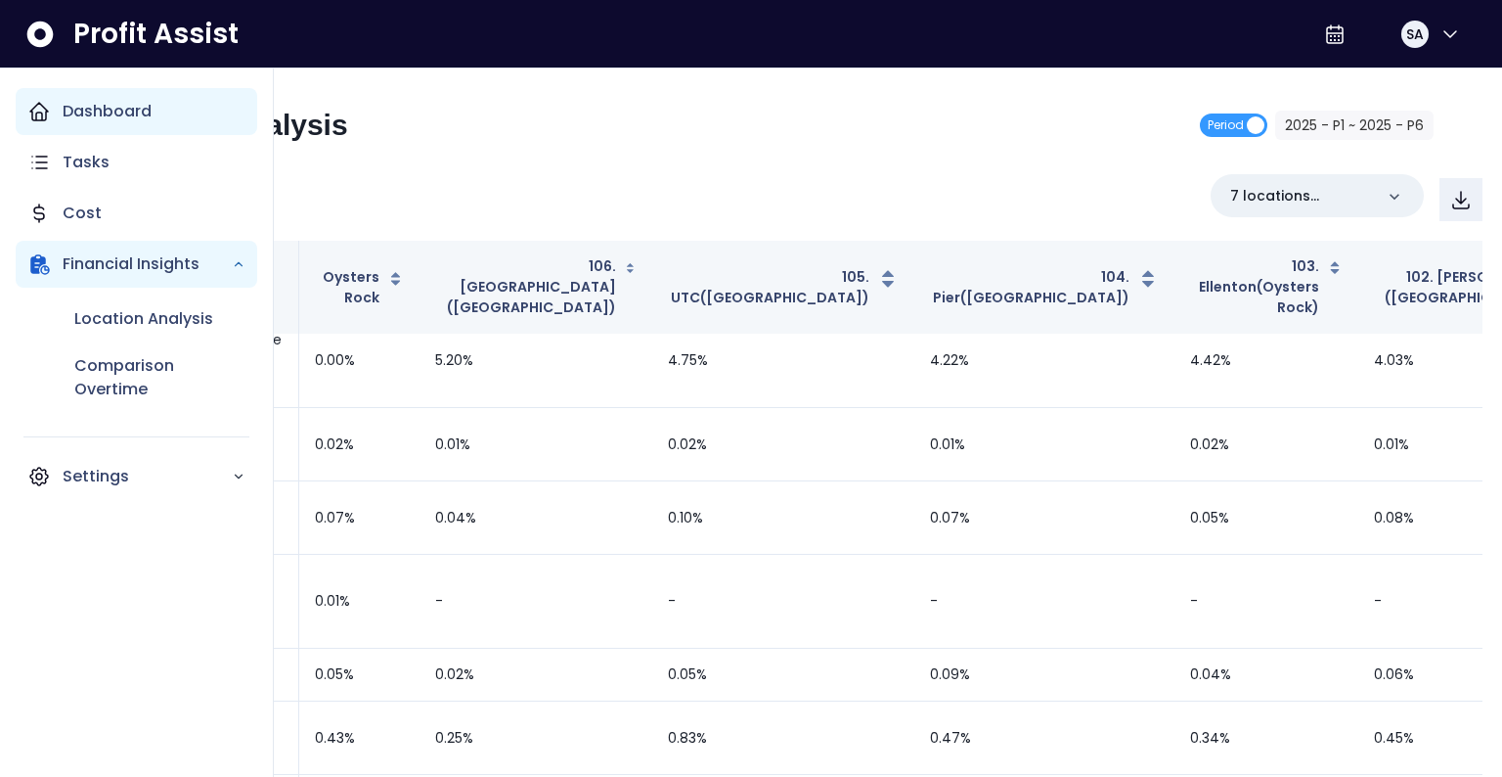
click at [55, 114] on div "Dashboard" at bounding box center [137, 111] width 242 height 47
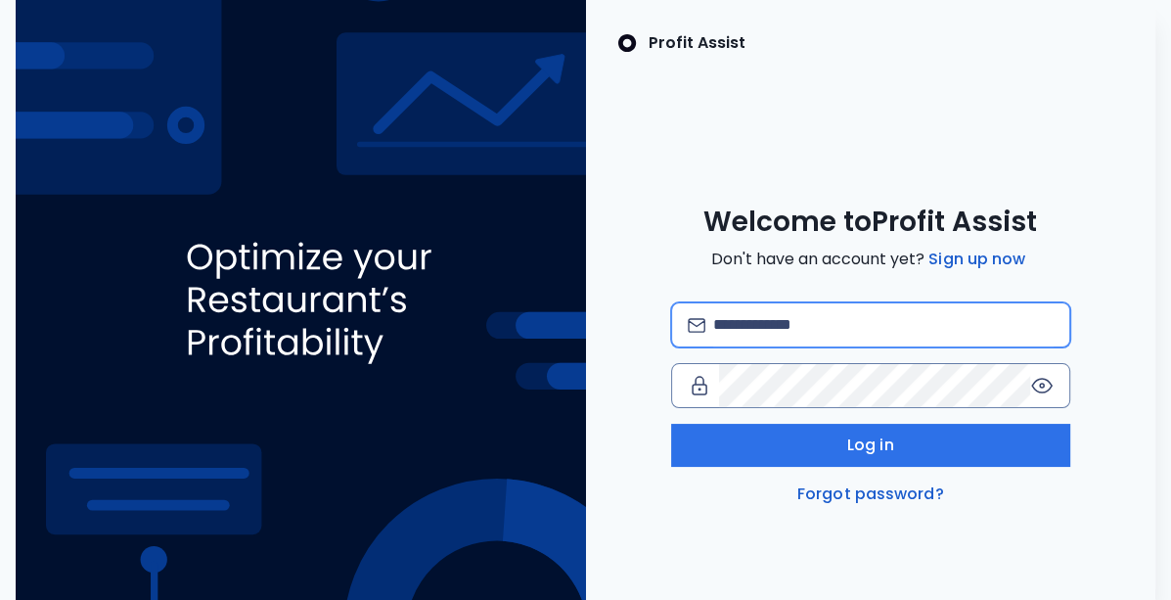
click at [769, 337] on input "email" at bounding box center [882, 324] width 339 height 43
type input "**********"
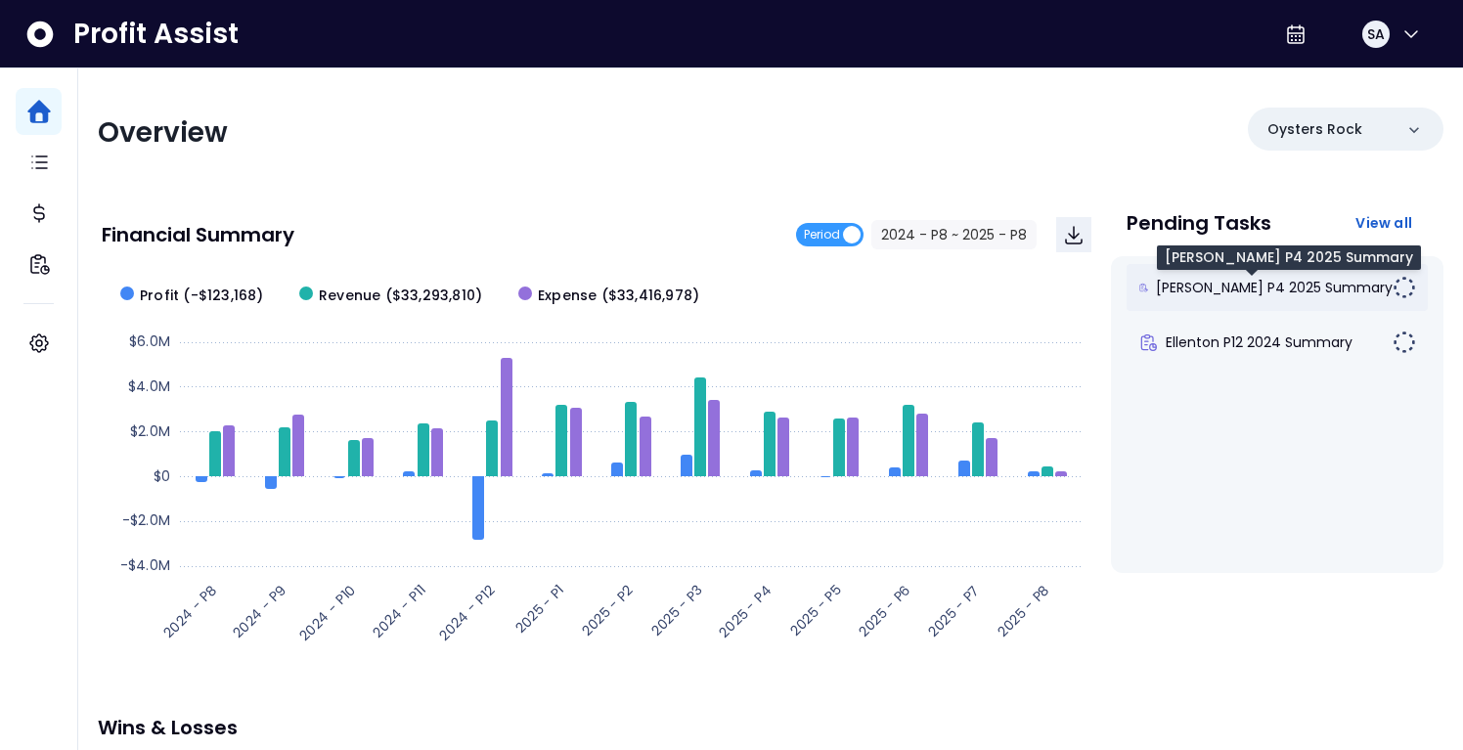
click at [1170, 285] on span "[PERSON_NAME] P4 2025 Summary" at bounding box center [1274, 288] width 237 height 20
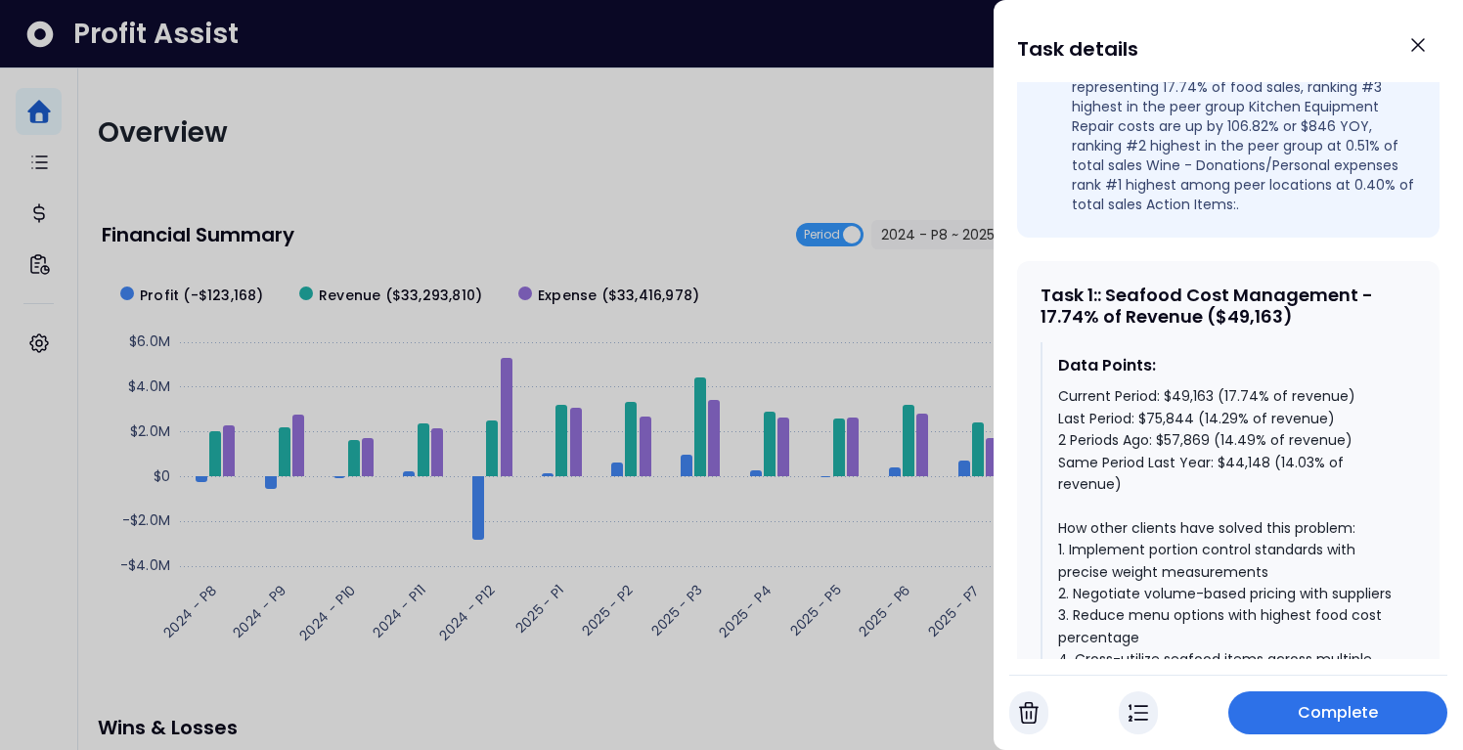
scroll to position [810, 0]
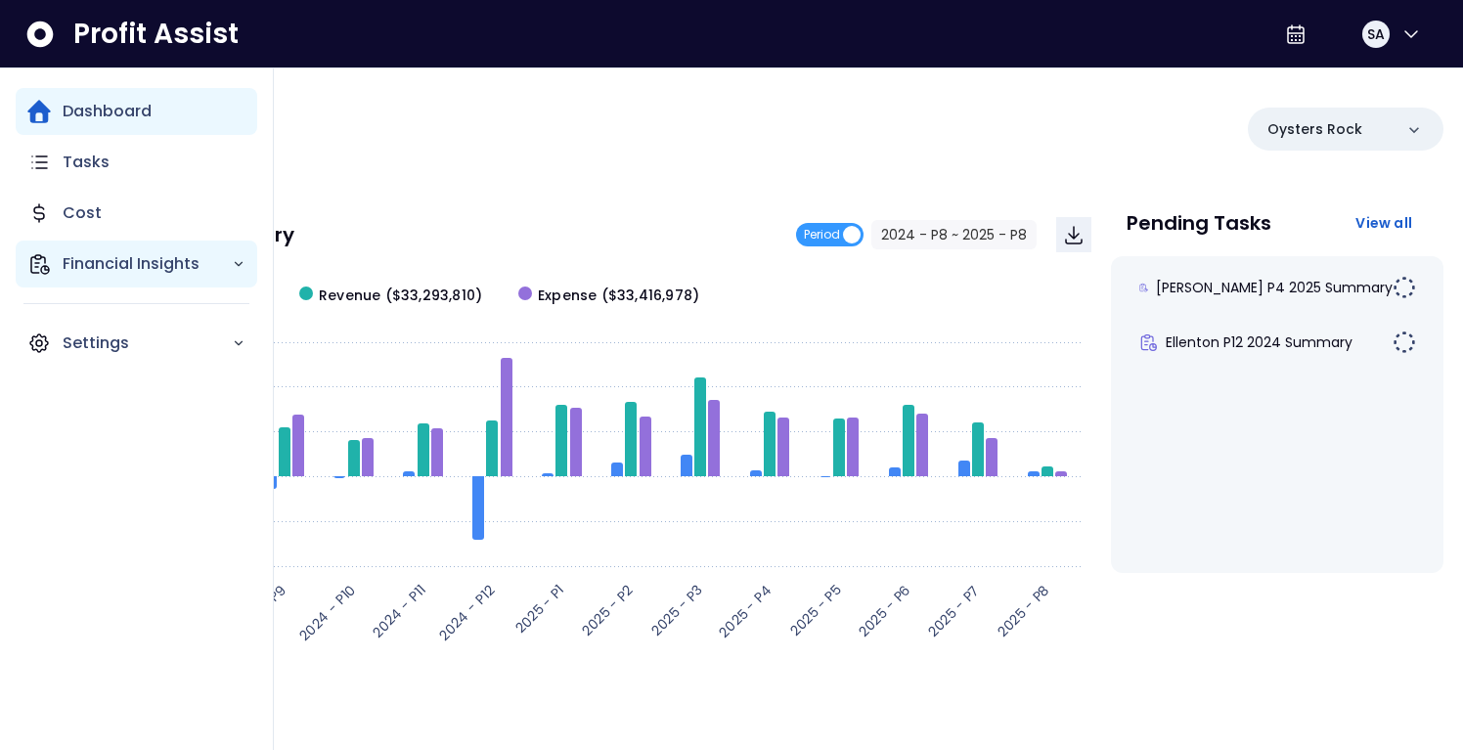
click at [40, 273] on icon "Main navigation" at bounding box center [38, 263] width 23 height 23
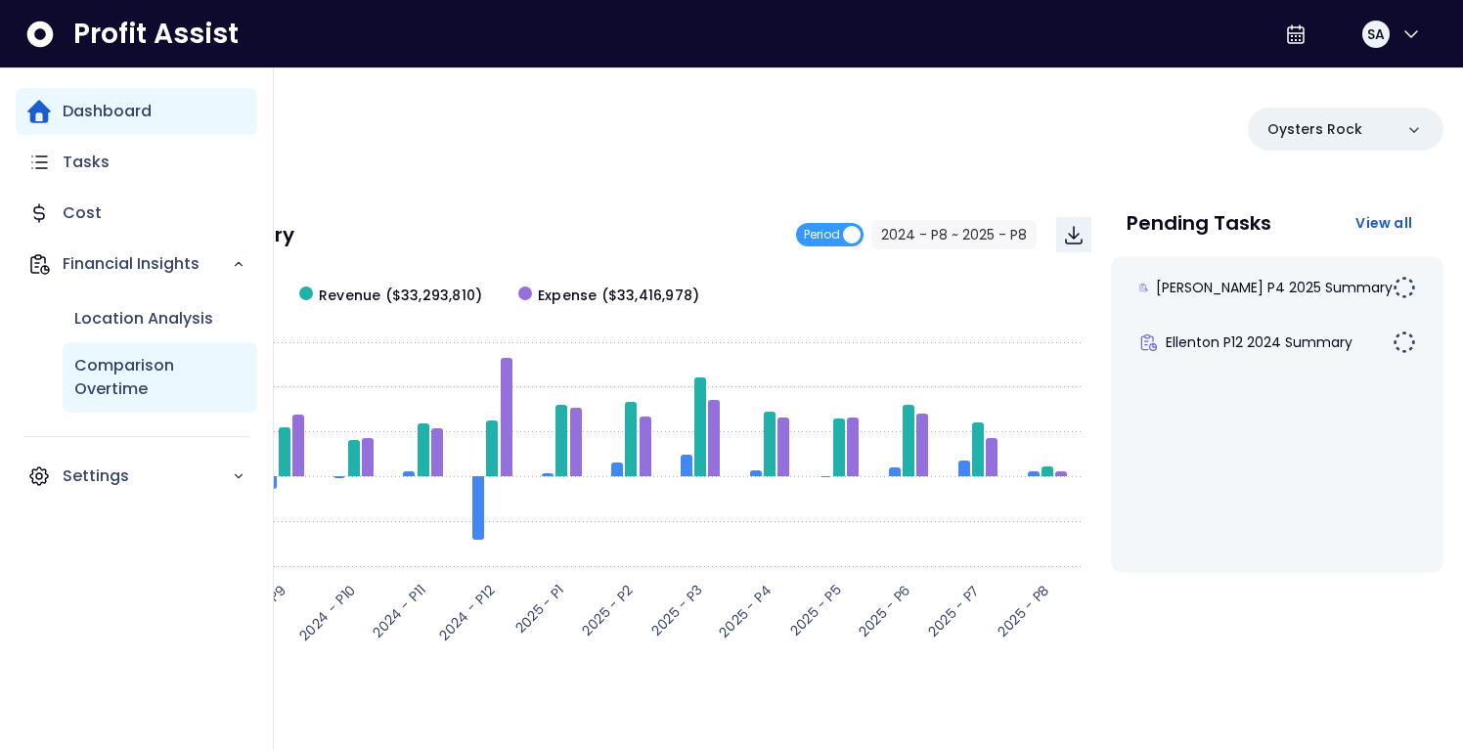
click at [103, 353] on div "Comparison Overtime" at bounding box center [160, 377] width 195 height 70
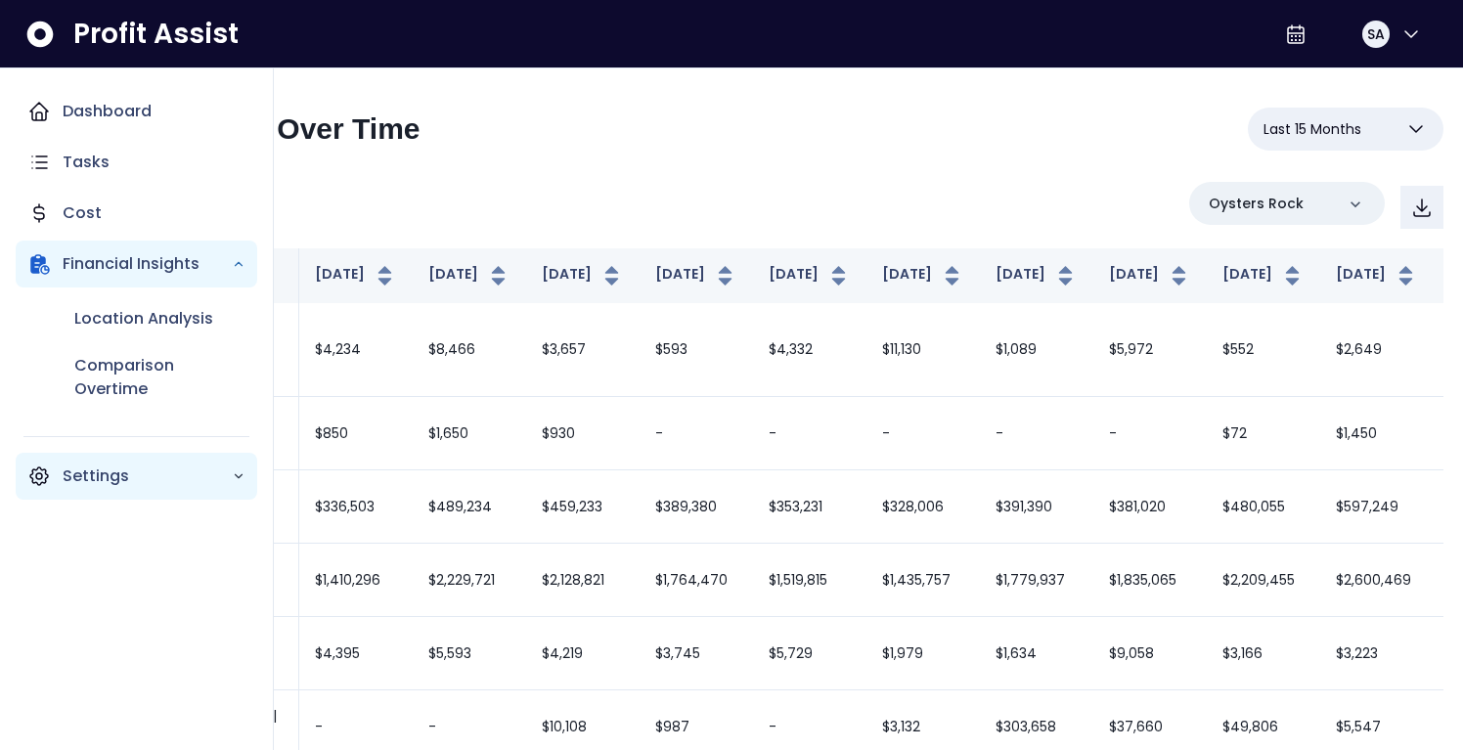
click at [72, 467] on p "Settings" at bounding box center [147, 476] width 169 height 23
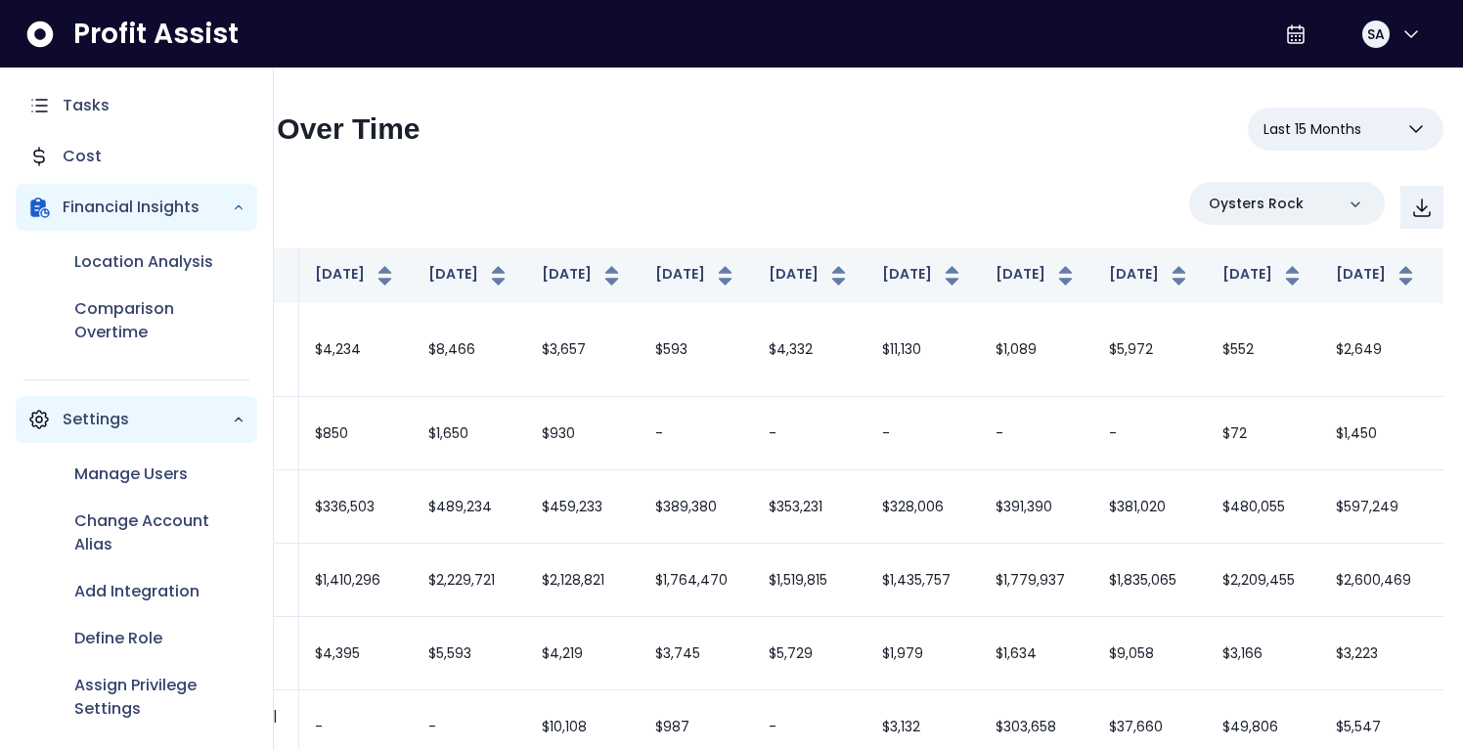
scroll to position [83, 0]
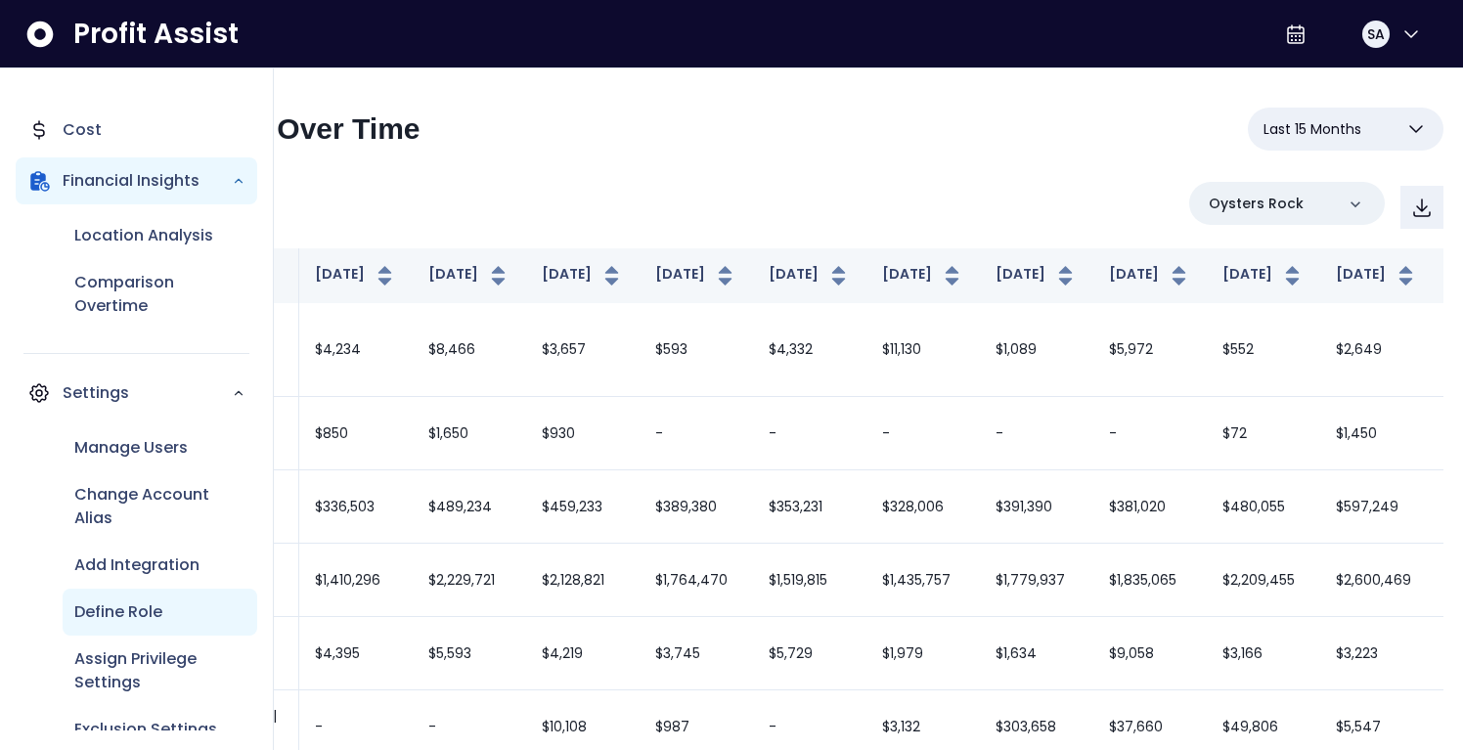
click at [147, 599] on p "Define Role" at bounding box center [118, 611] width 88 height 23
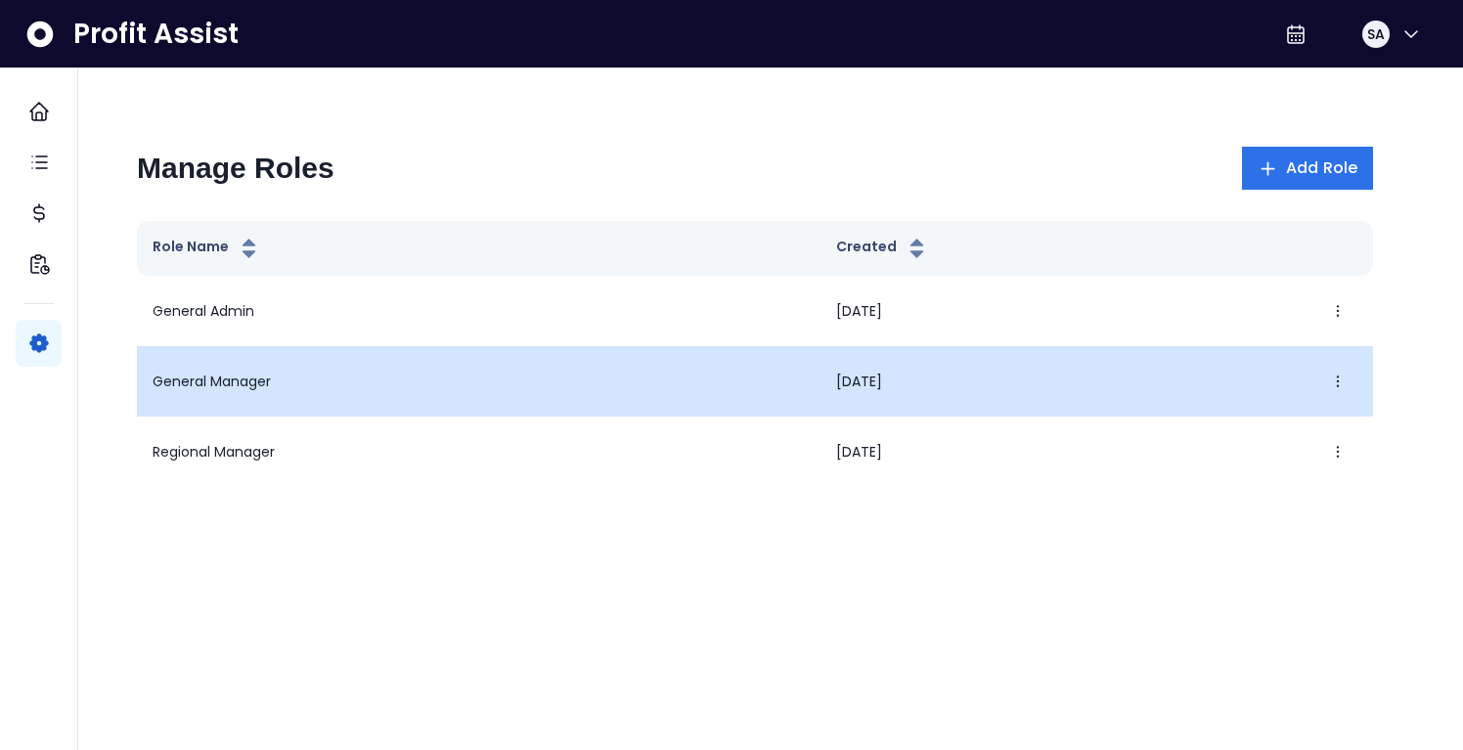
click at [245, 378] on td "General Manager" at bounding box center [479, 381] width 684 height 70
click at [1170, 383] on icon "button" at bounding box center [1338, 382] width 16 height 16
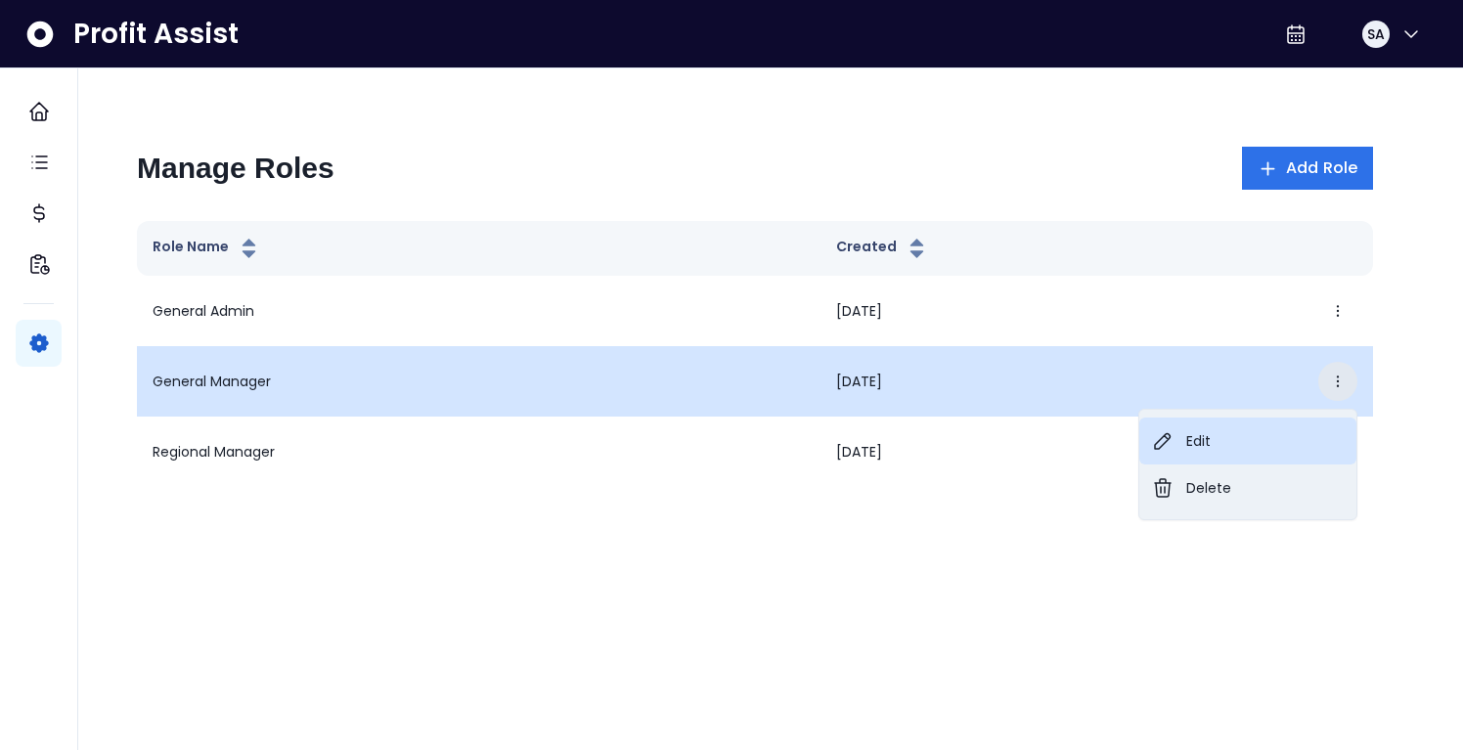
click at [1170, 446] on button "Edit" at bounding box center [1247, 441] width 217 height 47
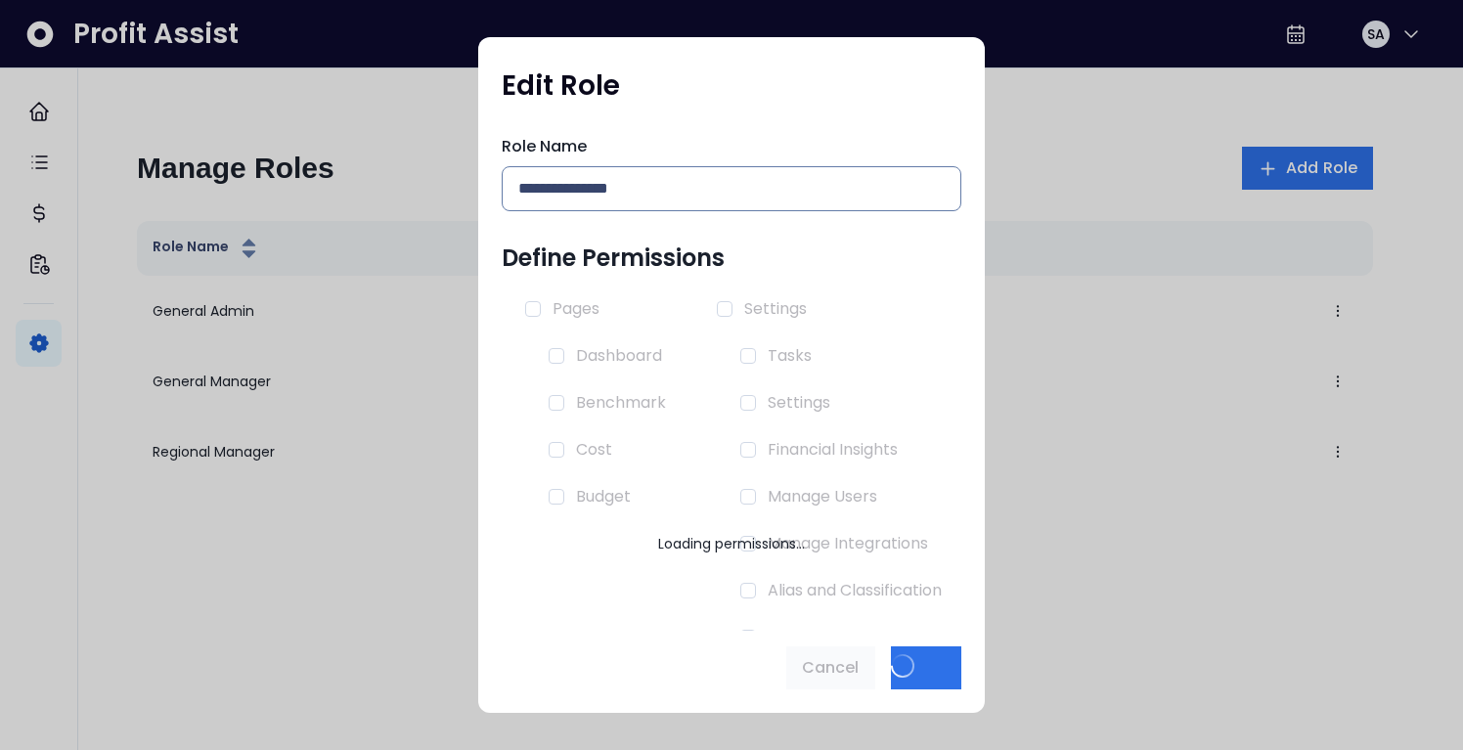
type input "**********"
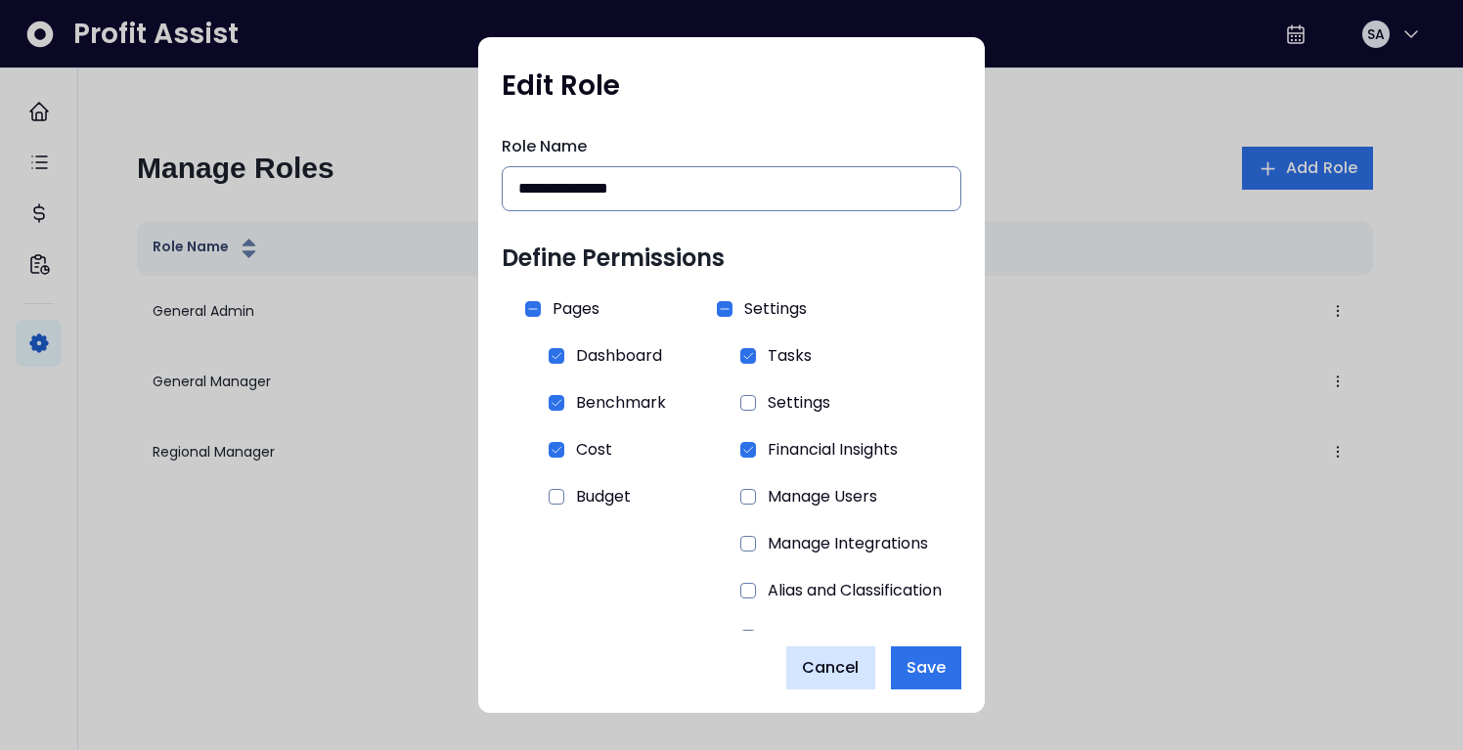
click at [833, 599] on span "Cancel" at bounding box center [831, 667] width 58 height 23
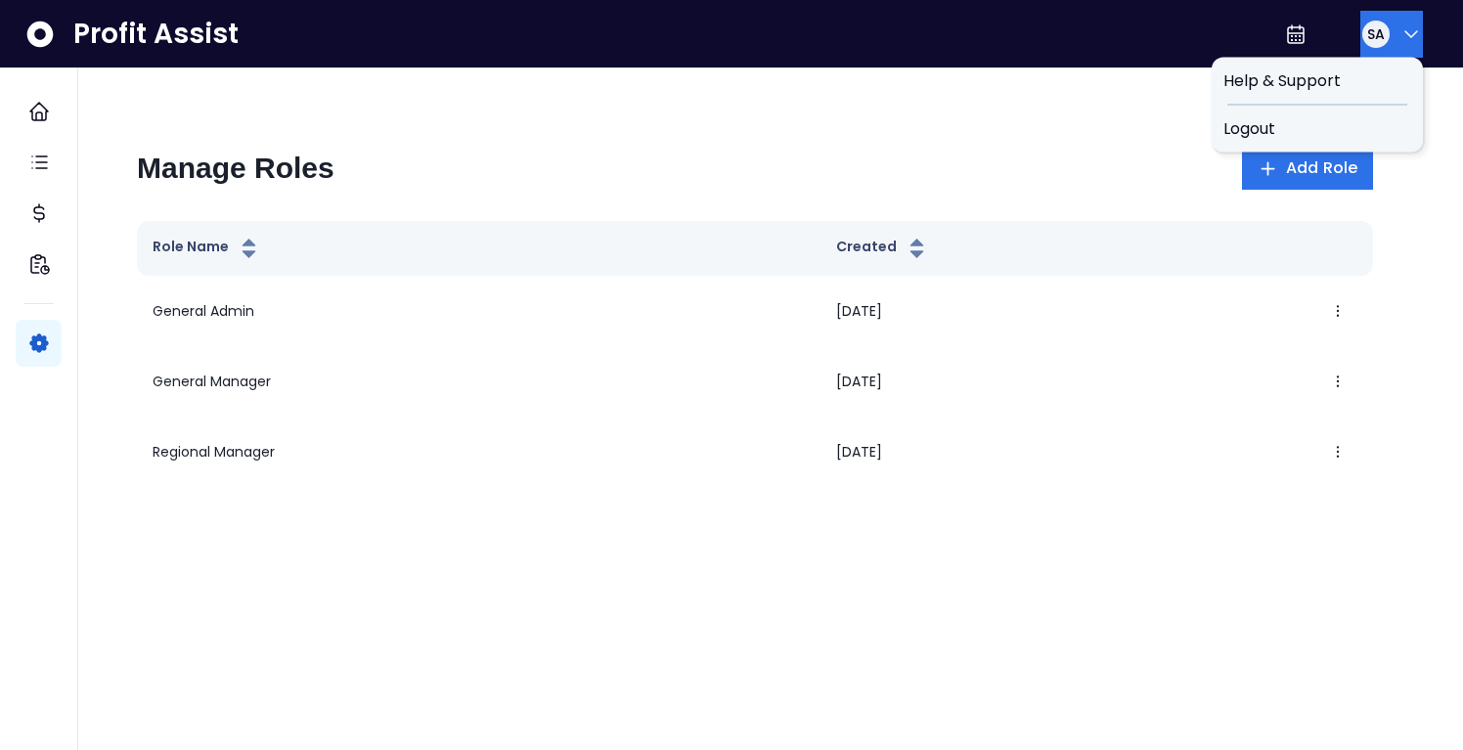
click at [1170, 42] on span "SA" at bounding box center [1376, 34] width 18 height 20
click at [1170, 133] on span "Logout" at bounding box center [1317, 128] width 188 height 23
